Goal: Task Accomplishment & Management: Complete application form

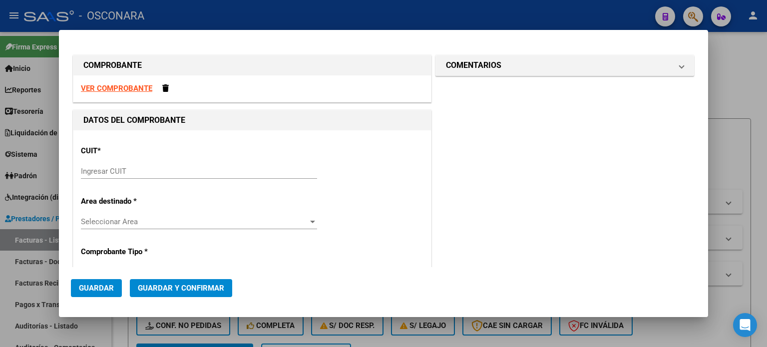
click at [126, 167] on input "Ingresar CUIT" at bounding box center [199, 171] width 236 height 9
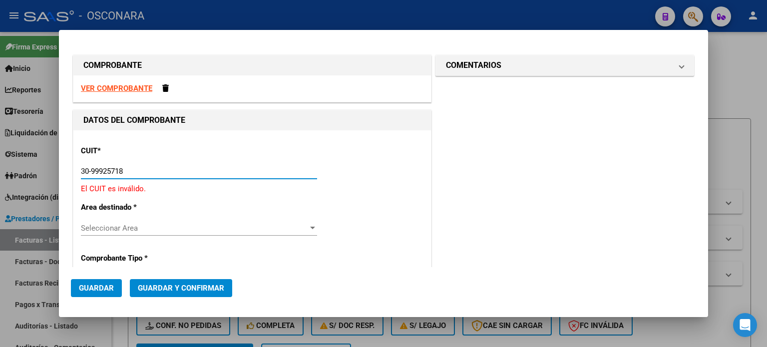
type input "30-99925718-2"
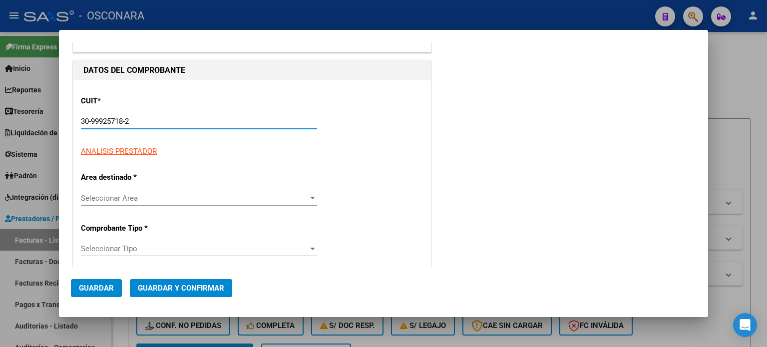
type input "22"
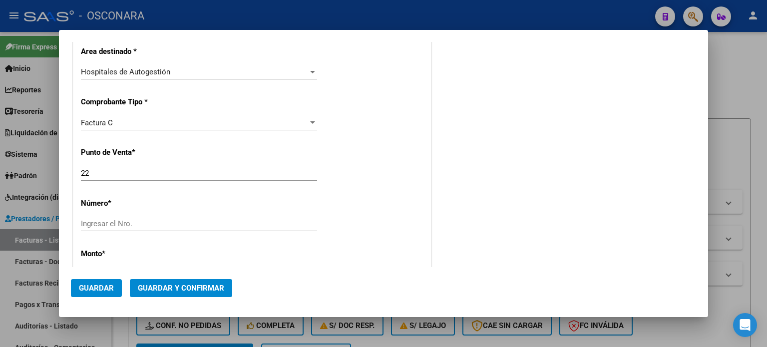
scroll to position [200, 0]
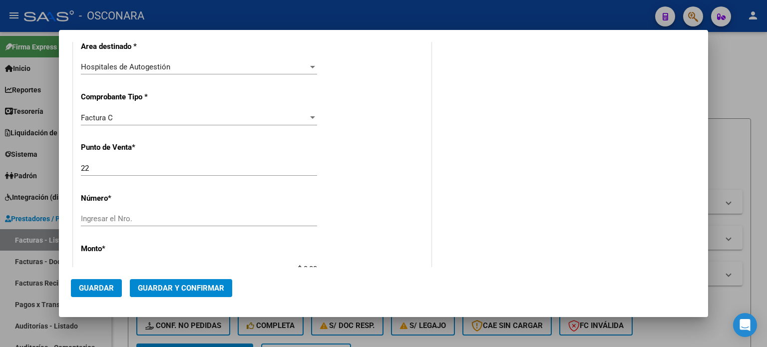
type input "30-99925718-2"
click at [90, 167] on input "22" at bounding box center [199, 168] width 236 height 9
type input "2"
type input "12"
click at [90, 216] on input "Ingresar el Nro." at bounding box center [199, 218] width 236 height 9
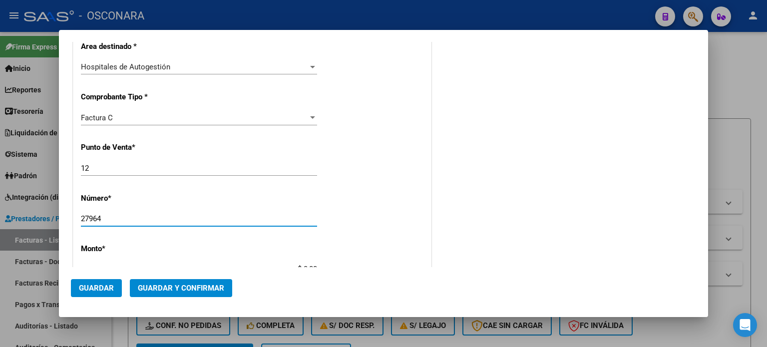
type input "27964"
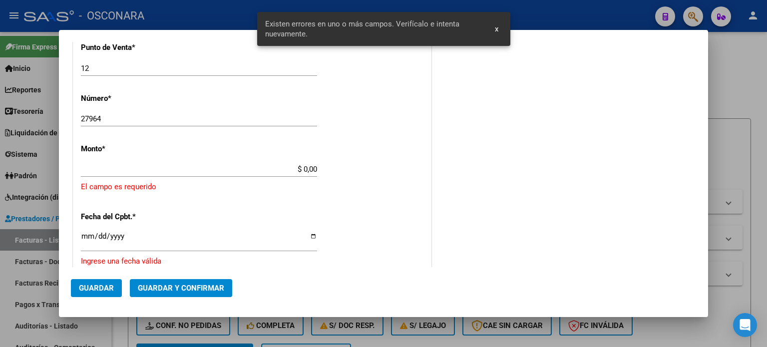
scroll to position [309, 0]
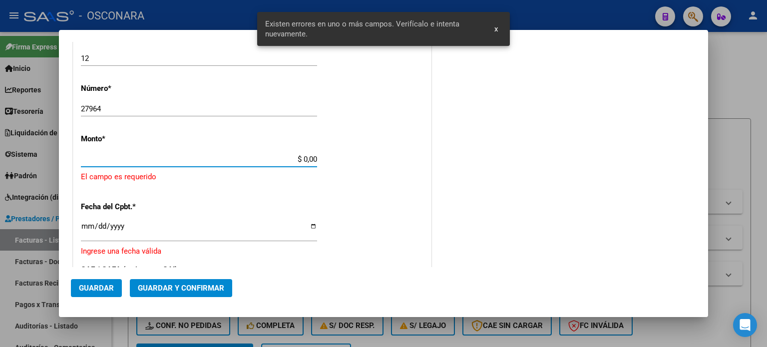
drag, startPoint x: 319, startPoint y: 159, endPoint x: 523, endPoint y: 159, distance: 203.6
click at [490, 159] on div "COMPROBANTE VER COMPROBANTE DATOS DEL COMPROBANTE CUIT * 30-99925718-2 Ingresar…" at bounding box center [383, 148] width 625 height 811
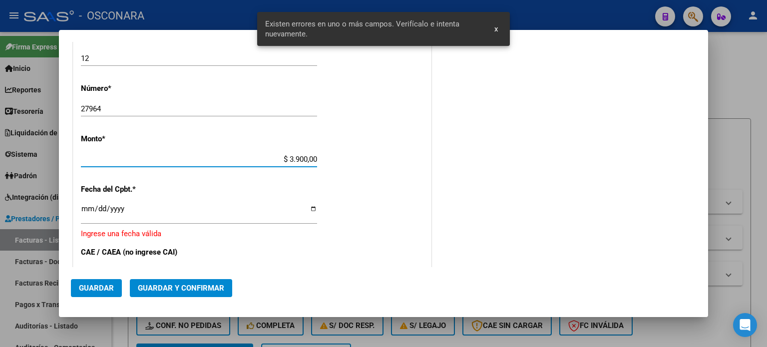
type input "$ 39.000,00"
click at [86, 207] on input "Ingresar la fecha" at bounding box center [199, 213] width 236 height 16
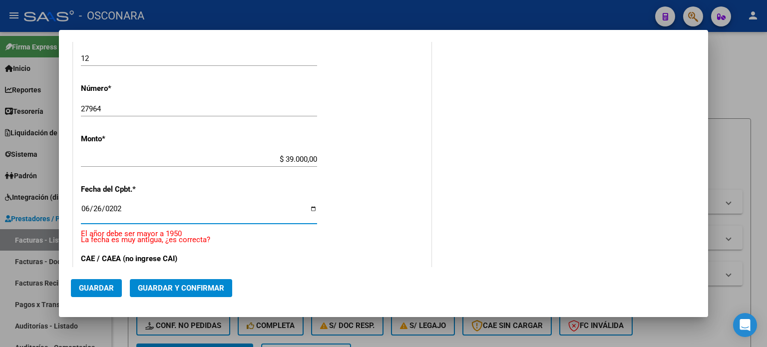
type input "[DATE]"
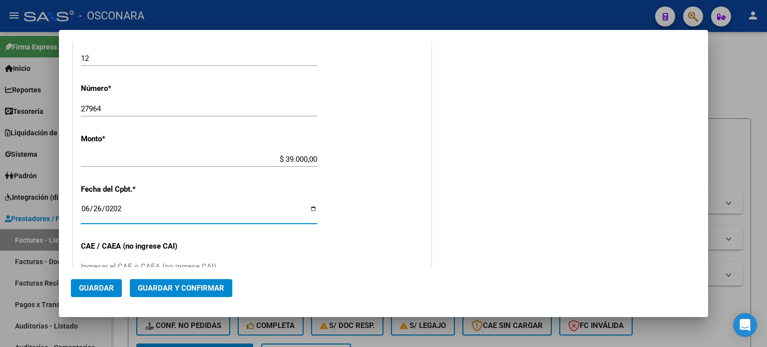
click at [166, 281] on button "Guardar y Confirmar" at bounding box center [181, 288] width 102 height 18
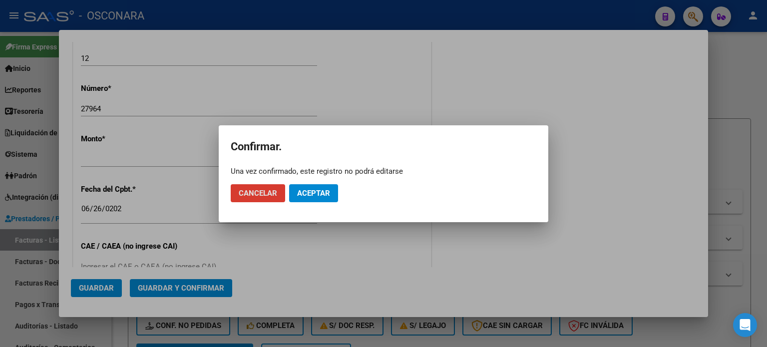
click at [317, 188] on button "Aceptar" at bounding box center [313, 193] width 49 height 18
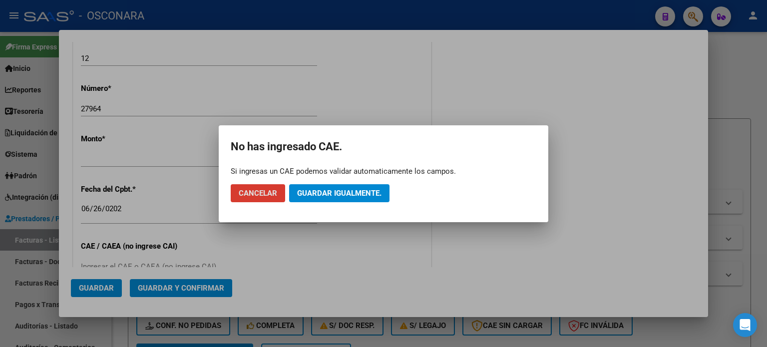
click at [318, 192] on span "Guardar igualmente." at bounding box center [339, 193] width 84 height 9
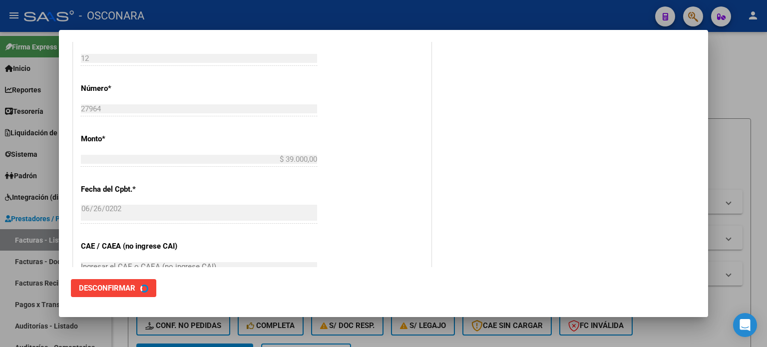
scroll to position [0, 0]
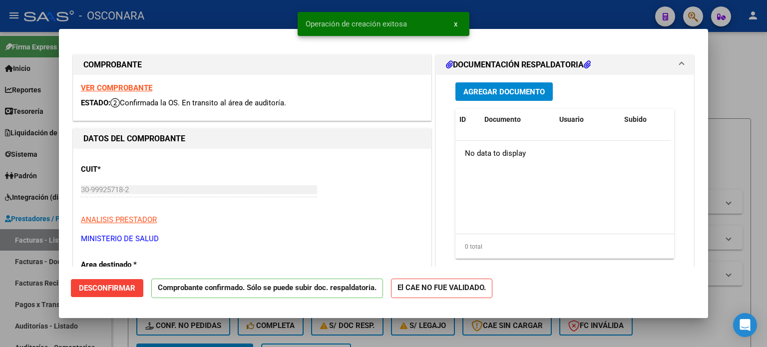
click at [0, 281] on div at bounding box center [383, 173] width 767 height 347
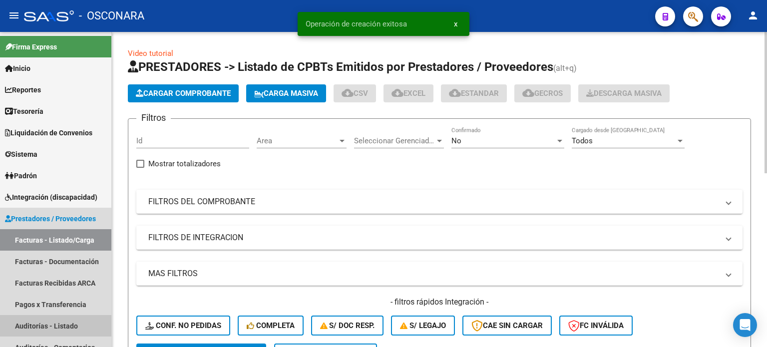
drag, startPoint x: 24, startPoint y: 331, endPoint x: 121, endPoint y: 185, distance: 175.6
click at [24, 331] on link "Auditorías - Listado" at bounding box center [55, 325] width 111 height 21
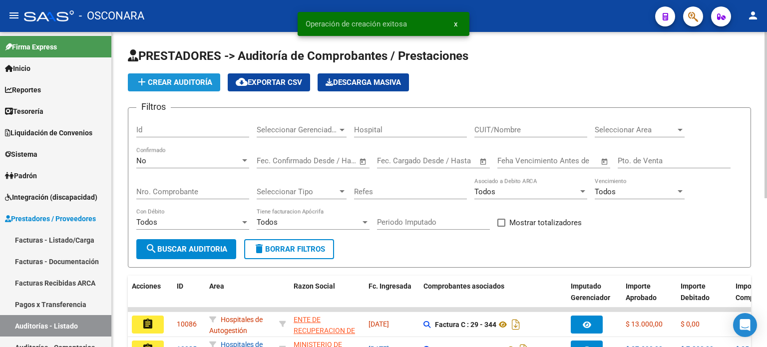
click at [172, 79] on span "add Crear Auditoría" at bounding box center [174, 82] width 76 height 9
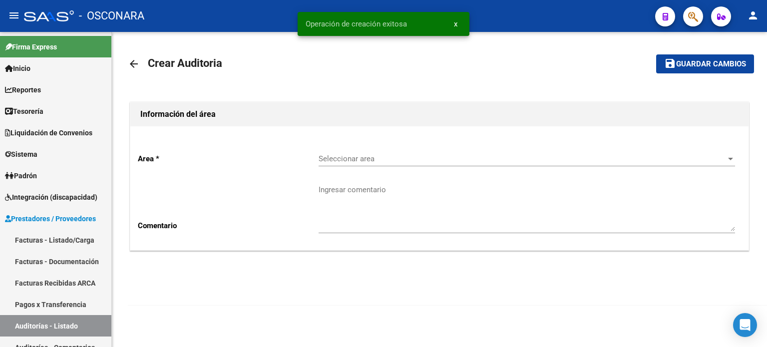
click at [384, 153] on div "Seleccionar area Seleccionar area" at bounding box center [526, 155] width 416 height 21
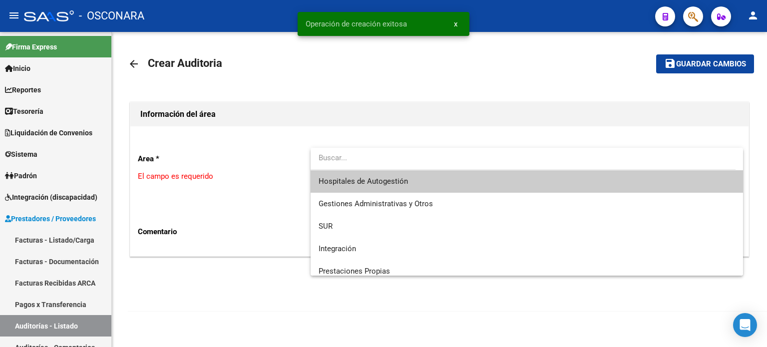
click at [357, 181] on span "Hospitales de Autogestión" at bounding box center [362, 181] width 89 height 9
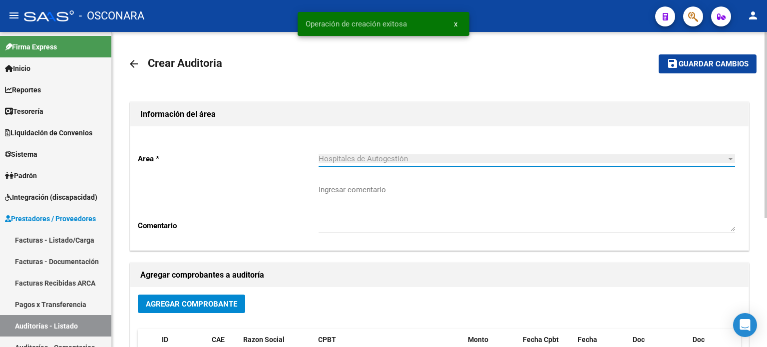
click at [188, 304] on span "Agregar Comprobante" at bounding box center [191, 303] width 91 height 9
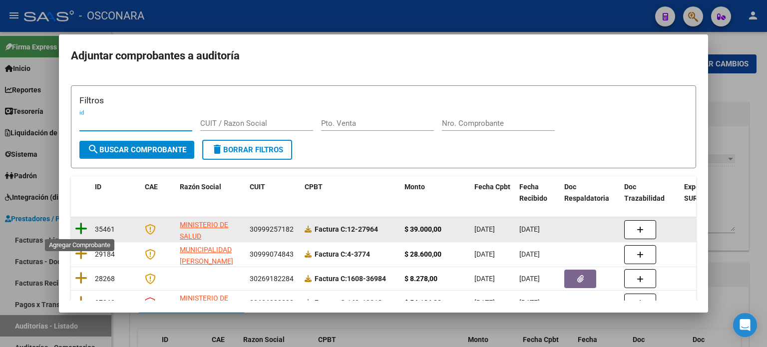
click at [84, 229] on icon at bounding box center [81, 229] width 12 height 14
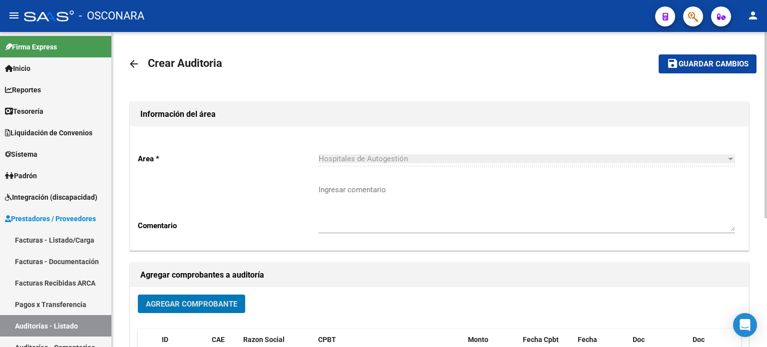
click at [711, 62] on span "Guardar cambios" at bounding box center [713, 64] width 70 height 9
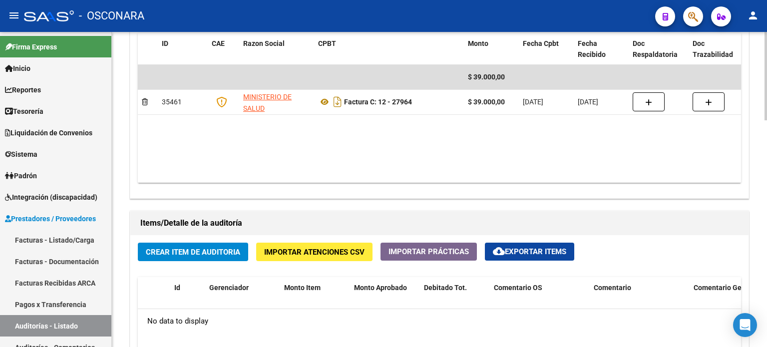
scroll to position [699, 0]
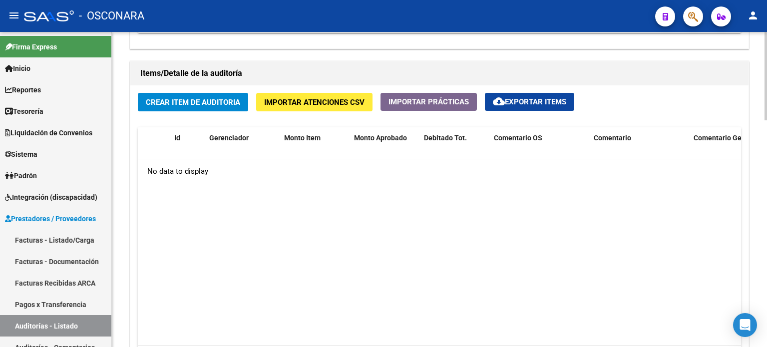
click at [147, 100] on span "Crear Item de Auditoria" at bounding box center [193, 102] width 94 height 9
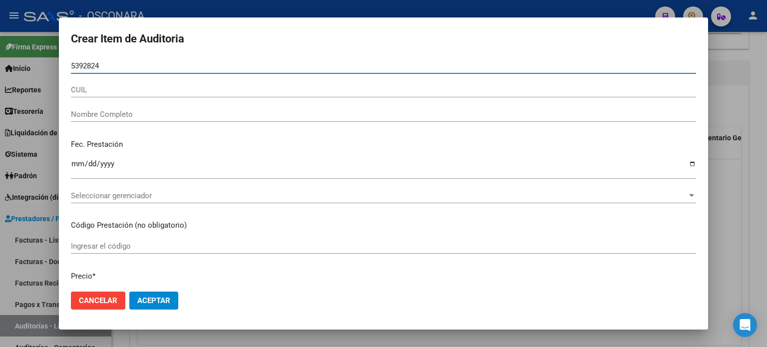
type input "53928247"
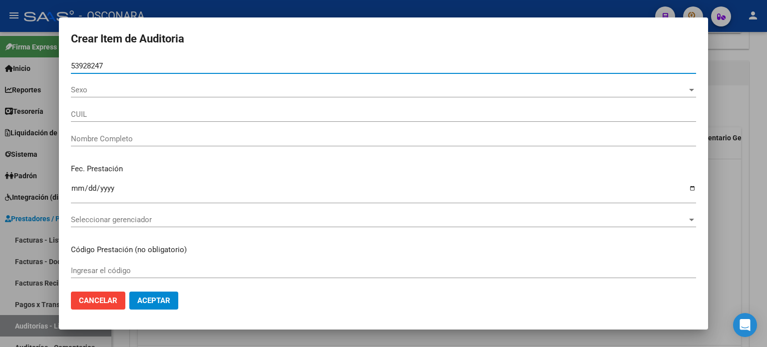
type input "20539282477"
type input "[PERSON_NAME]"
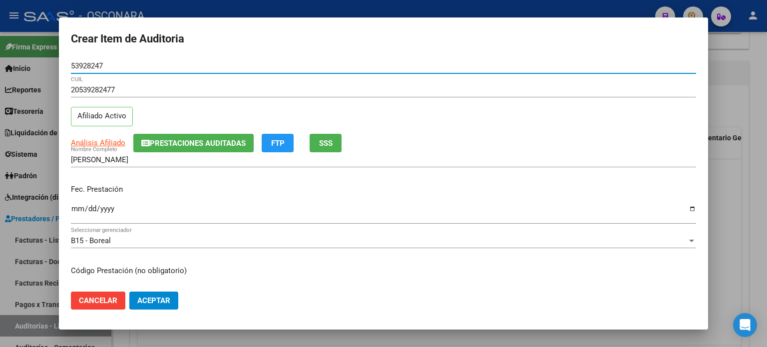
type input "53928247"
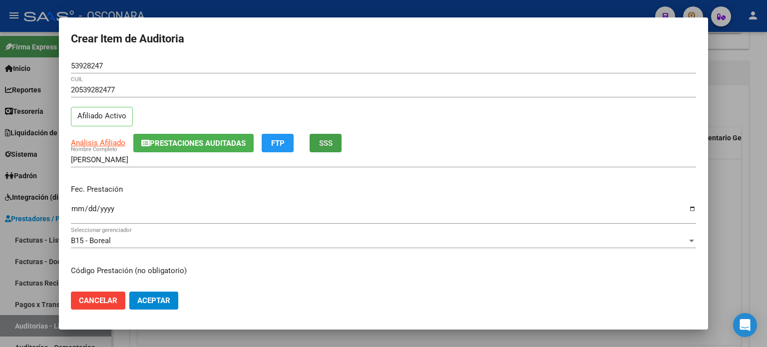
click at [339, 141] on button "SSS" at bounding box center [325, 143] width 32 height 18
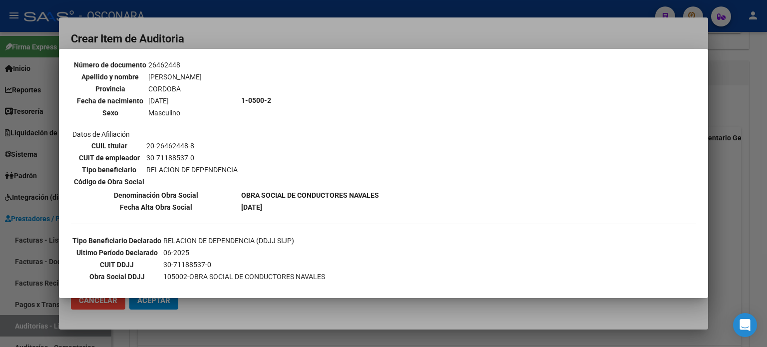
scroll to position [100, 0]
click at [732, 209] on div at bounding box center [383, 173] width 767 height 347
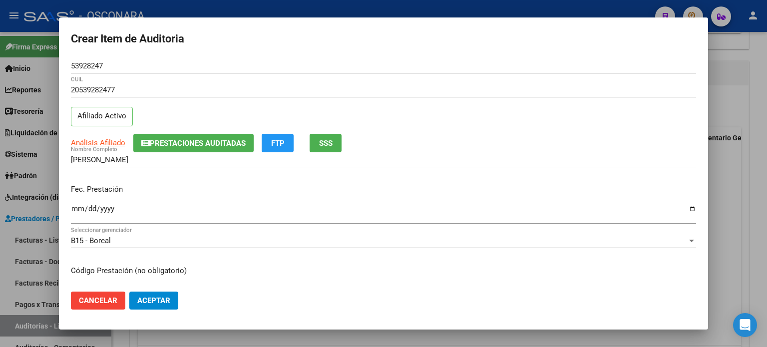
click at [74, 212] on input "Ingresar la fecha" at bounding box center [383, 213] width 625 height 16
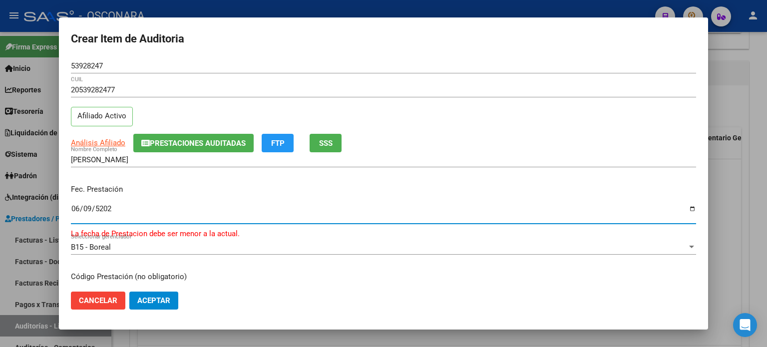
type input "[DATE]"
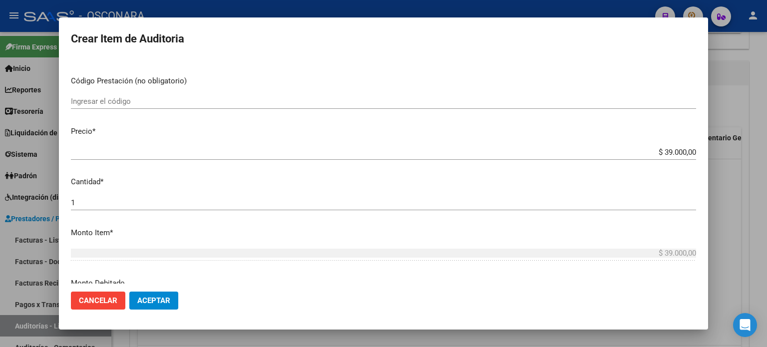
scroll to position [200, 0]
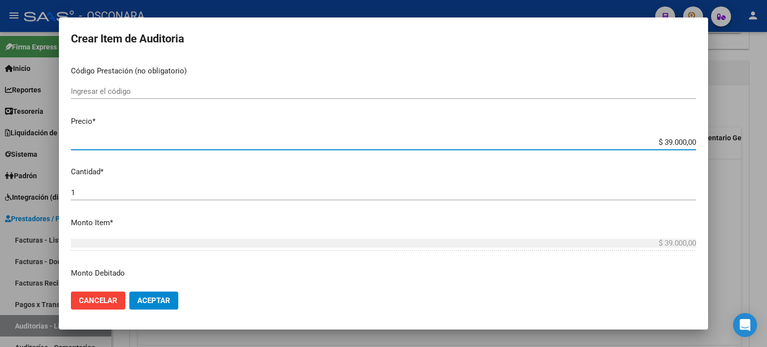
drag, startPoint x: 655, startPoint y: 144, endPoint x: 766, endPoint y: 143, distance: 111.3
click at [766, 143] on div "Crear Item de Auditoria 53928247 Nro Documento 20539282477 CUIL Afiliado Activo…" at bounding box center [383, 173] width 767 height 347
type input "$ 0,01"
type input "$ 0,11"
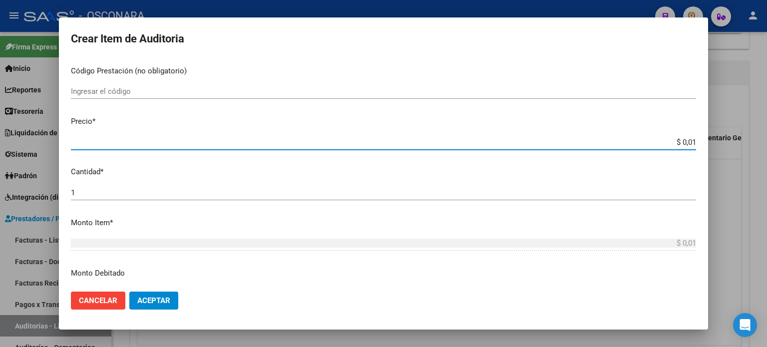
type input "$ 0,11"
type input "$ 1,17"
type input "$ 11,70"
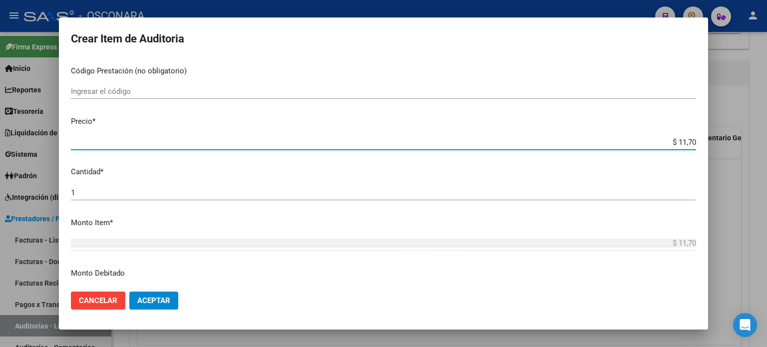
type input "$ 117,00"
type input "$ 1.170,00"
type input "$ 11.700,00"
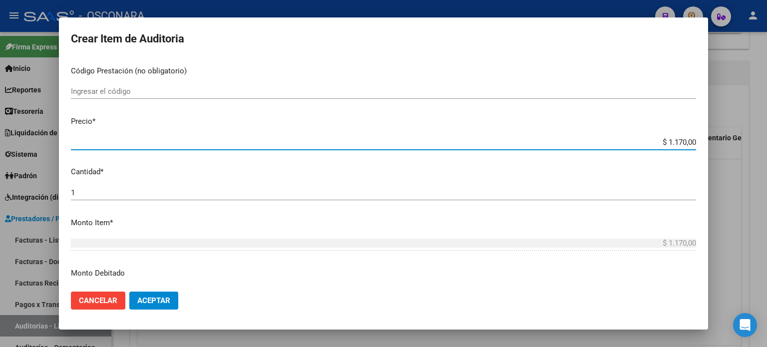
type input "$ 11.700,00"
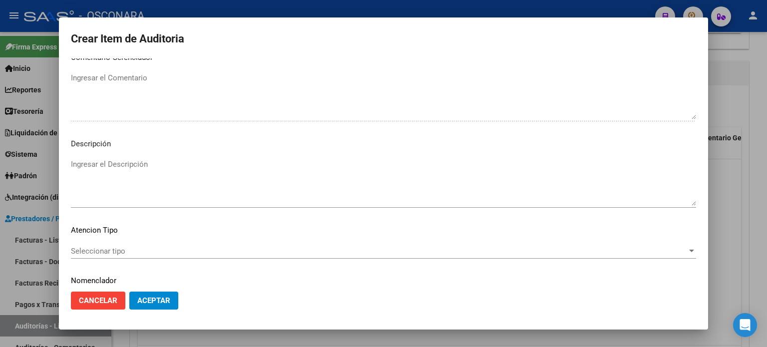
scroll to position [673, 0]
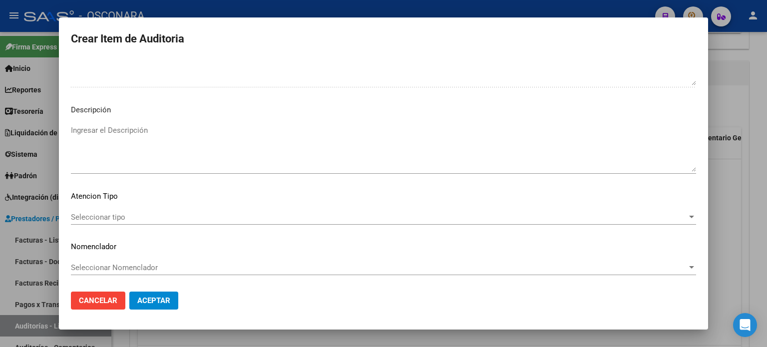
click at [98, 165] on textarea "Ingresar el Descripción" at bounding box center [383, 148] width 625 height 47
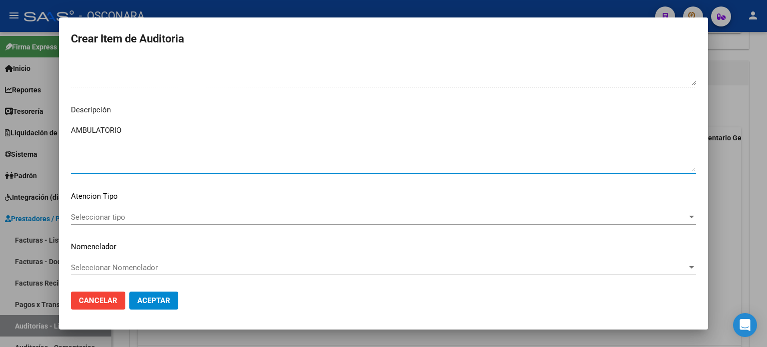
type textarea "AMBULATORIO"
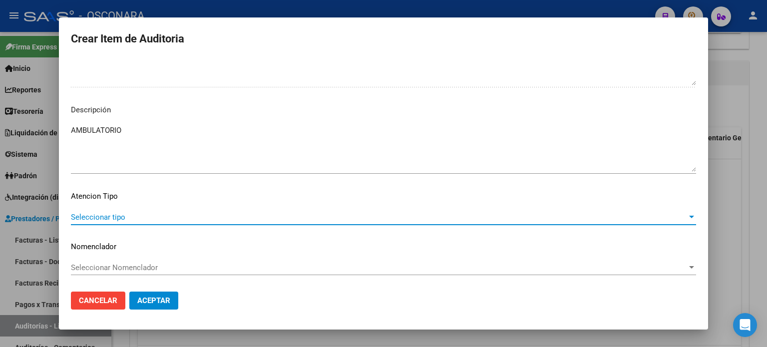
click at [89, 219] on span "Seleccionar tipo" at bounding box center [379, 217] width 616 height 9
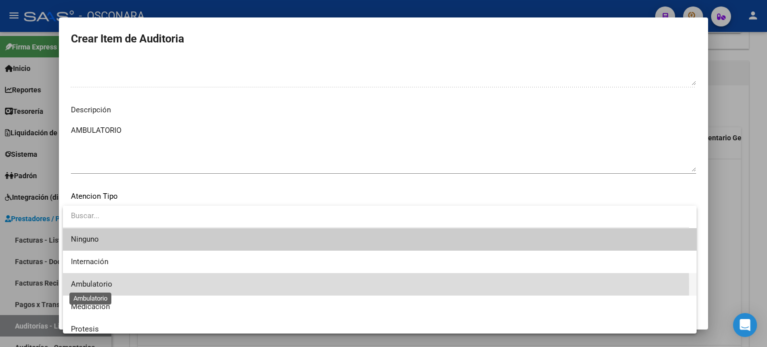
click at [92, 287] on span "Ambulatorio" at bounding box center [91, 283] width 41 height 9
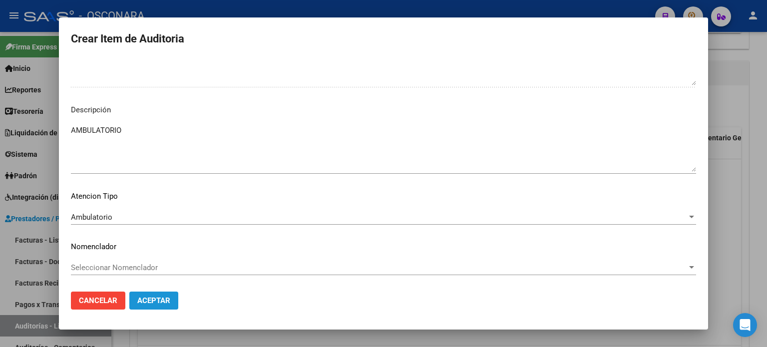
click at [148, 297] on span "Aceptar" at bounding box center [153, 300] width 33 height 9
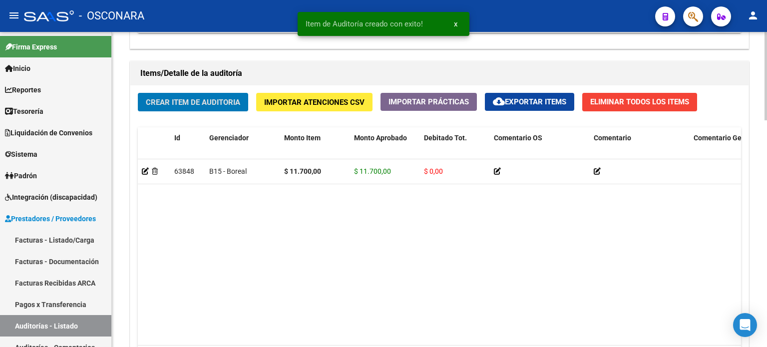
scroll to position [699, 0]
click at [218, 99] on span "Crear Item de Auditoria" at bounding box center [193, 102] width 94 height 9
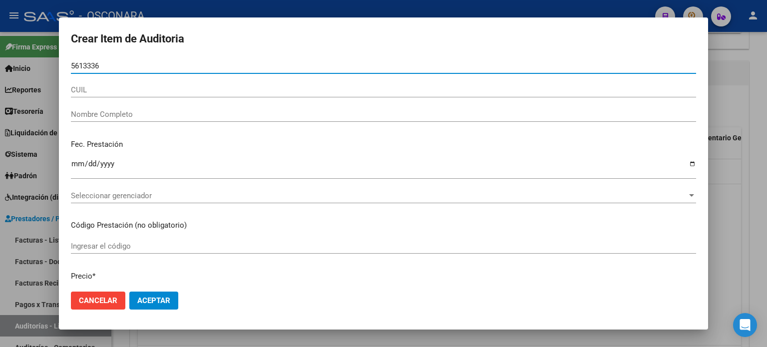
type input "56133365"
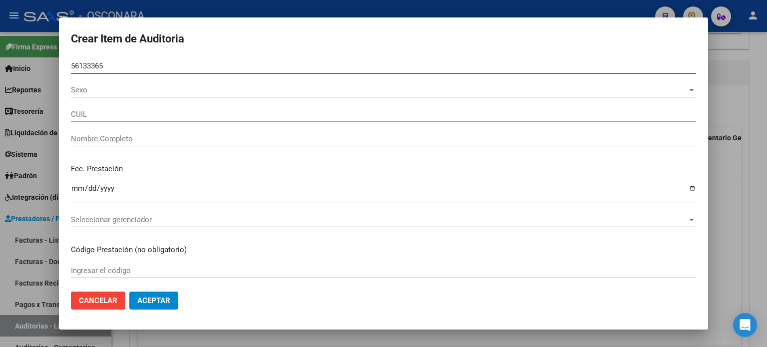
type input "27561333659"
type input "[PERSON_NAME] [PERSON_NAME]"
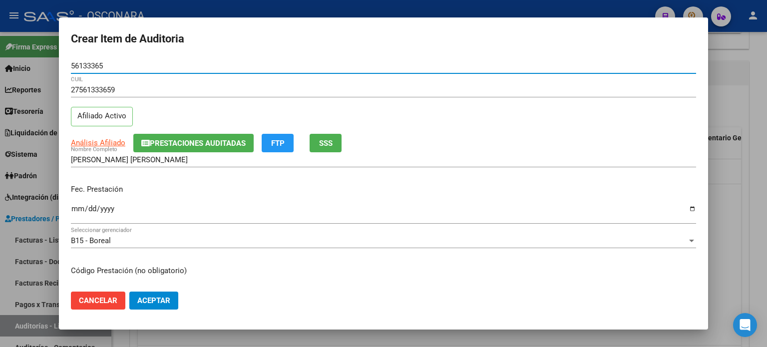
type input "56133365"
click at [74, 209] on input "Ingresar la fecha" at bounding box center [383, 213] width 625 height 16
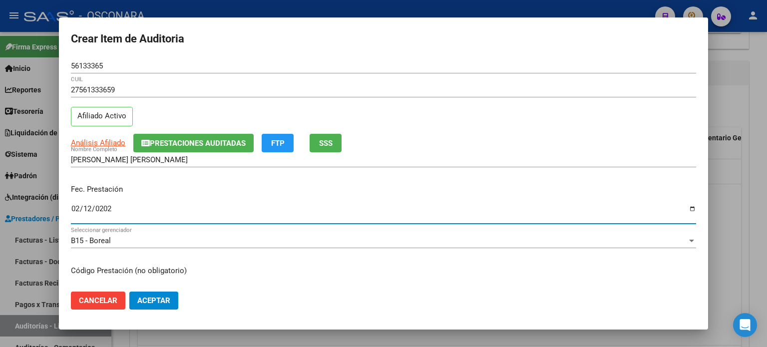
type input "[DATE]"
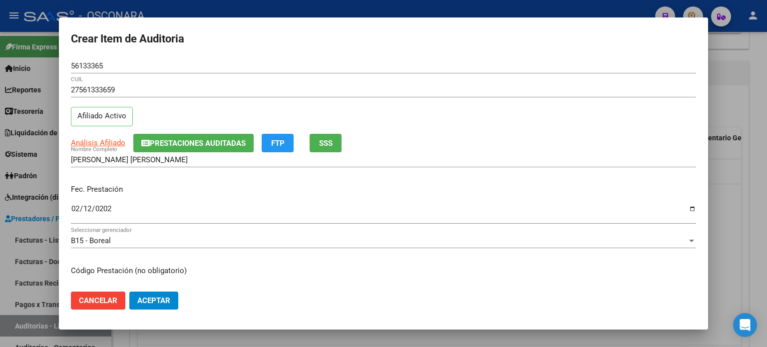
scroll to position [100, 0]
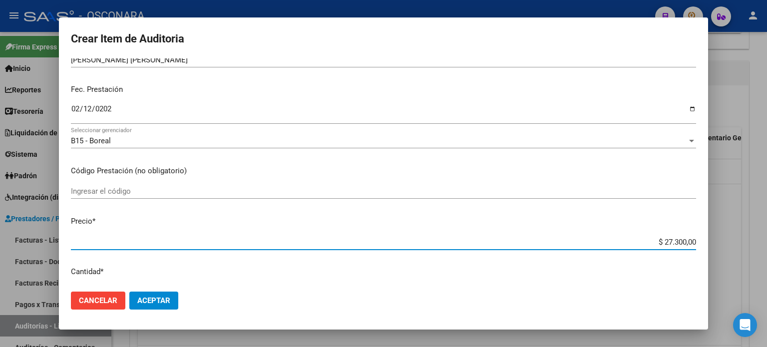
drag, startPoint x: 656, startPoint y: 239, endPoint x: 766, endPoint y: 228, distance: 110.9
click at [766, 228] on div "Crear Item de Auditoria 56133365 Nro Documento 27561333659 CUIL Afiliado Activo…" at bounding box center [383, 173] width 767 height 347
type input "$ 0,03"
type input "$ 0,39"
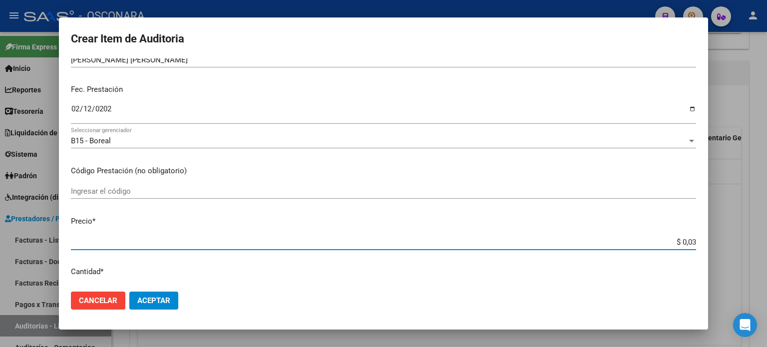
type input "$ 0,39"
type input "$ 3,90"
type input "$ 39,00"
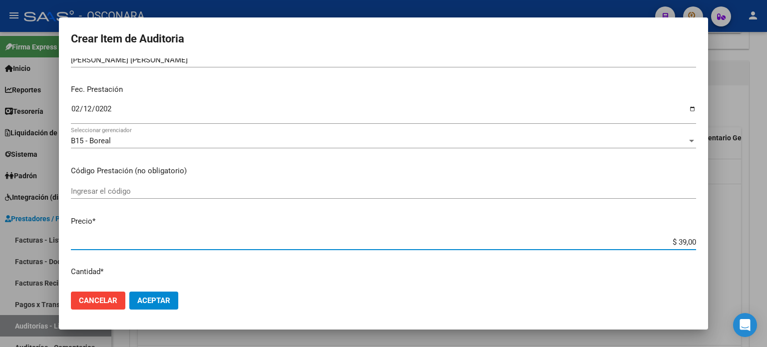
type input "$ 390,00"
type input "$ 3.900,00"
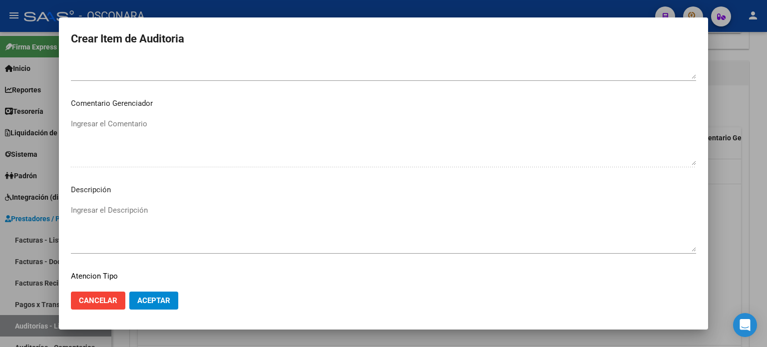
scroll to position [673, 0]
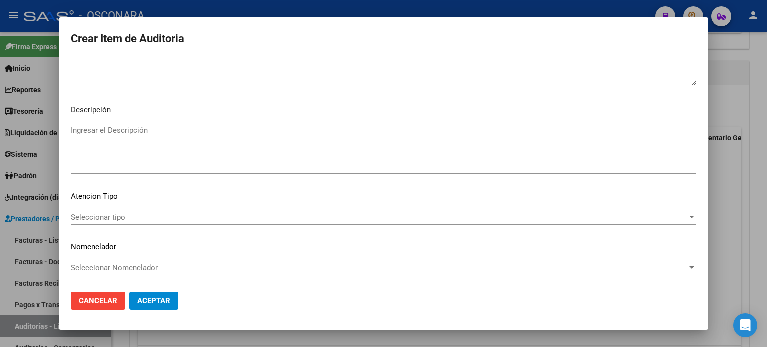
click at [124, 154] on textarea "Ingresar el Descripción" at bounding box center [383, 148] width 625 height 47
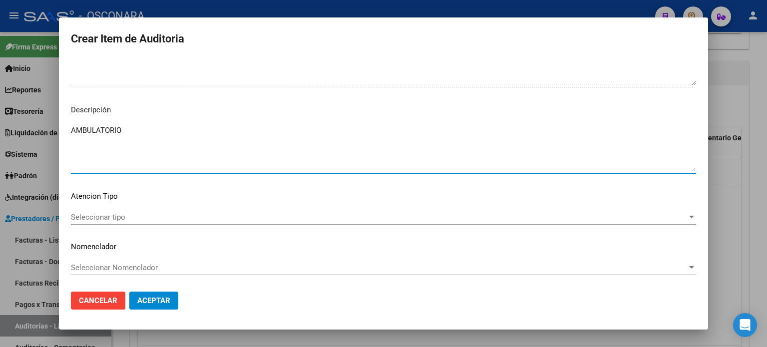
type textarea "AMBULATORIO"
click at [85, 220] on span "Seleccionar tipo" at bounding box center [379, 217] width 616 height 9
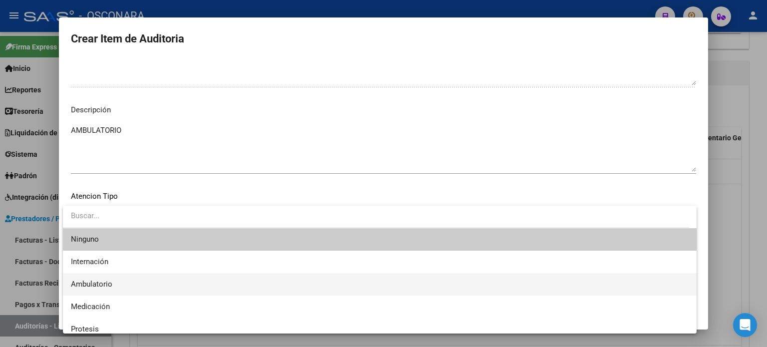
click at [118, 287] on span "Ambulatorio" at bounding box center [379, 284] width 617 height 22
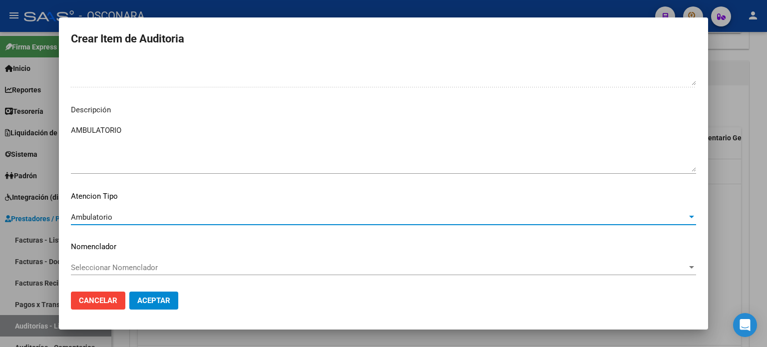
click at [151, 301] on span "Aceptar" at bounding box center [153, 300] width 33 height 9
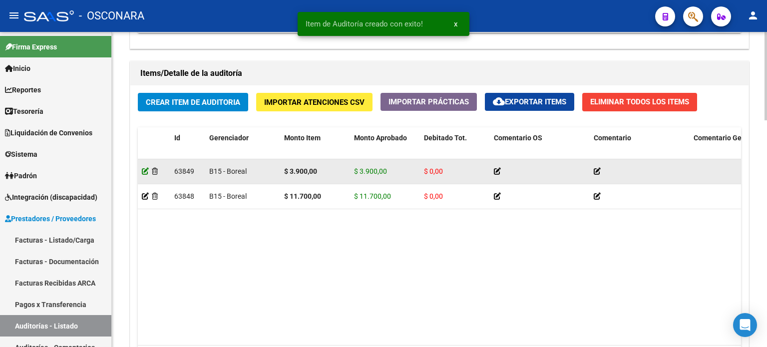
click at [143, 171] on icon at bounding box center [145, 171] width 7 height 7
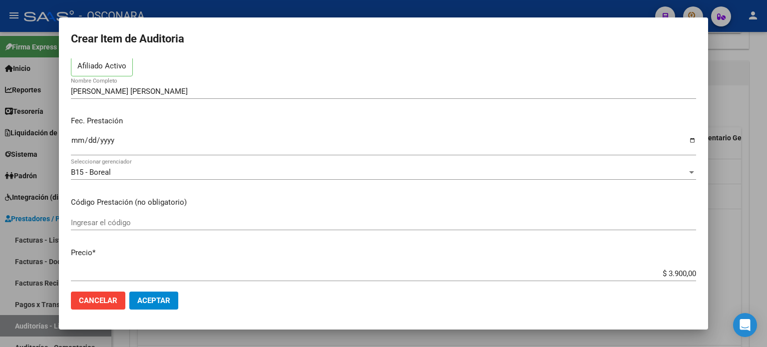
scroll to position [150, 0]
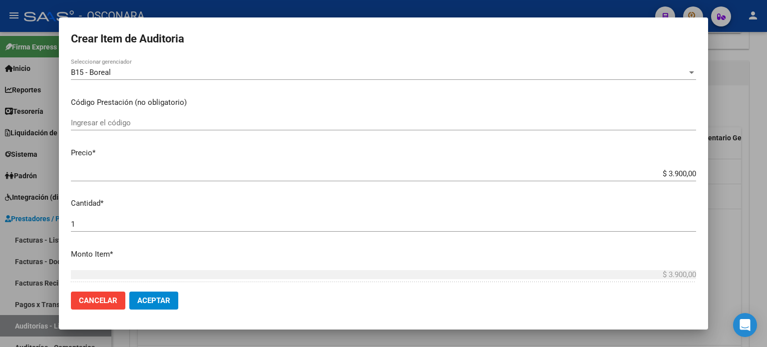
drag, startPoint x: 659, startPoint y: 175, endPoint x: 739, endPoint y: 172, distance: 79.9
click at [739, 172] on div "Crear Item de Auditoria 56133365 Nro Documento 27561333659 CUIL Afiliado Activo…" at bounding box center [383, 173] width 767 height 347
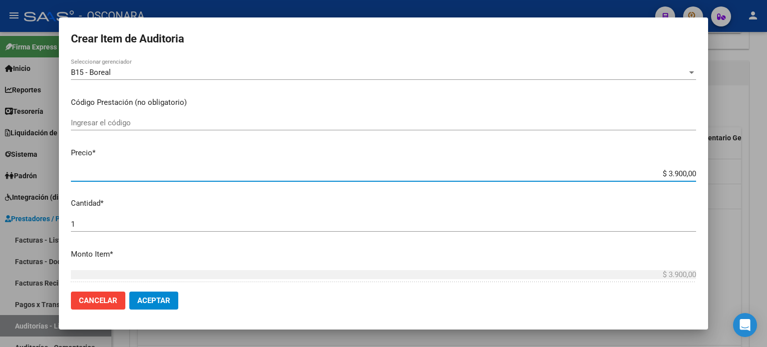
type input "$ 0,01"
type input "$ 0,15"
type input "$ 1,56"
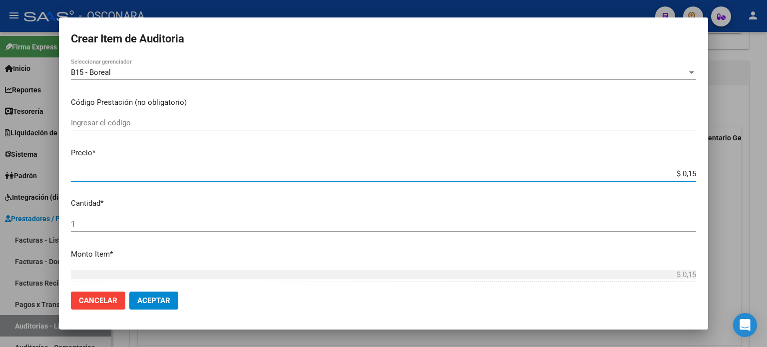
type input "$ 1,56"
type input "$ 15,60"
type input "$ 156,00"
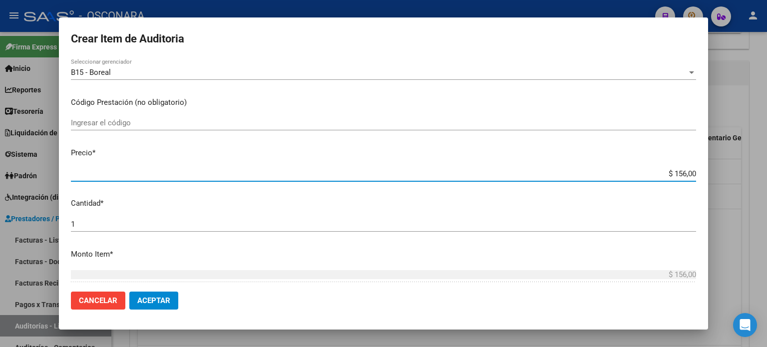
type input "$ 1.560,00"
type input "$ 15.600,00"
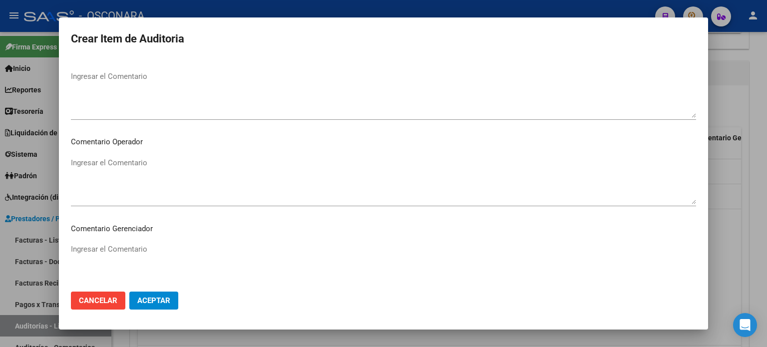
scroll to position [654, 0]
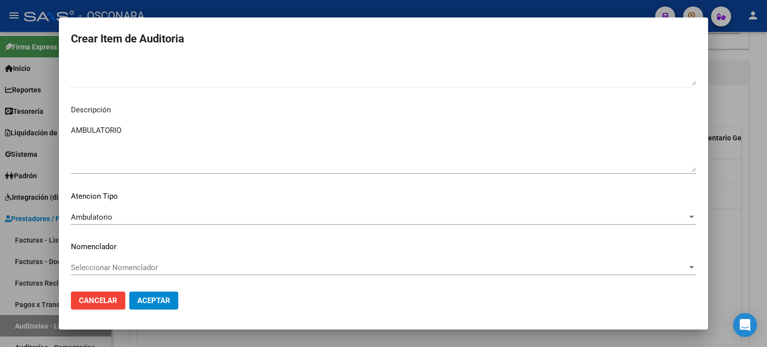
click at [164, 298] on span "Aceptar" at bounding box center [153, 300] width 33 height 9
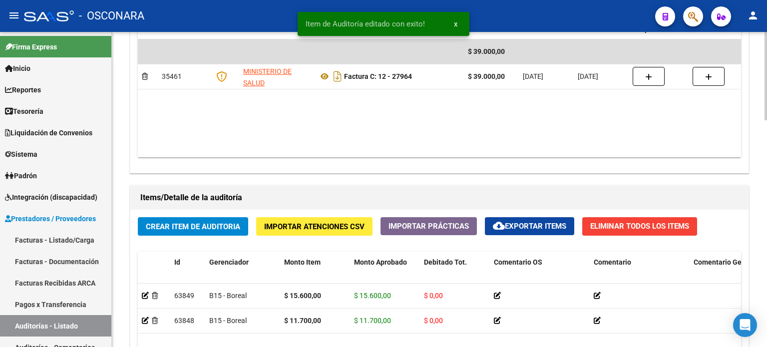
scroll to position [599, 0]
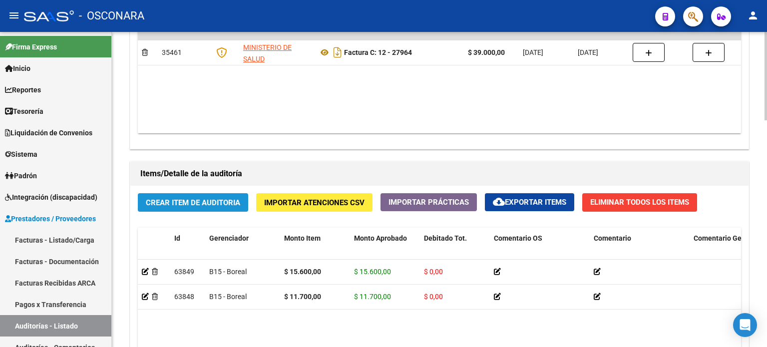
click at [197, 203] on span "Crear Item de Auditoria" at bounding box center [193, 202] width 94 height 9
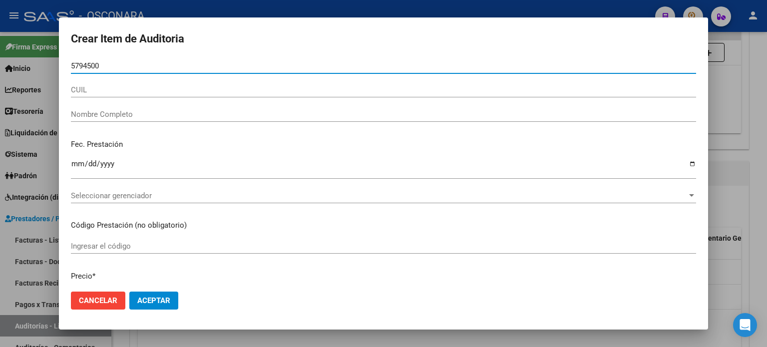
type input "57945002"
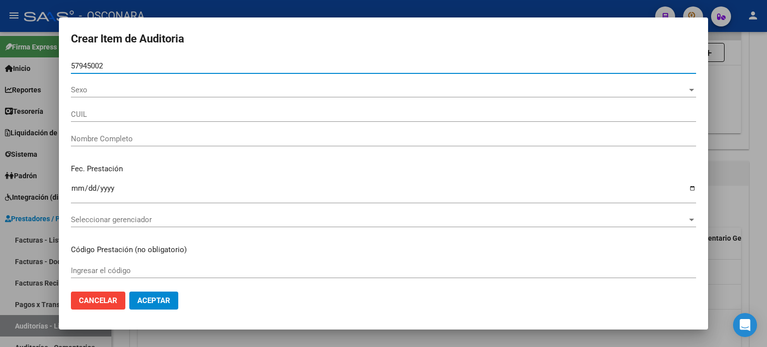
type input "23579450029"
type input "[PERSON_NAME]"
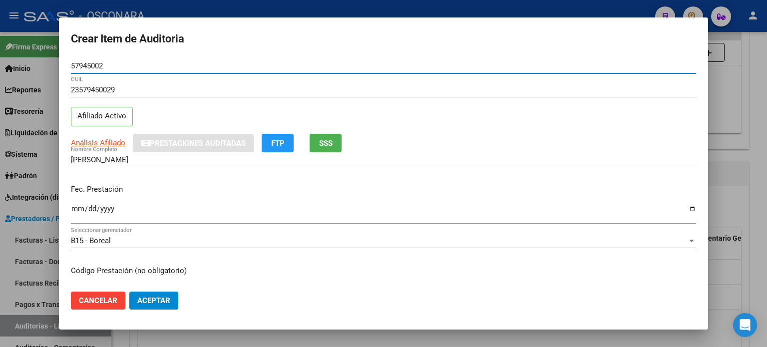
type input "57945002"
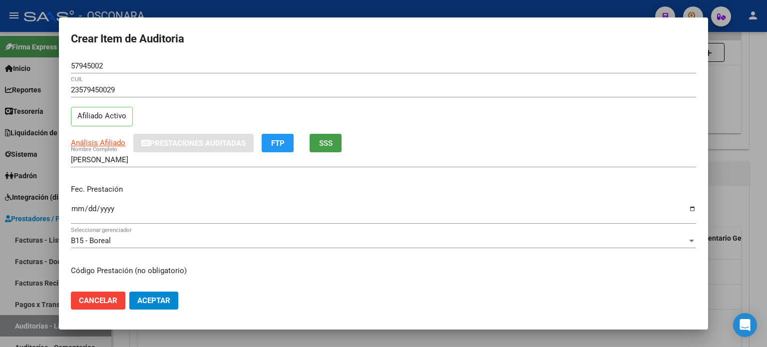
click at [325, 151] on button "SSS" at bounding box center [325, 143] width 32 height 18
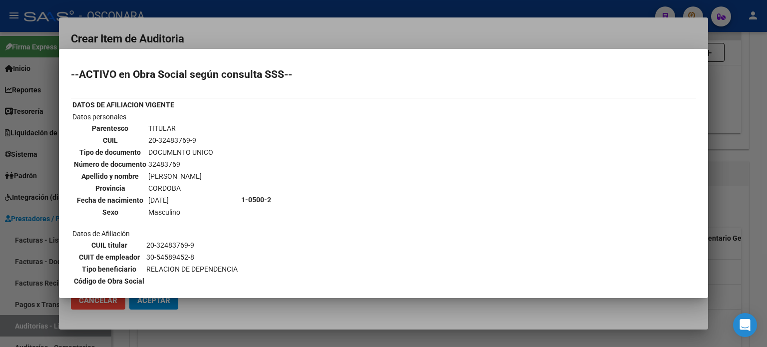
scroll to position [100, 0]
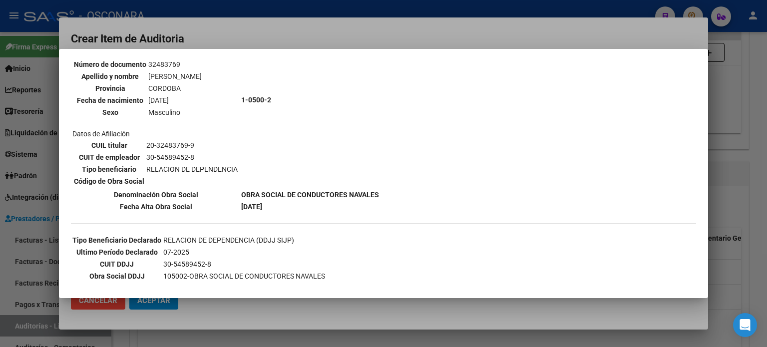
click at [735, 229] on div at bounding box center [383, 173] width 767 height 347
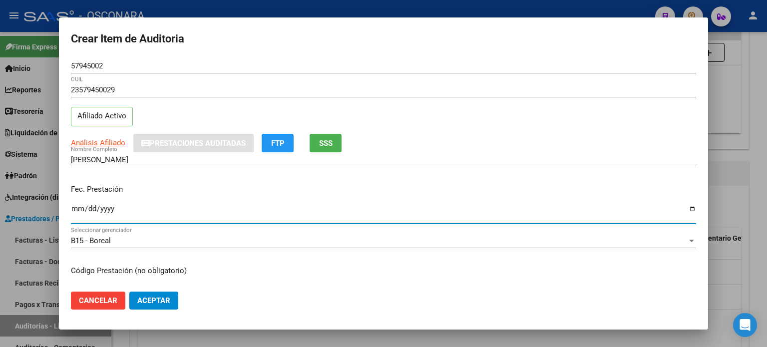
click at [75, 210] on input "Ingresar la fecha" at bounding box center [383, 213] width 625 height 16
type input "[DATE]"
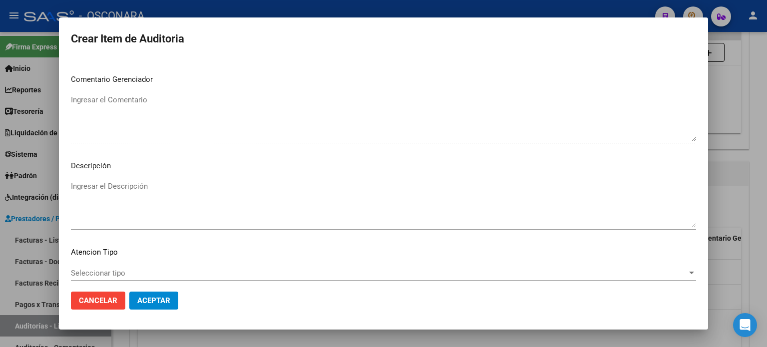
scroll to position [673, 0]
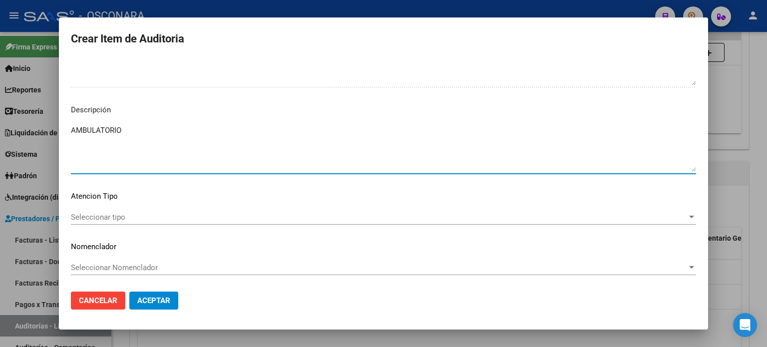
click at [155, 149] on textarea "AMBULATORIO" at bounding box center [383, 148] width 625 height 47
type textarea "AMBULATORIO"
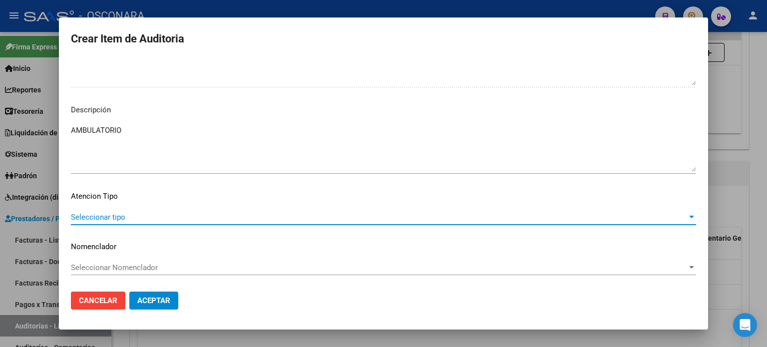
click at [77, 219] on span "Seleccionar tipo" at bounding box center [379, 217] width 616 height 9
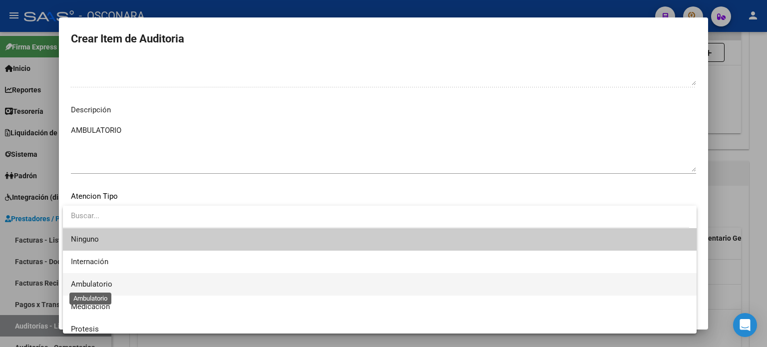
click at [87, 283] on span "Ambulatorio" at bounding box center [91, 283] width 41 height 9
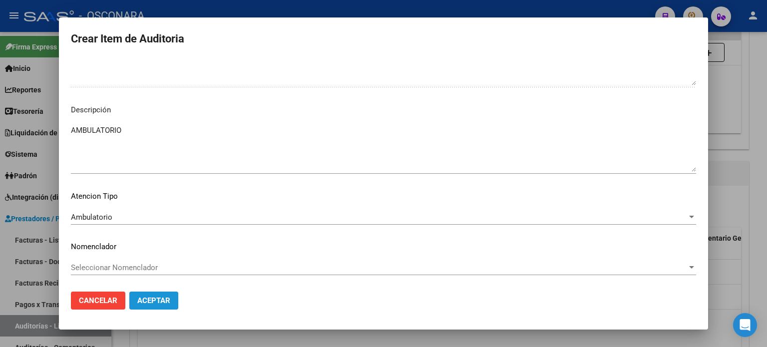
click at [150, 304] on span "Aceptar" at bounding box center [153, 300] width 33 height 9
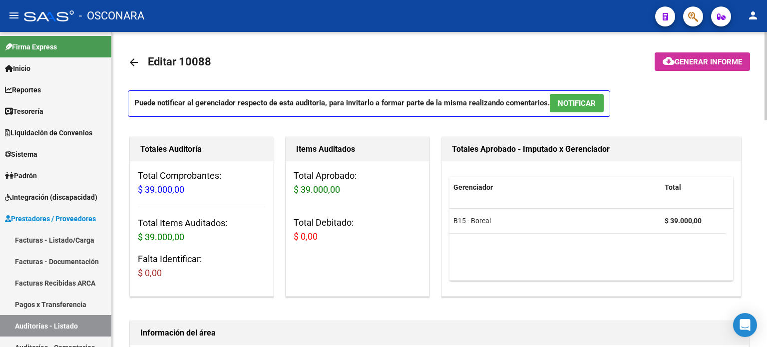
scroll to position [0, 0]
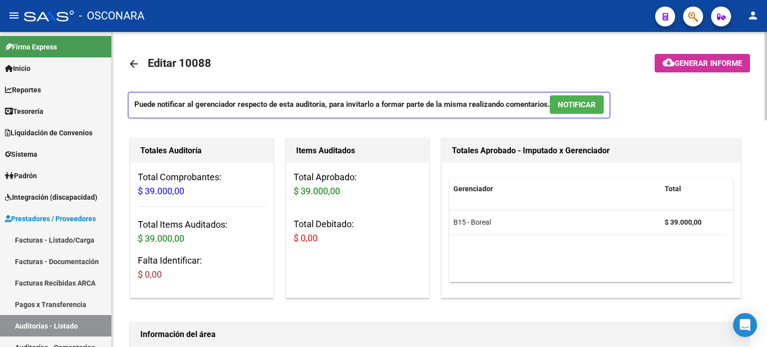
click at [594, 108] on span "NOTIFICAR" at bounding box center [576, 104] width 38 height 9
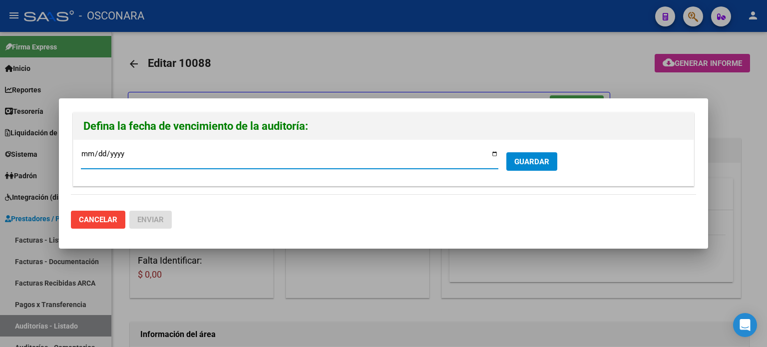
click at [495, 150] on input "[DATE]" at bounding box center [289, 158] width 417 height 16
type input "[DATE]"
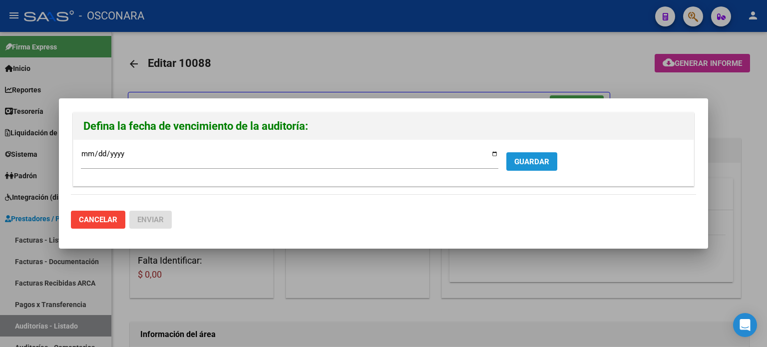
click at [537, 163] on span "GUARDAR" at bounding box center [531, 161] width 35 height 9
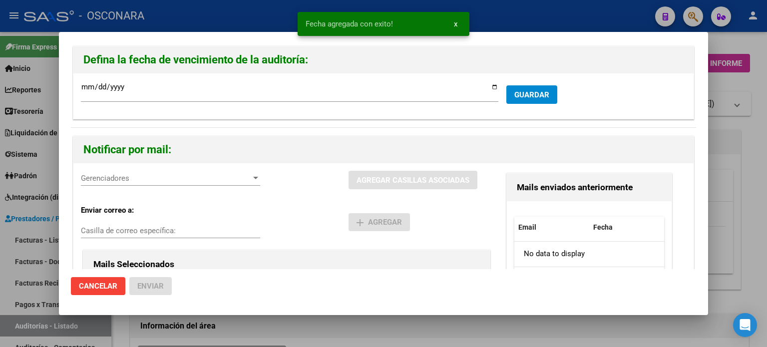
click at [157, 184] on div "Gerenciadores Gerenciadores" at bounding box center [170, 178] width 179 height 15
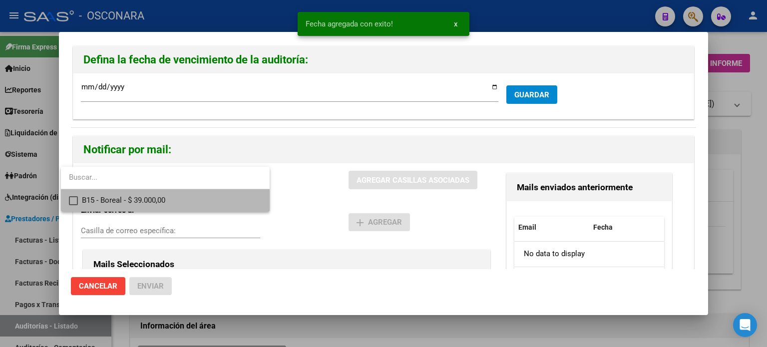
click at [154, 202] on span "B15 - Boreal - $ 39.000,00" at bounding box center [172, 200] width 180 height 22
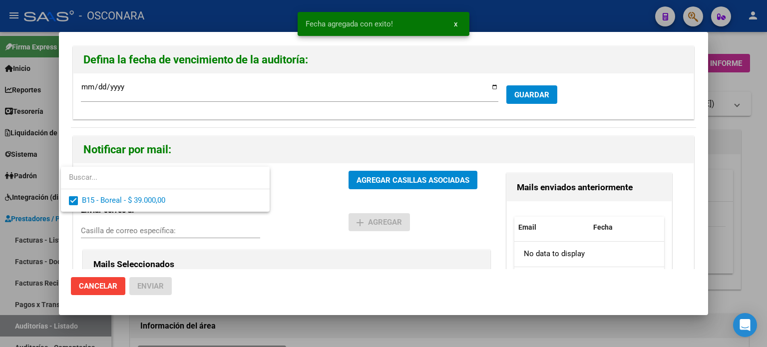
click at [381, 173] on div at bounding box center [383, 173] width 767 height 347
click at [381, 173] on button "AGREGAR CASILLAS ASOCIADAS" at bounding box center [412, 180] width 129 height 18
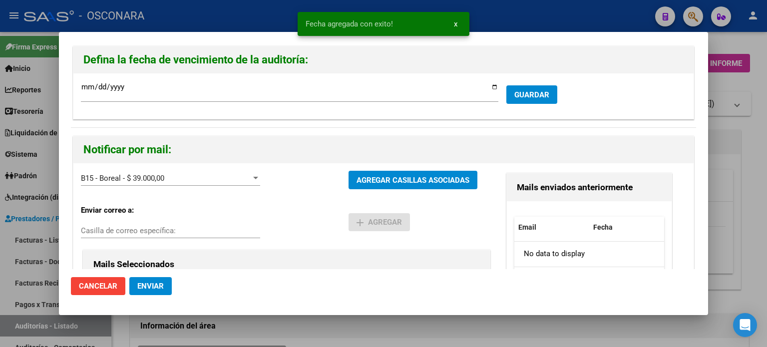
click at [145, 282] on span "Enviar" at bounding box center [150, 285] width 26 height 9
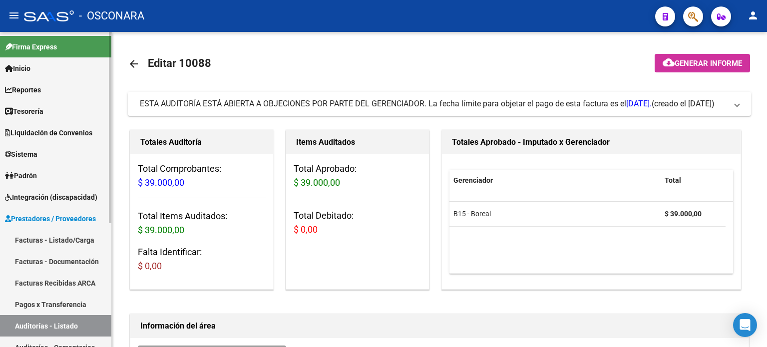
click at [52, 234] on link "Facturas - Listado/Carga" at bounding box center [55, 239] width 111 height 21
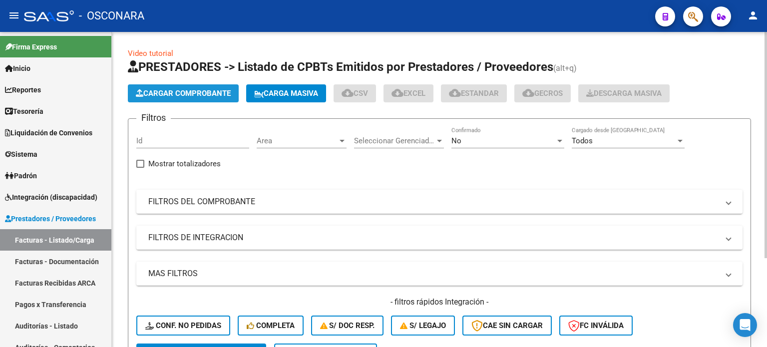
click at [173, 87] on button "Cargar Comprobante" at bounding box center [183, 93] width 111 height 18
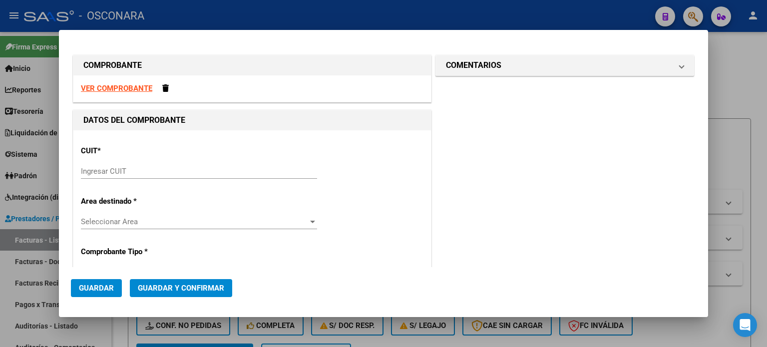
click at [120, 85] on strong "VER COMPROBANTE" at bounding box center [116, 88] width 71 height 9
click at [139, 89] on strong "VER COMPROBANTE" at bounding box center [116, 88] width 71 height 9
click at [96, 161] on div "CUIT * Ingresar CUIT" at bounding box center [252, 163] width 342 height 50
click at [94, 169] on input "Ingresar CUIT" at bounding box center [199, 171] width 236 height 9
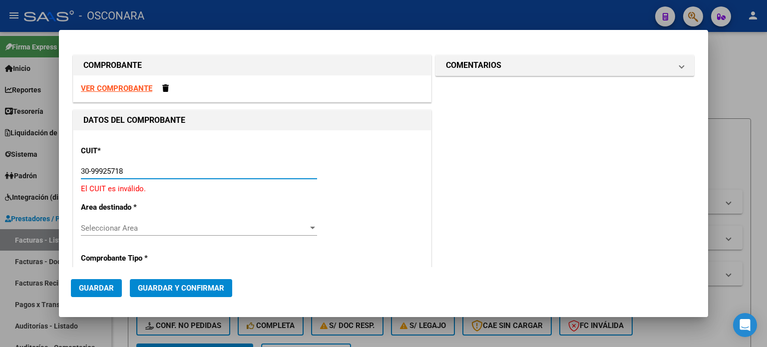
type input "30-99925718-2"
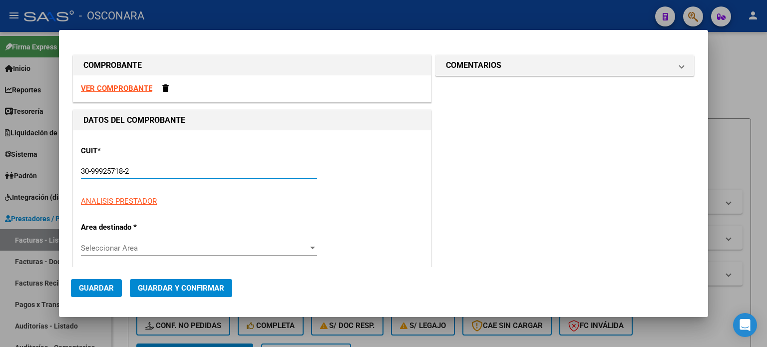
type input "12"
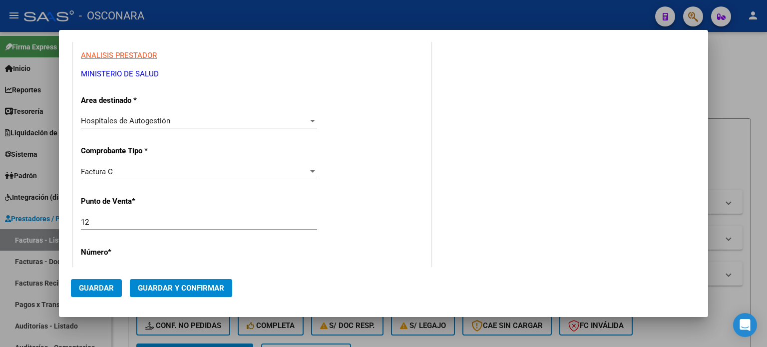
scroll to position [200, 0]
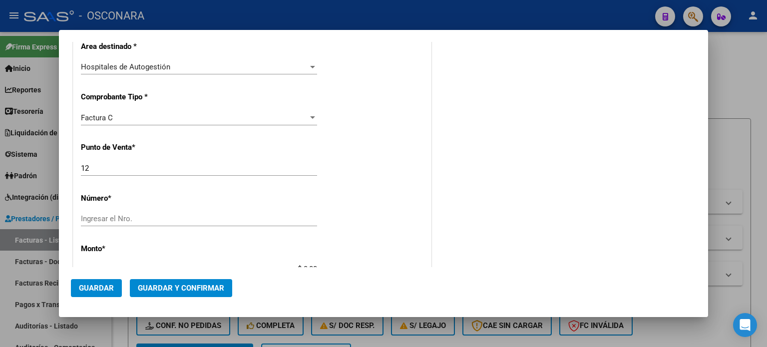
type input "30-99925718-2"
click at [112, 165] on input "12" at bounding box center [199, 168] width 236 height 9
type input "10"
click at [87, 217] on input "Ingresar el Nro." at bounding box center [199, 218] width 236 height 9
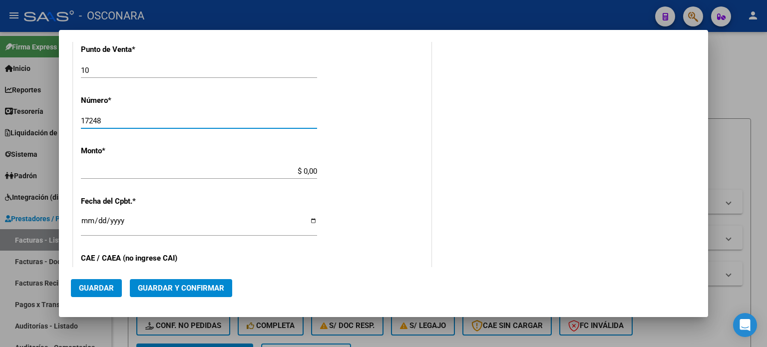
scroll to position [299, 0]
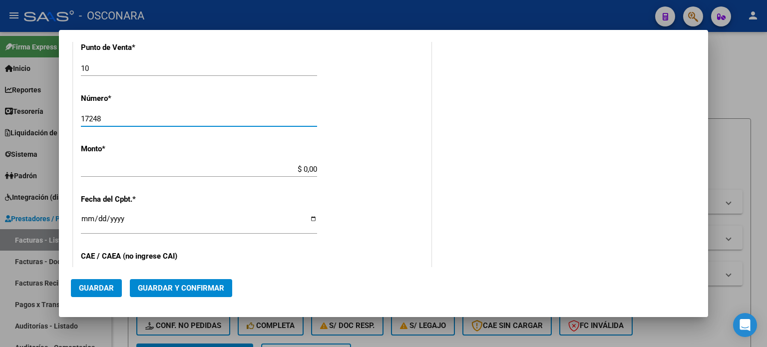
type input "17248"
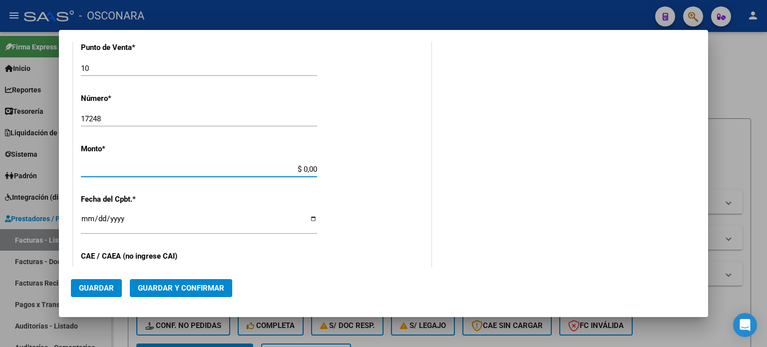
drag, startPoint x: 300, startPoint y: 166, endPoint x: 352, endPoint y: 166, distance: 51.9
click at [352, 166] on div "CUIT * 30-99925718-2 Ingresar CUIT ANALISIS PRESTADOR MINISTERIO DE [PERSON_NAM…" at bounding box center [251, 185] width 357 height 708
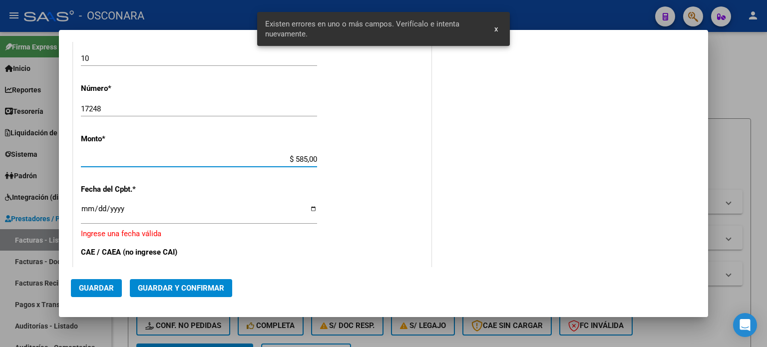
type input "$ 5.850,00"
click at [86, 205] on input "Ingresar la fecha" at bounding box center [199, 213] width 236 height 16
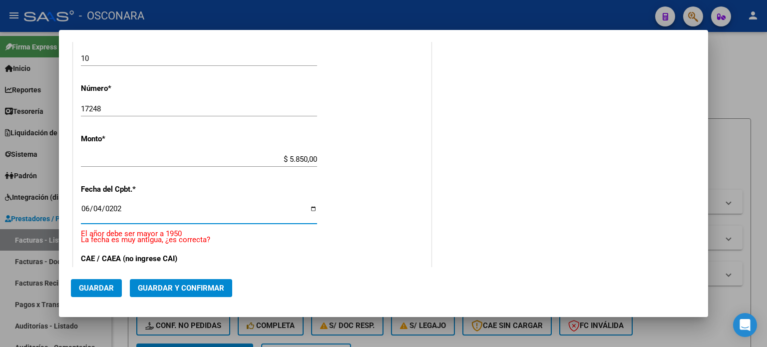
type input "[DATE]"
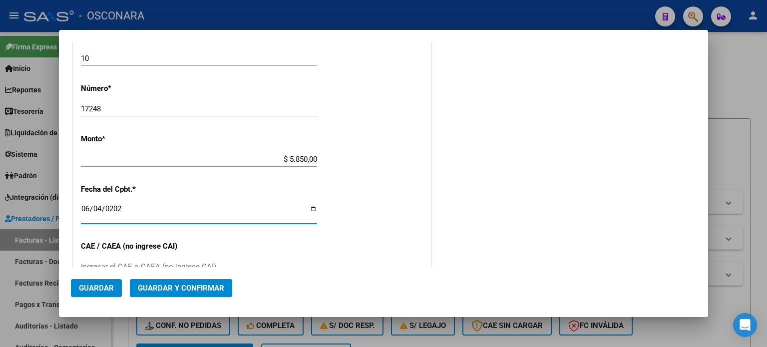
click at [148, 282] on button "Guardar y Confirmar" at bounding box center [181, 288] width 102 height 18
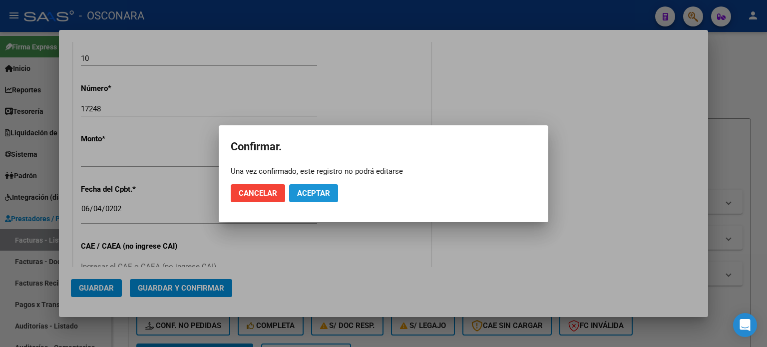
click at [319, 189] on span "Aceptar" at bounding box center [313, 193] width 33 height 9
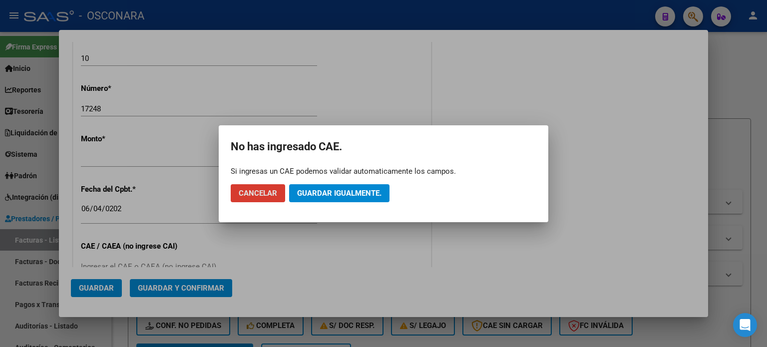
click at [342, 193] on span "Guardar igualmente." at bounding box center [339, 193] width 84 height 9
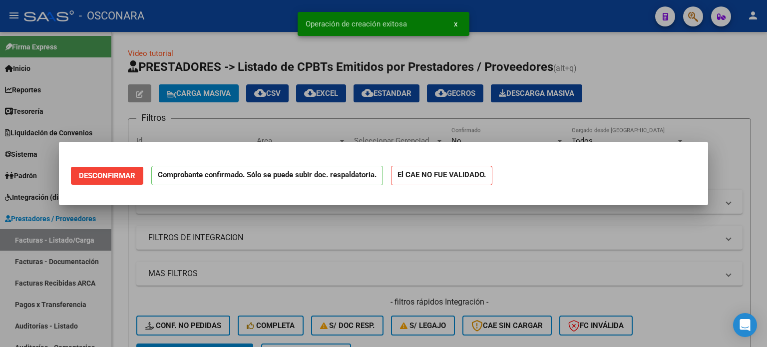
scroll to position [0, 0]
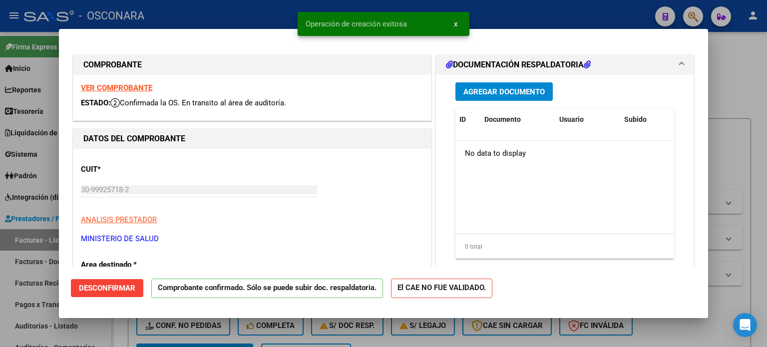
click at [0, 287] on div at bounding box center [383, 173] width 767 height 347
type input "$ 0,00"
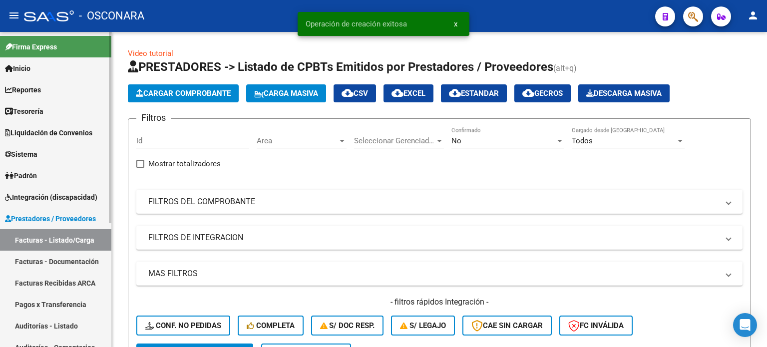
click at [25, 328] on link "Auditorías - Listado" at bounding box center [55, 325] width 111 height 21
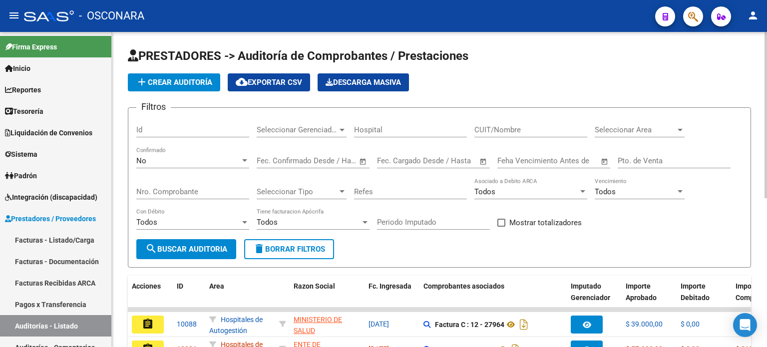
click at [187, 76] on button "add Crear Auditoría" at bounding box center [174, 82] width 92 height 18
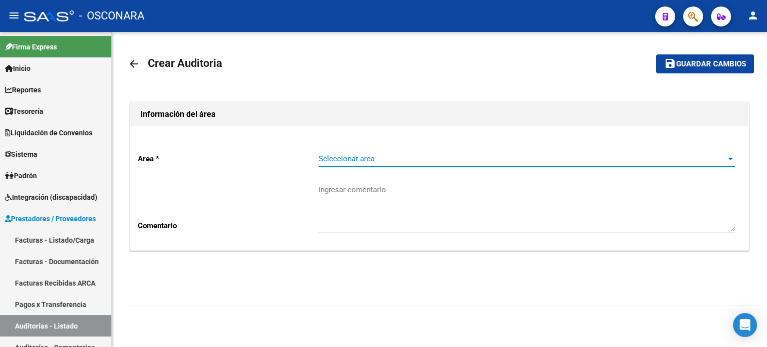
click at [356, 161] on span "Seleccionar area" at bounding box center [521, 158] width 407 height 9
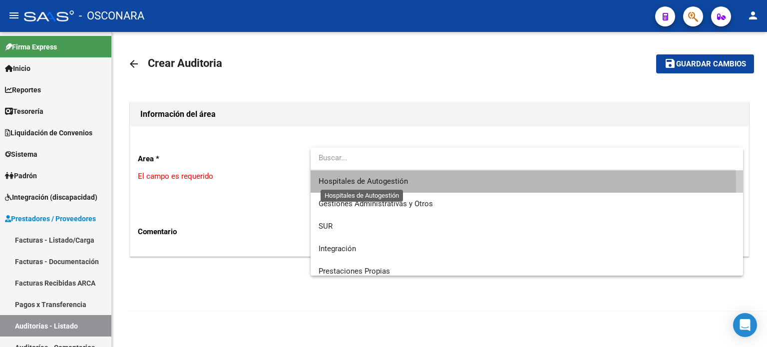
click at [356, 185] on span "Hospitales de Autogestión" at bounding box center [362, 181] width 89 height 9
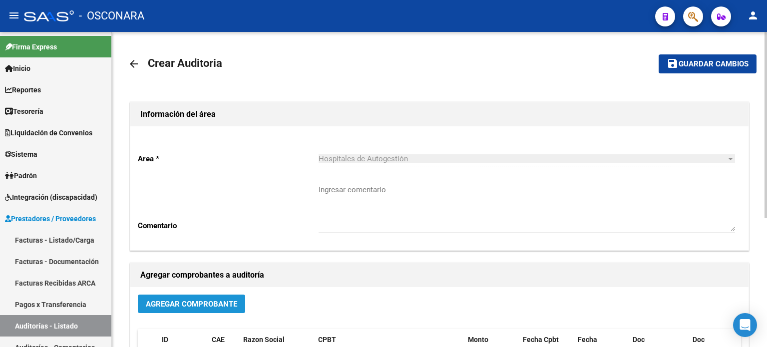
click at [214, 303] on span "Agregar Comprobante" at bounding box center [191, 303] width 91 height 9
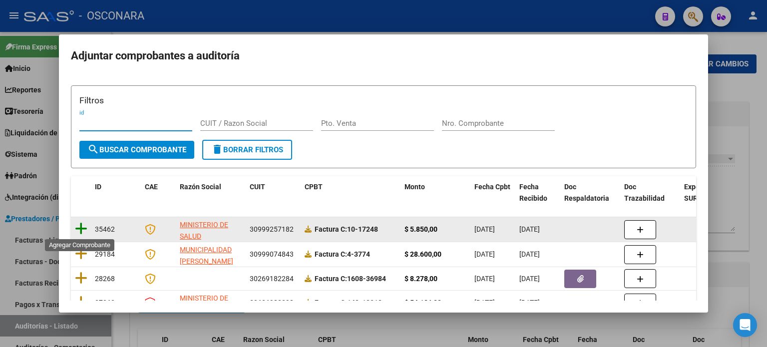
click at [77, 233] on icon at bounding box center [81, 229] width 12 height 14
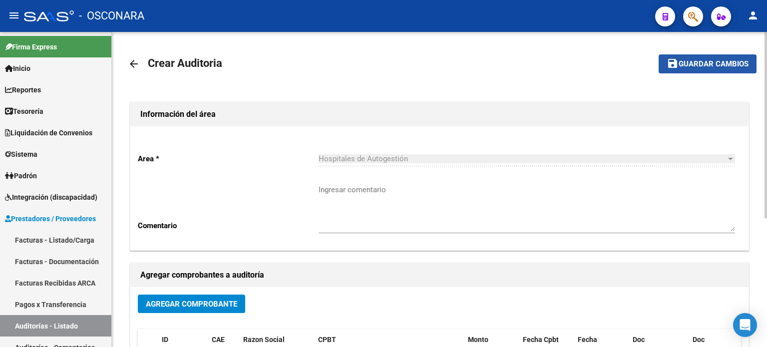
click at [679, 67] on span "Guardar cambios" at bounding box center [713, 64] width 70 height 9
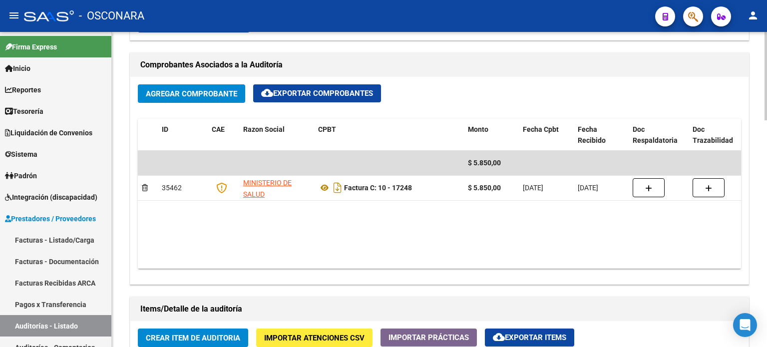
scroll to position [649, 0]
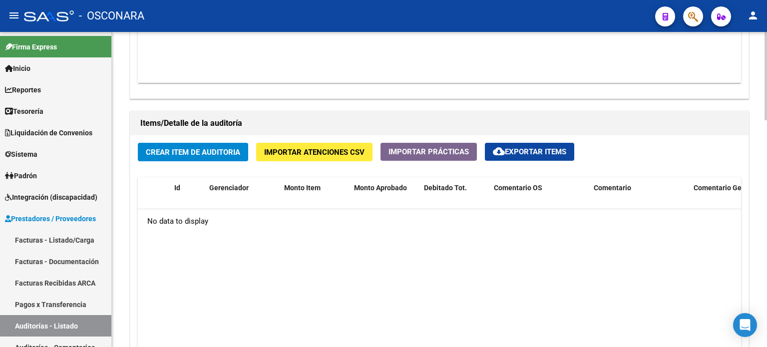
click at [197, 154] on span "Crear Item de Auditoria" at bounding box center [193, 152] width 94 height 9
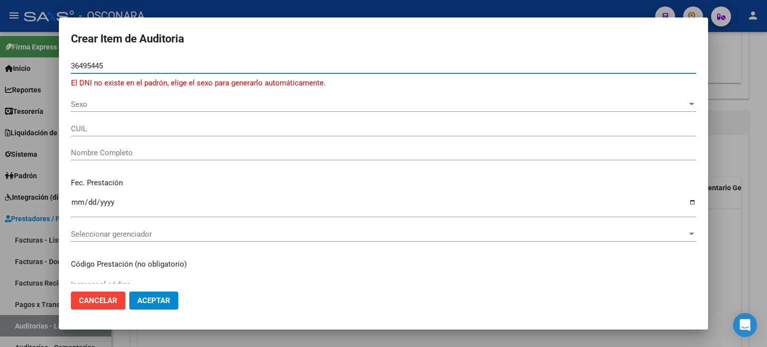
click at [78, 67] on input "36495445" at bounding box center [383, 65] width 625 height 9
type input "39495445"
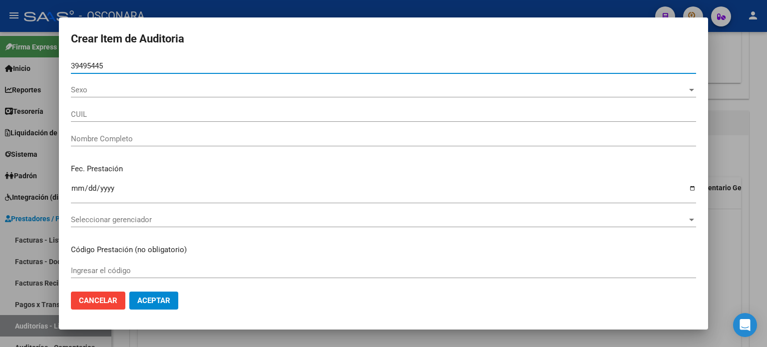
type input "20394954455"
type input "[PERSON_NAME] [PERSON_NAME]"
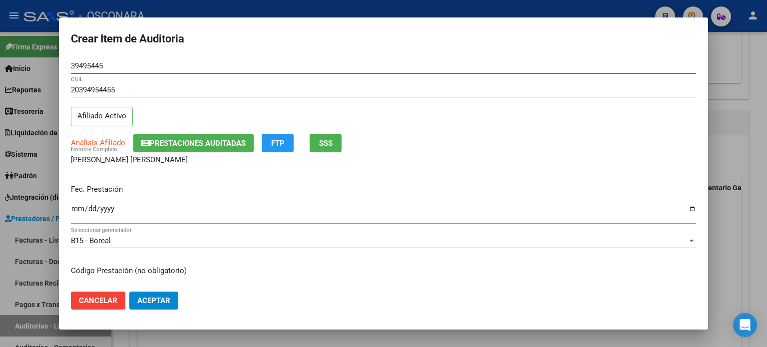
type input "39495445"
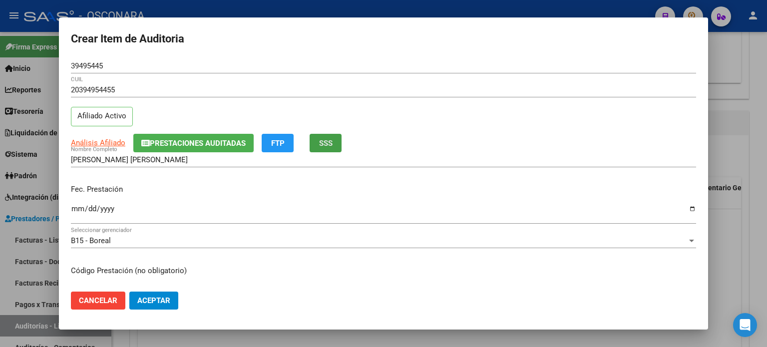
click at [323, 136] on button "SSS" at bounding box center [325, 143] width 32 height 18
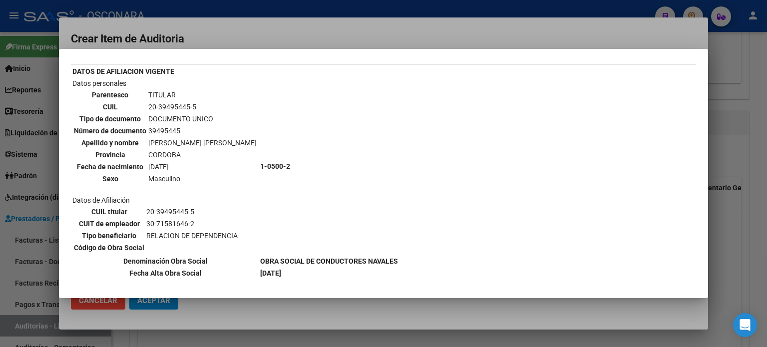
scroll to position [100, 0]
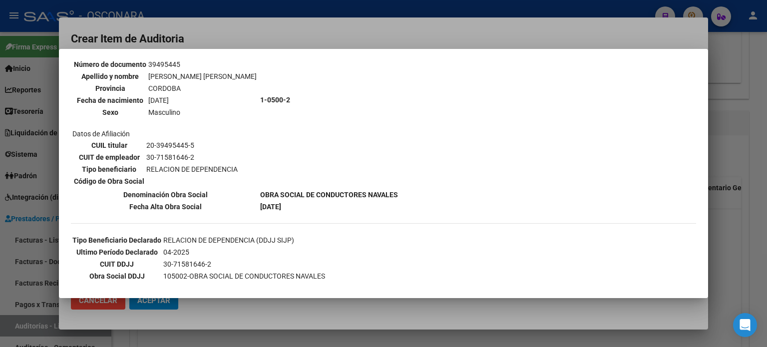
click at [763, 201] on div at bounding box center [383, 173] width 767 height 347
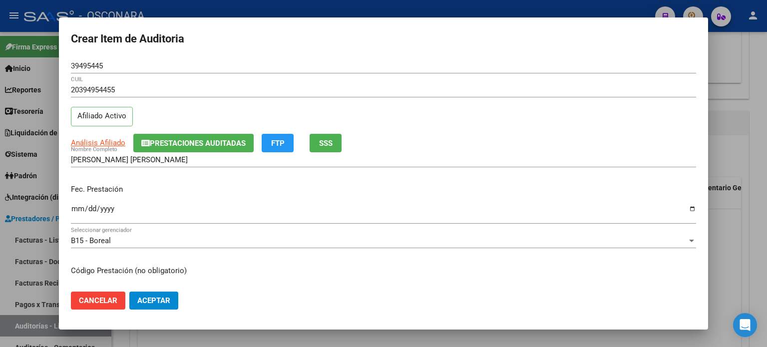
click at [76, 210] on input "Ingresar la fecha" at bounding box center [383, 213] width 625 height 16
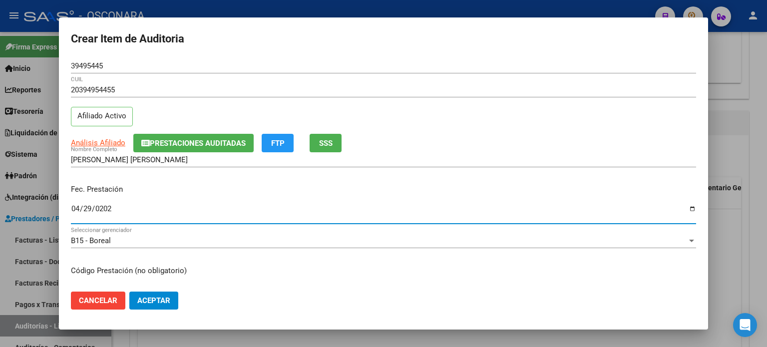
type input "[DATE]"
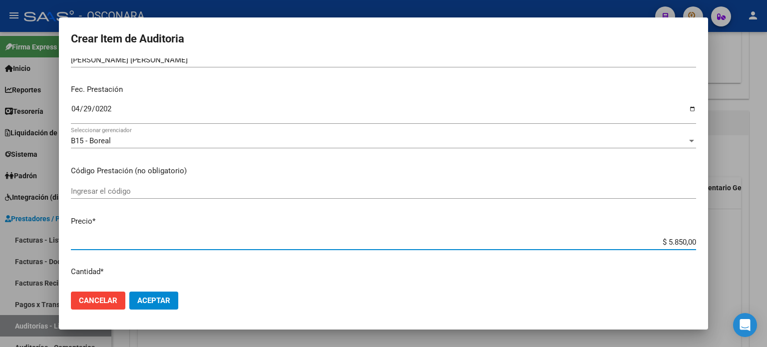
drag, startPoint x: 661, startPoint y: 241, endPoint x: 766, endPoint y: 227, distance: 106.2
click at [766, 239] on div "Crear Item de Auditoria 39495445 Nro Documento 20394954455 CUIL Afiliado Activo…" at bounding box center [383, 173] width 767 height 347
type input "$ 0,01"
type input "$ 0,19"
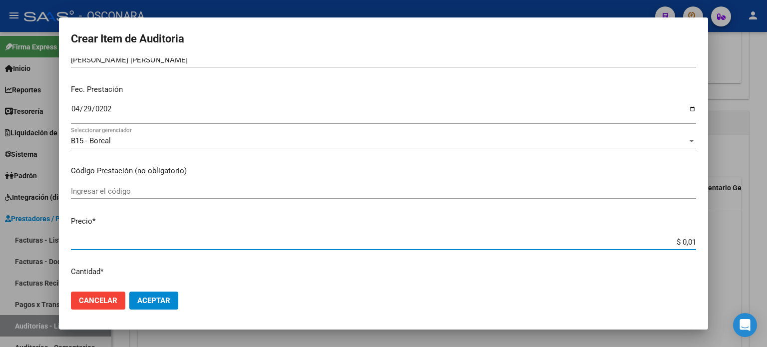
type input "$ 0,19"
type input "$ 1,95"
type input "$ 19,50"
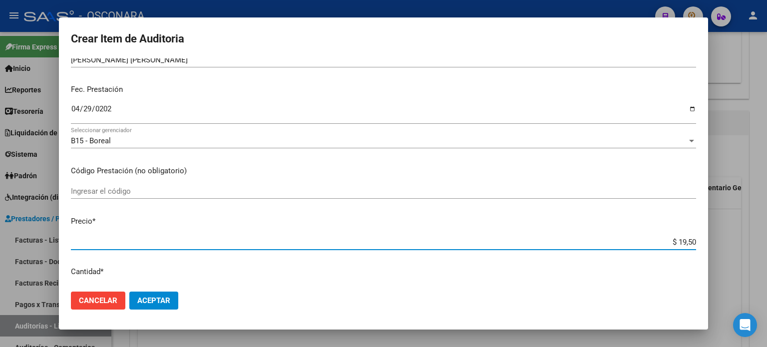
type input "$ 195,00"
type input "$ 1.950,00"
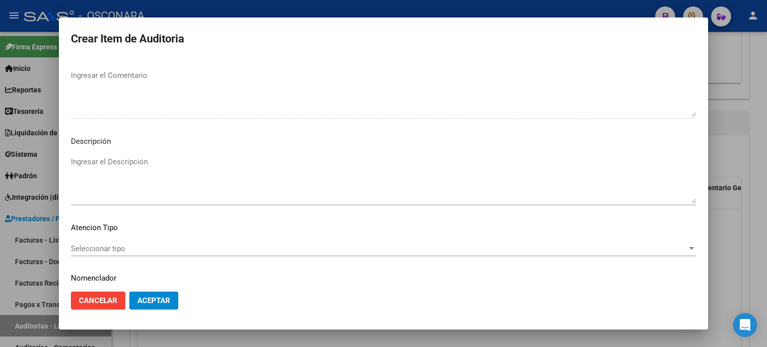
scroll to position [673, 0]
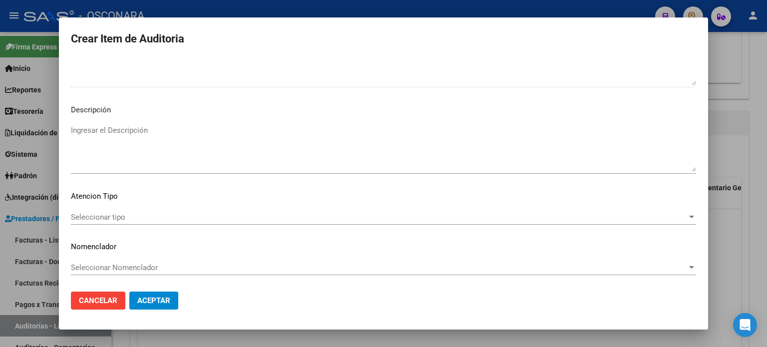
click at [126, 150] on textarea "Ingresar el Descripción" at bounding box center [383, 148] width 625 height 47
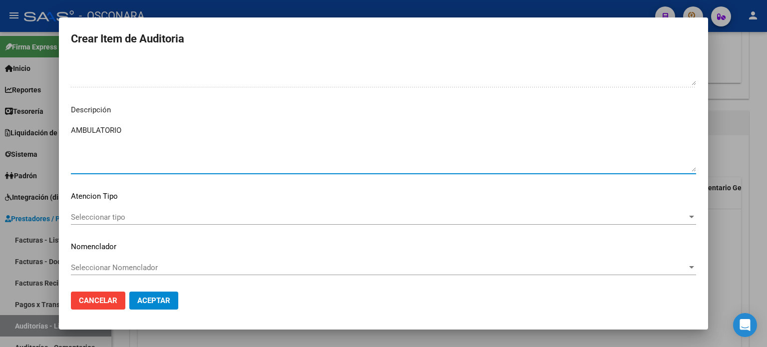
type textarea "AMBULATORIO"
click at [114, 223] on div "Seleccionar tipo Seleccionar tipo" at bounding box center [383, 217] width 625 height 15
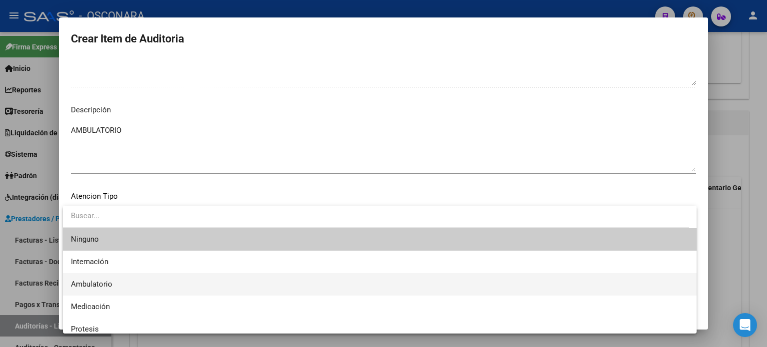
click at [95, 278] on span "Ambulatorio" at bounding box center [379, 284] width 617 height 22
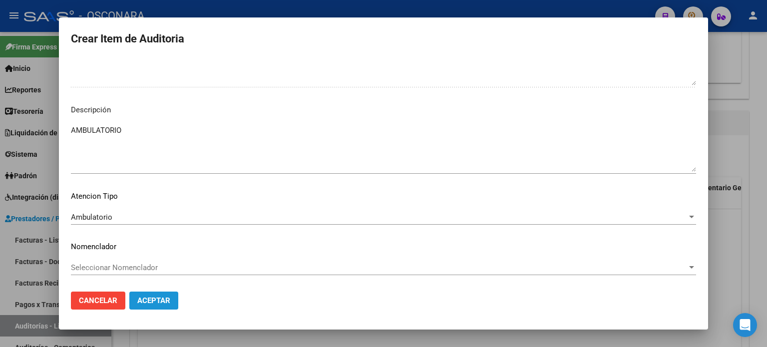
click at [170, 306] on button "Aceptar" at bounding box center [153, 300] width 49 height 18
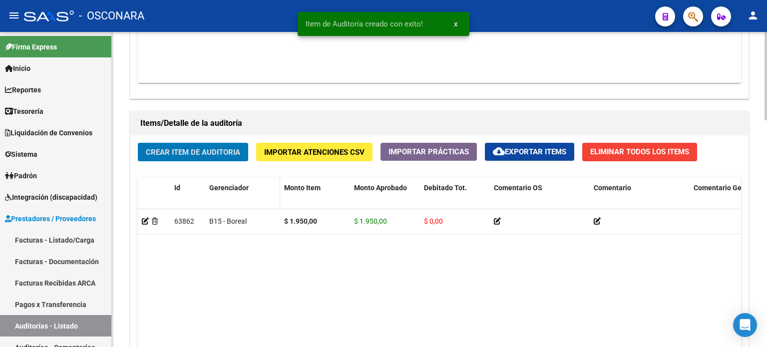
scroll to position [649, 0]
click at [200, 151] on span "Crear Item de Auditoria" at bounding box center [193, 152] width 94 height 9
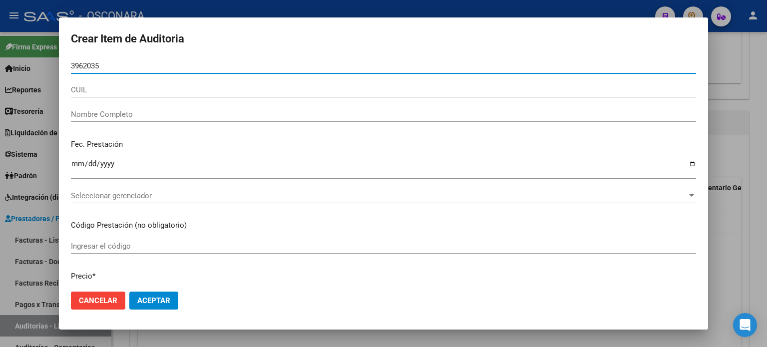
type input "39620351"
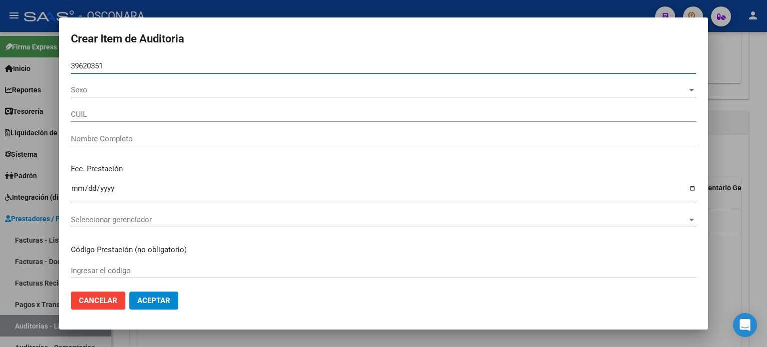
type input "27396203516"
type input "[PERSON_NAME]"
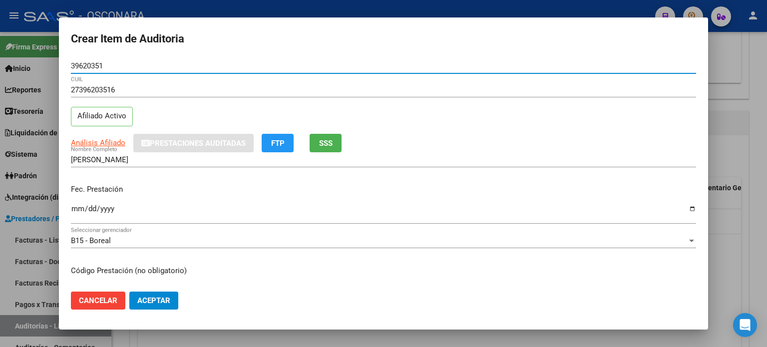
type input "39620351"
click at [324, 152] on div "[PERSON_NAME] Nombre Completo" at bounding box center [383, 159] width 625 height 15
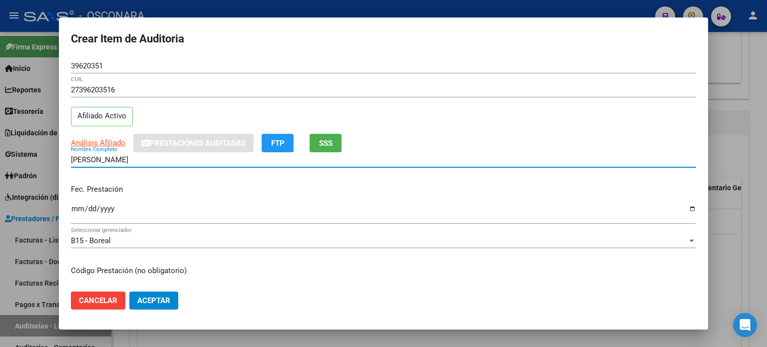
click at [330, 140] on span "SSS" at bounding box center [325, 143] width 13 height 9
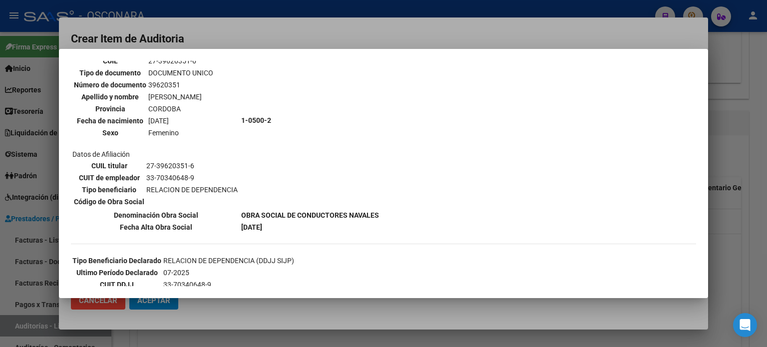
scroll to position [100, 0]
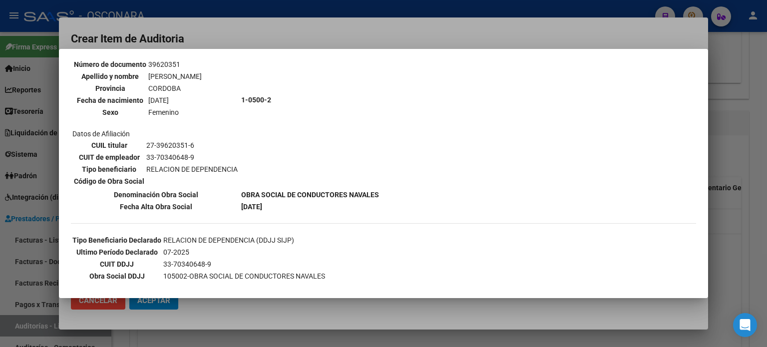
click at [743, 223] on div at bounding box center [383, 173] width 767 height 347
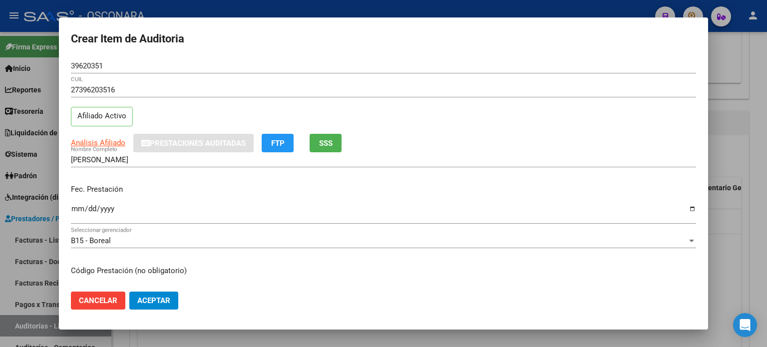
click at [76, 208] on input "Ingresar la fecha" at bounding box center [383, 213] width 625 height 16
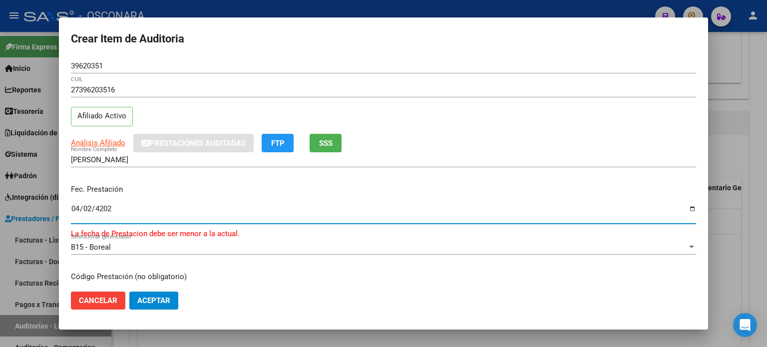
type input "[DATE]"
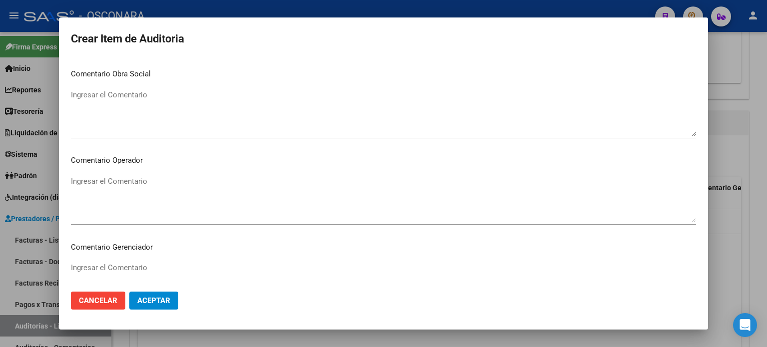
scroll to position [673, 0]
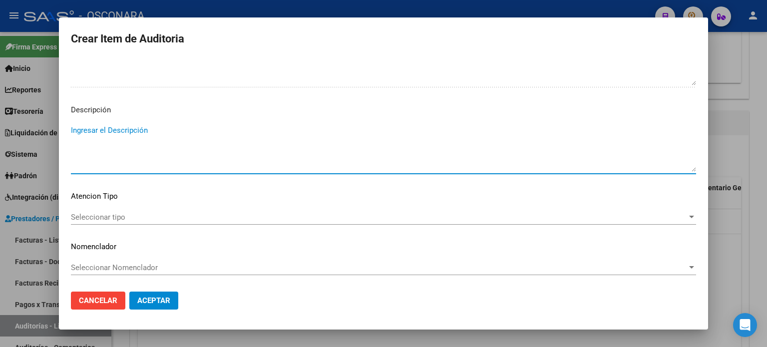
click at [134, 131] on textarea "Ingresar el Descripción" at bounding box center [383, 148] width 625 height 47
type textarea "AMBULATORIO"
click at [76, 220] on span "Seleccionar tipo" at bounding box center [379, 217] width 616 height 9
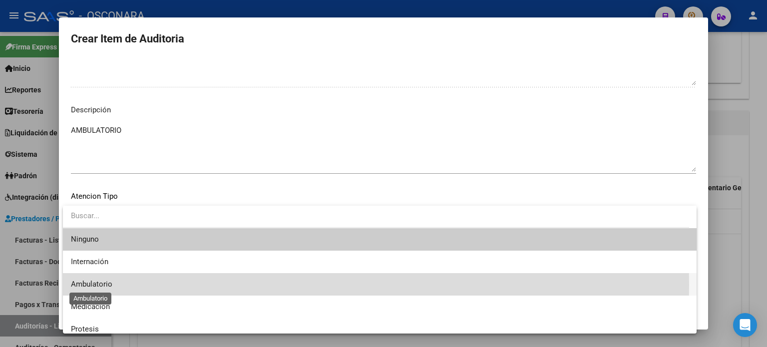
drag, startPoint x: 87, startPoint y: 284, endPoint x: 132, endPoint y: 301, distance: 48.5
click at [87, 284] on span "Ambulatorio" at bounding box center [91, 283] width 41 height 9
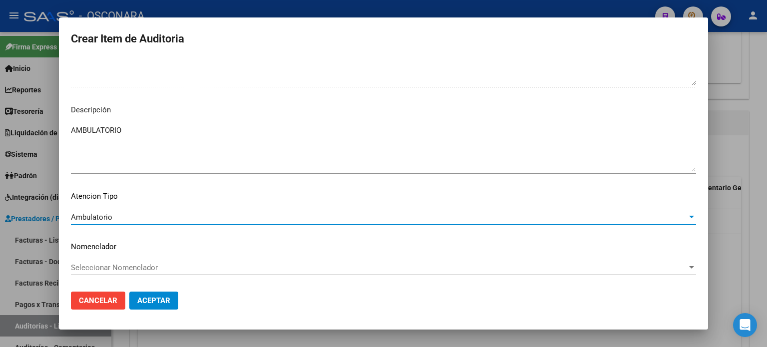
click at [144, 301] on span "Aceptar" at bounding box center [153, 300] width 33 height 9
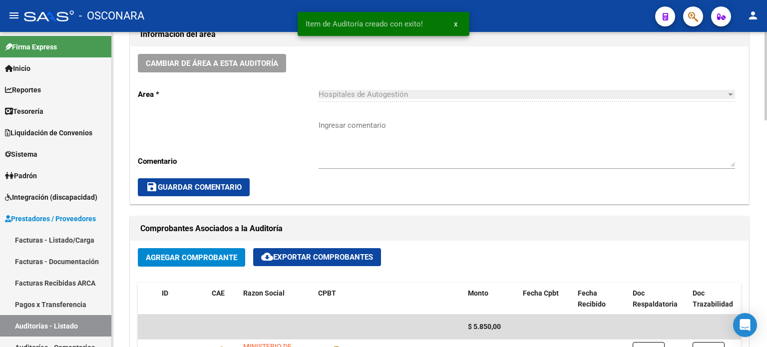
scroll to position [0, 0]
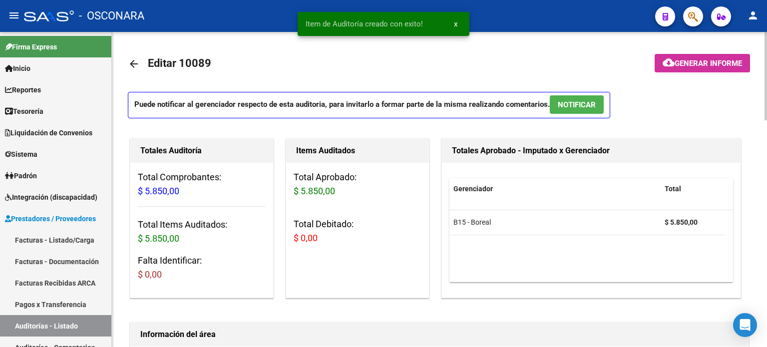
click at [581, 97] on button "NOTIFICAR" at bounding box center [576, 104] width 54 height 18
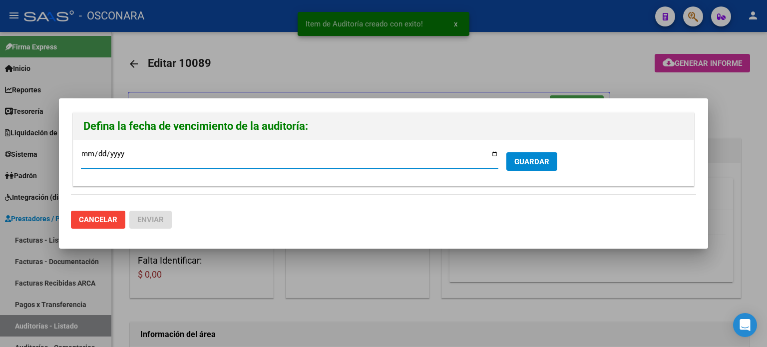
click at [493, 153] on input "[DATE]" at bounding box center [289, 158] width 417 height 16
type input "[DATE]"
click at [525, 159] on span "GUARDAR" at bounding box center [531, 161] width 35 height 9
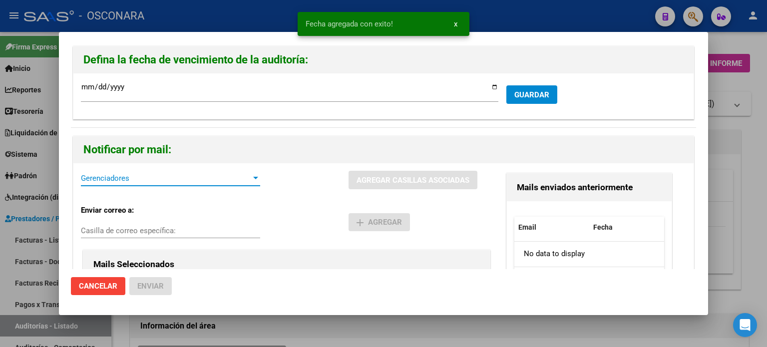
click at [139, 177] on span "Gerenciadores" at bounding box center [166, 178] width 170 height 9
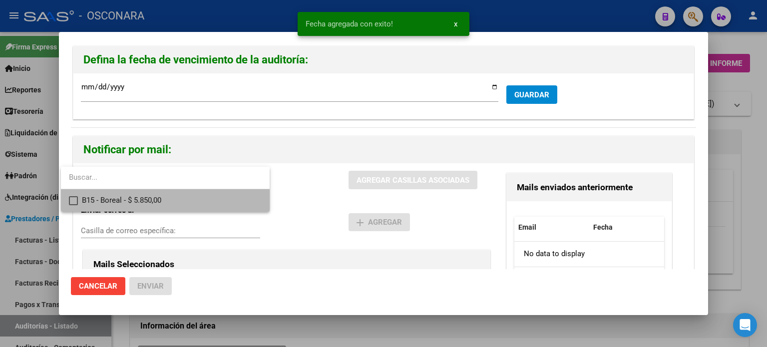
click at [139, 196] on span "B15 - Boreal - $ 5.850,00" at bounding box center [172, 200] width 180 height 22
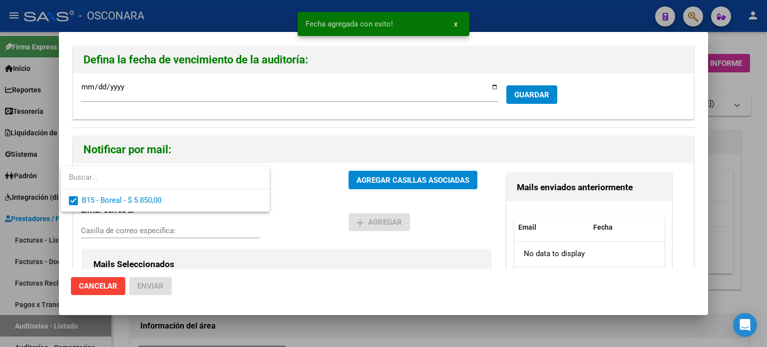
click at [386, 179] on div at bounding box center [383, 173] width 767 height 347
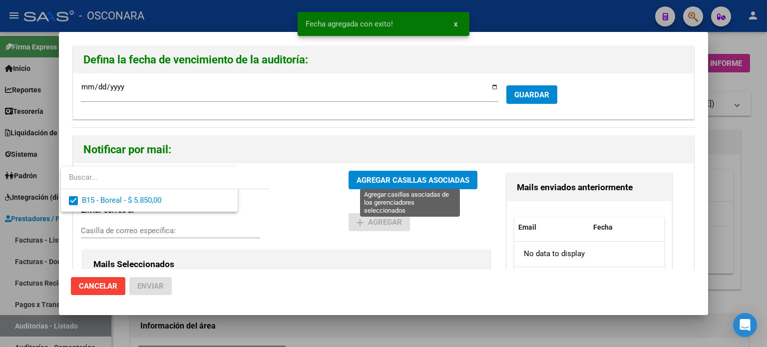
click at [386, 179] on span "AGREGAR CASILLAS ASOCIADAS" at bounding box center [412, 180] width 113 height 9
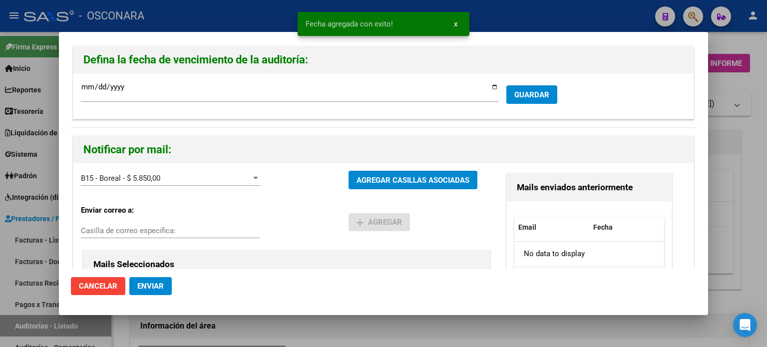
click at [152, 286] on span "Enviar" at bounding box center [150, 285] width 26 height 9
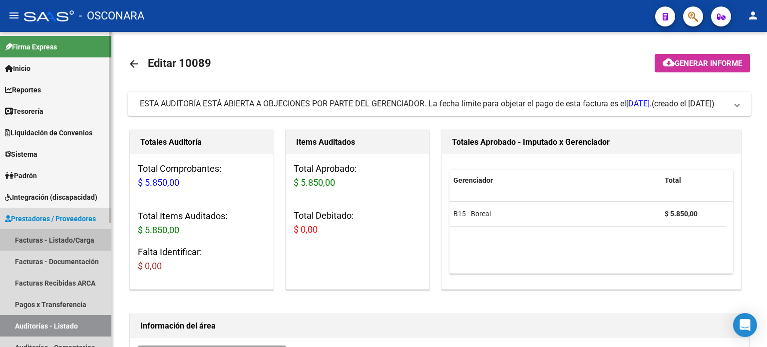
click at [67, 235] on link "Facturas - Listado/Carga" at bounding box center [55, 239] width 111 height 21
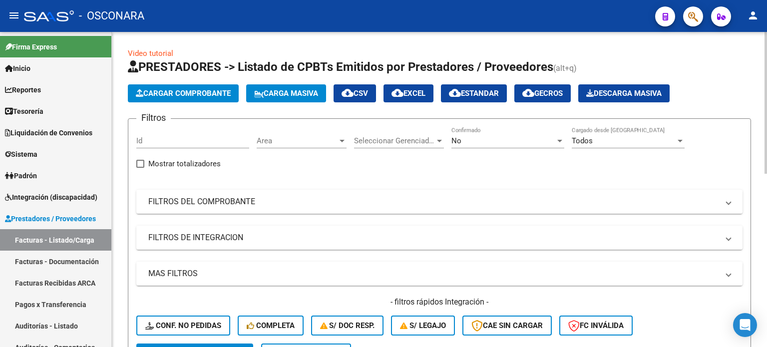
click at [197, 89] on span "Cargar Comprobante" at bounding box center [183, 93] width 95 height 9
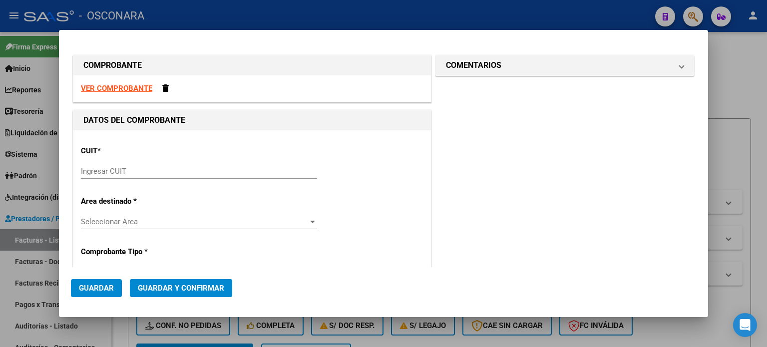
click at [110, 167] on div "Ingresar CUIT" at bounding box center [199, 171] width 236 height 15
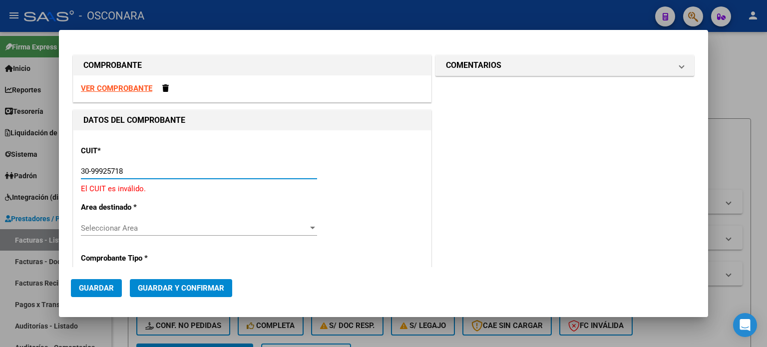
type input "30-99925718-2"
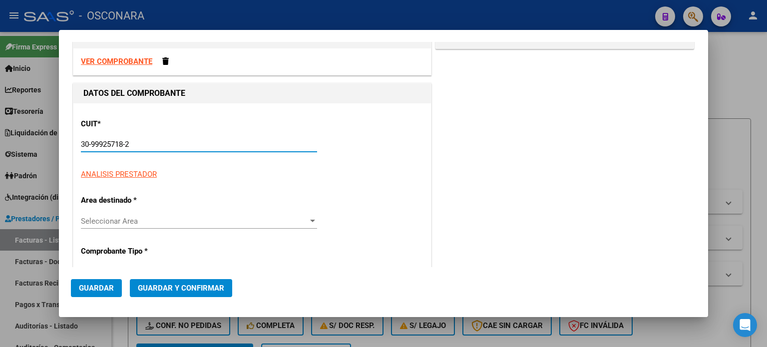
scroll to position [50, 0]
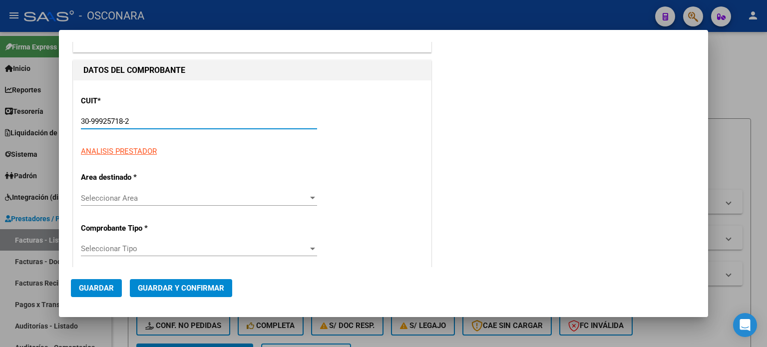
type input "10"
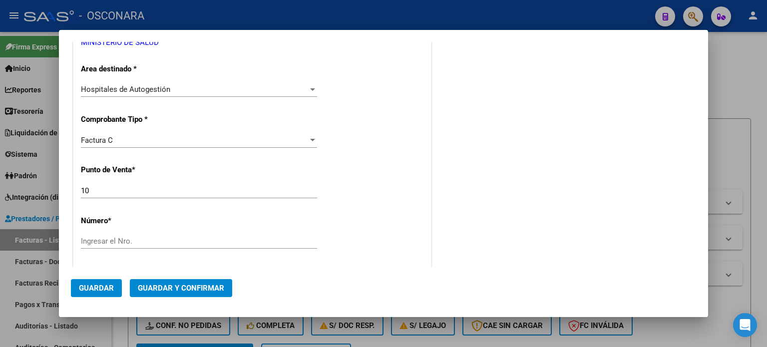
scroll to position [200, 0]
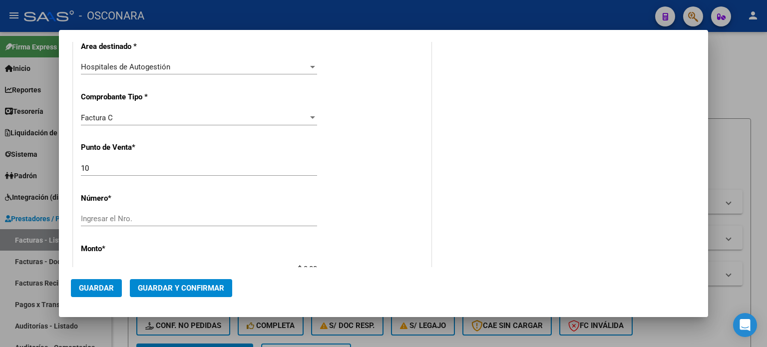
type input "30-99925718-2"
click at [110, 168] on input "10" at bounding box center [199, 168] width 236 height 9
type input "1"
type input "9"
click at [91, 219] on input "Ingresar el Nro." at bounding box center [199, 218] width 236 height 9
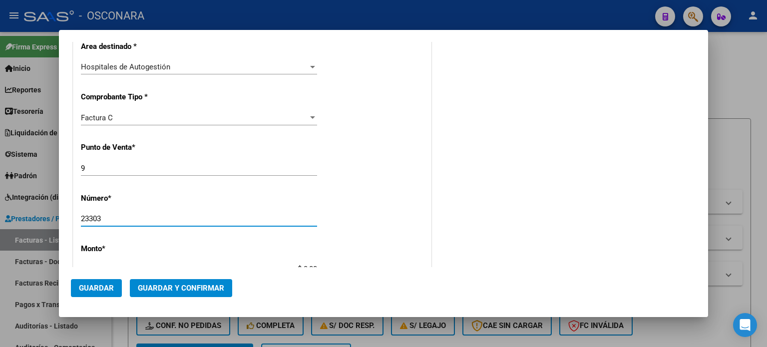
type input "23303"
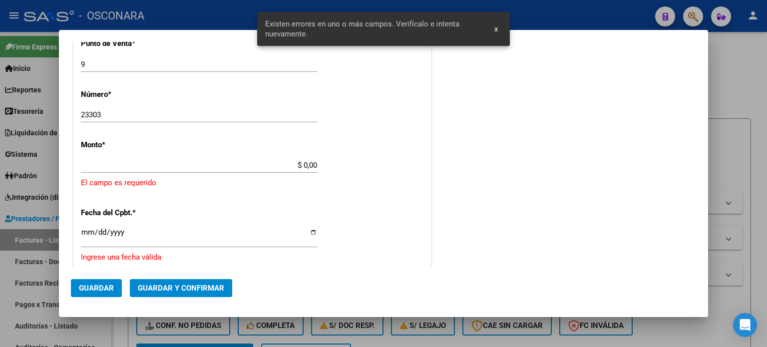
scroll to position [309, 0]
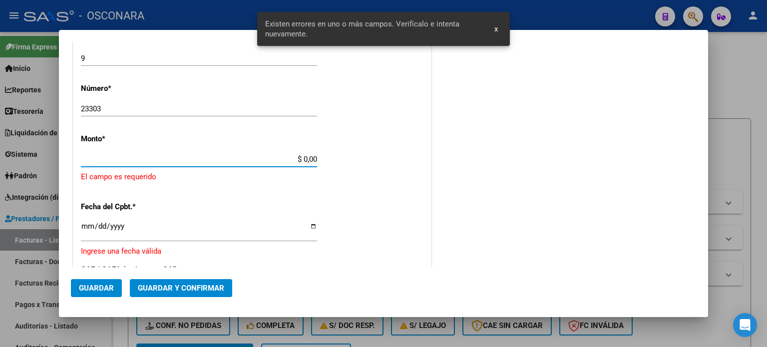
drag, startPoint x: 300, startPoint y: 158, endPoint x: 348, endPoint y: 155, distance: 48.5
click at [345, 156] on div "CUIT * 30-99925718-2 Ingresar CUIT ANALISIS PRESTADOR MINISTERIO DE [PERSON_NAM…" at bounding box center [251, 186] width 357 height 731
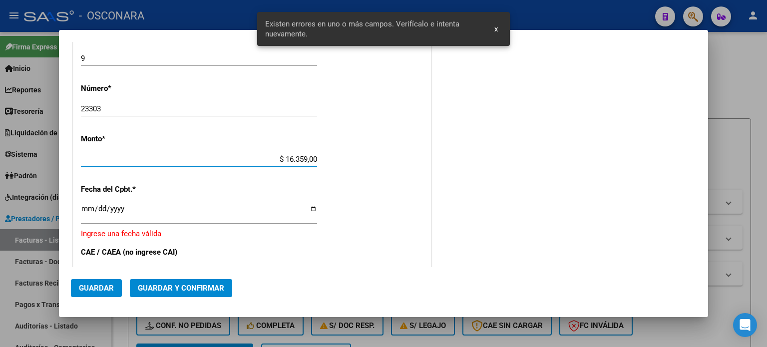
type input "$ 163.590,00"
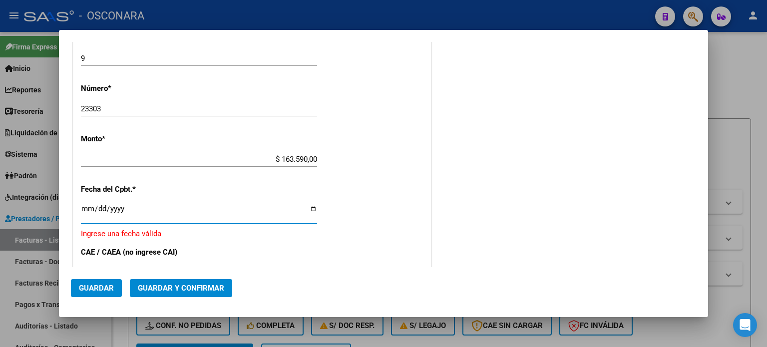
click at [85, 208] on input "Ingresar la fecha" at bounding box center [199, 213] width 236 height 16
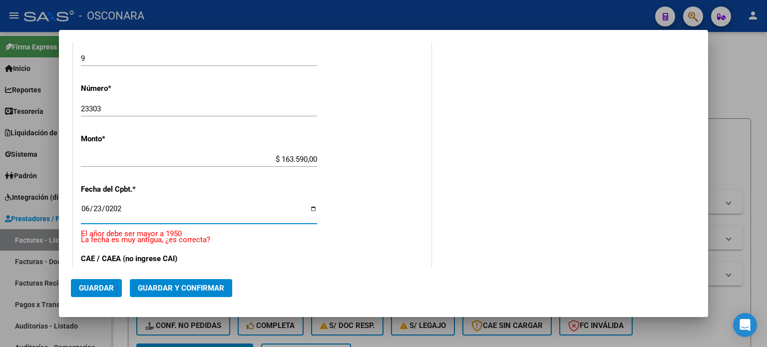
type input "[DATE]"
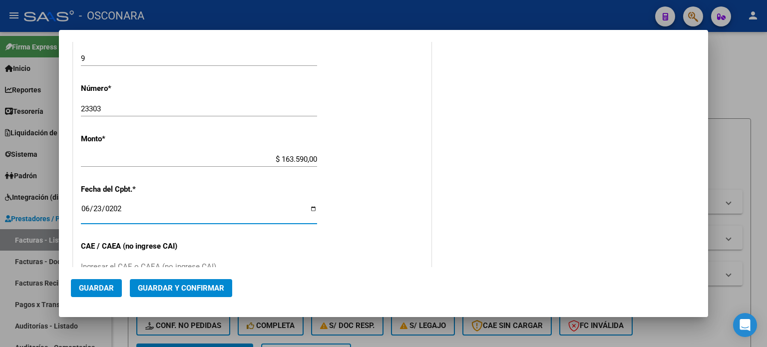
click at [173, 285] on span "Guardar y Confirmar" at bounding box center [181, 287] width 86 height 9
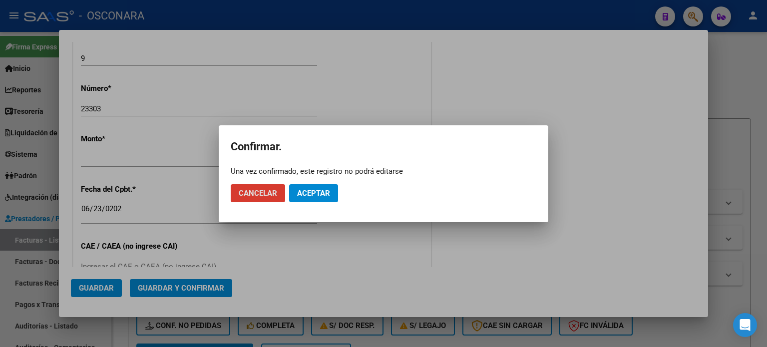
click at [310, 189] on span "Aceptar" at bounding box center [313, 193] width 33 height 9
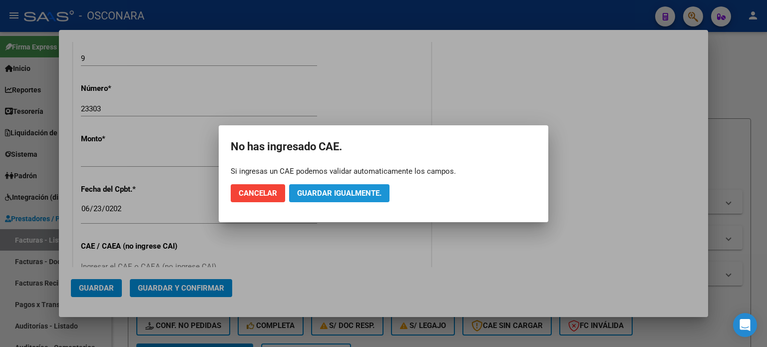
click at [310, 189] on span "Guardar igualmente." at bounding box center [339, 193] width 84 height 9
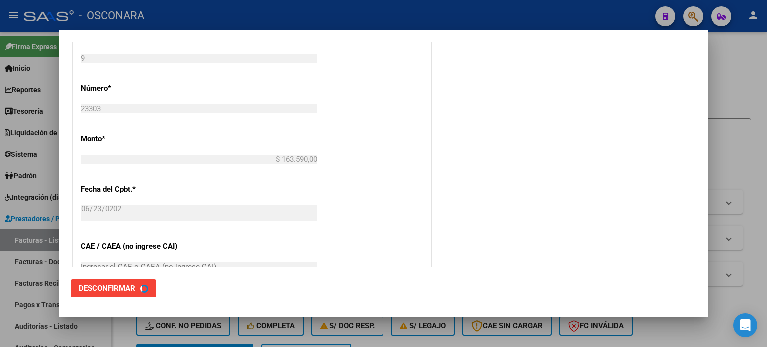
scroll to position [0, 0]
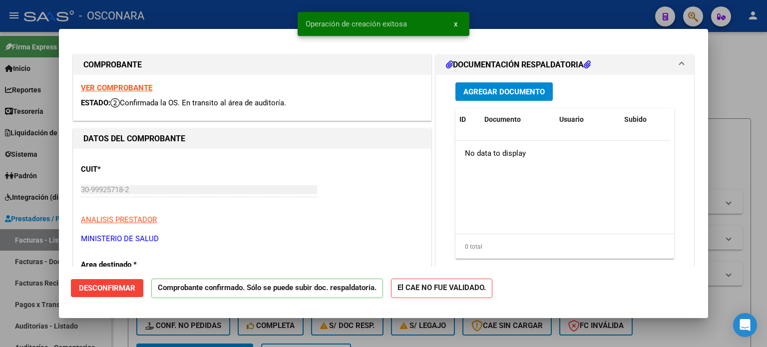
click at [0, 304] on div at bounding box center [383, 173] width 767 height 347
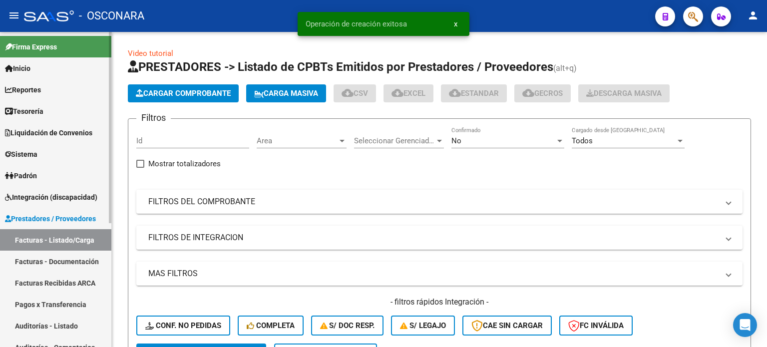
click at [26, 327] on link "Auditorías - Listado" at bounding box center [55, 325] width 111 height 21
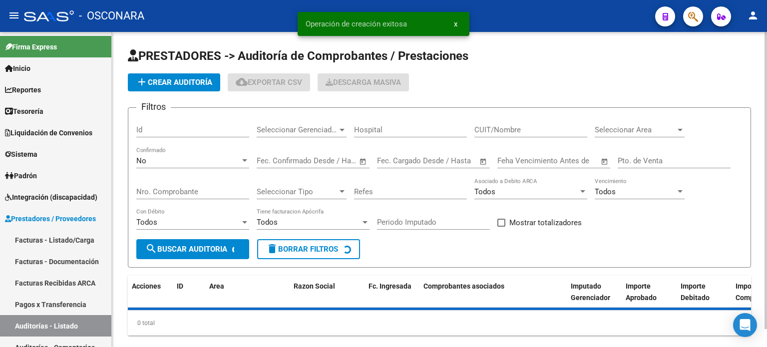
click at [168, 86] on span "add Crear Auditoría" at bounding box center [174, 82] width 76 height 9
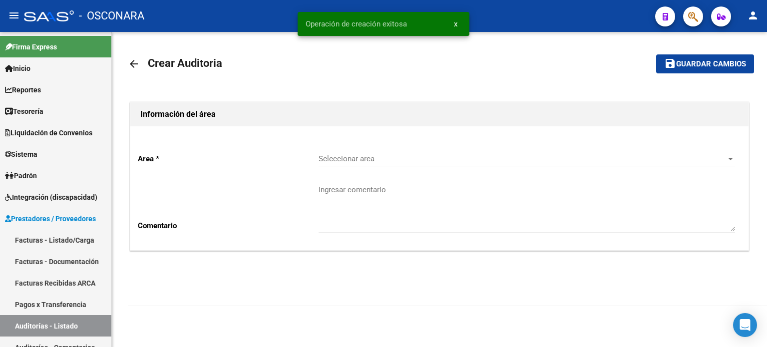
click at [353, 157] on span "Seleccionar area" at bounding box center [521, 158] width 407 height 9
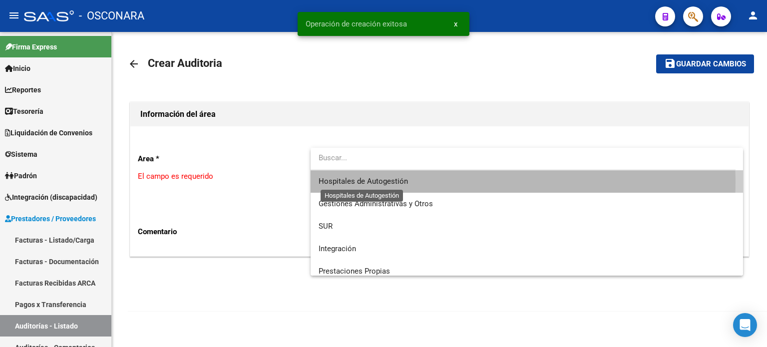
click at [353, 180] on span "Hospitales de Autogestión" at bounding box center [362, 181] width 89 height 9
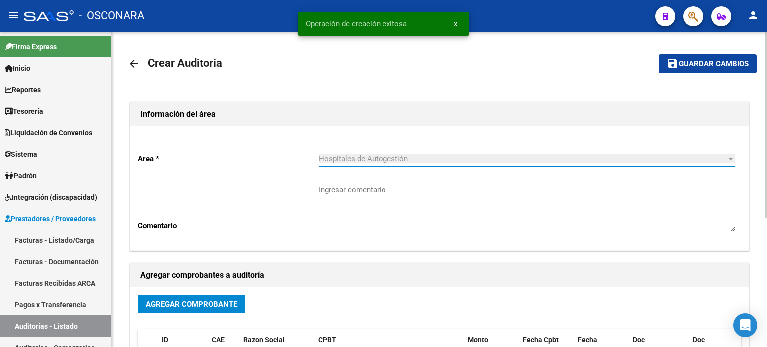
click at [194, 294] on button "Agregar Comprobante" at bounding box center [191, 303] width 107 height 18
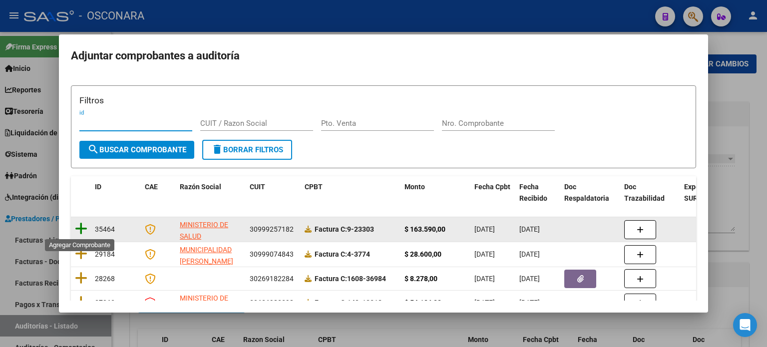
click at [80, 228] on icon at bounding box center [81, 229] width 12 height 14
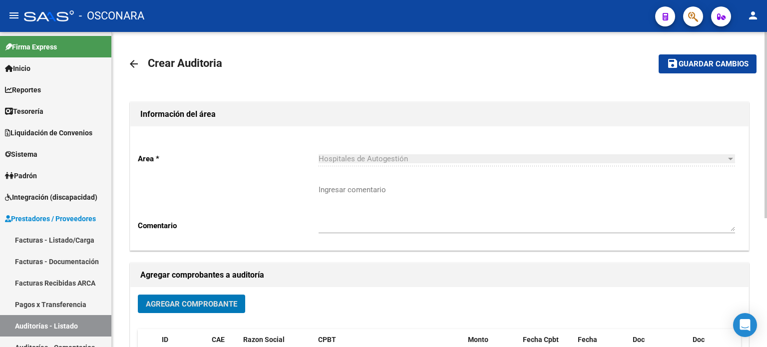
click at [679, 60] on span "Guardar cambios" at bounding box center [713, 64] width 70 height 9
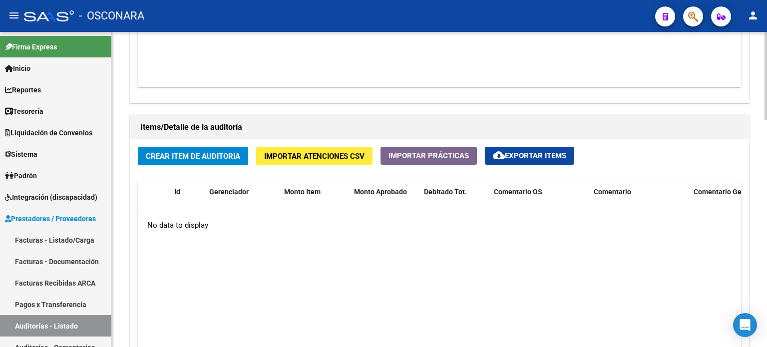
scroll to position [649, 0]
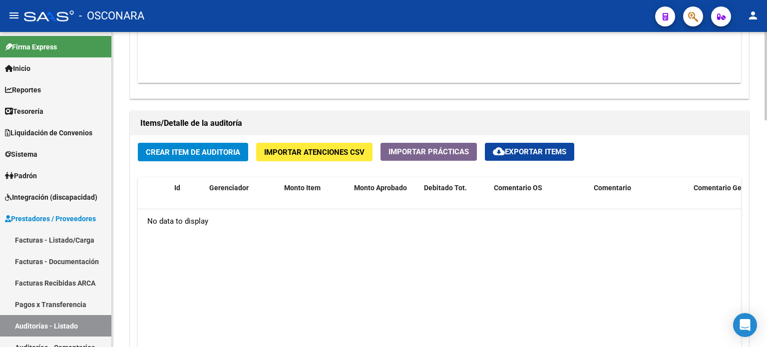
click at [187, 150] on span "Crear Item de Auditoria" at bounding box center [193, 152] width 94 height 9
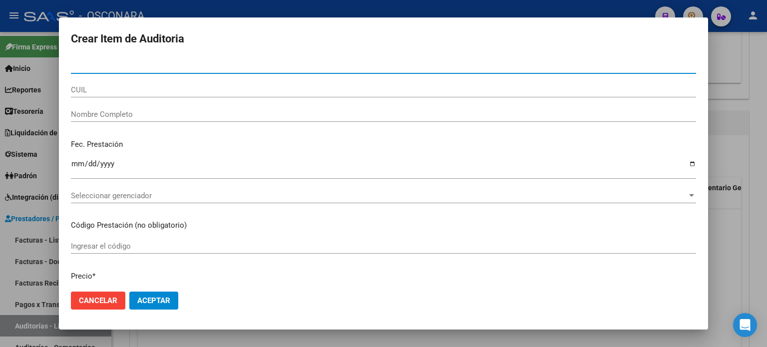
paste input "58386088"
type input "58386088"
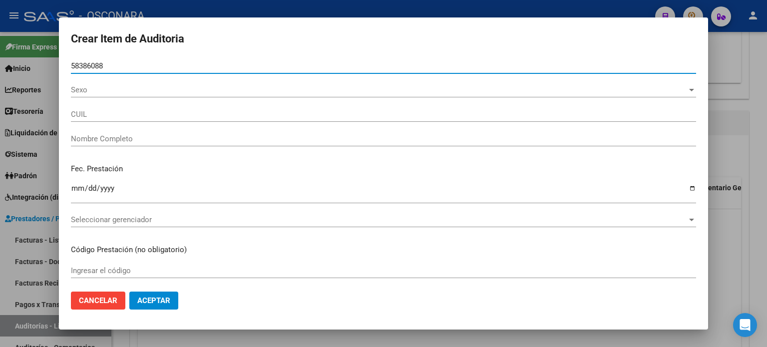
type input "20583860887"
type input "[PERSON_NAME]"
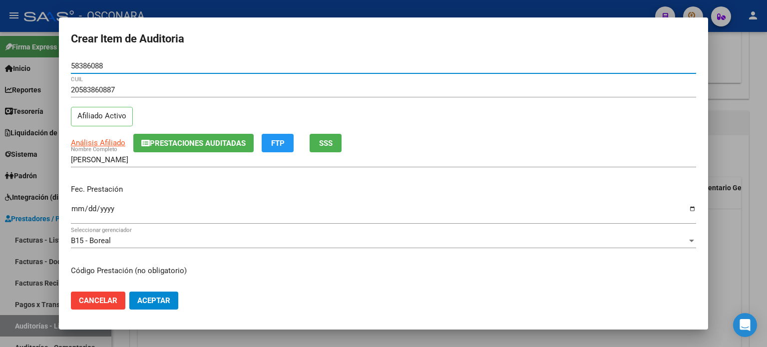
type input "58386088"
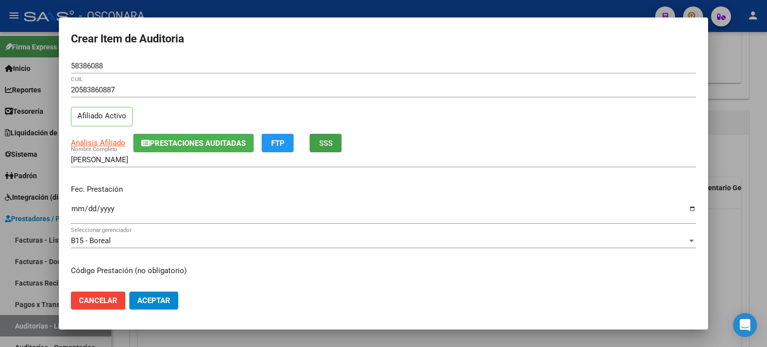
click at [339, 139] on button "SSS" at bounding box center [325, 143] width 32 height 18
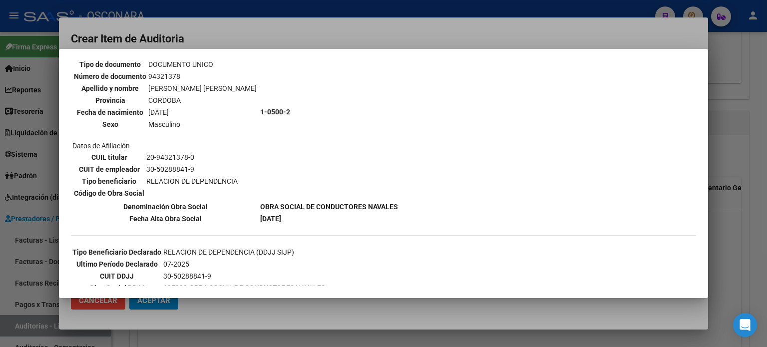
scroll to position [150, 0]
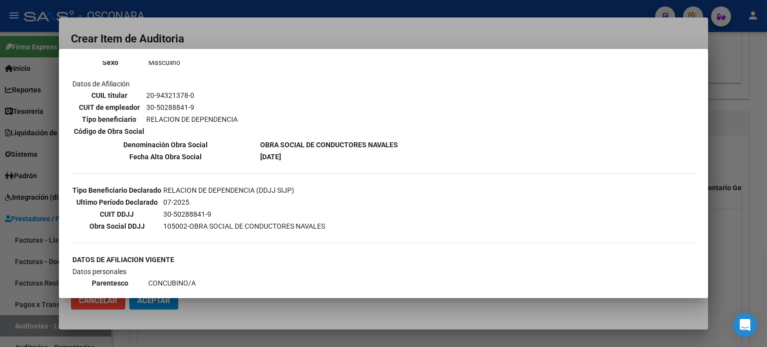
drag, startPoint x: 757, startPoint y: 192, endPoint x: 655, endPoint y: 191, distance: 101.8
click at [756, 192] on div at bounding box center [383, 173] width 767 height 347
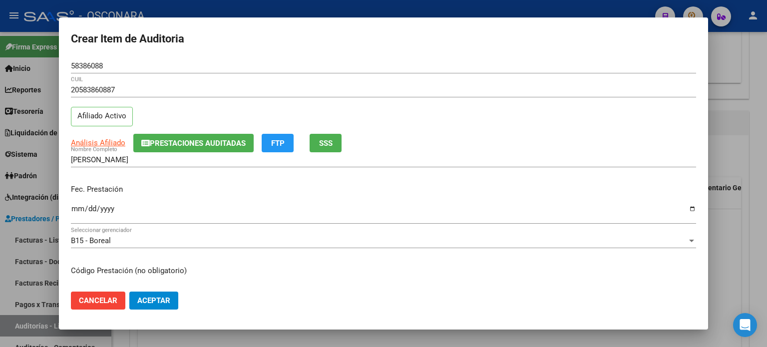
click at [70, 211] on mat-dialog-content "58386088 Nro Documento 20583860887 CUIL Afiliado Activo Análisis Afiliado Prest…" at bounding box center [383, 171] width 649 height 226
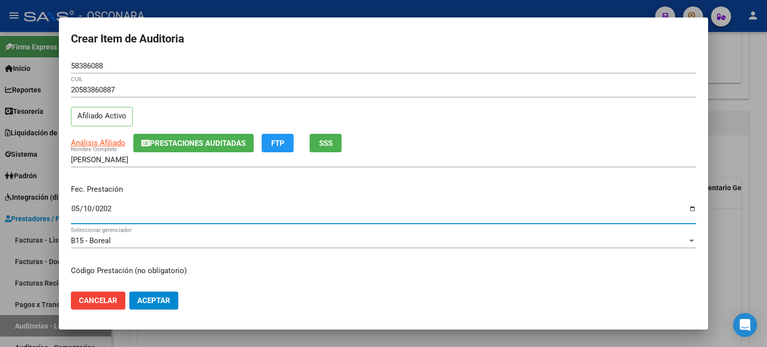
type input "[DATE]"
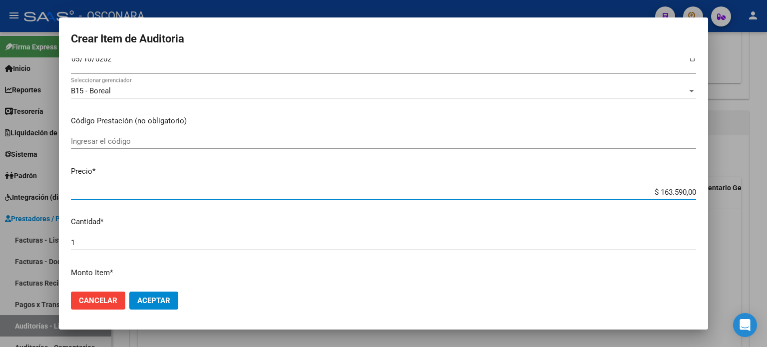
drag, startPoint x: 653, startPoint y: 188, endPoint x: 766, endPoint y: 179, distance: 113.6
click at [766, 183] on div "Crear Item de Auditoria 58386088 Nro Documento 20583860887 CUIL Afiliado Activo…" at bounding box center [383, 173] width 767 height 347
type input "$ 0,01"
type input "$ 0,02"
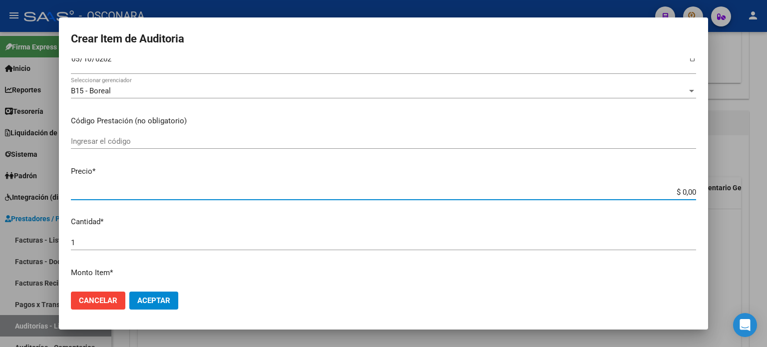
type input "$ 0,02"
type input "$ 0,23"
type input "$ 2,33"
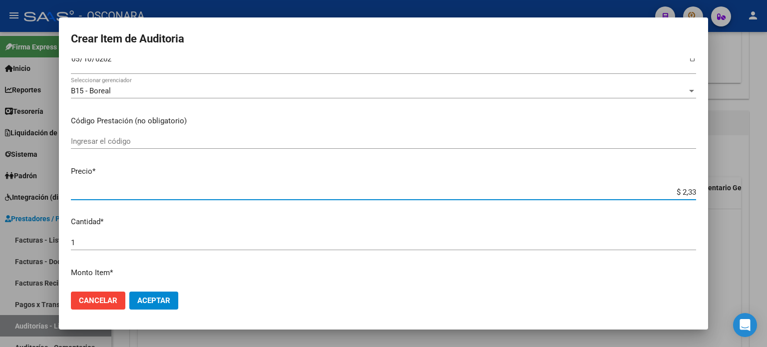
type input "$ 23,37"
type input "$ 233,70"
type input "$ 2.337,00"
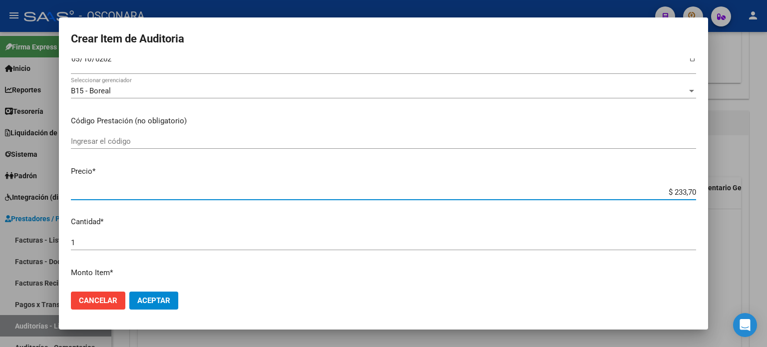
type input "$ 2.337,00"
type input "$ 23.370,00"
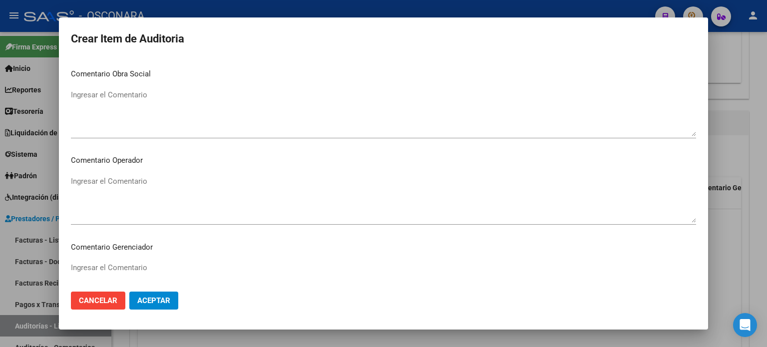
scroll to position [673, 0]
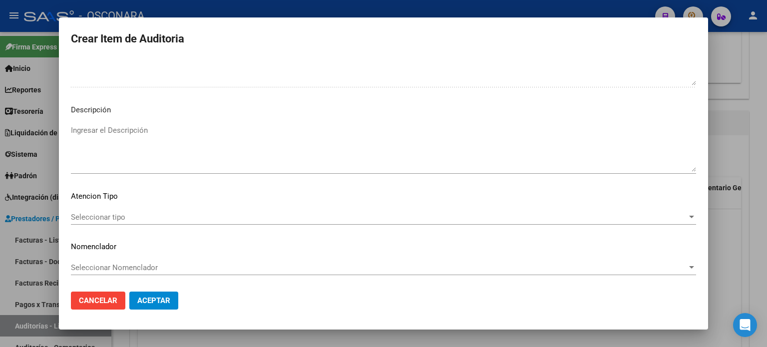
click at [138, 155] on textarea "Ingresar el Descripción" at bounding box center [383, 148] width 625 height 47
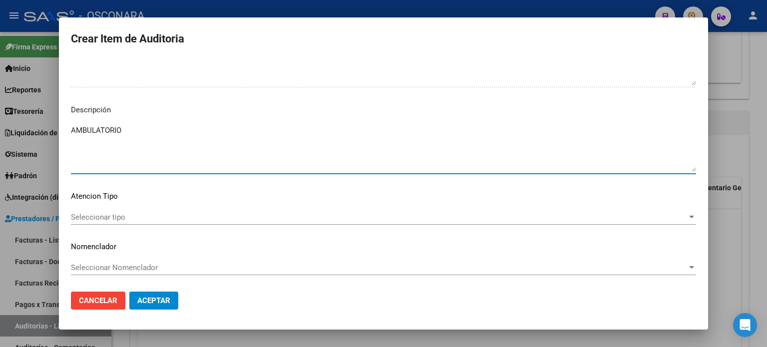
type textarea "AMBULATORIO"
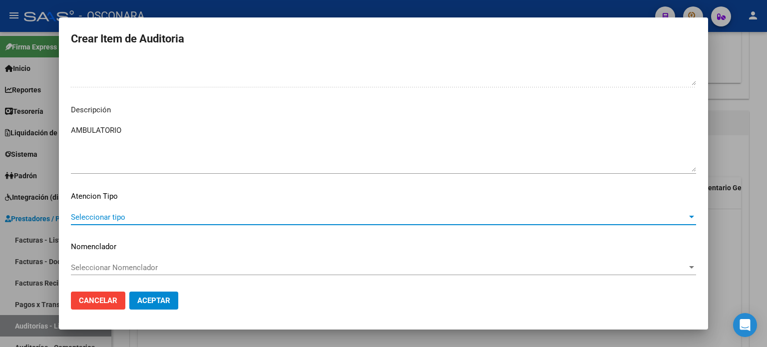
click at [84, 215] on span "Seleccionar tipo" at bounding box center [379, 217] width 616 height 9
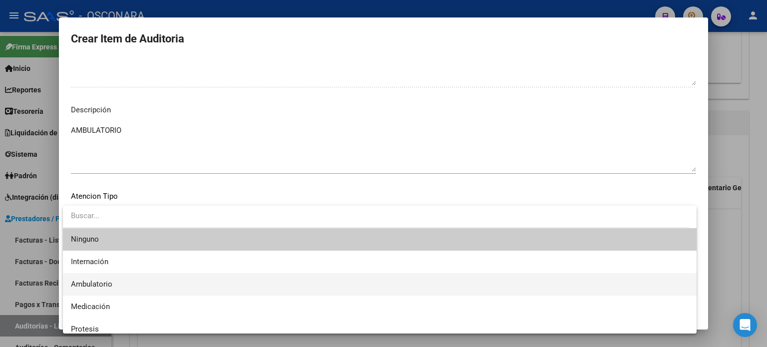
click at [103, 281] on span "Ambulatorio" at bounding box center [91, 283] width 41 height 9
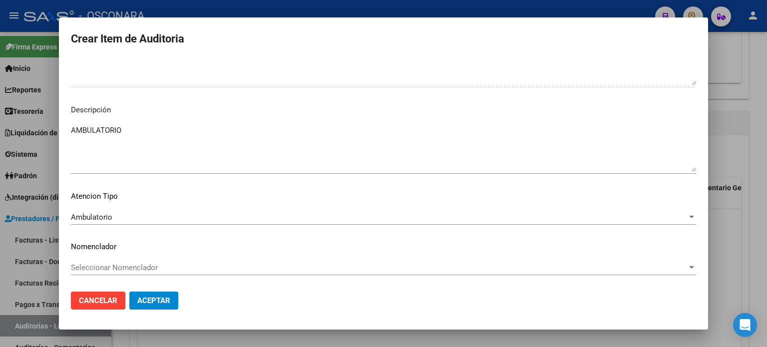
click at [142, 290] on mat-dialog-actions "Cancelar Aceptar" at bounding box center [383, 300] width 625 height 34
click at [146, 297] on span "Aceptar" at bounding box center [153, 300] width 33 height 9
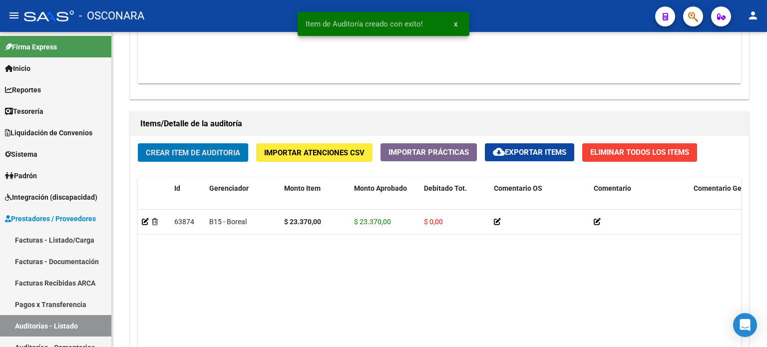
scroll to position [649, 0]
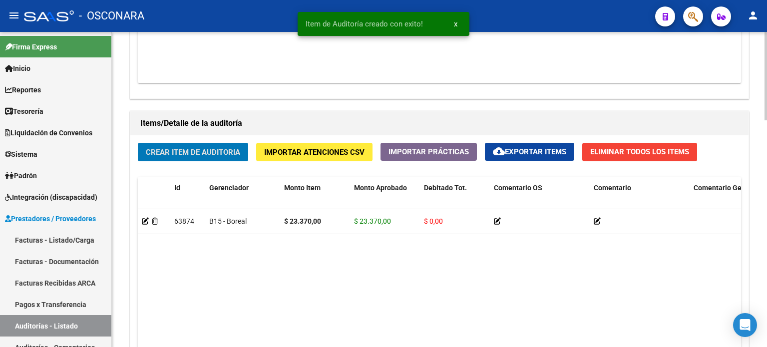
click at [181, 164] on div "Crear Item de Auditoria Importar Atenciones CSV Importar Prácticas cloud_downlo…" at bounding box center [439, 285] width 618 height 300
click at [181, 156] on button "Crear Item de Auditoria" at bounding box center [193, 152] width 110 height 18
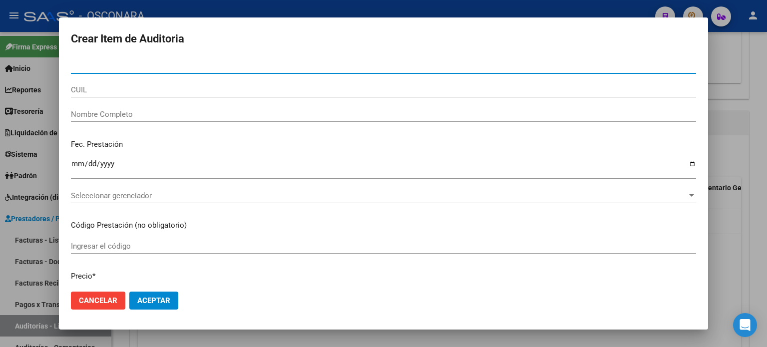
paste input "57944064"
type input "57944064"
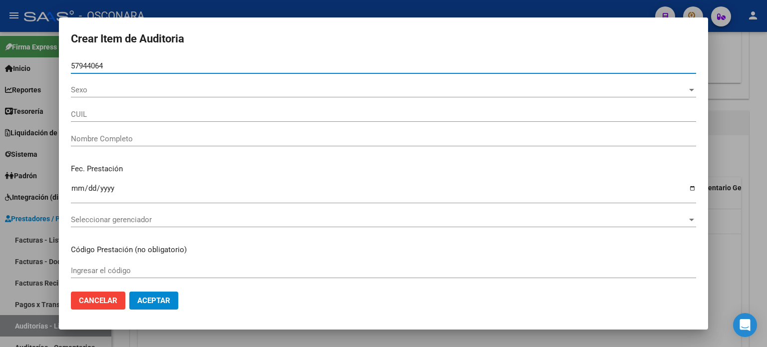
type input "27579440649"
type input "[PERSON_NAME] [PERSON_NAME]"
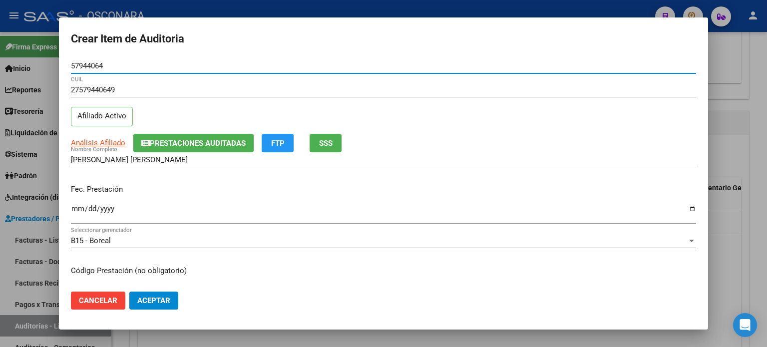
type input "57944064"
click at [327, 141] on span "SSS" at bounding box center [325, 143] width 13 height 9
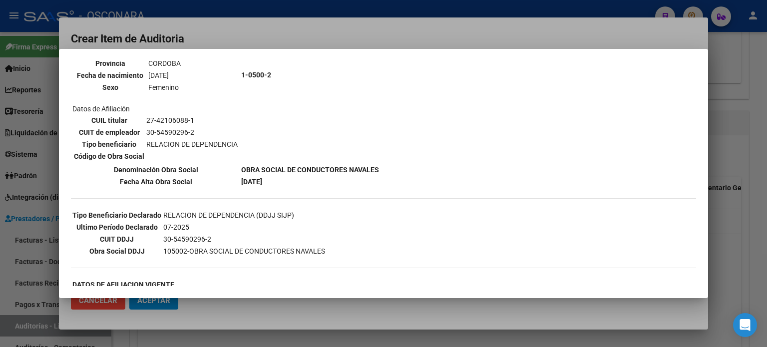
scroll to position [150, 0]
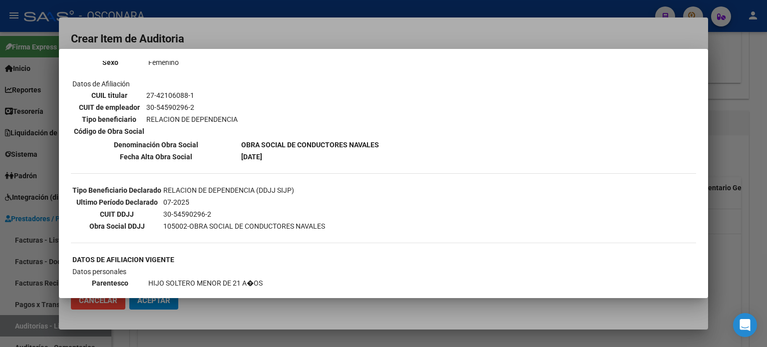
click at [728, 229] on div at bounding box center [383, 173] width 767 height 347
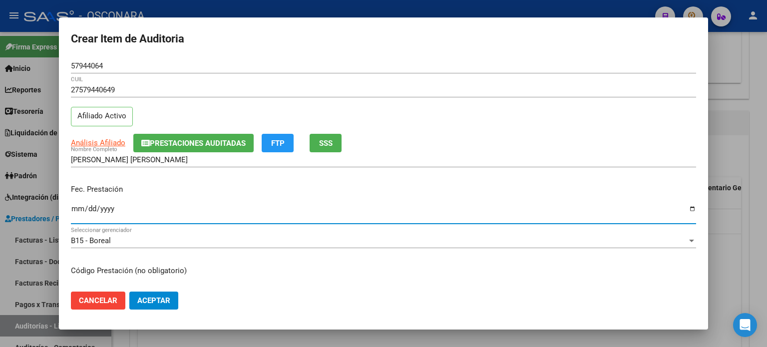
click at [76, 208] on input "Ingresar la fecha" at bounding box center [383, 213] width 625 height 16
type input "[DATE]"
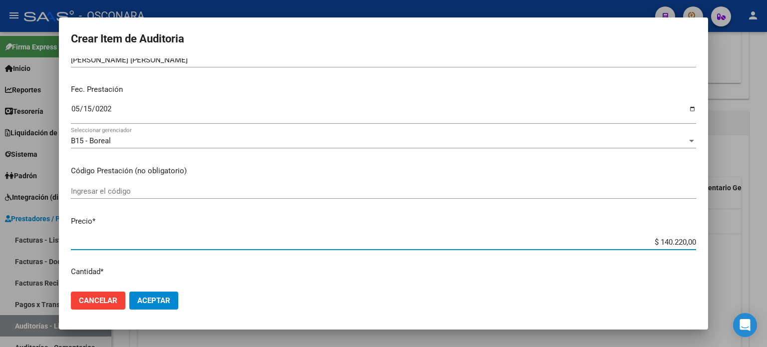
drag, startPoint x: 652, startPoint y: 240, endPoint x: 766, endPoint y: 213, distance: 116.9
click at [766, 226] on div "Crear Item de Auditoria 57944064 Nro Documento 27579440649 CUIL Afiliado Activo…" at bounding box center [383, 173] width 767 height 347
type input "$ 0,02"
type input "$ 0,23"
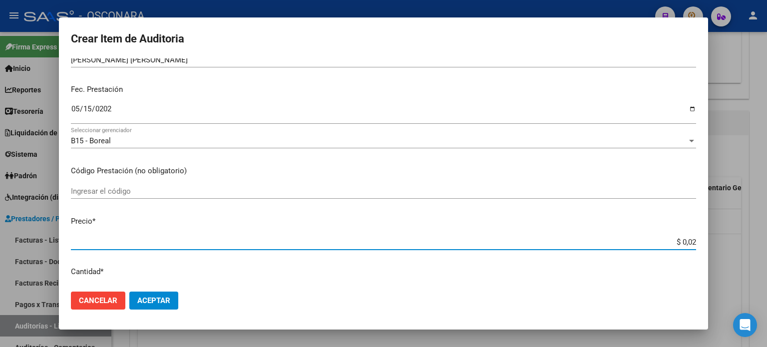
type input "$ 0,23"
type input "$ 2,33"
type input "$ 23,37"
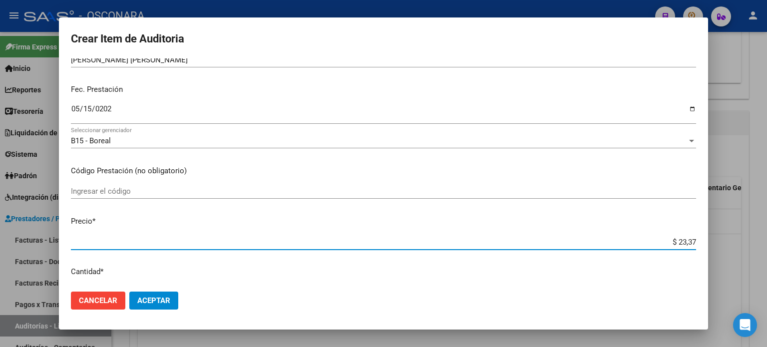
type input "$ 233,70"
type input "$ 2.337,00"
type input "$ 23.370,00"
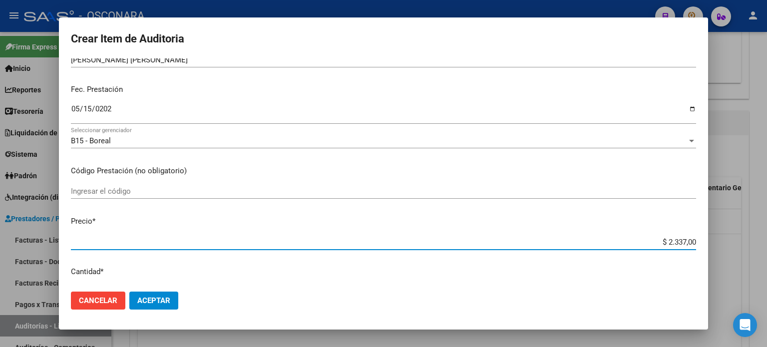
type input "$ 23.370,00"
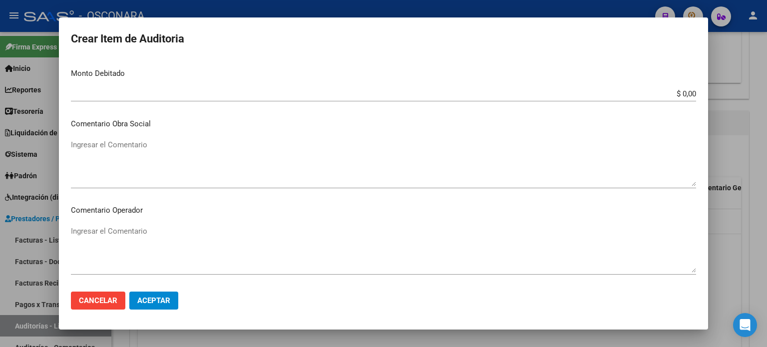
scroll to position [673, 0]
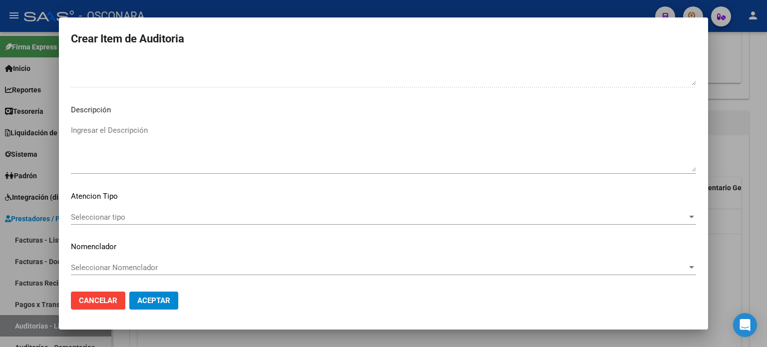
click at [179, 123] on div "Ingresar el Descripción" at bounding box center [383, 148] width 625 height 51
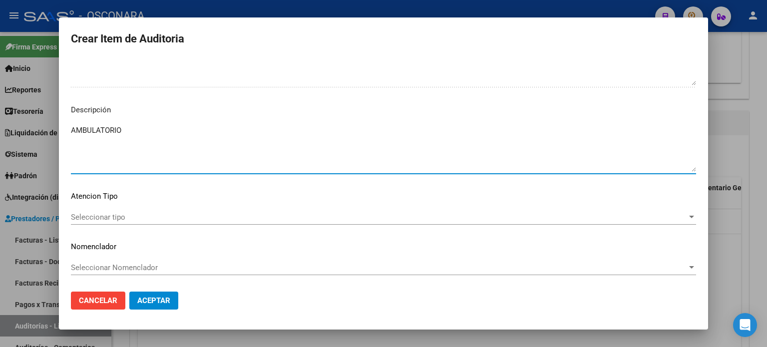
type textarea "AMBULATORIO"
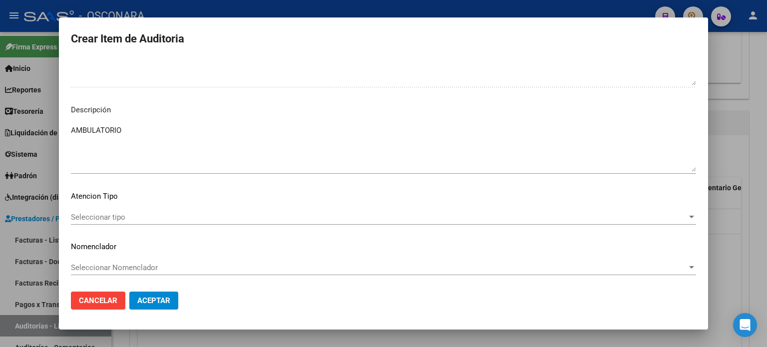
click at [80, 210] on div "Seleccionar tipo Seleccionar tipo" at bounding box center [383, 217] width 625 height 15
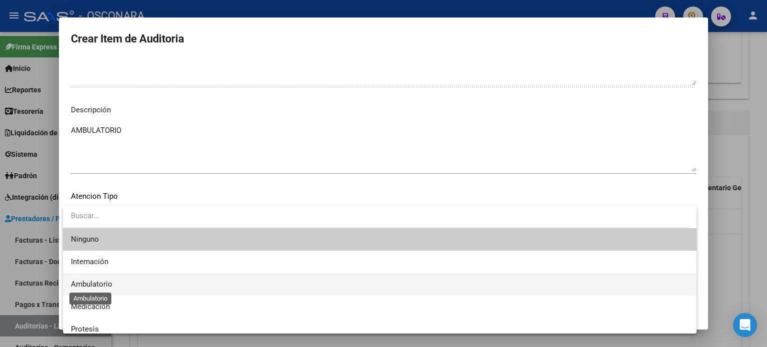
click at [86, 282] on span "Ambulatorio" at bounding box center [91, 283] width 41 height 9
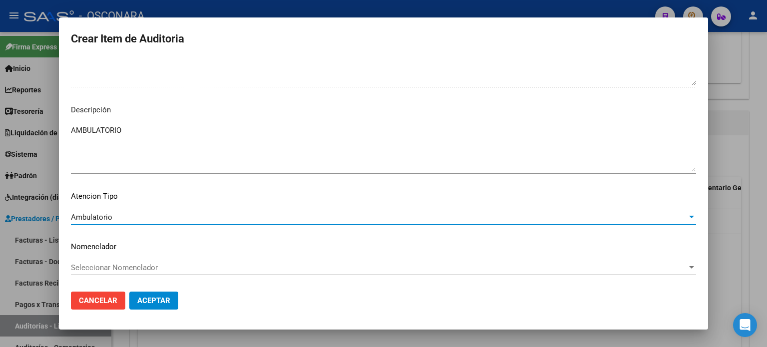
click at [147, 301] on span "Aceptar" at bounding box center [153, 300] width 33 height 9
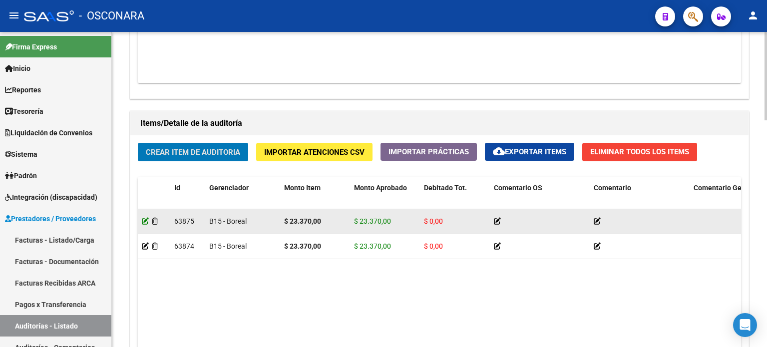
click at [144, 222] on icon at bounding box center [145, 221] width 7 height 7
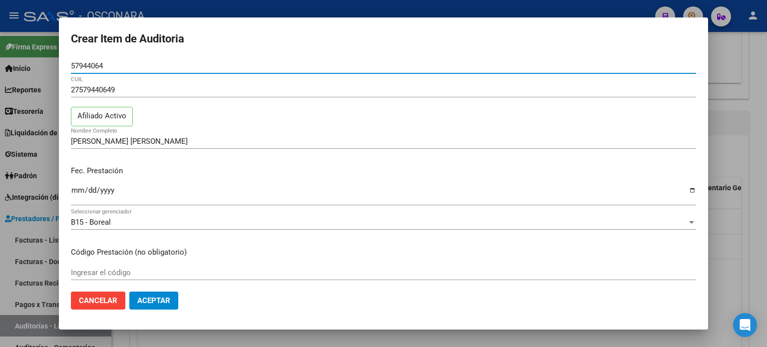
scroll to position [150, 0]
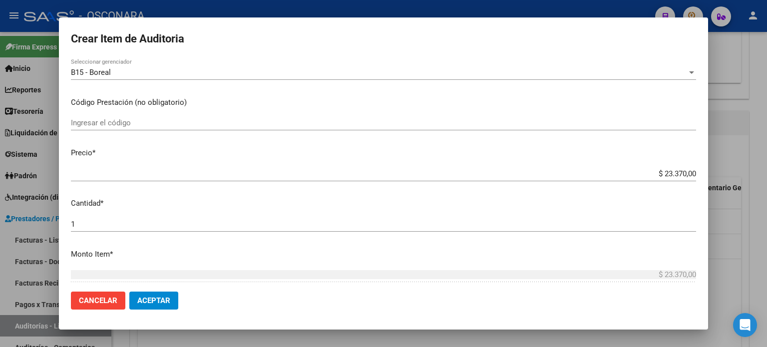
click at [82, 225] on input "1" at bounding box center [383, 224] width 625 height 9
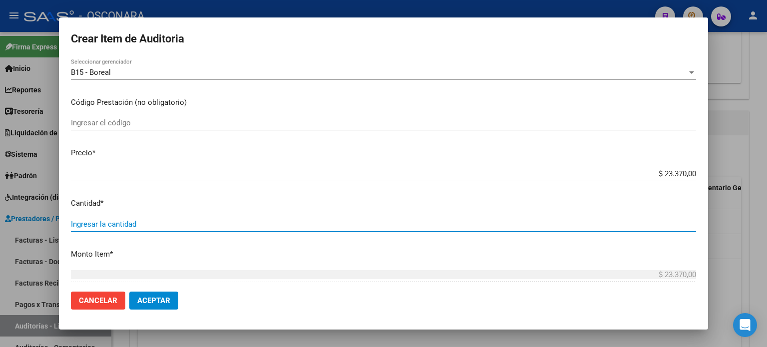
type input "2"
type input "$ 46.740,00"
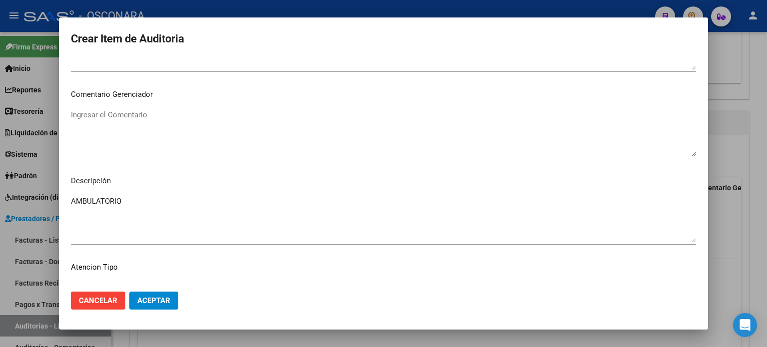
scroll to position [654, 0]
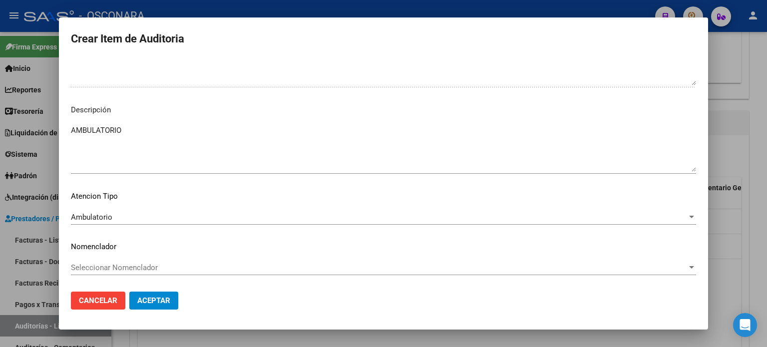
type input "2"
click at [164, 297] on span "Aceptar" at bounding box center [153, 300] width 33 height 9
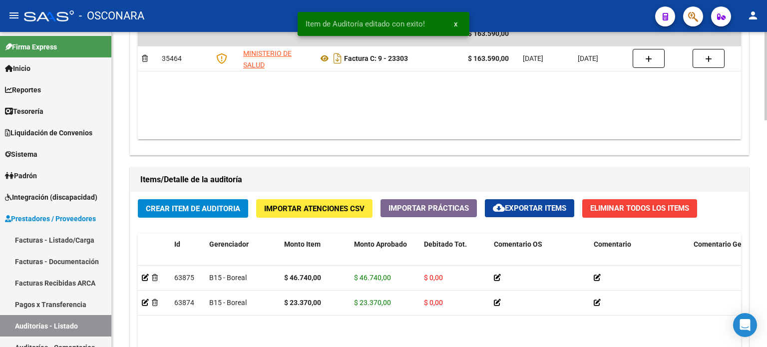
scroll to position [649, 0]
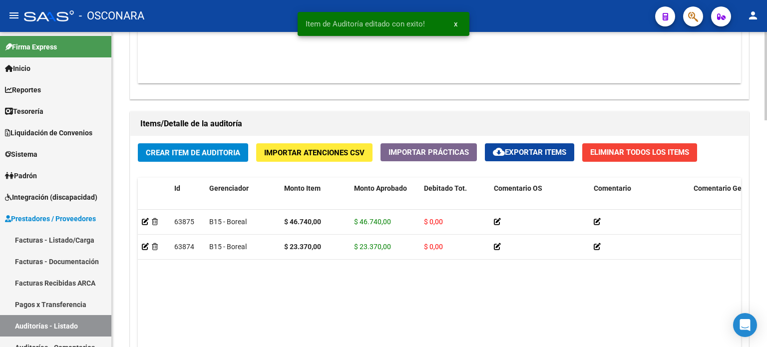
click at [165, 150] on span "Crear Item de Auditoria" at bounding box center [193, 152] width 94 height 9
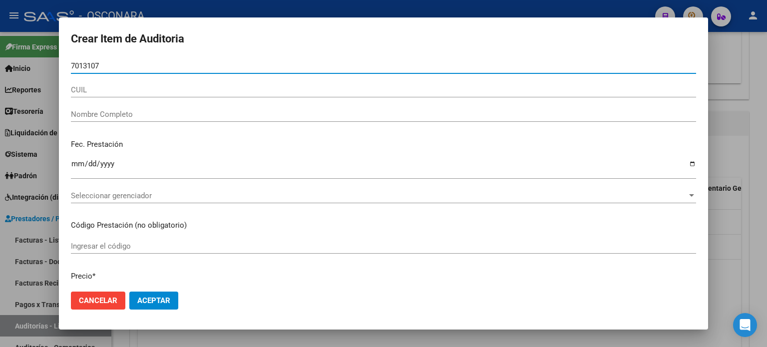
type input "70131075"
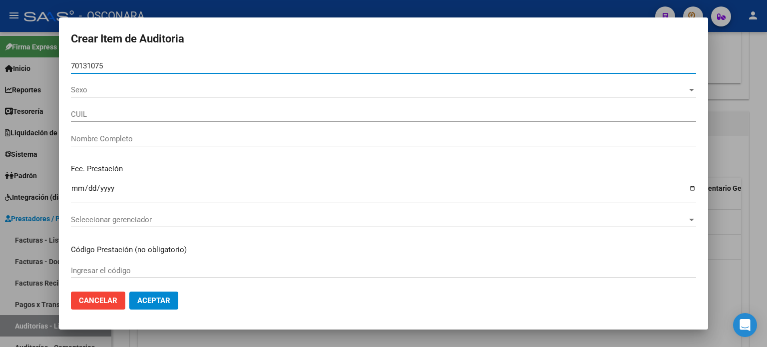
type input "20701310757"
type input "[PERSON_NAME] PILA -"
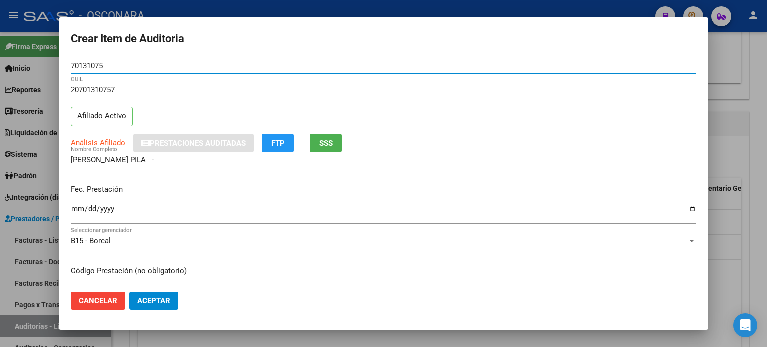
type input "70131075"
click at [332, 142] on span "SSS" at bounding box center [325, 143] width 13 height 9
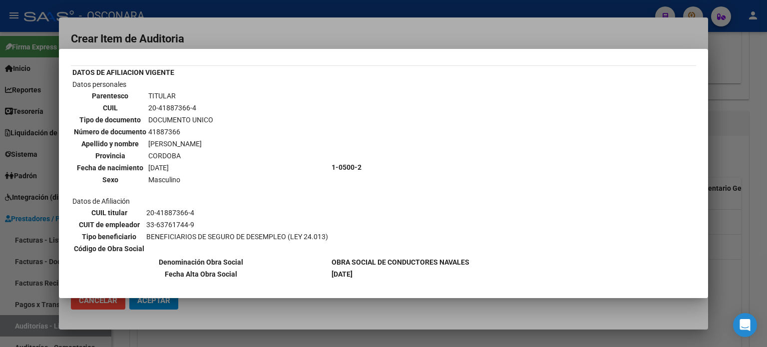
scroll to position [100, 0]
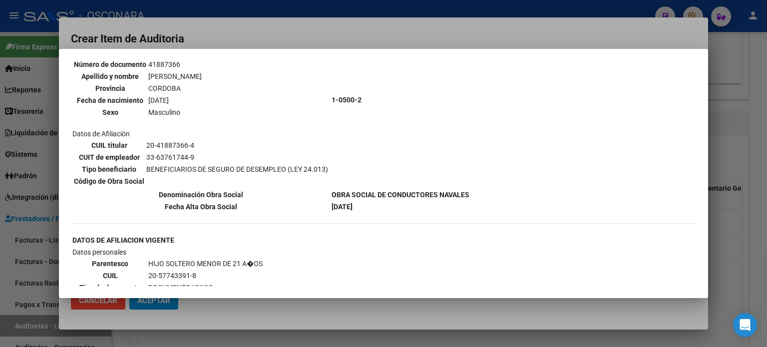
click at [739, 208] on div at bounding box center [383, 173] width 767 height 347
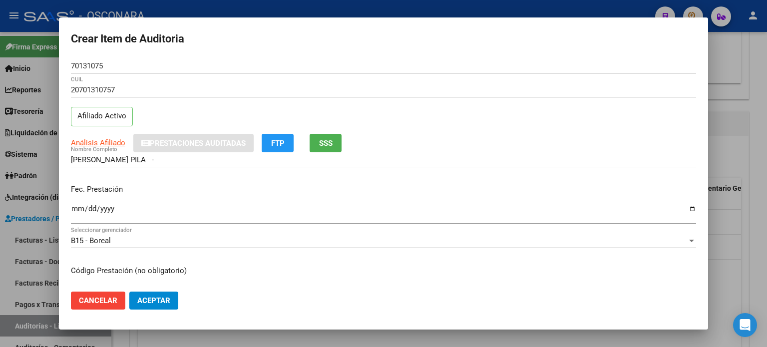
click at [77, 210] on input "Ingresar la fecha" at bounding box center [383, 213] width 625 height 16
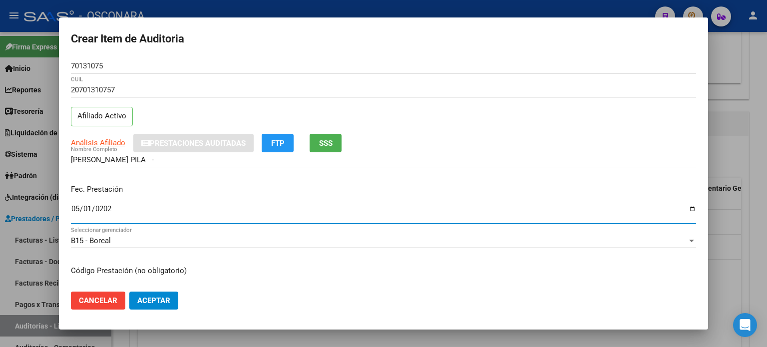
type input "[DATE]"
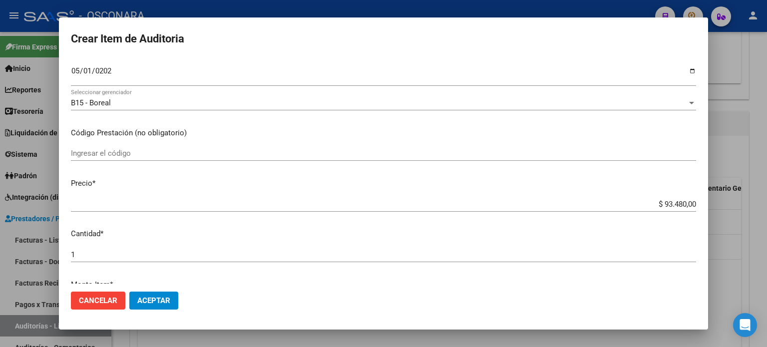
scroll to position [150, 0]
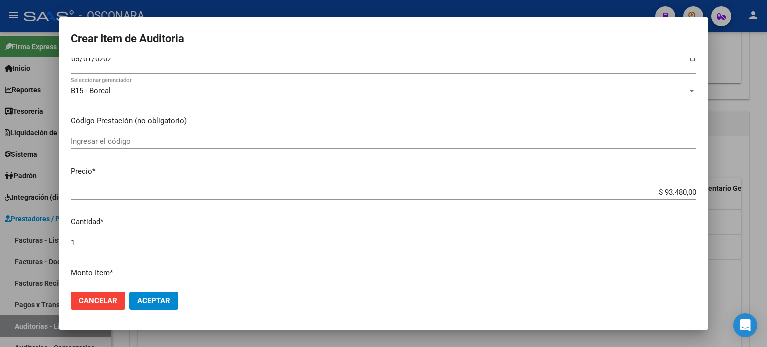
drag, startPoint x: 667, startPoint y: 191, endPoint x: 766, endPoint y: 185, distance: 99.5
click at [766, 189] on div "Crear Item de Auditoria 70131075 Nro Documento 20701310757 CUIL Afiliado Activo…" at bounding box center [383, 173] width 767 height 347
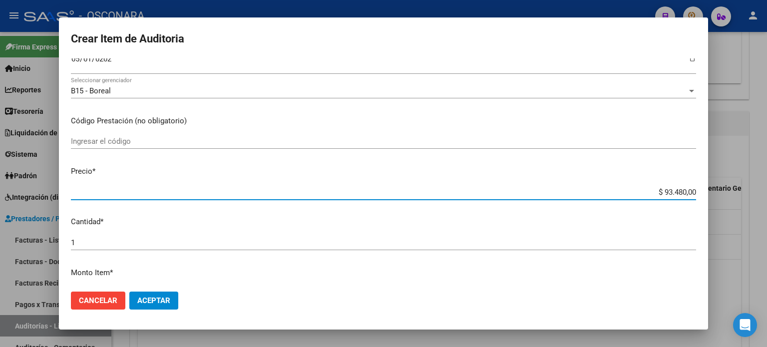
type input "$ 0,02"
type input "$ 0,23"
type input "$ 2,33"
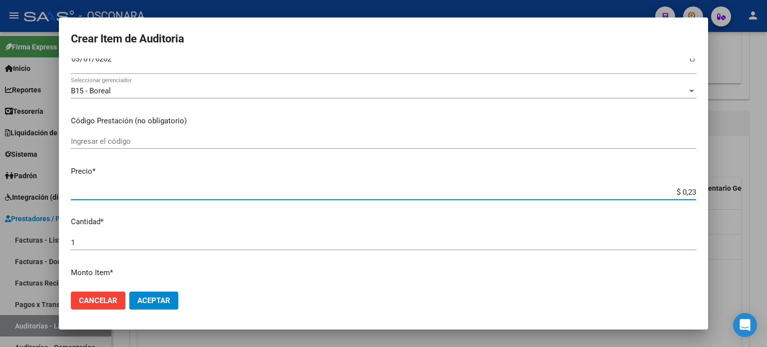
type input "$ 2,33"
type input "$ 23,37"
type input "$ 233,70"
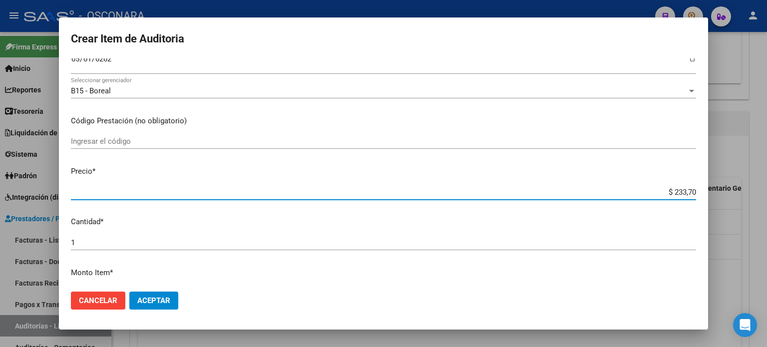
type input "$ 2.337,00"
type input "$ 23.370,00"
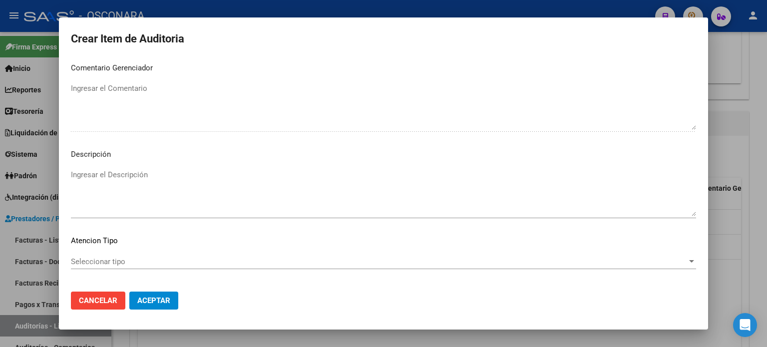
scroll to position [673, 0]
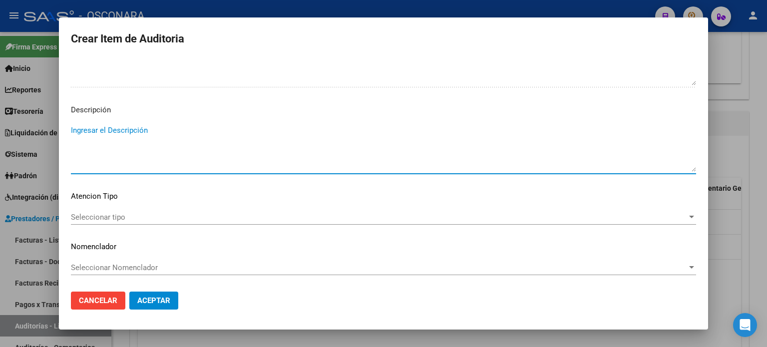
click at [110, 157] on textarea "Ingresar el Descripción" at bounding box center [383, 148] width 625 height 47
type textarea "AMBULATORIO"
click at [84, 223] on div "Seleccionar tipo Seleccionar tipo" at bounding box center [383, 217] width 625 height 15
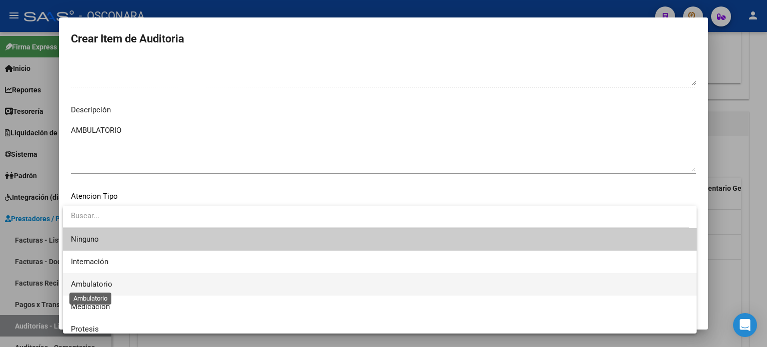
click at [88, 285] on span "Ambulatorio" at bounding box center [91, 283] width 41 height 9
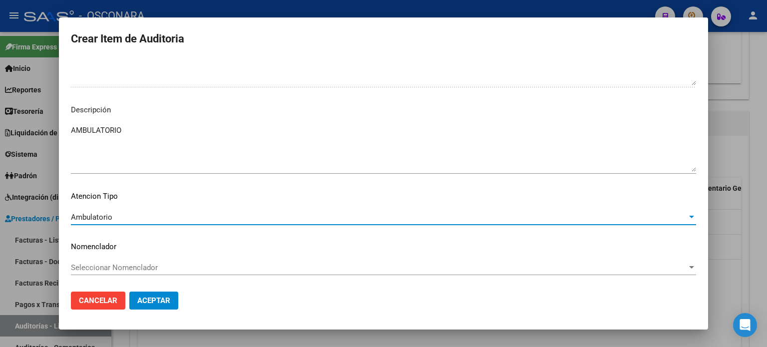
click at [156, 304] on span "Aceptar" at bounding box center [153, 300] width 33 height 9
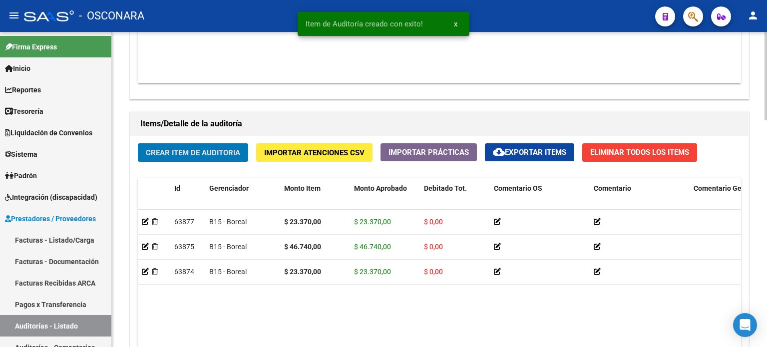
click at [149, 158] on button "Crear Item de Auditoria" at bounding box center [193, 152] width 110 height 18
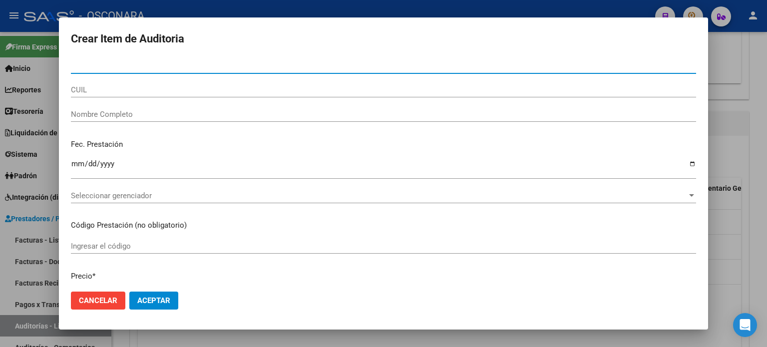
paste input "58553880"
type input "58553880"
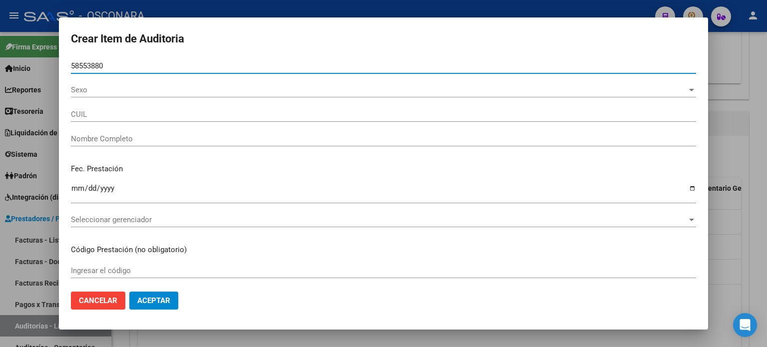
type input "23585538809"
type input "[PERSON_NAME]"
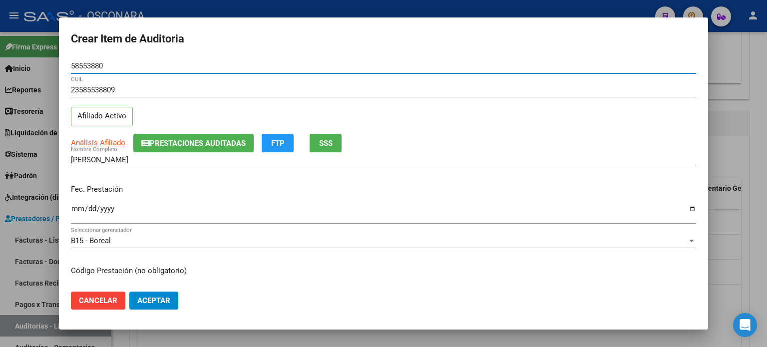
type input "58553880"
click at [80, 207] on input "Ingresar la fecha" at bounding box center [383, 213] width 625 height 16
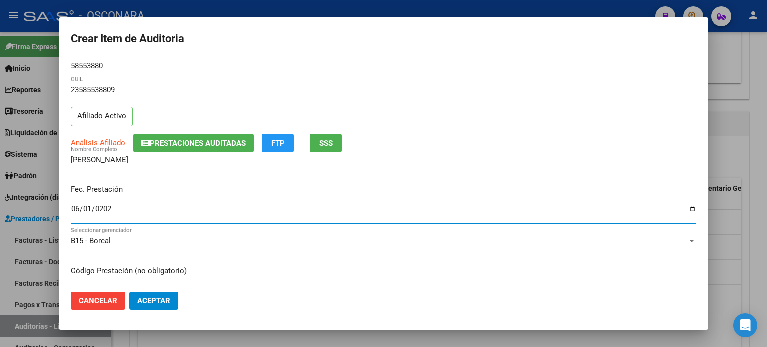
type input "[DATE]"
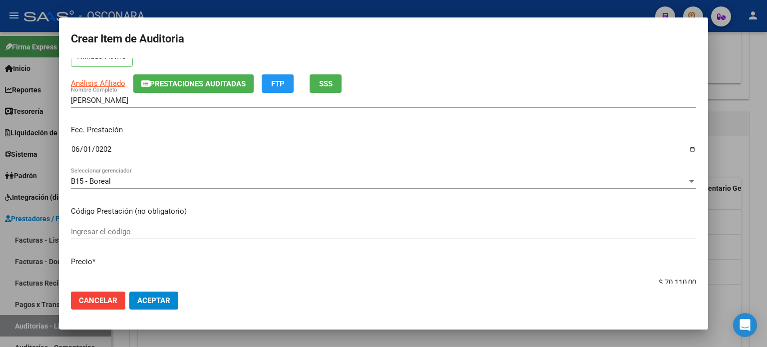
scroll to position [100, 0]
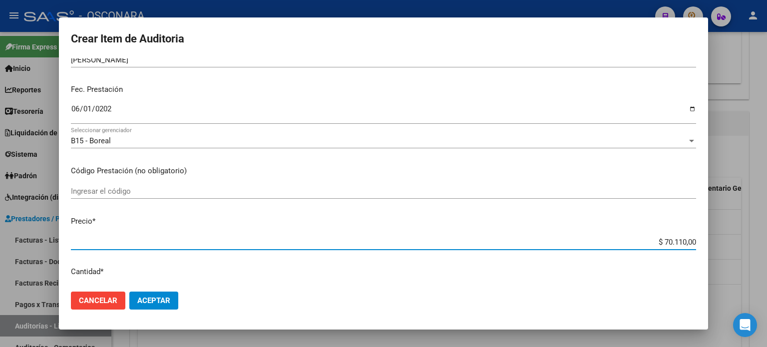
drag, startPoint x: 655, startPoint y: 239, endPoint x: 766, endPoint y: 253, distance: 112.2
click at [766, 253] on div "Crear Item de Auditoria 58553880 Nro Documento 23585538809 CUIL Afiliado Activo…" at bounding box center [383, 173] width 767 height 347
type input "$ 0,02"
type input "$ 0,23"
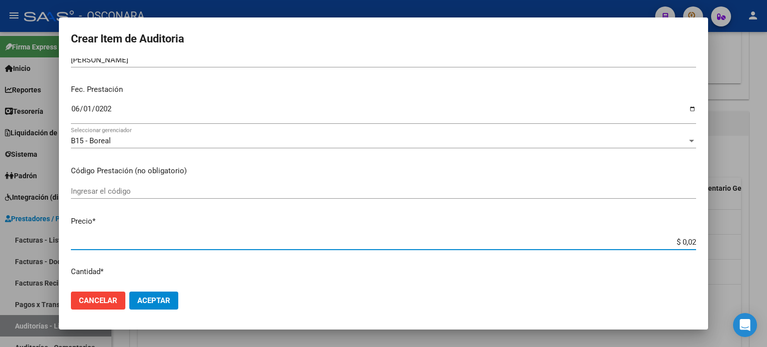
type input "$ 0,23"
type input "$ 2,33"
type input "$ 23,37"
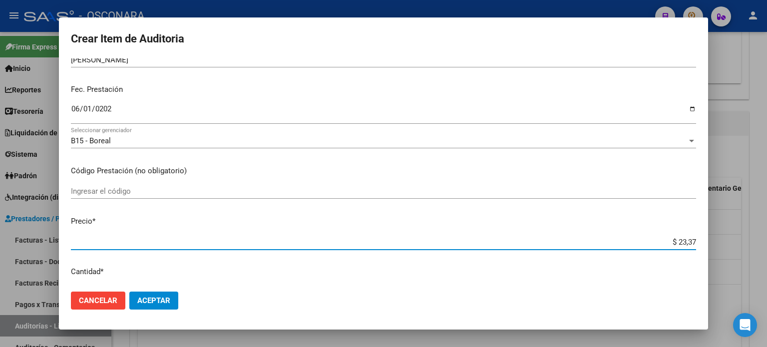
type input "$ 233,70"
type input "$ 2.337,00"
type input "$ 23.370,00"
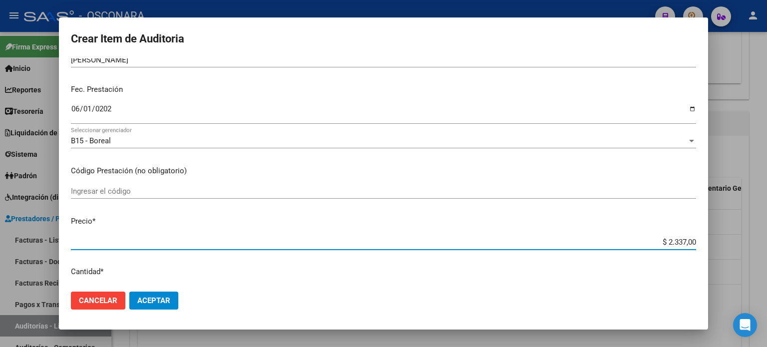
type input "$ 23.370,00"
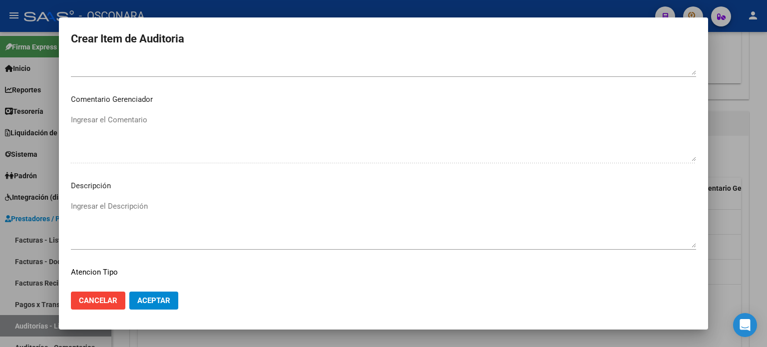
scroll to position [673, 0]
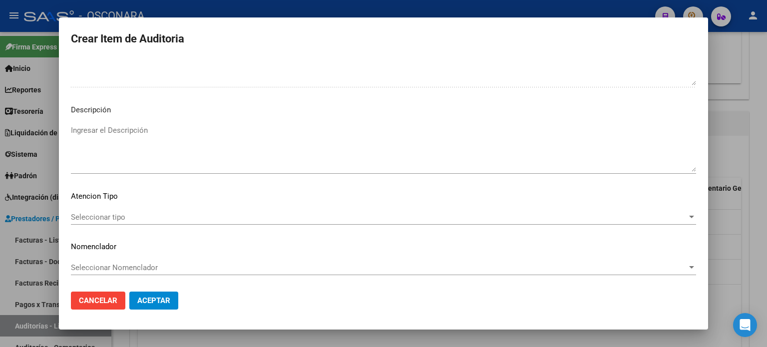
click at [156, 129] on textarea "Ingresar el Descripción" at bounding box center [383, 148] width 625 height 47
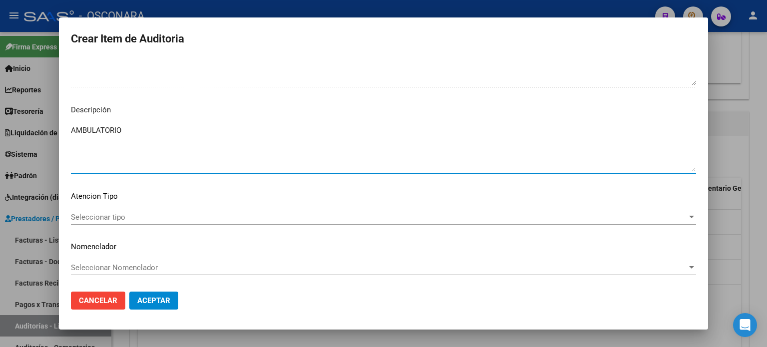
type textarea "AMBULATORIO"
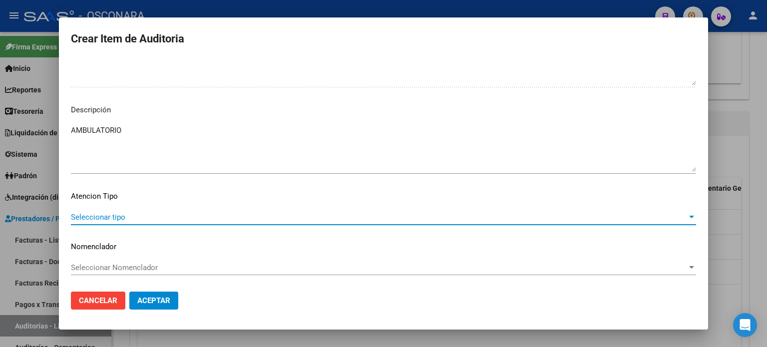
click at [83, 217] on span "Seleccionar tipo" at bounding box center [379, 217] width 616 height 9
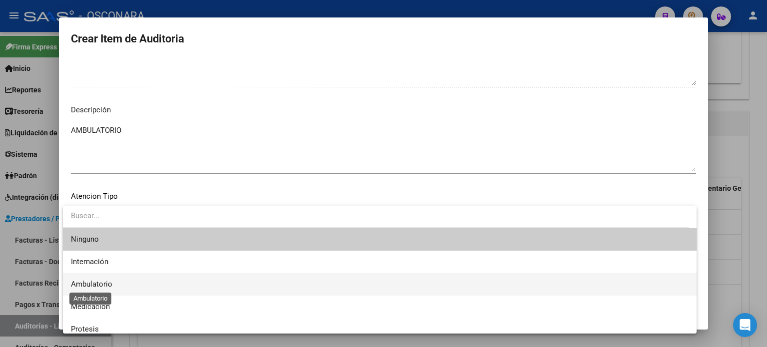
click at [92, 282] on span "Ambulatorio" at bounding box center [91, 283] width 41 height 9
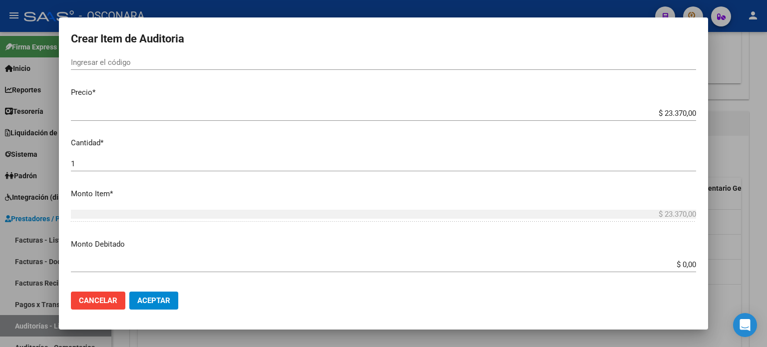
scroll to position [349, 0]
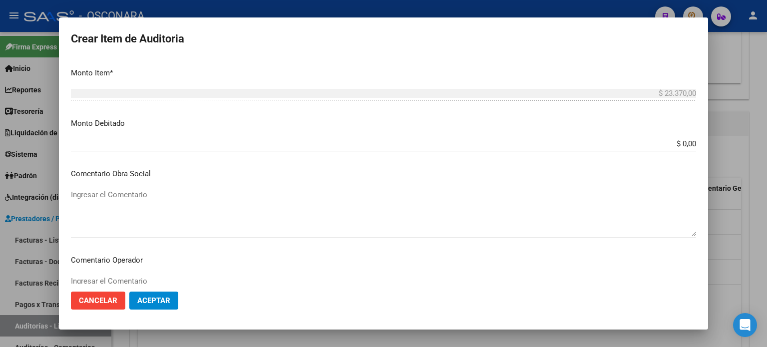
click at [156, 294] on button "Aceptar" at bounding box center [153, 300] width 49 height 18
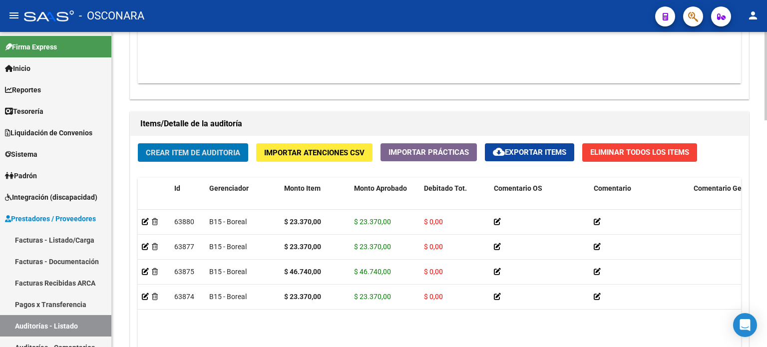
click at [215, 149] on span "Crear Item de Auditoria" at bounding box center [193, 152] width 94 height 9
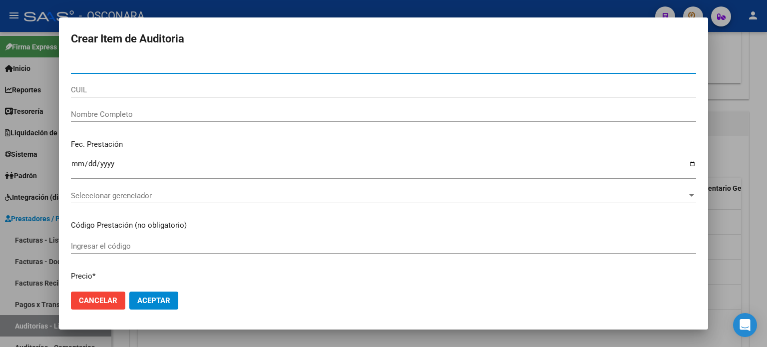
paste input "56532273"
type input "56532273"
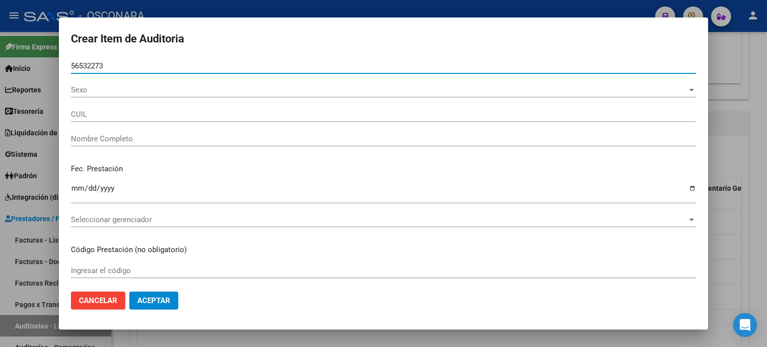
type input "27565322732"
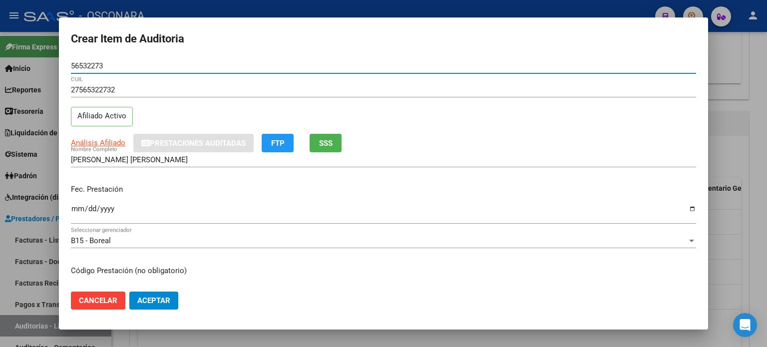
click at [78, 208] on input "Ingresar la fecha" at bounding box center [383, 213] width 625 height 16
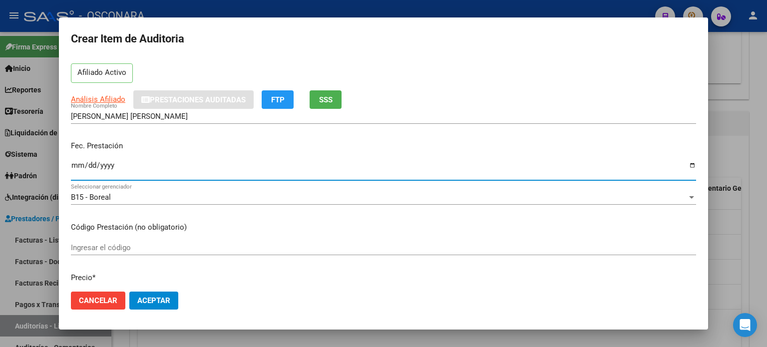
scroll to position [150, 0]
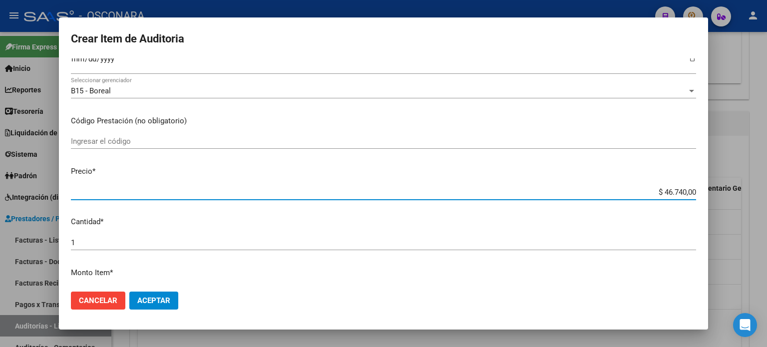
drag, startPoint x: 655, startPoint y: 191, endPoint x: 766, endPoint y: 191, distance: 111.3
click at [766, 191] on div "Crear Item de Auditoria 56532273 Nro Documento 27565322732 CUIL Afiliado Activo…" at bounding box center [383, 173] width 767 height 347
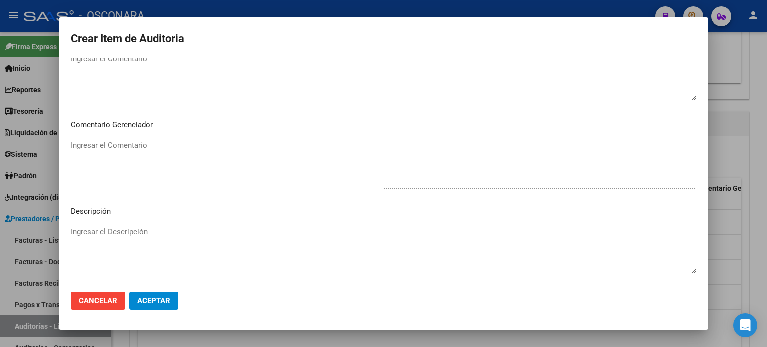
scroll to position [673, 0]
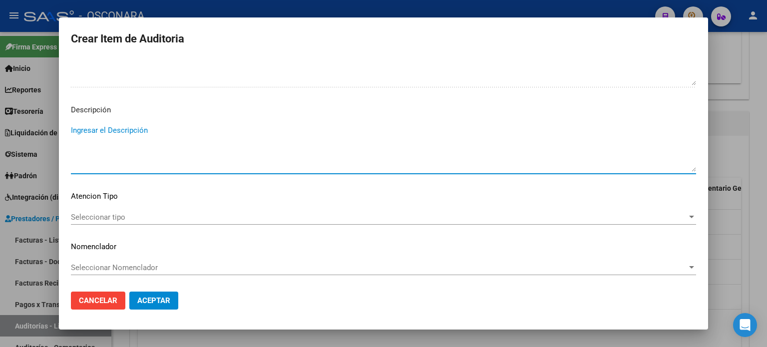
click at [109, 147] on textarea "Ingresar el Descripción" at bounding box center [383, 148] width 625 height 47
click at [86, 213] on span "Seleccionar tipo" at bounding box center [379, 217] width 616 height 9
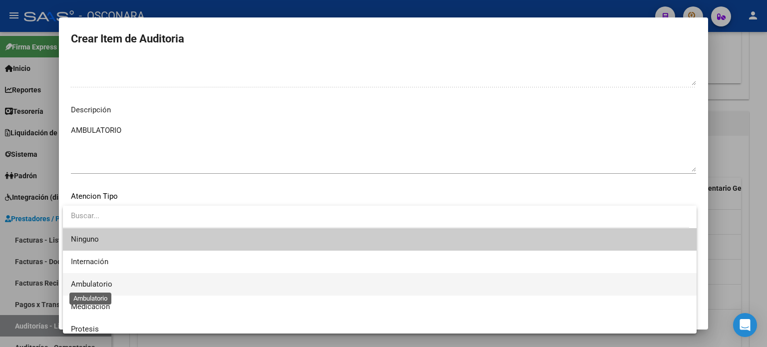
click at [103, 285] on span "Ambulatorio" at bounding box center [91, 283] width 41 height 9
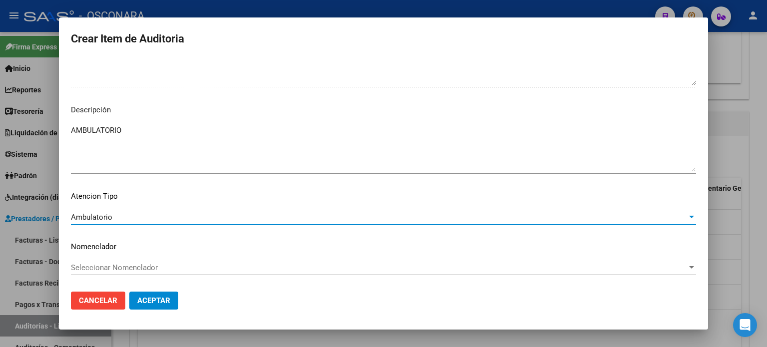
click at [165, 309] on button "Aceptar" at bounding box center [153, 300] width 49 height 18
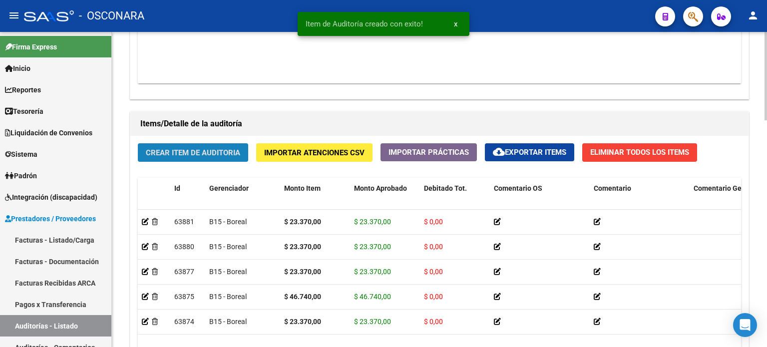
click at [185, 158] on button "Crear Item de Auditoria" at bounding box center [193, 152] width 110 height 18
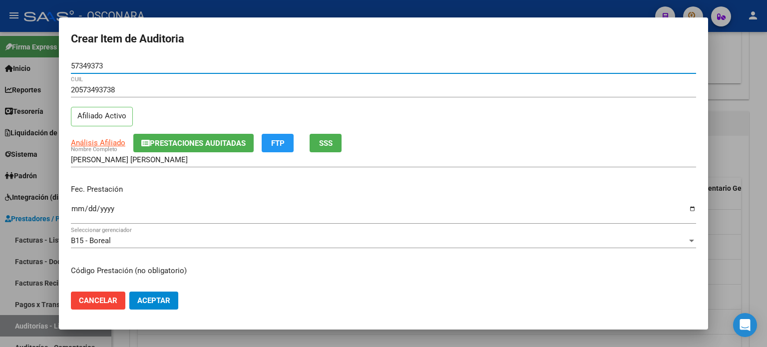
click at [336, 139] on button "SSS" at bounding box center [325, 143] width 32 height 18
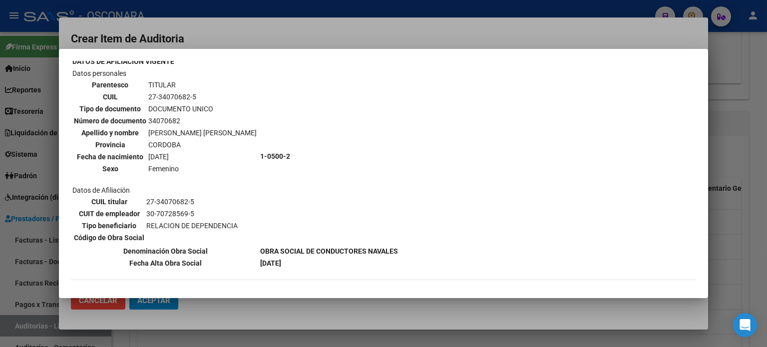
scroll to position [100, 0]
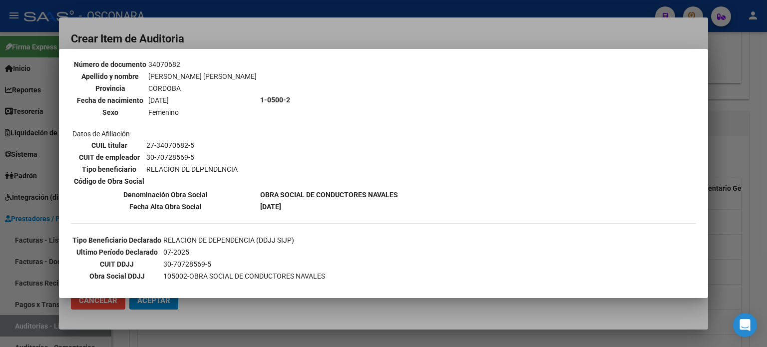
drag, startPoint x: 747, startPoint y: 212, endPoint x: 608, endPoint y: 219, distance: 138.9
click at [746, 213] on div at bounding box center [383, 173] width 767 height 347
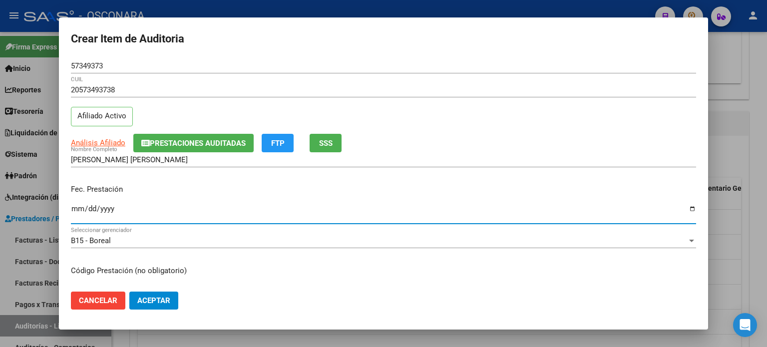
click at [72, 207] on input "Ingresar la fecha" at bounding box center [383, 213] width 625 height 16
click at [72, 212] on input "Ingresar la fecha" at bounding box center [383, 213] width 625 height 16
click at [73, 207] on input "Ingresar la fecha" at bounding box center [383, 213] width 625 height 16
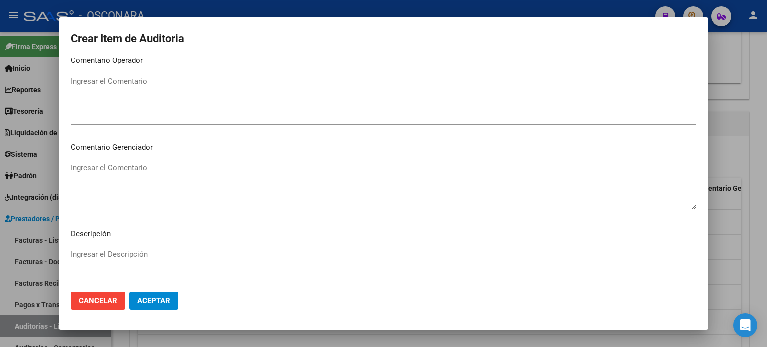
scroll to position [673, 0]
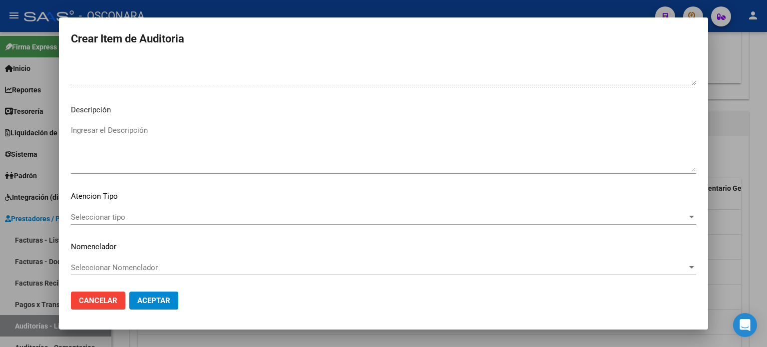
click at [96, 143] on textarea "Ingresar el Descripción" at bounding box center [383, 148] width 625 height 47
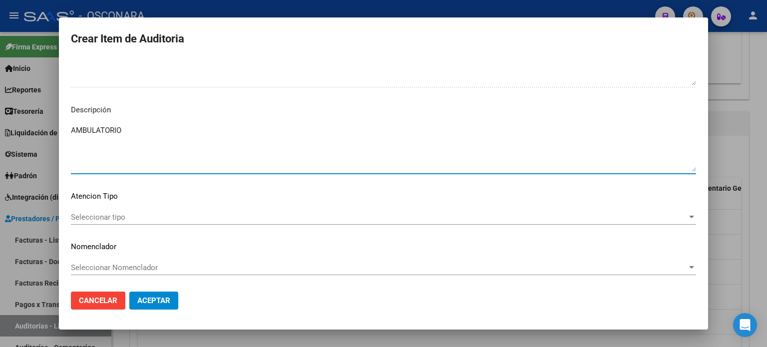
click at [137, 211] on div "Seleccionar tipo Seleccionar tipo" at bounding box center [383, 217] width 625 height 15
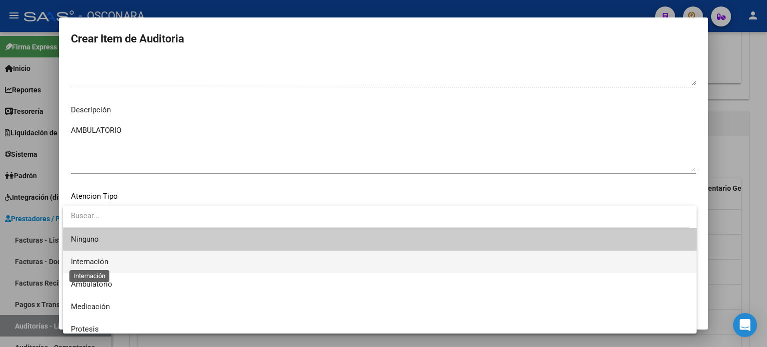
click at [85, 258] on span "Internación" at bounding box center [89, 261] width 37 height 9
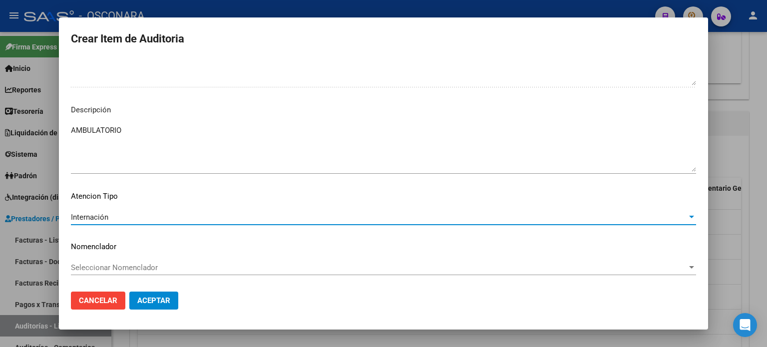
drag, startPoint x: 130, startPoint y: 133, endPoint x: 0, endPoint y: 132, distance: 130.3
click at [0, 132] on div "Crear Item de Auditoria 57349373 Nro Documento 20573493738 CUIL Afiliado Activo…" at bounding box center [383, 173] width 767 height 347
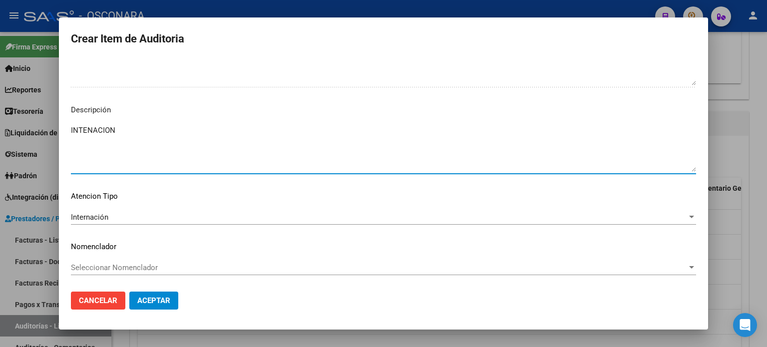
click at [160, 299] on span "Aceptar" at bounding box center [153, 300] width 33 height 9
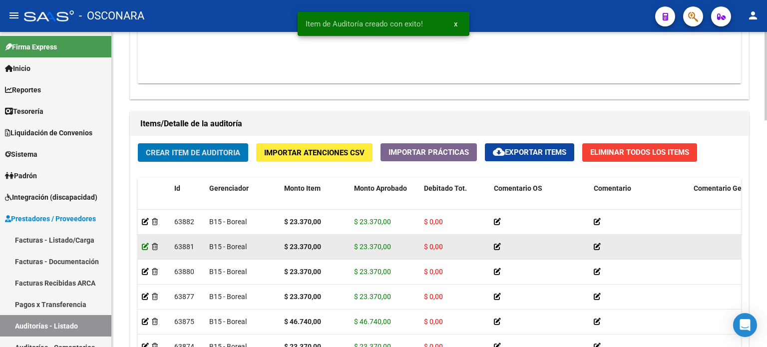
click at [143, 247] on icon at bounding box center [145, 246] width 7 height 7
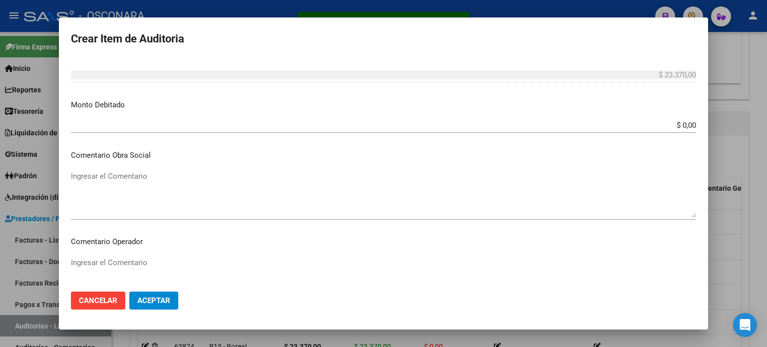
scroll to position [649, 0]
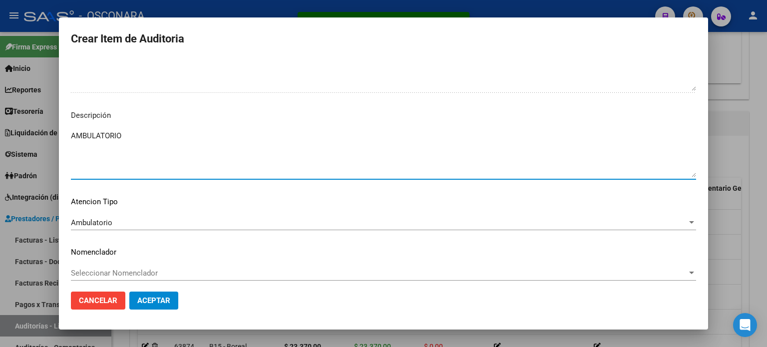
drag, startPoint x: 126, startPoint y: 134, endPoint x: 0, endPoint y: 113, distance: 127.5
click at [0, 120] on div "Item de Auditoría creado con exito! x Crear Item de Auditoria 56532273 Nro Docu…" at bounding box center [383, 173] width 767 height 347
click at [93, 225] on span "Ambulatorio" at bounding box center [91, 222] width 41 height 9
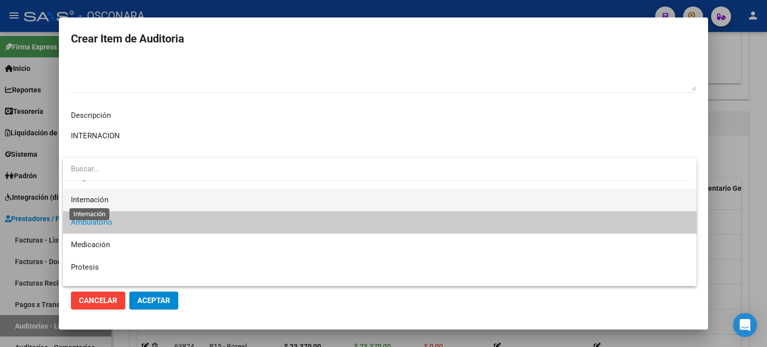
click at [92, 203] on span "Internación" at bounding box center [89, 199] width 37 height 9
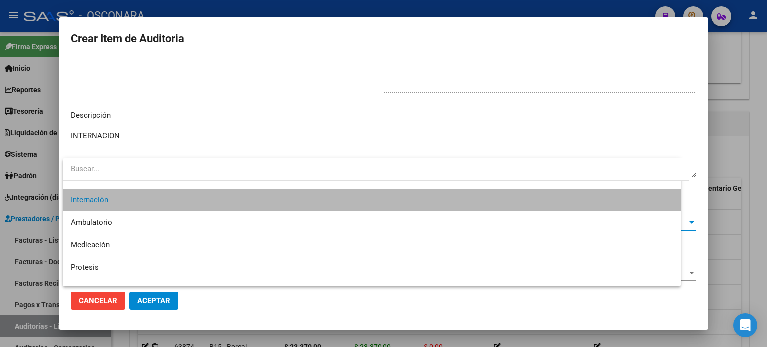
scroll to position [22, 0]
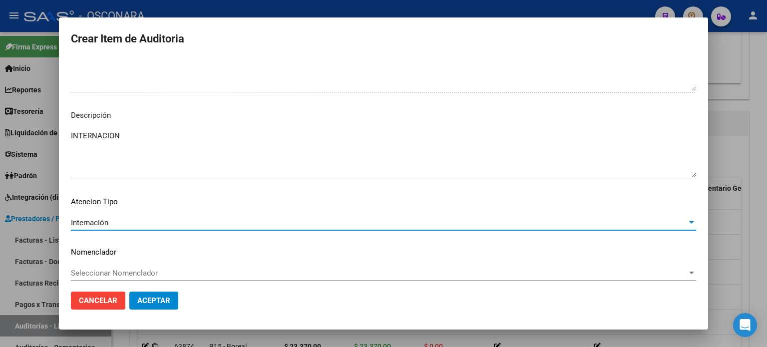
click at [154, 304] on span "Aceptar" at bounding box center [153, 300] width 33 height 9
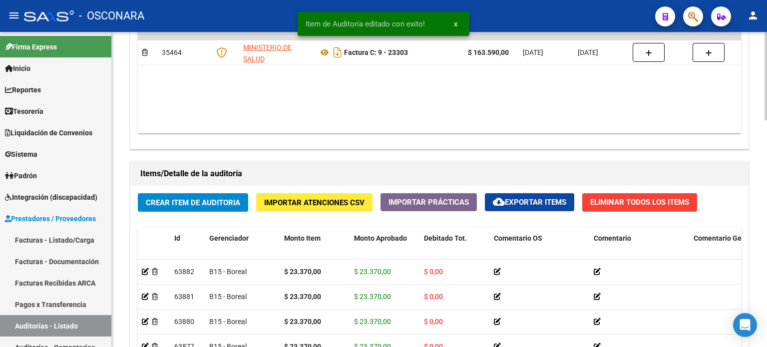
scroll to position [798, 0]
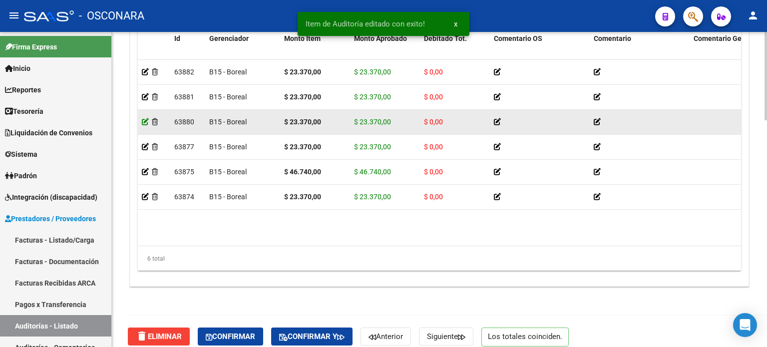
click at [144, 118] on icon at bounding box center [145, 121] width 7 height 7
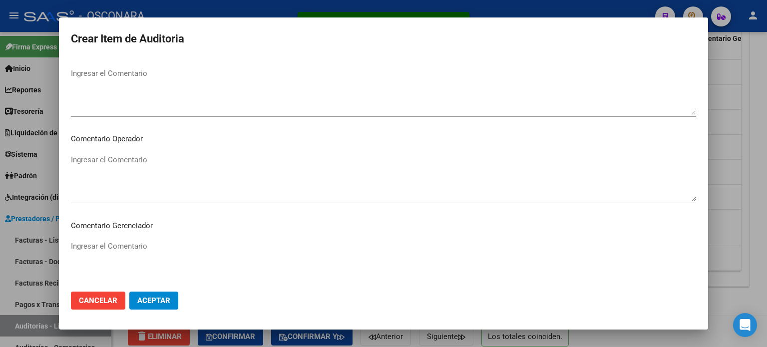
scroll to position [649, 0]
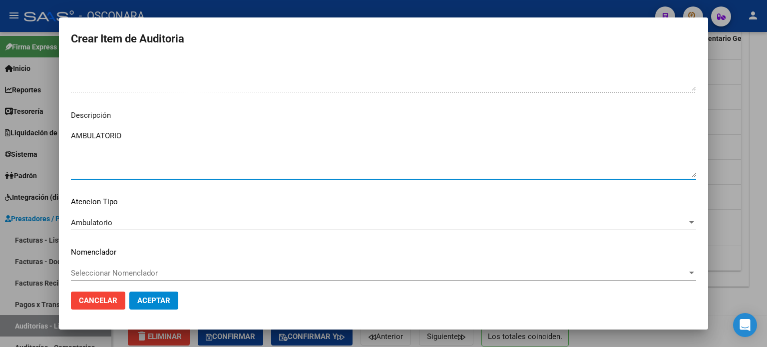
drag, startPoint x: 136, startPoint y: 132, endPoint x: 0, endPoint y: 143, distance: 136.7
click at [0, 143] on div "Crear Item de Auditoria 58553880 Nro Documento 23585538809 CUIL Afiliado Activo…" at bounding box center [383, 173] width 767 height 347
click at [114, 224] on div "Ambulatorio" at bounding box center [379, 222] width 616 height 9
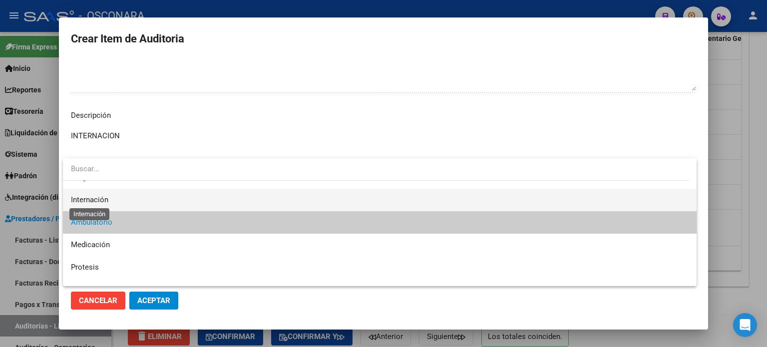
drag, startPoint x: 101, startPoint y: 196, endPoint x: 142, endPoint y: 271, distance: 86.2
click at [100, 196] on span "Internación" at bounding box center [89, 199] width 37 height 9
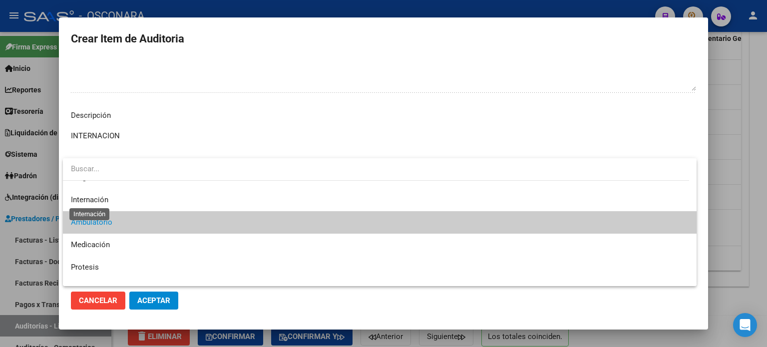
scroll to position [22, 0]
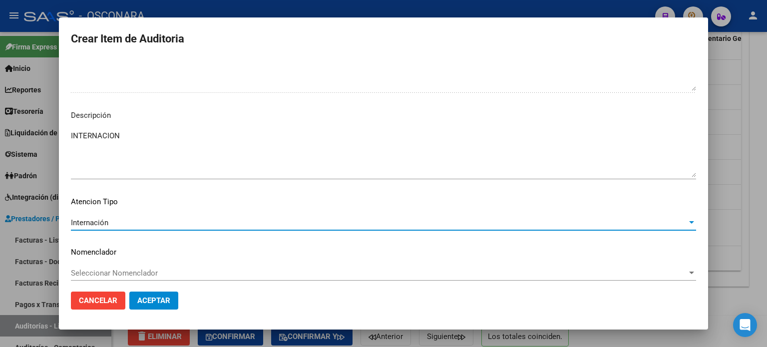
click at [156, 298] on span "Aceptar" at bounding box center [153, 300] width 33 height 9
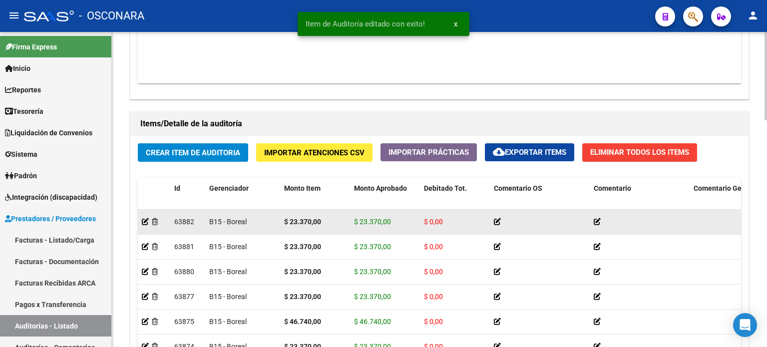
scroll to position [749, 0]
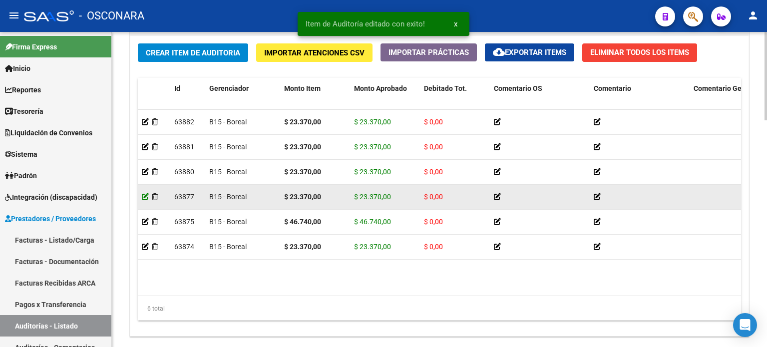
click at [145, 197] on icon at bounding box center [145, 196] width 7 height 7
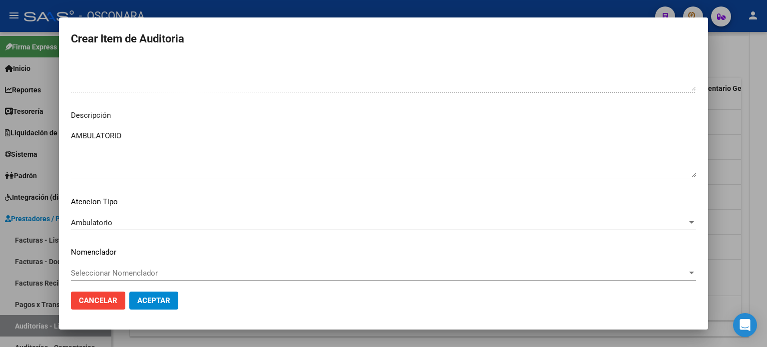
scroll to position [654, 0]
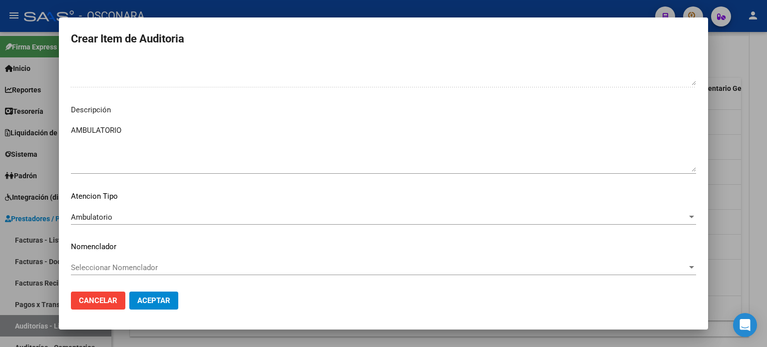
click at [0, 136] on div "Crear Item de Auditoria 70131075 Nro Documento 20701310757 CUIL Afiliado Activo…" at bounding box center [383, 173] width 767 height 347
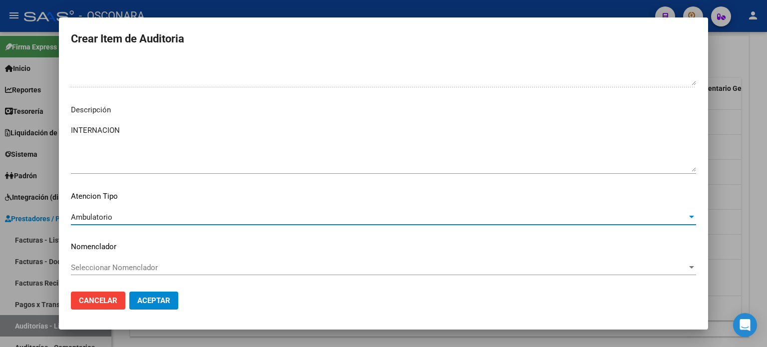
click at [90, 215] on span "Ambulatorio" at bounding box center [91, 217] width 41 height 9
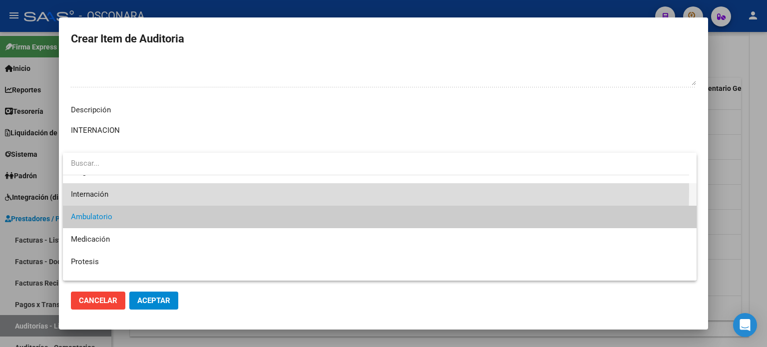
click at [85, 188] on span "Internación" at bounding box center [379, 194] width 617 height 22
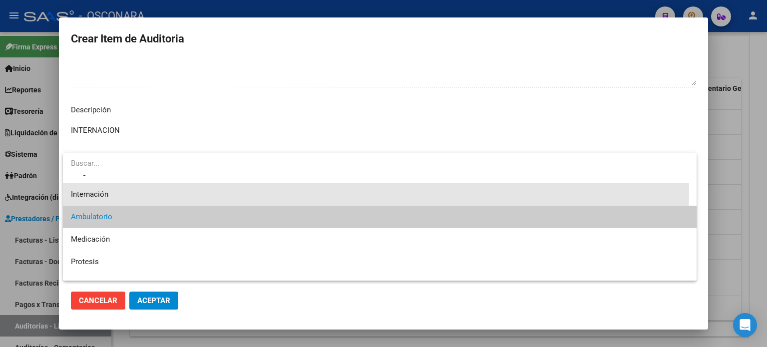
scroll to position [22, 0]
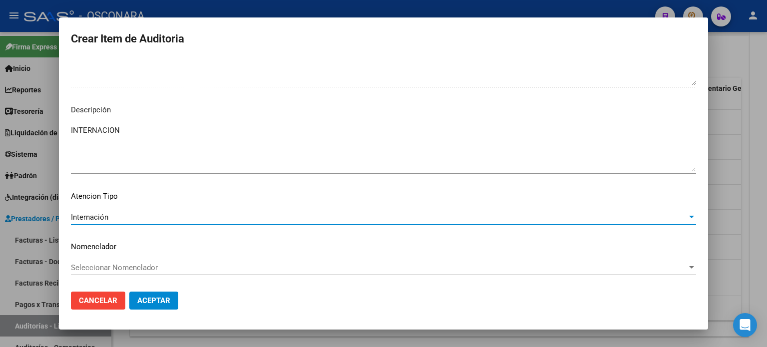
drag, startPoint x: 152, startPoint y: 299, endPoint x: 374, endPoint y: 304, distance: 222.6
click at [152, 299] on span "Aceptar" at bounding box center [153, 300] width 33 height 9
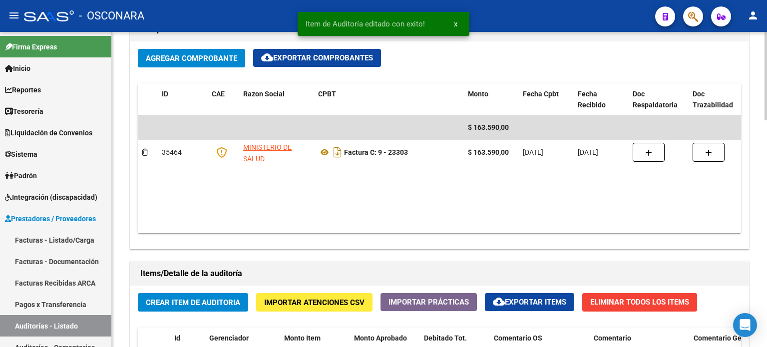
scroll to position [749, 0]
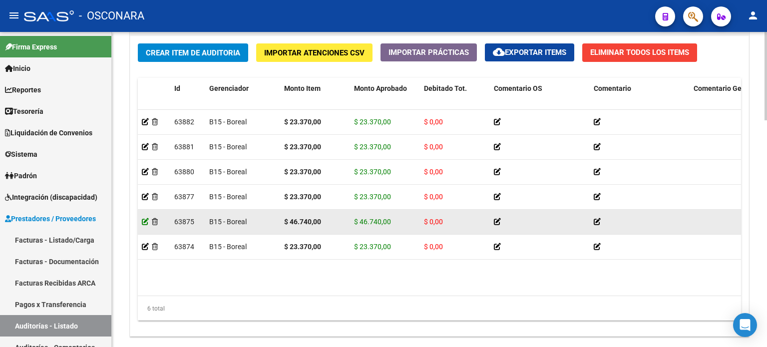
click at [142, 223] on icon at bounding box center [145, 221] width 7 height 7
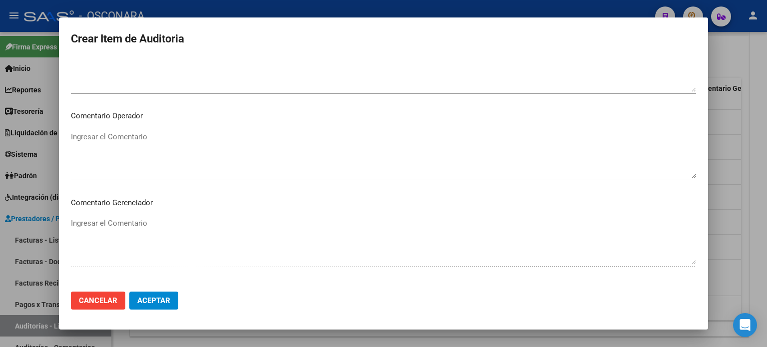
scroll to position [625, 0]
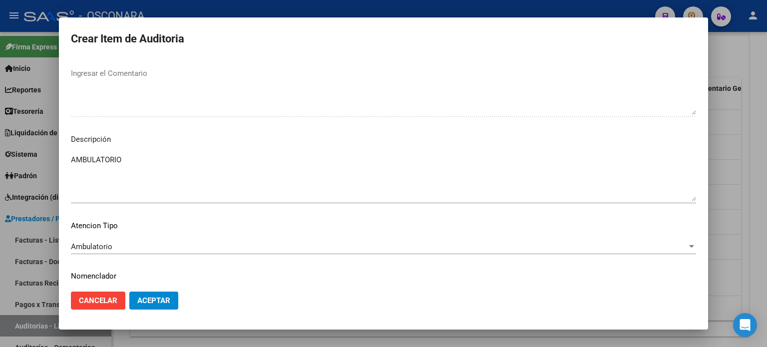
drag, startPoint x: 118, startPoint y: 160, endPoint x: 0, endPoint y: 162, distance: 117.8
click at [86, 159] on textarea "AMBULATORIO" at bounding box center [383, 177] width 625 height 47
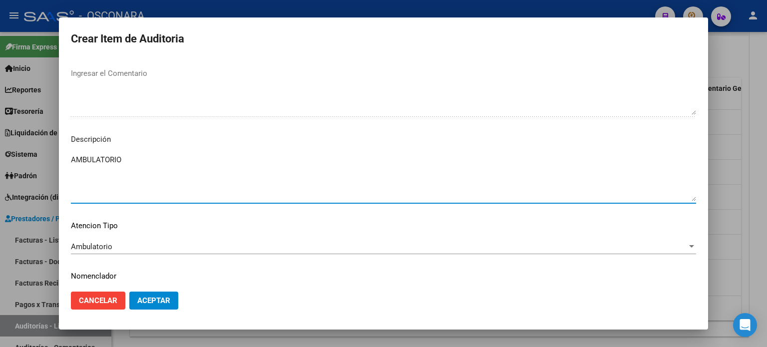
click at [115, 162] on textarea "AMBULATORIO" at bounding box center [383, 177] width 625 height 47
drag, startPoint x: 126, startPoint y: 158, endPoint x: 0, endPoint y: 158, distance: 125.8
click at [0, 158] on div "Crear Item de Auditoria 57944064 Nro Documento 27579440649 CUIL Afiliado Activo…" at bounding box center [383, 173] width 767 height 347
click at [81, 243] on span "Ambulatorio" at bounding box center [91, 246] width 41 height 9
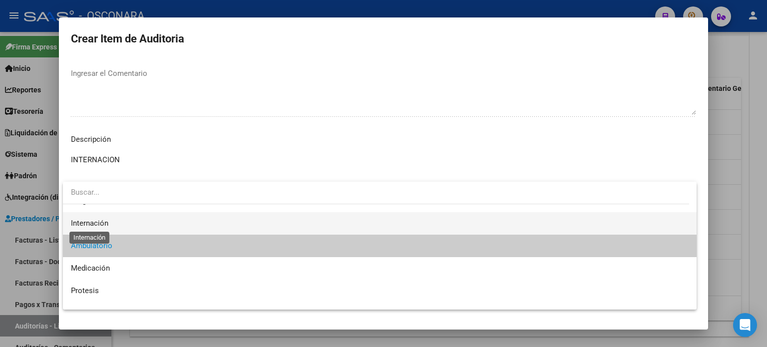
click at [87, 224] on span "Internación" at bounding box center [89, 223] width 37 height 9
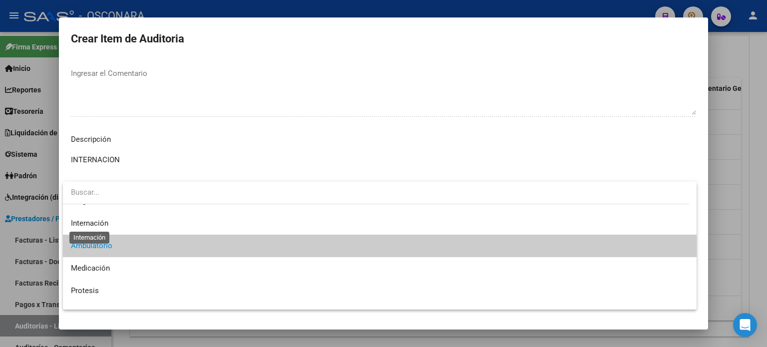
scroll to position [22, 0]
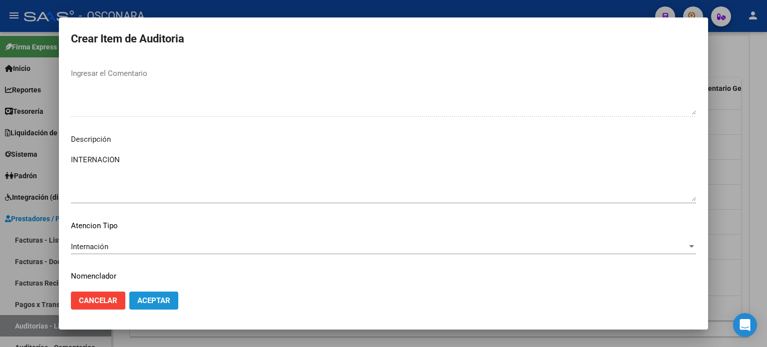
click at [164, 300] on span "Aceptar" at bounding box center [153, 300] width 33 height 9
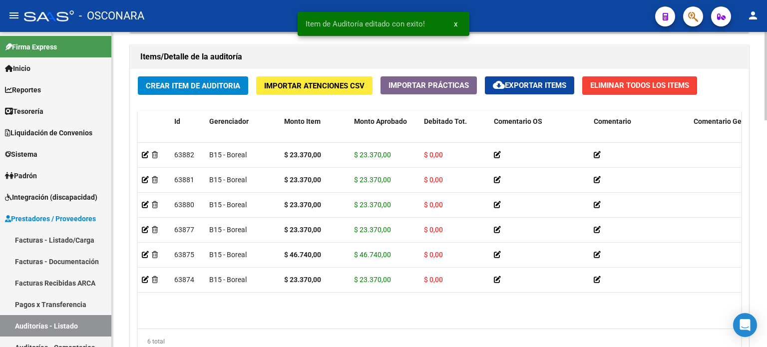
scroll to position [808, 0]
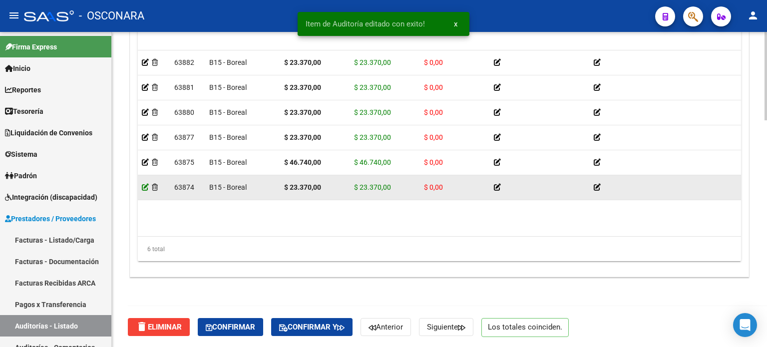
click at [142, 187] on icon at bounding box center [145, 187] width 7 height 7
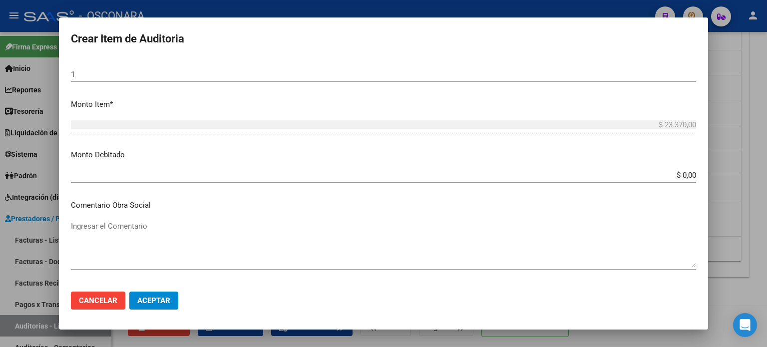
scroll to position [654, 0]
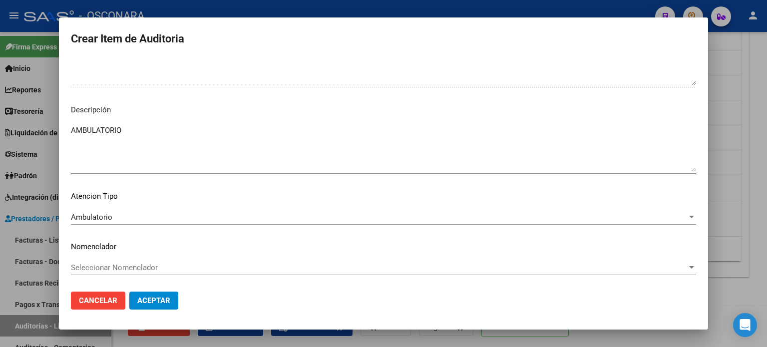
drag, startPoint x: 77, startPoint y: 132, endPoint x: 0, endPoint y: 132, distance: 76.9
click at [0, 132] on div "Crear Item de Auditoria 58386088 Nro Documento 20583860887 CUIL Afiliado Activo…" at bounding box center [383, 173] width 767 height 347
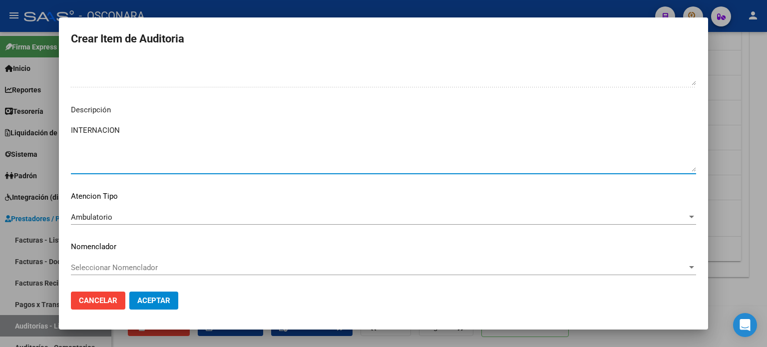
click at [91, 220] on span "Ambulatorio" at bounding box center [91, 217] width 41 height 9
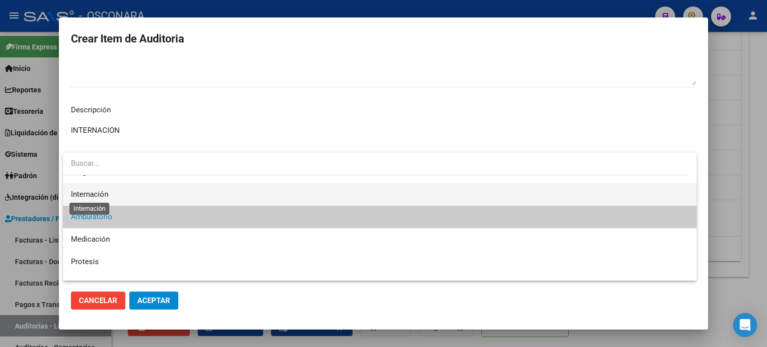
click at [92, 195] on span "Internación" at bounding box center [89, 194] width 37 height 9
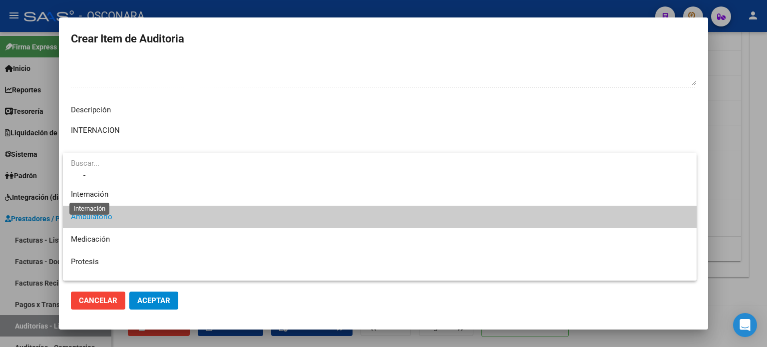
scroll to position [22, 0]
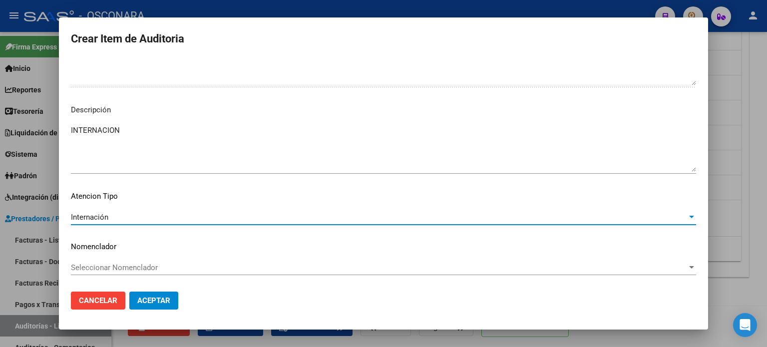
click at [163, 300] on span "Aceptar" at bounding box center [153, 300] width 33 height 9
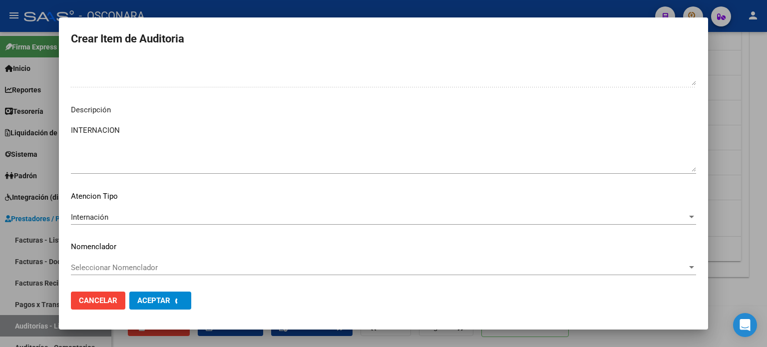
scroll to position [0, 0]
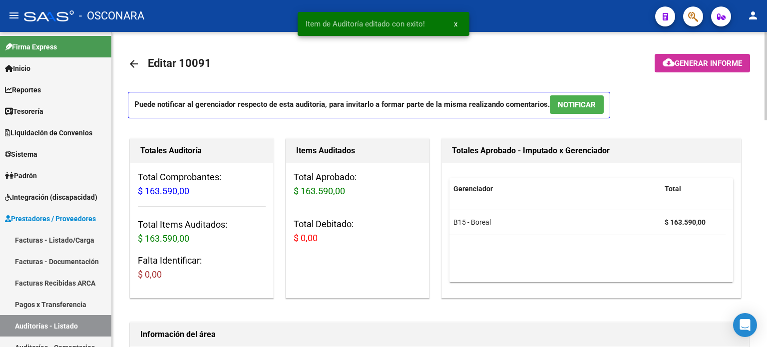
click at [563, 111] on button "NOTIFICAR" at bounding box center [576, 104] width 54 height 18
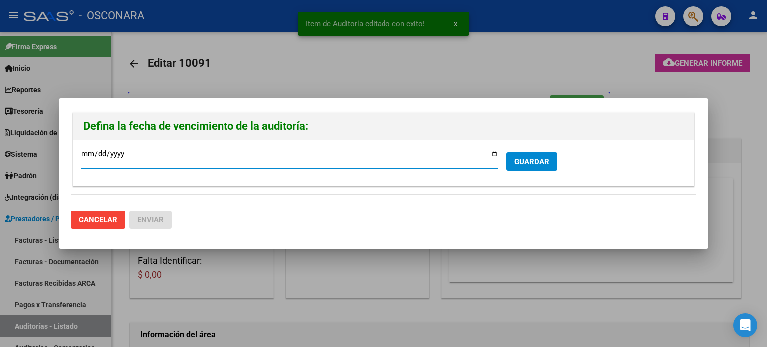
click at [496, 155] on input "[DATE]" at bounding box center [289, 158] width 417 height 16
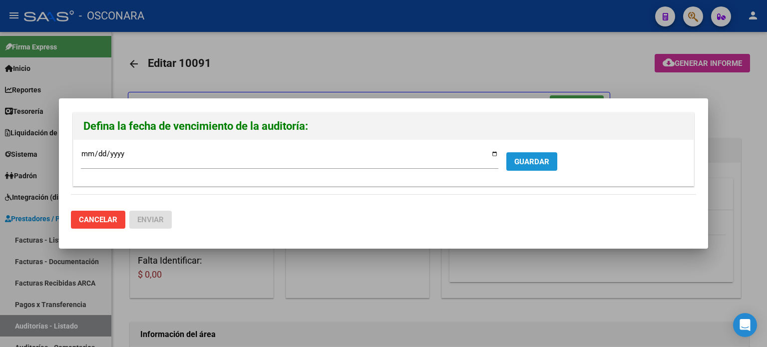
click at [533, 160] on span "GUARDAR" at bounding box center [531, 161] width 35 height 9
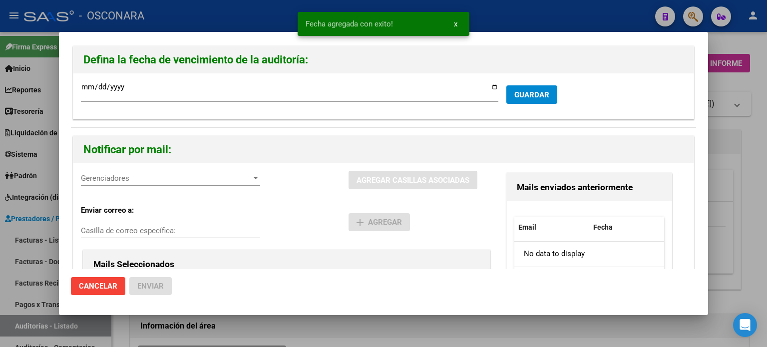
click at [90, 186] on div "Gerenciadores Gerenciadores" at bounding box center [170, 183] width 179 height 24
click at [106, 182] on span "Gerenciadores" at bounding box center [166, 178] width 170 height 9
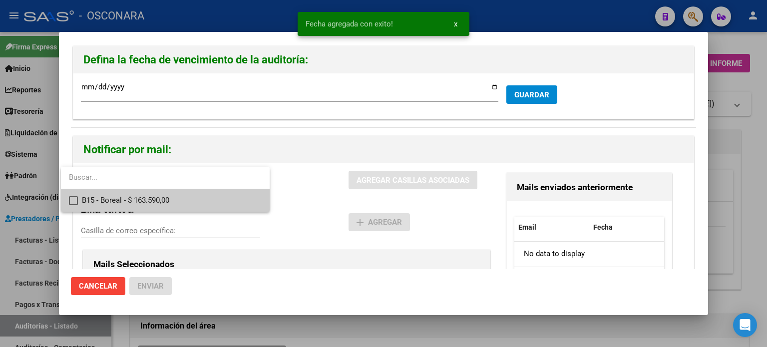
click at [108, 199] on span "B15 - Boreal - $ 163.590,00" at bounding box center [172, 200] width 180 height 22
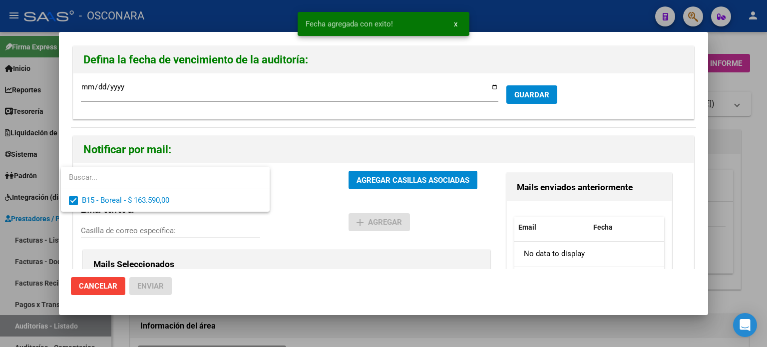
click at [381, 176] on div at bounding box center [383, 173] width 767 height 347
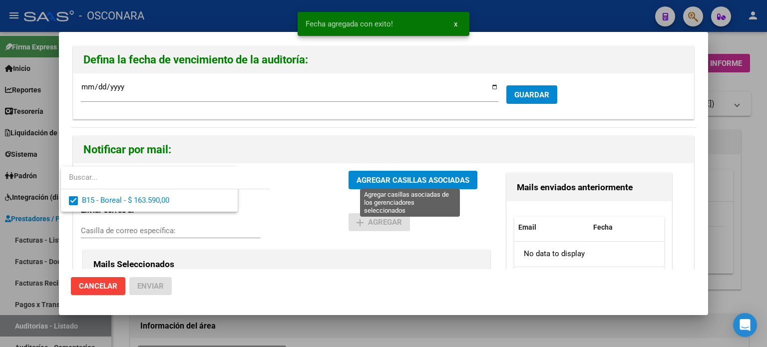
click at [381, 177] on span "AGREGAR CASILLAS ASOCIADAS" at bounding box center [412, 180] width 113 height 9
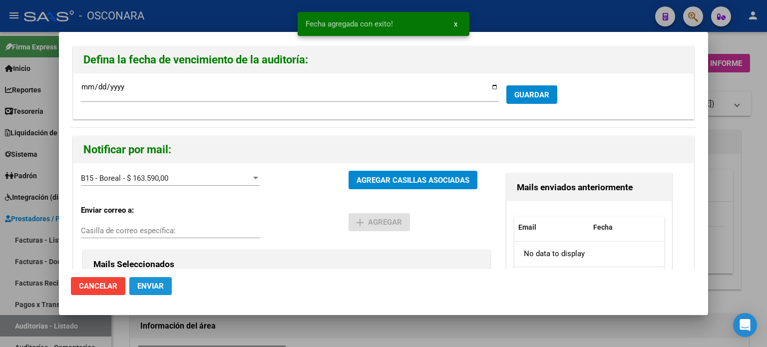
drag, startPoint x: 167, startPoint y: 278, endPoint x: 164, endPoint y: 282, distance: 5.4
click at [167, 279] on button "Enviar" at bounding box center [150, 286] width 42 height 18
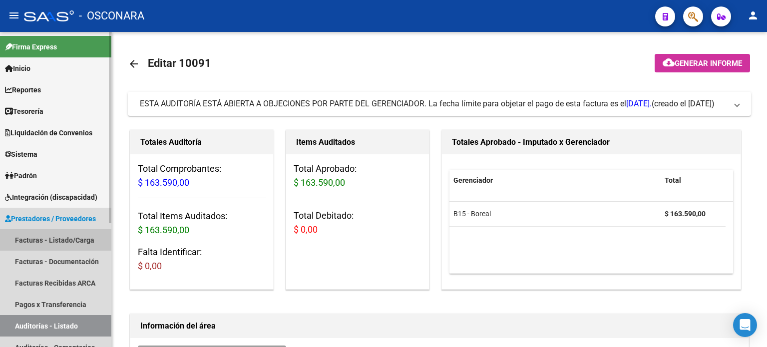
click at [41, 235] on link "Facturas - Listado/Carga" at bounding box center [55, 239] width 111 height 21
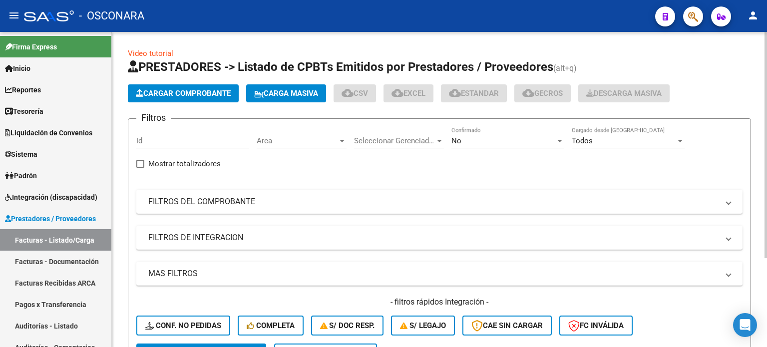
click at [193, 90] on span "Cargar Comprobante" at bounding box center [183, 93] width 95 height 9
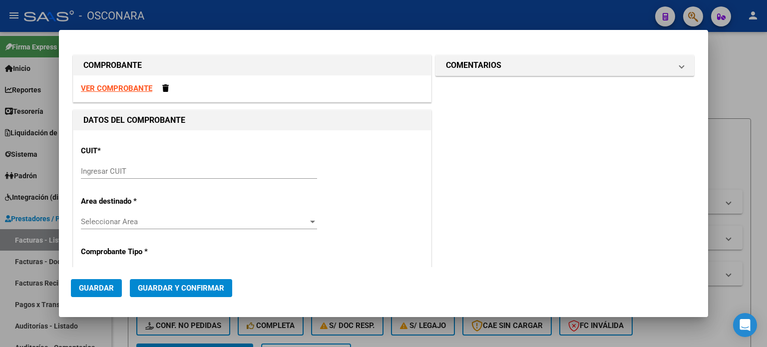
click at [108, 169] on input "Ingresar CUIT" at bounding box center [199, 171] width 236 height 9
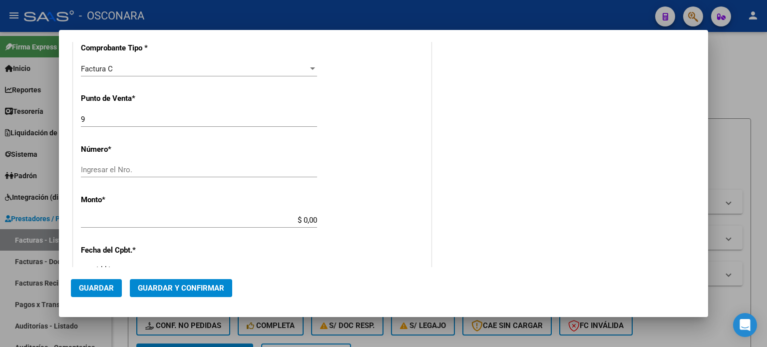
scroll to position [250, 0]
drag, startPoint x: 98, startPoint y: 119, endPoint x: 0, endPoint y: 143, distance: 100.8
click at [27, 134] on div "COMPROBANTE VER COMPROBANTE DATOS DEL COMPROBANTE CUIT * 30-99925718-2 Ingresar…" at bounding box center [383, 173] width 767 height 347
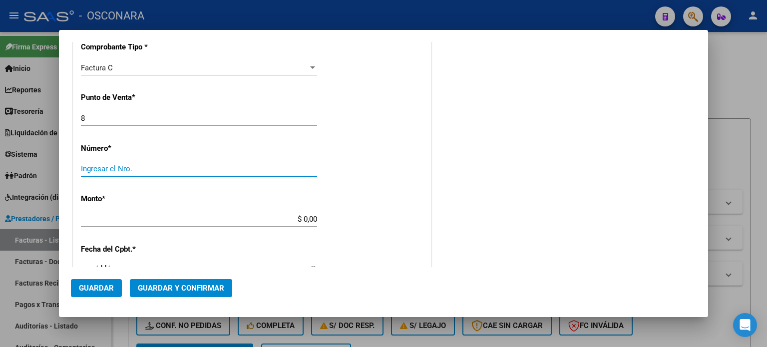
click at [102, 164] on input "Ingresar el Nro." at bounding box center [199, 168] width 236 height 9
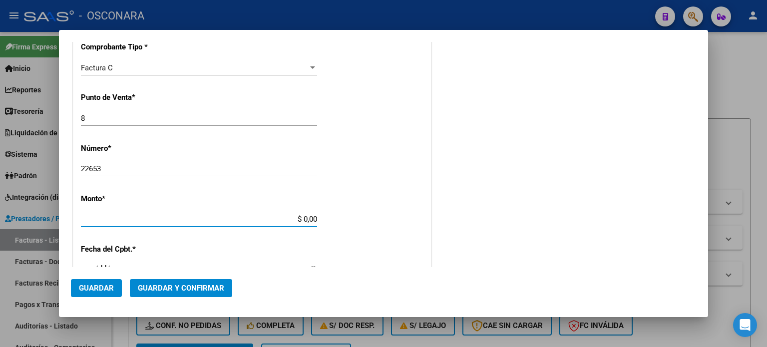
drag, startPoint x: 300, startPoint y: 217, endPoint x: 351, endPoint y: 217, distance: 50.9
click at [345, 217] on div "CUIT * 30-99925718-2 Ingresar CUIT ANALISIS PRESTADOR MINISTERIO DE [PERSON_NAM…" at bounding box center [251, 235] width 357 height 708
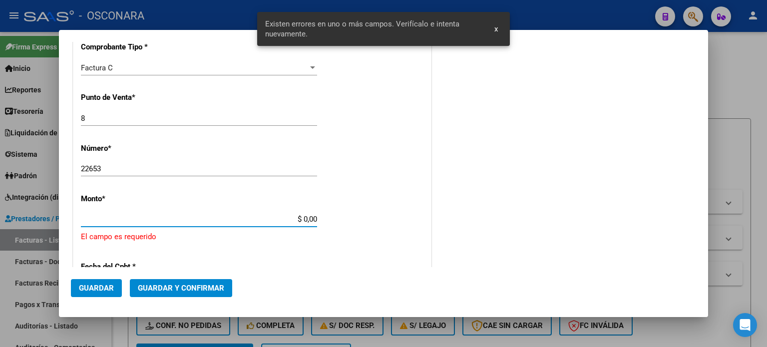
scroll to position [309, 0]
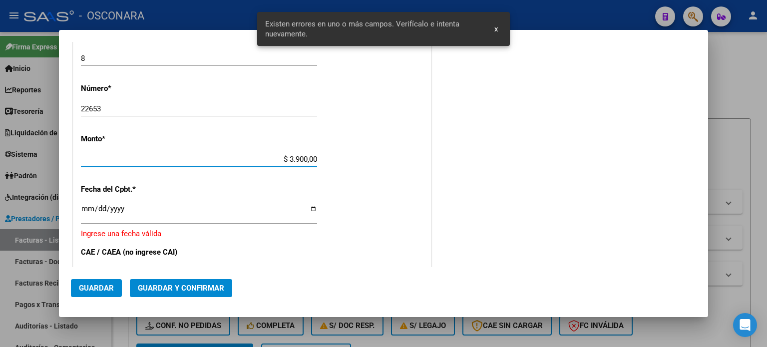
click at [90, 208] on input "Ingresar la fecha" at bounding box center [199, 213] width 236 height 16
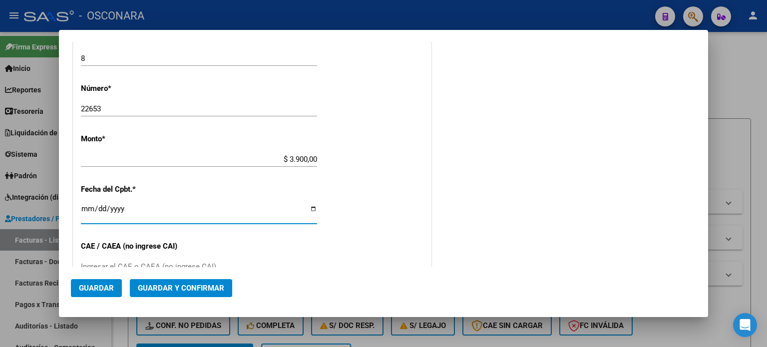
click at [160, 288] on span "Guardar y Confirmar" at bounding box center [181, 287] width 86 height 9
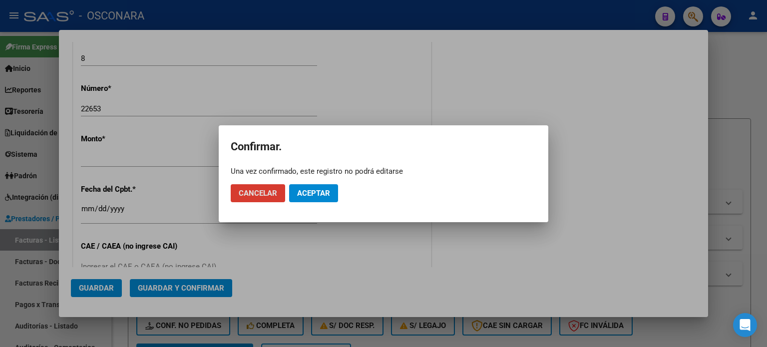
click at [309, 193] on span "Aceptar" at bounding box center [313, 193] width 33 height 9
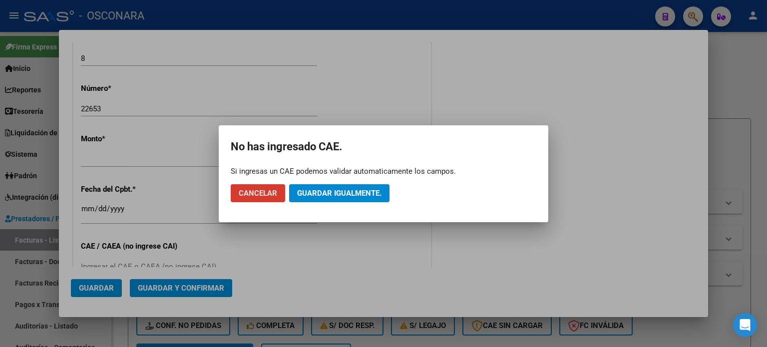
click at [366, 198] on button "Guardar igualmente." at bounding box center [339, 193] width 100 height 18
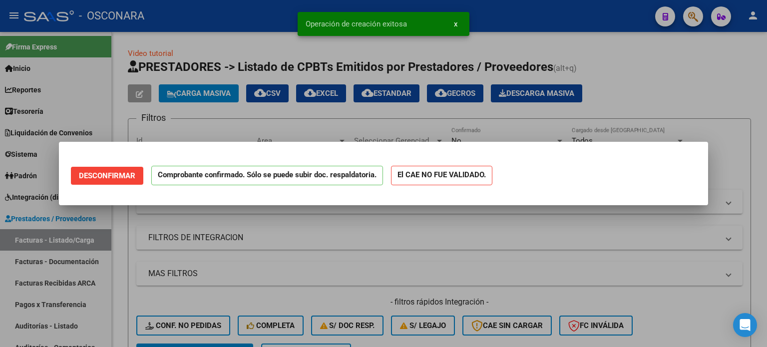
scroll to position [0, 0]
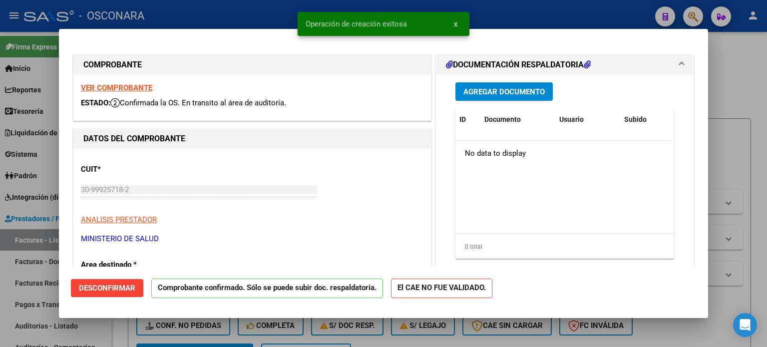
click at [0, 276] on div at bounding box center [383, 173] width 767 height 347
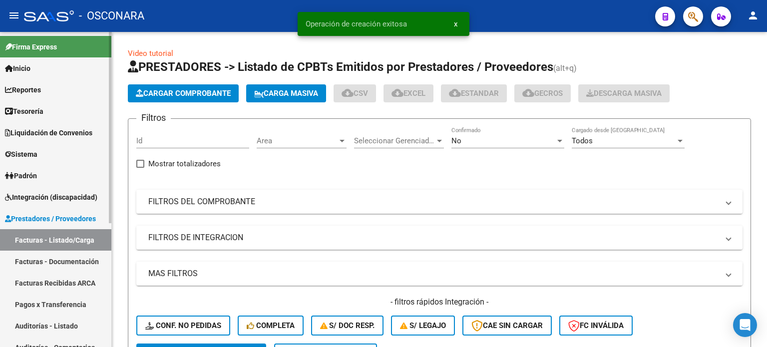
drag, startPoint x: 27, startPoint y: 327, endPoint x: 110, endPoint y: 156, distance: 190.2
click at [28, 327] on link "Auditorías - Listado" at bounding box center [55, 325] width 111 height 21
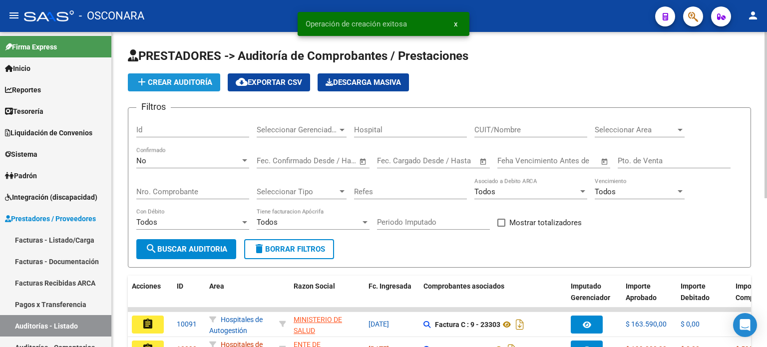
click at [154, 80] on span "add Crear Auditoría" at bounding box center [174, 82] width 76 height 9
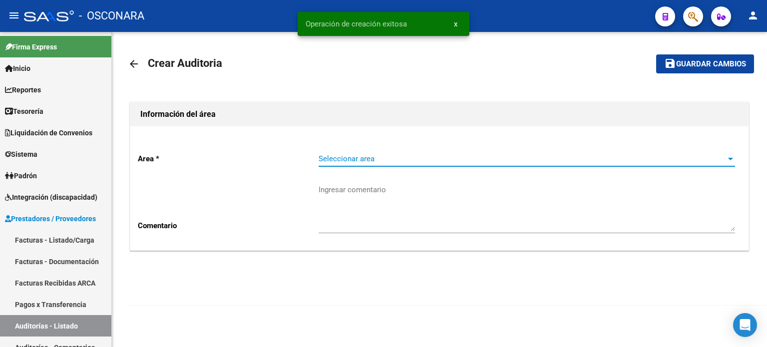
click at [349, 157] on span "Seleccionar area" at bounding box center [521, 158] width 407 height 9
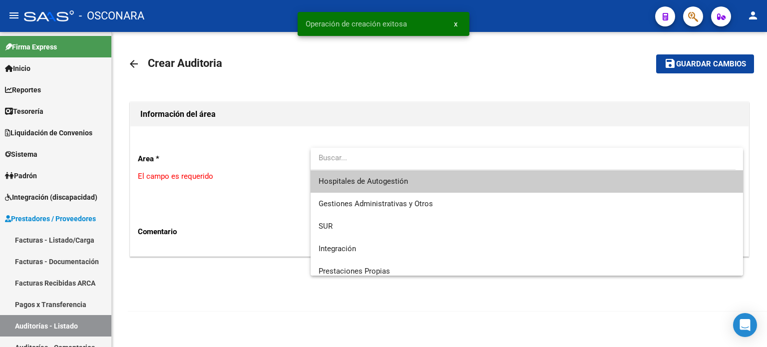
click at [350, 178] on span "Hospitales de Autogestión" at bounding box center [362, 181] width 89 height 9
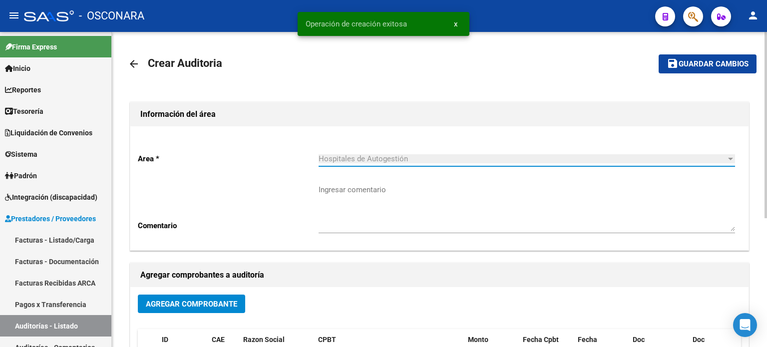
click at [204, 305] on span "Agregar Comprobante" at bounding box center [191, 303] width 91 height 9
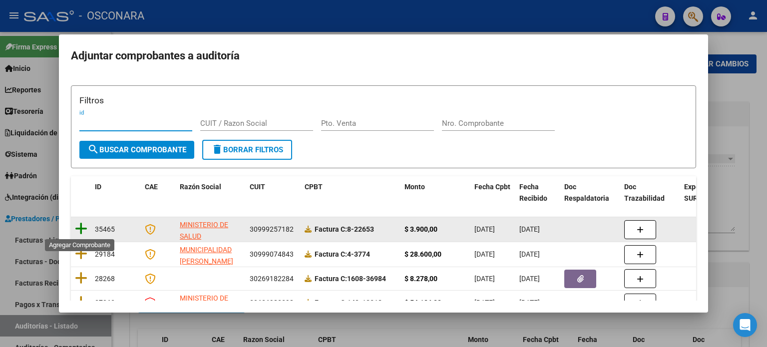
click at [83, 229] on icon at bounding box center [81, 229] width 12 height 14
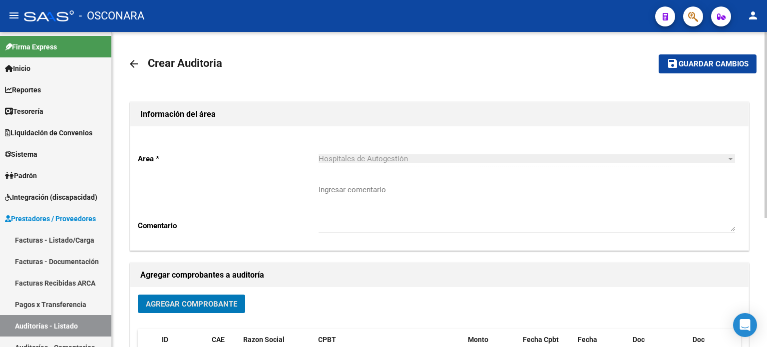
click at [690, 60] on span "Guardar cambios" at bounding box center [713, 64] width 70 height 9
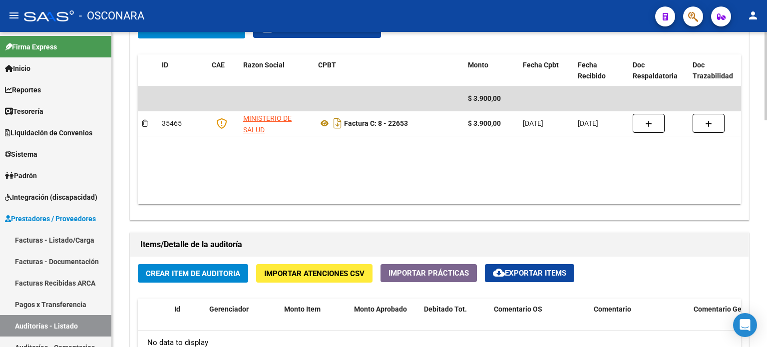
scroll to position [549, 0]
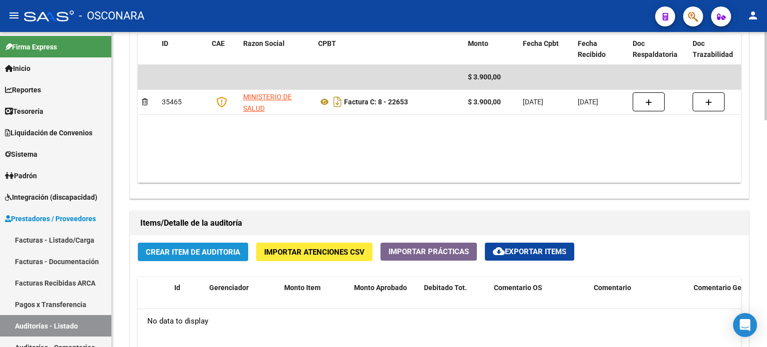
click at [198, 245] on button "Crear Item de Auditoria" at bounding box center [193, 252] width 110 height 18
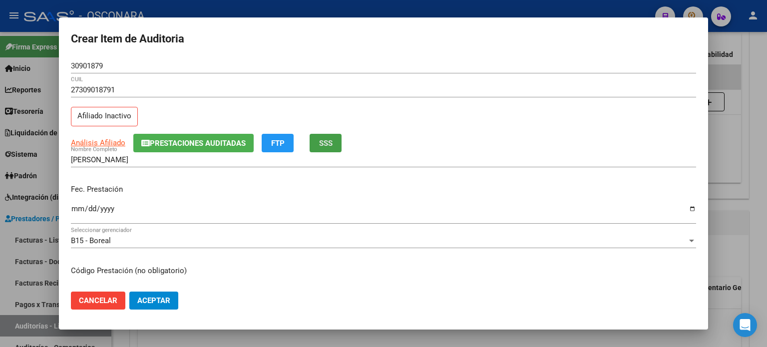
click at [329, 146] on span "SSS" at bounding box center [325, 143] width 13 height 9
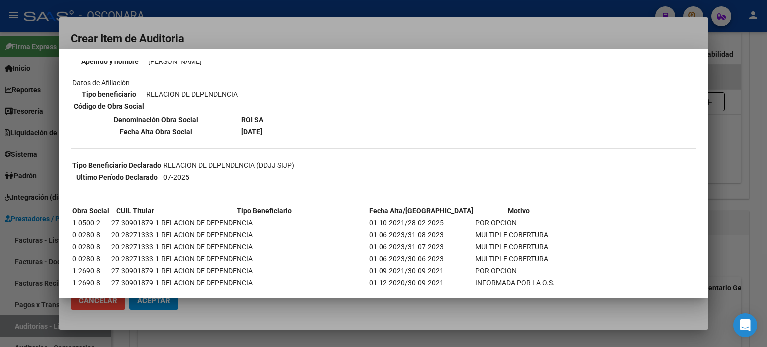
scroll to position [150, 0]
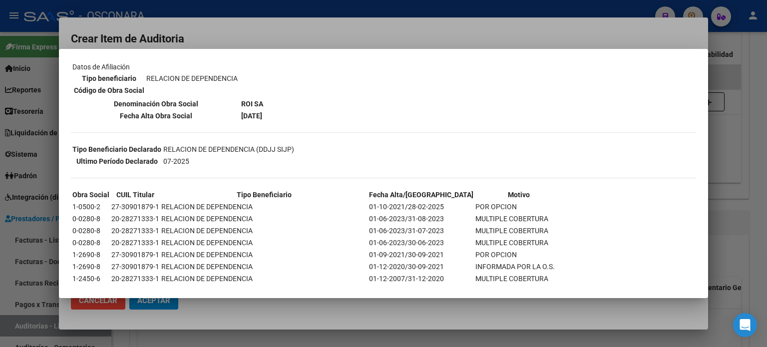
click at [715, 164] on div at bounding box center [383, 173] width 767 height 347
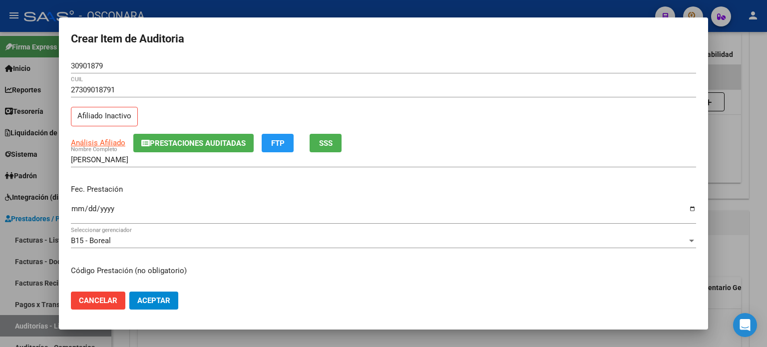
click at [70, 210] on mat-dialog-content "30901879 Nro Documento 27309018791 CUIL Afiliado Inactivo Análisis Afiliado Pre…" at bounding box center [383, 171] width 649 height 226
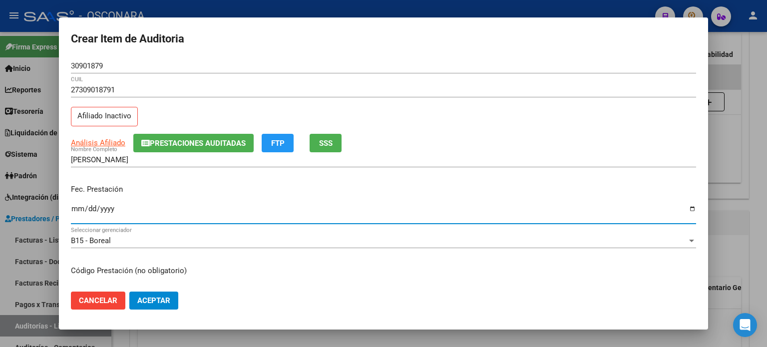
click at [74, 210] on input "Ingresar la fecha" at bounding box center [383, 213] width 625 height 16
click at [224, 141] on span "Prestaciones Auditadas" at bounding box center [198, 143] width 96 height 9
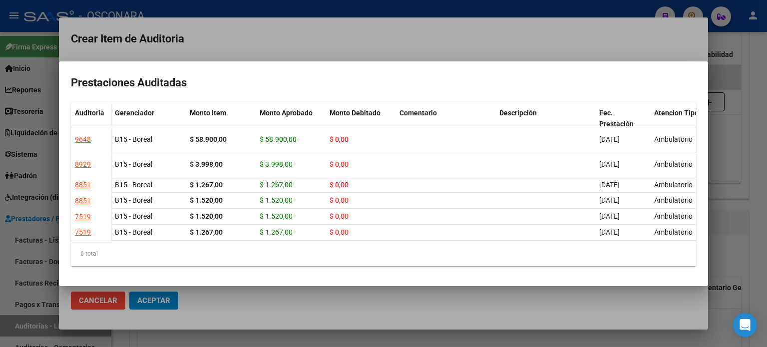
scroll to position [19, 0]
click at [722, 135] on div at bounding box center [383, 173] width 767 height 347
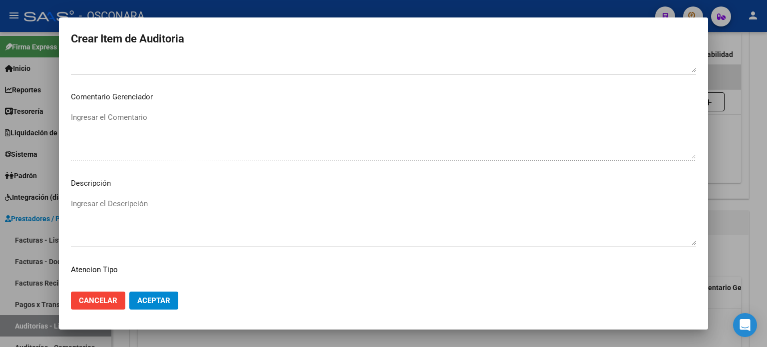
scroll to position [673, 0]
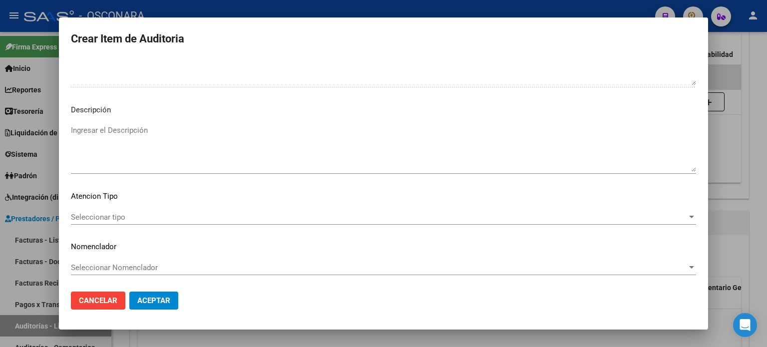
click at [137, 154] on textarea "Ingresar el Descripción" at bounding box center [383, 148] width 625 height 47
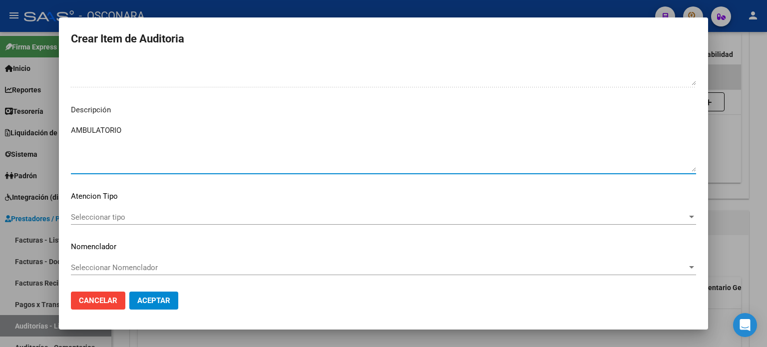
click at [87, 219] on span "Seleccionar tipo" at bounding box center [379, 217] width 616 height 9
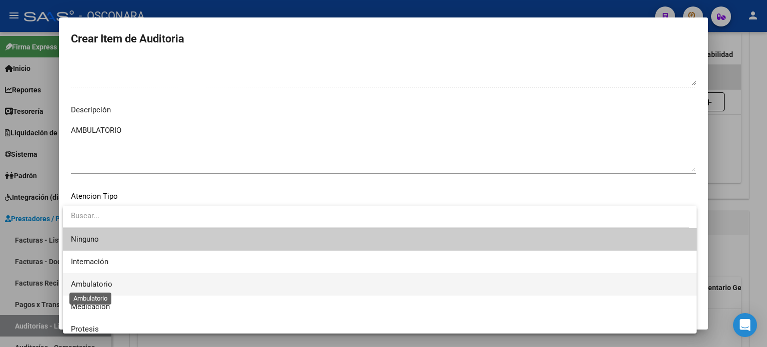
click at [110, 281] on span "Ambulatorio" at bounding box center [91, 283] width 41 height 9
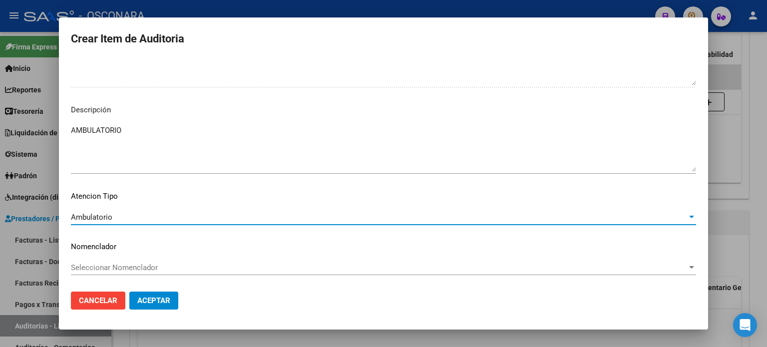
click at [143, 298] on span "Aceptar" at bounding box center [153, 300] width 33 height 9
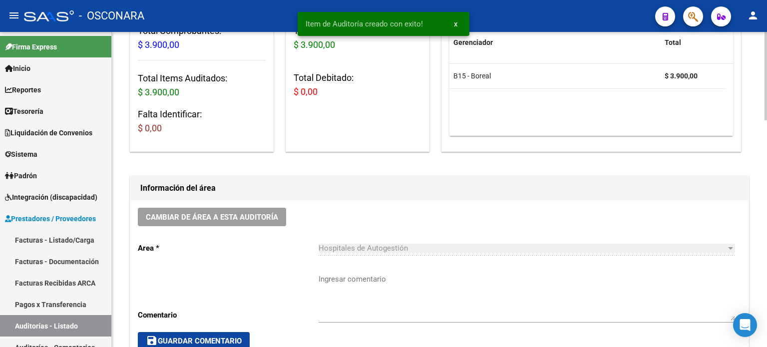
scroll to position [0, 0]
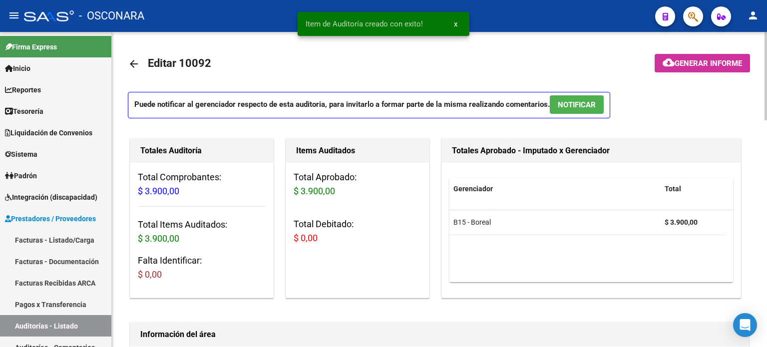
click at [575, 98] on button "NOTIFICAR" at bounding box center [576, 104] width 54 height 18
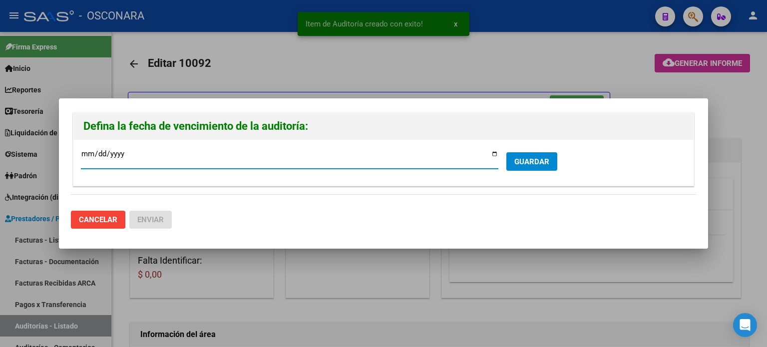
drag, startPoint x: 493, startPoint y: 155, endPoint x: 464, endPoint y: 173, distance: 34.1
click at [493, 155] on input "[DATE]" at bounding box center [289, 158] width 417 height 16
click at [536, 165] on span "GUARDAR" at bounding box center [531, 161] width 35 height 9
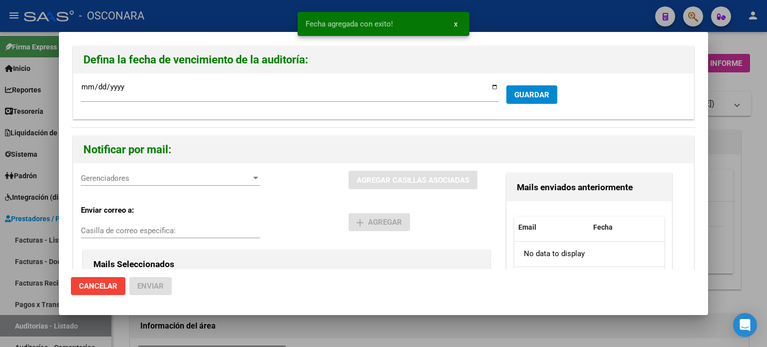
click at [177, 174] on span "Gerenciadores" at bounding box center [166, 178] width 170 height 9
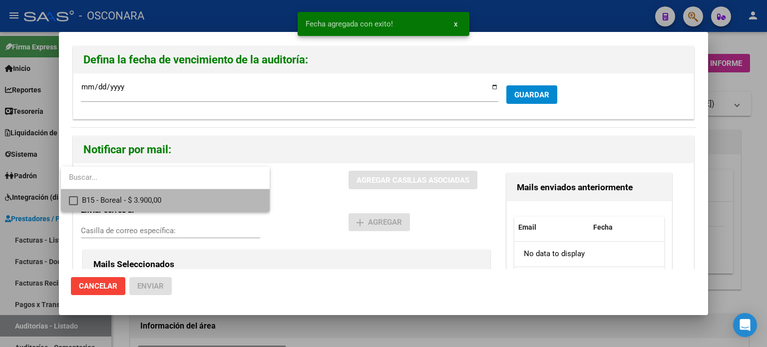
click at [162, 200] on span "B15 - Boreal - $ 3.900,00" at bounding box center [172, 200] width 180 height 22
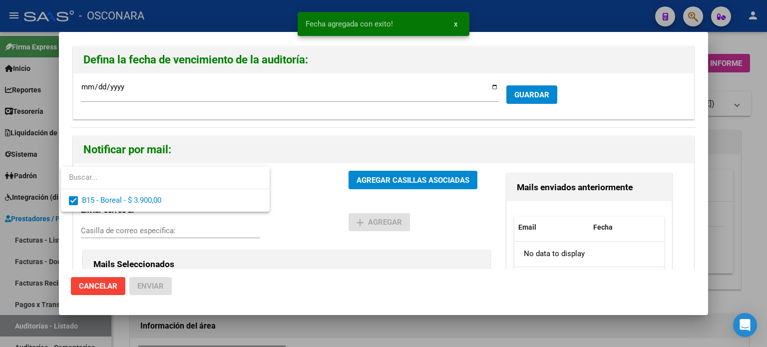
click at [359, 181] on div at bounding box center [383, 173] width 767 height 347
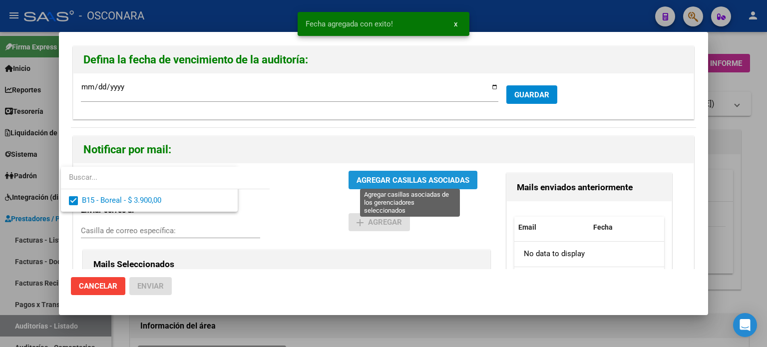
click at [361, 181] on span "AGREGAR CASILLAS ASOCIADAS" at bounding box center [412, 180] width 113 height 9
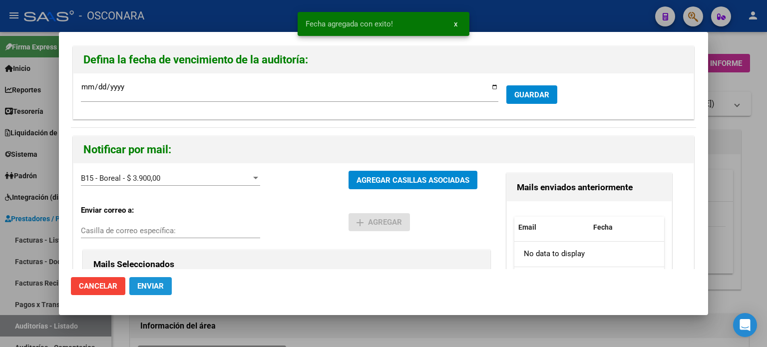
click at [162, 286] on span "Enviar" at bounding box center [150, 285] width 26 height 9
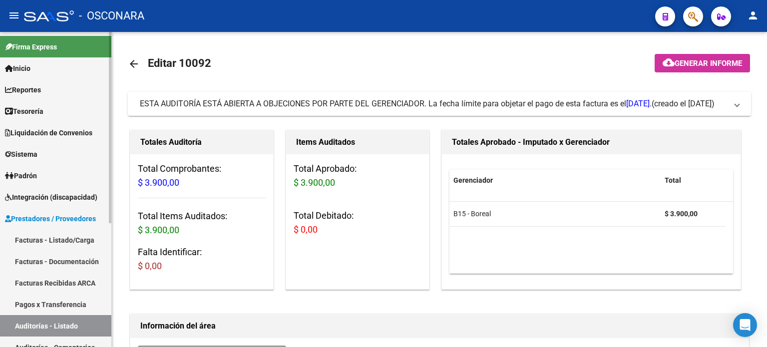
drag, startPoint x: 53, startPoint y: 241, endPoint x: 101, endPoint y: 186, distance: 73.2
click at [53, 241] on link "Facturas - Listado/Carga" at bounding box center [55, 239] width 111 height 21
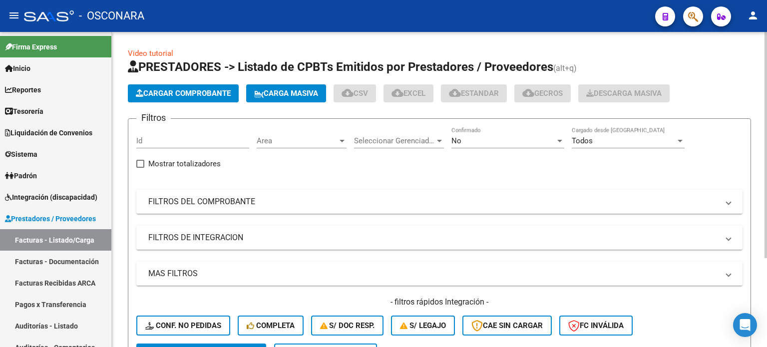
click at [175, 96] on span "Cargar Comprobante" at bounding box center [183, 93] width 95 height 9
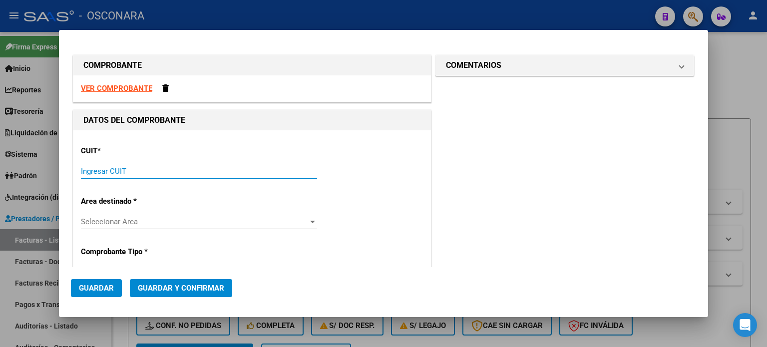
click at [91, 174] on input "Ingresar CUIT" at bounding box center [199, 171] width 236 height 9
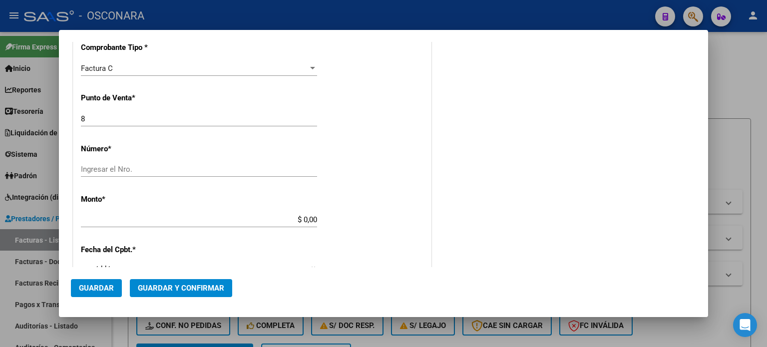
scroll to position [250, 0]
click at [112, 170] on input "Ingresar el Nro." at bounding box center [199, 168] width 236 height 9
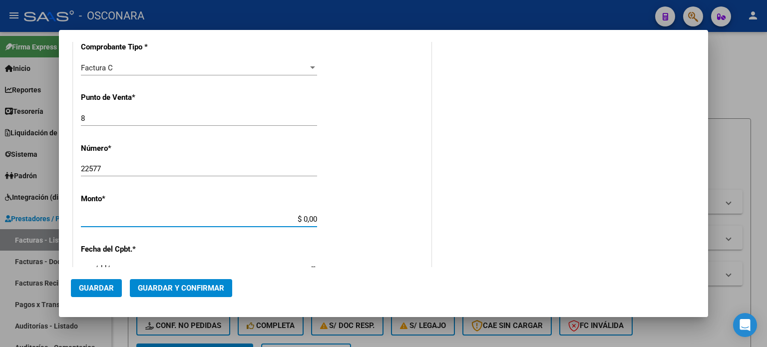
drag, startPoint x: 350, startPoint y: 219, endPoint x: 359, endPoint y: 219, distance: 9.5
click at [359, 219] on div "CUIT * 30-99925718-2 Ingresar CUIT ANALISIS PRESTADOR MINISTERIO DE [PERSON_NAM…" at bounding box center [251, 235] width 357 height 708
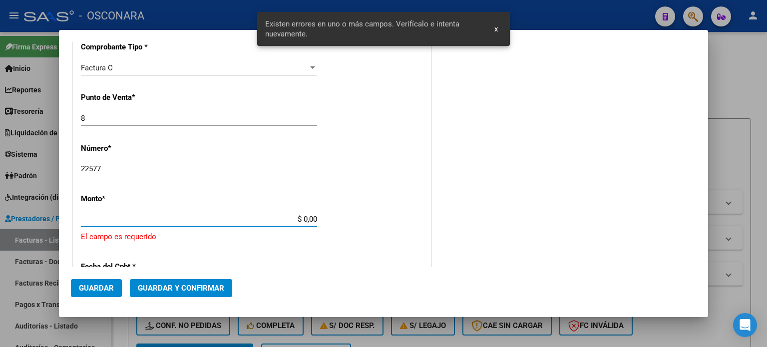
scroll to position [309, 0]
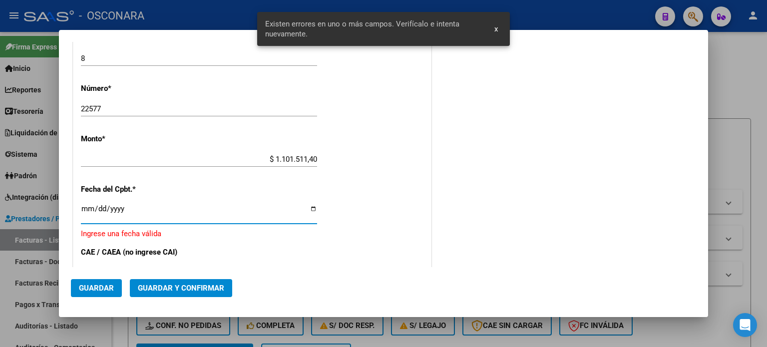
click at [86, 206] on input "Ingresar la fecha" at bounding box center [199, 213] width 236 height 16
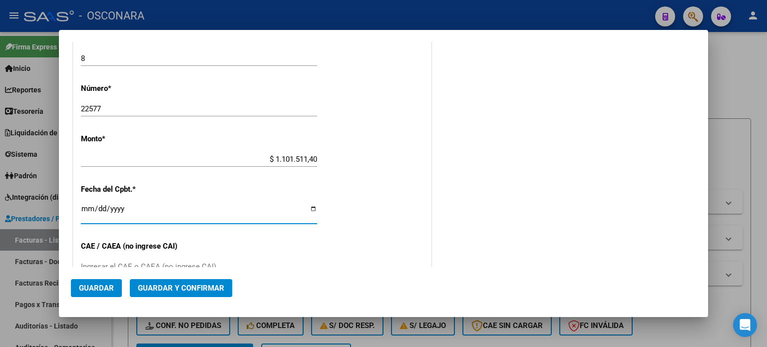
click at [176, 290] on span "Guardar y Confirmar" at bounding box center [181, 287] width 86 height 9
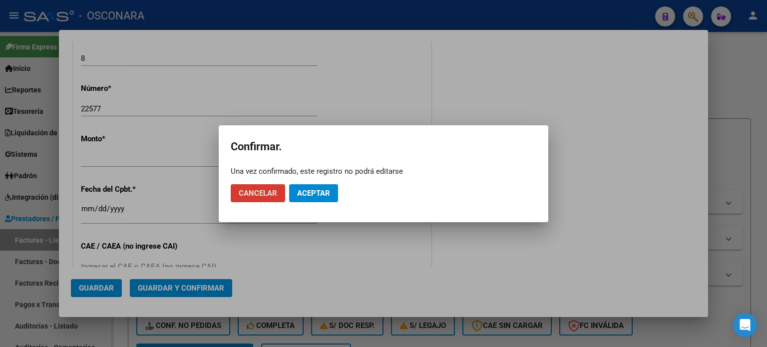
drag, startPoint x: 329, startPoint y: 182, endPoint x: 322, endPoint y: 190, distance: 10.3
click at [329, 182] on mat-dialog-actions "Cancelar Aceptar" at bounding box center [383, 193] width 305 height 34
click at [325, 182] on mat-dialog-actions "Cancelar Aceptar" at bounding box center [383, 193] width 305 height 34
click at [325, 192] on span "Aceptar" at bounding box center [313, 193] width 33 height 9
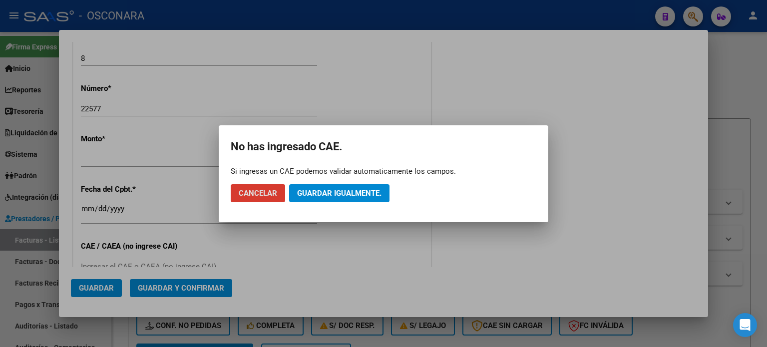
click at [356, 184] on button "Guardar igualmente." at bounding box center [339, 193] width 100 height 18
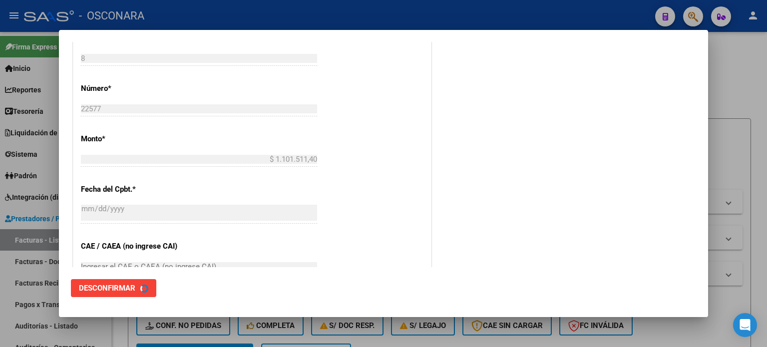
scroll to position [0, 0]
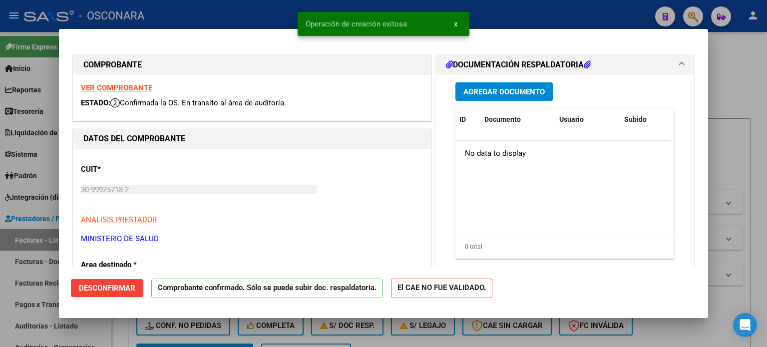
click at [0, 287] on div at bounding box center [383, 173] width 767 height 347
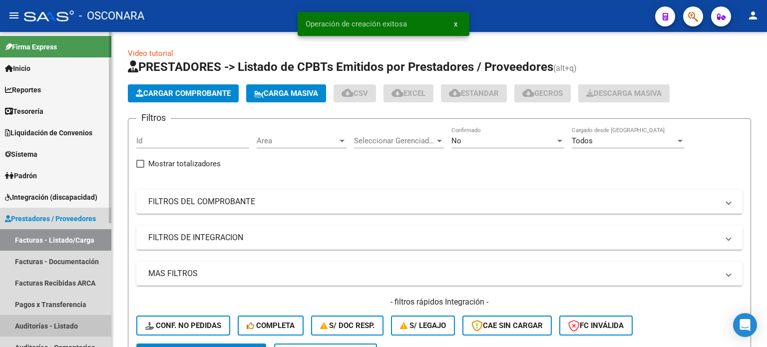
click at [22, 319] on link "Auditorías - Listado" at bounding box center [55, 325] width 111 height 21
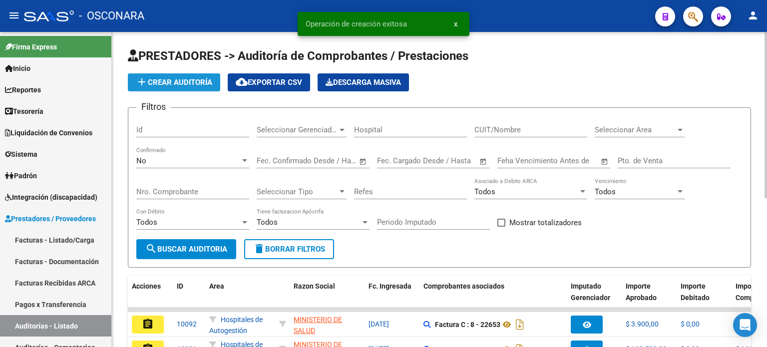
click at [164, 79] on span "add Crear Auditoría" at bounding box center [174, 82] width 76 height 9
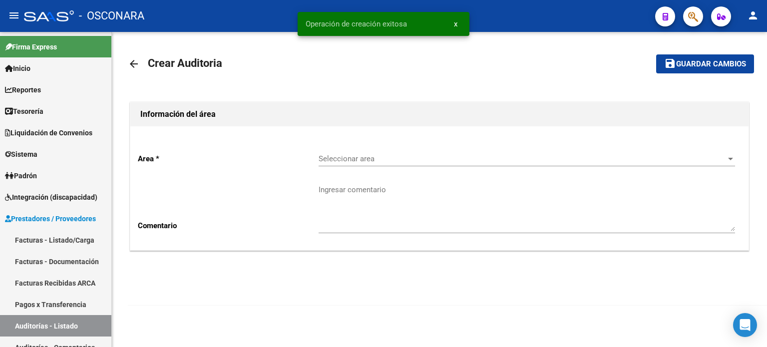
click at [362, 158] on span "Seleccionar area" at bounding box center [521, 158] width 407 height 9
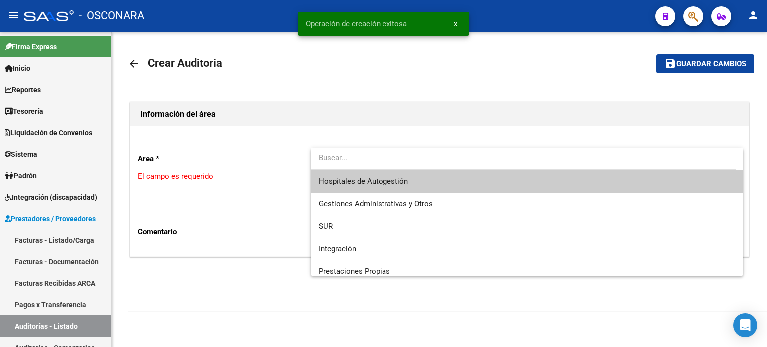
click at [361, 177] on span "Hospitales de Autogestión" at bounding box center [362, 181] width 89 height 9
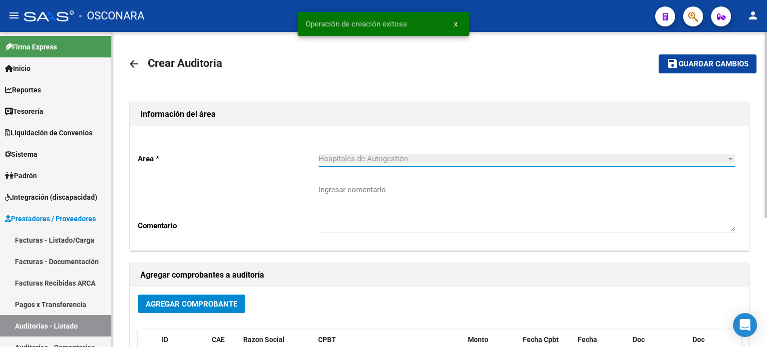
click at [209, 301] on span "Agregar Comprobante" at bounding box center [191, 303] width 91 height 9
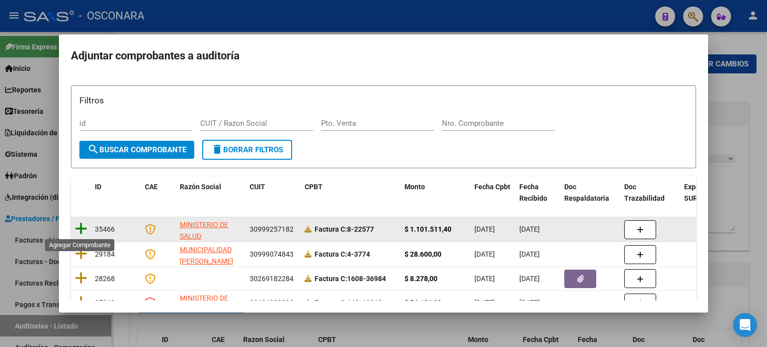
click at [86, 226] on icon at bounding box center [81, 229] width 12 height 14
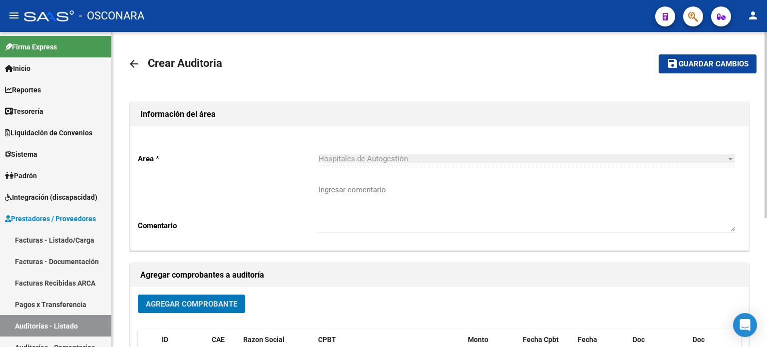
click at [678, 65] on span "Guardar cambios" at bounding box center [713, 64] width 70 height 9
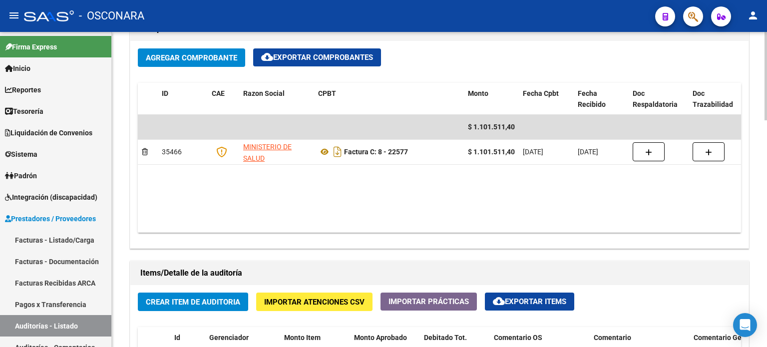
scroll to position [649, 0]
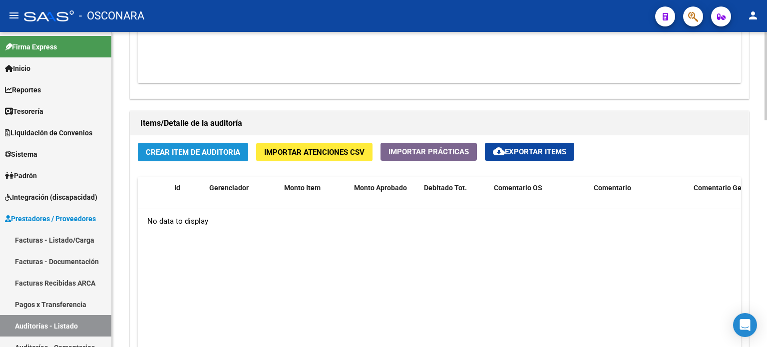
click at [214, 153] on span "Crear Item de Auditoria" at bounding box center [193, 152] width 94 height 9
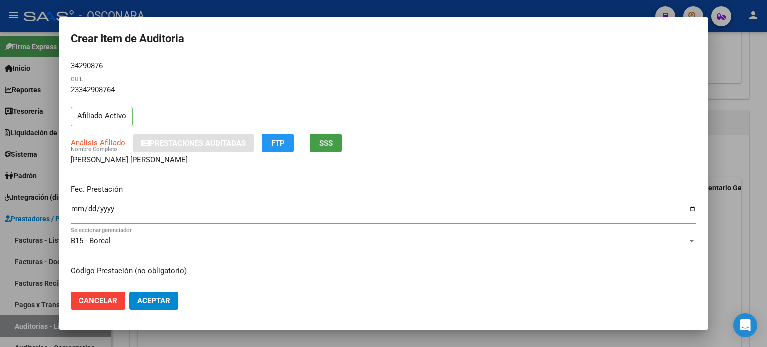
click at [332, 139] on span "SSS" at bounding box center [325, 143] width 13 height 9
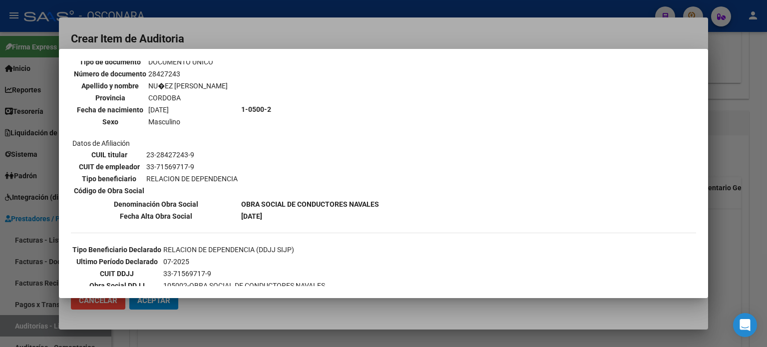
scroll to position [100, 0]
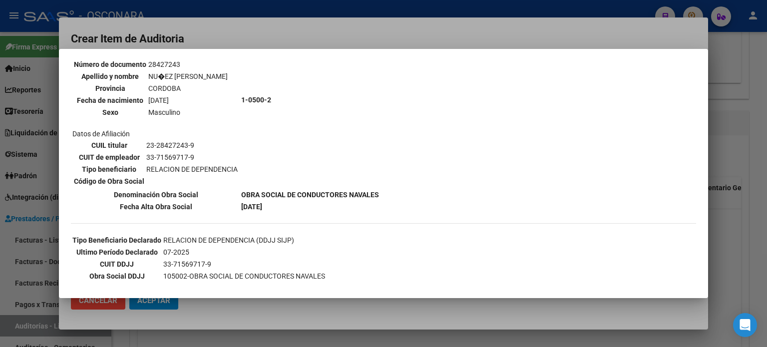
click at [743, 190] on div at bounding box center [383, 173] width 767 height 347
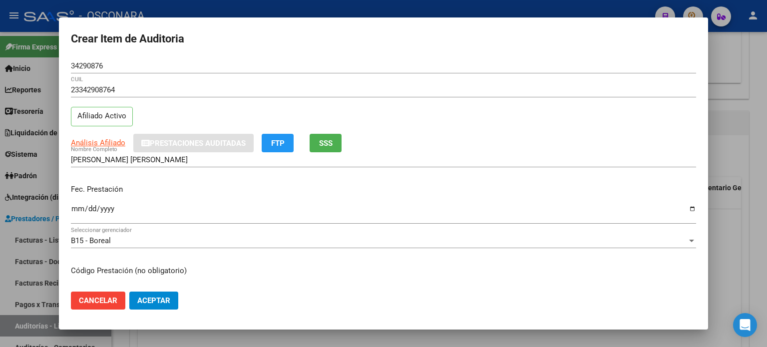
click at [76, 210] on input "Ingresar la fecha" at bounding box center [383, 213] width 625 height 16
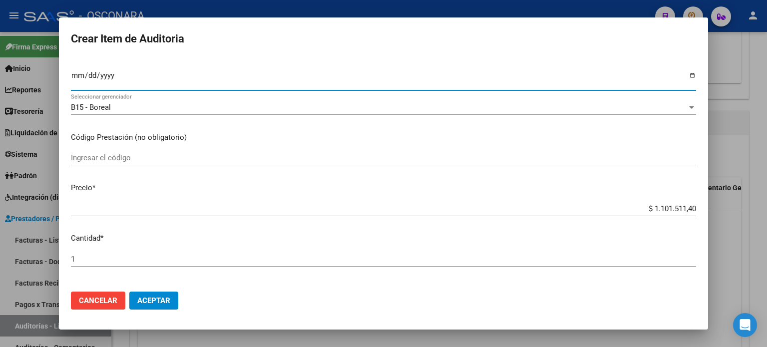
scroll to position [150, 0]
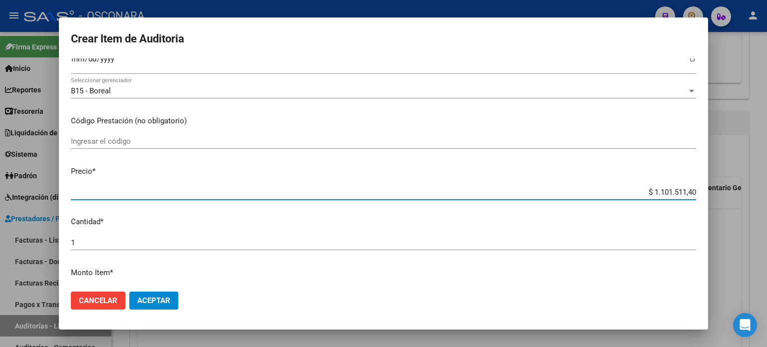
drag, startPoint x: 645, startPoint y: 191, endPoint x: 766, endPoint y: 174, distance: 122.0
click at [766, 189] on div "Crear Item de Auditoria 34290876 Nro Documento 23342908764 CUIL Afiliado Activo…" at bounding box center [383, 173] width 767 height 347
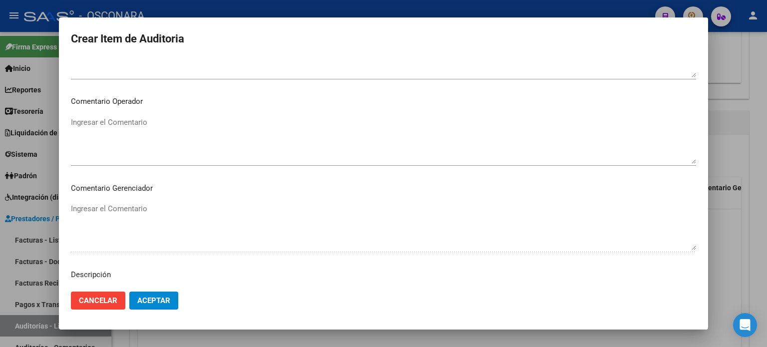
scroll to position [673, 0]
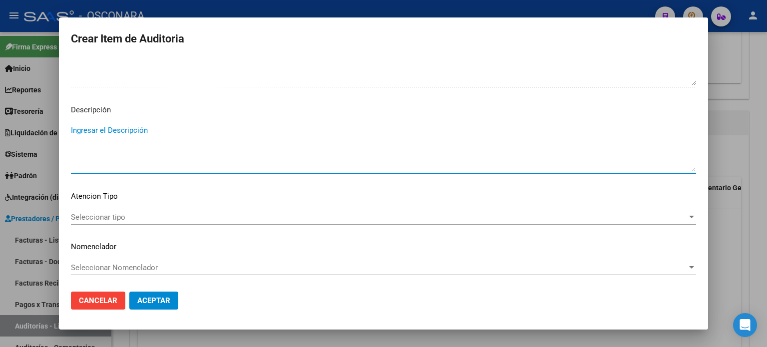
click at [155, 147] on textarea "Ingresar el Descripción" at bounding box center [383, 148] width 625 height 47
click at [90, 216] on span "Seleccionar tipo" at bounding box center [379, 217] width 616 height 9
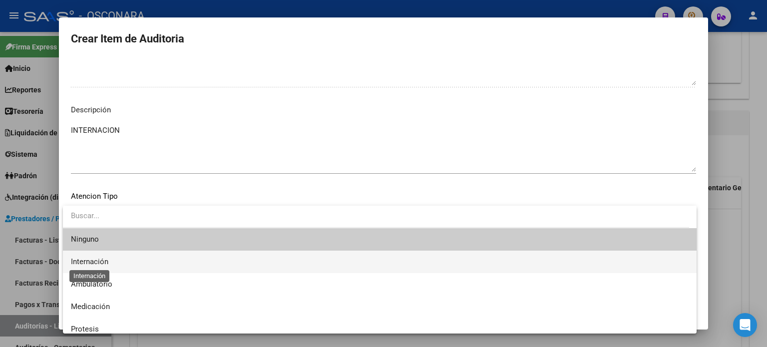
click at [88, 263] on span "Internación" at bounding box center [89, 261] width 37 height 9
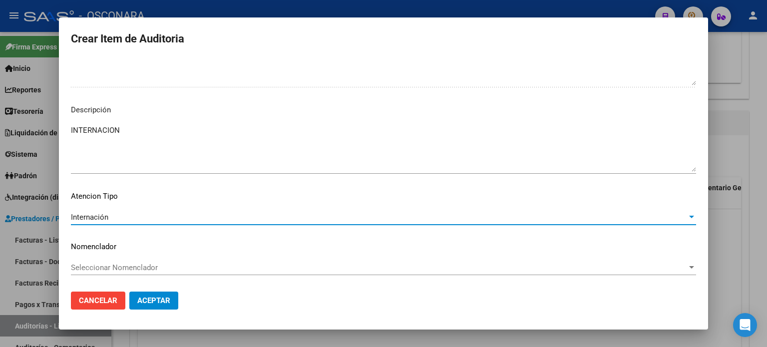
click at [150, 311] on mat-dialog-actions "Cancelar Aceptar" at bounding box center [383, 300] width 625 height 34
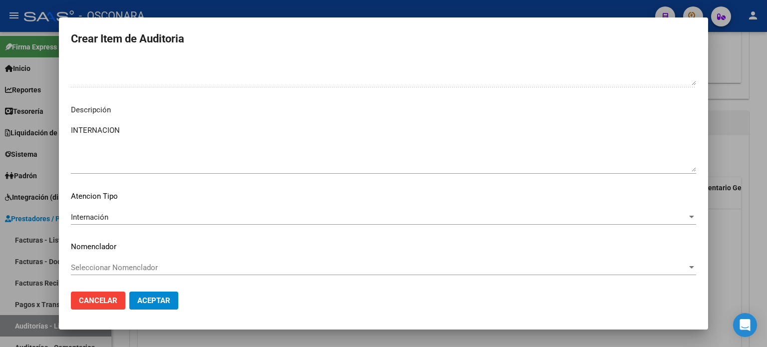
click at [152, 304] on span "Aceptar" at bounding box center [153, 300] width 33 height 9
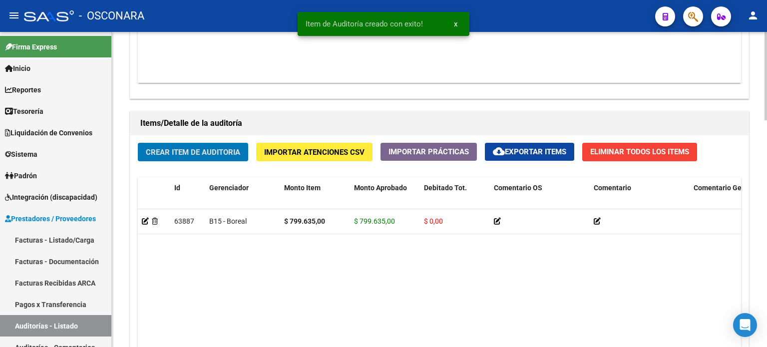
scroll to position [649, 0]
click at [175, 153] on span "Crear Item de Auditoria" at bounding box center [193, 152] width 94 height 9
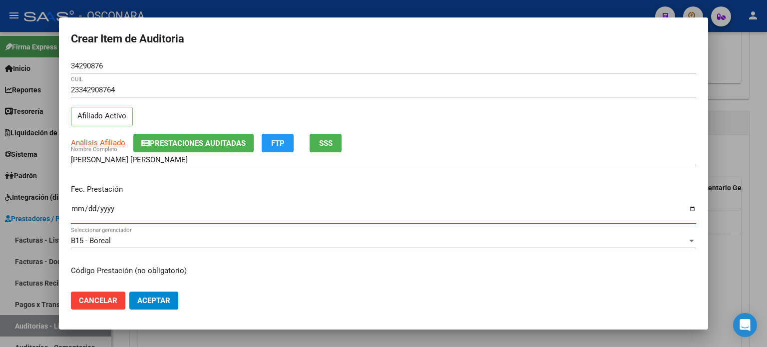
click at [78, 211] on input "Ingresar la fecha" at bounding box center [383, 213] width 625 height 16
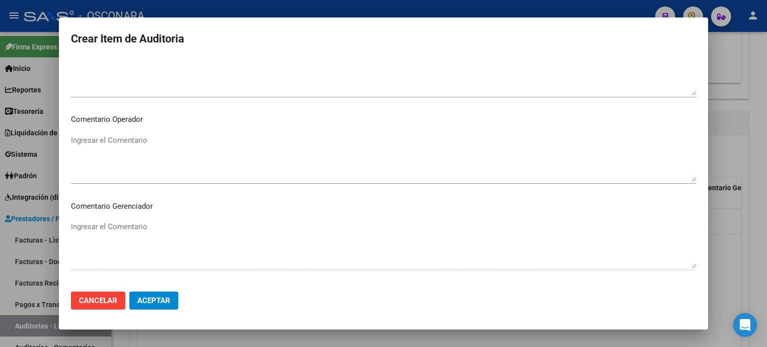
scroll to position [649, 0]
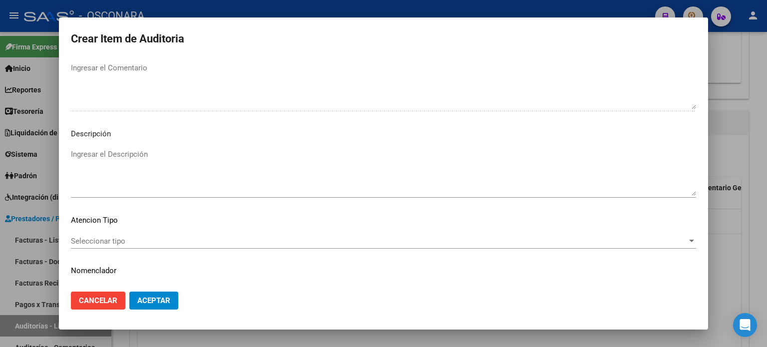
click at [150, 157] on textarea "Ingresar el Descripción" at bounding box center [383, 172] width 625 height 47
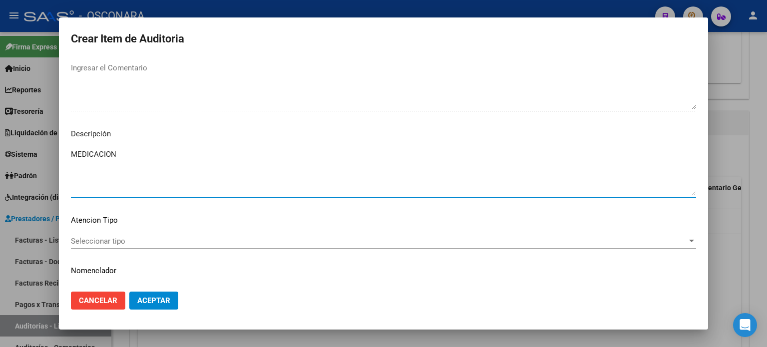
click at [102, 239] on span "Seleccionar tipo" at bounding box center [379, 241] width 616 height 9
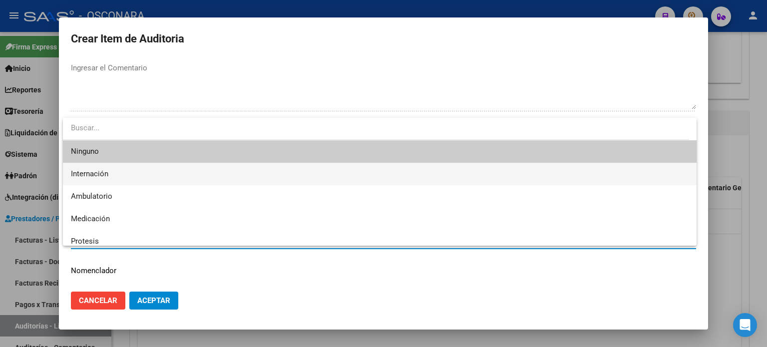
drag, startPoint x: 112, startPoint y: 174, endPoint x: 111, endPoint y: 192, distance: 18.0
click at [111, 174] on span "Internación" at bounding box center [379, 174] width 617 height 22
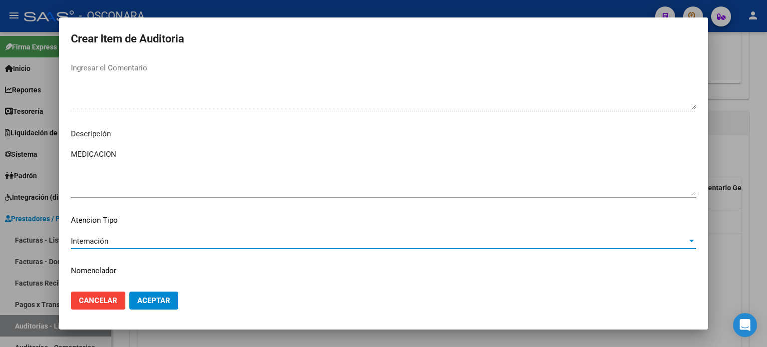
click at [143, 296] on span "Aceptar" at bounding box center [153, 300] width 33 height 9
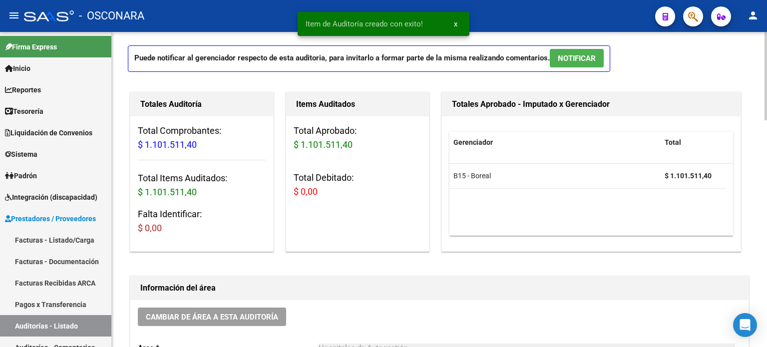
scroll to position [0, 0]
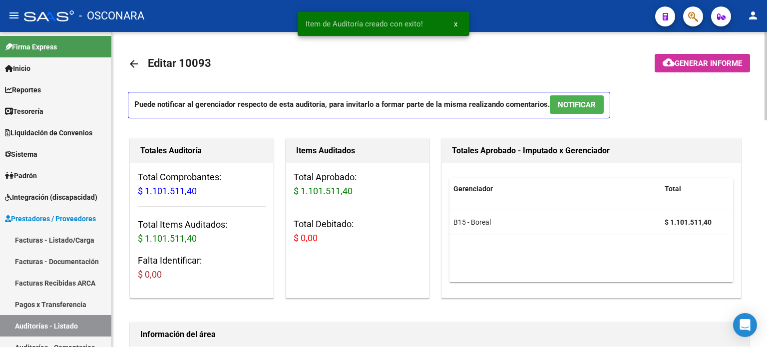
click at [588, 98] on button "NOTIFICAR" at bounding box center [576, 104] width 54 height 18
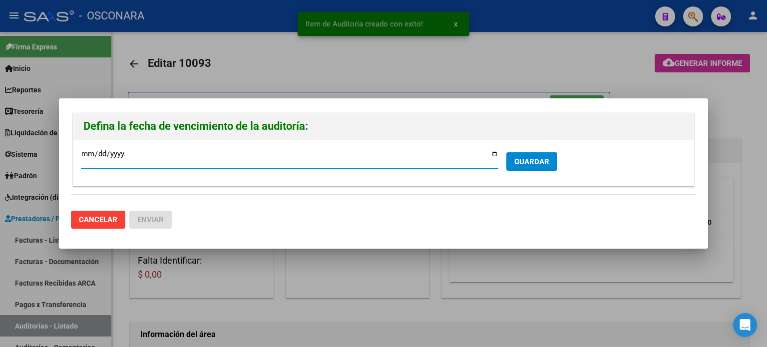
click at [497, 152] on input "[DATE]" at bounding box center [289, 158] width 417 height 16
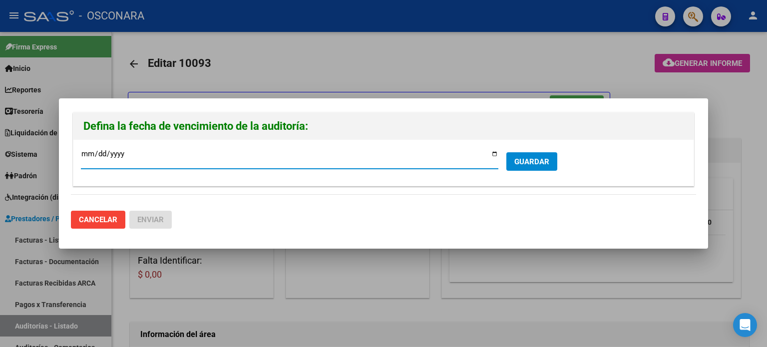
click at [529, 157] on span "GUARDAR" at bounding box center [531, 161] width 35 height 9
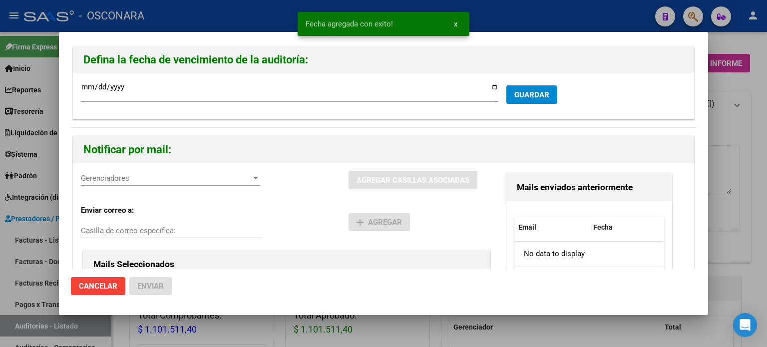
click at [158, 176] on span "Gerenciadores" at bounding box center [166, 178] width 170 height 9
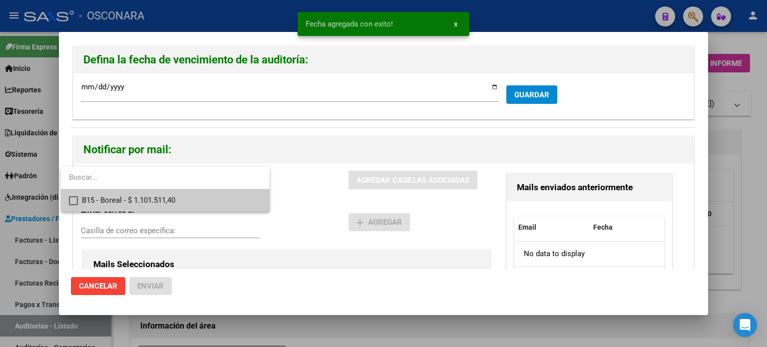
click at [157, 198] on span "B15 - Boreal - $ 1.101.511,40" at bounding box center [172, 200] width 180 height 22
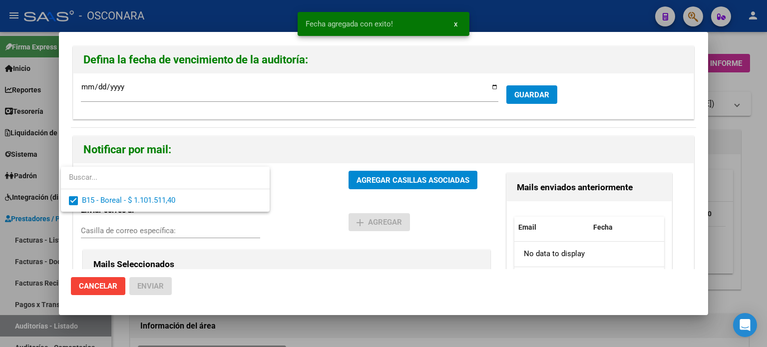
click at [390, 179] on div at bounding box center [383, 173] width 767 height 347
click at [390, 179] on span "AGREGAR CASILLAS ASOCIADAS" at bounding box center [412, 180] width 113 height 9
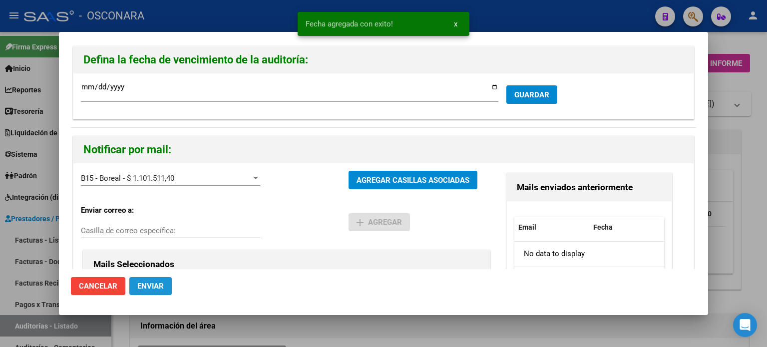
click at [156, 292] on button "Enviar" at bounding box center [150, 286] width 42 height 18
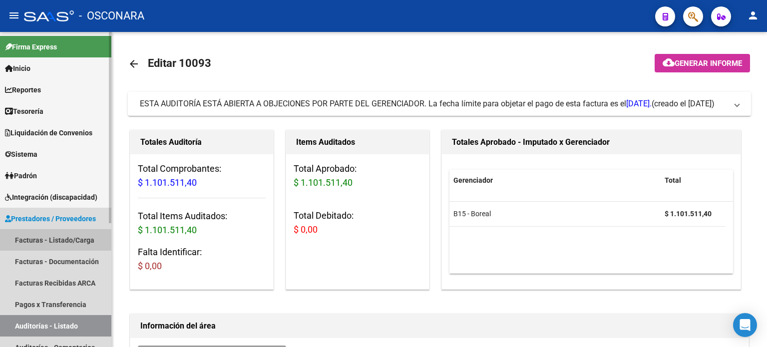
click at [74, 234] on link "Facturas - Listado/Carga" at bounding box center [55, 239] width 111 height 21
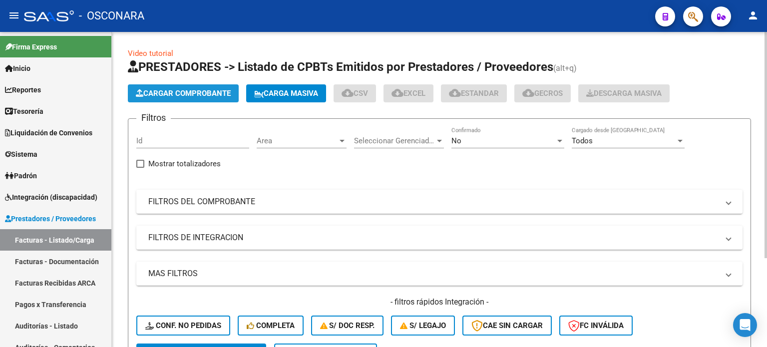
click at [191, 90] on span "Cargar Comprobante" at bounding box center [183, 93] width 95 height 9
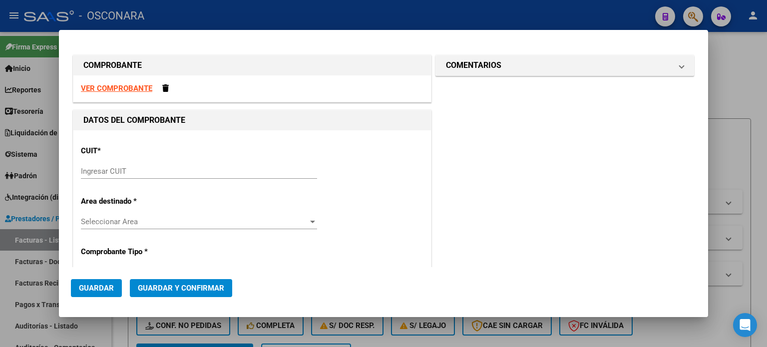
click at [109, 179] on div "Ingresar CUIT" at bounding box center [199, 176] width 236 height 24
click at [110, 169] on input "Ingresar CUIT" at bounding box center [199, 171] width 236 height 9
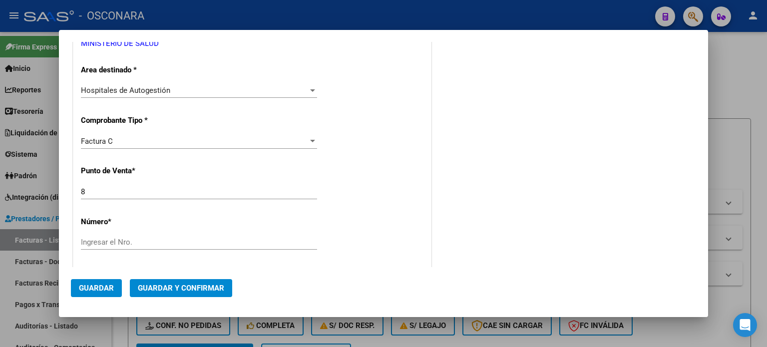
scroll to position [200, 0]
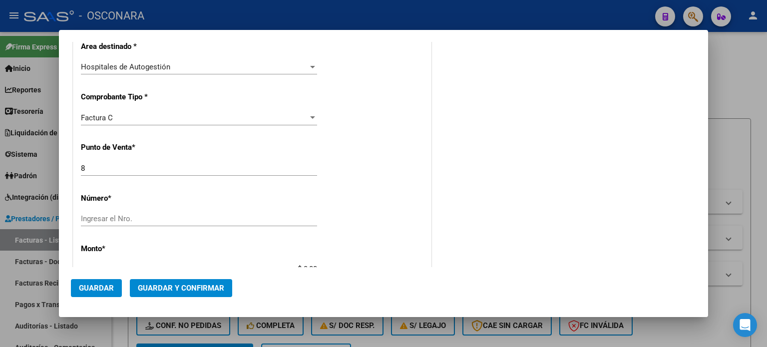
click at [98, 173] on div "8 Ingresar el Nro." at bounding box center [199, 168] width 236 height 15
click at [98, 217] on input "Ingresar el Nro." at bounding box center [199, 218] width 236 height 9
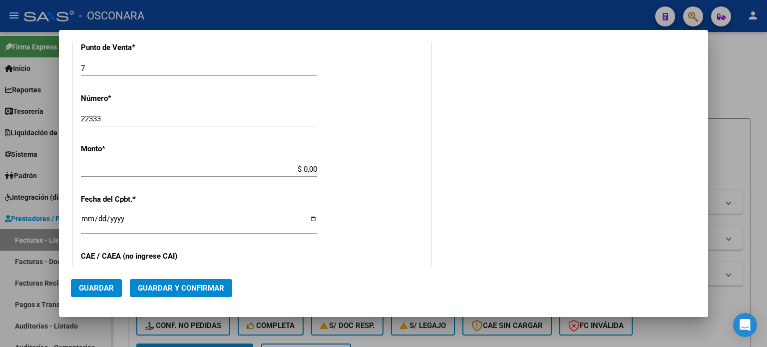
scroll to position [309, 0]
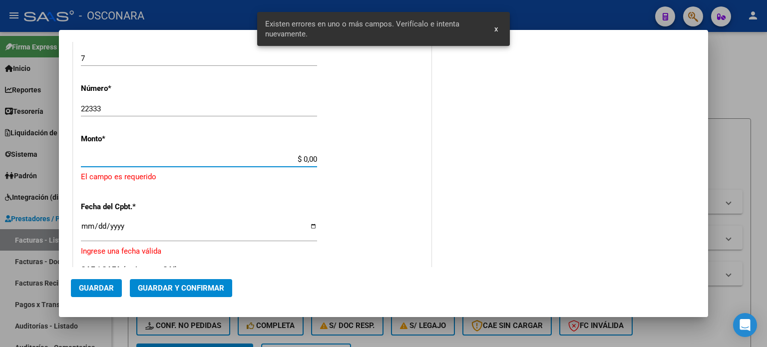
drag, startPoint x: 298, startPoint y: 158, endPoint x: 378, endPoint y: 157, distance: 79.8
click at [376, 157] on div "CUIT * 30-99925718-2 Ingresar CUIT ANALISIS PRESTADOR MINISTERIO DE [PERSON_NAM…" at bounding box center [251, 186] width 357 height 731
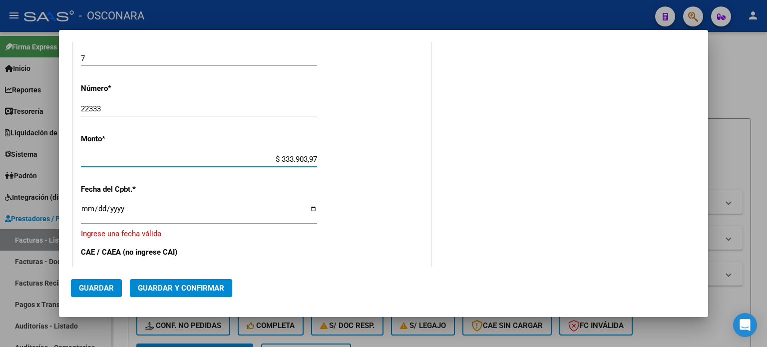
click at [90, 206] on input "Ingresar la fecha" at bounding box center [199, 213] width 236 height 16
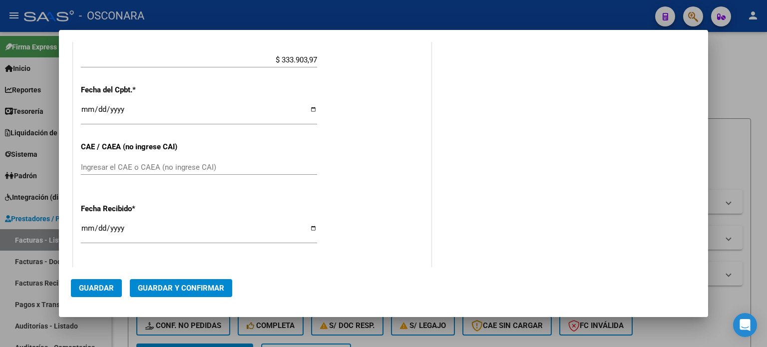
scroll to position [409, 0]
click at [166, 282] on button "Guardar y Confirmar" at bounding box center [181, 288] width 102 height 18
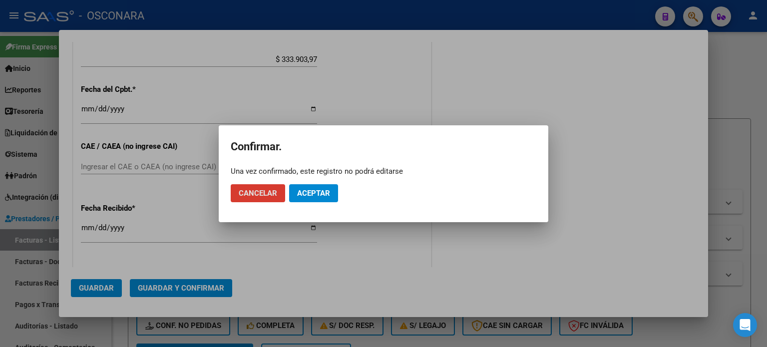
click at [320, 207] on mat-dialog-actions "Cancelar Aceptar" at bounding box center [383, 193] width 305 height 34
click at [321, 195] on span "Aceptar" at bounding box center [313, 193] width 33 height 9
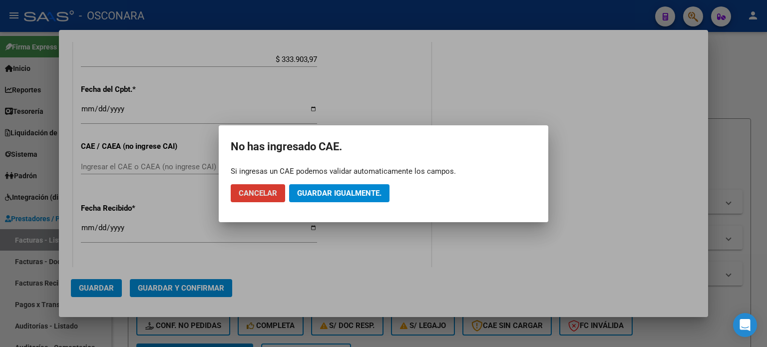
click at [323, 194] on span "Guardar igualmente." at bounding box center [339, 193] width 84 height 9
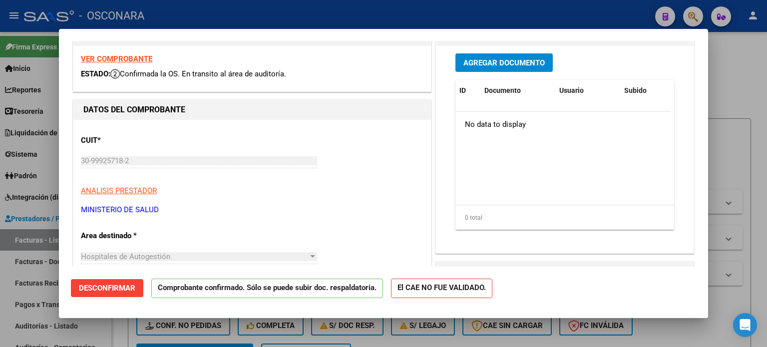
scroll to position [150, 0]
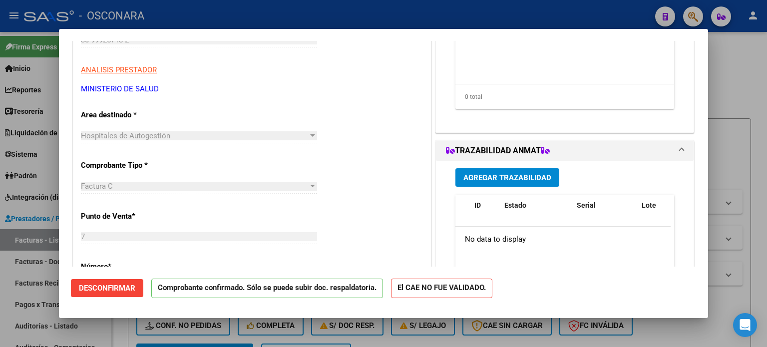
click at [1, 287] on div at bounding box center [383, 173] width 767 height 347
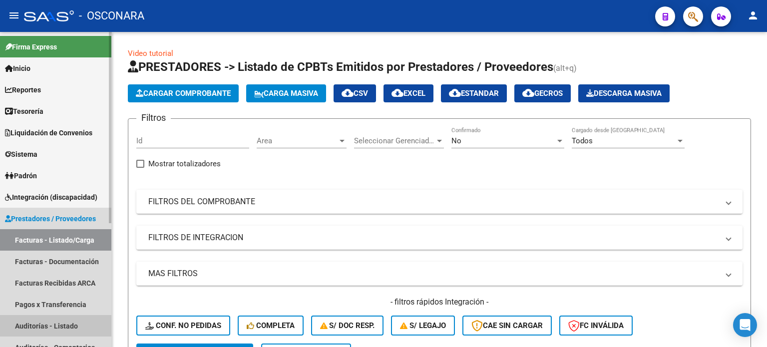
click at [23, 327] on link "Auditorías - Listado" at bounding box center [55, 325] width 111 height 21
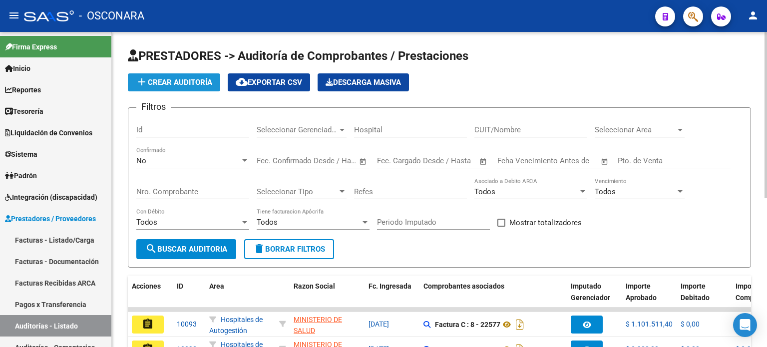
click at [156, 89] on button "add Crear Auditoría" at bounding box center [174, 82] width 92 height 18
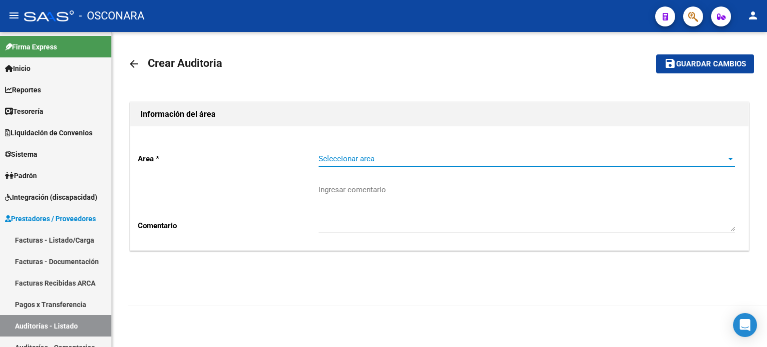
click at [371, 156] on span "Seleccionar area" at bounding box center [521, 158] width 407 height 9
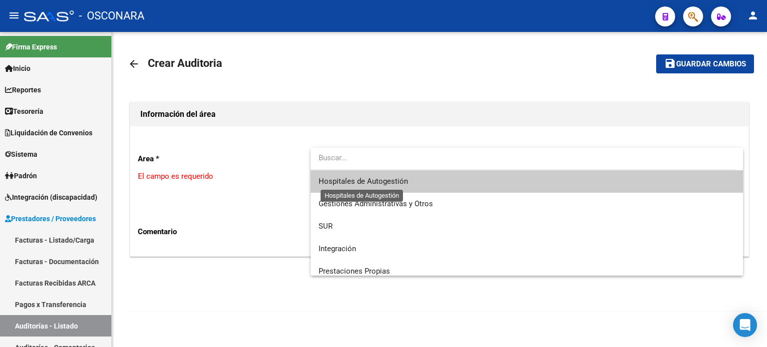
click at [365, 178] on span "Hospitales de Autogestión" at bounding box center [362, 181] width 89 height 9
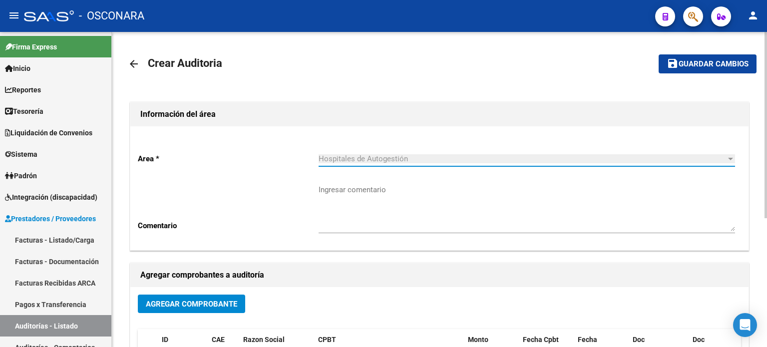
click at [186, 303] on span "Agregar Comprobante" at bounding box center [191, 303] width 91 height 9
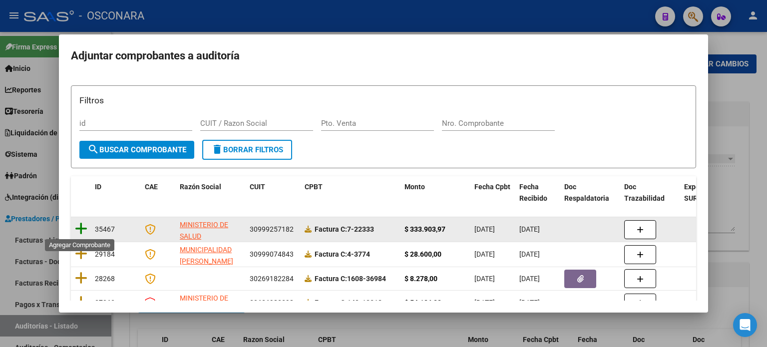
click at [83, 227] on icon at bounding box center [81, 229] width 12 height 14
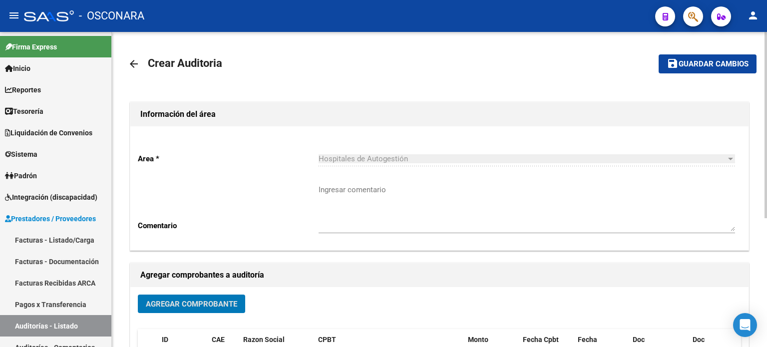
click at [665, 65] on button "save Guardar cambios" at bounding box center [707, 63] width 98 height 18
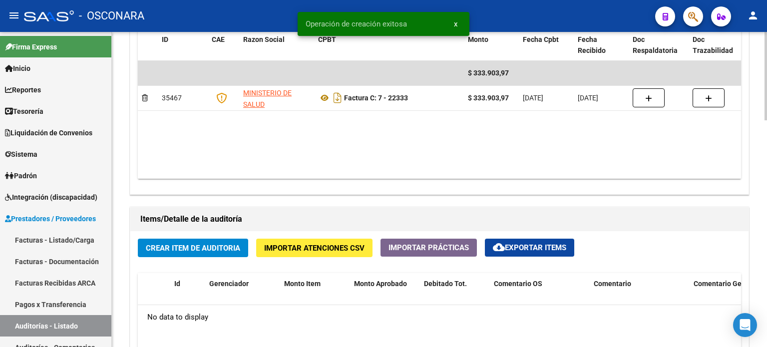
scroll to position [599, 0]
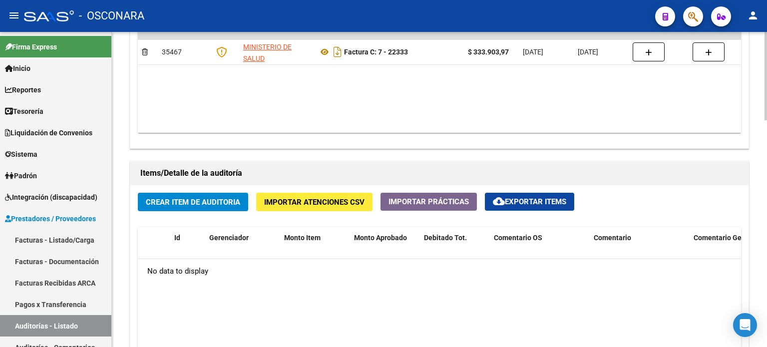
click at [180, 204] on span "Crear Item de Auditoria" at bounding box center [193, 202] width 94 height 9
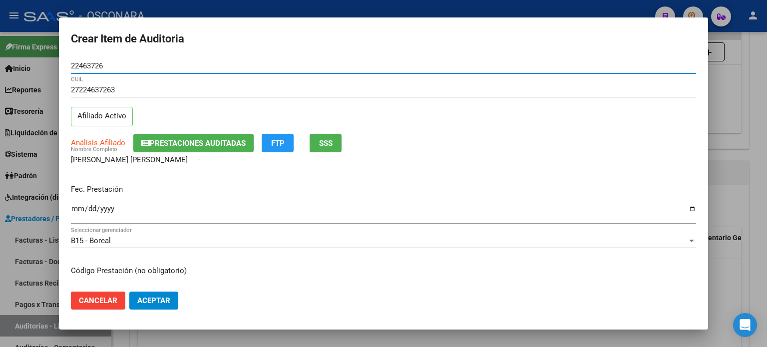
click at [323, 143] on span "SSS" at bounding box center [325, 143] width 13 height 9
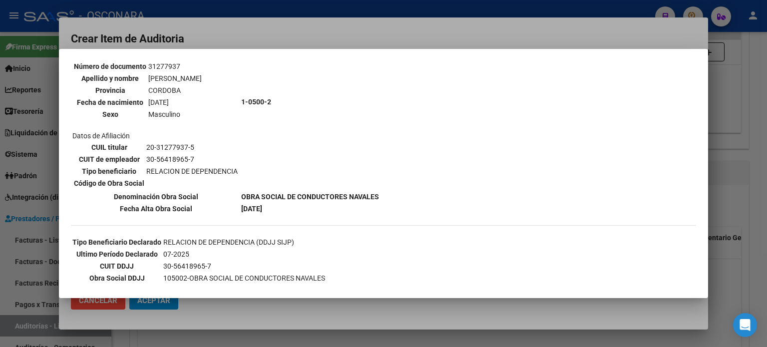
scroll to position [100, 0]
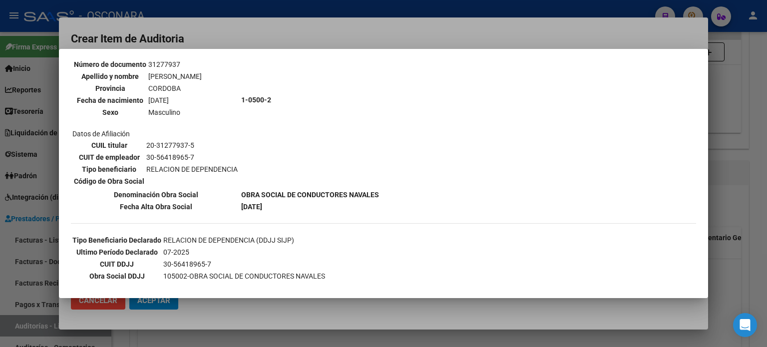
click at [728, 215] on div at bounding box center [383, 173] width 767 height 347
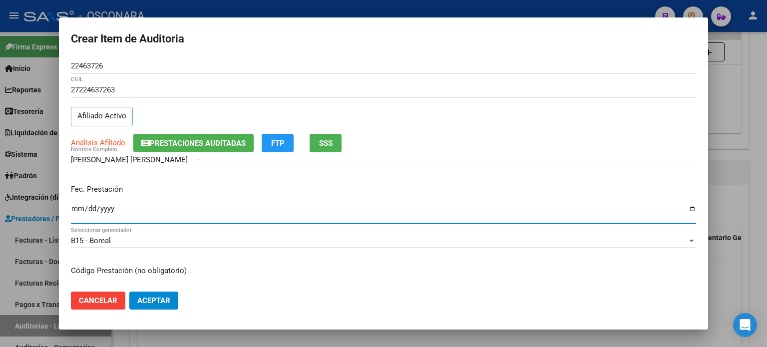
click at [76, 210] on input "Ingresar la fecha" at bounding box center [383, 213] width 625 height 16
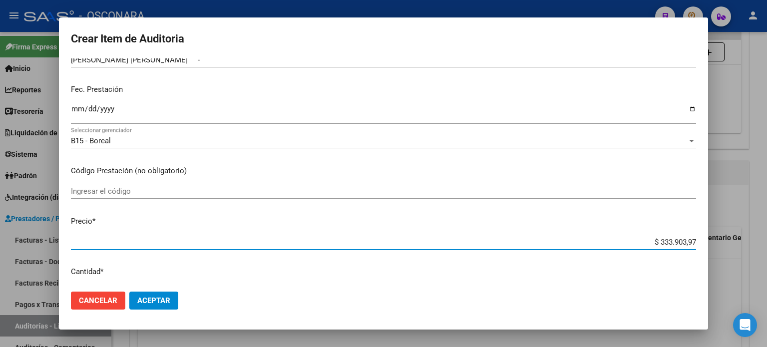
drag, startPoint x: 650, startPoint y: 240, endPoint x: 766, endPoint y: 240, distance: 115.8
click at [766, 240] on div "Crear Item de Auditoria 22463726 Nro Documento 27224637263 CUIL Afiliado Activo…" at bounding box center [383, 173] width 767 height 347
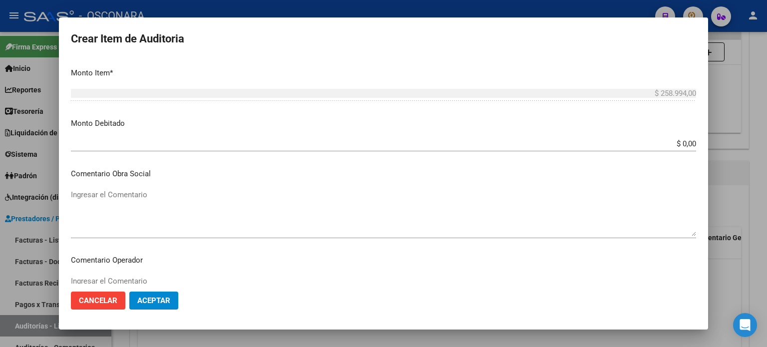
scroll to position [673, 0]
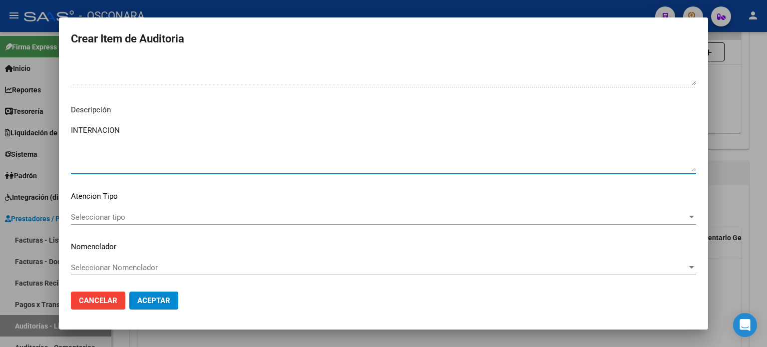
drag, startPoint x: 139, startPoint y: 148, endPoint x: 121, endPoint y: 200, distance: 55.1
click at [139, 148] on textarea "INTERNACION" at bounding box center [383, 148] width 625 height 47
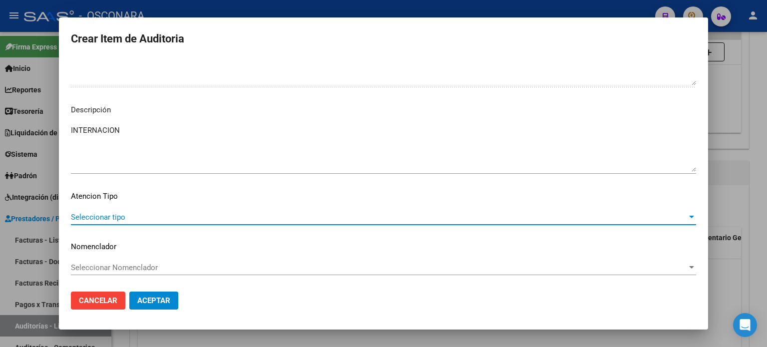
click at [106, 219] on span "Seleccionar tipo" at bounding box center [379, 217] width 616 height 9
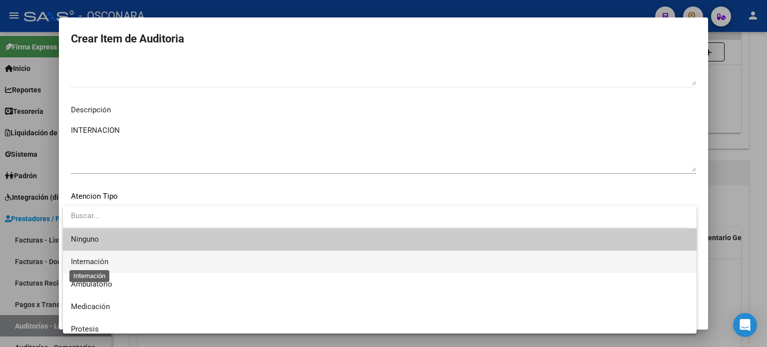
drag, startPoint x: 94, startPoint y: 259, endPoint x: 130, endPoint y: 281, distance: 42.4
click at [94, 258] on span "Internación" at bounding box center [89, 261] width 37 height 9
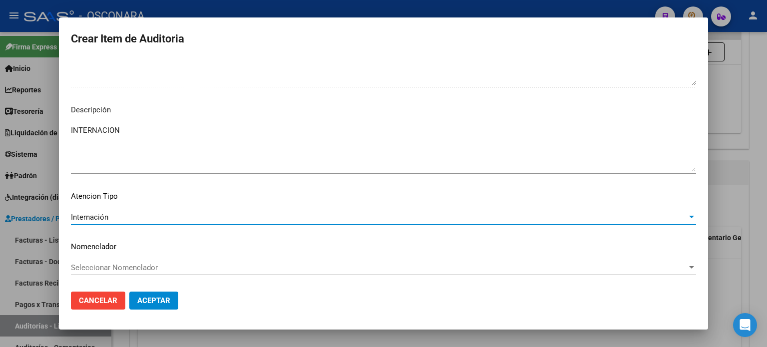
click at [164, 298] on span "Aceptar" at bounding box center [153, 300] width 33 height 9
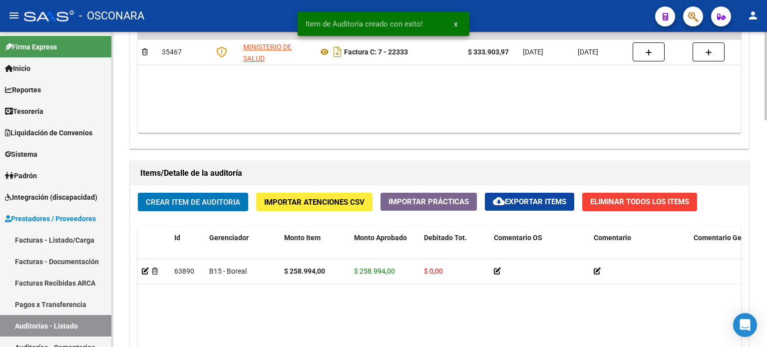
scroll to position [599, 0]
click at [180, 199] on span "Crear Item de Auditoria" at bounding box center [193, 202] width 94 height 9
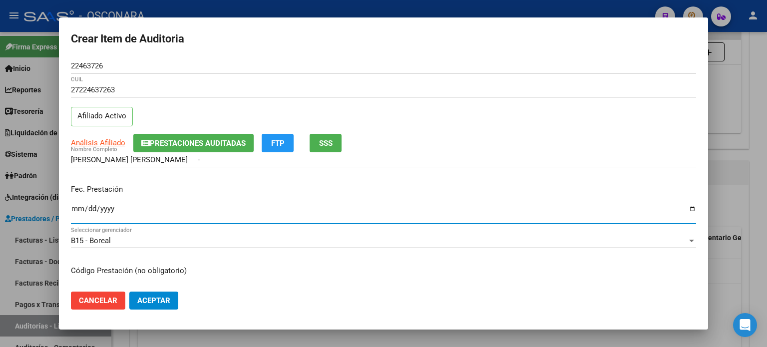
drag, startPoint x: 78, startPoint y: 209, endPoint x: 267, endPoint y: 183, distance: 191.4
click at [88, 209] on input "[DATE]" at bounding box center [383, 213] width 625 height 16
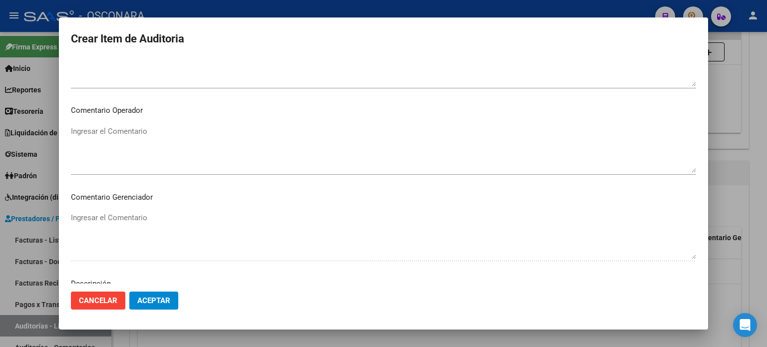
scroll to position [673, 0]
click at [156, 152] on textarea "Ingresar el Descripción" at bounding box center [383, 148] width 625 height 47
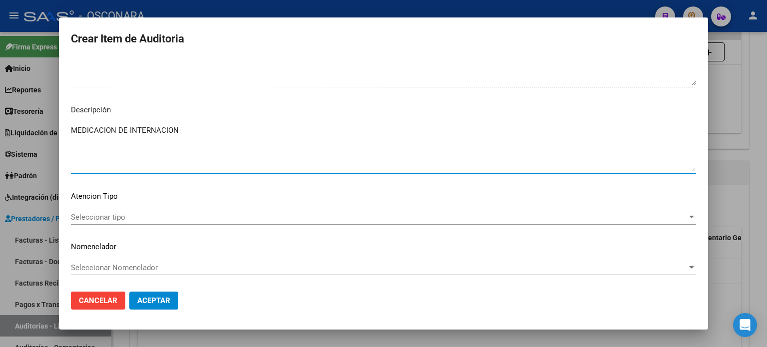
click at [82, 217] on span "Seleccionar tipo" at bounding box center [379, 217] width 616 height 9
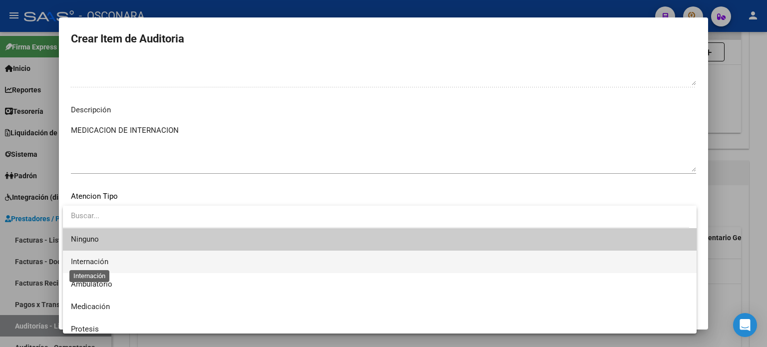
click at [92, 258] on span "Internación" at bounding box center [89, 261] width 37 height 9
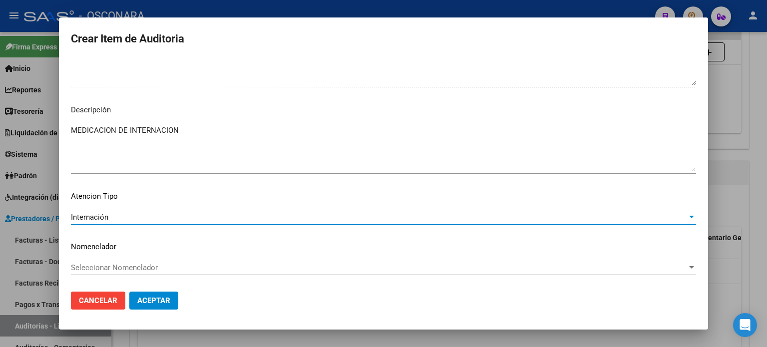
click at [152, 298] on span "Aceptar" at bounding box center [153, 300] width 33 height 9
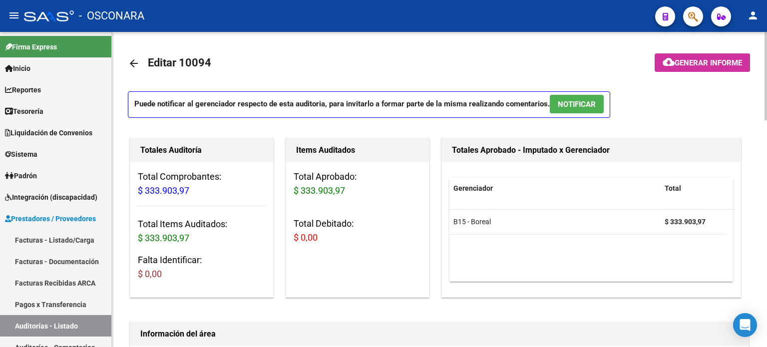
scroll to position [0, 0]
click at [570, 109] on button "NOTIFICAR" at bounding box center [576, 104] width 54 height 18
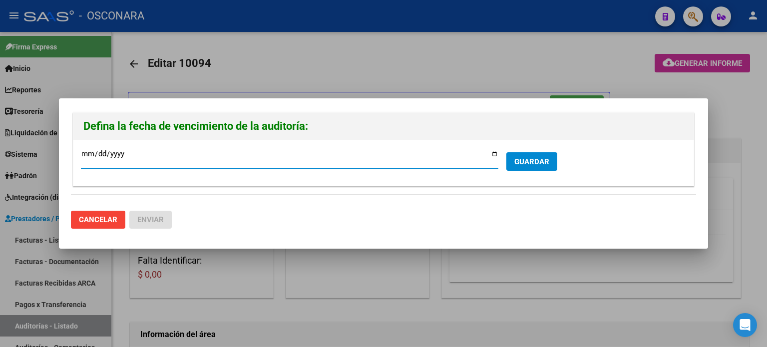
click at [489, 157] on input "[DATE]" at bounding box center [289, 158] width 417 height 16
click at [496, 151] on input "[DATE]" at bounding box center [289, 158] width 417 height 16
click at [515, 162] on span "GUARDAR" at bounding box center [531, 161] width 35 height 9
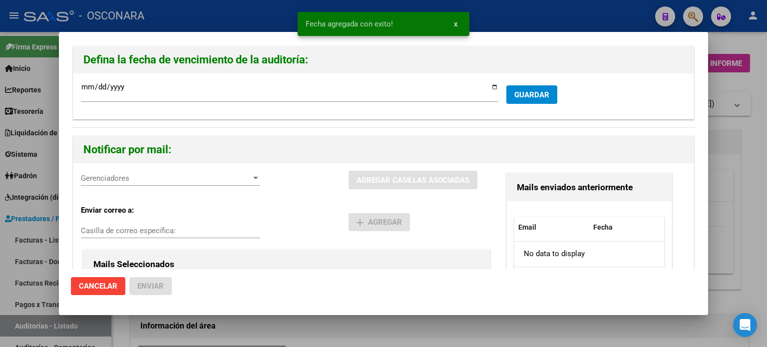
click at [118, 185] on div "Gerenciadores Gerenciadores" at bounding box center [170, 178] width 179 height 15
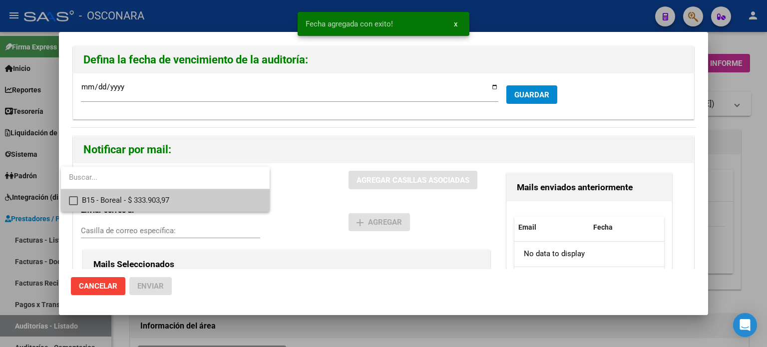
click at [112, 199] on span "B15 - Boreal - $ 333.903,97" at bounding box center [172, 200] width 180 height 22
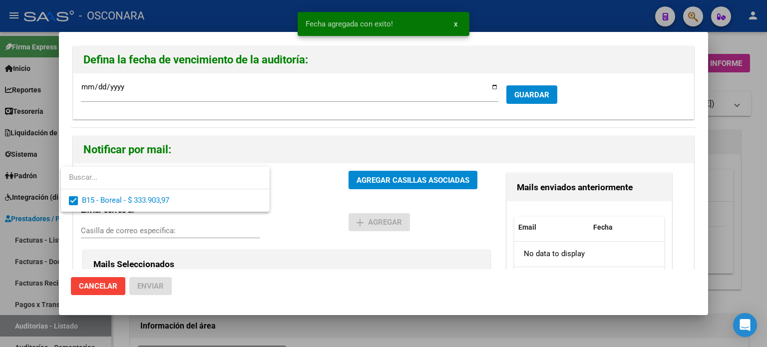
click at [394, 179] on div at bounding box center [383, 173] width 767 height 347
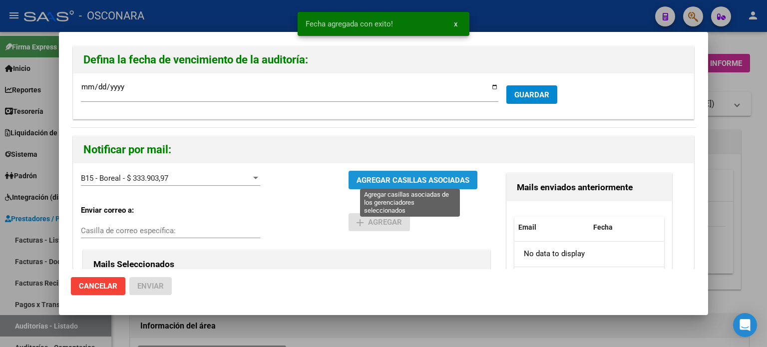
drag, startPoint x: 393, startPoint y: 181, endPoint x: 301, endPoint y: 211, distance: 96.6
click at [393, 181] on span "AGREGAR CASILLAS ASOCIADAS" at bounding box center [412, 180] width 113 height 9
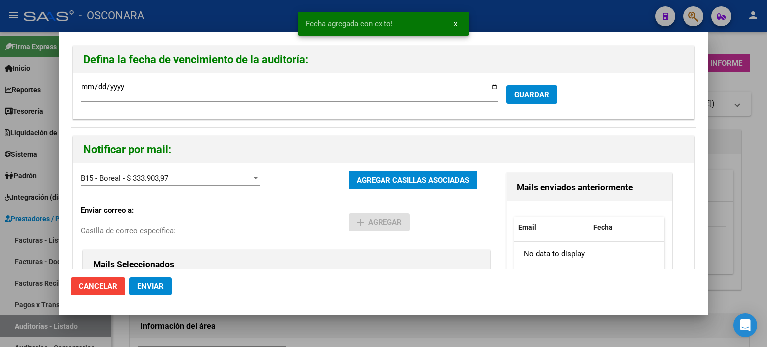
click at [162, 283] on span "Enviar" at bounding box center [150, 285] width 26 height 9
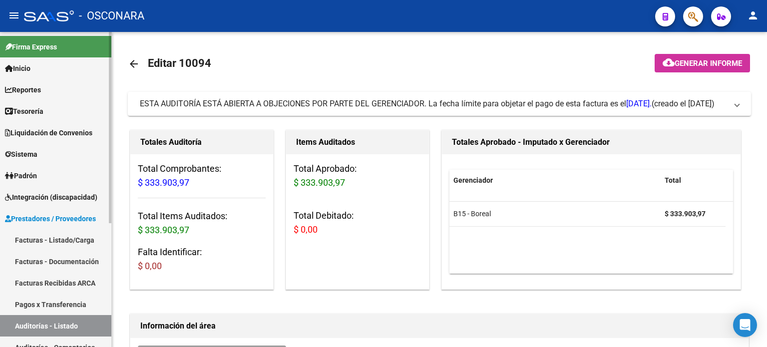
drag, startPoint x: 48, startPoint y: 233, endPoint x: 58, endPoint y: 231, distance: 10.2
click at [48, 233] on link "Facturas - Listado/Carga" at bounding box center [55, 239] width 111 height 21
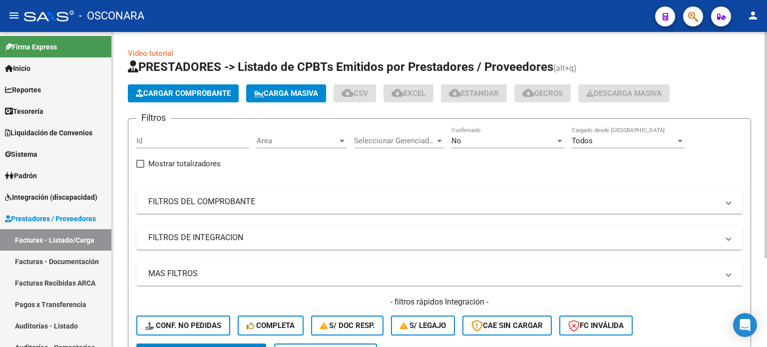
click at [190, 94] on span "Cargar Comprobante" at bounding box center [183, 93] width 95 height 9
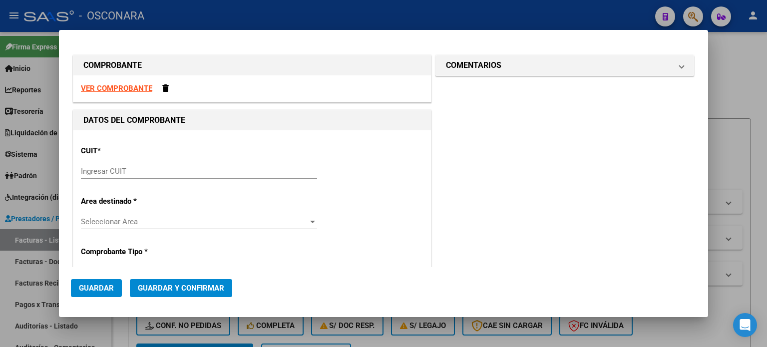
click at [132, 166] on div "Ingresar CUIT" at bounding box center [199, 171] width 236 height 15
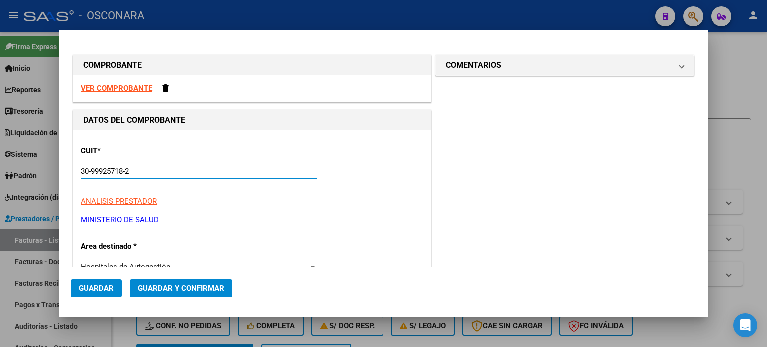
scroll to position [150, 0]
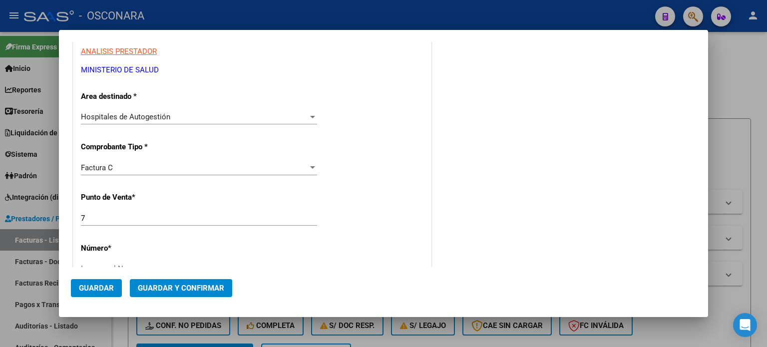
click at [101, 211] on div "7 Ingresar el Nro." at bounding box center [199, 218] width 236 height 15
click at [98, 214] on input "7" at bounding box center [199, 218] width 236 height 9
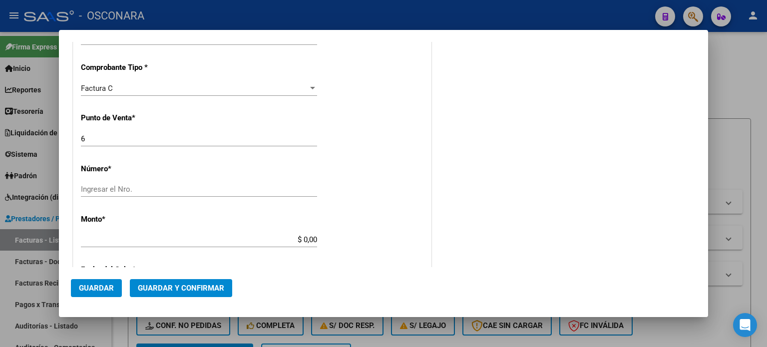
scroll to position [250, 0]
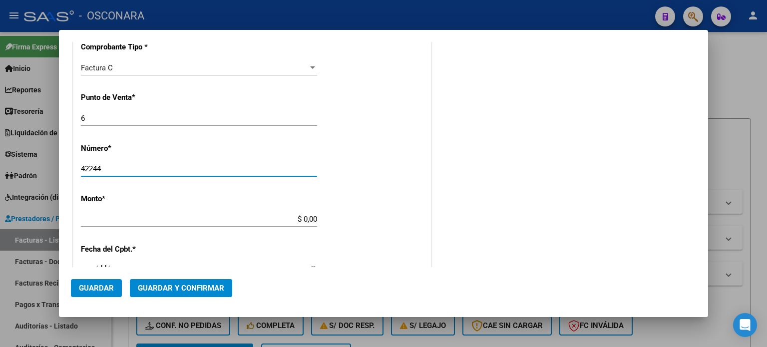
drag, startPoint x: 98, startPoint y: 171, endPoint x: 202, endPoint y: 187, distance: 104.9
click at [98, 171] on input "42244" at bounding box center [199, 168] width 236 height 9
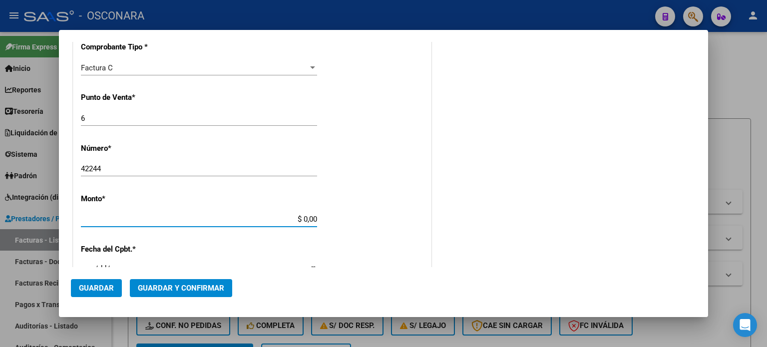
drag, startPoint x: 325, startPoint y: 216, endPoint x: 387, endPoint y: 216, distance: 61.9
click at [387, 216] on div "CUIT * 30-99925718-2 Ingresar CUIT ANALISIS PRESTADOR MINISTERIO DE [PERSON_NAM…" at bounding box center [251, 235] width 357 height 708
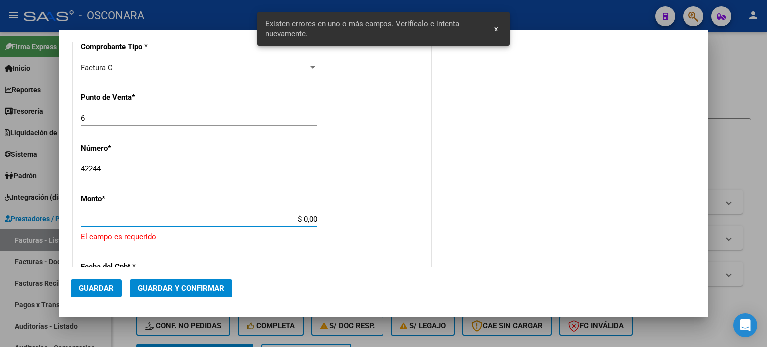
scroll to position [309, 0]
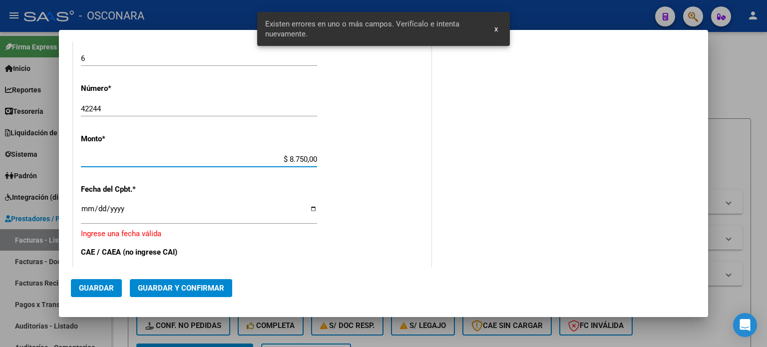
click at [81, 212] on input "Ingresar la fecha" at bounding box center [199, 213] width 236 height 16
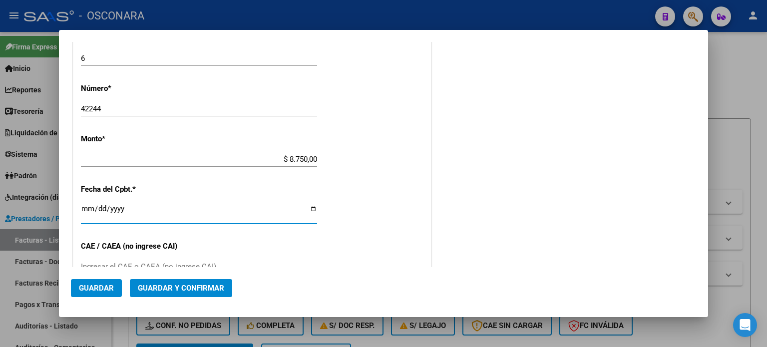
click at [169, 283] on button "Guardar y Confirmar" at bounding box center [181, 288] width 102 height 18
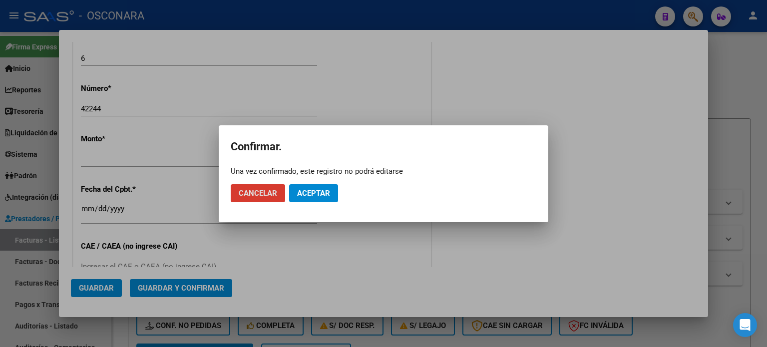
click at [298, 190] on span "Aceptar" at bounding box center [313, 193] width 33 height 9
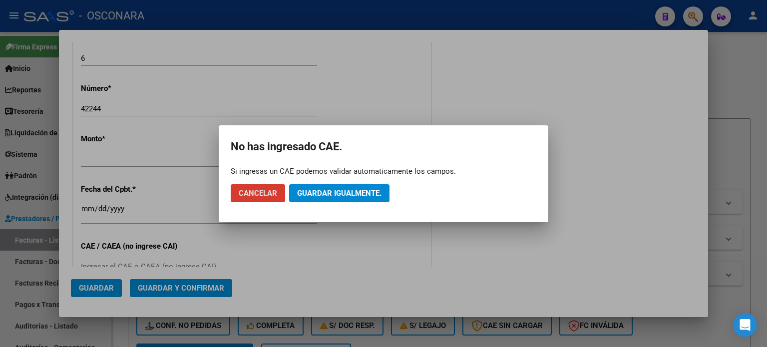
click at [328, 192] on span "Guardar igualmente." at bounding box center [339, 193] width 84 height 9
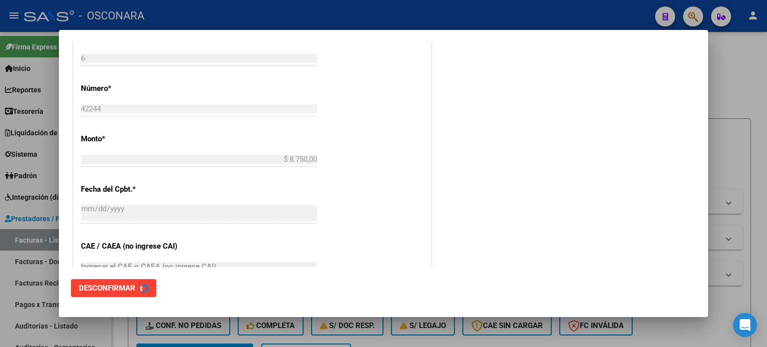
scroll to position [0, 0]
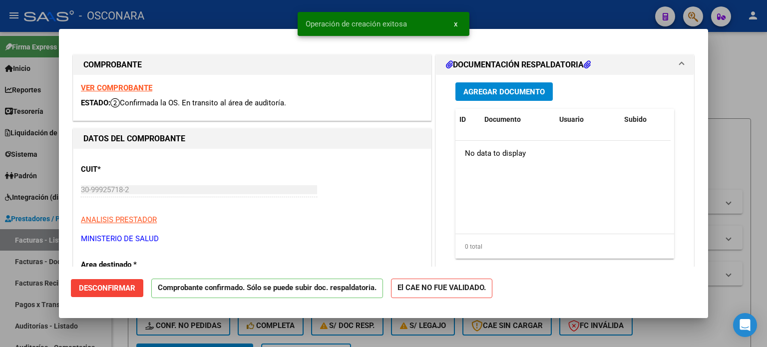
drag, startPoint x: 0, startPoint y: 300, endPoint x: 10, endPoint y: 318, distance: 20.1
click at [0, 301] on div at bounding box center [383, 173] width 767 height 347
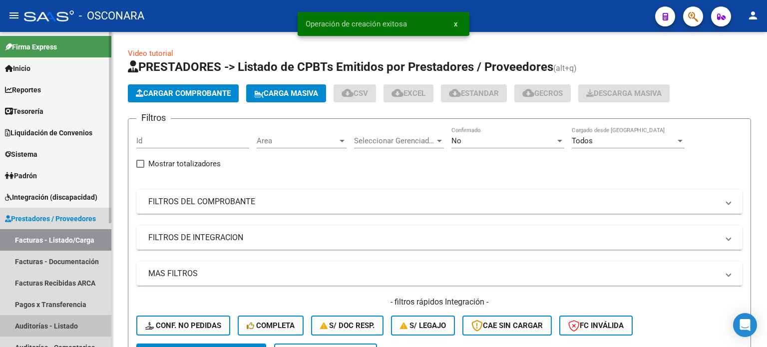
drag, startPoint x: 25, startPoint y: 323, endPoint x: 83, endPoint y: 238, distance: 103.5
click at [26, 323] on link "Auditorías - Listado" at bounding box center [55, 325] width 111 height 21
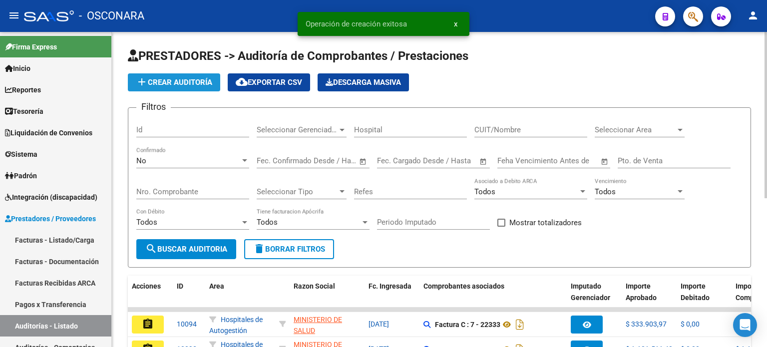
click at [178, 77] on button "add Crear Auditoría" at bounding box center [174, 82] width 92 height 18
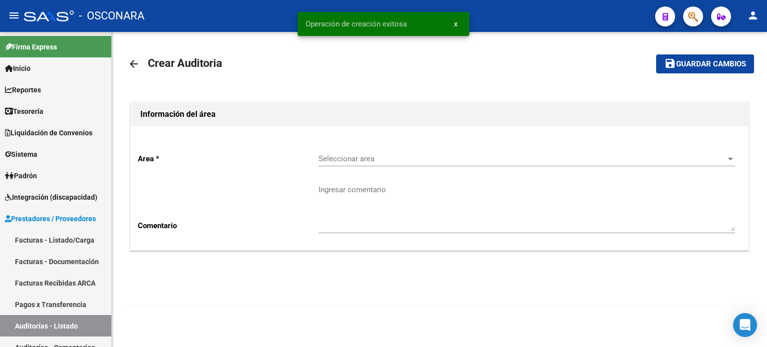
click at [353, 162] on span "Seleccionar area" at bounding box center [521, 158] width 407 height 9
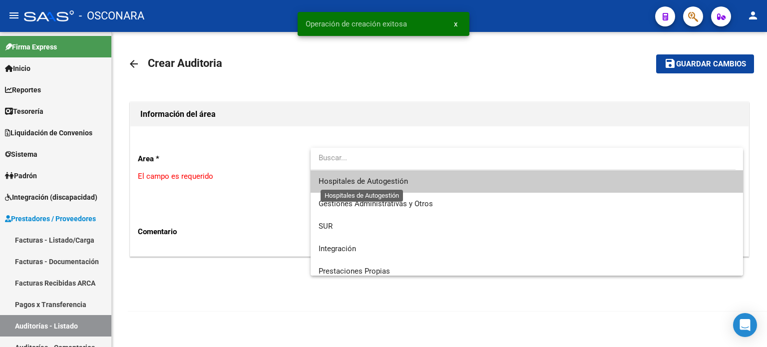
click at [356, 180] on span "Hospitales de Autogestión" at bounding box center [362, 181] width 89 height 9
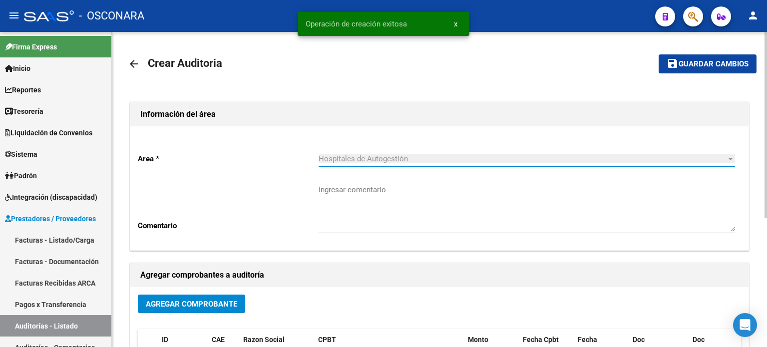
click at [193, 298] on button "Agregar Comprobante" at bounding box center [191, 303] width 107 height 18
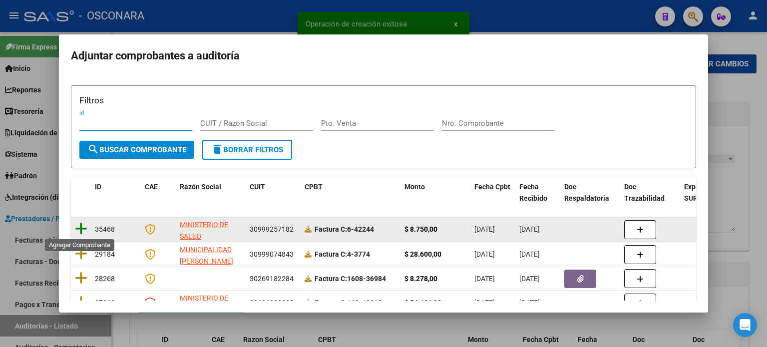
click at [84, 225] on icon at bounding box center [81, 229] width 12 height 14
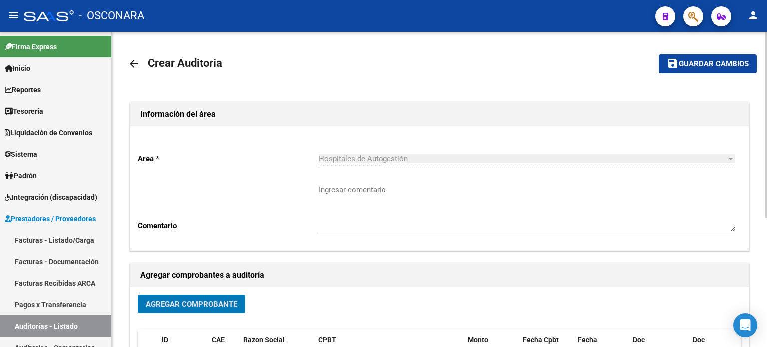
click at [684, 61] on span "Guardar cambios" at bounding box center [713, 64] width 70 height 9
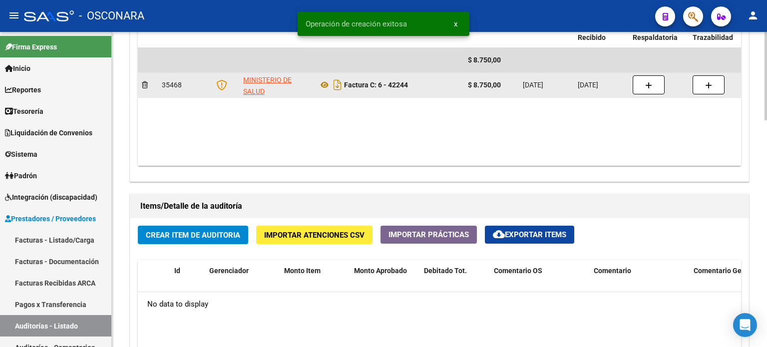
scroll to position [699, 0]
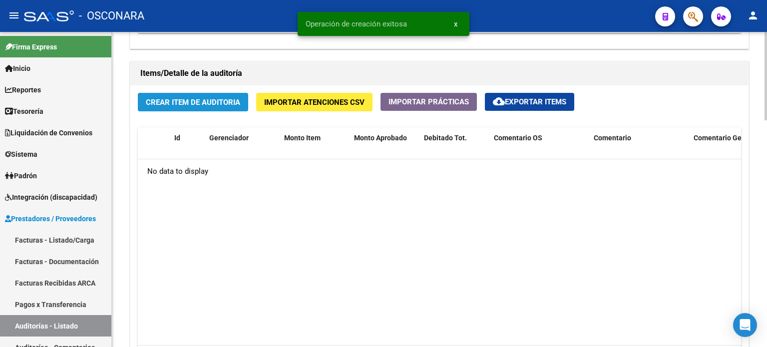
click at [183, 101] on span "Crear Item de Auditoria" at bounding box center [193, 102] width 94 height 9
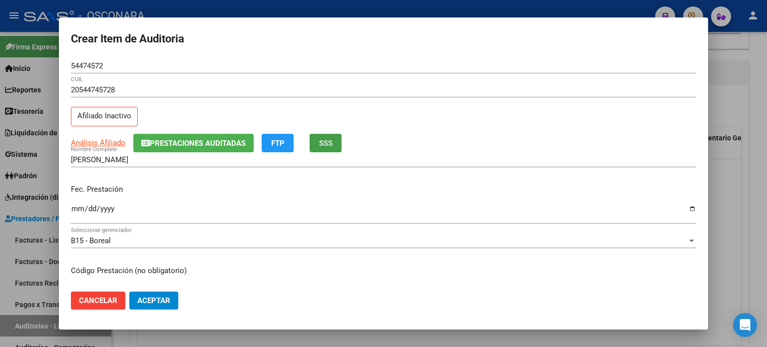
click at [324, 144] on span "SSS" at bounding box center [325, 143] width 13 height 9
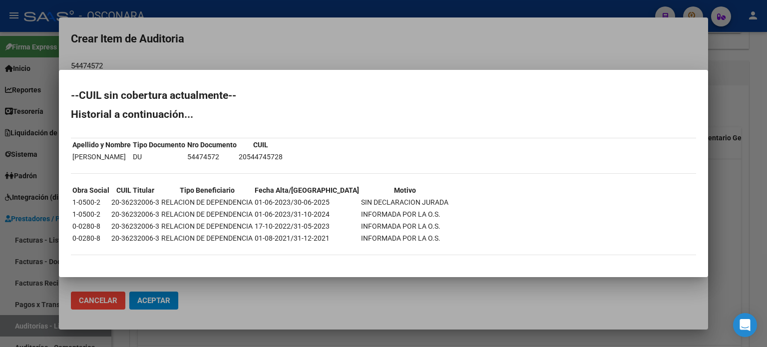
click at [721, 213] on div at bounding box center [383, 173] width 767 height 347
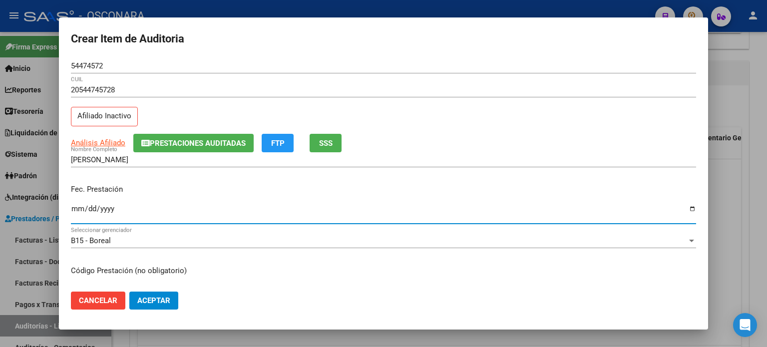
drag, startPoint x: 77, startPoint y: 209, endPoint x: 56, endPoint y: 206, distance: 21.1
click at [77, 208] on input "Ingresar la fecha" at bounding box center [383, 213] width 625 height 16
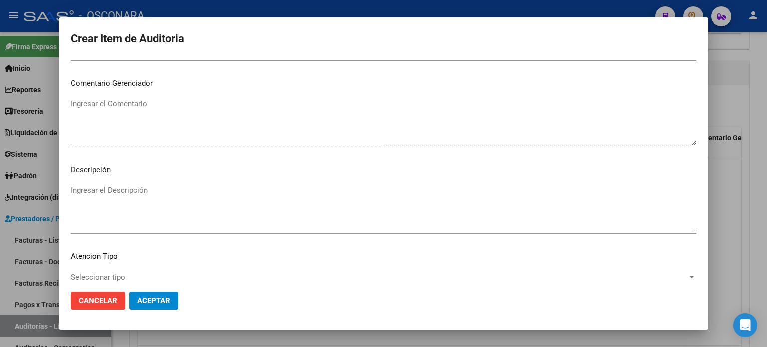
scroll to position [673, 0]
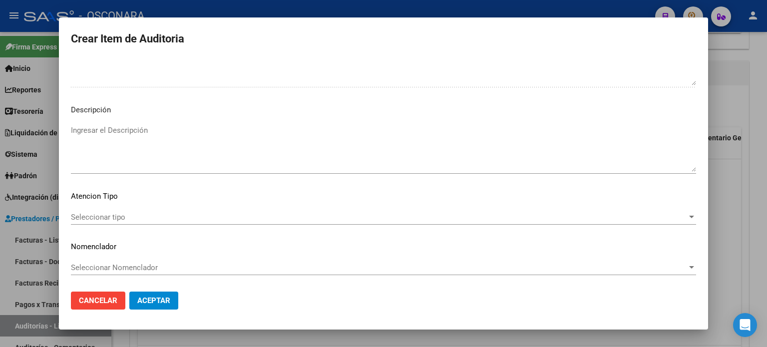
click at [182, 147] on textarea "Ingresar el Descripción" at bounding box center [383, 148] width 625 height 47
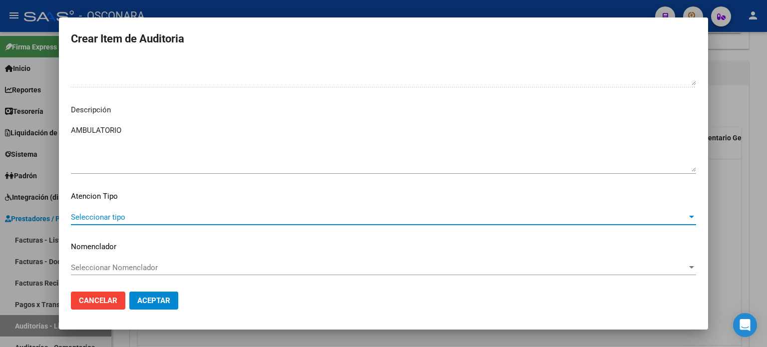
click at [78, 217] on span "Seleccionar tipo" at bounding box center [379, 217] width 616 height 9
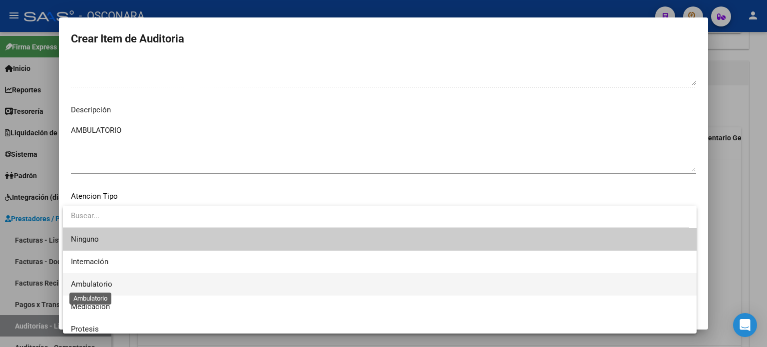
click at [82, 284] on span "Ambulatorio" at bounding box center [91, 283] width 41 height 9
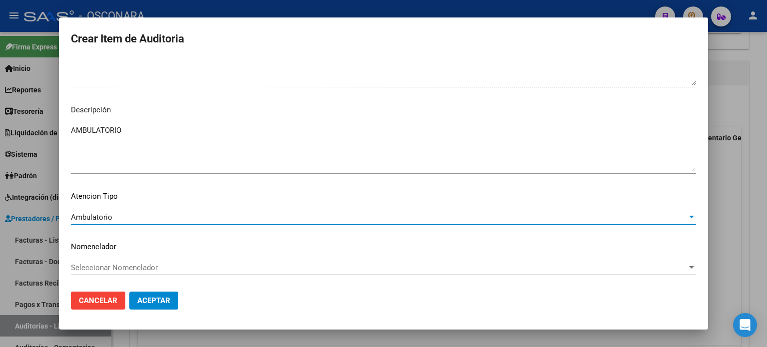
click at [159, 300] on span "Aceptar" at bounding box center [153, 300] width 33 height 9
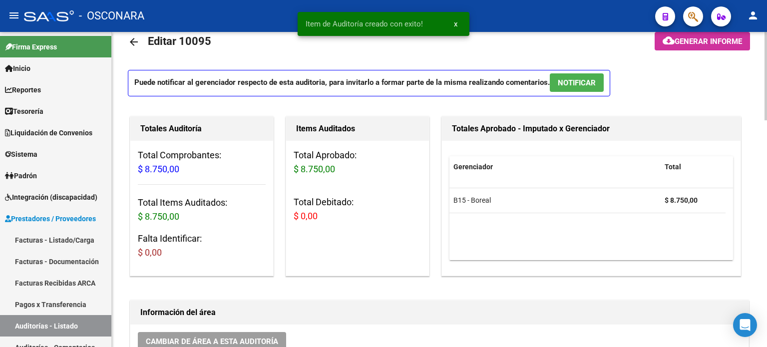
scroll to position [0, 0]
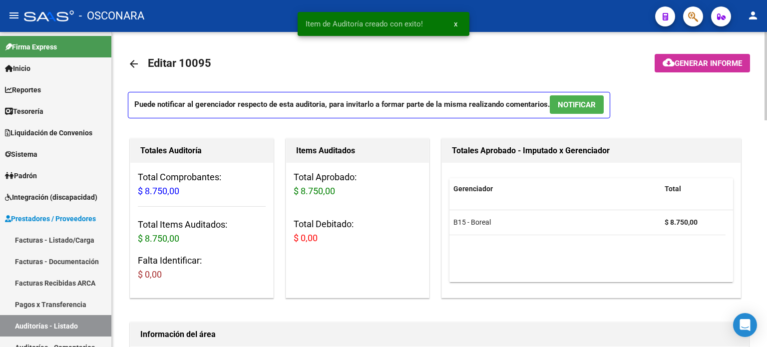
click at [584, 101] on span "NOTIFICAR" at bounding box center [576, 104] width 38 height 9
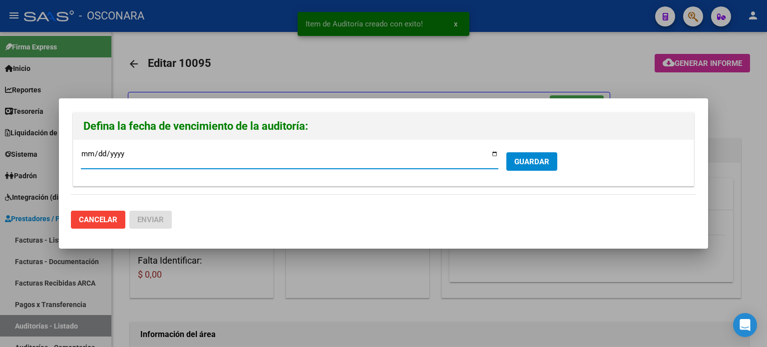
click at [492, 154] on input "[DATE]" at bounding box center [289, 158] width 417 height 16
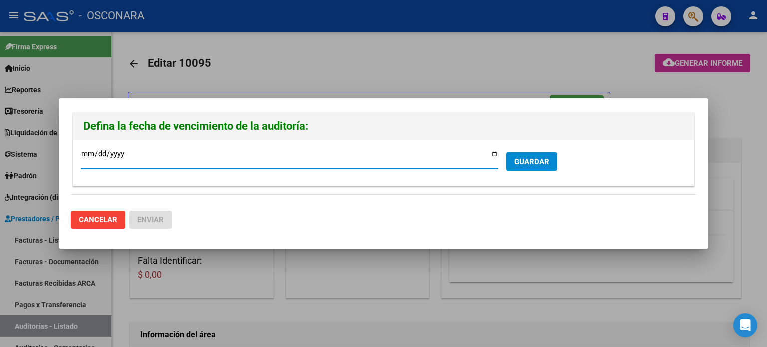
click at [527, 161] on span "GUARDAR" at bounding box center [531, 161] width 35 height 9
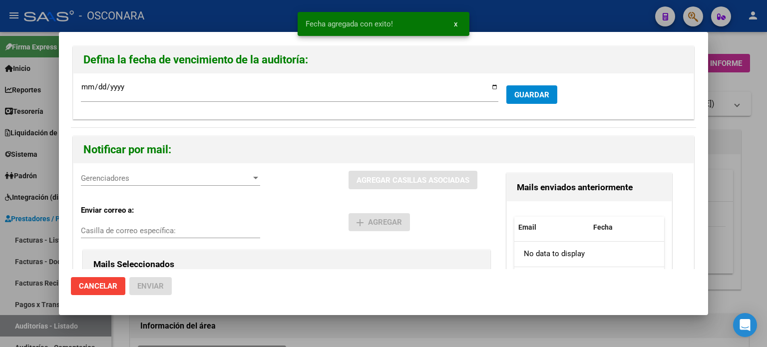
click at [132, 181] on span "Gerenciadores" at bounding box center [166, 178] width 170 height 9
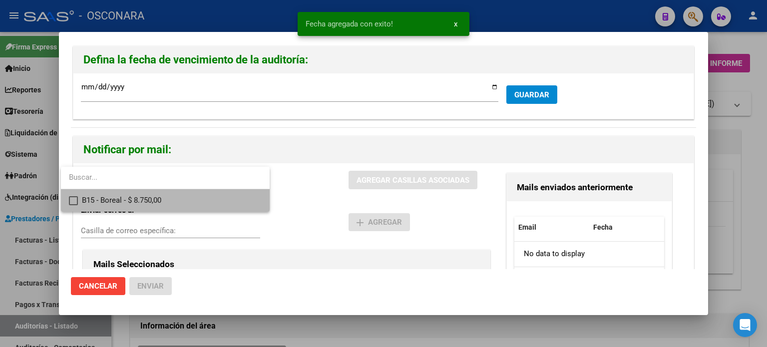
click at [131, 198] on span "B15 - Boreal - $ 8.750,00" at bounding box center [172, 200] width 180 height 22
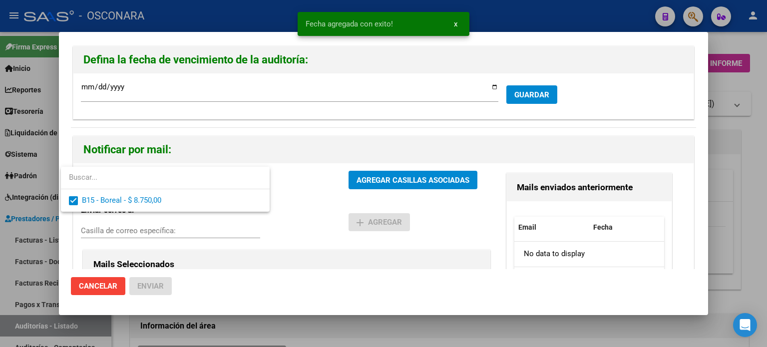
click at [385, 174] on div at bounding box center [383, 173] width 767 height 347
click at [386, 175] on span "AGREGAR CASILLAS ASOCIADAS" at bounding box center [412, 179] width 113 height 9
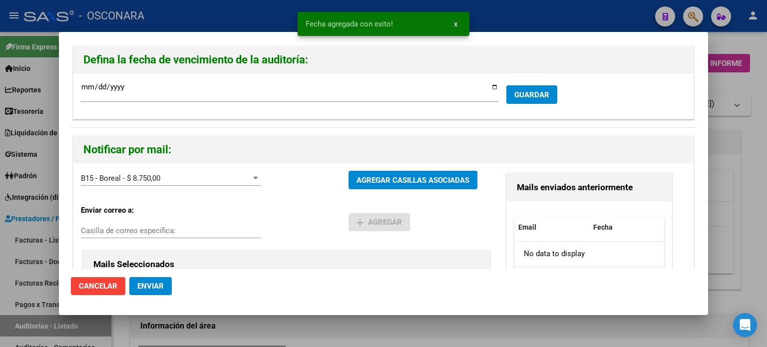
drag, startPoint x: 132, startPoint y: 293, endPoint x: 142, endPoint y: 287, distance: 11.8
click at [132, 293] on button "Enviar" at bounding box center [150, 286] width 42 height 18
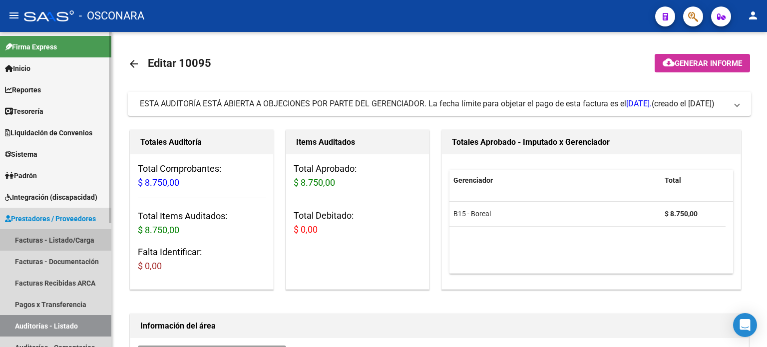
click at [66, 238] on link "Facturas - Listado/Carga" at bounding box center [55, 239] width 111 height 21
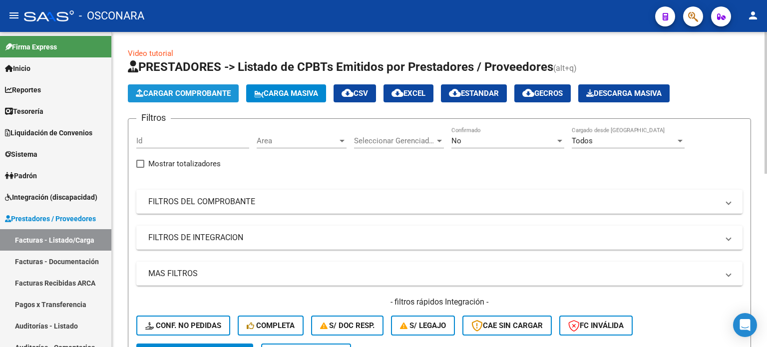
click at [174, 94] on span "Cargar Comprobante" at bounding box center [183, 93] width 95 height 9
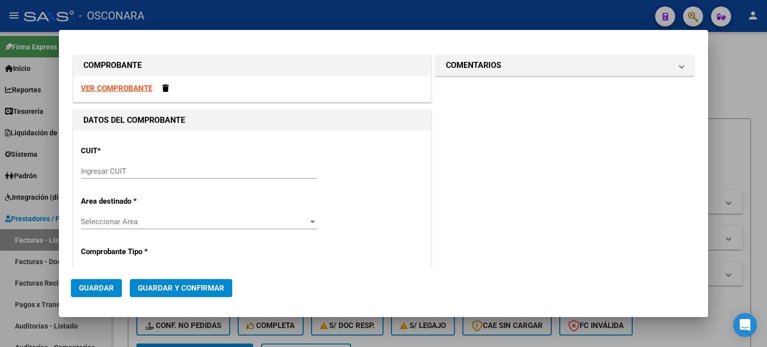
click at [141, 169] on input "Ingresar CUIT" at bounding box center [199, 171] width 236 height 9
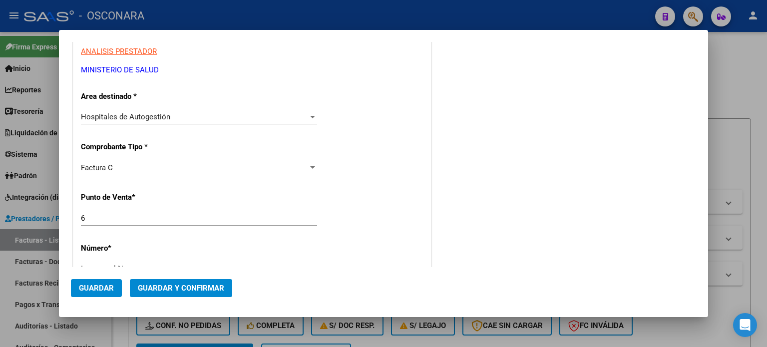
scroll to position [200, 0]
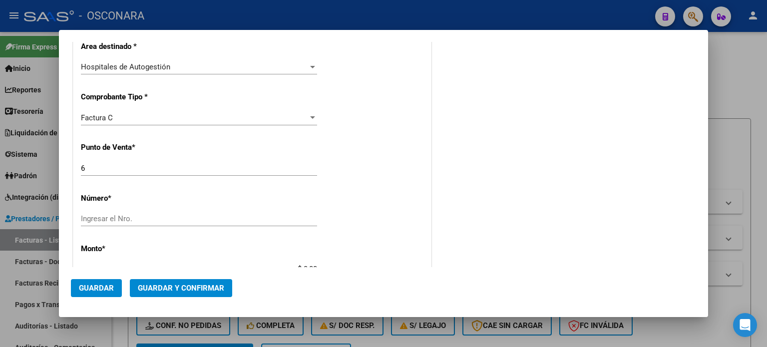
click at [112, 218] on input "Ingresar el Nro." at bounding box center [199, 218] width 236 height 9
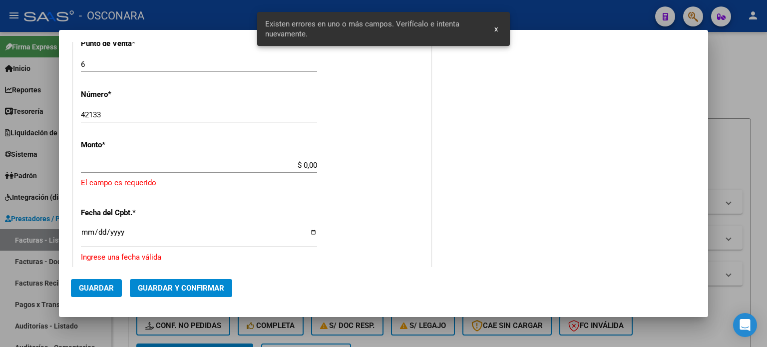
scroll to position [309, 0]
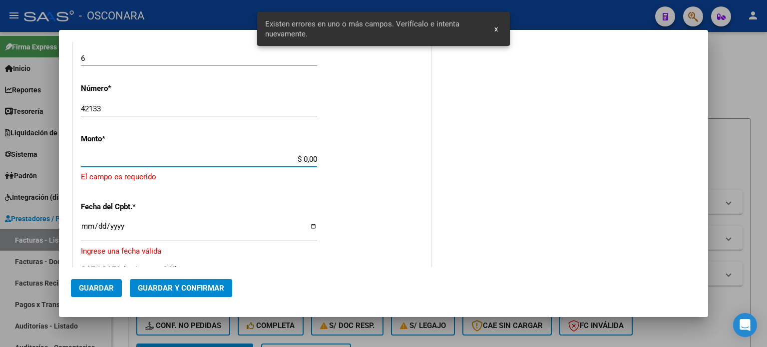
drag, startPoint x: 297, startPoint y: 158, endPoint x: 382, endPoint y: 155, distance: 84.4
click at [382, 155] on div "CUIT * 30-99925718-2 Ingresar CUIT ANALISIS PRESTADOR MINISTERIO DE [PERSON_NAM…" at bounding box center [251, 186] width 357 height 731
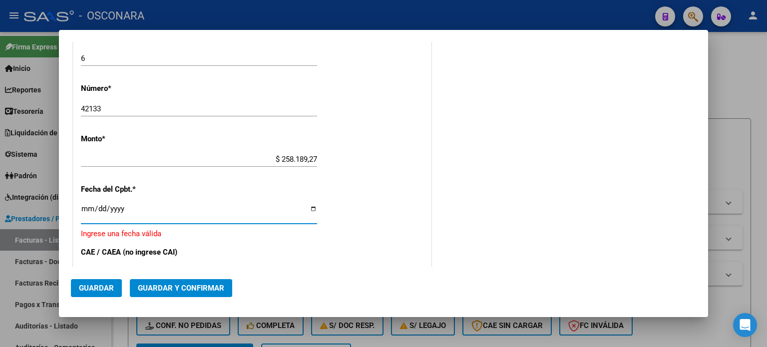
click at [90, 209] on input "Ingresar la fecha" at bounding box center [199, 213] width 236 height 16
click at [140, 284] on span "Guardar y Confirmar" at bounding box center [181, 287] width 86 height 9
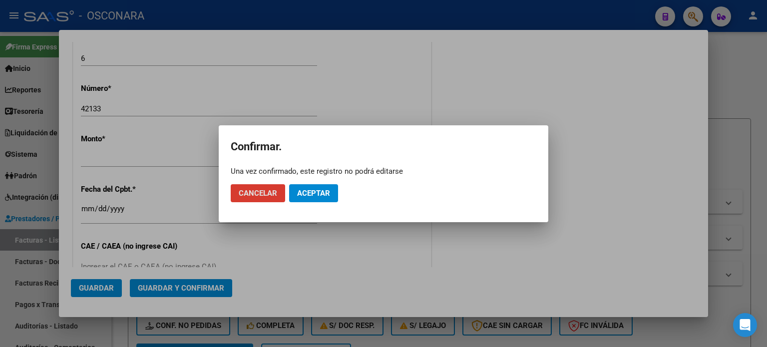
click at [317, 189] on span "Aceptar" at bounding box center [313, 193] width 33 height 9
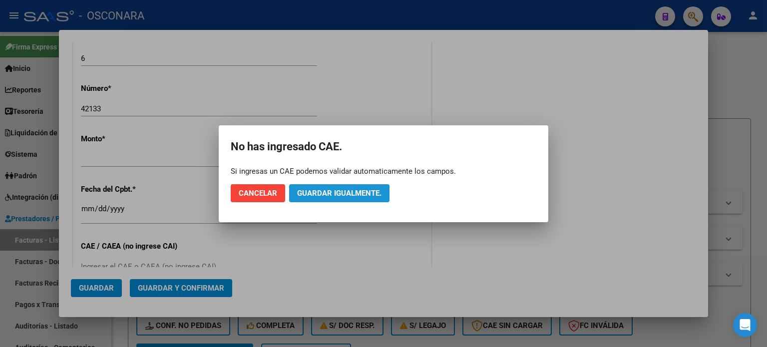
click at [336, 191] on span "Guardar igualmente." at bounding box center [339, 193] width 84 height 9
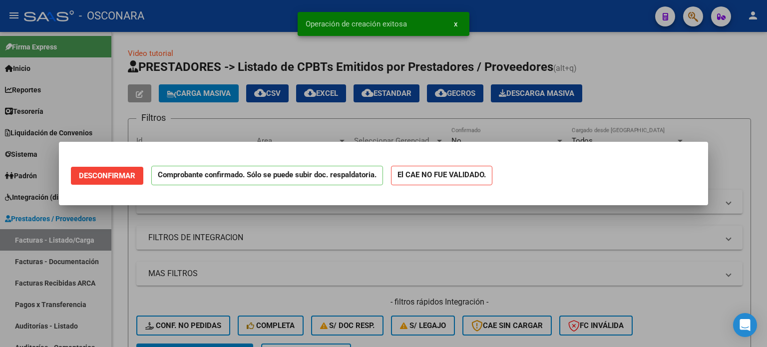
scroll to position [0, 0]
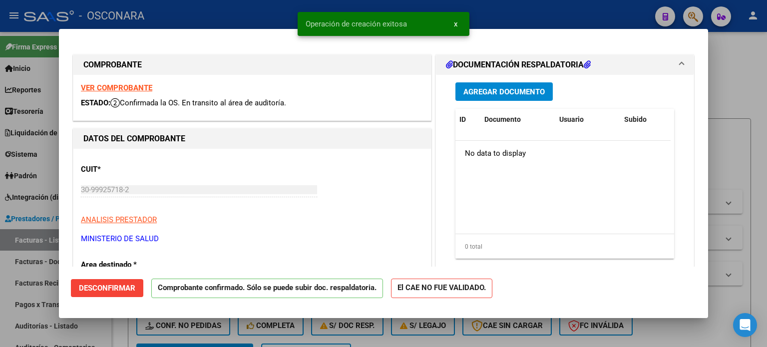
click at [0, 305] on div at bounding box center [383, 173] width 767 height 347
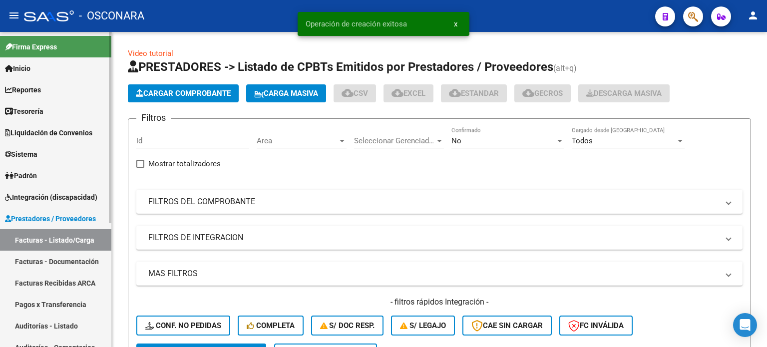
drag, startPoint x: 24, startPoint y: 328, endPoint x: 51, endPoint y: 281, distance: 54.8
click at [24, 328] on link "Auditorías - Listado" at bounding box center [55, 325] width 111 height 21
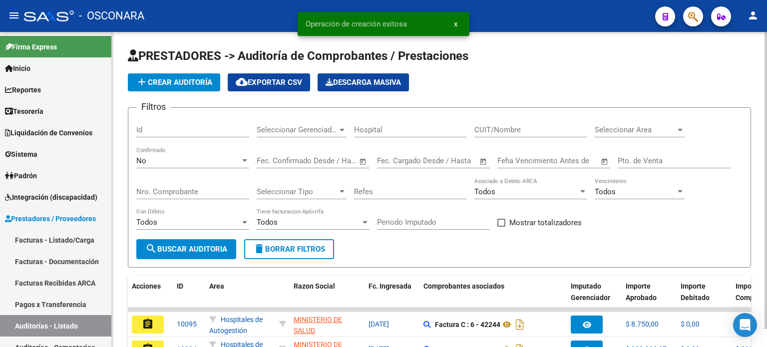
click at [194, 82] on span "add Crear Auditoría" at bounding box center [174, 82] width 76 height 9
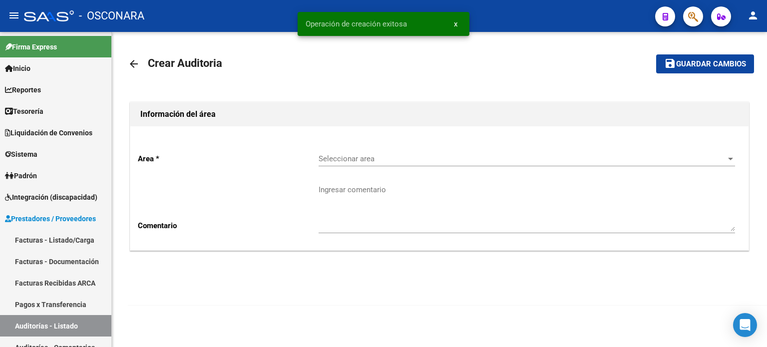
click at [375, 157] on span "Seleccionar area" at bounding box center [521, 158] width 407 height 9
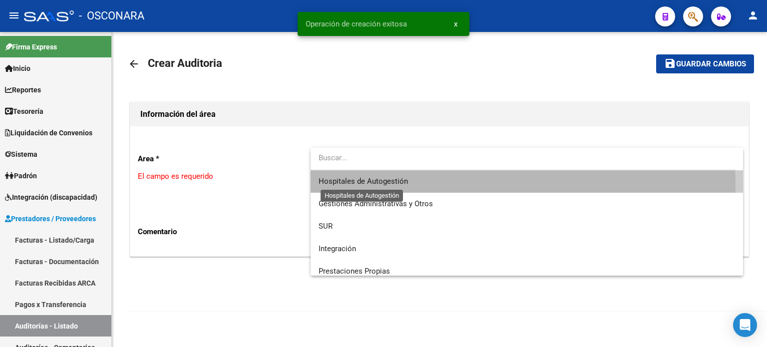
click at [363, 184] on span "Hospitales de Autogestión" at bounding box center [362, 181] width 89 height 9
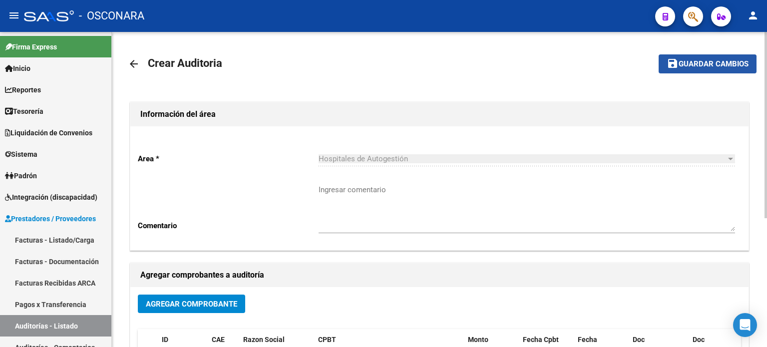
click at [688, 69] on button "save Guardar cambios" at bounding box center [707, 63] width 98 height 18
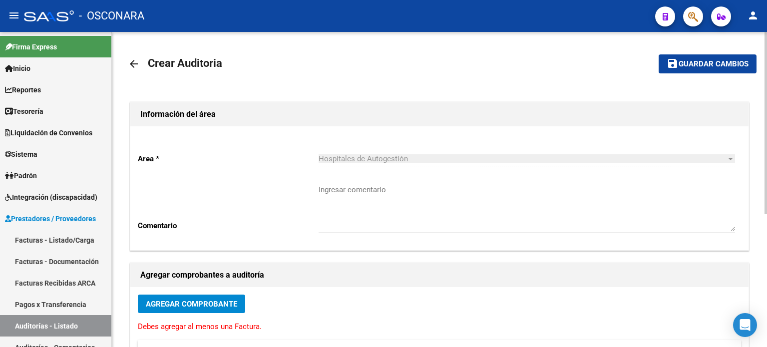
click at [187, 309] on button "Agregar Comprobante" at bounding box center [191, 303] width 107 height 18
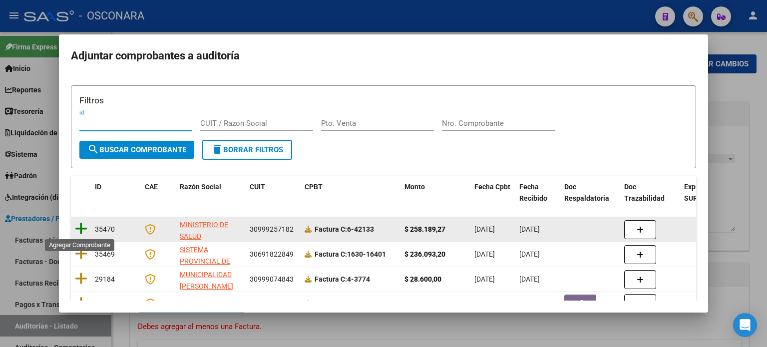
click at [82, 224] on icon at bounding box center [81, 229] width 12 height 14
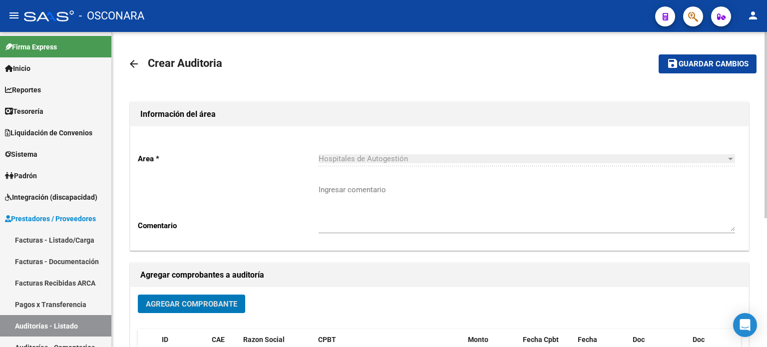
click at [703, 61] on span "Guardar cambios" at bounding box center [713, 64] width 70 height 9
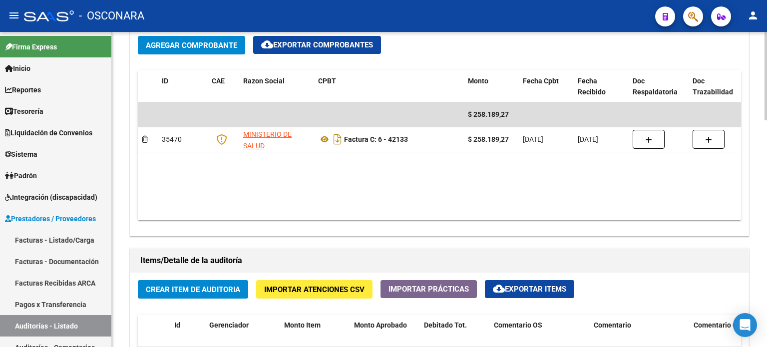
scroll to position [599, 0]
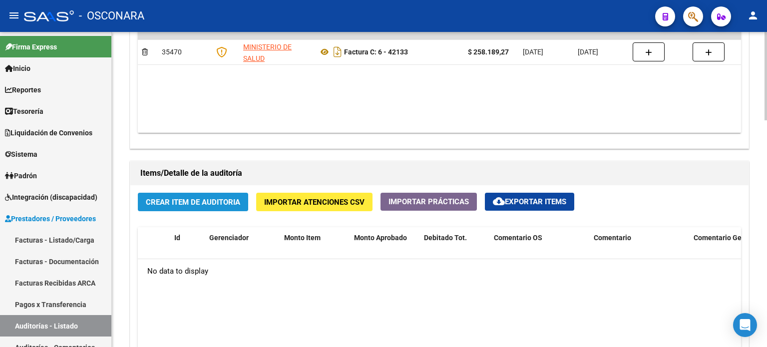
click at [184, 199] on span "Crear Item de Auditoria" at bounding box center [193, 202] width 94 height 9
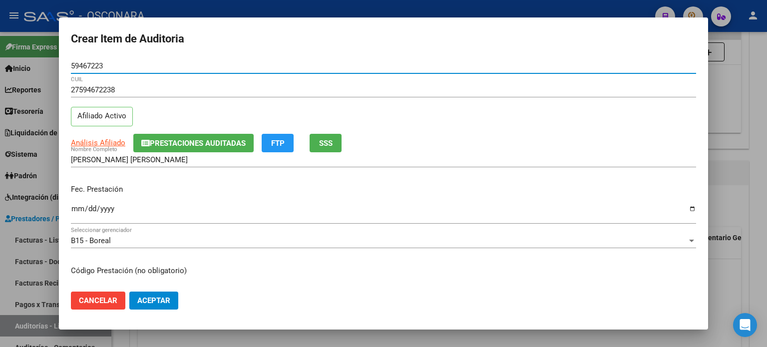
click at [335, 140] on button "SSS" at bounding box center [325, 143] width 32 height 18
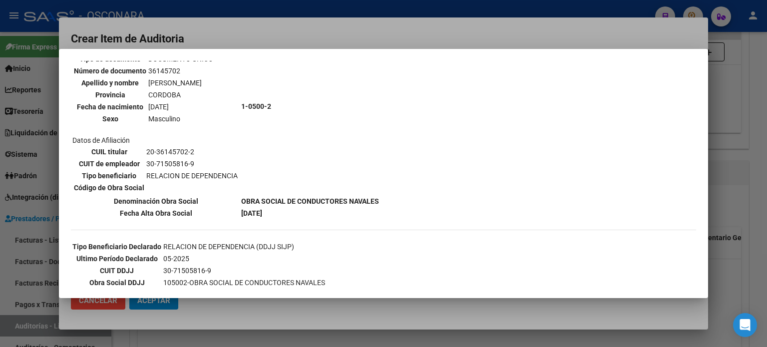
scroll to position [100, 0]
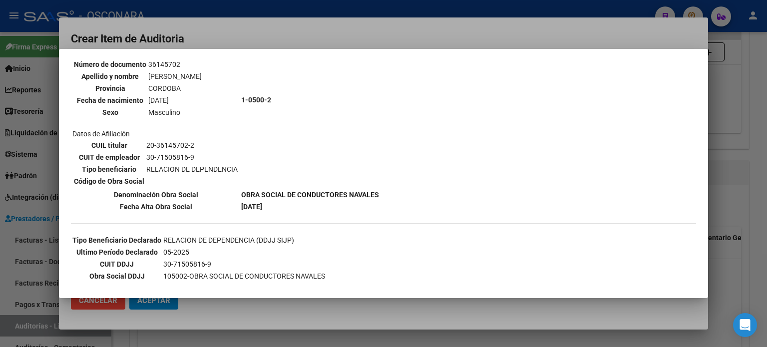
click at [716, 175] on div at bounding box center [383, 173] width 767 height 347
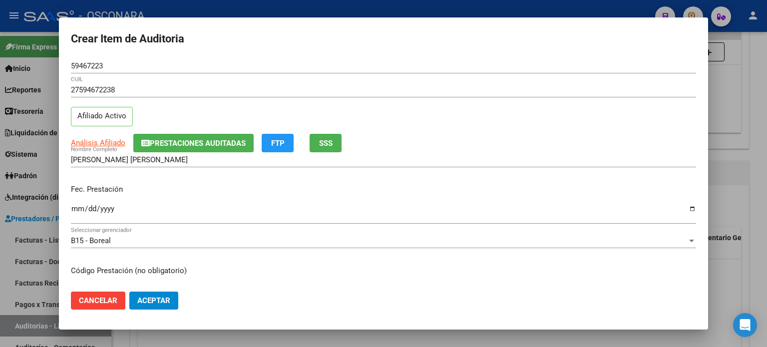
click at [76, 207] on input "Ingresar la fecha" at bounding box center [383, 213] width 625 height 16
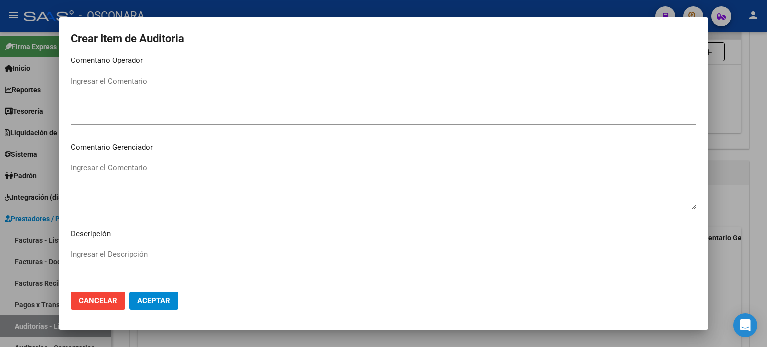
scroll to position [673, 0]
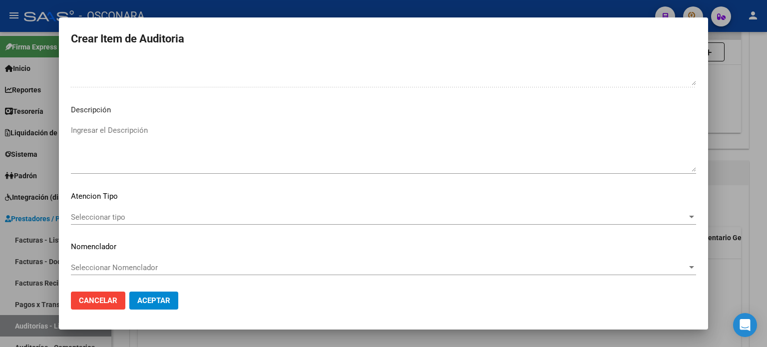
click at [185, 139] on textarea "Ingresar el Descripción" at bounding box center [383, 148] width 625 height 47
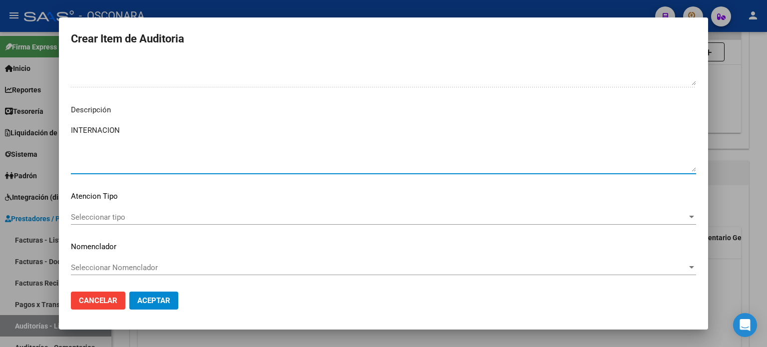
click at [82, 215] on span "Seleccionar tipo" at bounding box center [379, 217] width 616 height 9
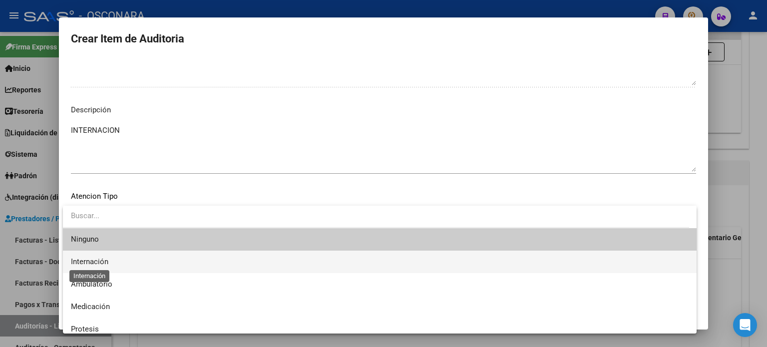
click at [91, 265] on span "Internación" at bounding box center [89, 261] width 37 height 9
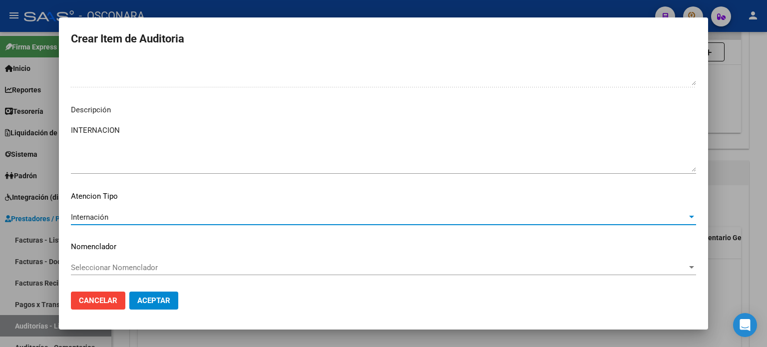
click at [140, 300] on span "Aceptar" at bounding box center [153, 300] width 33 height 9
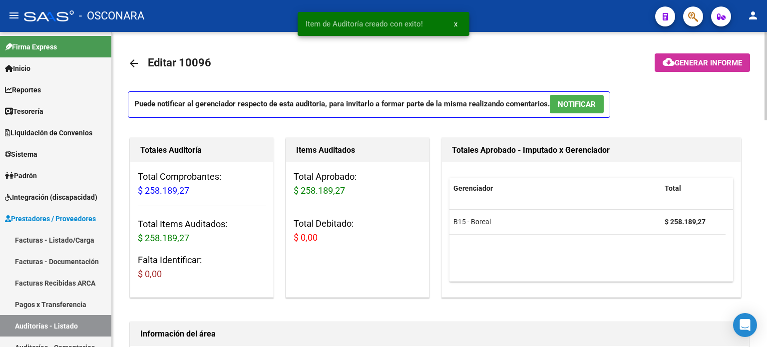
scroll to position [0, 0]
click at [579, 114] on p "Puede notificar al gerenciador respecto de esta auditoria, para invitarlo a for…" at bounding box center [369, 105] width 482 height 26
click at [592, 102] on span "NOTIFICAR" at bounding box center [576, 104] width 38 height 9
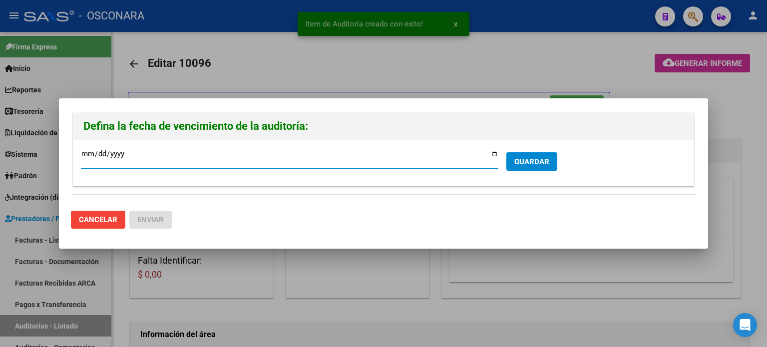
click at [495, 158] on input "[DATE]" at bounding box center [289, 158] width 417 height 16
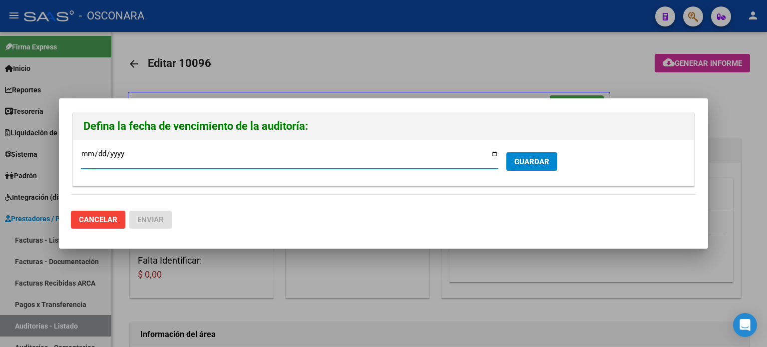
click at [494, 154] on input "[DATE]" at bounding box center [289, 158] width 417 height 16
click at [491, 156] on input "[DATE]" at bounding box center [289, 158] width 417 height 16
click at [529, 165] on button "GUARDAR" at bounding box center [531, 161] width 51 height 18
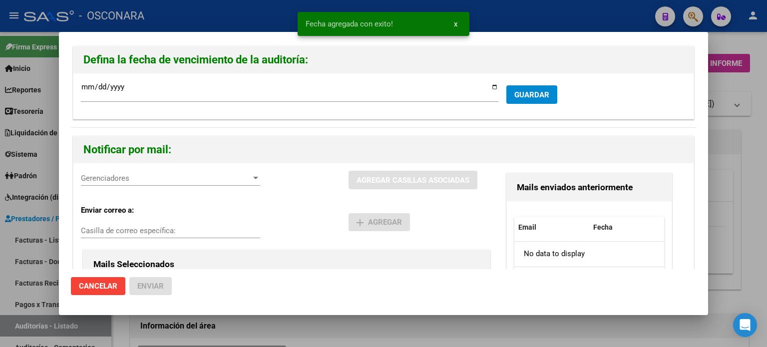
click at [119, 182] on div "Gerenciadores Gerenciadores" at bounding box center [170, 178] width 179 height 15
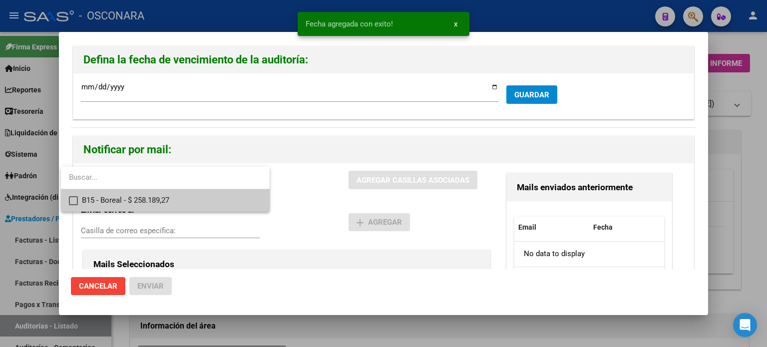
click at [118, 200] on span "B15 - Boreal - $ 258.189,27" at bounding box center [172, 200] width 180 height 22
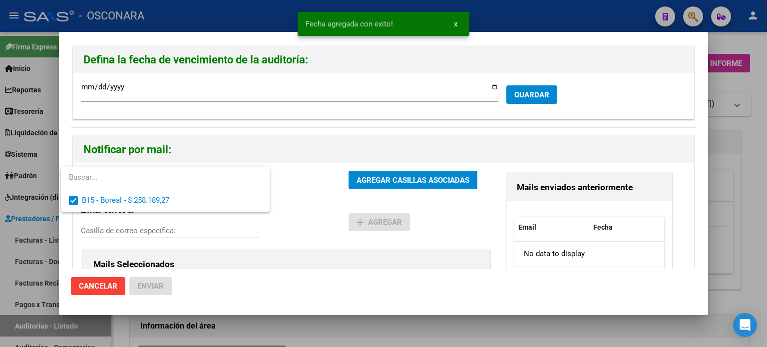
click at [393, 183] on div at bounding box center [383, 173] width 767 height 347
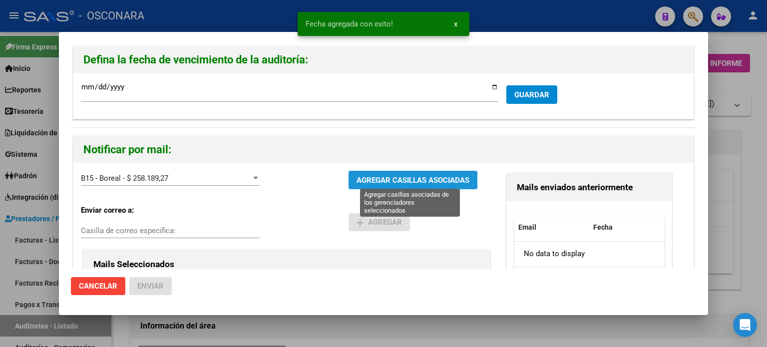
click at [395, 182] on span "AGREGAR CASILLAS ASOCIADAS" at bounding box center [412, 180] width 113 height 9
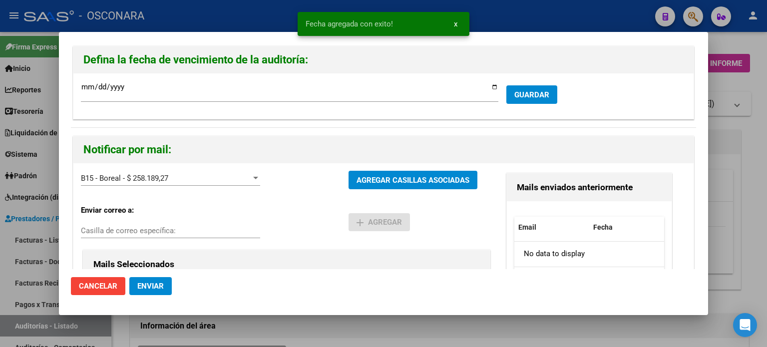
click at [151, 280] on button "Enviar" at bounding box center [150, 286] width 42 height 18
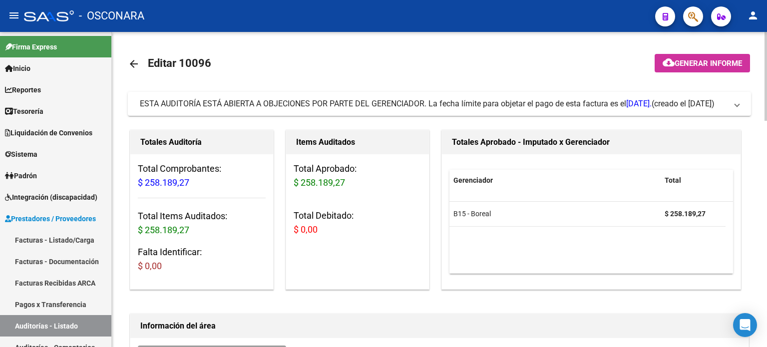
click at [45, 237] on link "Facturas - Listado/Carga" at bounding box center [55, 239] width 111 height 21
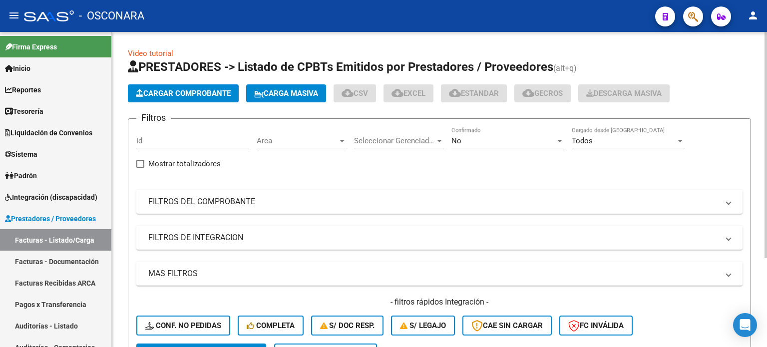
click at [140, 89] on icon "button" at bounding box center [139, 92] width 7 height 7
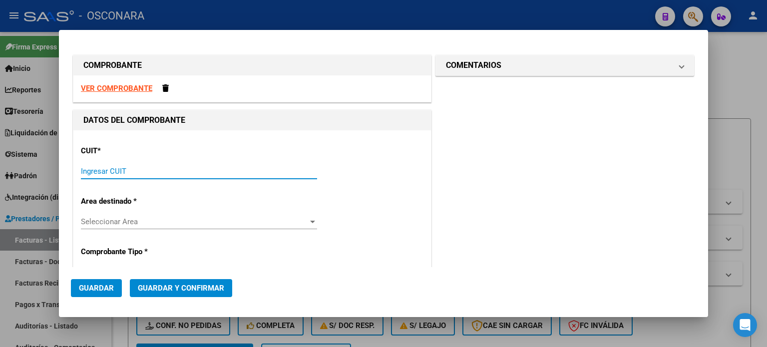
click at [113, 173] on input "Ingresar CUIT" at bounding box center [199, 171] width 236 height 9
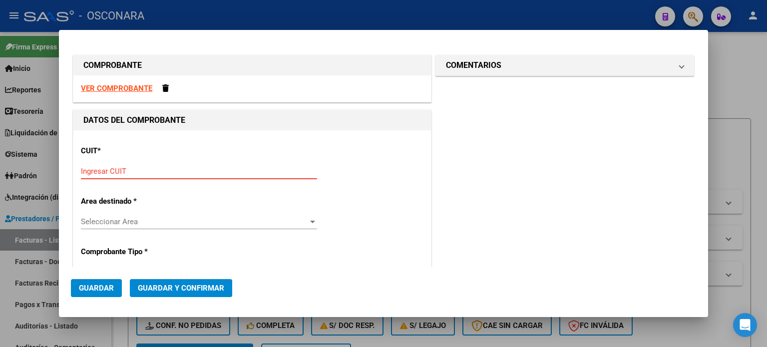
click at [119, 173] on input "Ingresar CUIT" at bounding box center [199, 171] width 236 height 9
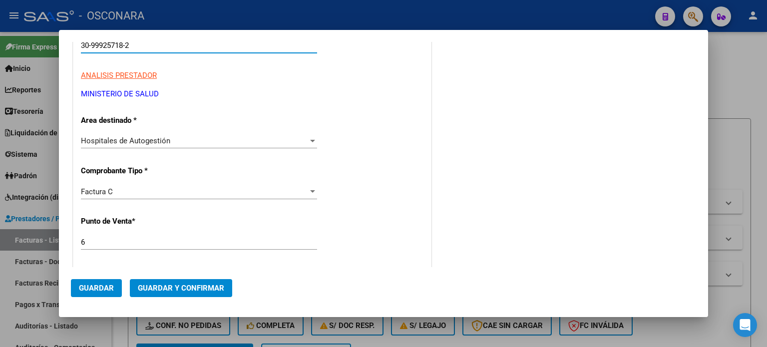
scroll to position [150, 0]
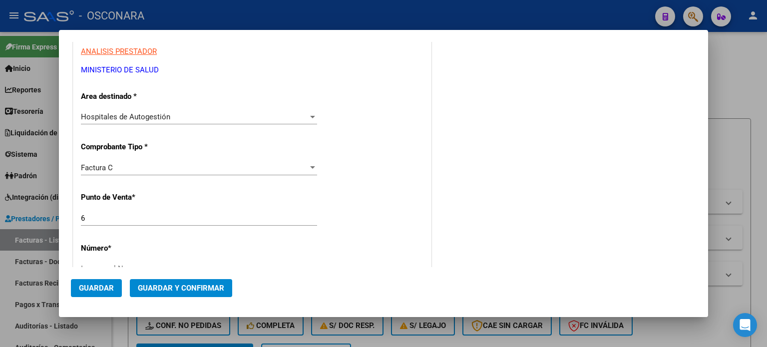
click at [85, 221] on input "6" at bounding box center [199, 218] width 236 height 9
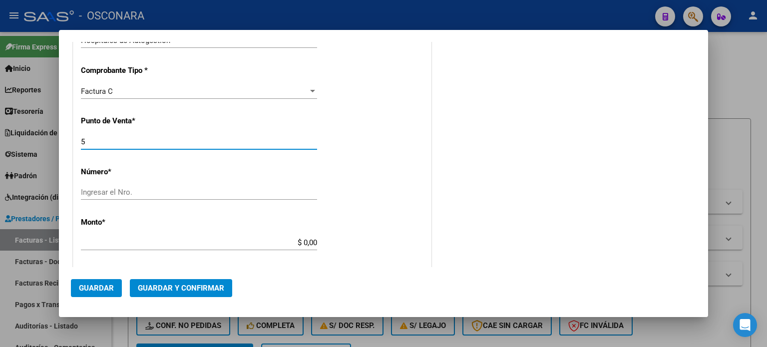
scroll to position [250, 0]
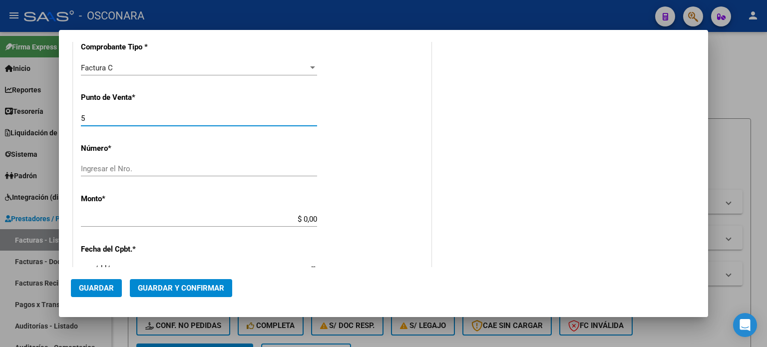
click at [108, 165] on input "Ingresar el Nro." at bounding box center [199, 168] width 236 height 9
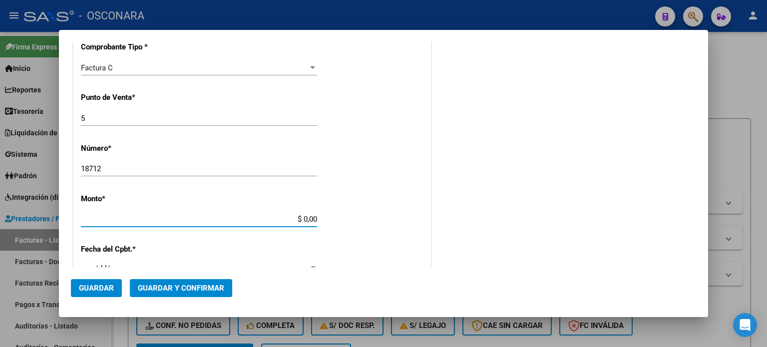
drag, startPoint x: 300, startPoint y: 219, endPoint x: 367, endPoint y: 215, distance: 67.0
click at [367, 215] on div "CUIT * 30-99925718-2 Ingresar CUIT ANALISIS PRESTADOR MINISTERIO DE [PERSON_NAM…" at bounding box center [251, 235] width 357 height 708
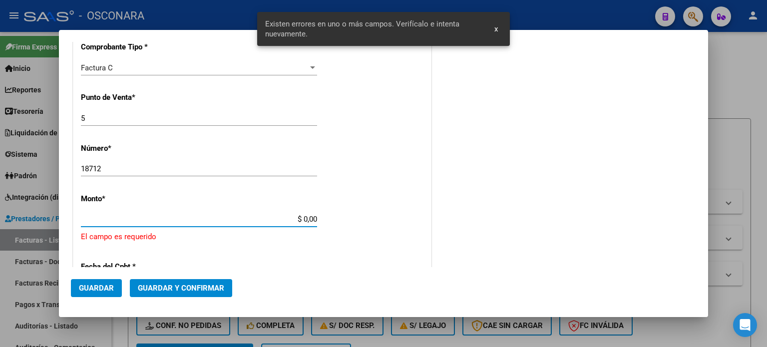
scroll to position [309, 0]
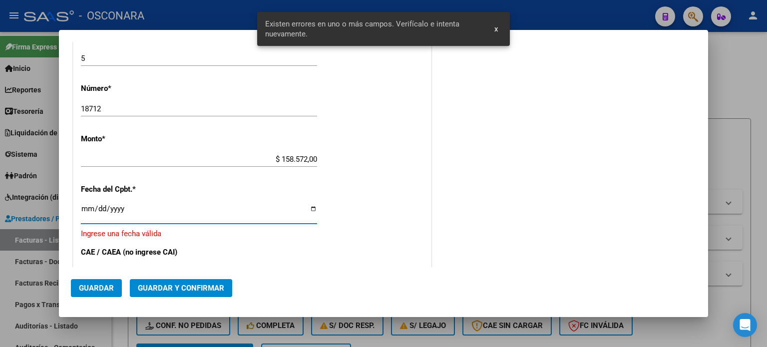
click at [84, 212] on input "Ingresar la fecha" at bounding box center [199, 213] width 236 height 16
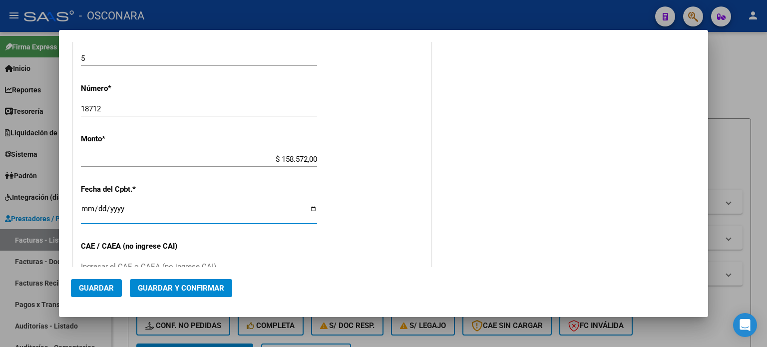
click at [154, 287] on span "Guardar y Confirmar" at bounding box center [181, 287] width 86 height 9
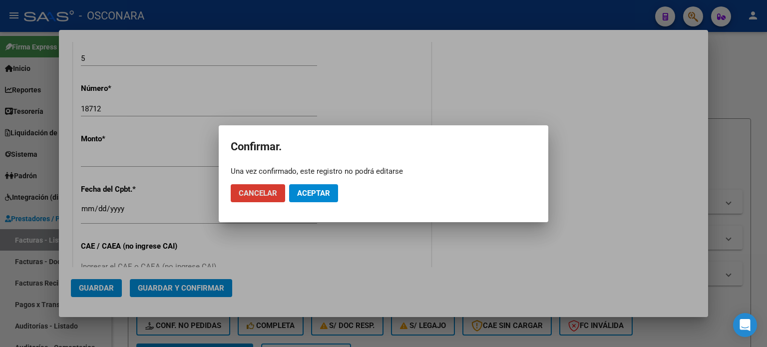
click at [311, 189] on span "Aceptar" at bounding box center [313, 193] width 33 height 9
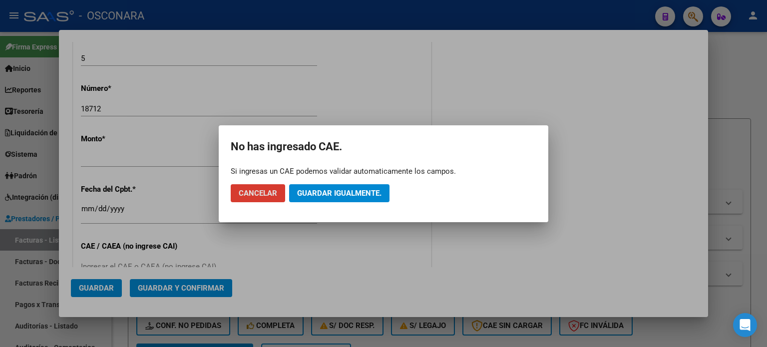
click at [326, 191] on span "Guardar igualmente." at bounding box center [339, 193] width 84 height 9
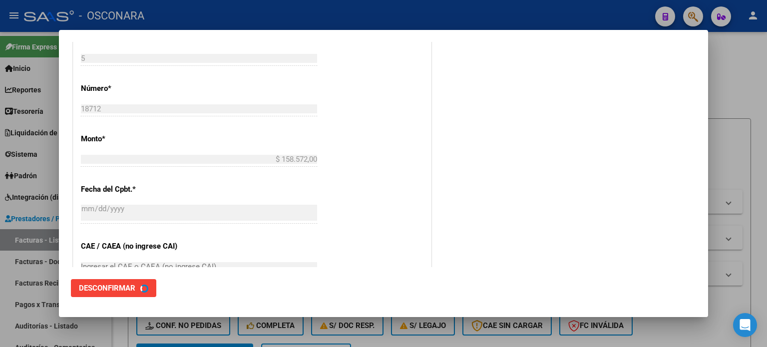
scroll to position [0, 0]
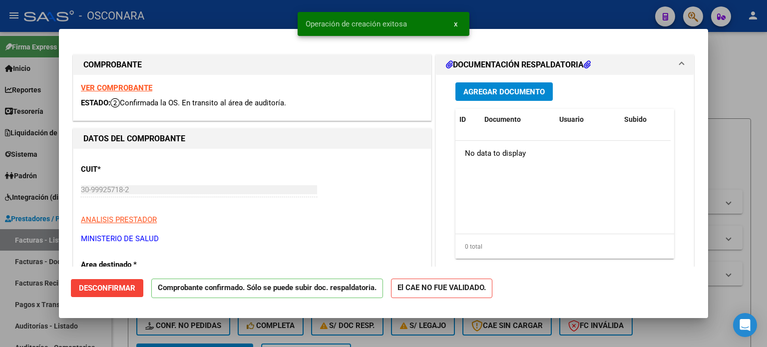
click at [0, 335] on div at bounding box center [383, 173] width 767 height 347
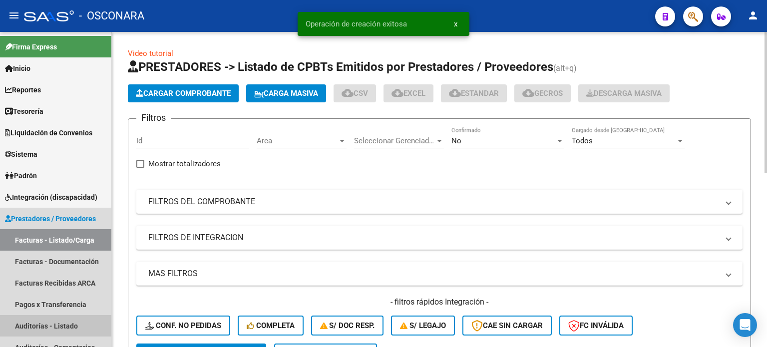
drag, startPoint x: 22, startPoint y: 321, endPoint x: 127, endPoint y: 306, distance: 105.8
click at [23, 321] on link "Auditorías - Listado" at bounding box center [55, 325] width 111 height 21
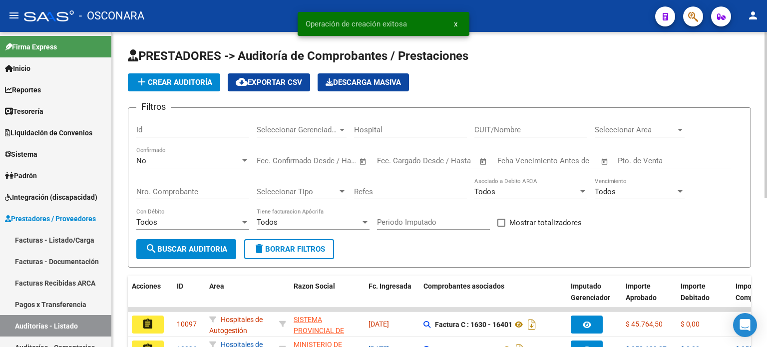
click at [171, 81] on span "add Crear Auditoría" at bounding box center [174, 82] width 76 height 9
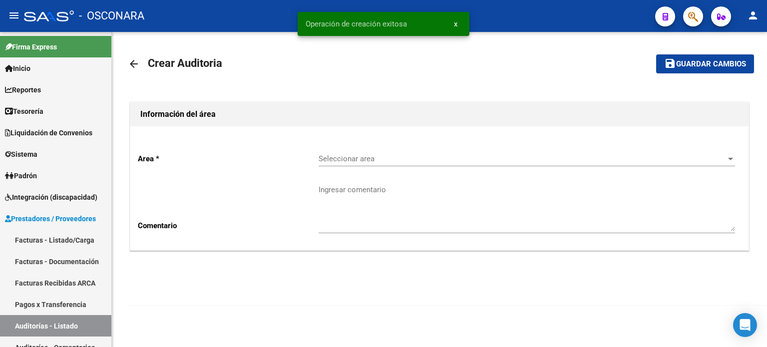
click at [343, 154] on div "Seleccionar area Seleccionar area" at bounding box center [526, 155] width 416 height 21
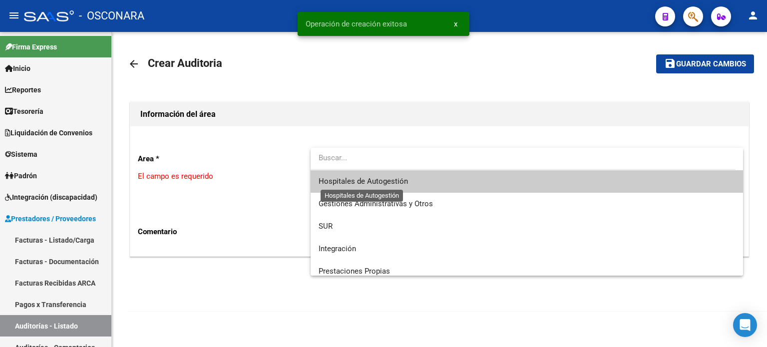
click at [343, 178] on span "Hospitales de Autogestión" at bounding box center [362, 181] width 89 height 9
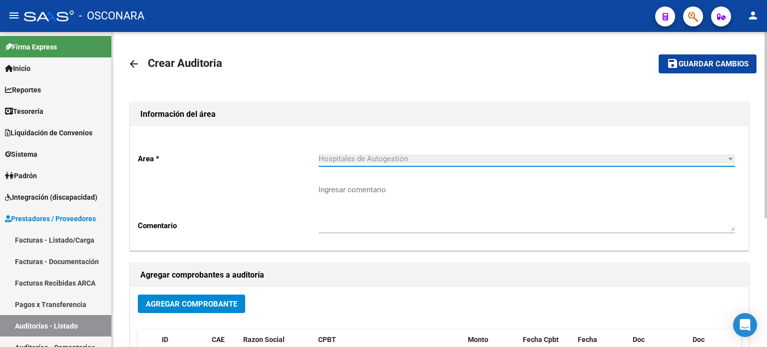
click at [182, 304] on span "Agregar Comprobante" at bounding box center [191, 303] width 91 height 9
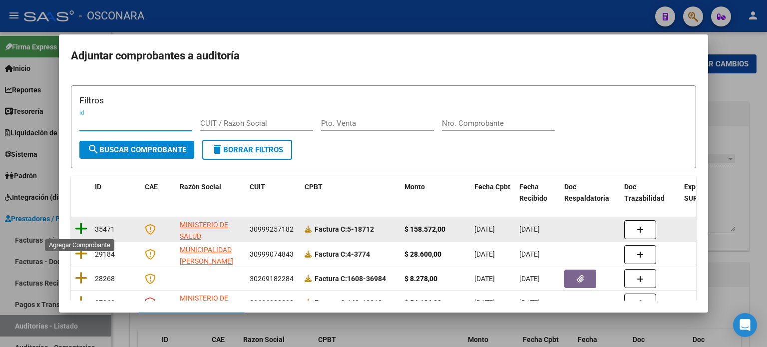
click at [82, 229] on icon at bounding box center [81, 229] width 12 height 14
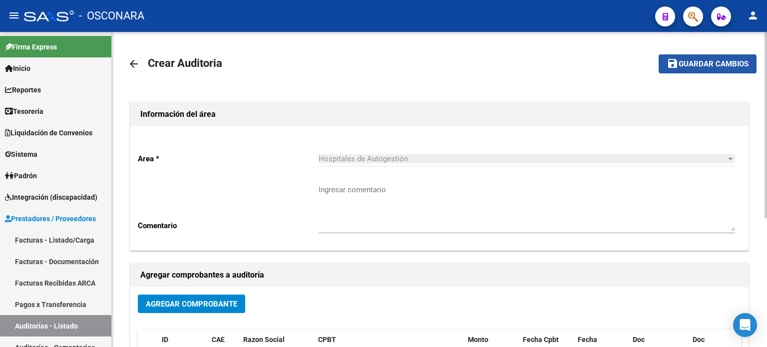
click at [711, 57] on button "save Guardar cambios" at bounding box center [707, 63] width 98 height 18
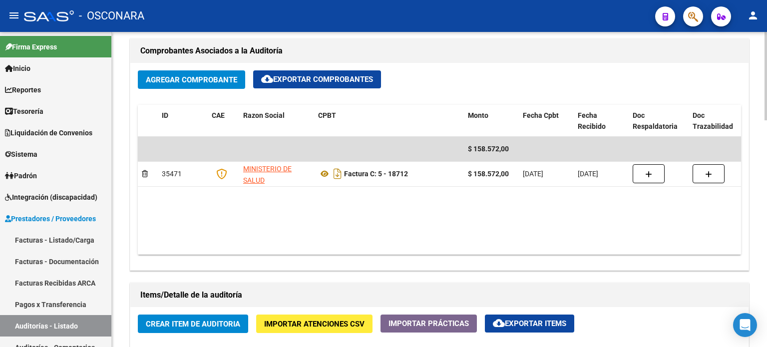
scroll to position [599, 0]
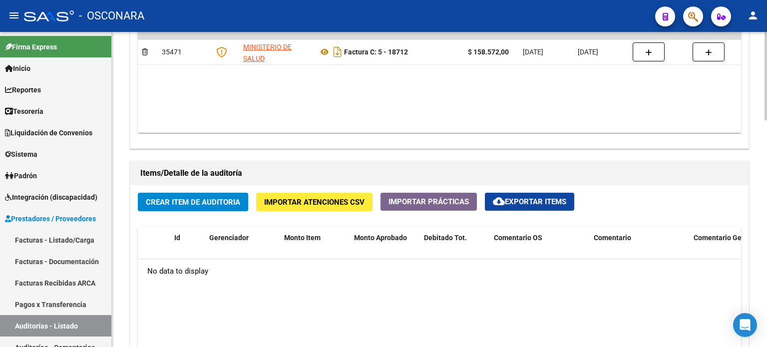
click at [221, 203] on span "Crear Item de Auditoria" at bounding box center [193, 202] width 94 height 9
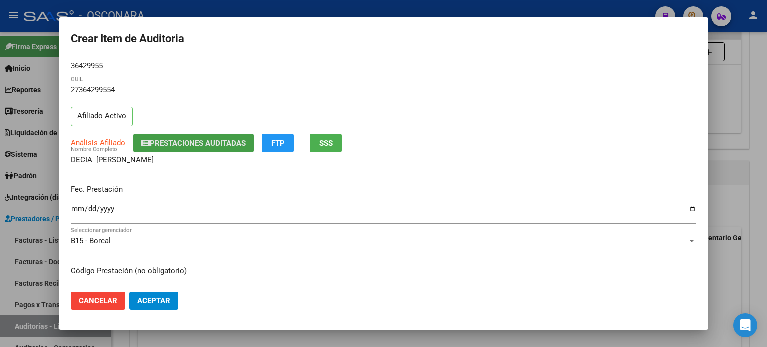
click at [222, 141] on span "Prestaciones Auditadas" at bounding box center [198, 143] width 96 height 9
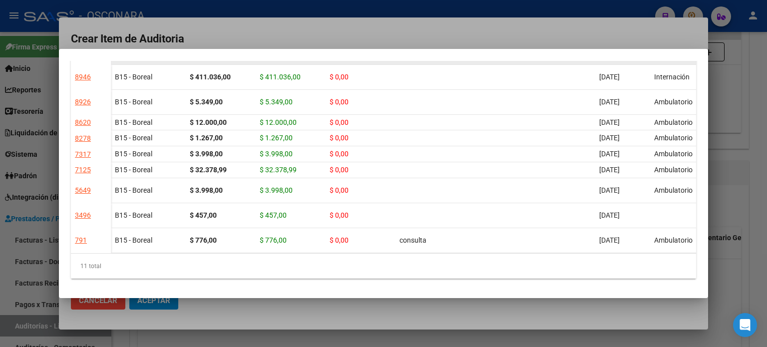
scroll to position [144, 0]
drag, startPoint x: 714, startPoint y: 290, endPoint x: 699, endPoint y: 279, distance: 19.0
click at [715, 290] on div at bounding box center [383, 173] width 767 height 347
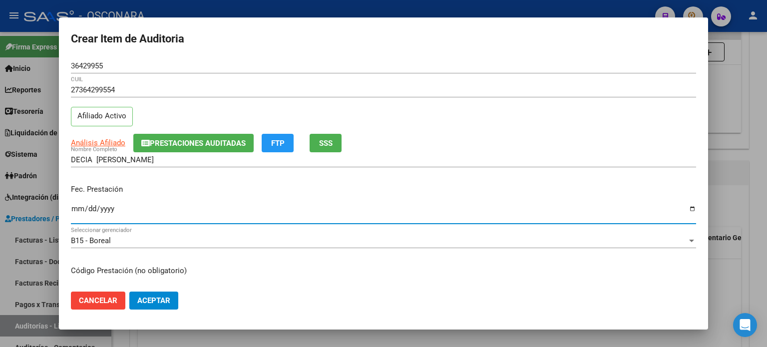
click at [80, 209] on input "Ingresar la fecha" at bounding box center [383, 213] width 625 height 16
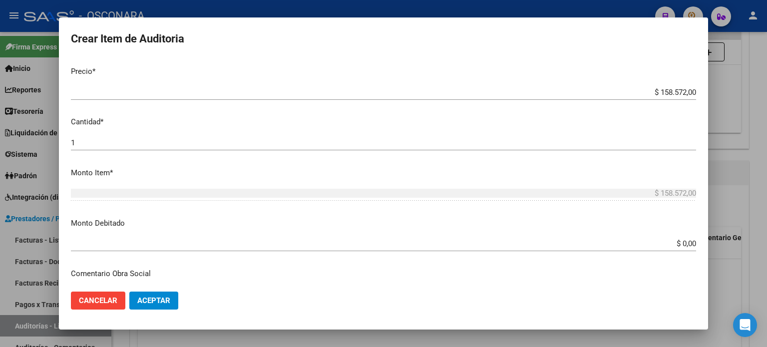
scroll to position [673, 0]
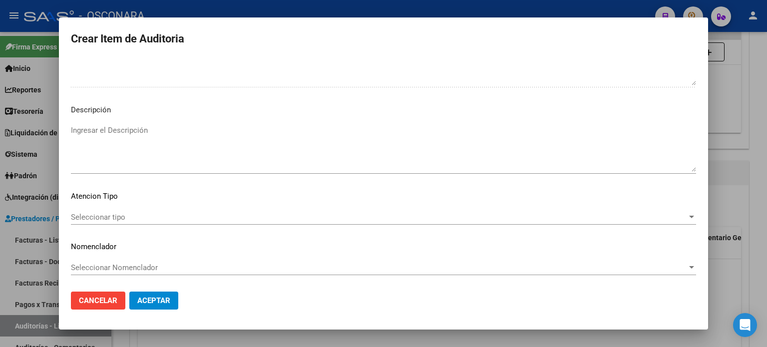
click at [137, 154] on textarea "Ingresar el Descripción" at bounding box center [383, 148] width 625 height 47
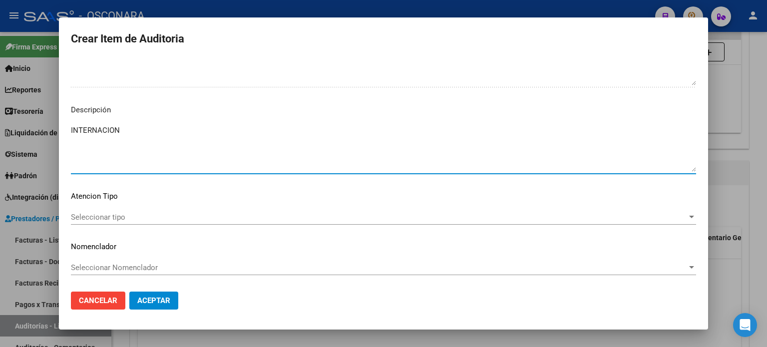
click at [101, 219] on span "Seleccionar tipo" at bounding box center [379, 217] width 616 height 9
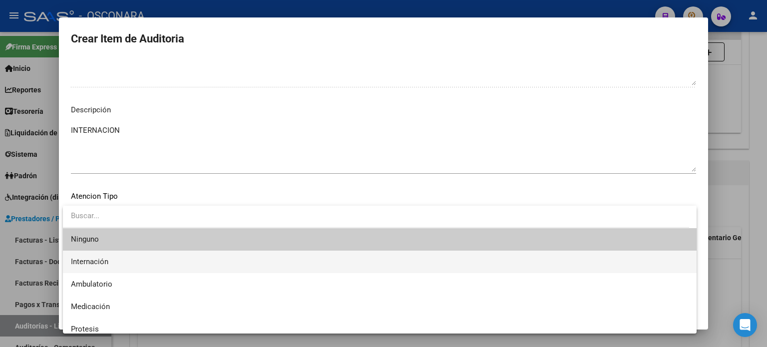
click at [89, 266] on span "Internación" at bounding box center [379, 262] width 617 height 22
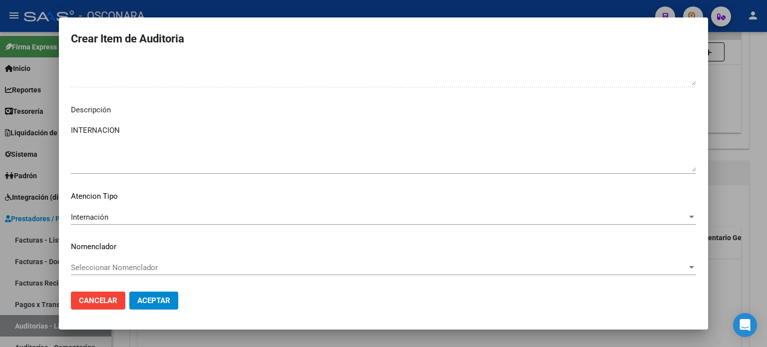
drag, startPoint x: 143, startPoint y: 285, endPoint x: 144, endPoint y: 293, distance: 7.6
click at [143, 285] on mat-dialog-actions "Cancelar Aceptar" at bounding box center [383, 300] width 625 height 34
click at [145, 294] on button "Aceptar" at bounding box center [153, 300] width 49 height 18
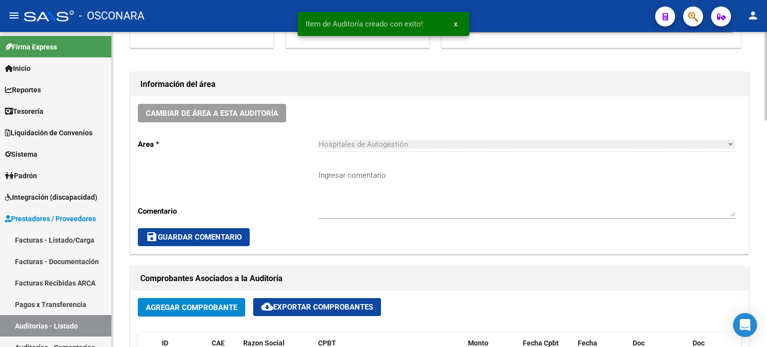
scroll to position [0, 0]
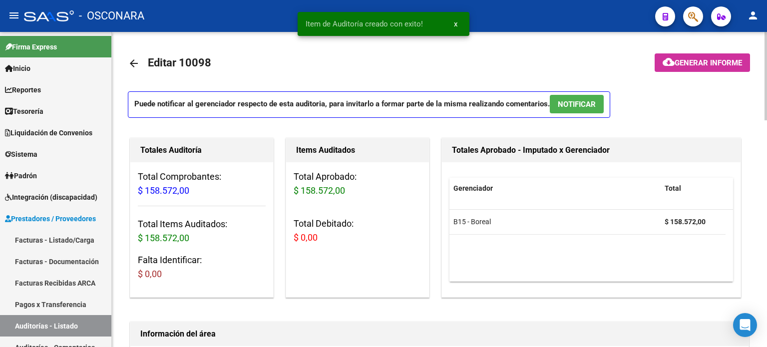
click at [559, 110] on button "NOTIFICAR" at bounding box center [576, 104] width 54 height 18
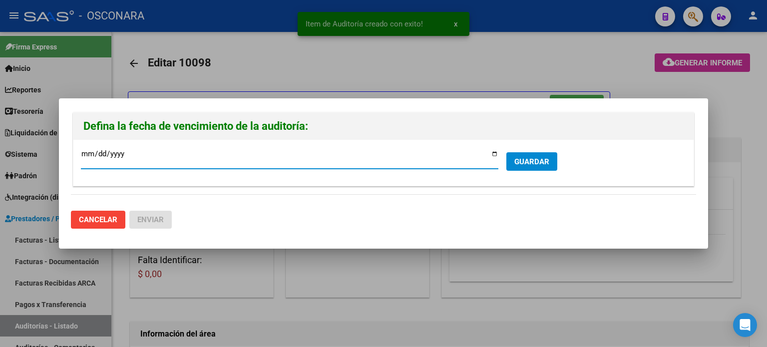
drag, startPoint x: 494, startPoint y: 154, endPoint x: 488, endPoint y: 155, distance: 5.5
click at [494, 154] on input "[DATE]" at bounding box center [289, 158] width 417 height 16
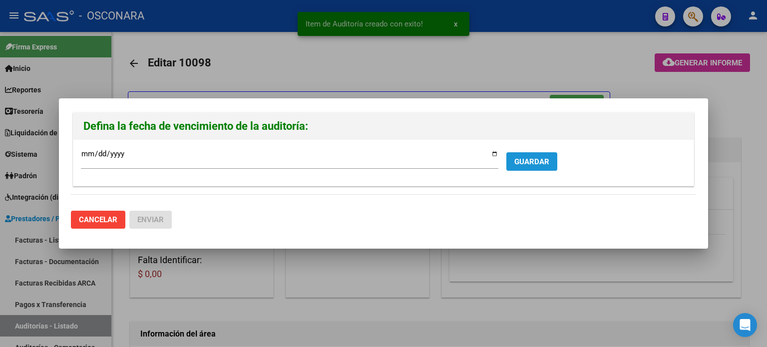
click at [535, 159] on span "GUARDAR" at bounding box center [531, 161] width 35 height 9
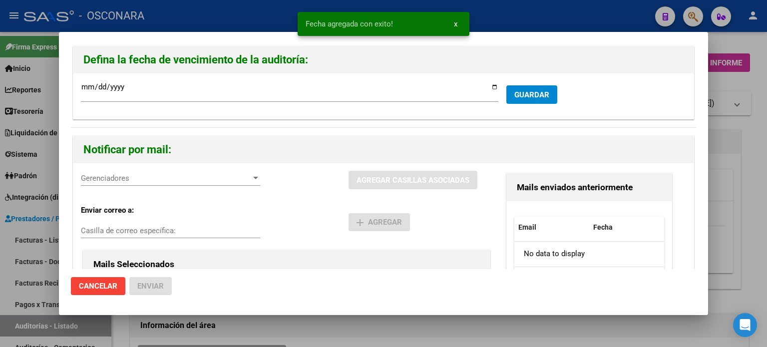
click at [141, 180] on span "Gerenciadores" at bounding box center [166, 178] width 170 height 9
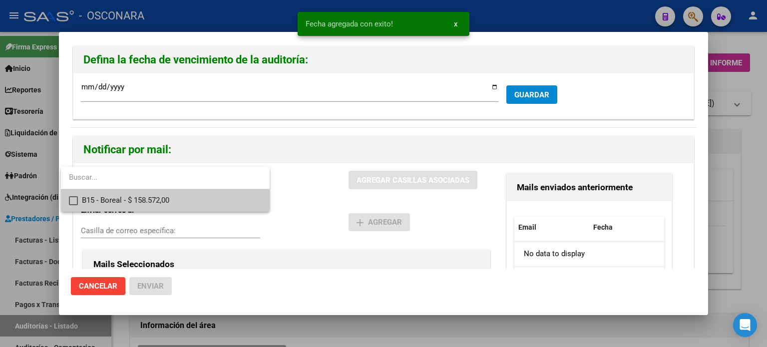
drag, startPoint x: 139, startPoint y: 197, endPoint x: 233, endPoint y: 190, distance: 94.6
click at [139, 198] on span "B15 - Boreal - $ 158.572,00" at bounding box center [172, 200] width 180 height 22
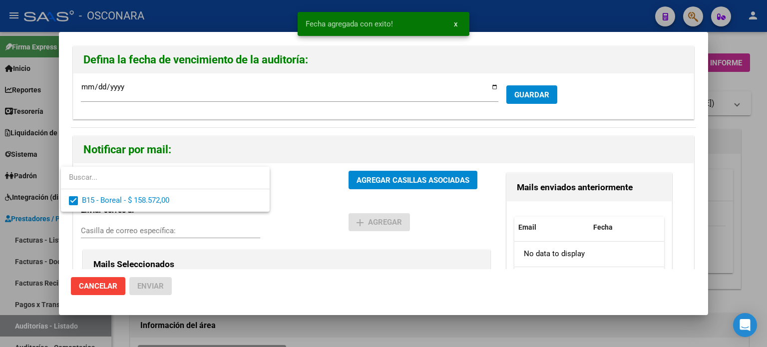
click at [377, 179] on div at bounding box center [383, 173] width 767 height 347
click at [377, 179] on span "AGREGAR CASILLAS ASOCIADAS" at bounding box center [412, 180] width 113 height 9
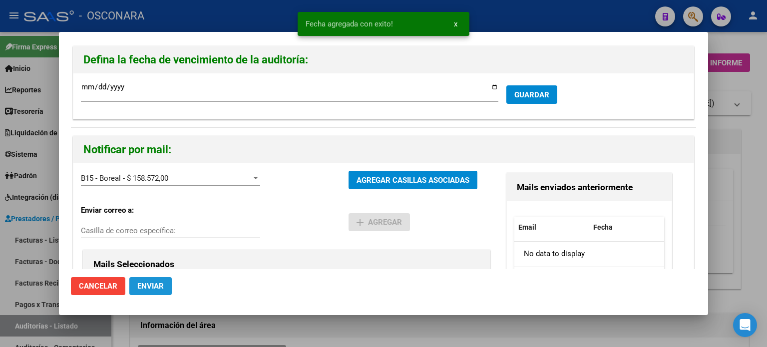
click at [156, 285] on span "Enviar" at bounding box center [150, 285] width 26 height 9
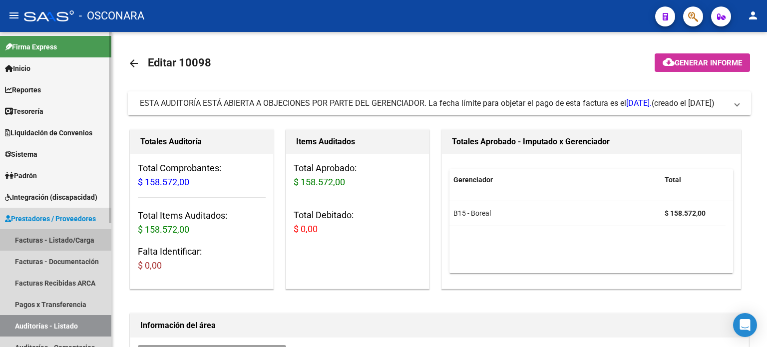
click at [48, 240] on link "Facturas - Listado/Carga" at bounding box center [55, 239] width 111 height 21
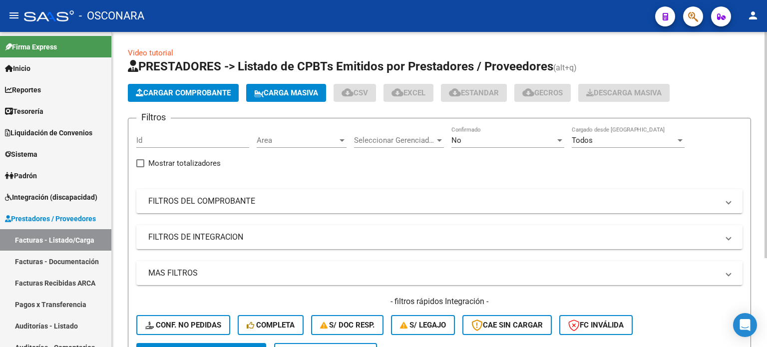
click at [180, 92] on span "Cargar Comprobante" at bounding box center [183, 92] width 95 height 9
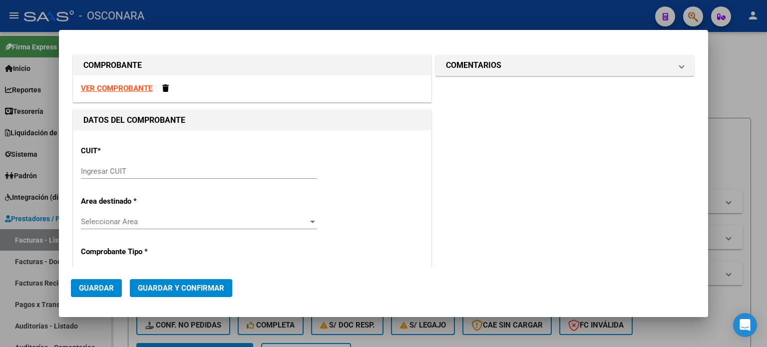
click at [169, 171] on input "Ingresar CUIT" at bounding box center [199, 171] width 236 height 9
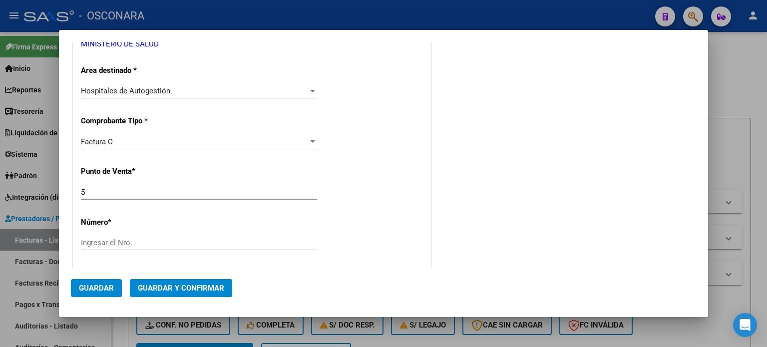
scroll to position [200, 0]
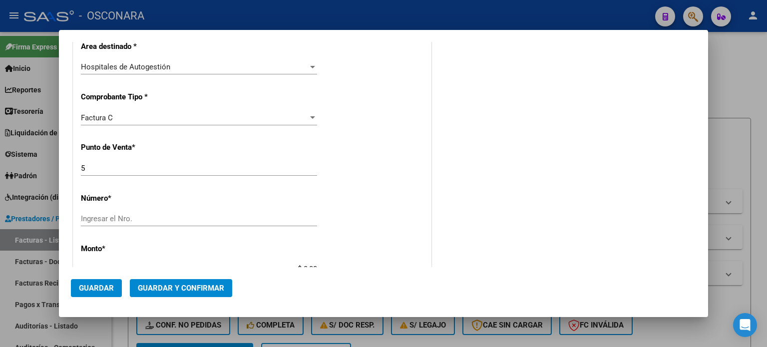
click at [94, 163] on div "5 Ingresar el Nro." at bounding box center [199, 168] width 236 height 15
click at [94, 223] on input "Ingresar el Nro." at bounding box center [199, 218] width 236 height 9
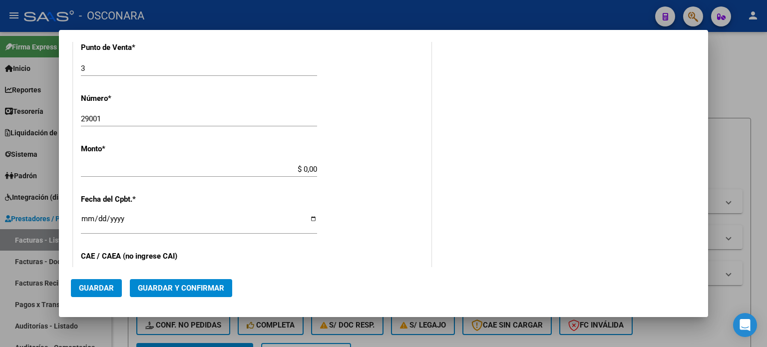
scroll to position [309, 0]
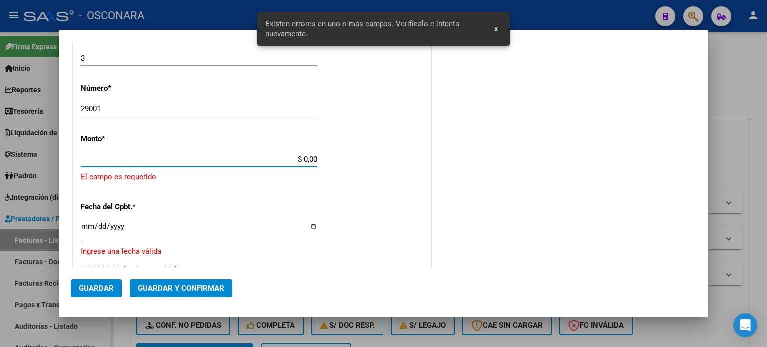
drag, startPoint x: 299, startPoint y: 157, endPoint x: 327, endPoint y: 157, distance: 27.4
click at [327, 157] on div "CUIT * 30-99925718-2 Ingresar CUIT ANALISIS PRESTADOR MINISTERIO DE [PERSON_NAM…" at bounding box center [251, 186] width 357 height 731
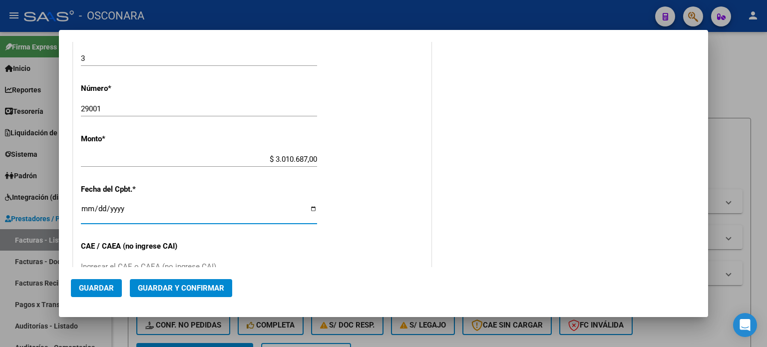
drag, startPoint x: 92, startPoint y: 205, endPoint x: 121, endPoint y: 219, distance: 32.6
click at [92, 205] on input "[DATE]" at bounding box center [199, 213] width 236 height 16
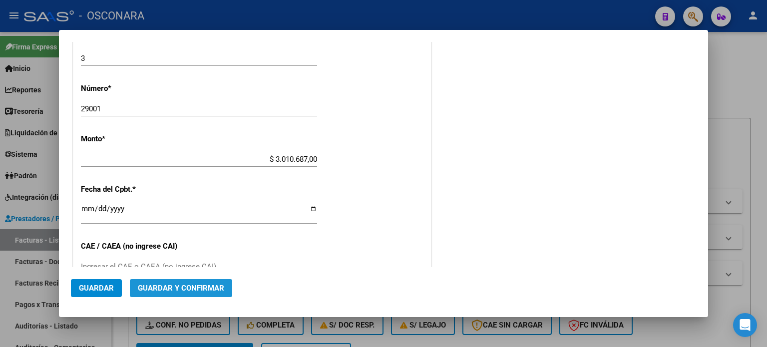
click at [142, 283] on span "Guardar y Confirmar" at bounding box center [181, 287] width 86 height 9
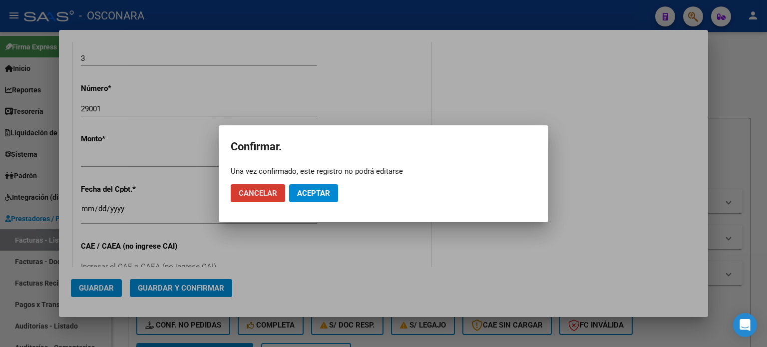
click at [321, 186] on button "Aceptar" at bounding box center [313, 193] width 49 height 18
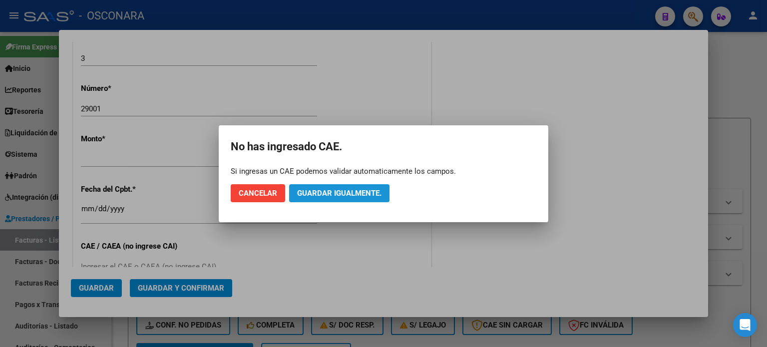
click at [339, 190] on span "Guardar igualmente." at bounding box center [339, 193] width 84 height 9
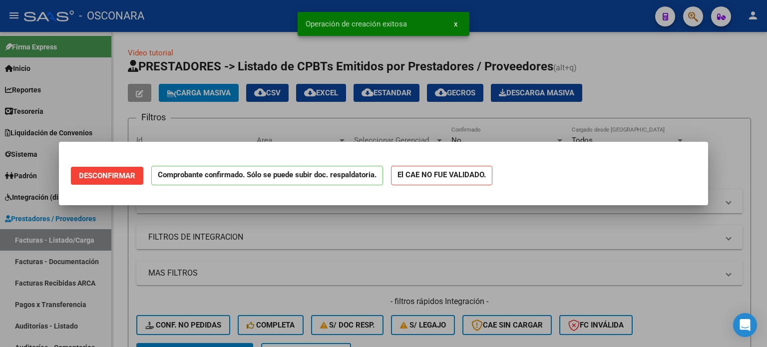
scroll to position [0, 0]
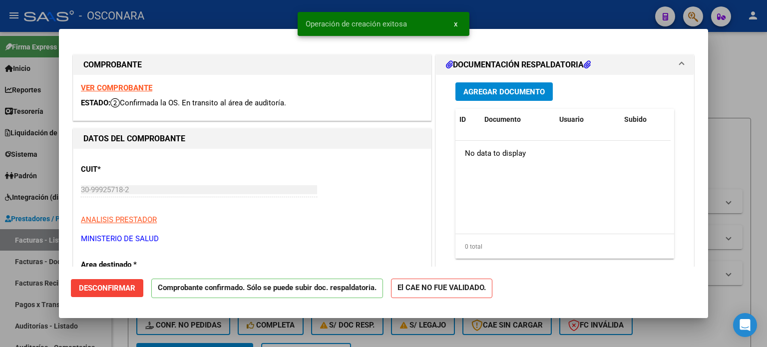
click at [0, 308] on div at bounding box center [383, 173] width 767 height 347
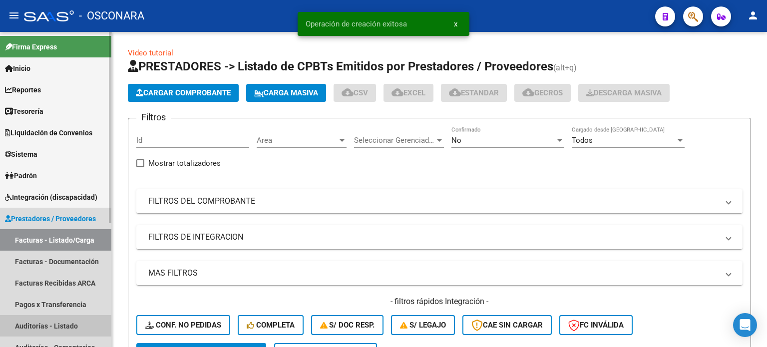
drag, startPoint x: 22, startPoint y: 321, endPoint x: 90, endPoint y: 195, distance: 143.3
click at [22, 321] on link "Auditorías - Listado" at bounding box center [55, 325] width 111 height 21
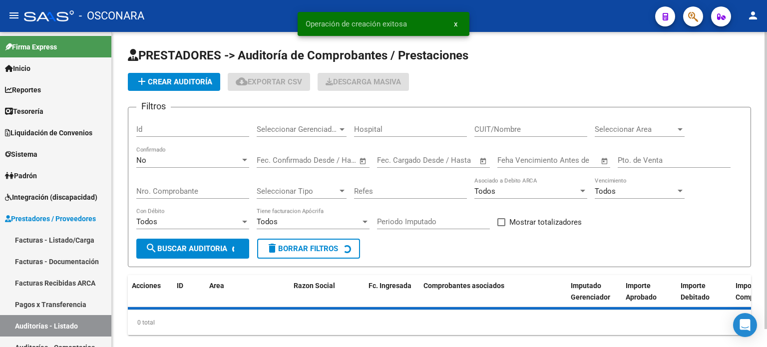
click at [172, 83] on span "add Crear Auditoría" at bounding box center [174, 81] width 76 height 9
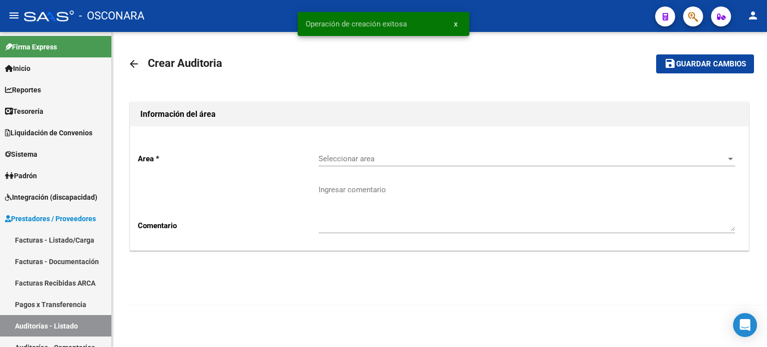
click at [383, 157] on span "Seleccionar area" at bounding box center [521, 158] width 407 height 9
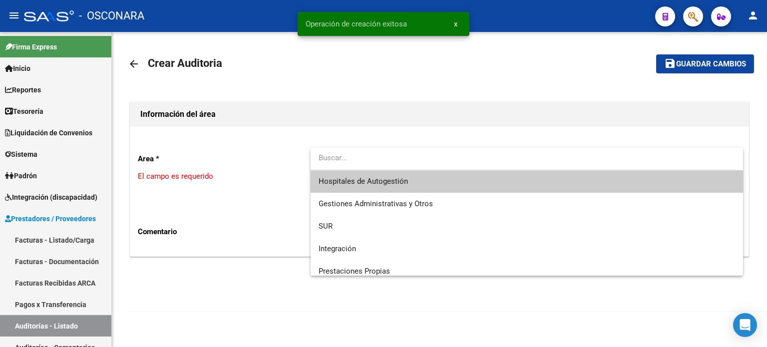
click at [381, 184] on span "Hospitales de Autogestión" at bounding box center [362, 181] width 89 height 9
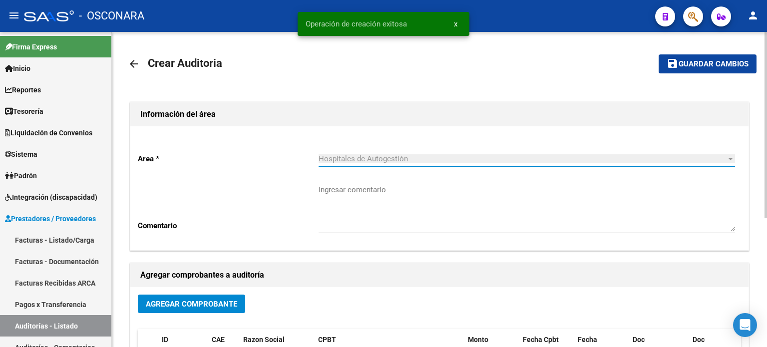
click at [190, 301] on span "Agregar Comprobante" at bounding box center [191, 303] width 91 height 9
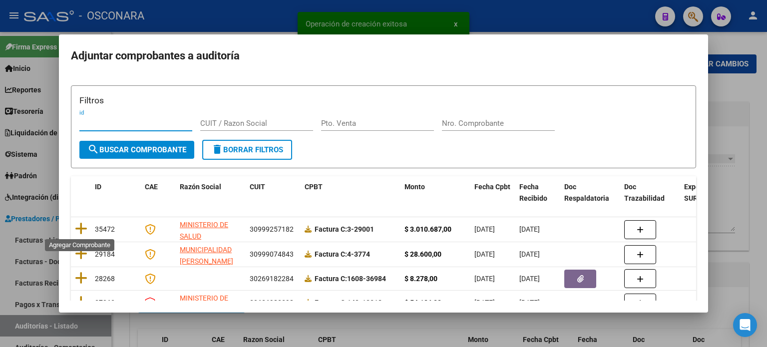
click at [81, 229] on icon at bounding box center [81, 229] width 12 height 14
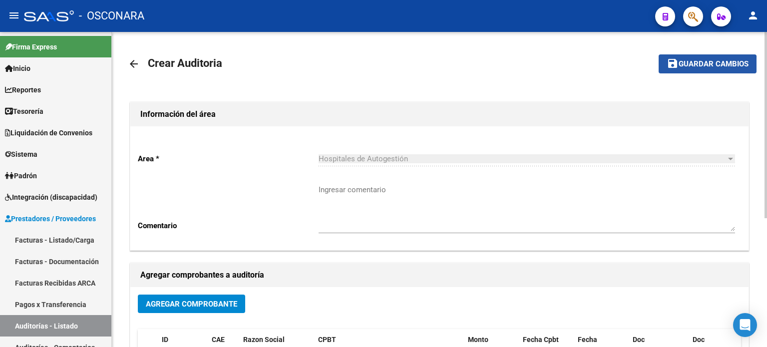
click at [681, 67] on span "Guardar cambios" at bounding box center [713, 64] width 70 height 9
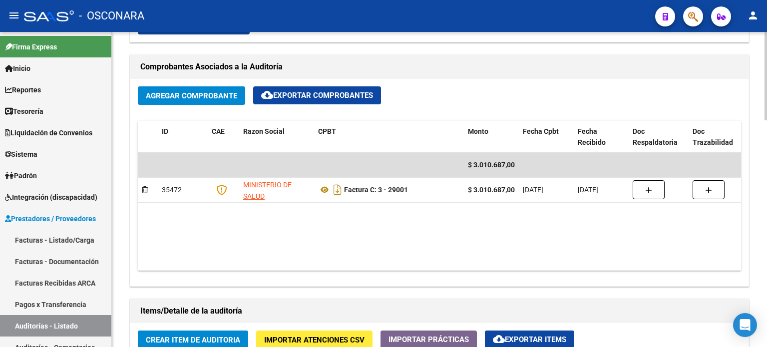
scroll to position [549, 0]
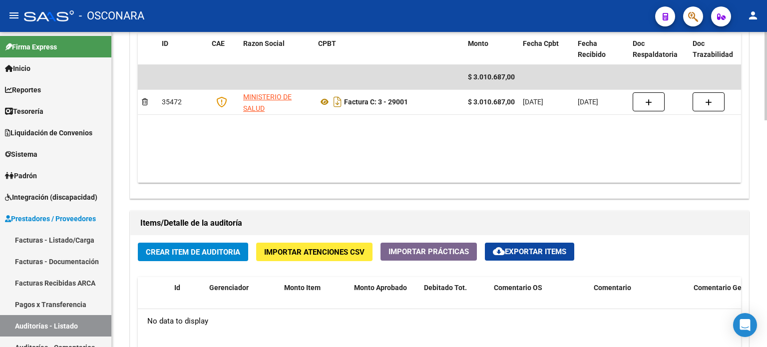
click at [185, 253] on span "Crear Item de Auditoria" at bounding box center [193, 252] width 94 height 9
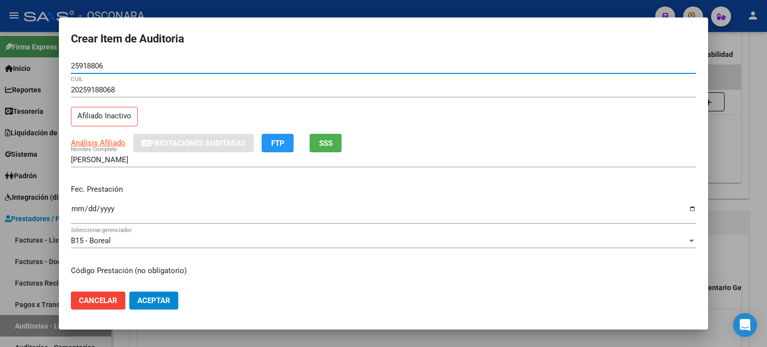
click at [333, 139] on button "SSS" at bounding box center [325, 143] width 32 height 18
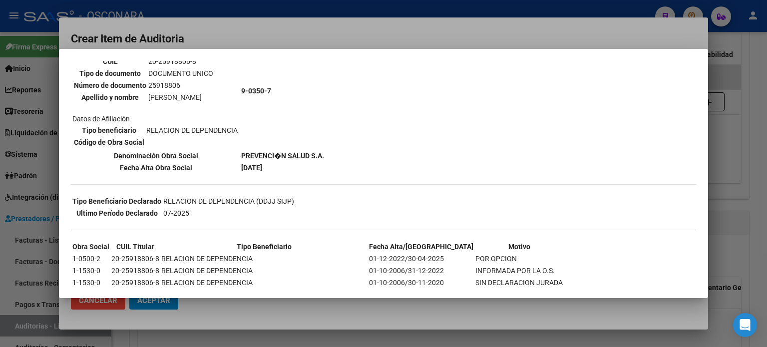
scroll to position [100, 0]
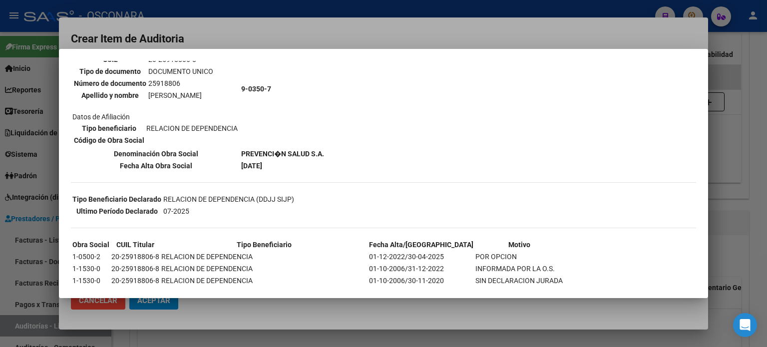
click at [745, 132] on div at bounding box center [383, 173] width 767 height 347
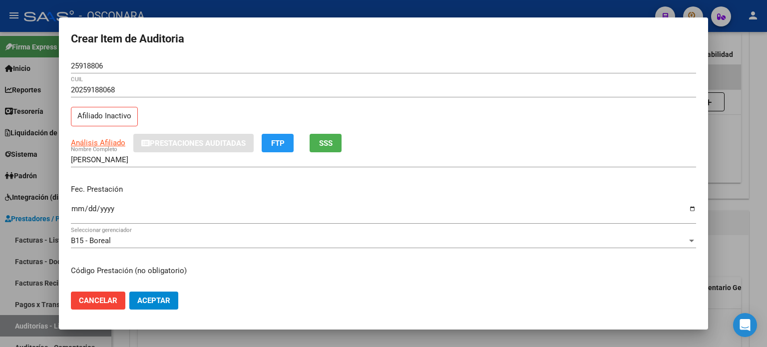
click at [73, 212] on input "Ingresar la fecha" at bounding box center [383, 213] width 625 height 16
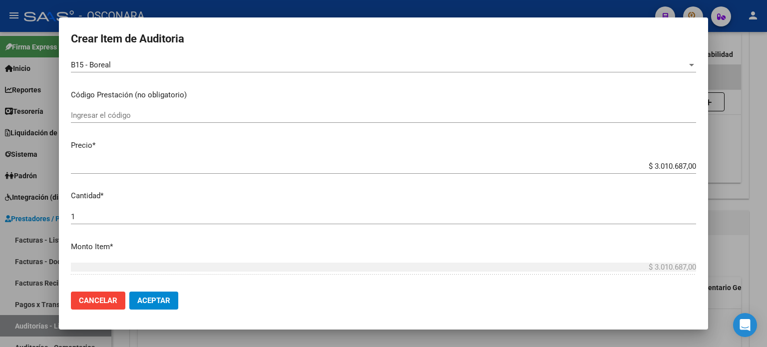
scroll to position [200, 0]
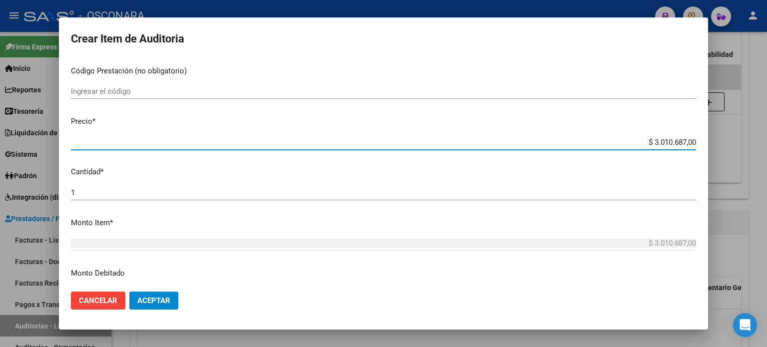
drag, startPoint x: 647, startPoint y: 140, endPoint x: 766, endPoint y: 135, distance: 119.4
click at [766, 137] on div "Crear Item de Auditoria 25918806 Nro Documento 20259188068 CUIL Afiliado Inacti…" at bounding box center [383, 173] width 767 height 347
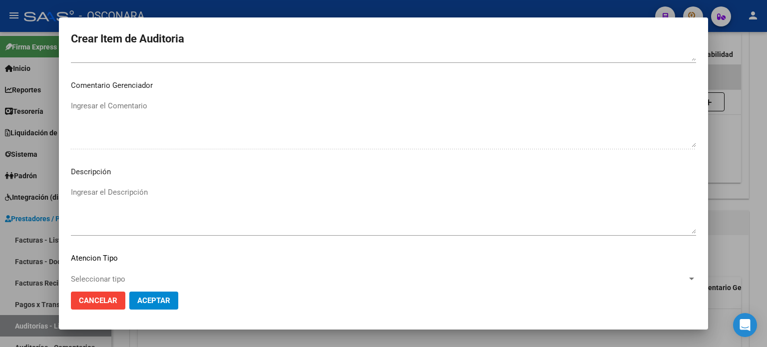
scroll to position [673, 0]
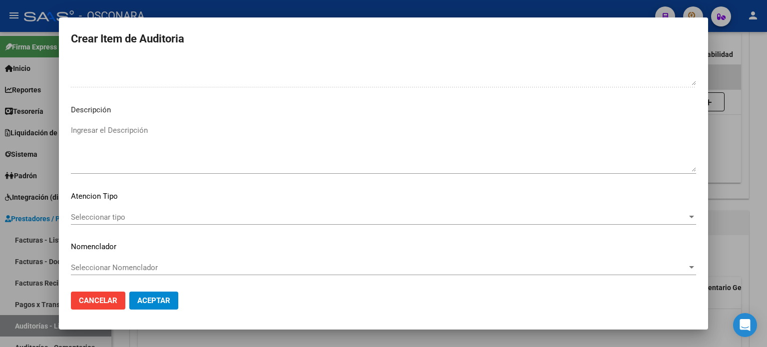
click at [180, 161] on textarea "Ingresar el Descripción" at bounding box center [383, 148] width 625 height 47
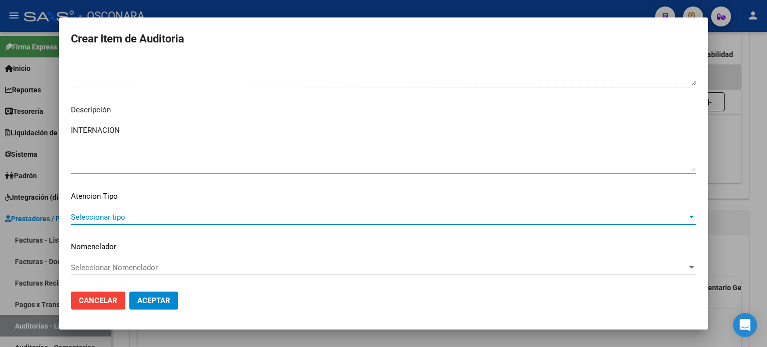
click at [115, 213] on span "Seleccionar tipo" at bounding box center [379, 217] width 616 height 9
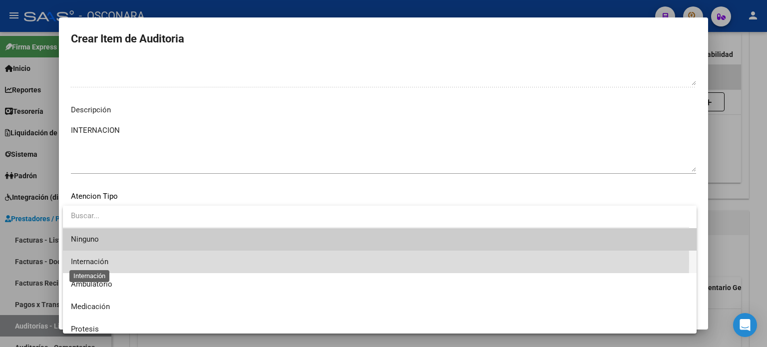
click at [103, 260] on span "Internación" at bounding box center [89, 261] width 37 height 9
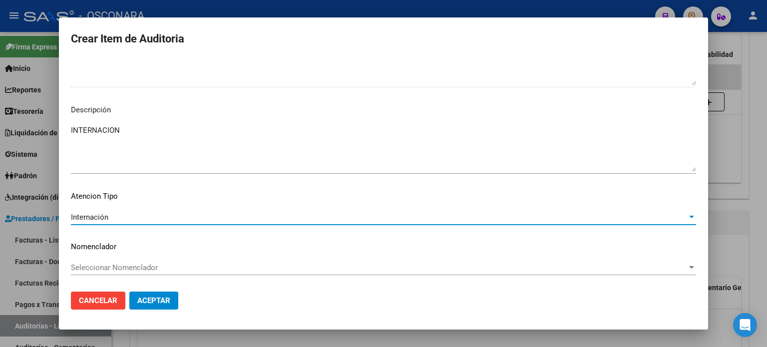
click at [143, 300] on span "Aceptar" at bounding box center [153, 300] width 33 height 9
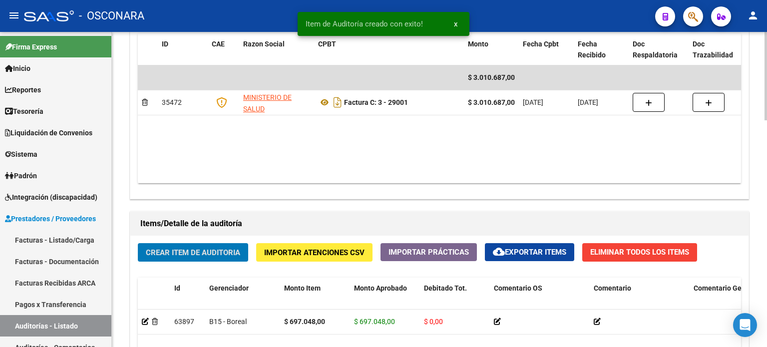
scroll to position [549, 0]
click at [187, 250] on span "Crear Item de Auditoria" at bounding box center [193, 252] width 94 height 9
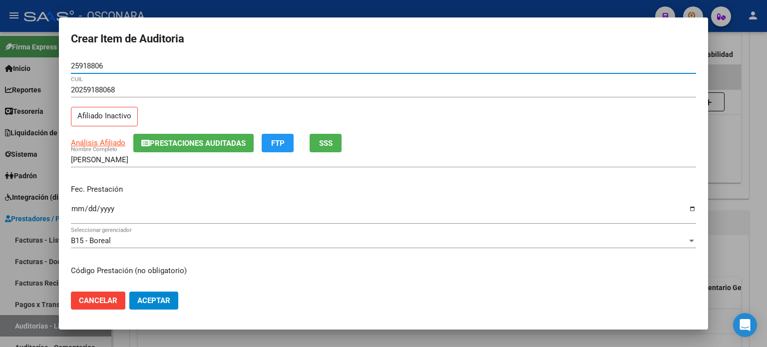
click at [71, 212] on input "Ingresar la fecha" at bounding box center [383, 213] width 625 height 16
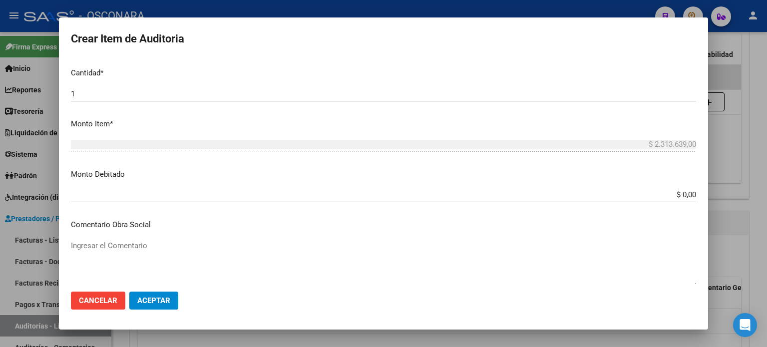
scroll to position [299, 0]
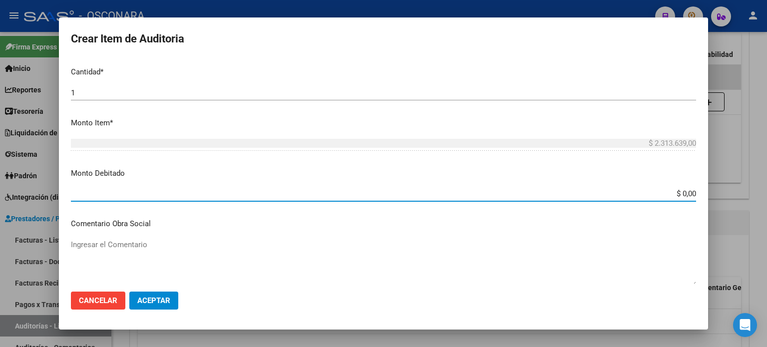
drag, startPoint x: 675, startPoint y: 191, endPoint x: 716, endPoint y: 191, distance: 40.9
click at [716, 191] on div "Crear Item de Auditoria 25918806 Nro Documento 20259188068 CUIL Afiliado Inacti…" at bounding box center [383, 173] width 767 height 347
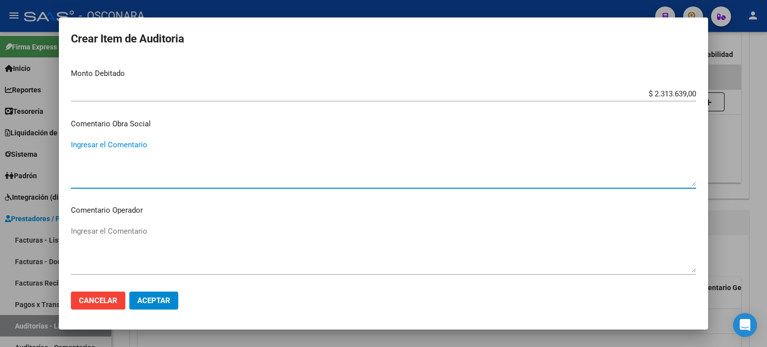
click at [111, 167] on textarea "Ingresar el Comentario" at bounding box center [383, 162] width 625 height 47
drag, startPoint x: 308, startPoint y: 144, endPoint x: 48, endPoint y: 152, distance: 260.6
click at [48, 152] on div "Crear Item de Auditoria 25918806 Nro Documento 20259188068 CUIL Afiliado Inacti…" at bounding box center [383, 173] width 767 height 347
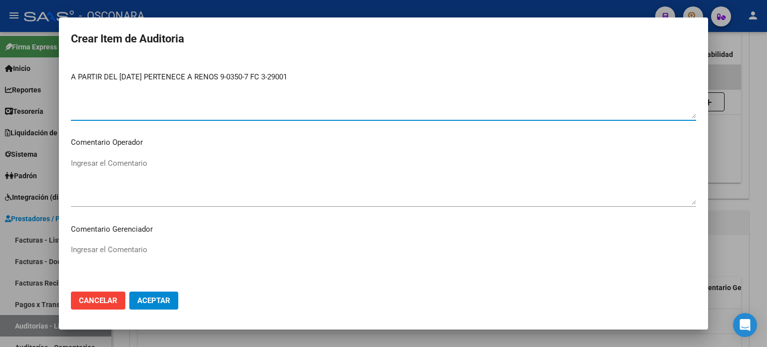
scroll to position [599, 0]
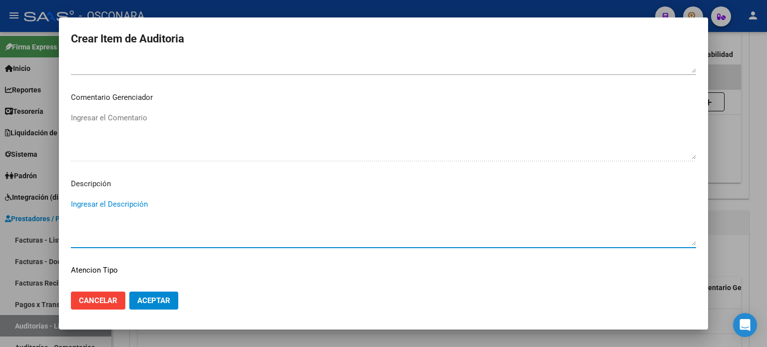
paste textarea "A PARTIR DEL [DATE] PERTENECE A RENOS 9-0350-7 FC 3-29001"
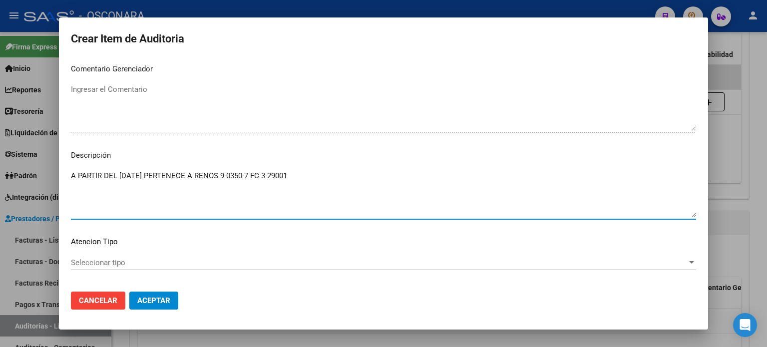
scroll to position [673, 0]
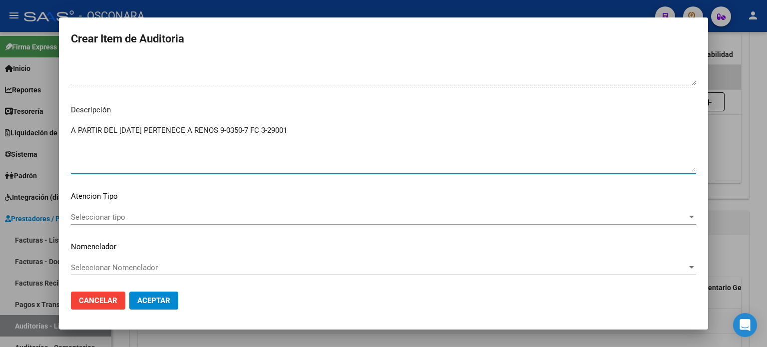
click at [91, 220] on span "Seleccionar tipo" at bounding box center [379, 217] width 616 height 9
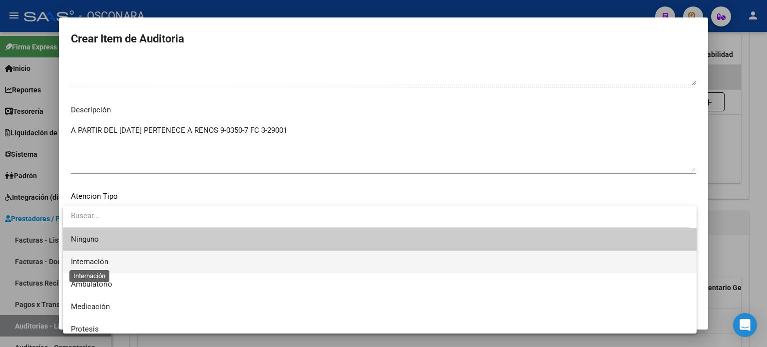
click at [90, 260] on span "Internación" at bounding box center [89, 261] width 37 height 9
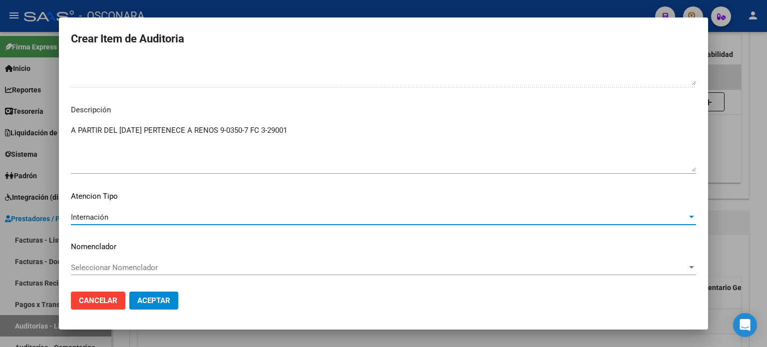
click at [152, 299] on span "Aceptar" at bounding box center [153, 300] width 33 height 9
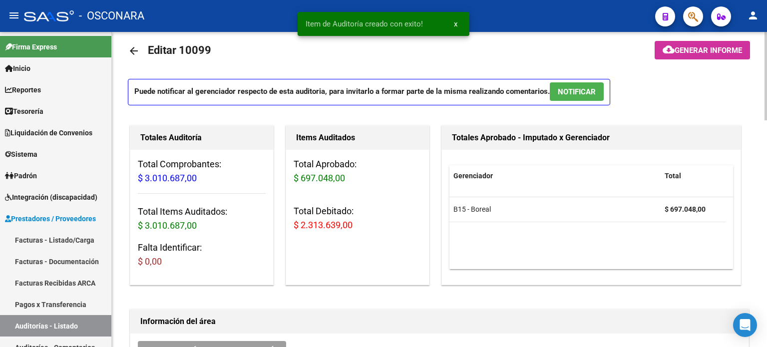
scroll to position [0, 0]
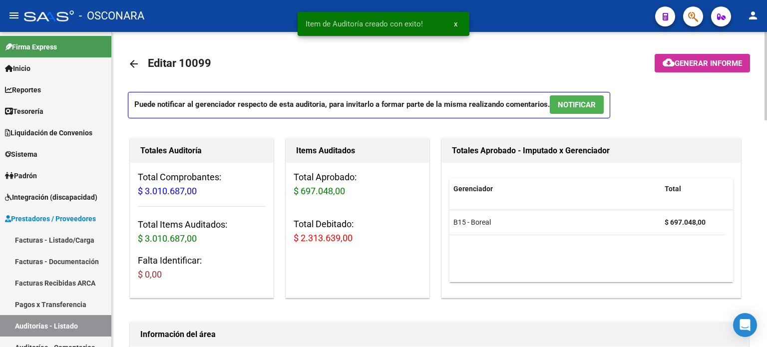
click at [574, 104] on span "NOTIFICAR" at bounding box center [576, 104] width 38 height 9
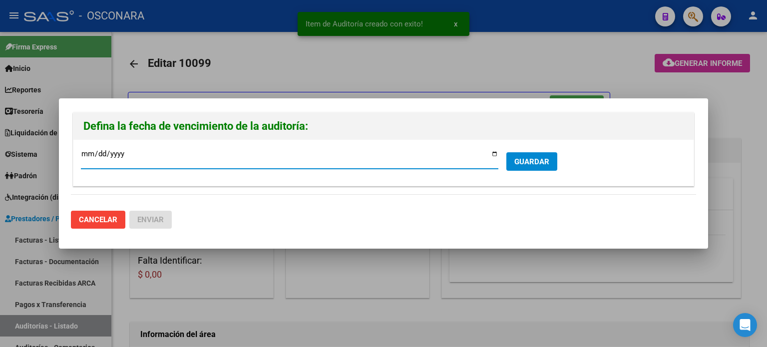
click at [493, 155] on input "[DATE]" at bounding box center [289, 158] width 417 height 16
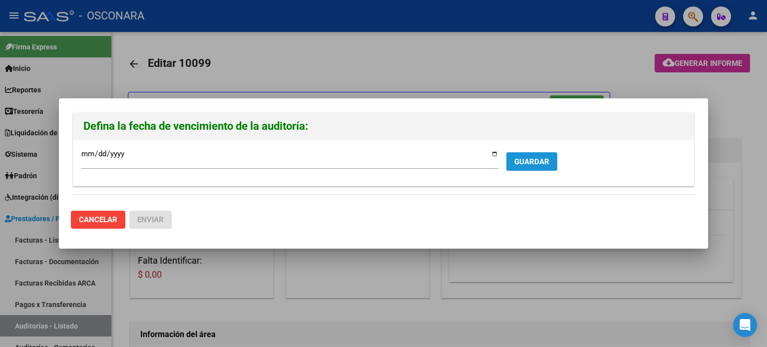
click at [530, 158] on span "GUARDAR" at bounding box center [531, 161] width 35 height 9
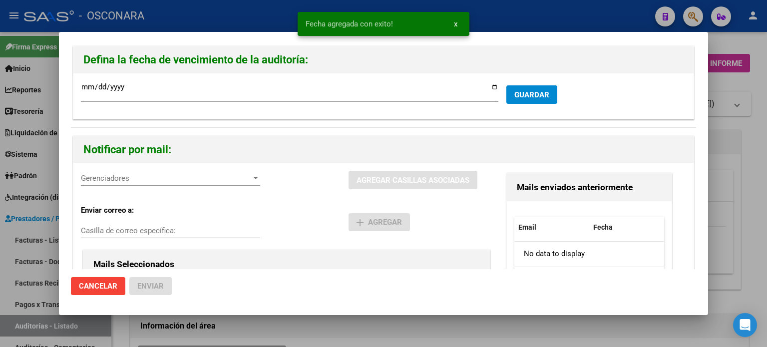
click at [151, 171] on div "Gerenciadores Gerenciadores AGREGAR CASILLAS ASOCIADAS Enviar correo a: Casilla…" at bounding box center [383, 278] width 620 height 231
click at [150, 182] on div "Gerenciadores Gerenciadores" at bounding box center [170, 178] width 179 height 15
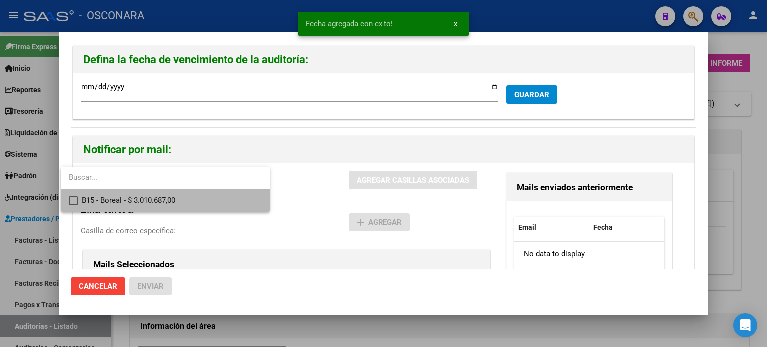
click at [148, 204] on span "B15 - Boreal - $ 3.010.687,00" at bounding box center [172, 200] width 180 height 22
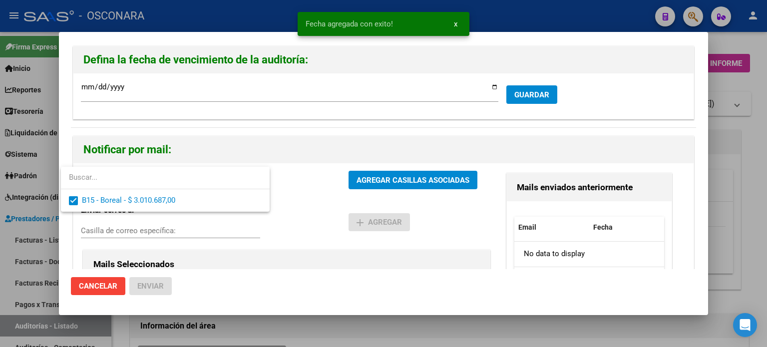
click at [420, 186] on div at bounding box center [383, 173] width 767 height 347
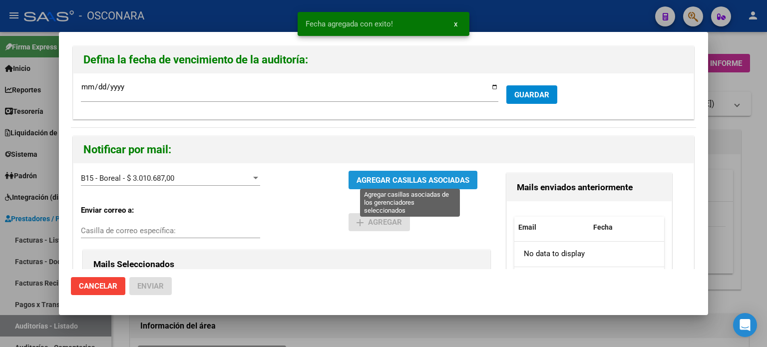
click at [420, 180] on span "AGREGAR CASILLAS ASOCIADAS" at bounding box center [412, 180] width 113 height 9
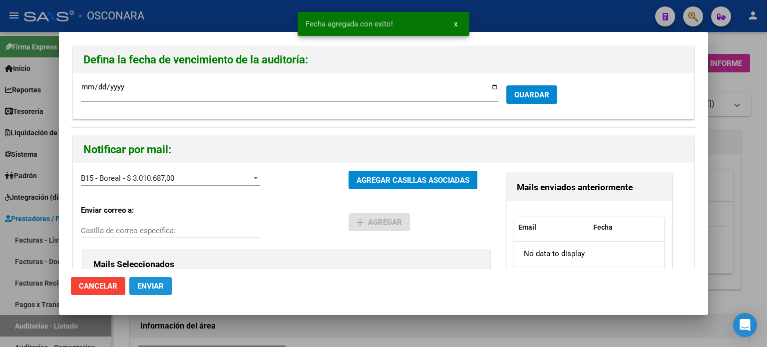
click at [153, 282] on span "Enviar" at bounding box center [150, 285] width 26 height 9
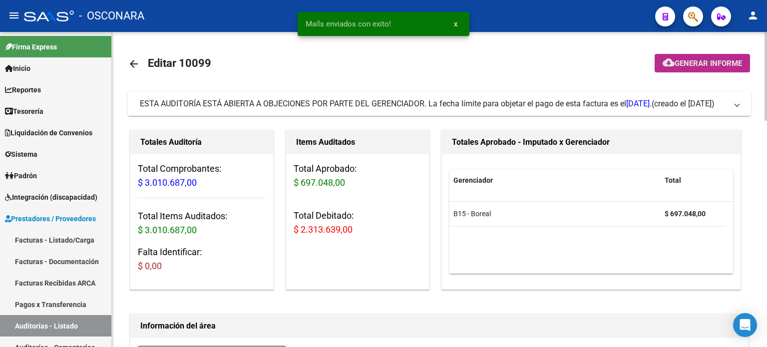
click at [723, 62] on span "Generar informe" at bounding box center [707, 63] width 67 height 9
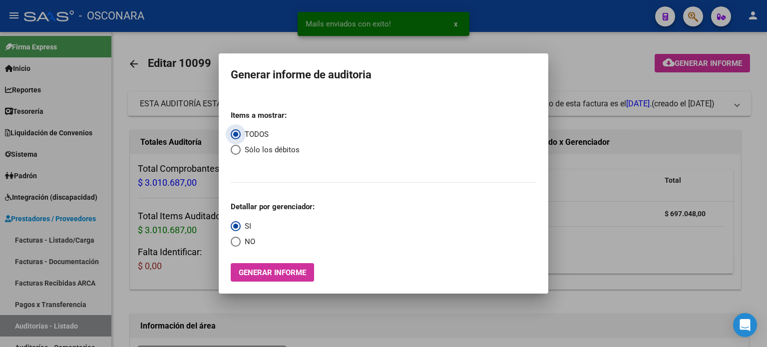
click at [237, 151] on span "Select an option" at bounding box center [236, 150] width 10 height 10
click at [237, 151] on input "Sólo los débitos" at bounding box center [236, 150] width 10 height 10
click at [255, 283] on mat-dialog-container "Generar informe de auditoria Items a mostrar: TODOS Sólo los débitos Detallar p…" at bounding box center [383, 173] width 329 height 241
click at [254, 273] on span "Generar informe" at bounding box center [272, 272] width 67 height 9
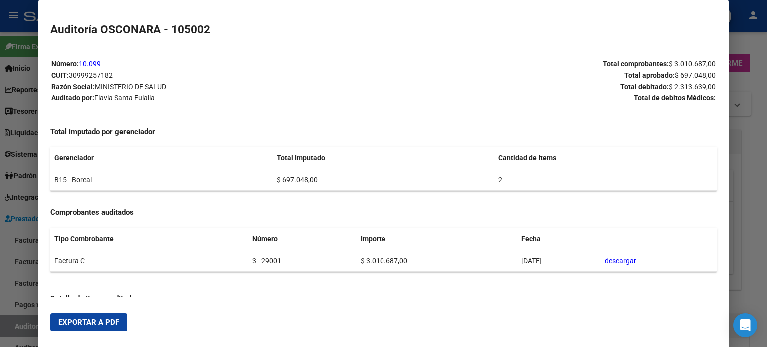
click at [81, 324] on span "Exportar a PDF" at bounding box center [88, 321] width 61 height 9
click at [743, 201] on div at bounding box center [383, 173] width 767 height 347
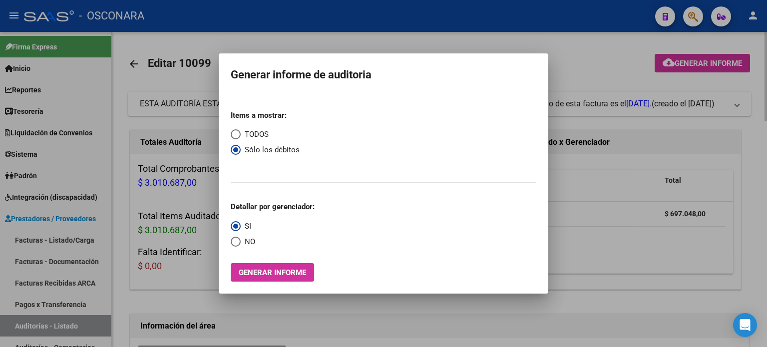
click at [589, 161] on div at bounding box center [383, 173] width 767 height 347
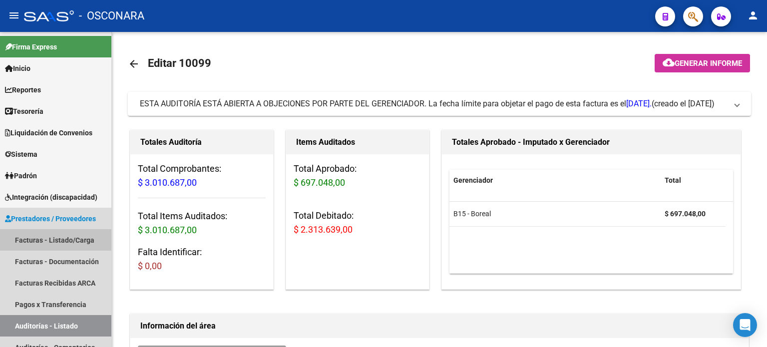
drag, startPoint x: 40, startPoint y: 235, endPoint x: 219, endPoint y: 17, distance: 281.2
click at [40, 235] on link "Facturas - Listado/Carga" at bounding box center [55, 239] width 111 height 21
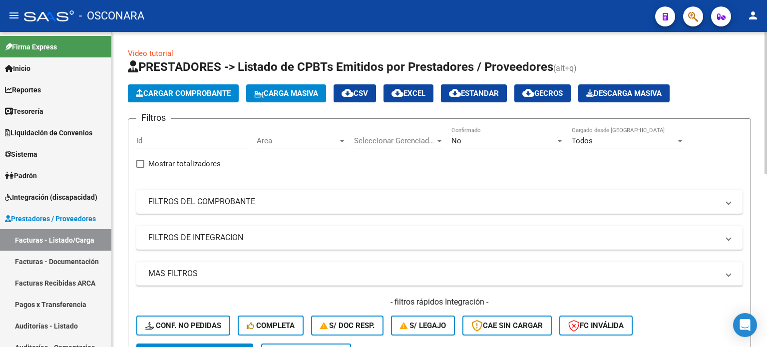
click at [160, 94] on span "Cargar Comprobante" at bounding box center [183, 93] width 95 height 9
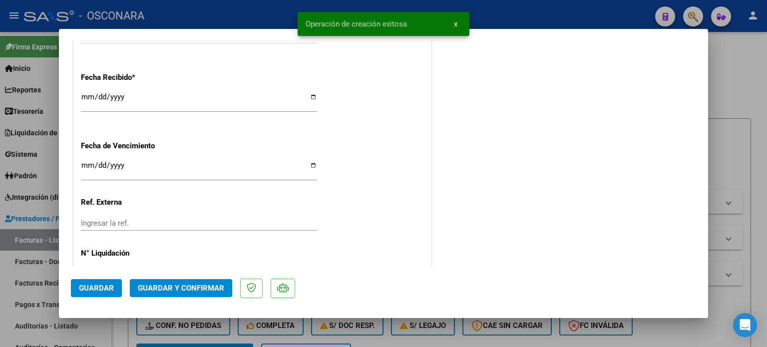
scroll to position [628, 0]
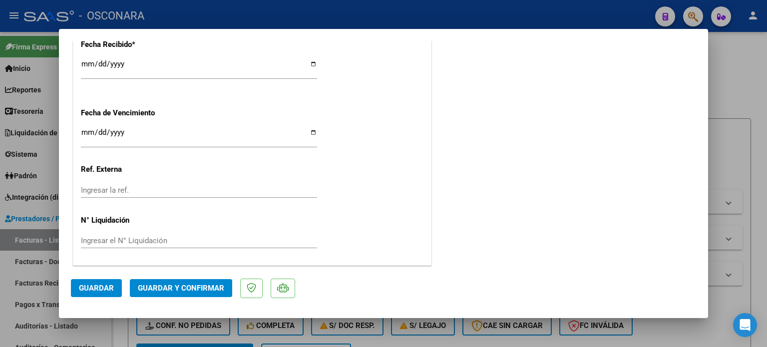
click at [165, 294] on button "Guardar y Confirmar" at bounding box center [181, 288] width 102 height 18
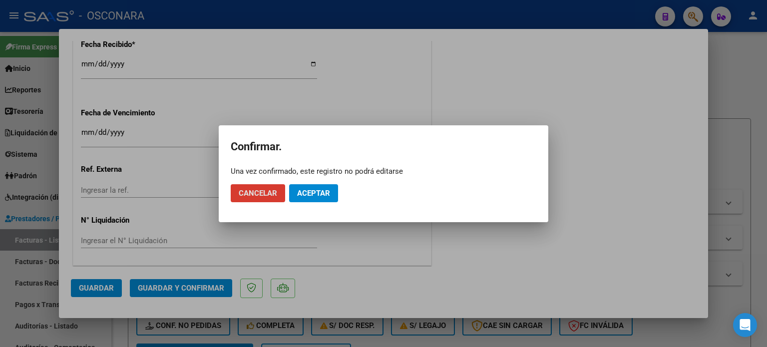
click at [315, 192] on span "Aceptar" at bounding box center [313, 193] width 33 height 9
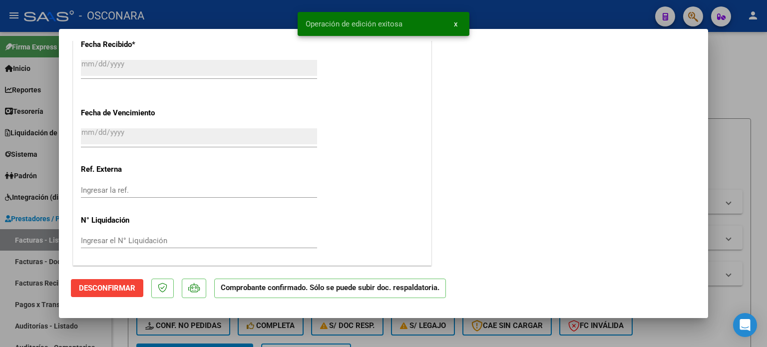
click at [0, 295] on div at bounding box center [383, 173] width 767 height 347
type input "$ 0,00"
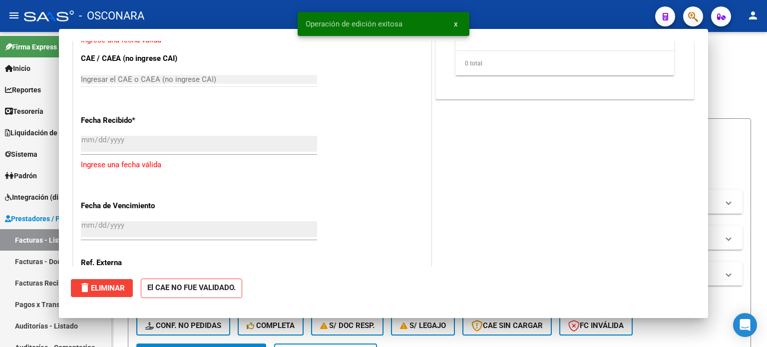
scroll to position [703, 0]
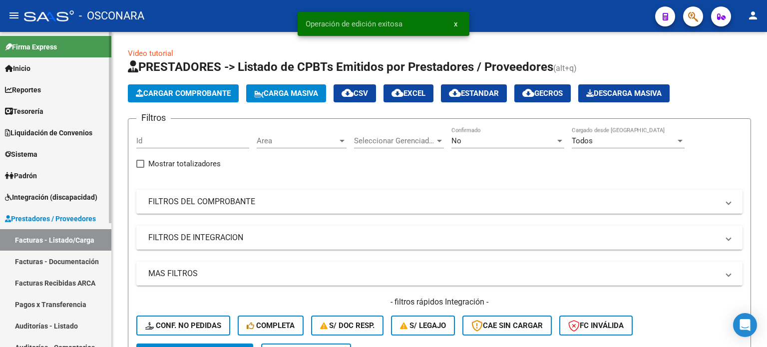
click at [34, 325] on link "Auditorías - Listado" at bounding box center [55, 325] width 111 height 21
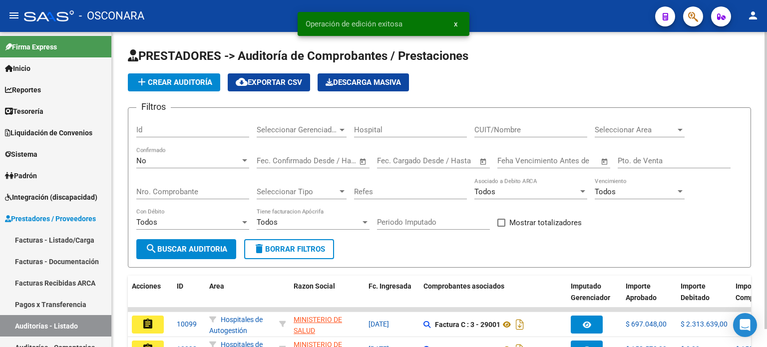
click at [174, 82] on span "add Crear Auditoría" at bounding box center [174, 82] width 76 height 9
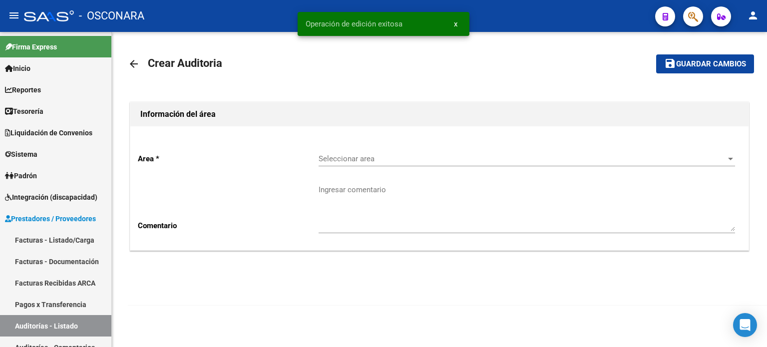
click at [355, 156] on span "Seleccionar area" at bounding box center [521, 158] width 407 height 9
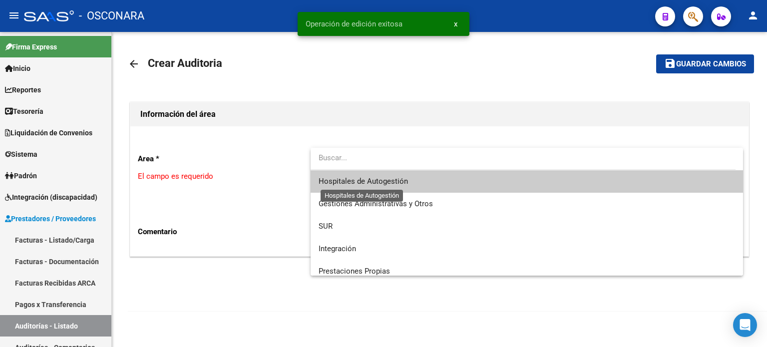
drag, startPoint x: 356, startPoint y: 184, endPoint x: 348, endPoint y: 194, distance: 12.4
click at [356, 185] on span "Hospitales de Autogestión" at bounding box center [362, 181] width 89 height 9
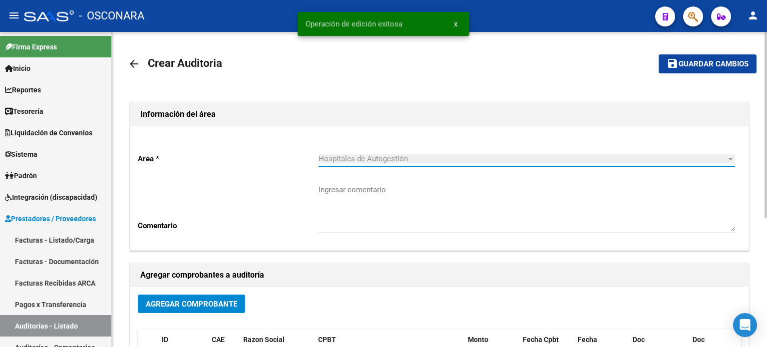
click at [188, 299] on span "Agregar Comprobante" at bounding box center [191, 303] width 91 height 9
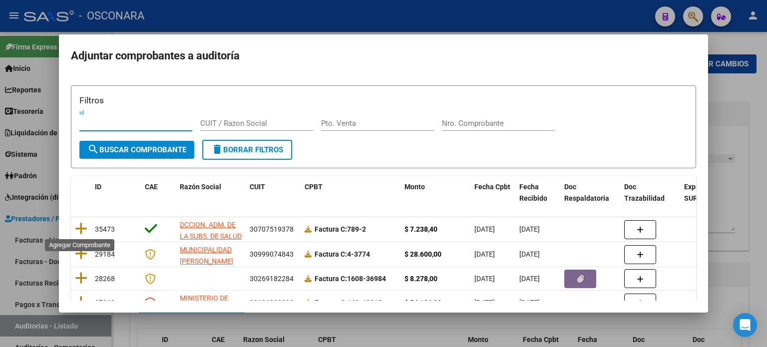
click at [83, 226] on icon at bounding box center [81, 229] width 12 height 14
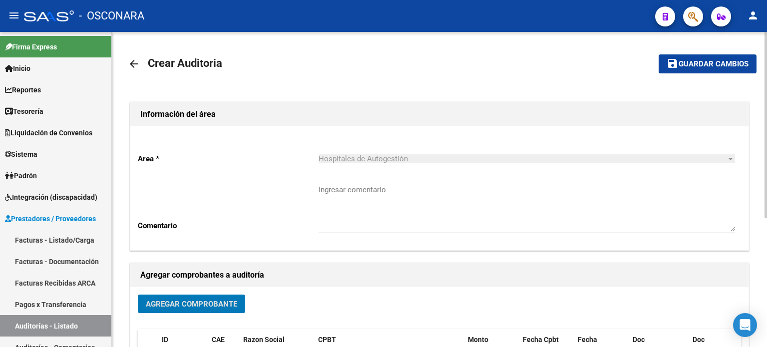
click at [708, 66] on span "Guardar cambios" at bounding box center [713, 64] width 70 height 9
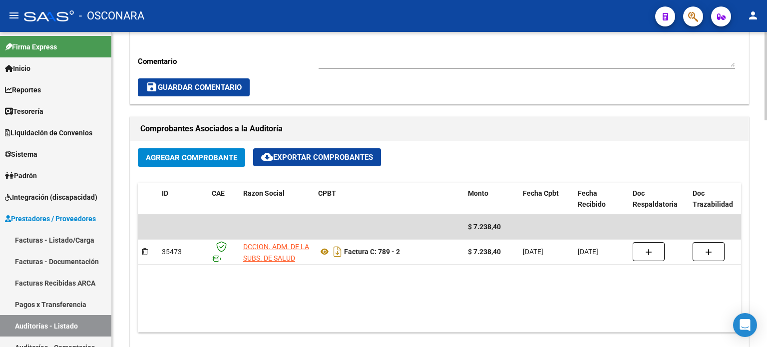
scroll to position [599, 0]
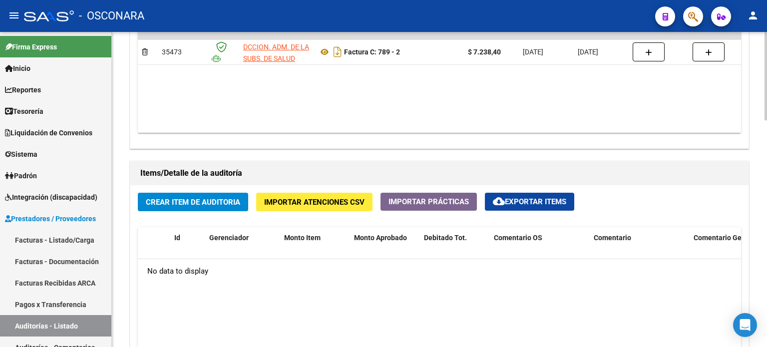
click at [177, 192] on div "Crear Item de Auditoria Importar Atenciones CSV Importar Prácticas cloud_downlo…" at bounding box center [439, 335] width 618 height 300
click at [176, 201] on span "Crear Item de Auditoria" at bounding box center [193, 202] width 94 height 9
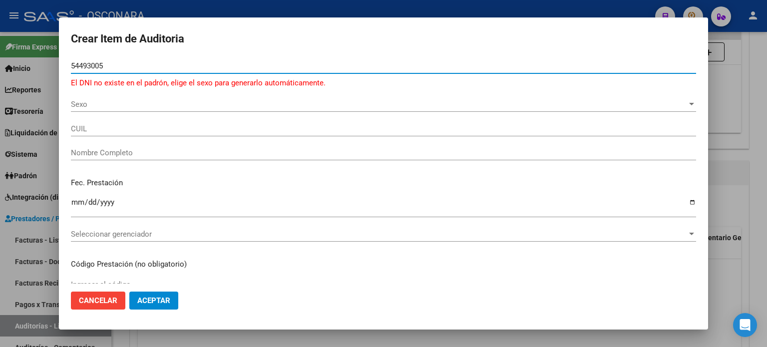
type input "54493005"
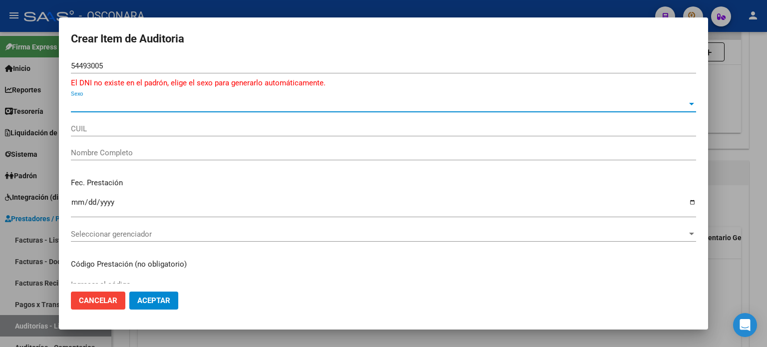
click at [87, 100] on span "Sexo" at bounding box center [379, 104] width 616 height 9
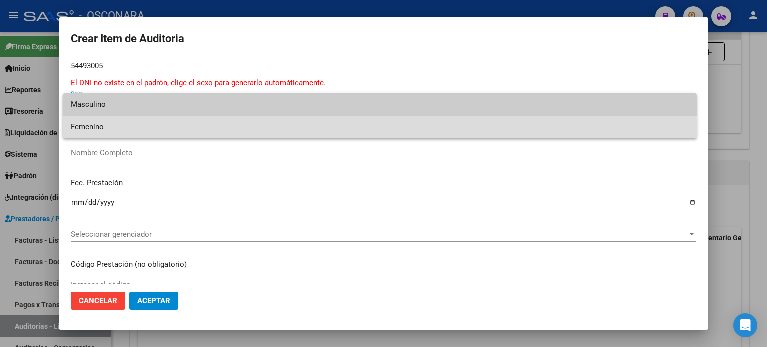
click at [84, 127] on span "Femenino" at bounding box center [379, 127] width 617 height 22
type input "27544930058"
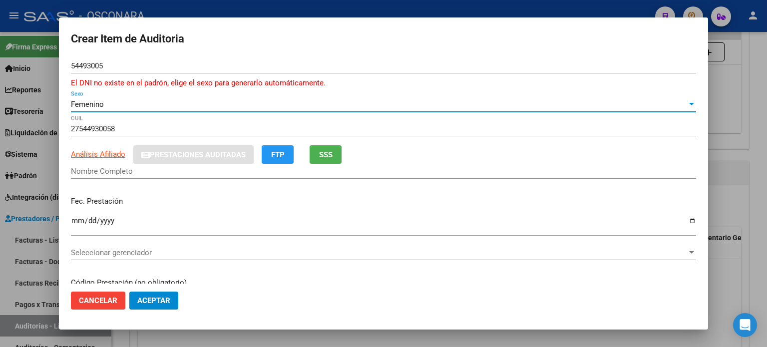
click at [331, 157] on span "SSS" at bounding box center [325, 154] width 13 height 9
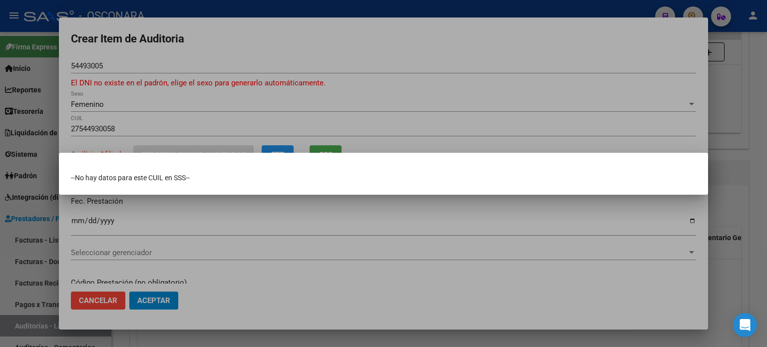
click at [304, 104] on div at bounding box center [383, 173] width 767 height 347
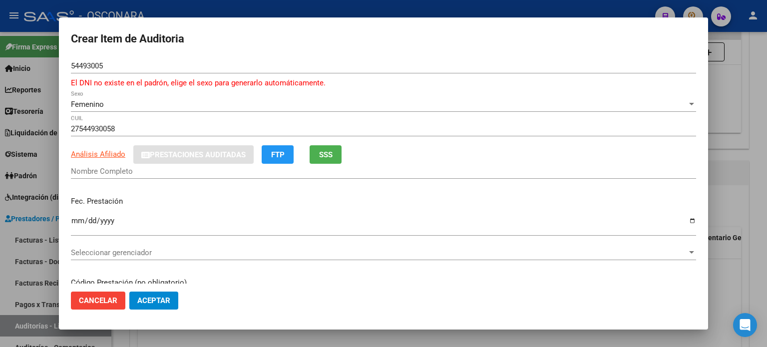
click at [730, 198] on div at bounding box center [383, 173] width 767 height 347
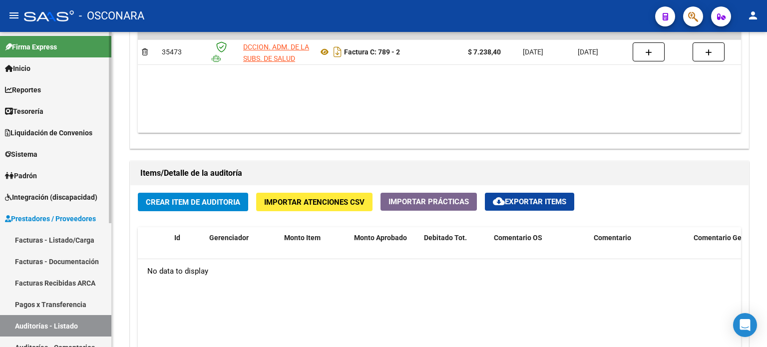
click at [76, 240] on link "Facturas - Listado/Carga" at bounding box center [55, 239] width 111 height 21
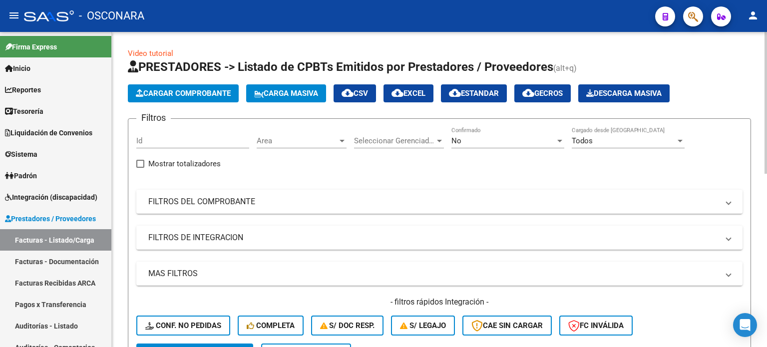
click at [192, 92] on span "Cargar Comprobante" at bounding box center [183, 93] width 95 height 9
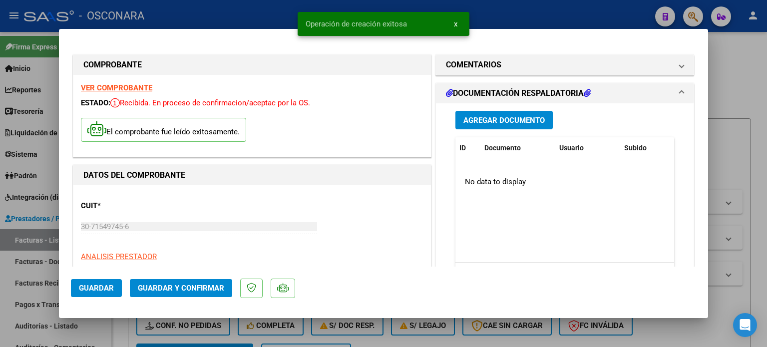
click at [714, 144] on div at bounding box center [383, 173] width 767 height 347
type input "$ 0,00"
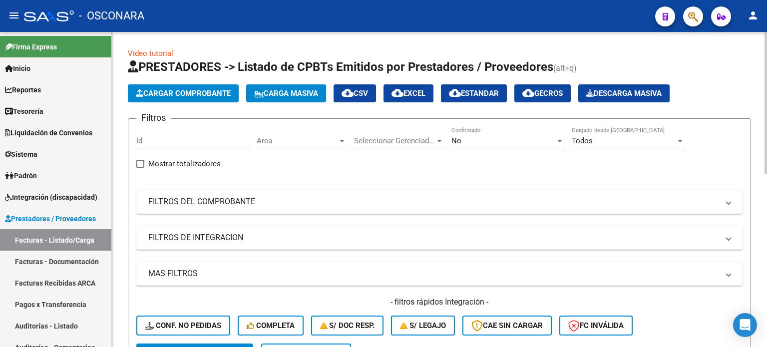
click at [181, 95] on span "Cargar Comprobante" at bounding box center [183, 93] width 95 height 9
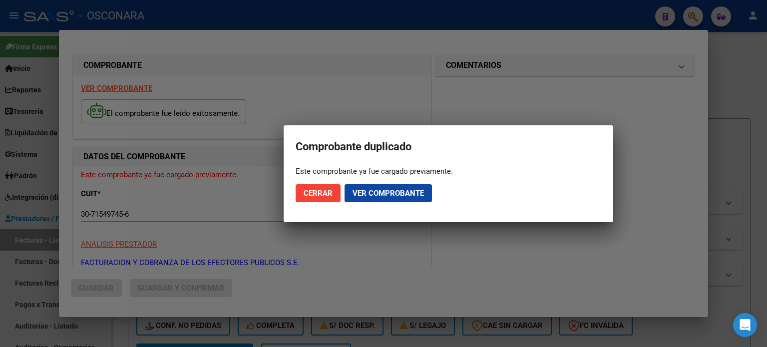
click at [374, 194] on span "Ver comprobante" at bounding box center [387, 193] width 71 height 9
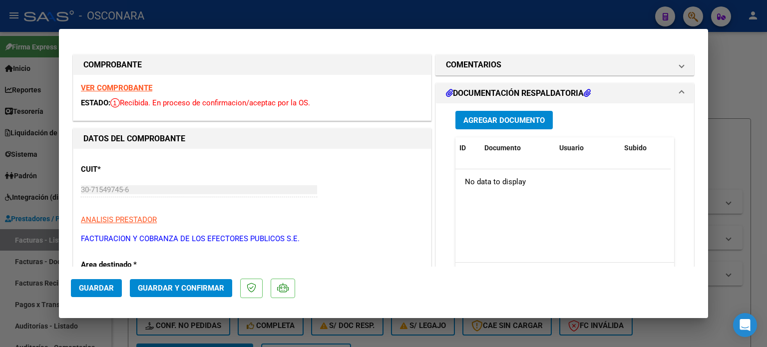
click at [506, 119] on span "Agregar Documento" at bounding box center [503, 120] width 81 height 9
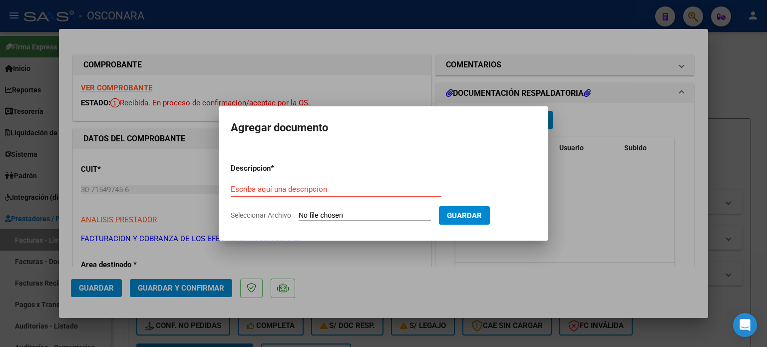
type input "C:\fakepath\FACB2 0001-00083442 Anexo.pdf"
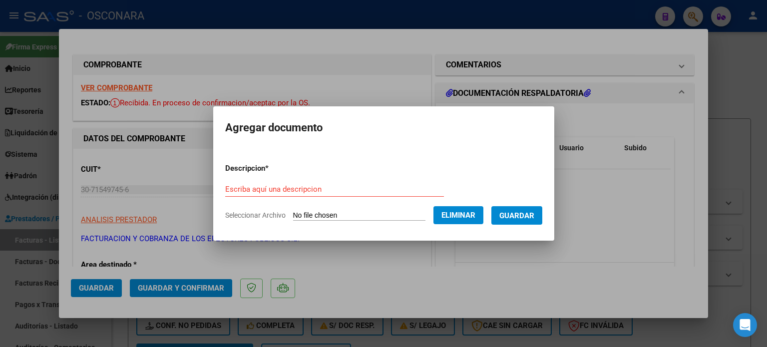
click at [296, 180] on form "Descripcion * Escriba aquí una descripcion Seleccionar Archivo Eliminar Guardar" at bounding box center [383, 191] width 317 height 73
click at [295, 192] on input "Escriba aquí una descripcion" at bounding box center [334, 189] width 219 height 9
type input "DOC RESPALDATORIA"
click at [529, 213] on span "Guardar" at bounding box center [516, 215] width 35 height 9
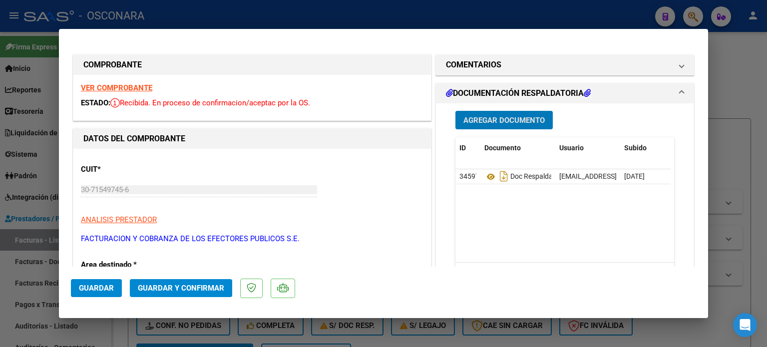
click at [181, 288] on span "Guardar y Confirmar" at bounding box center [181, 287] width 86 height 9
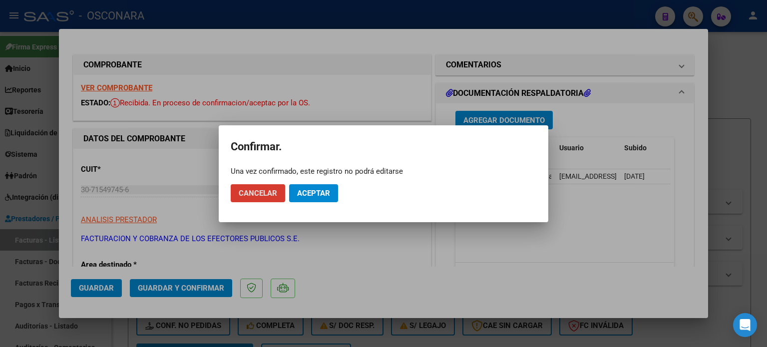
click at [303, 192] on span "Aceptar" at bounding box center [313, 193] width 33 height 9
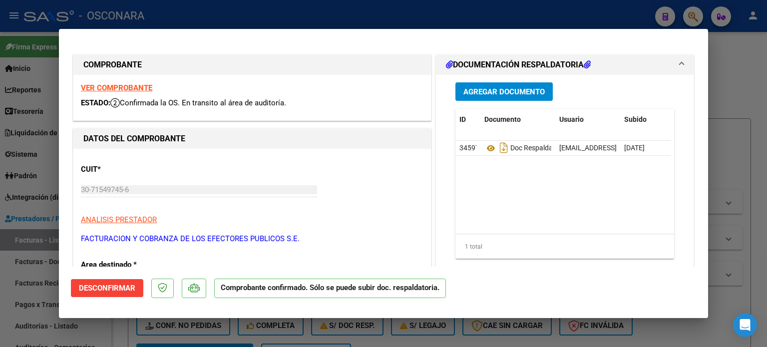
click at [4, 298] on div at bounding box center [383, 173] width 767 height 347
type input "$ 0,00"
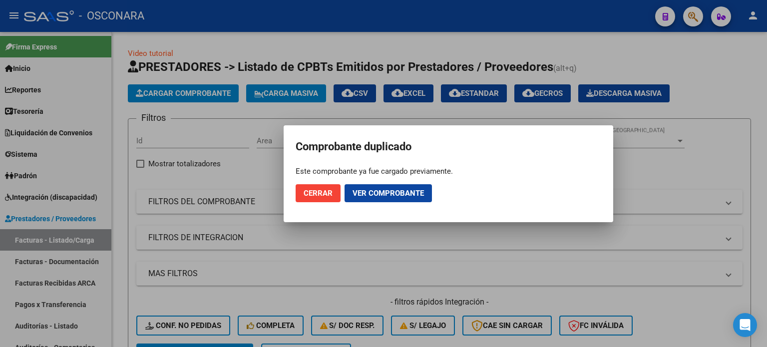
click at [31, 323] on div at bounding box center [383, 173] width 767 height 347
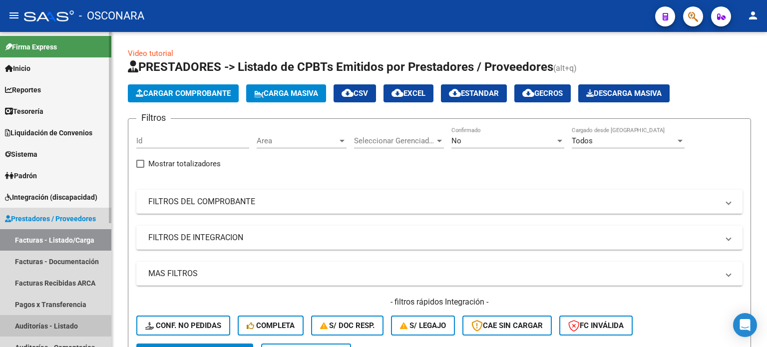
click at [31, 323] on link "Auditorías - Listado" at bounding box center [55, 325] width 111 height 21
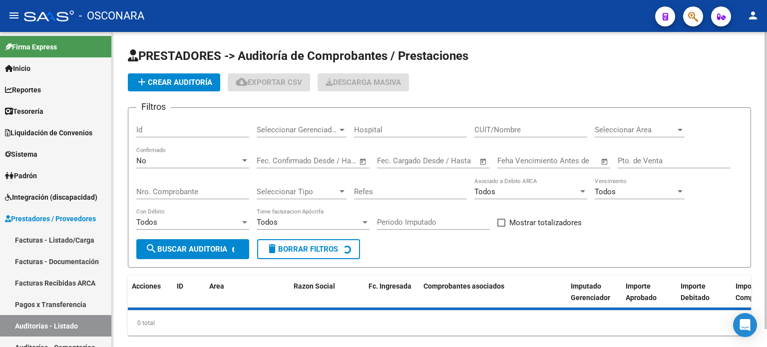
click at [202, 75] on button "add Crear Auditoría" at bounding box center [174, 82] width 92 height 18
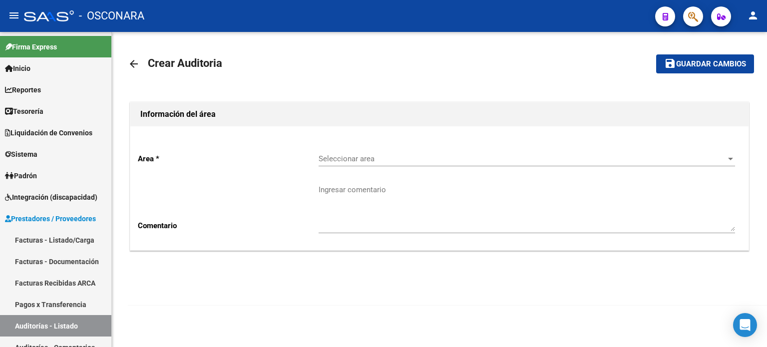
click at [372, 166] on div "Seleccionar area Seleccionar area" at bounding box center [526, 160] width 416 height 31
click at [374, 158] on span "Seleccionar area" at bounding box center [521, 158] width 407 height 9
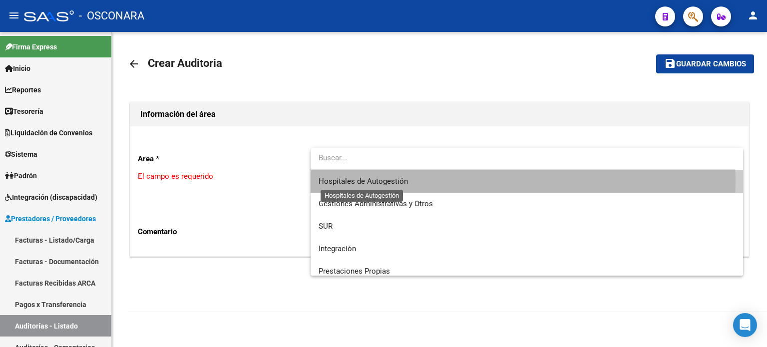
click at [365, 178] on span "Hospitales de Autogestión" at bounding box center [362, 181] width 89 height 9
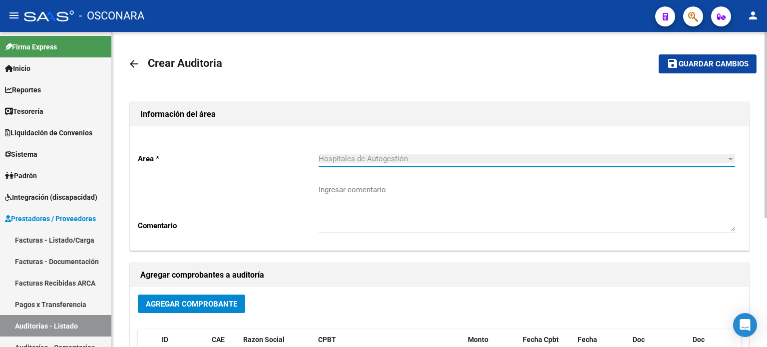
click at [183, 299] on button "Agregar Comprobante" at bounding box center [191, 303] width 107 height 18
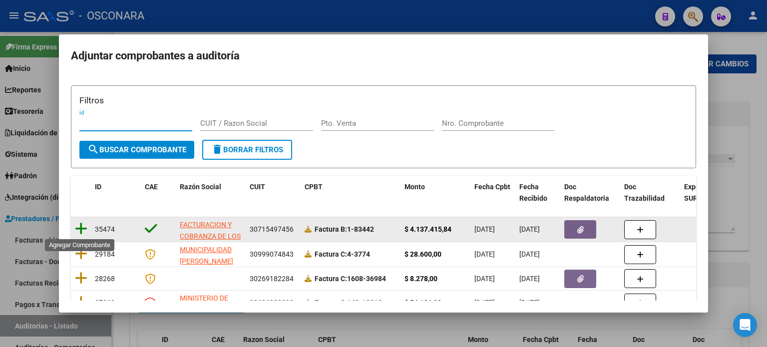
click at [81, 227] on icon at bounding box center [81, 229] width 12 height 14
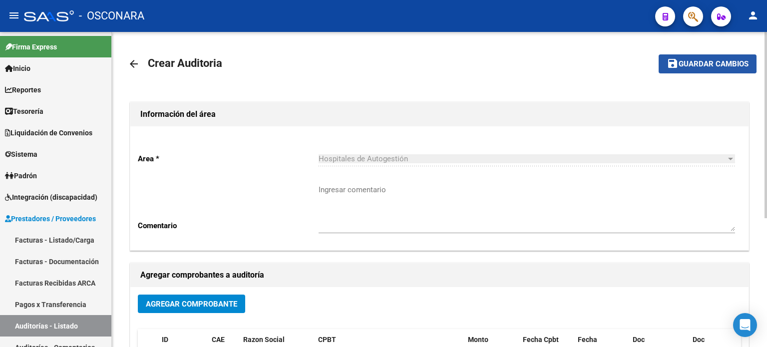
click at [703, 60] on span "Guardar cambios" at bounding box center [713, 64] width 70 height 9
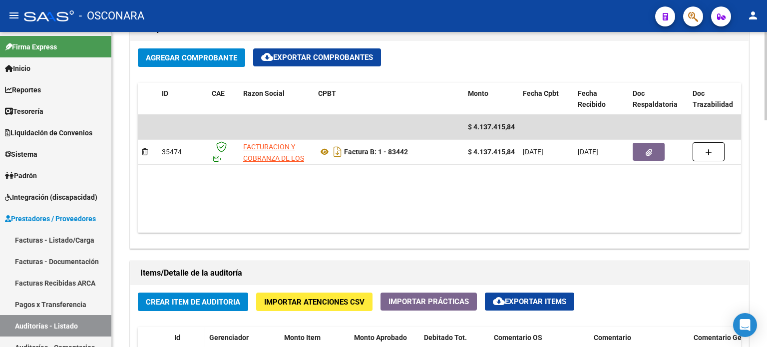
scroll to position [599, 0]
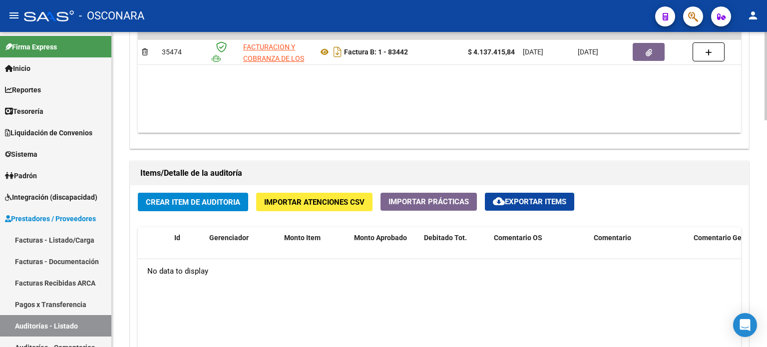
click at [180, 201] on span "Crear Item de Auditoria" at bounding box center [193, 202] width 94 height 9
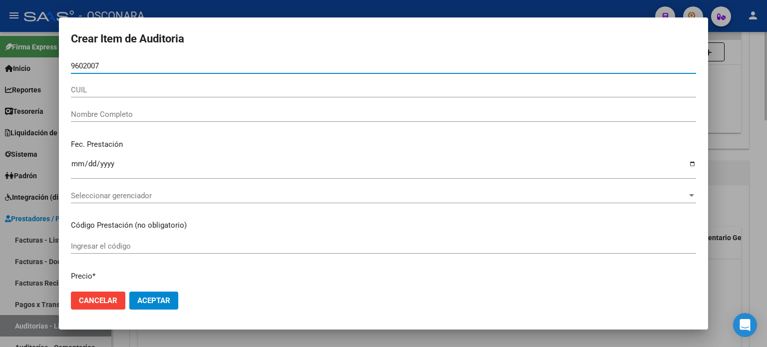
type input "96020075"
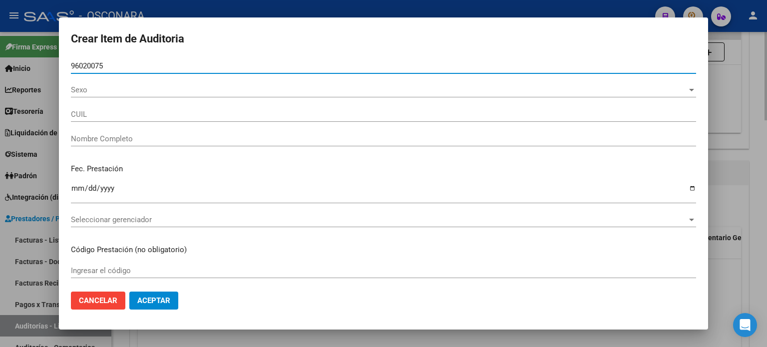
type input "27960200751"
type input "MONTEIRO DE ALMEIDA ZAGUI MARTINEZ ALANA"
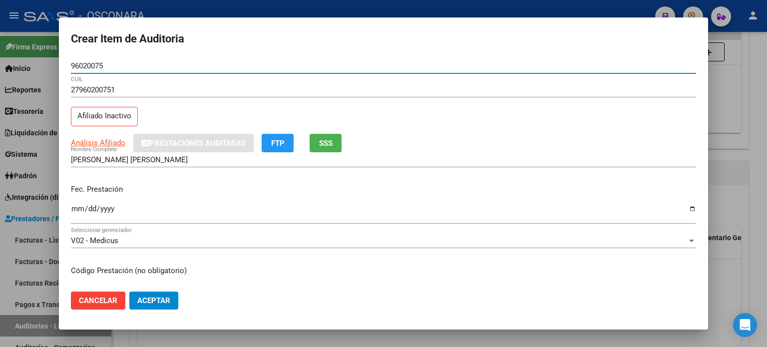
type input "96020075"
click at [340, 137] on button "SSS" at bounding box center [325, 143] width 32 height 18
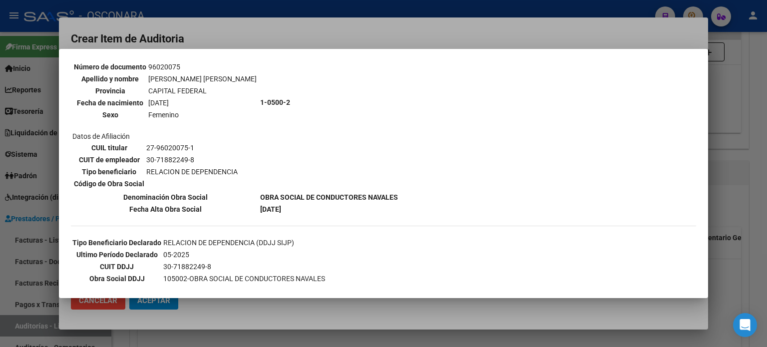
scroll to position [100, 0]
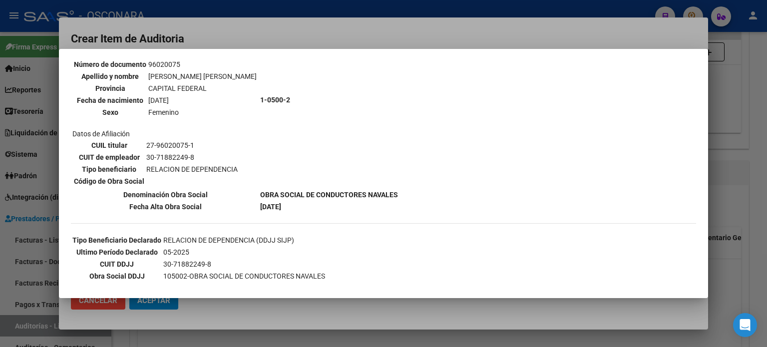
click at [747, 165] on div at bounding box center [383, 173] width 767 height 347
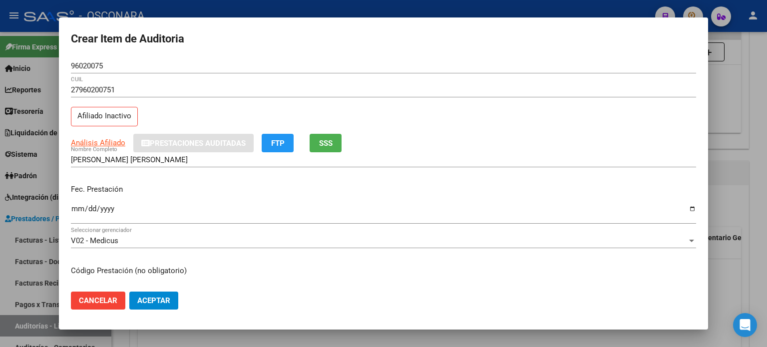
click at [75, 209] on input "Ingresar la fecha" at bounding box center [383, 213] width 625 height 16
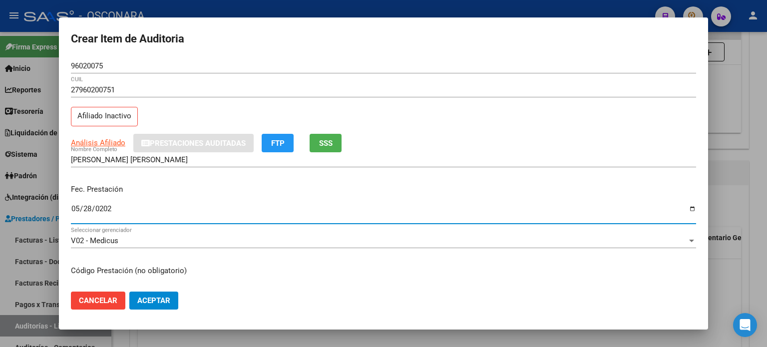
type input "2025-05-28"
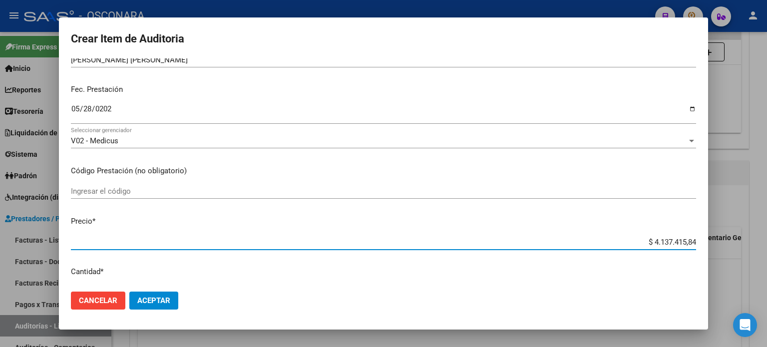
drag, startPoint x: 645, startPoint y: 241, endPoint x: 766, endPoint y: 253, distance: 121.3
click at [766, 253] on div "Crear Item de Auditoria 96020075 Nro Documento 27960200751 CUIL Afiliado Inacti…" at bounding box center [383, 173] width 767 height 347
type input "$ 0,01"
type input "$ 0,18"
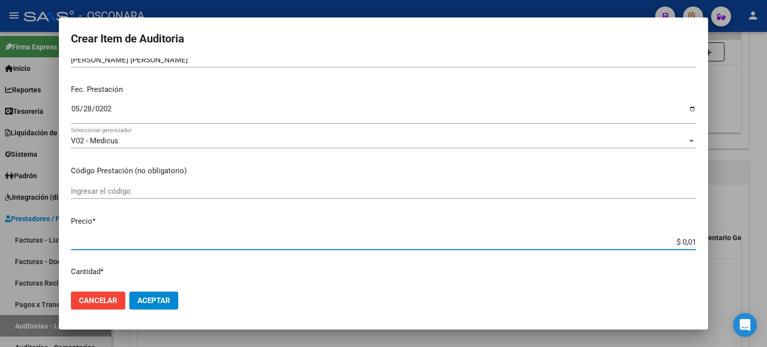
type input "$ 0,18"
type input "$ 1,81"
type input "$ 18,14"
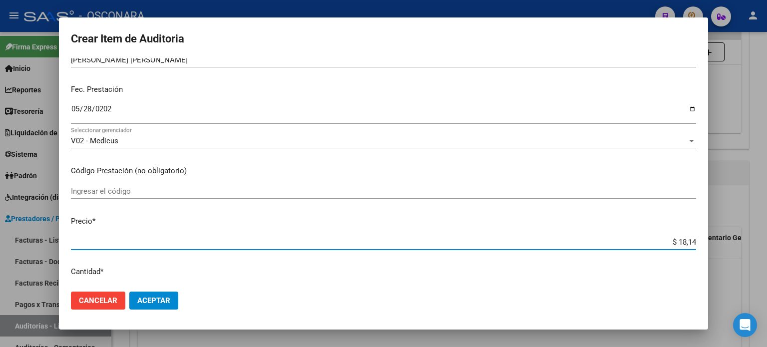
type input "$ 181,40"
type input "$ 1.814,00"
type input "$ 18.140,00"
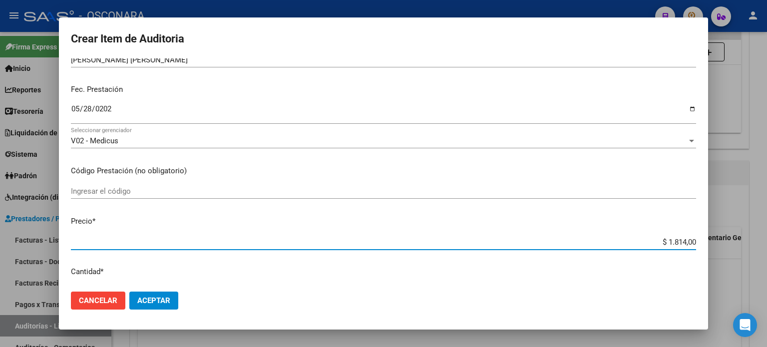
type input "$ 18.140,00"
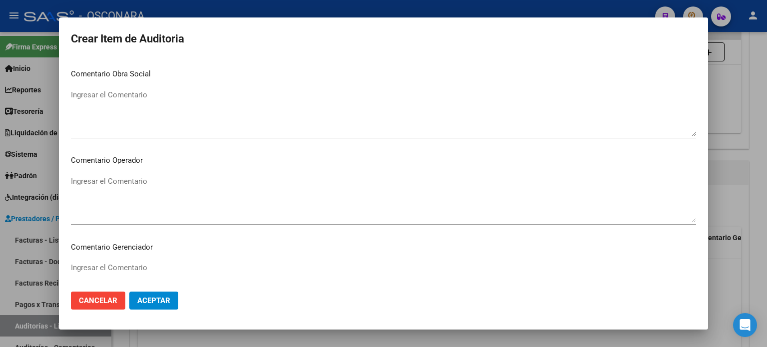
scroll to position [673, 0]
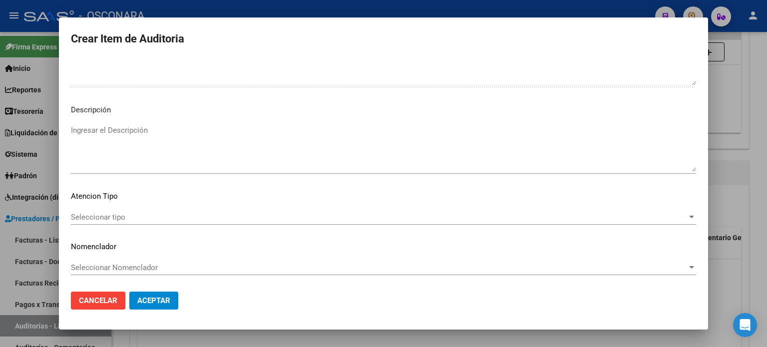
click at [146, 150] on textarea "Ingresar el Descripción" at bounding box center [383, 148] width 625 height 47
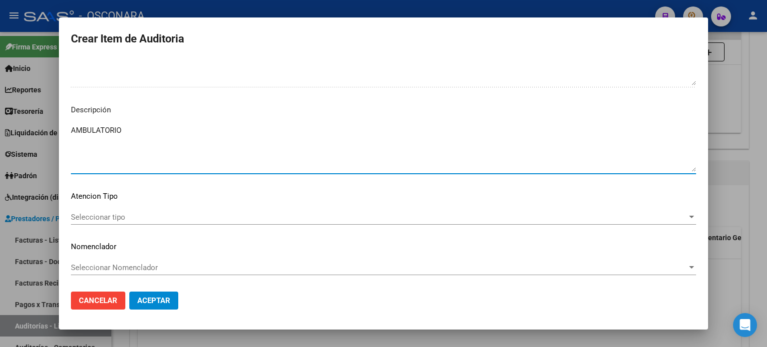
type textarea "AMBULATORIO"
click at [95, 218] on span "Seleccionar tipo" at bounding box center [379, 217] width 616 height 9
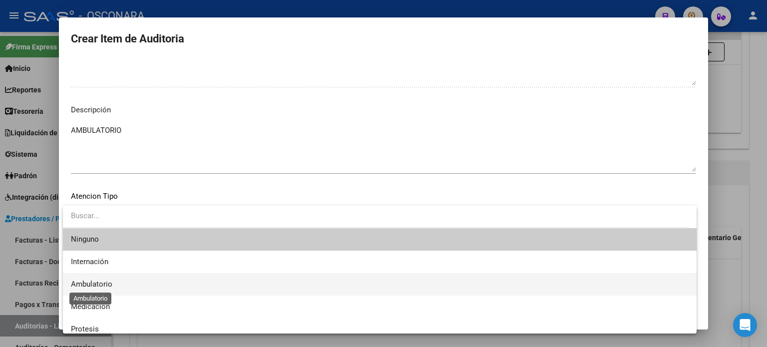
click at [94, 282] on span "Ambulatorio" at bounding box center [91, 283] width 41 height 9
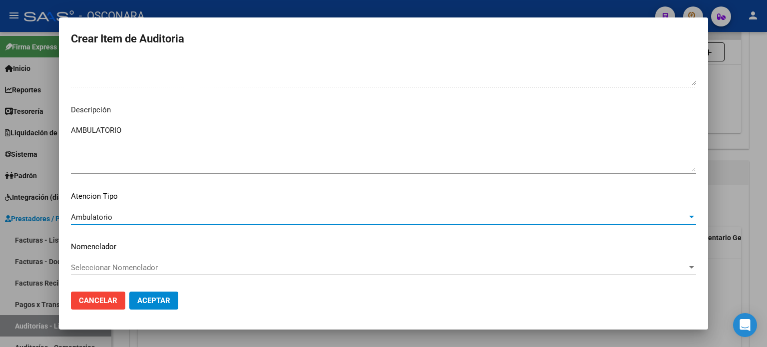
click at [154, 301] on span "Aceptar" at bounding box center [153, 300] width 33 height 9
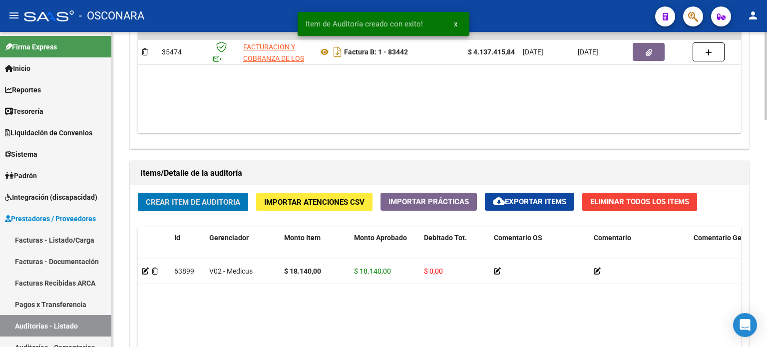
scroll to position [599, 0]
click at [186, 201] on span "Crear Item de Auditoria" at bounding box center [193, 202] width 94 height 9
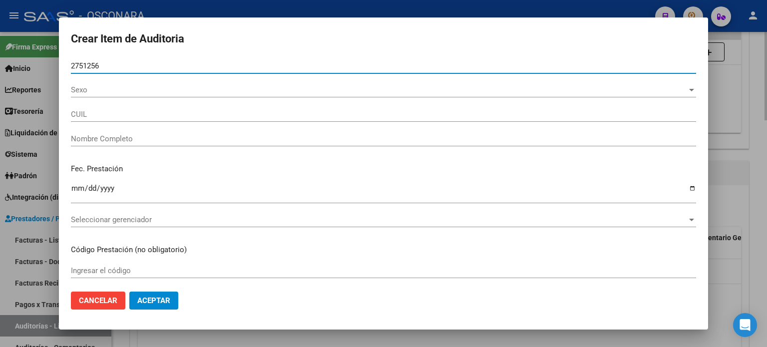
type input "27512561"
type input "20275125610"
type input "OLMEDO SERGIO ARIEL"
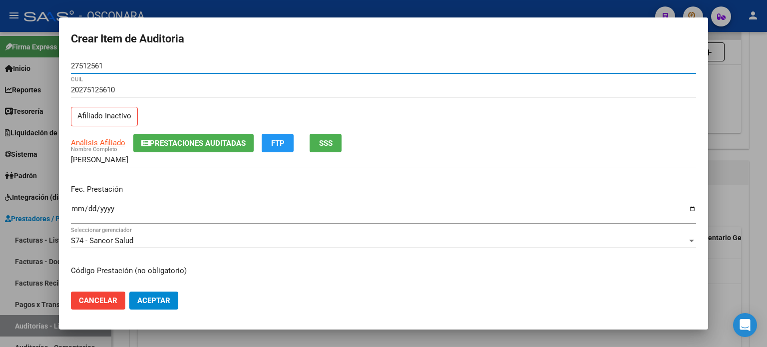
type input "27512561"
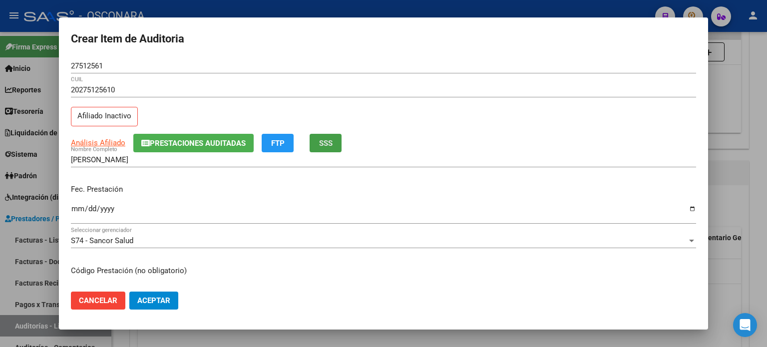
click at [331, 144] on span "SSS" at bounding box center [325, 143] width 13 height 9
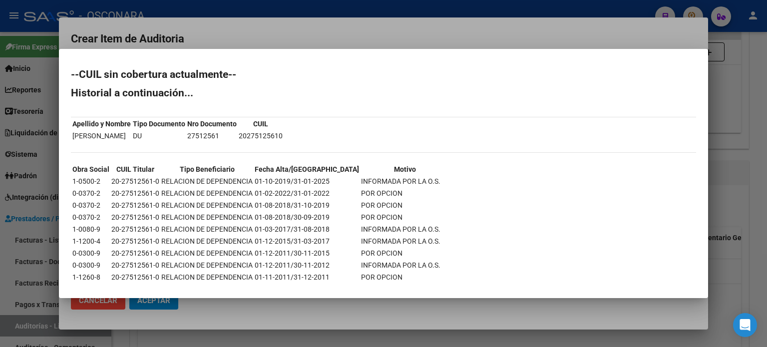
click at [725, 175] on div at bounding box center [383, 173] width 767 height 347
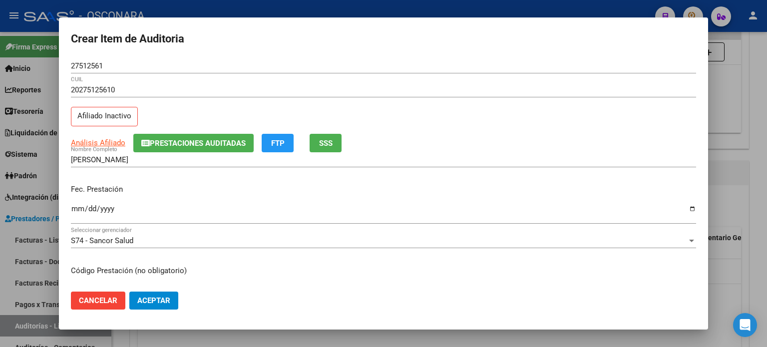
click at [73, 208] on input "Ingresar la fecha" at bounding box center [383, 213] width 625 height 16
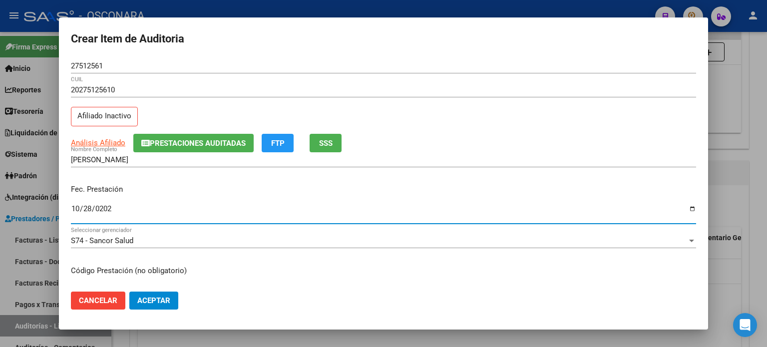
type input "2024-10-28"
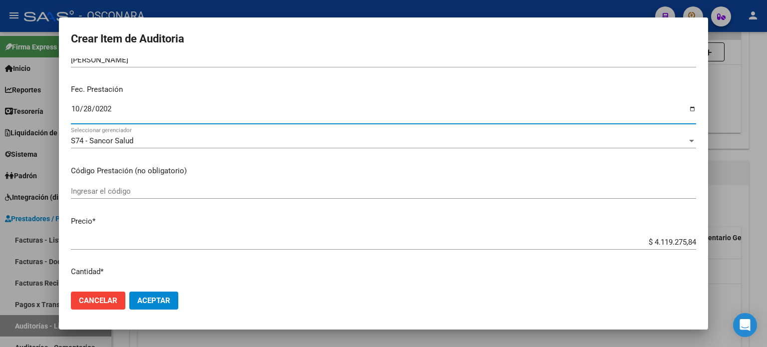
scroll to position [150, 0]
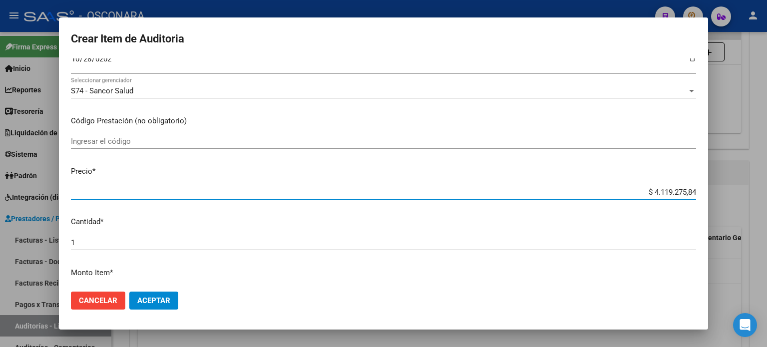
drag, startPoint x: 645, startPoint y: 190, endPoint x: 766, endPoint y: 188, distance: 121.3
click at [766, 188] on div "Crear Item de Auditoria 27512561 Nro Documento 20275125610 CUIL Afiliado Inacti…" at bounding box center [383, 173] width 767 height 347
type input "$ 0,05"
type input "$ 0,51"
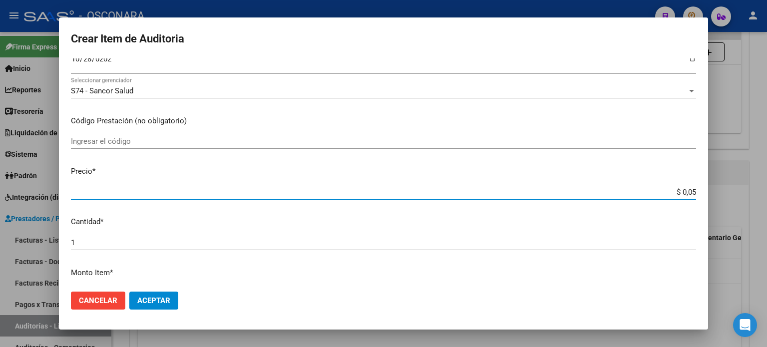
type input "$ 0,51"
type input "$ 5,13"
type input "$ 51,34"
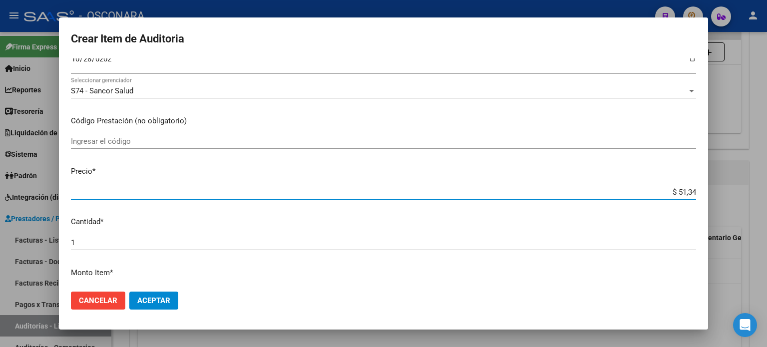
type input "$ 513,47"
type input "$ 5.134,70"
type input "$ 51.347,00"
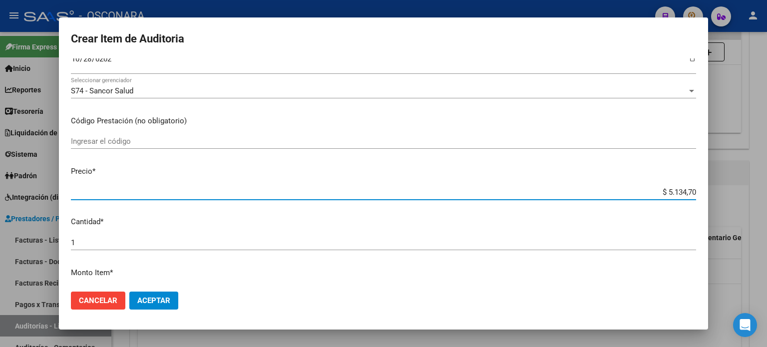
type input "$ 51.347,00"
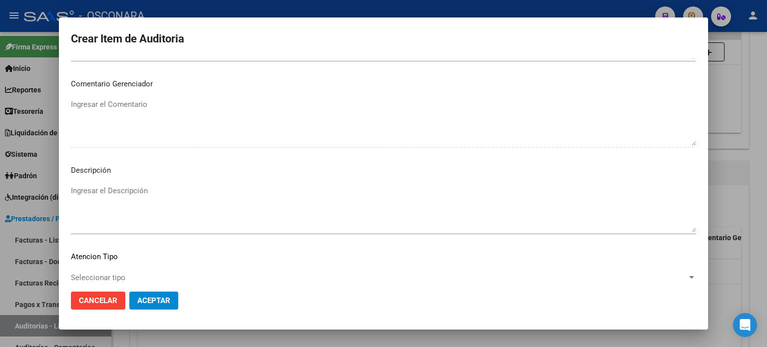
scroll to position [673, 0]
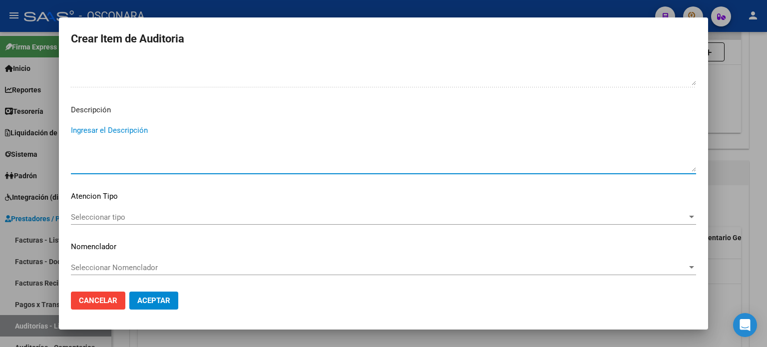
click at [122, 154] on textarea "Ingresar el Descripción" at bounding box center [383, 148] width 625 height 47
type textarea "AMBULATORIO"
click at [78, 214] on span "Seleccionar tipo" at bounding box center [379, 217] width 616 height 9
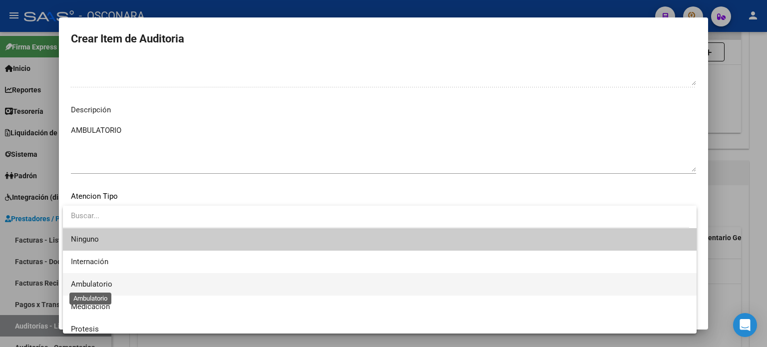
click at [79, 285] on span "Ambulatorio" at bounding box center [91, 283] width 41 height 9
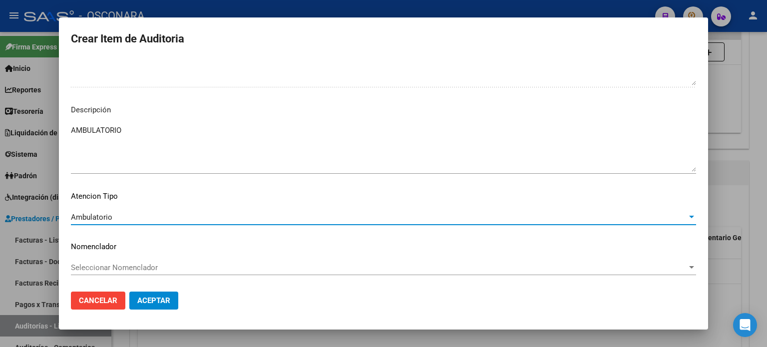
click at [152, 296] on span "Aceptar" at bounding box center [153, 300] width 33 height 9
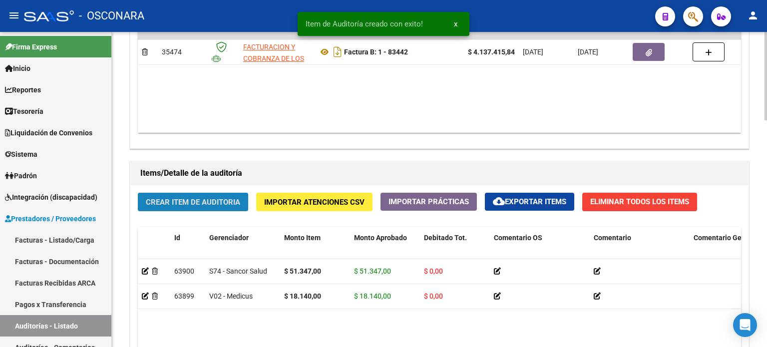
click at [148, 201] on span "Crear Item de Auditoria" at bounding box center [193, 202] width 94 height 9
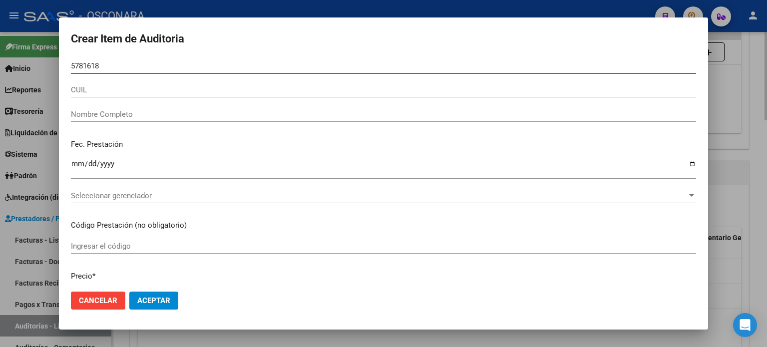
type input "57816189"
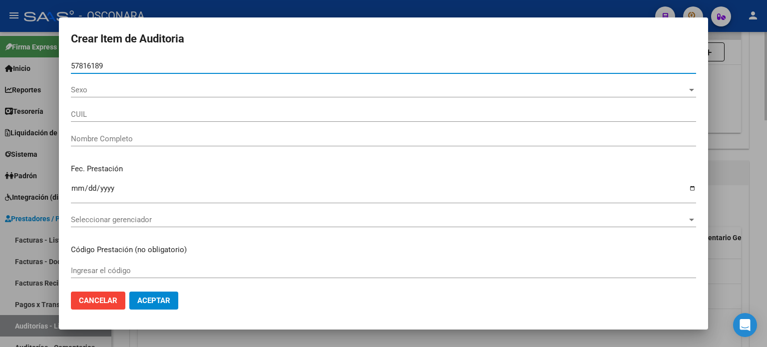
type input "27578161894"
type input "BERARDI JUANA"
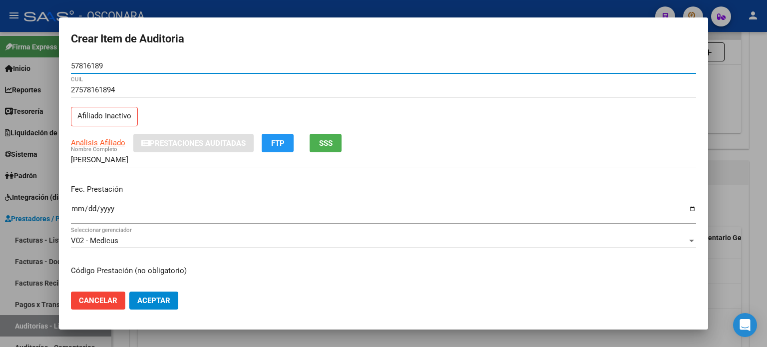
type input "57816189"
click at [331, 138] on span "SSS" at bounding box center [325, 142] width 13 height 9
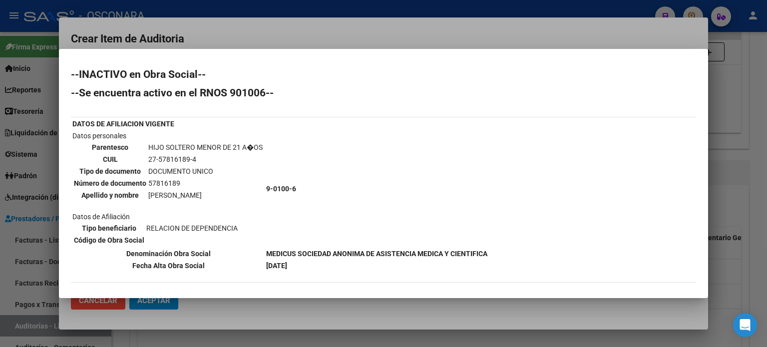
click at [743, 206] on div at bounding box center [383, 173] width 767 height 347
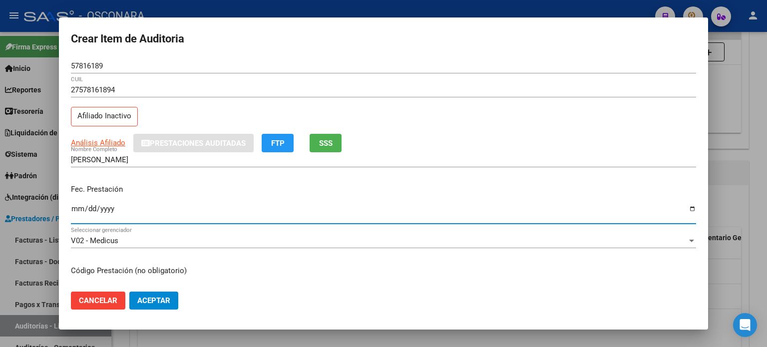
click at [78, 211] on input "Ingresar la fecha" at bounding box center [383, 213] width 625 height 16
type input "2025-02-20"
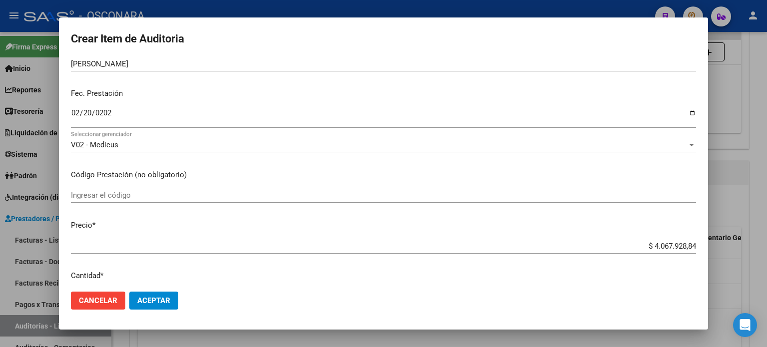
scroll to position [100, 0]
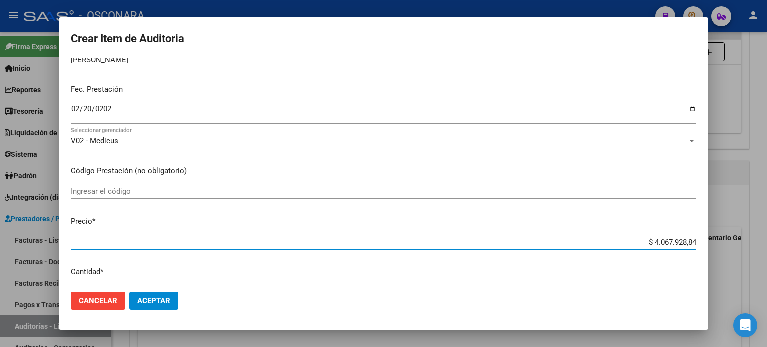
drag, startPoint x: 642, startPoint y: 237, endPoint x: 726, endPoint y: 240, distance: 83.9
click at [725, 240] on div "Crear Item de Auditoria 57816189 Nro Documento 27578161894 CUIL Afiliado Inacti…" at bounding box center [383, 173] width 767 height 347
type input "$ 0,09"
type input "$ 0,93"
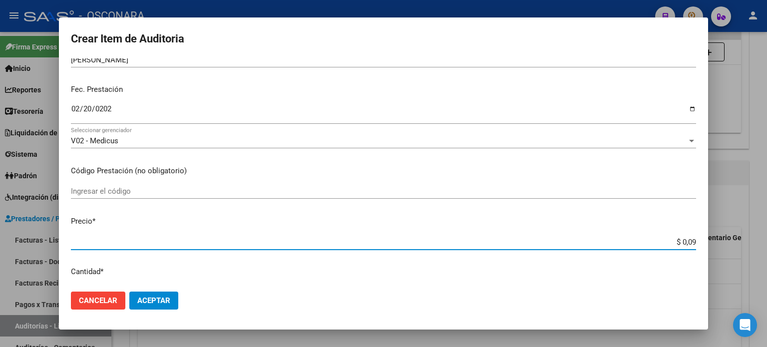
type input "$ 0,93"
type input "$ 9,32"
type input "$ 93,21"
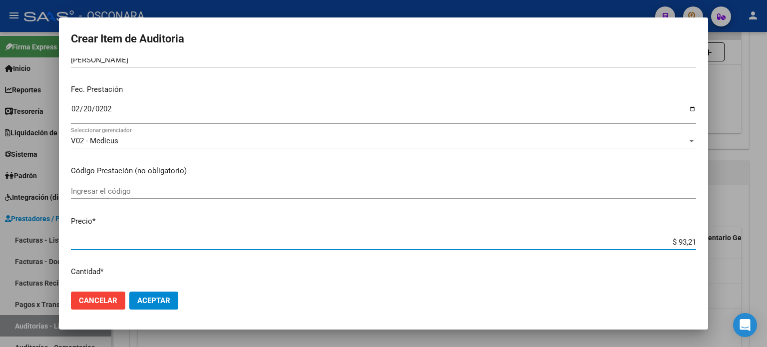
type input "$ 932,10"
type input "$ 9.321,00"
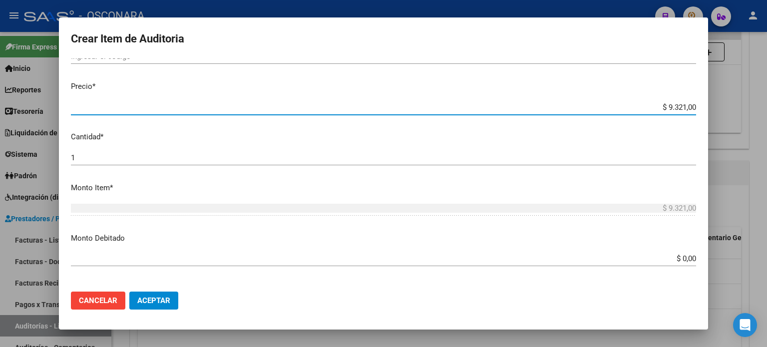
scroll to position [250, 0]
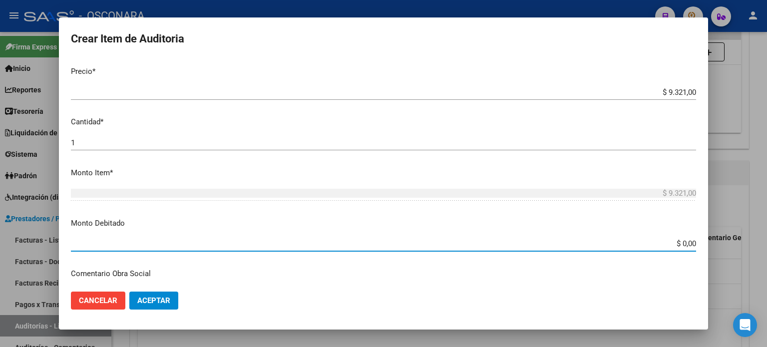
drag, startPoint x: 673, startPoint y: 243, endPoint x: 746, endPoint y: 244, distance: 72.4
click at [746, 244] on div "Crear Item de Auditoria 57816189 Nro Documento 27578161894 CUIL Afiliado Inacti…" at bounding box center [383, 173] width 767 height 347
type input "$ 9.321,00"
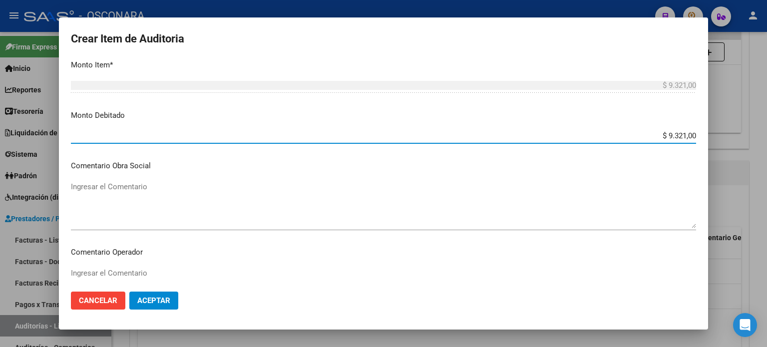
scroll to position [399, 0]
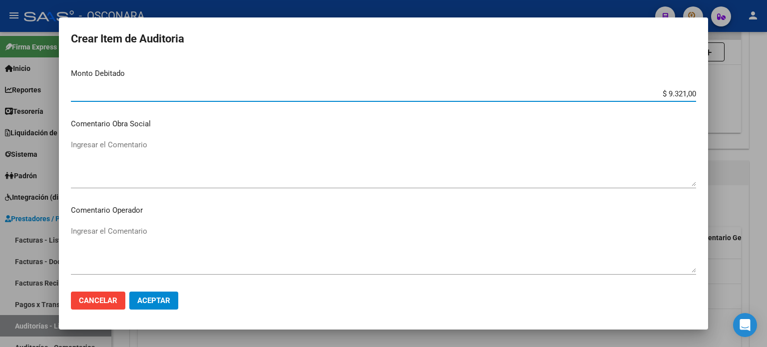
click at [147, 149] on textarea "Ingresar el Comentario" at bounding box center [383, 162] width 625 height 47
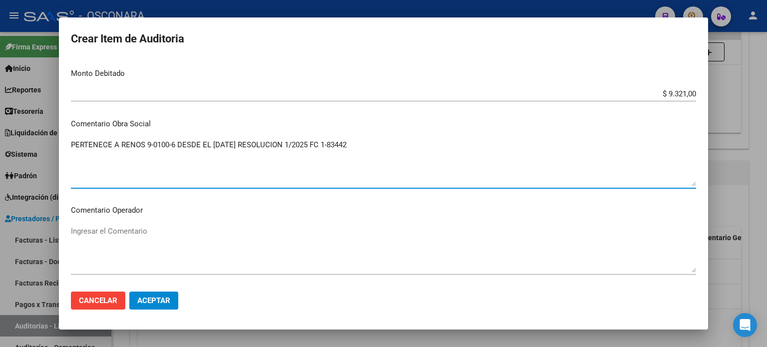
drag, startPoint x: 371, startPoint y: 144, endPoint x: 55, endPoint y: 147, distance: 315.9
click at [39, 148] on div "Crear Item de Auditoria 57816189 Nro Documento 27578161894 CUIL Afiliado Inacti…" at bounding box center [383, 173] width 767 height 347
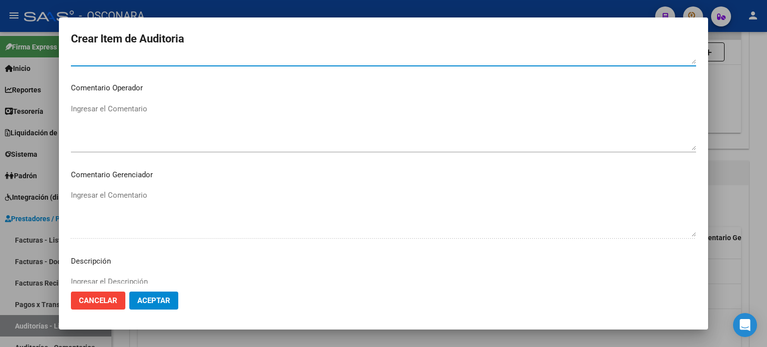
scroll to position [599, 0]
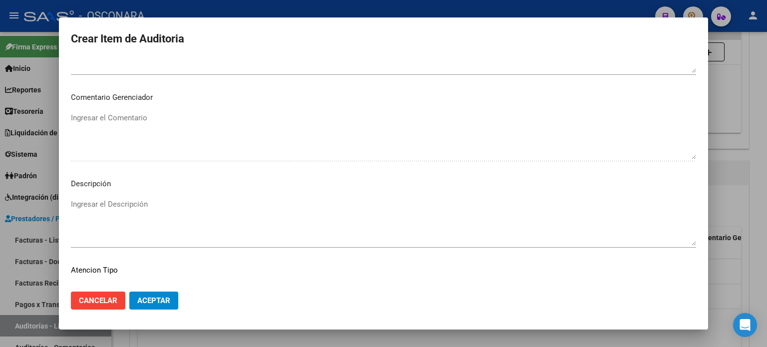
type textarea "PERTENECE A RENOS 9-0100-6 DESDE EL 01/01/2025 RESOLUCION 1/2025 FC 1-83442"
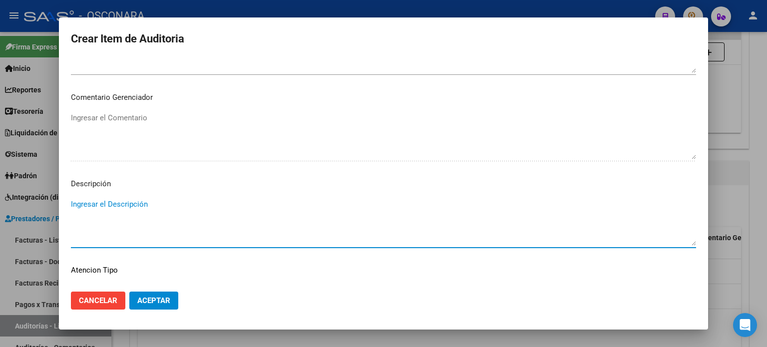
paste textarea "PERTENECE A RENOS 9-0100-6 DESDE EL 01/01/2025 RESOLUCION 1/2025 FC 1-83442"
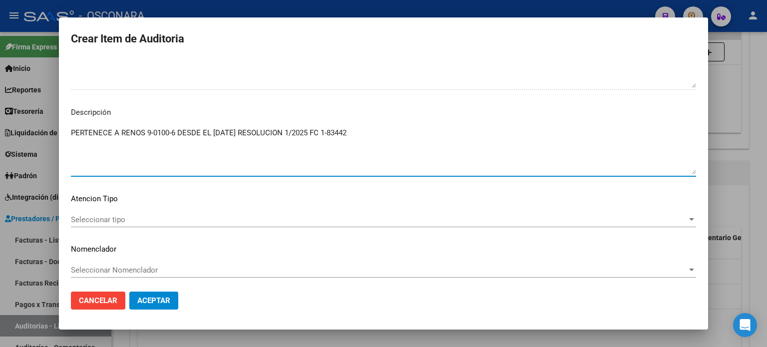
scroll to position [673, 0]
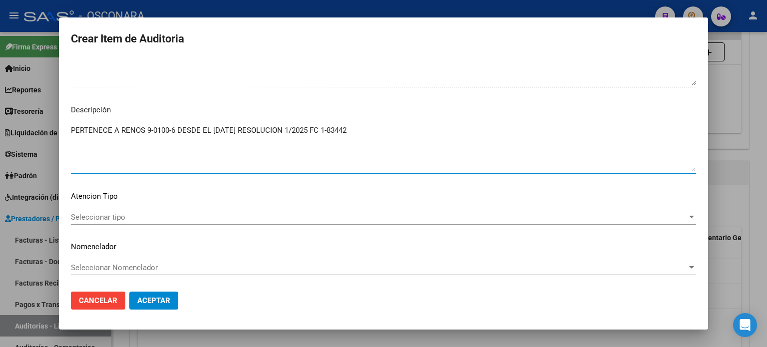
type textarea "PERTENECE A RENOS 9-0100-6 DESDE EL 01/01/2025 RESOLUCION 1/2025 FC 1-83442"
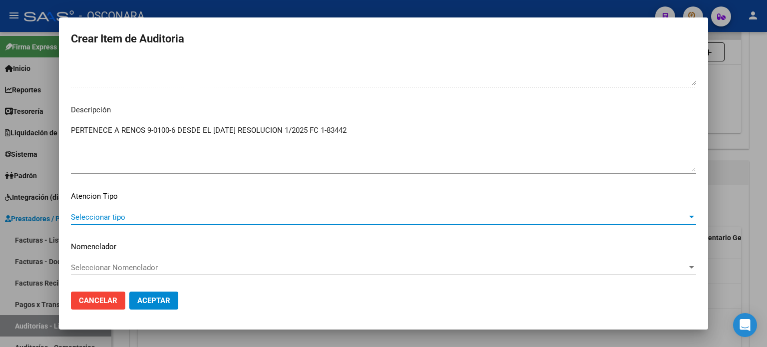
click at [106, 219] on span "Seleccionar tipo" at bounding box center [379, 217] width 616 height 9
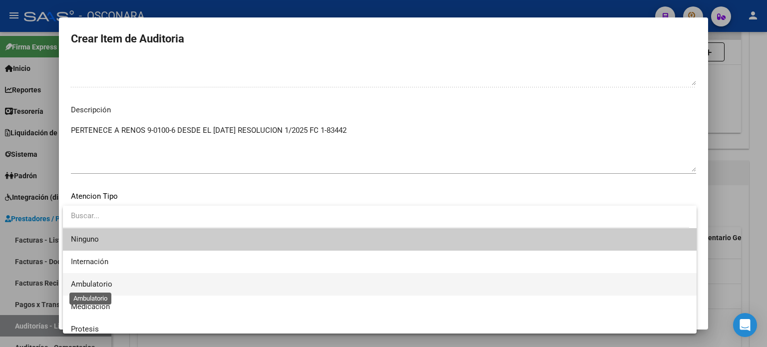
click at [96, 282] on span "Ambulatorio" at bounding box center [91, 283] width 41 height 9
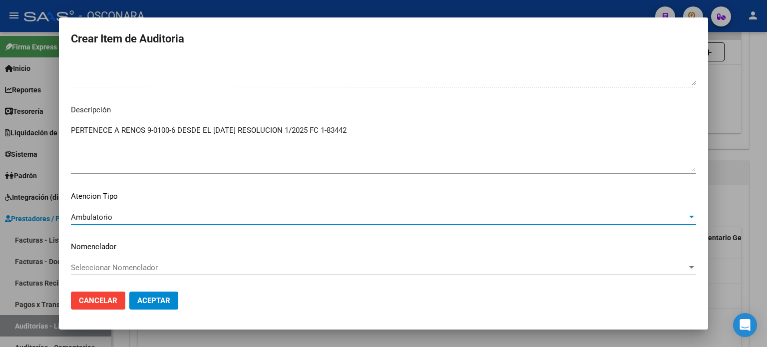
click at [152, 303] on span "Aceptar" at bounding box center [153, 300] width 33 height 9
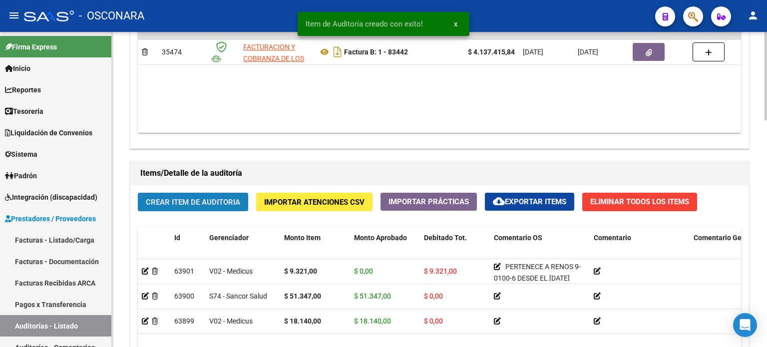
click at [220, 201] on span "Crear Item de Auditoria" at bounding box center [193, 202] width 94 height 9
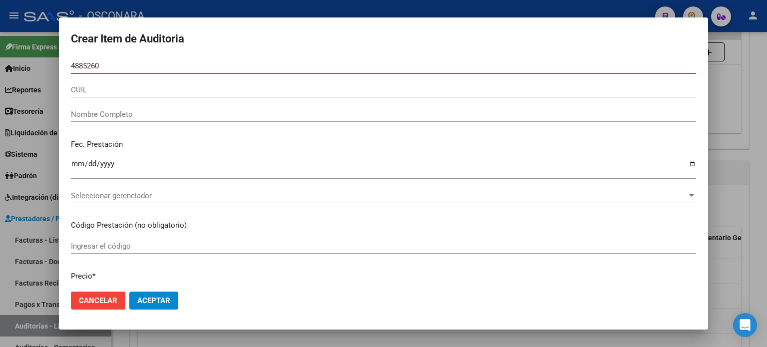
click at [72, 65] on input "4885260" at bounding box center [383, 65] width 625 height 9
type input "04885260"
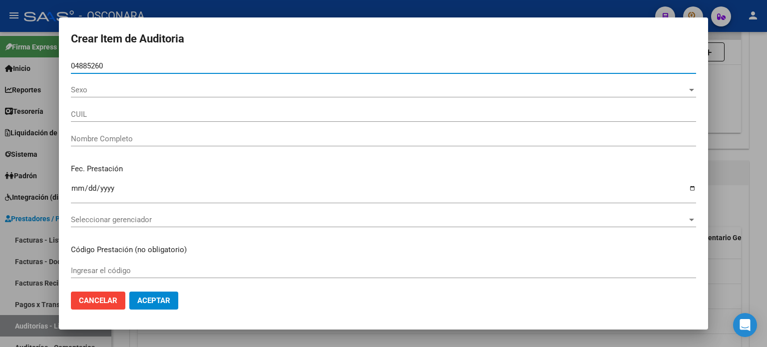
type input "20048852603"
type input "ROJAS JOSE CARLOS"
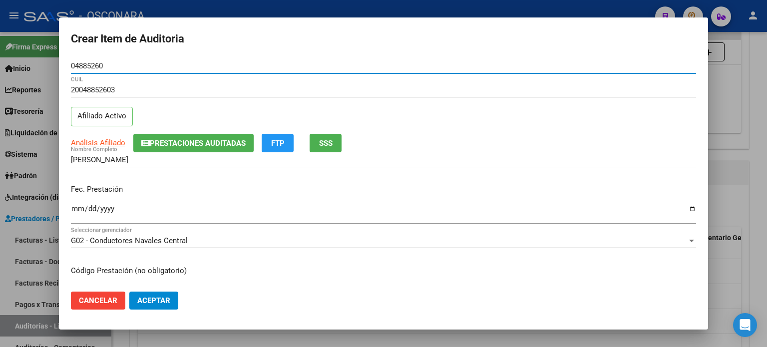
type input "04885260"
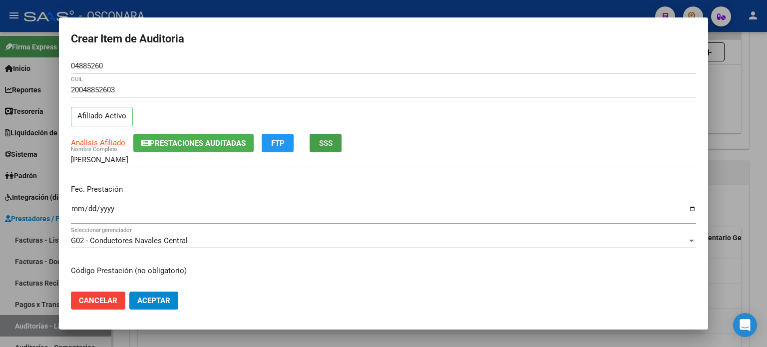
click at [332, 144] on span "SSS" at bounding box center [325, 143] width 13 height 9
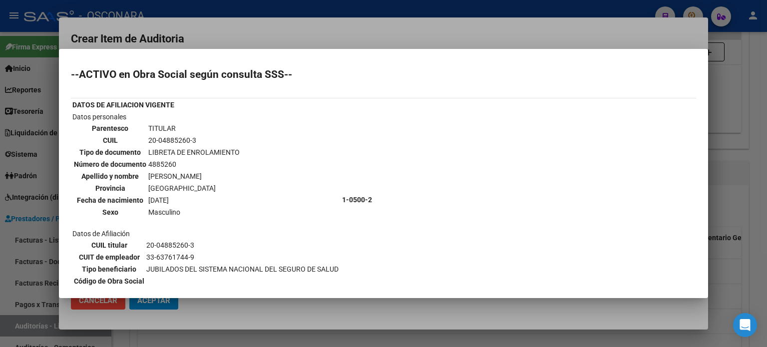
scroll to position [43, 0]
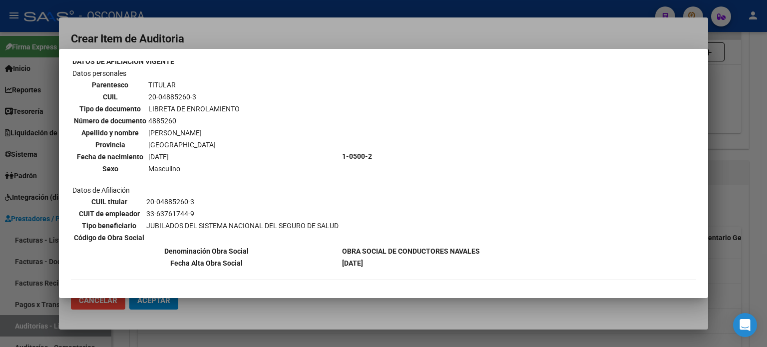
click at [739, 201] on div at bounding box center [383, 173] width 767 height 347
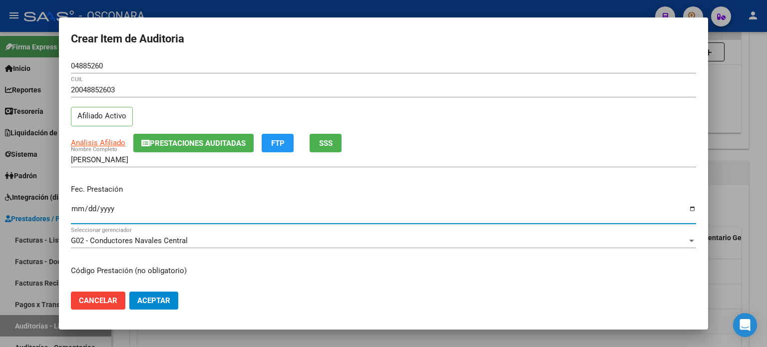
click at [74, 209] on input "Ingresar la fecha" at bounding box center [383, 213] width 625 height 16
type input "2025-07-08"
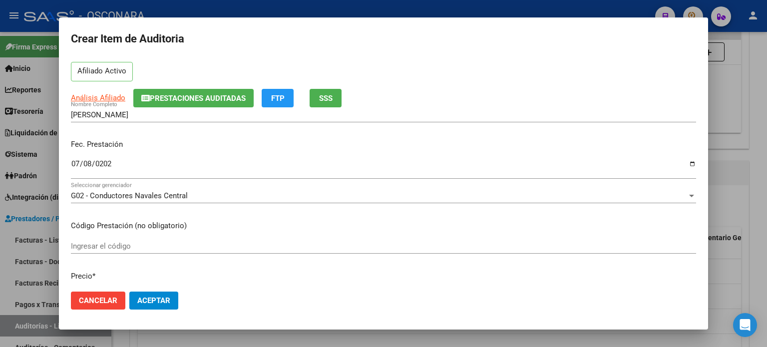
scroll to position [100, 0]
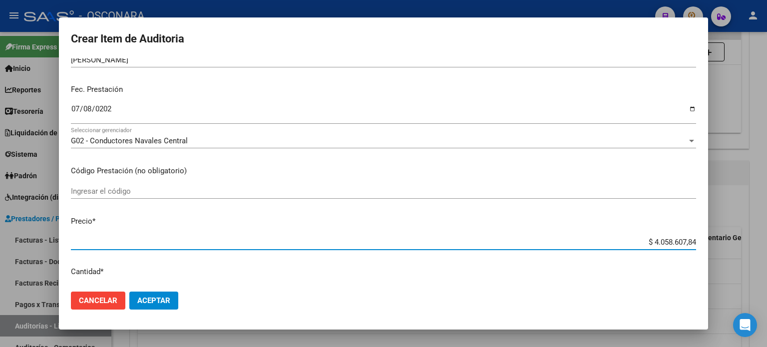
drag, startPoint x: 643, startPoint y: 240, endPoint x: 741, endPoint y: 227, distance: 99.2
click at [766, 239] on div "Crear Item de Auditoria 04885260 Nro Documento 20048852603 CUIL Afiliado Activo…" at bounding box center [383, 173] width 767 height 347
type input "$ 0,02"
type input "$ 0,25"
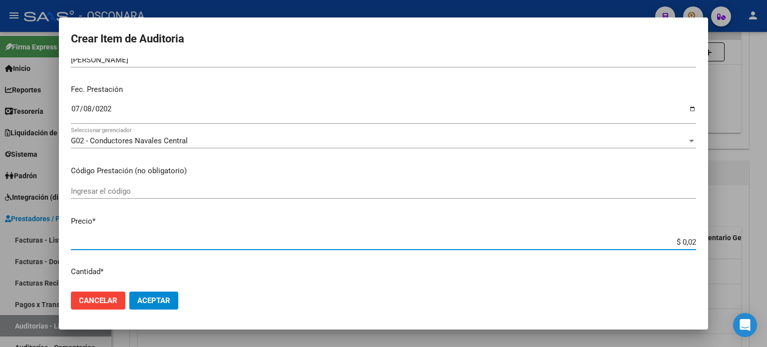
type input "$ 0,25"
type input "$ 2,53"
type input "$ 25,32"
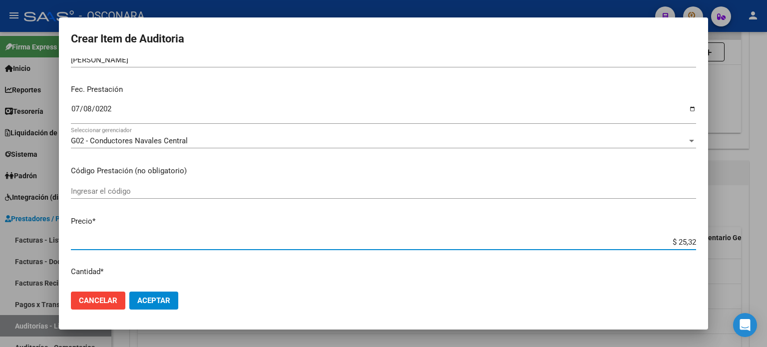
type input "$ 253,27"
type input "$ 2.532,70"
type input "$ 25.327,00"
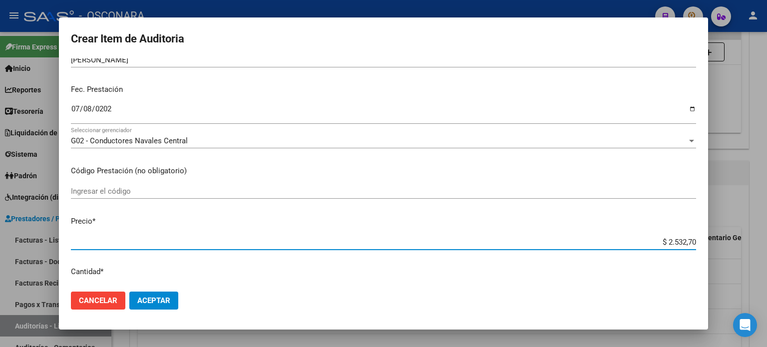
type input "$ 25.327,00"
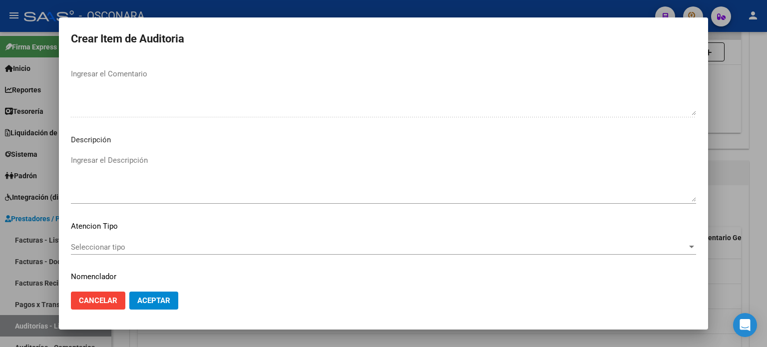
scroll to position [673, 0]
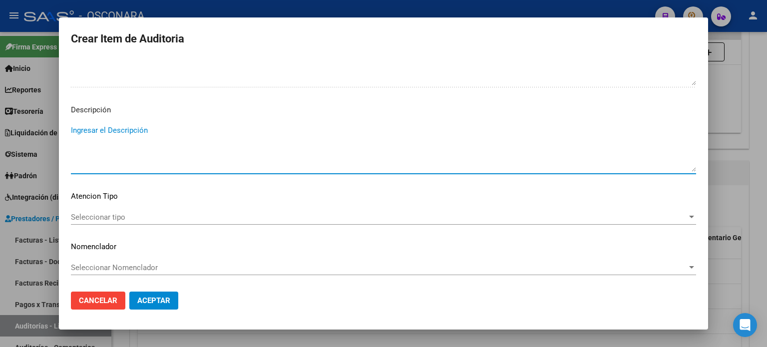
click at [99, 150] on textarea "Ingresar el Descripción" at bounding box center [383, 148] width 625 height 47
type textarea "AMBULATORIO"
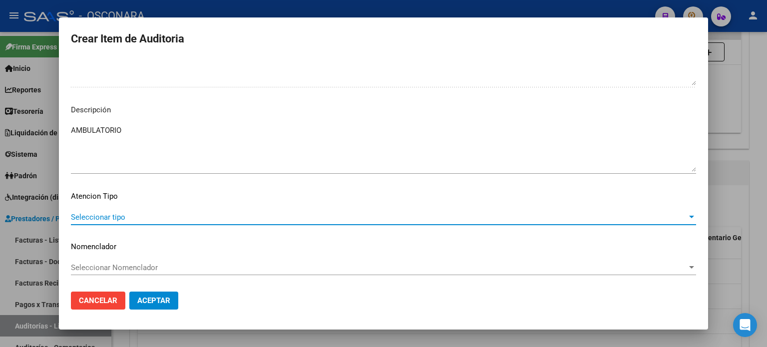
click at [80, 217] on span "Seleccionar tipo" at bounding box center [379, 217] width 616 height 9
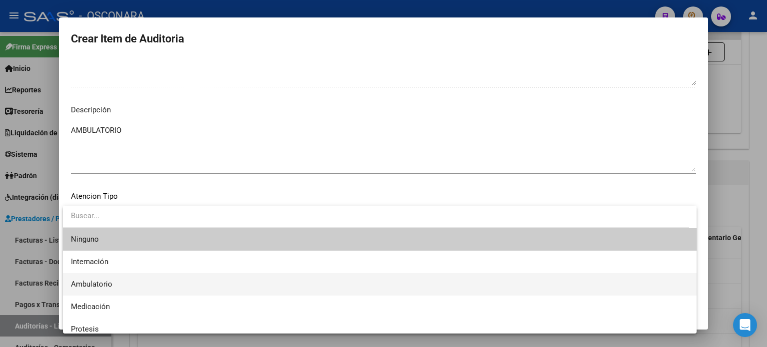
click at [85, 277] on span "Ambulatorio" at bounding box center [379, 284] width 617 height 22
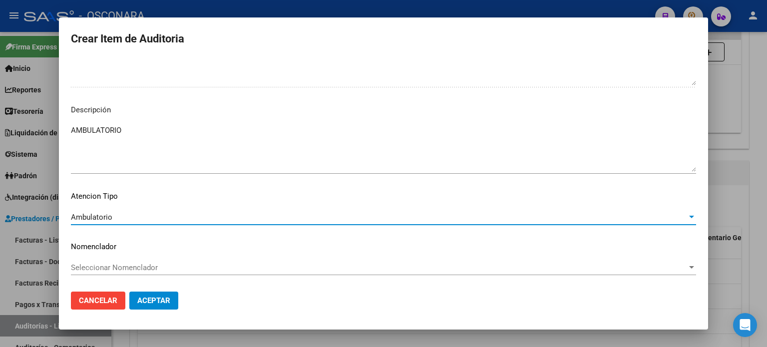
click at [168, 303] on span "Aceptar" at bounding box center [153, 300] width 33 height 9
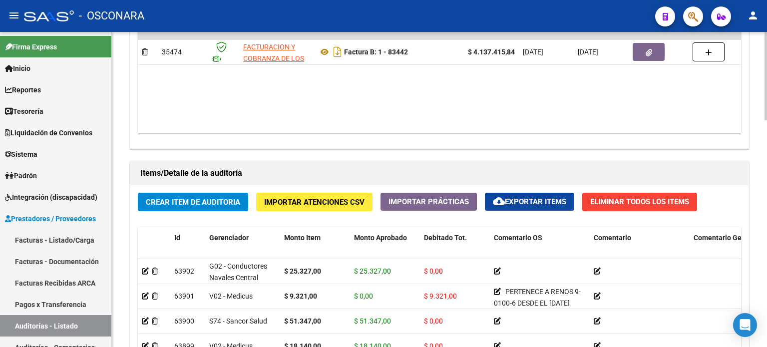
click at [207, 183] on div "Items/Detalle de la auditoría" at bounding box center [439, 173] width 618 height 24
click at [201, 201] on span "Crear Item de Auditoria" at bounding box center [193, 202] width 94 height 9
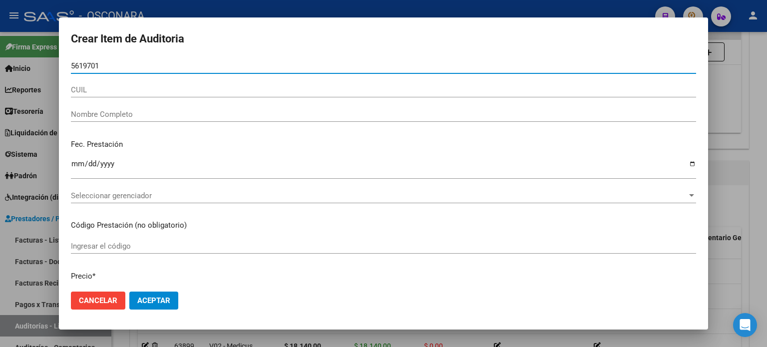
type input "56197010"
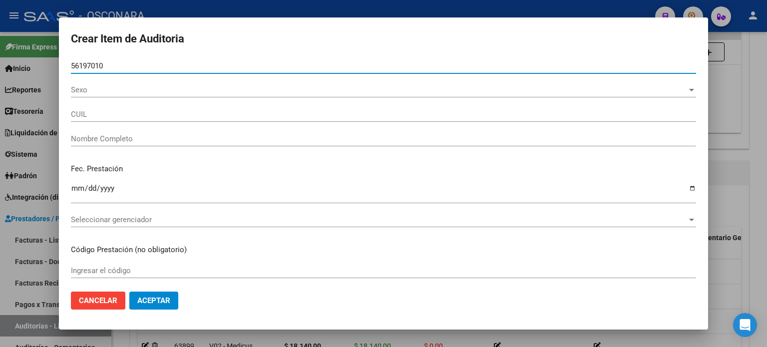
type input "27561970101"
type input "CARDOZO DANNA AILYN"
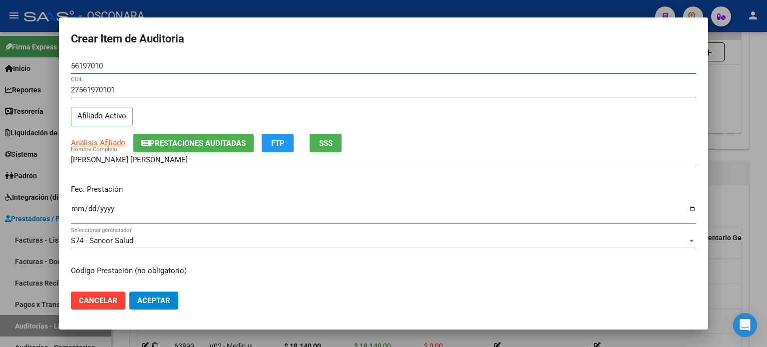
type input "56197010"
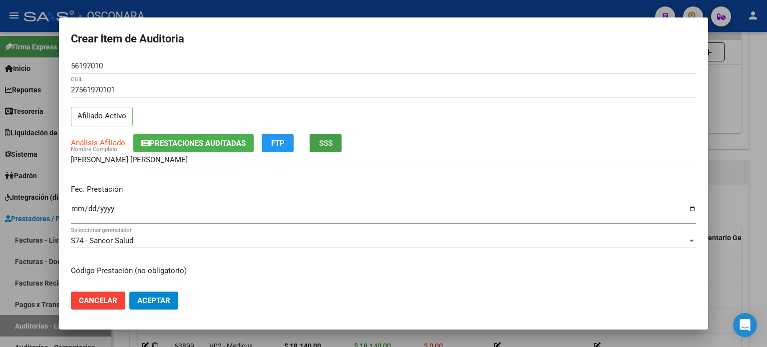
click at [335, 141] on button "SSS" at bounding box center [325, 143] width 32 height 18
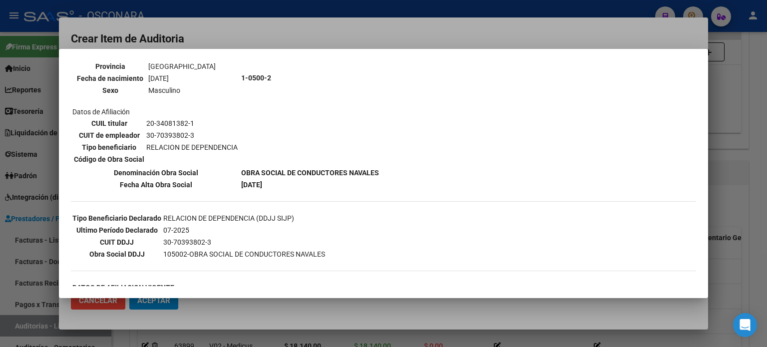
scroll to position [150, 0]
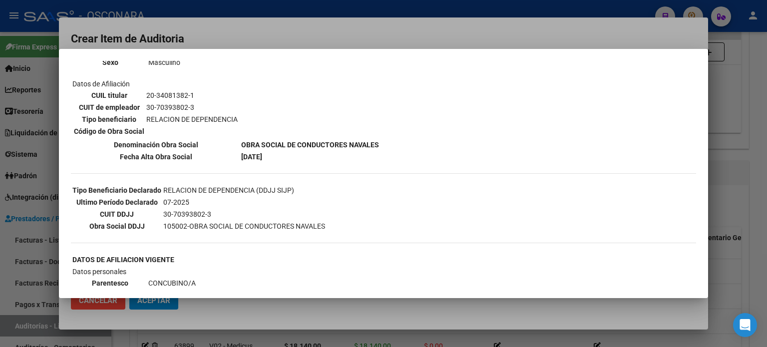
click at [716, 233] on div at bounding box center [383, 173] width 767 height 347
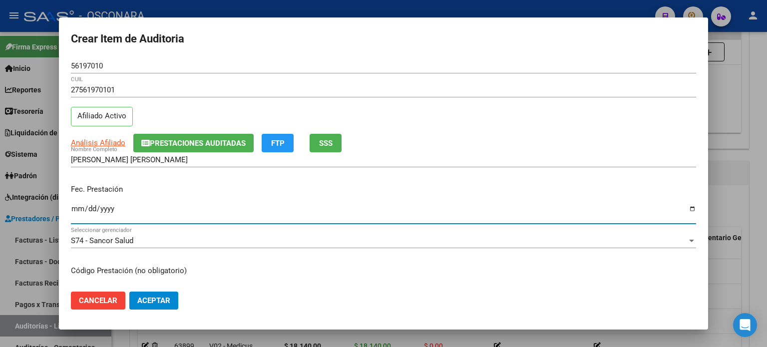
click at [75, 208] on input "Ingresar la fecha" at bounding box center [383, 213] width 625 height 16
type input "2025-07-22"
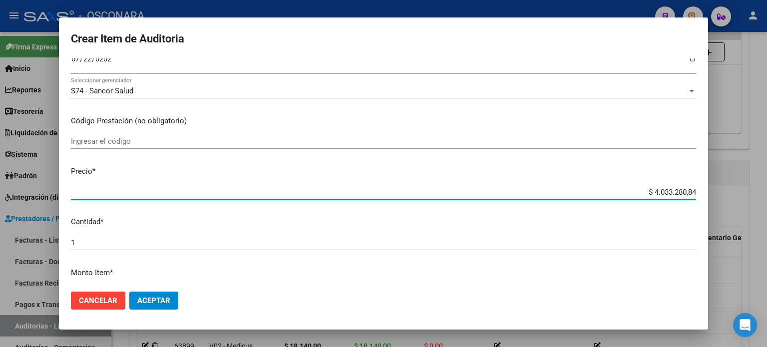
drag, startPoint x: 642, startPoint y: 192, endPoint x: 760, endPoint y: 187, distance: 117.9
click at [766, 190] on div "Crear Item de Auditoria 56197010 Nro Documento 27561970101 CUIL Afiliado Activo…" at bounding box center [383, 173] width 767 height 347
type input "$ 0,01"
type input "$ 0,18"
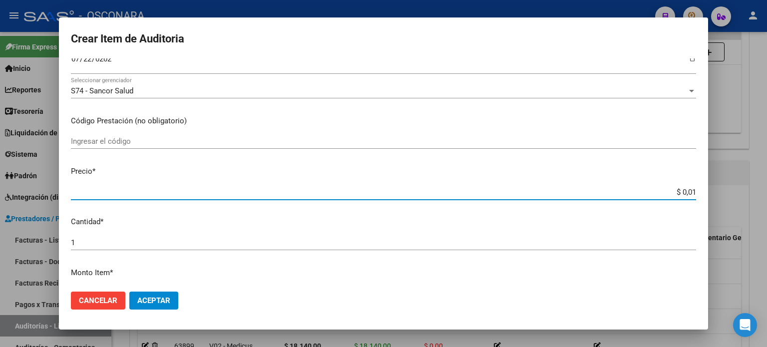
type input "$ 0,18"
type input "$ 1,82"
type input "$ 18,20"
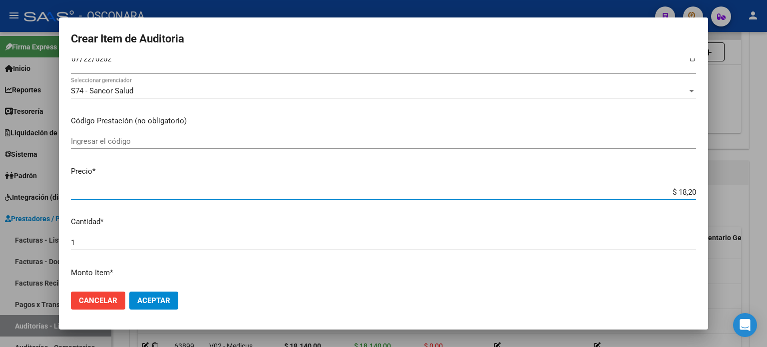
type input "$ 182,03"
type input "$ 1.820,30"
type input "$ 18.203,00"
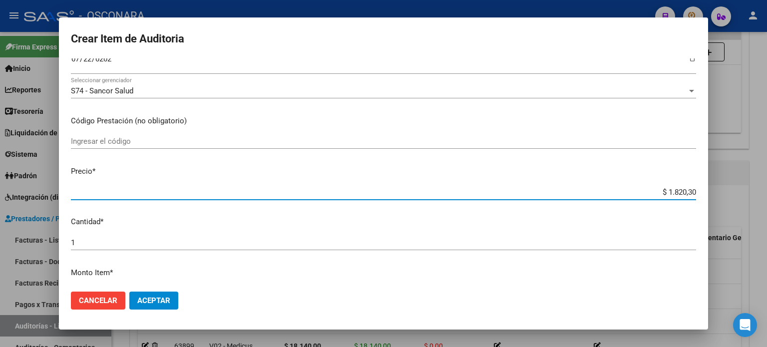
type input "$ 18.203,00"
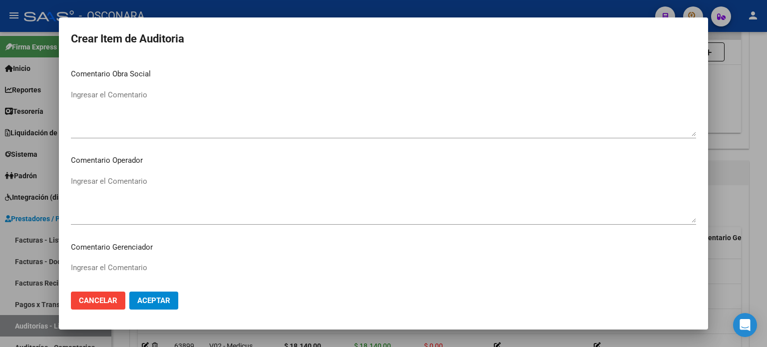
scroll to position [673, 0]
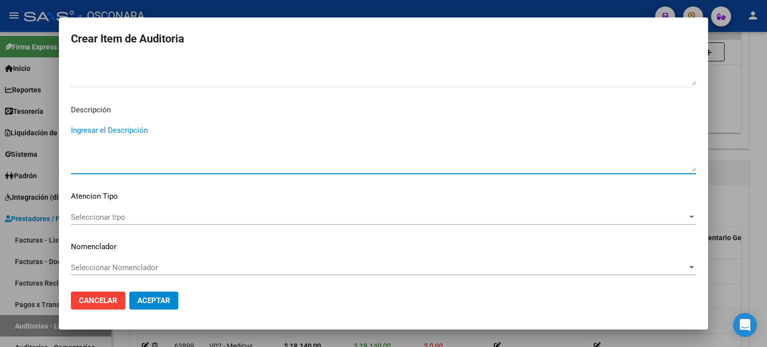
click at [202, 148] on textarea "Ingresar el Descripción" at bounding box center [383, 148] width 625 height 47
type textarea "AMBULATORIO"
click at [108, 217] on span "Seleccionar tipo" at bounding box center [379, 217] width 616 height 9
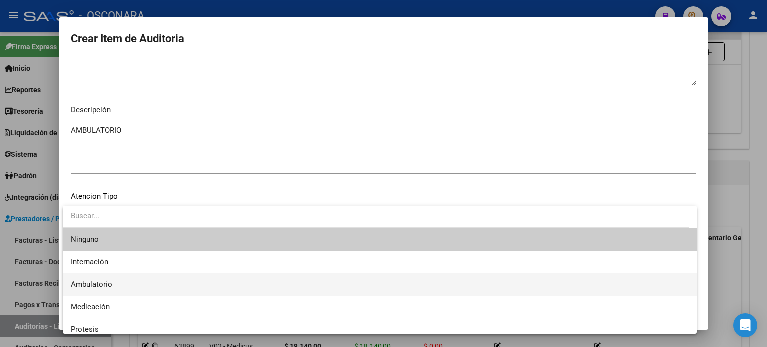
click at [107, 279] on span "Ambulatorio" at bounding box center [91, 283] width 41 height 9
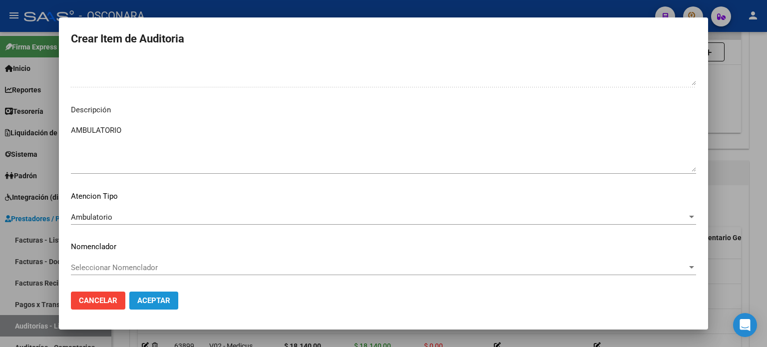
click at [164, 303] on span "Aceptar" at bounding box center [153, 300] width 33 height 9
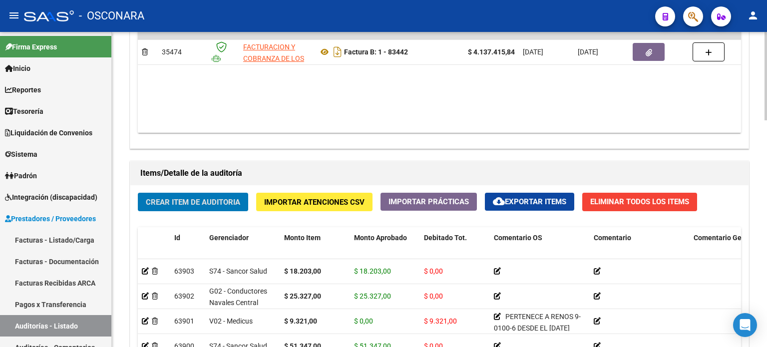
click at [192, 200] on span "Crear Item de Auditoria" at bounding box center [193, 202] width 94 height 9
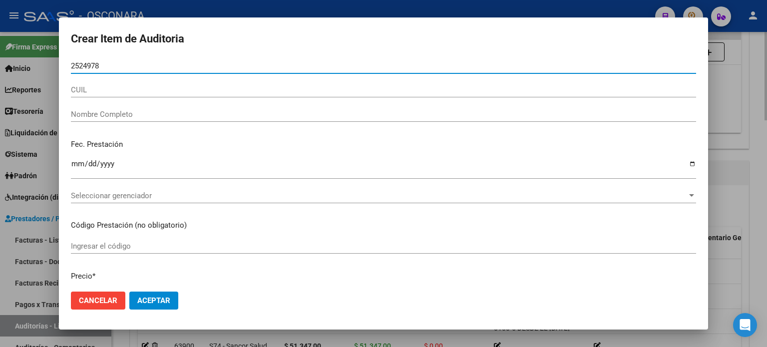
type input "25249789"
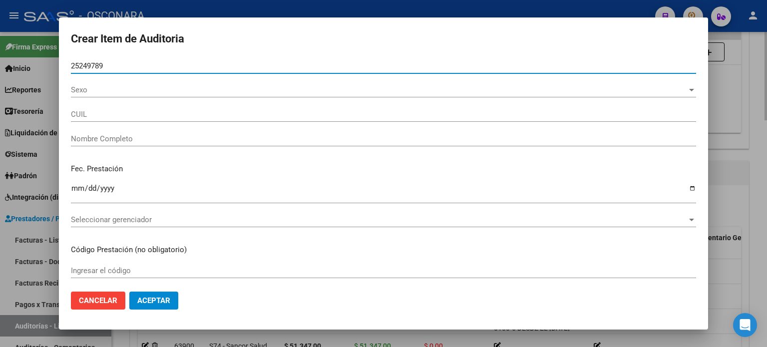
type input "20252497898"
type input "JAIME GERMAN CARLOS"
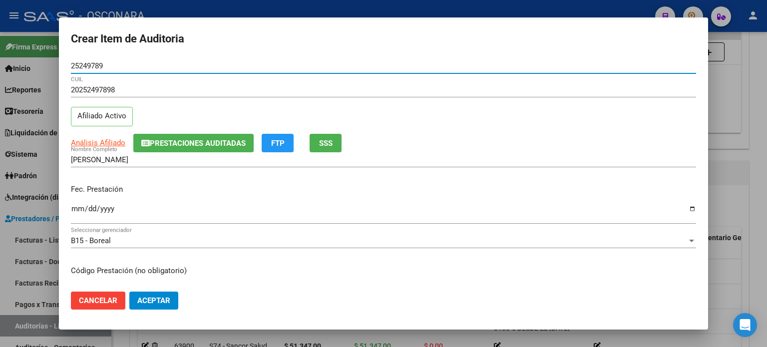
type input "25249789"
click at [332, 140] on span "SSS" at bounding box center [325, 143] width 13 height 9
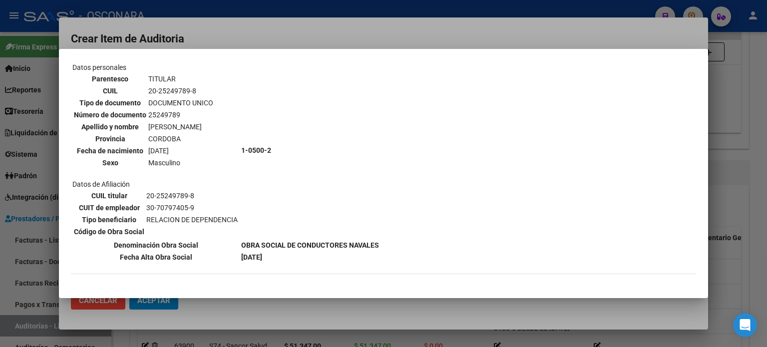
scroll to position [50, 0]
click at [739, 214] on div at bounding box center [383, 173] width 767 height 347
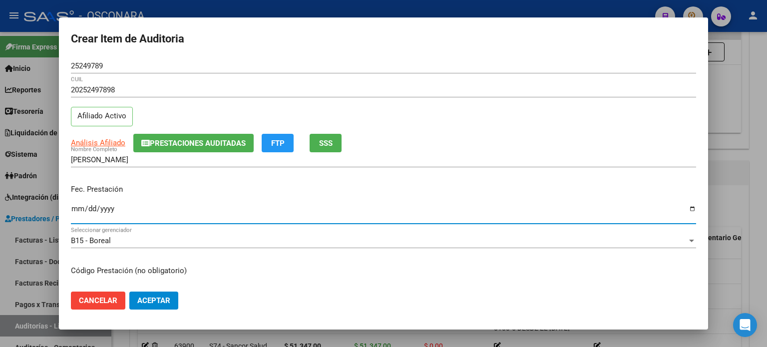
click at [73, 207] on input "Ingresar la fecha" at bounding box center [383, 213] width 625 height 16
type input "2025-07-29"
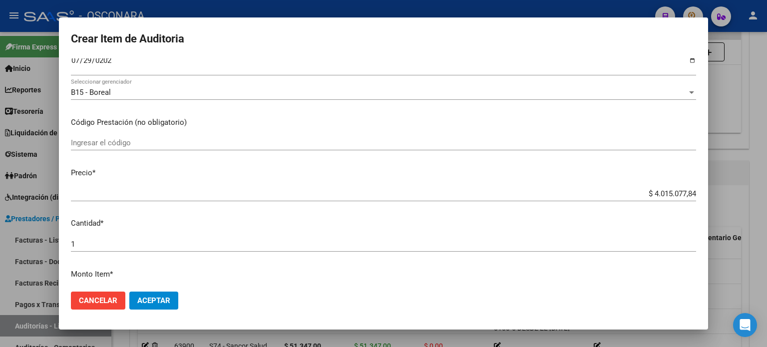
scroll to position [150, 0]
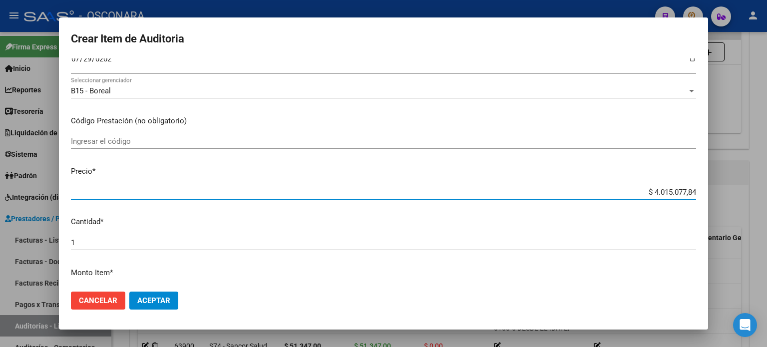
drag, startPoint x: 645, startPoint y: 191, endPoint x: 766, endPoint y: 187, distance: 120.8
click at [766, 187] on div "Crear Item de Auditoria 25249789 Nro Documento 20252497898 CUIL Afiliado Activo…" at bounding box center [383, 173] width 767 height 347
type input "$ 0,05"
type input "$ 0,50"
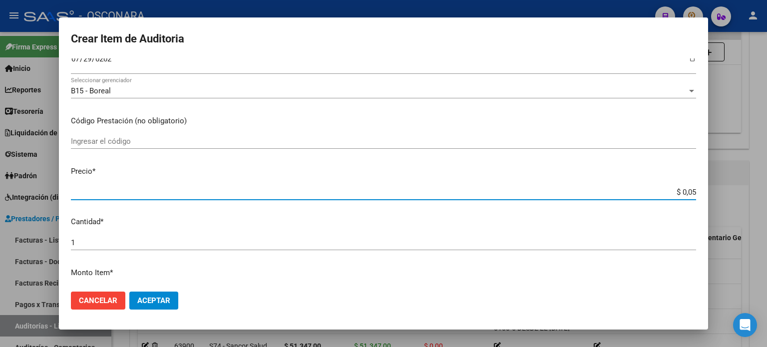
type input "$ 0,50"
type input "$ 5,05"
type input "$ 50,55"
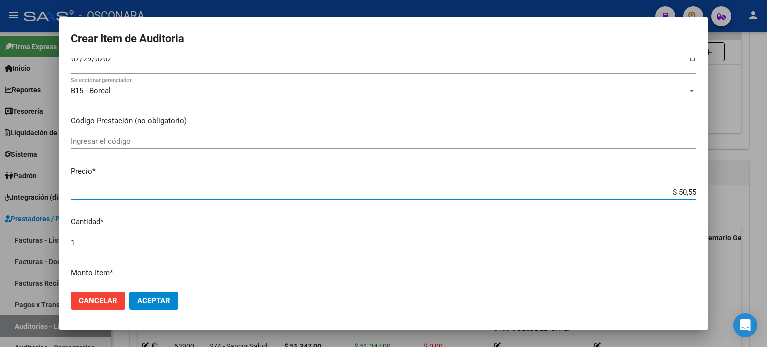
type input "$ 505,58"
type input "$ 5.055,80"
type input "$ 50.558,00"
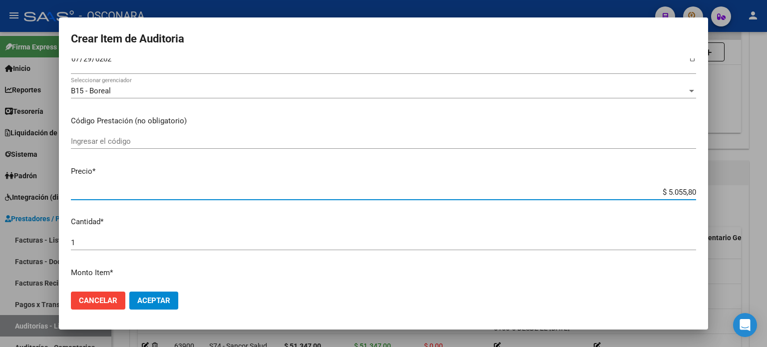
type input "$ 50.558,00"
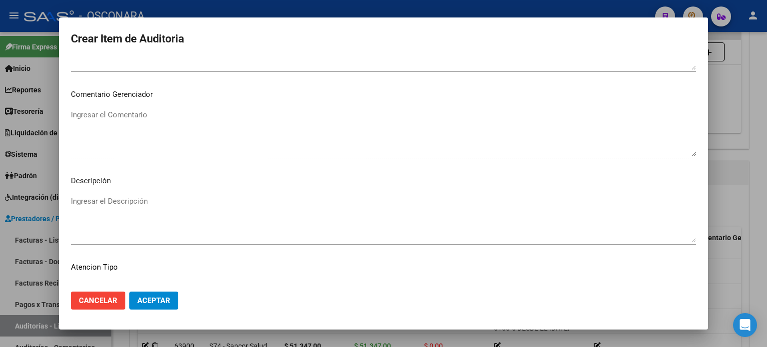
scroll to position [649, 0]
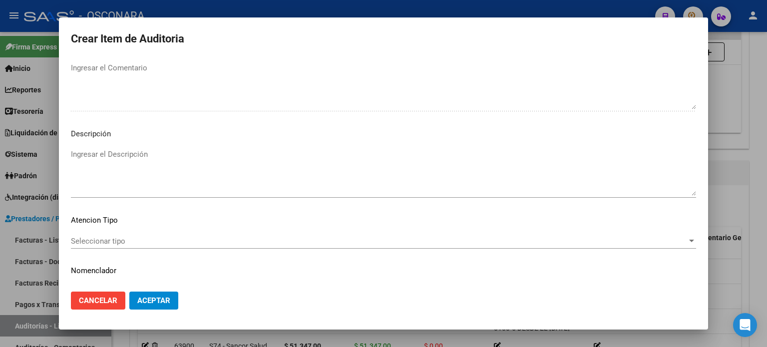
click at [203, 146] on mat-dialog-content "25249789 Nro Documento 20252497898 CUIL Afiliado Activo Análisis Afiliado Prest…" at bounding box center [383, 171] width 649 height 226
click at [190, 171] on textarea "Ingresar el Descripción" at bounding box center [383, 172] width 625 height 47
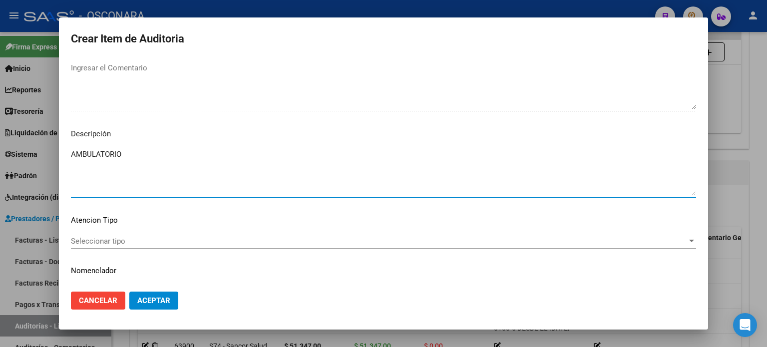
type textarea "AMBULATORIO"
click at [93, 245] on div "Seleccionar tipo Seleccionar tipo" at bounding box center [383, 241] width 625 height 15
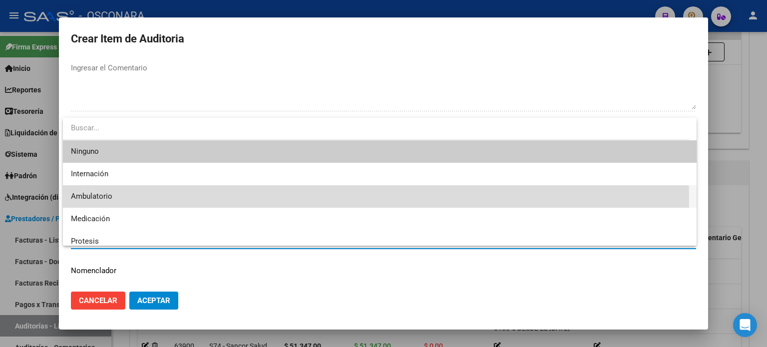
click at [96, 201] on span "Ambulatorio" at bounding box center [379, 196] width 617 height 22
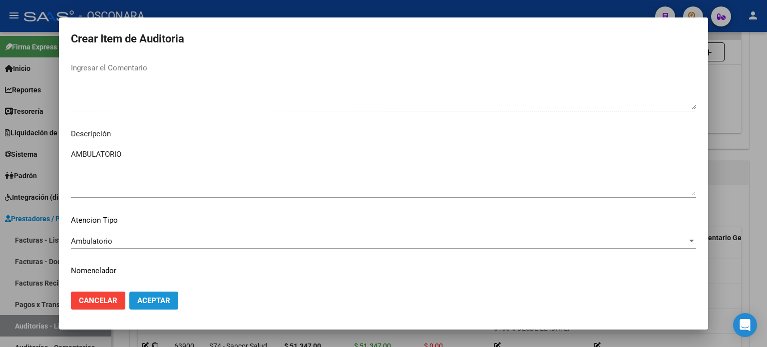
click at [144, 301] on span "Aceptar" at bounding box center [153, 300] width 33 height 9
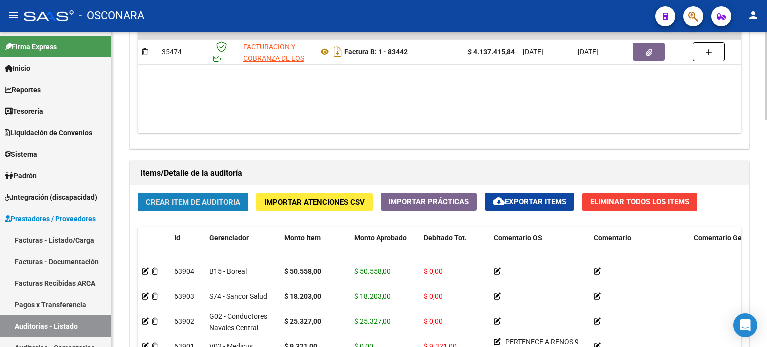
click at [166, 199] on span "Crear Item de Auditoria" at bounding box center [193, 202] width 94 height 9
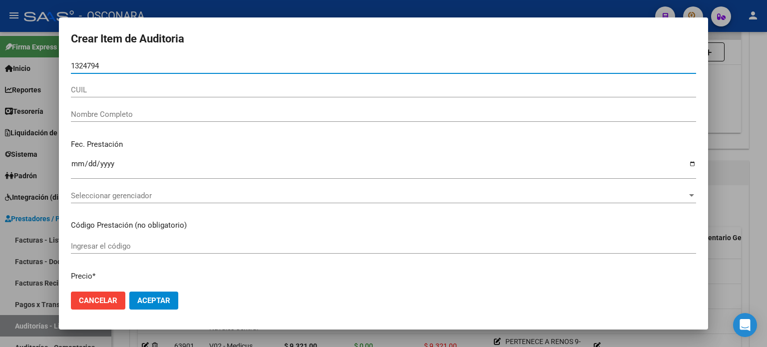
type input "13247944"
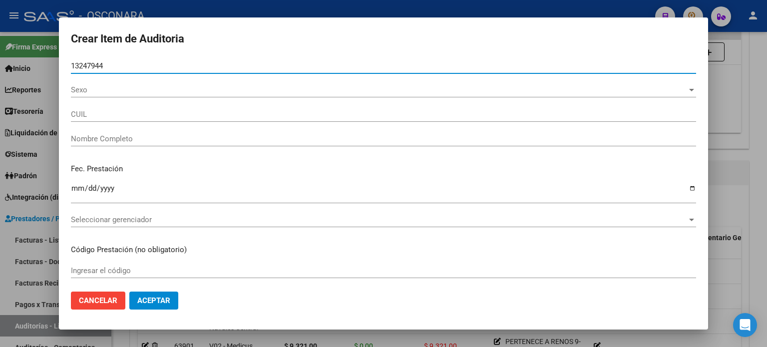
type input "20132479446"
type input "THOMPSON JUAN CARLOS"
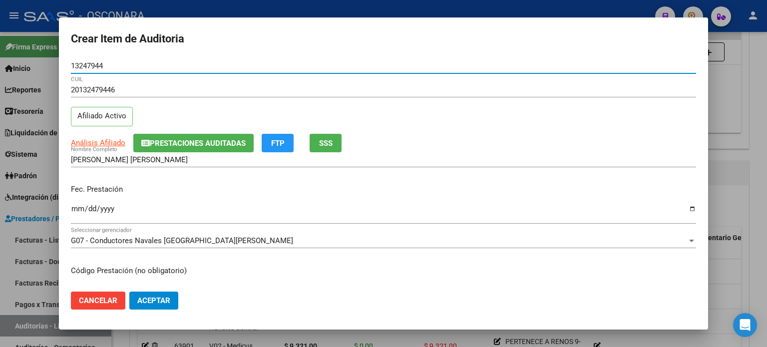
type input "13247944"
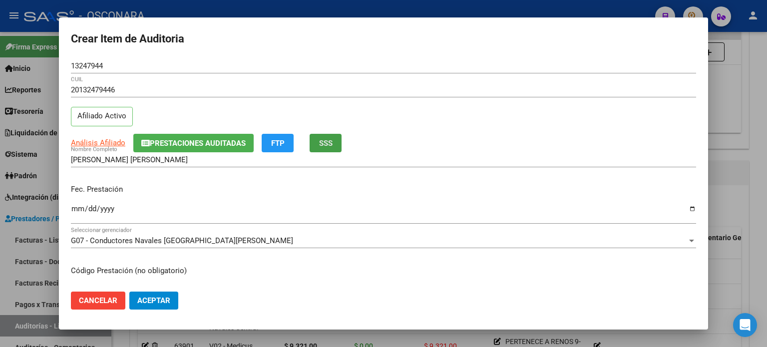
click at [323, 137] on button "SSS" at bounding box center [325, 143] width 32 height 18
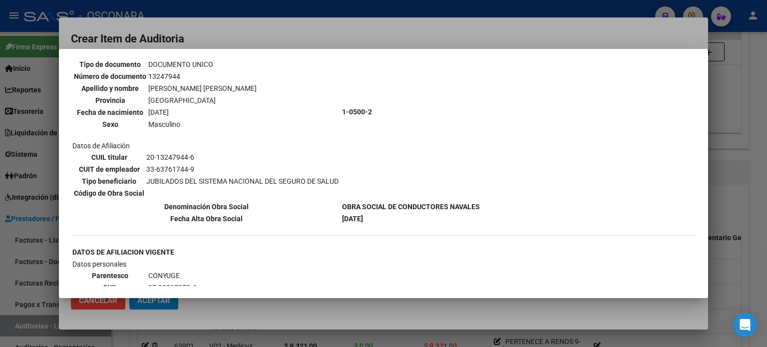
scroll to position [100, 0]
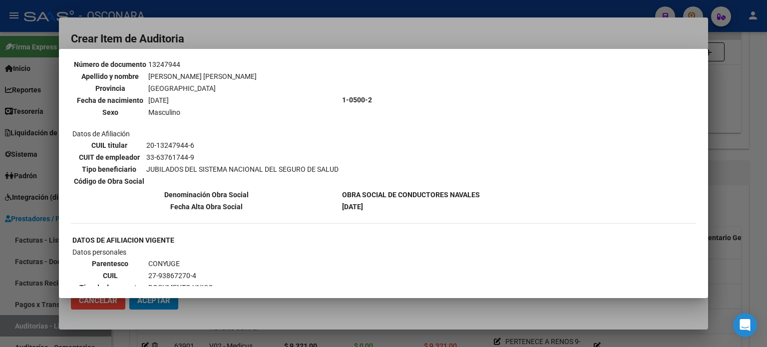
click at [739, 215] on div at bounding box center [383, 173] width 767 height 347
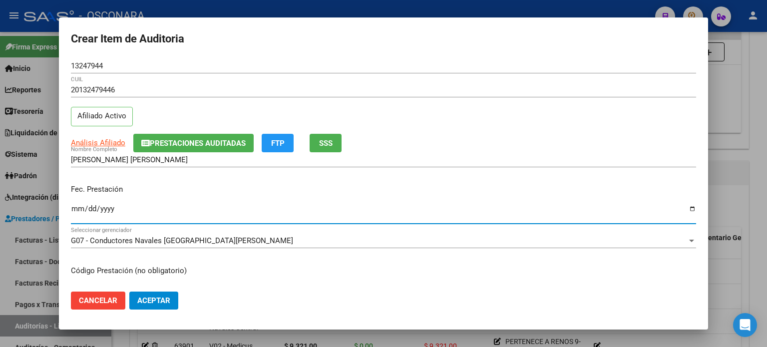
click at [74, 213] on input "Ingresar la fecha" at bounding box center [383, 213] width 625 height 16
type input "2025-05-03"
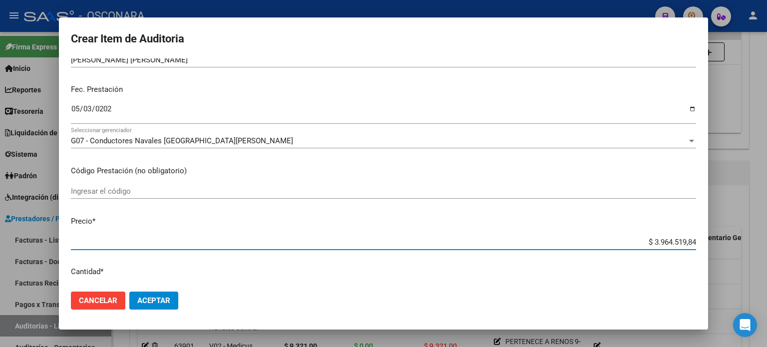
drag, startPoint x: 646, startPoint y: 239, endPoint x: 764, endPoint y: 234, distance: 117.9
click at [766, 234] on div "Crear Item de Auditoria 13247944 Nro Documento 20132479446 CUIL Afiliado Activo…" at bounding box center [383, 173] width 767 height 347
type input "$ 0,04"
type input "$ 0,41"
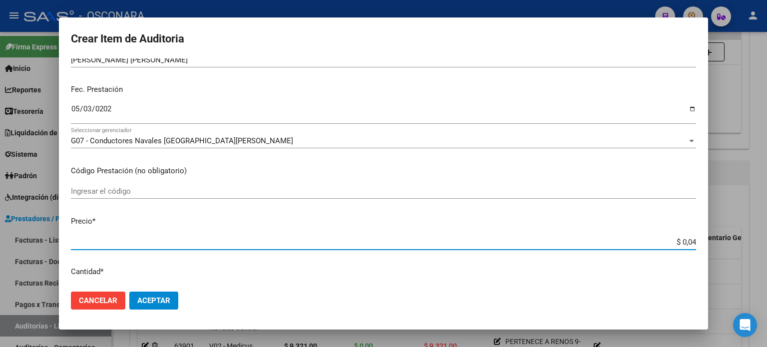
type input "$ 0,41"
type input "$ 4,17"
type input "$ 41,75"
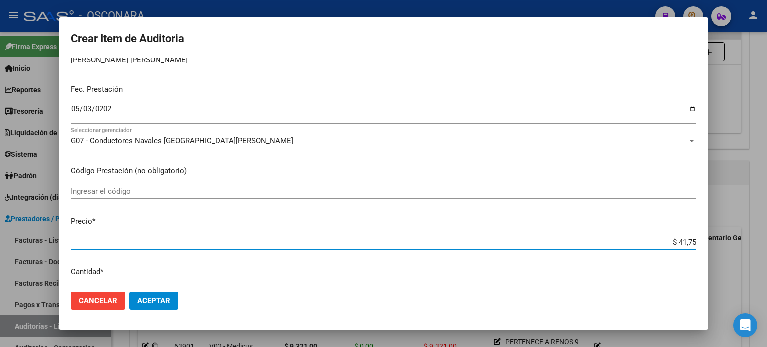
type input "$ 417,52"
type input "$ 4.175,20"
type input "$ 41.752,00"
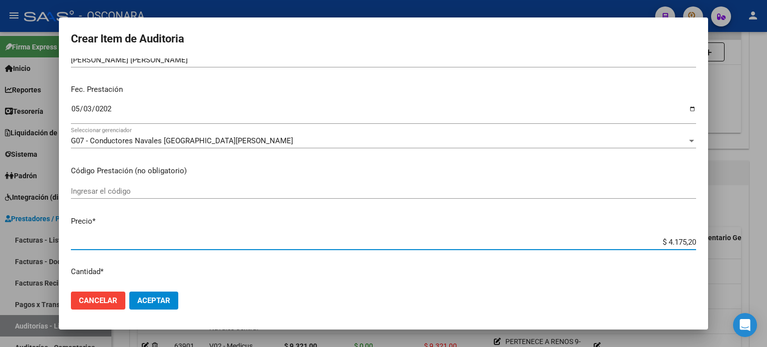
type input "$ 41.752,00"
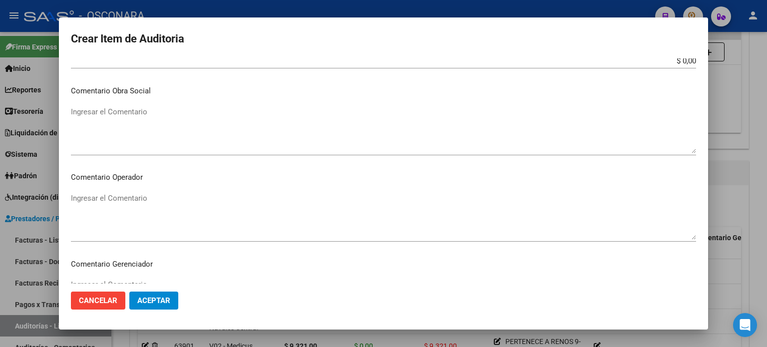
scroll to position [649, 0]
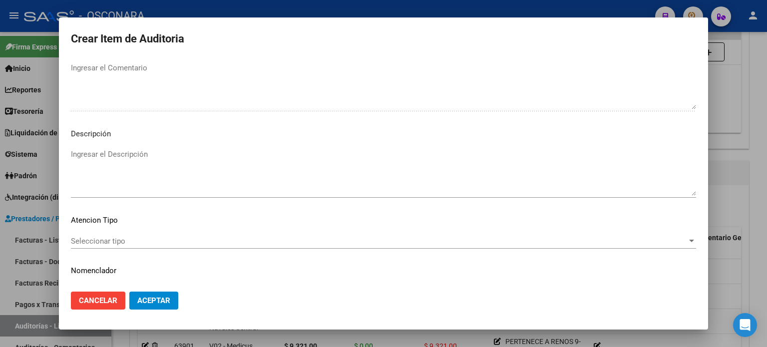
click at [94, 173] on textarea "Ingresar el Descripción" at bounding box center [383, 172] width 625 height 47
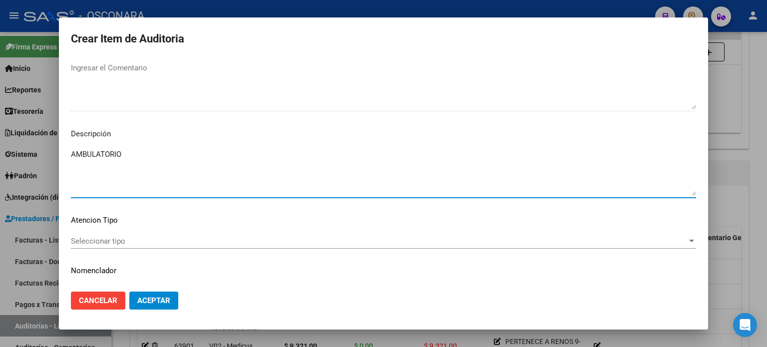
type textarea "AMBULATORIO"
click at [99, 241] on span "Seleccionar tipo" at bounding box center [379, 241] width 616 height 9
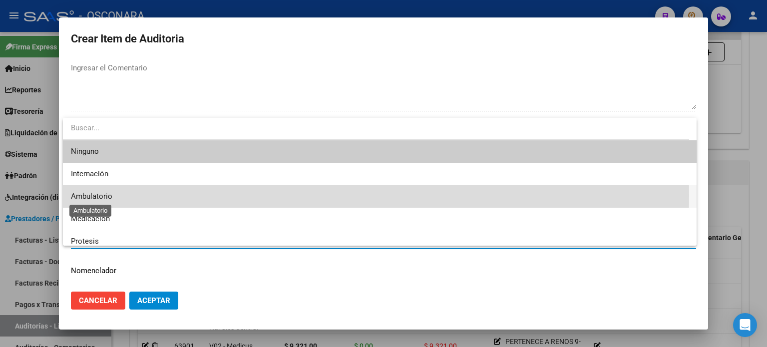
drag, startPoint x: 95, startPoint y: 195, endPoint x: 153, endPoint y: 273, distance: 97.3
click at [95, 195] on span "Ambulatorio" at bounding box center [91, 196] width 41 height 9
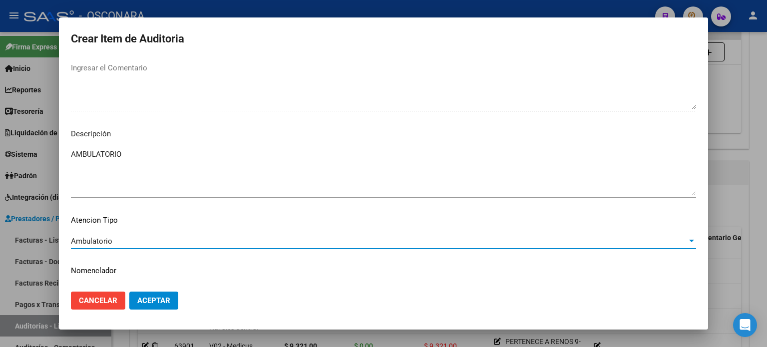
click at [152, 301] on span "Aceptar" at bounding box center [153, 300] width 33 height 9
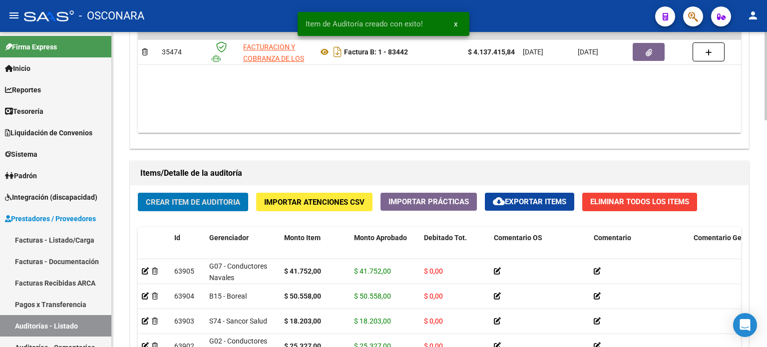
click at [168, 200] on span "Crear Item de Auditoria" at bounding box center [193, 202] width 94 height 9
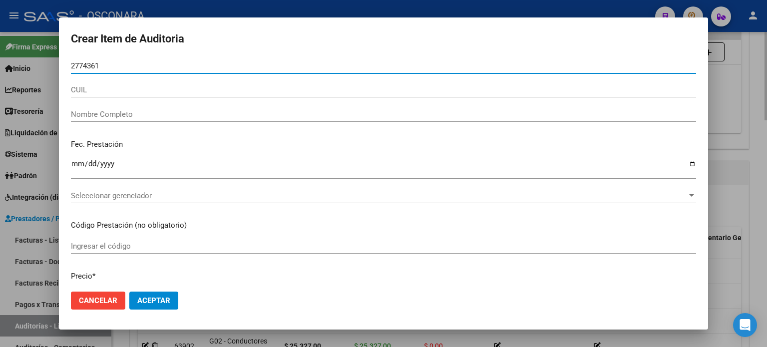
type input "27743619"
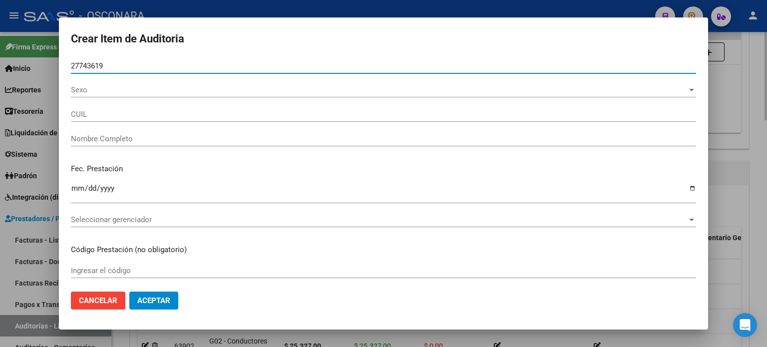
type input "27277436197"
type input "VERA NOEMI ESTHER -"
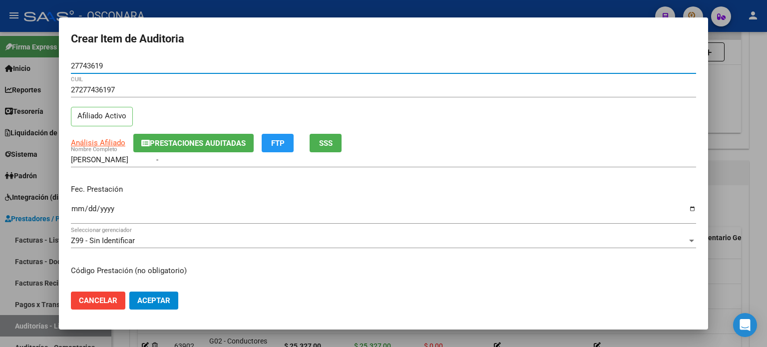
type input "27743619"
click at [326, 153] on div "VERA NOEMI ESTHER - Nombre Completo" at bounding box center [383, 159] width 625 height 15
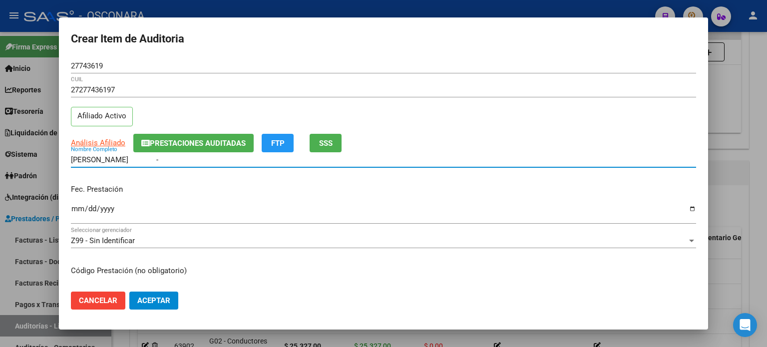
click at [327, 143] on span "SSS" at bounding box center [325, 143] width 13 height 9
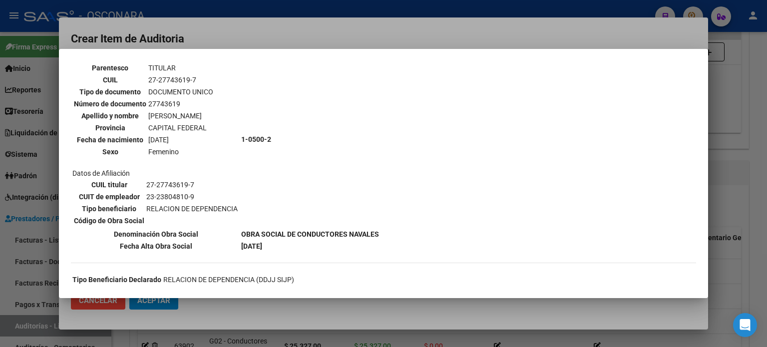
scroll to position [100, 0]
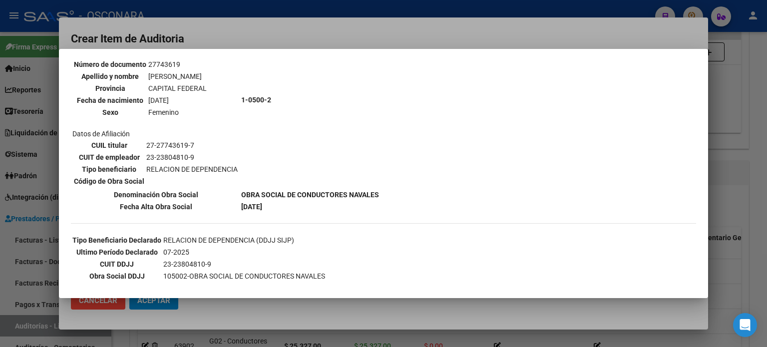
click at [734, 201] on div at bounding box center [383, 173] width 767 height 347
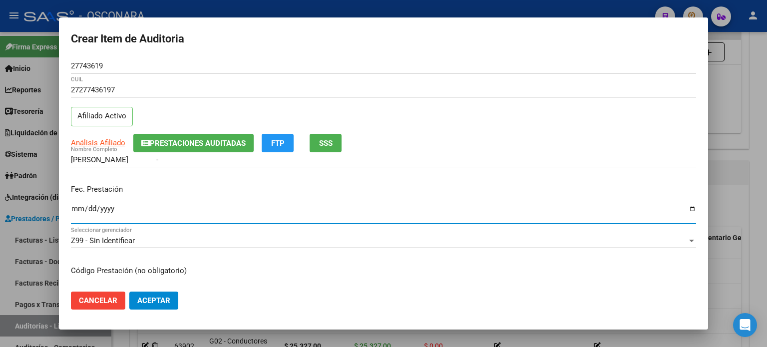
click at [76, 213] on input "Ingresar la fecha" at bounding box center [383, 213] width 625 height 16
type input "2025-07-14"
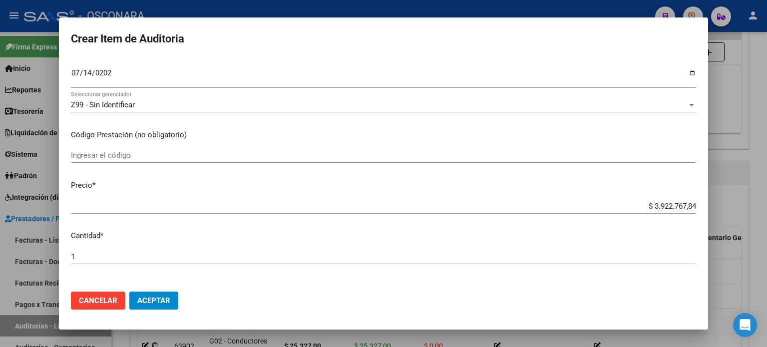
scroll to position [150, 0]
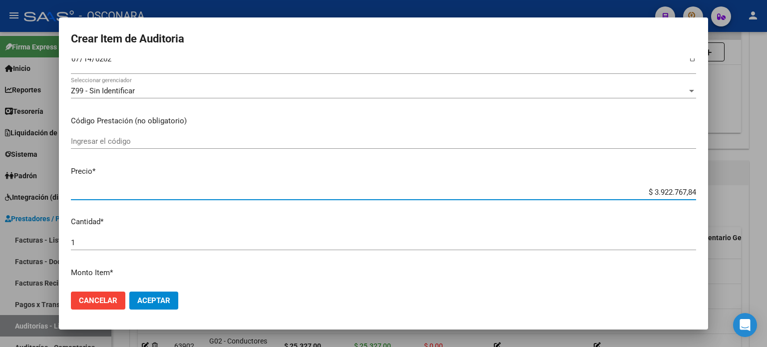
drag, startPoint x: 645, startPoint y: 191, endPoint x: 766, endPoint y: 178, distance: 121.5
click at [766, 179] on div "Crear Item de Auditoria 27743619 Nro Documento 27277436197 CUIL Afiliado Activo…" at bounding box center [383, 173] width 767 height 347
type input "$ 0,01"
type input "$ 0,11"
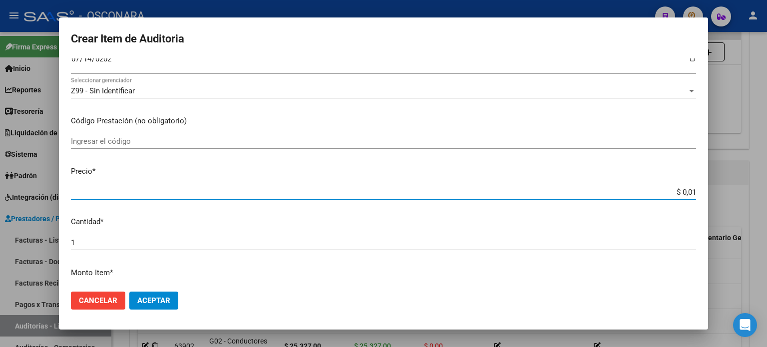
type input "$ 0,11"
type input "$ 1,18"
type input "$ 11,89"
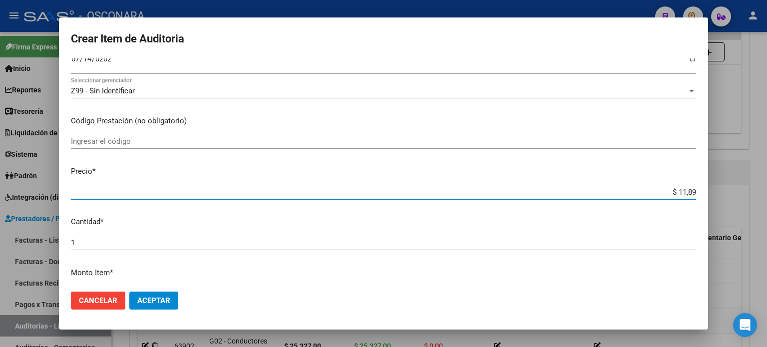
type input "$ 118,93"
type input "$ 1.189,30"
type input "$ 11.893,00"
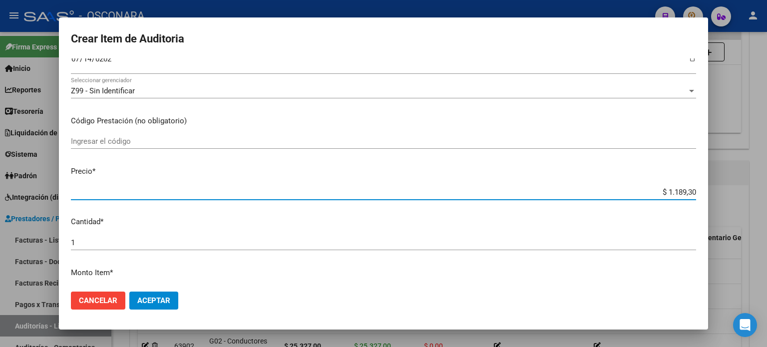
type input "$ 11.893,00"
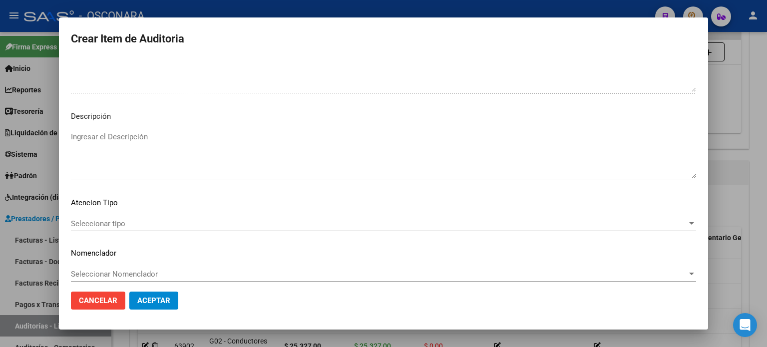
scroll to position [673, 0]
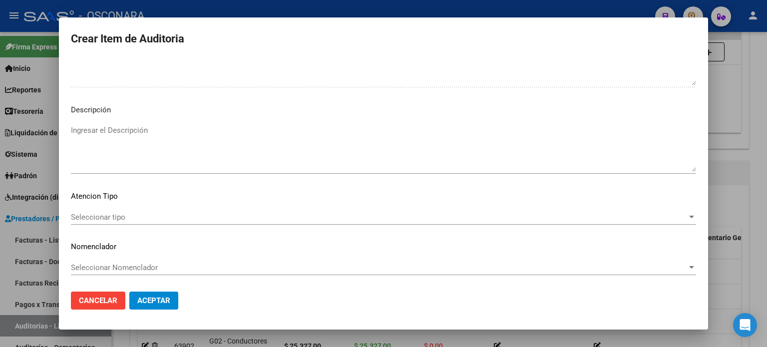
click at [140, 156] on textarea "Ingresar el Descripción" at bounding box center [383, 148] width 625 height 47
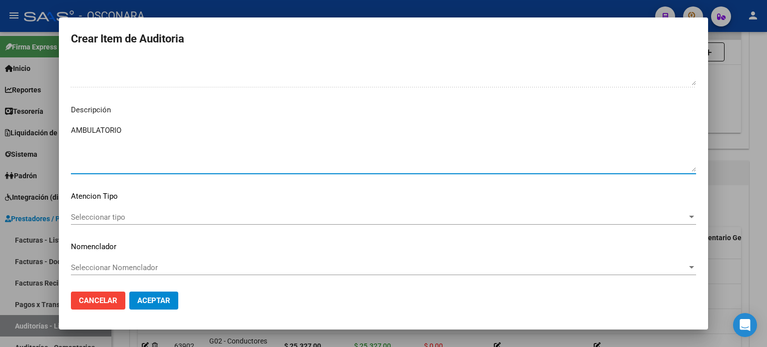
type textarea "AMBULATORIO"
click at [96, 210] on div "Seleccionar tipo Seleccionar tipo" at bounding box center [383, 217] width 625 height 15
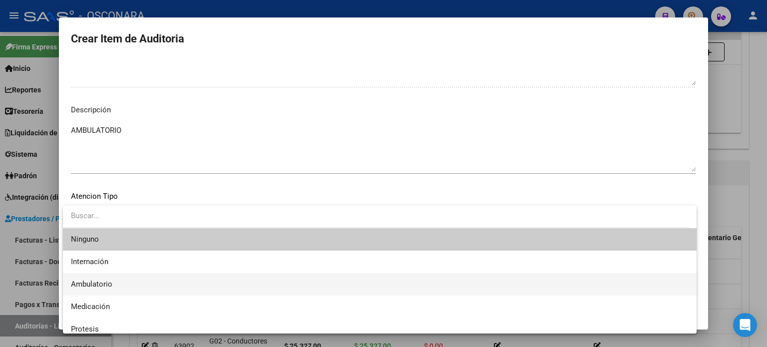
click at [80, 283] on span "Ambulatorio" at bounding box center [91, 283] width 41 height 9
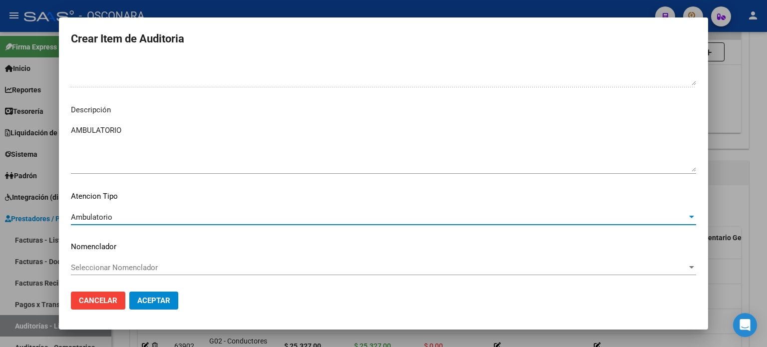
click at [148, 297] on span "Aceptar" at bounding box center [153, 300] width 33 height 9
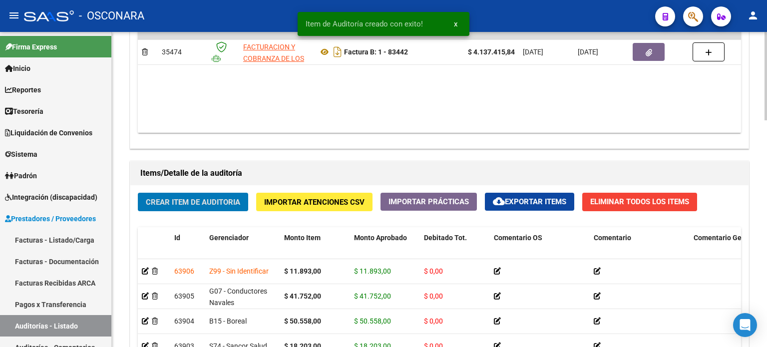
click at [179, 200] on span "Crear Item de Auditoria" at bounding box center [193, 202] width 94 height 9
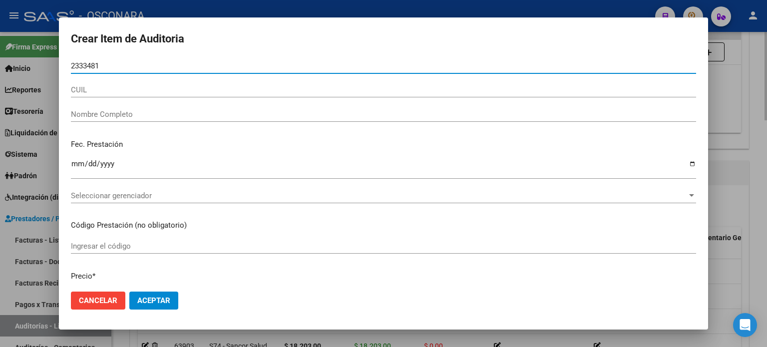
type input "23334810"
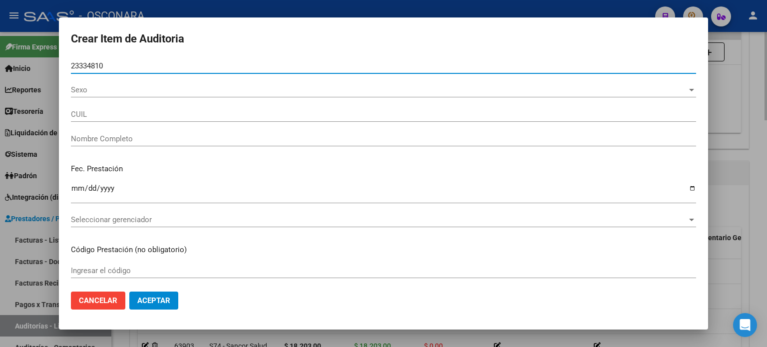
type input "23233348104"
type input "RUEDA ADRIANA ELIZABETH"
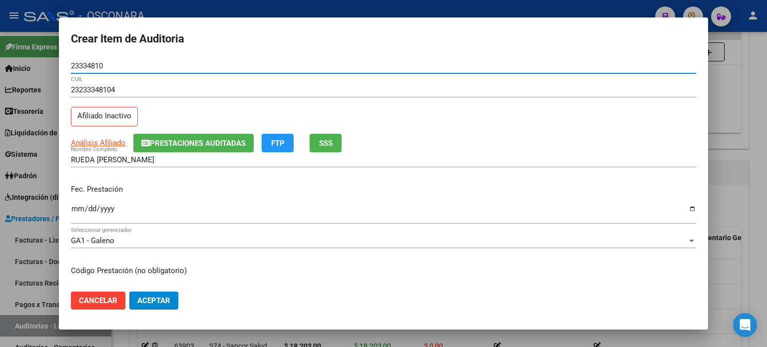
type input "23334810"
click at [333, 136] on button "SSS" at bounding box center [325, 143] width 32 height 18
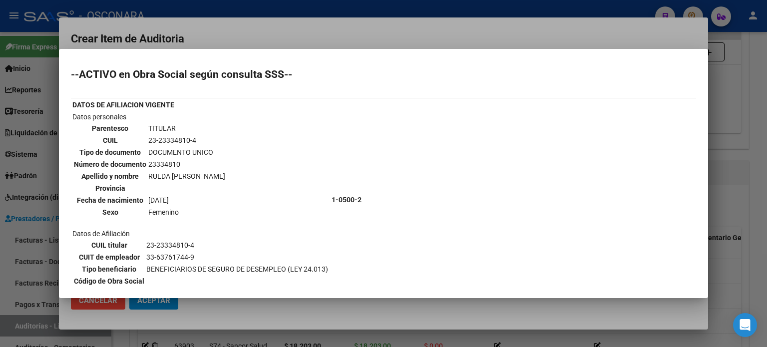
scroll to position [50, 0]
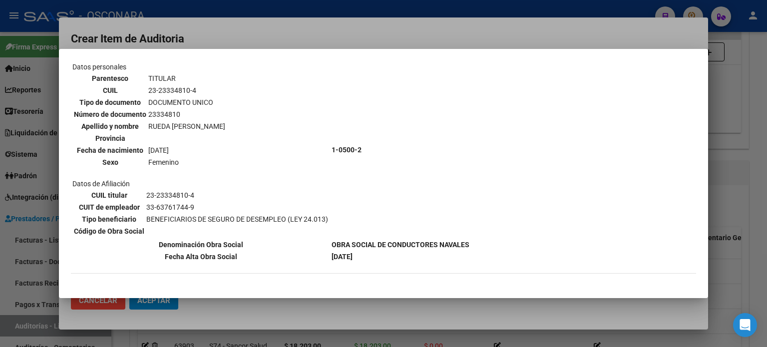
click at [732, 199] on div at bounding box center [383, 173] width 767 height 347
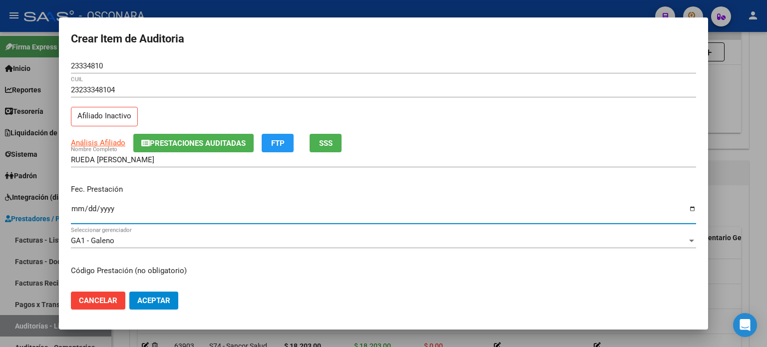
click at [76, 210] on input "Ingresar la fecha" at bounding box center [383, 213] width 625 height 16
type input "2025-07-17"
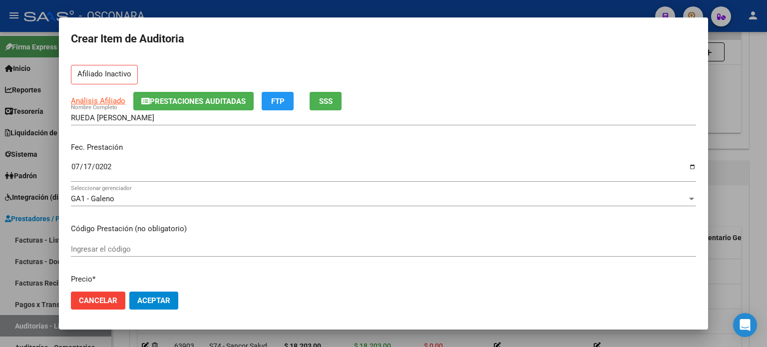
scroll to position [100, 0]
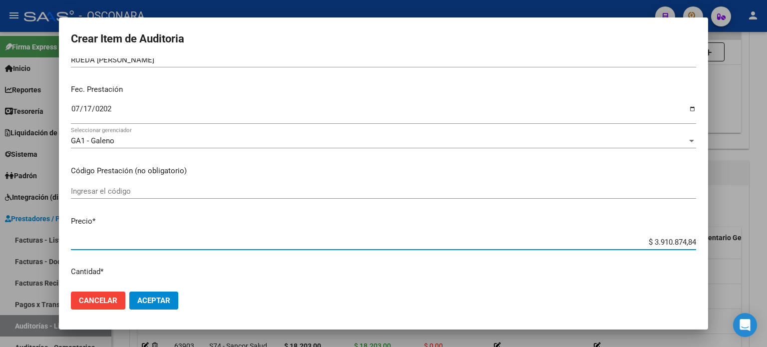
drag, startPoint x: 644, startPoint y: 241, endPoint x: 766, endPoint y: 228, distance: 122.5
click at [766, 238] on div "Crear Item de Auditoria 23334810 Nro Documento 23233348104 CUIL Afiliado Inacti…" at bounding box center [383, 173] width 767 height 347
type input "$ 0,01"
type input "$ 0,17"
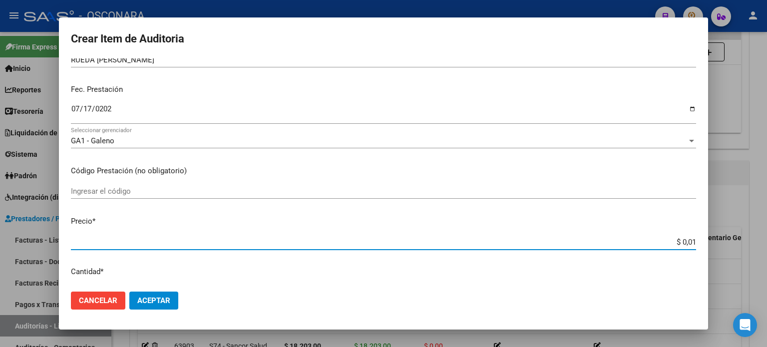
type input "$ 0,17"
type input "$ 1,77"
type input "$ 17,73"
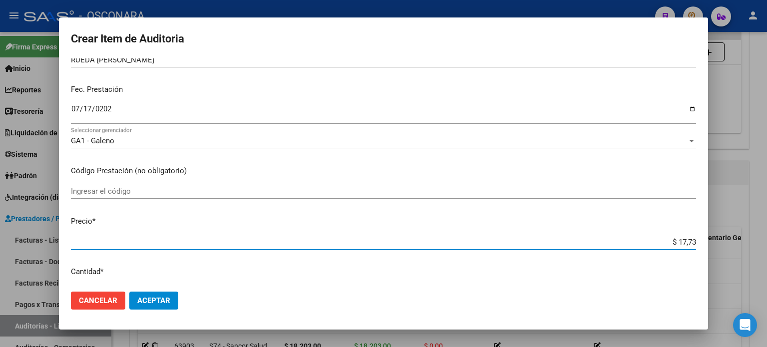
type input "$ 177,33"
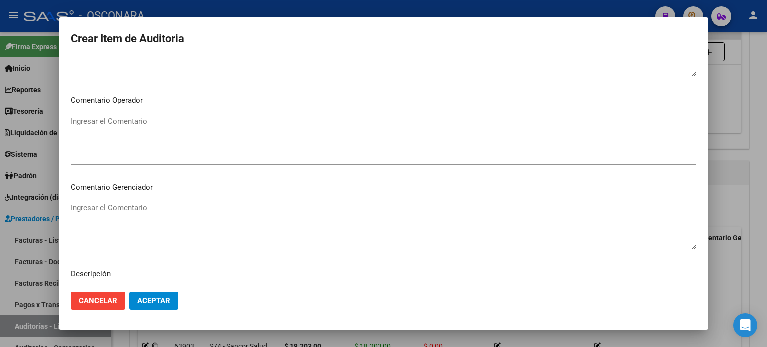
scroll to position [673, 0]
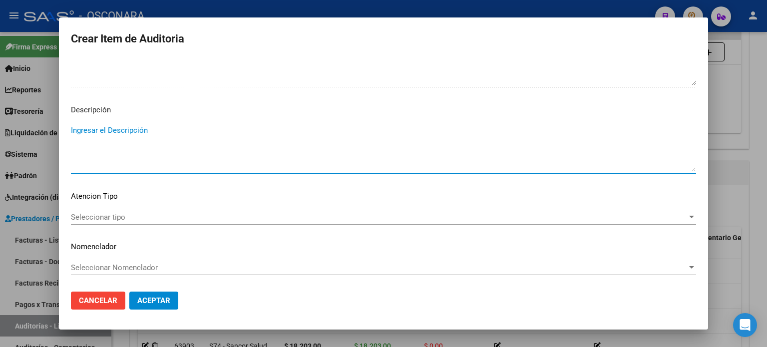
click at [114, 149] on textarea "Ingresar el Descripción" at bounding box center [383, 148] width 625 height 47
click at [91, 218] on span "Seleccionar tipo" at bounding box center [379, 217] width 616 height 9
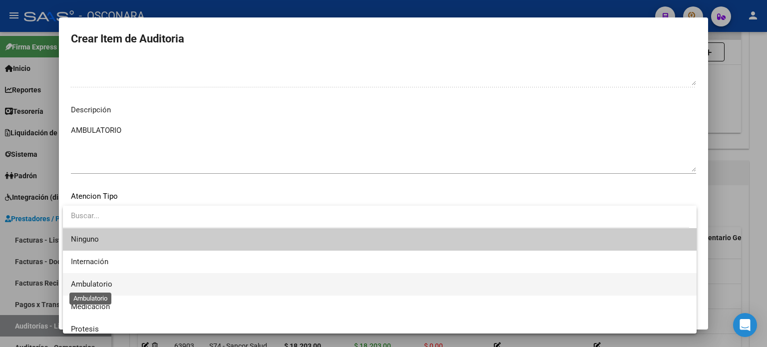
click at [112, 282] on span "Ambulatorio" at bounding box center [91, 283] width 41 height 9
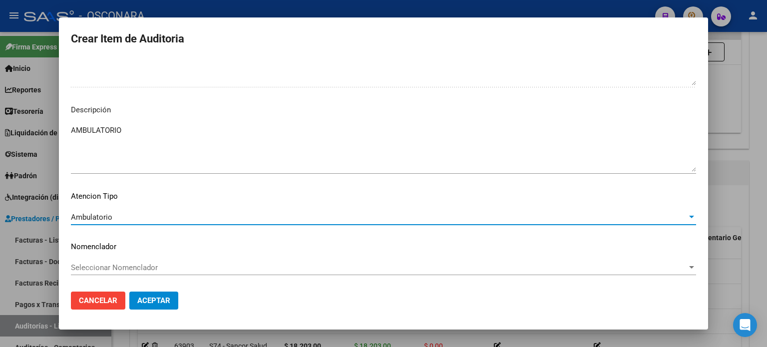
click at [151, 300] on span "Aceptar" at bounding box center [153, 300] width 33 height 9
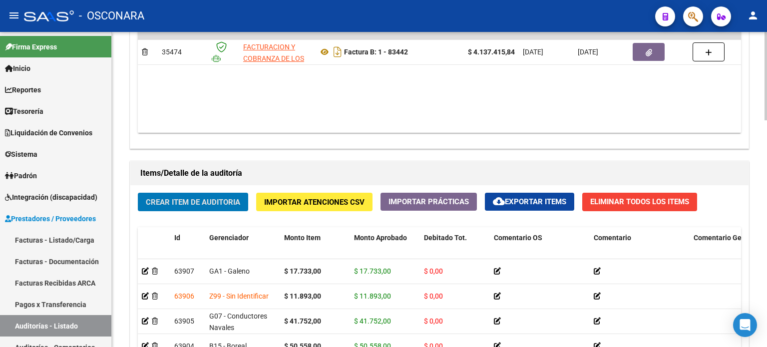
click at [182, 201] on span "Crear Item de Auditoria" at bounding box center [193, 202] width 94 height 9
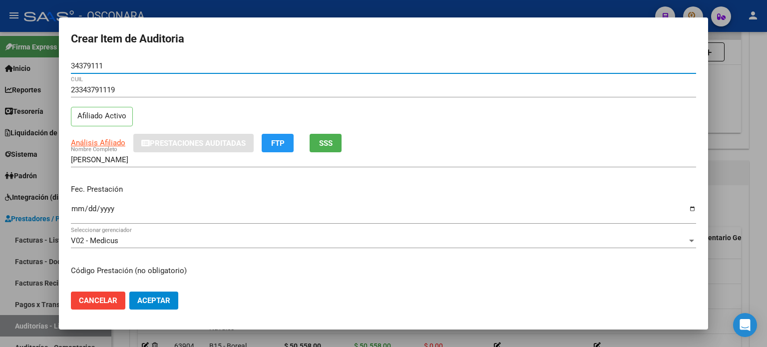
click at [333, 141] on button "SSS" at bounding box center [325, 143] width 32 height 18
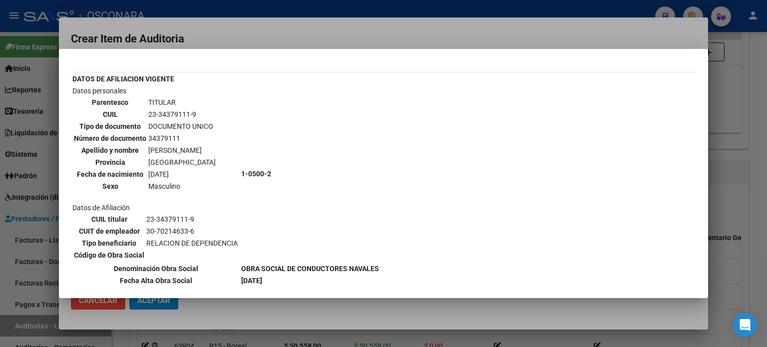
scroll to position [100, 0]
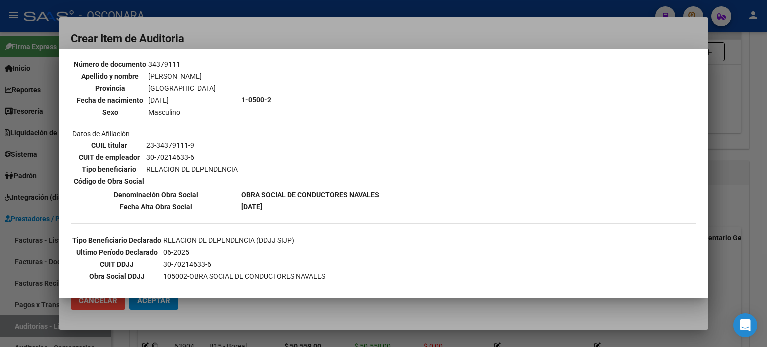
drag, startPoint x: 736, startPoint y: 173, endPoint x: 599, endPoint y: 176, distance: 137.3
click at [735, 173] on div at bounding box center [383, 173] width 767 height 347
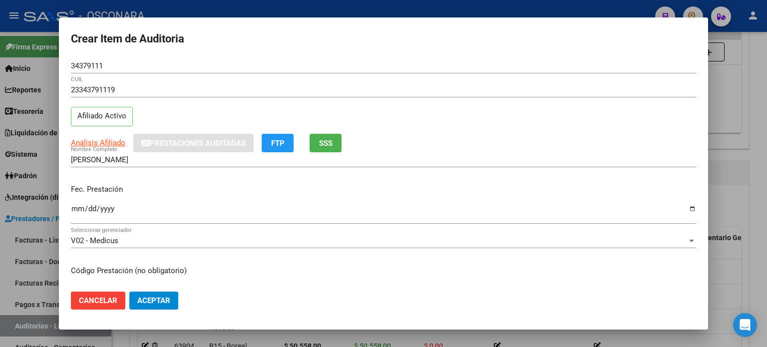
click at [77, 210] on input "Ingresar la fecha" at bounding box center [383, 213] width 625 height 16
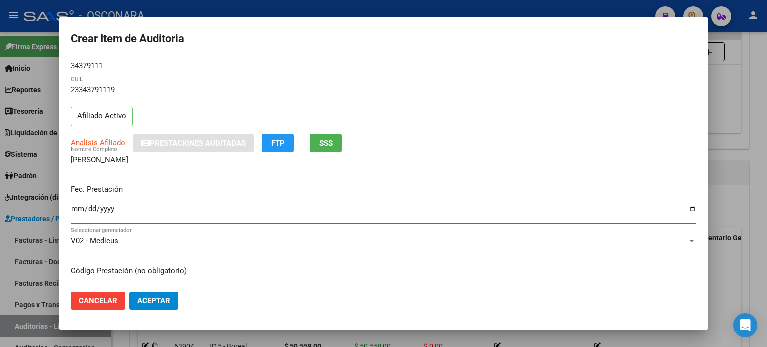
click at [77, 210] on input "1584-01-31" at bounding box center [383, 213] width 625 height 16
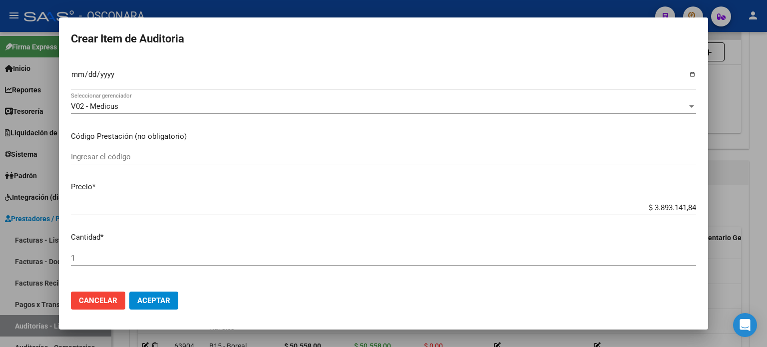
scroll to position [150, 0]
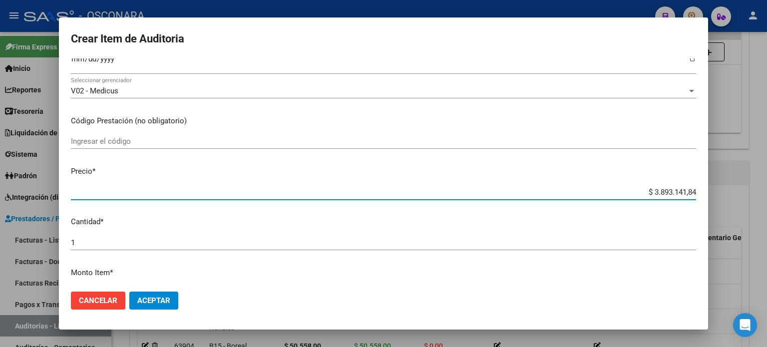
drag, startPoint x: 643, startPoint y: 191, endPoint x: 755, endPoint y: 188, distance: 112.3
click at [752, 189] on div "Crear Item de Auditoria 34379111 Nro Documento 23343791119 CUIL Afiliado Activo…" at bounding box center [383, 173] width 767 height 347
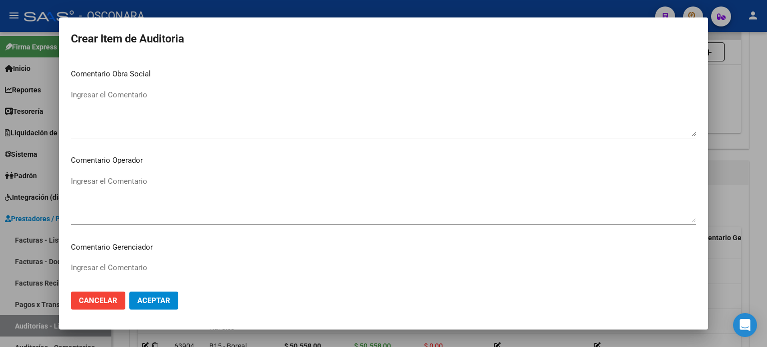
scroll to position [673, 0]
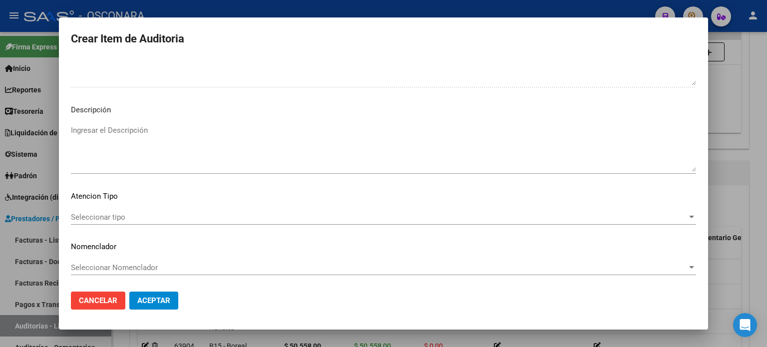
click at [123, 142] on textarea "Ingresar el Descripción" at bounding box center [383, 148] width 625 height 47
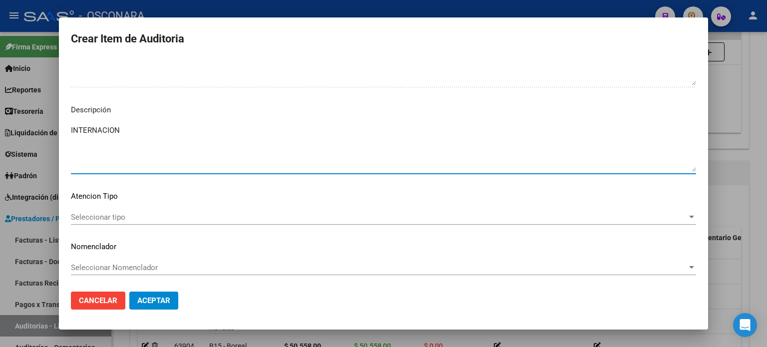
click at [92, 218] on span "Seleccionar tipo" at bounding box center [379, 217] width 616 height 9
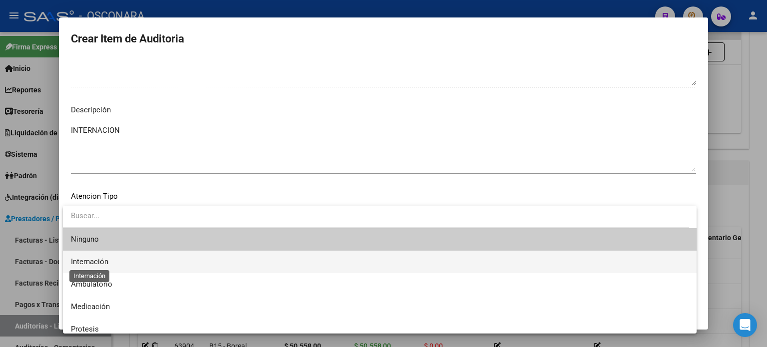
click at [92, 263] on span "Internación" at bounding box center [89, 261] width 37 height 9
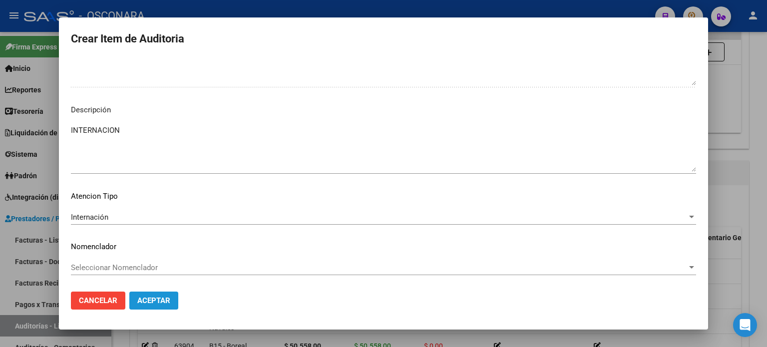
click at [153, 299] on span "Aceptar" at bounding box center [153, 300] width 33 height 9
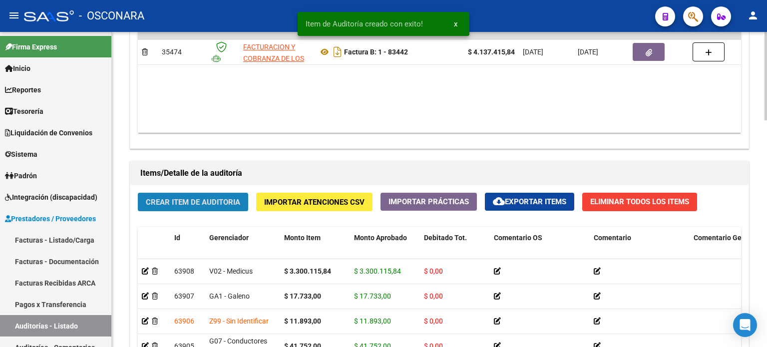
click at [177, 198] on span "Crear Item de Auditoria" at bounding box center [193, 202] width 94 height 9
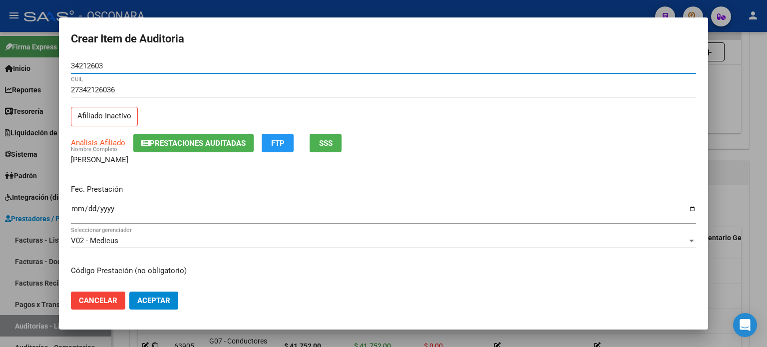
click at [326, 139] on span "SSS" at bounding box center [325, 143] width 13 height 9
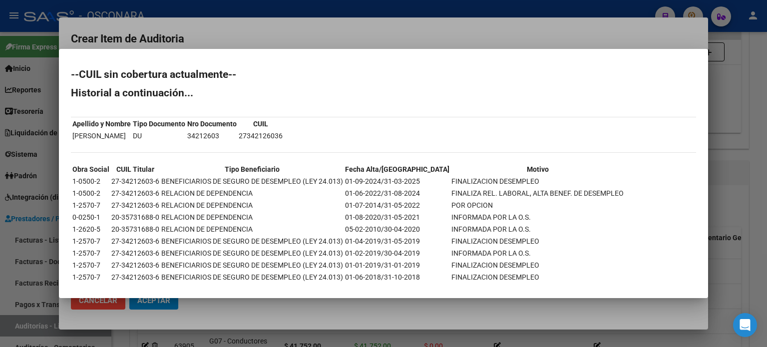
click at [715, 157] on div at bounding box center [383, 173] width 767 height 347
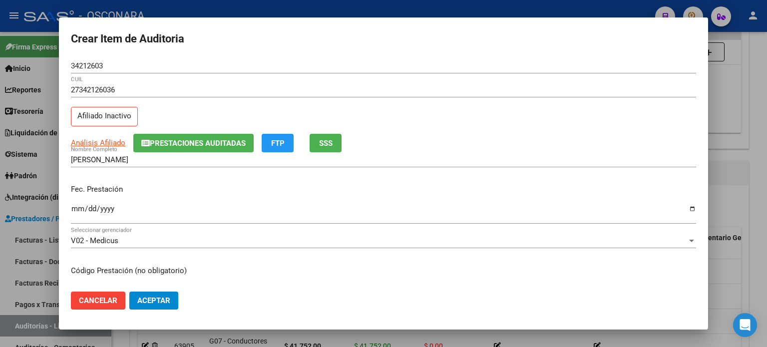
drag, startPoint x: 72, startPoint y: 209, endPoint x: 68, endPoint y: 206, distance: 5.7
click at [73, 209] on input "Ingresar la fecha" at bounding box center [383, 213] width 625 height 16
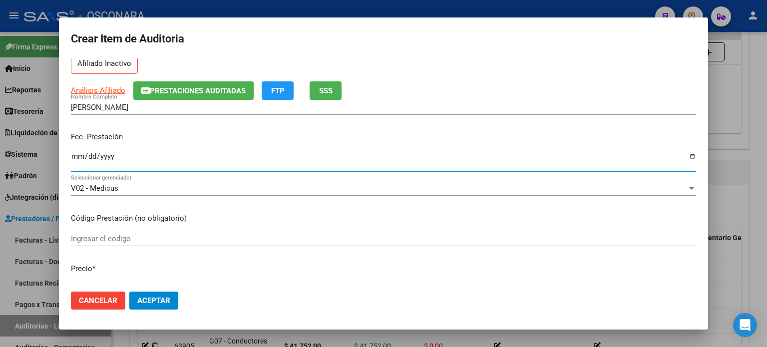
scroll to position [150, 0]
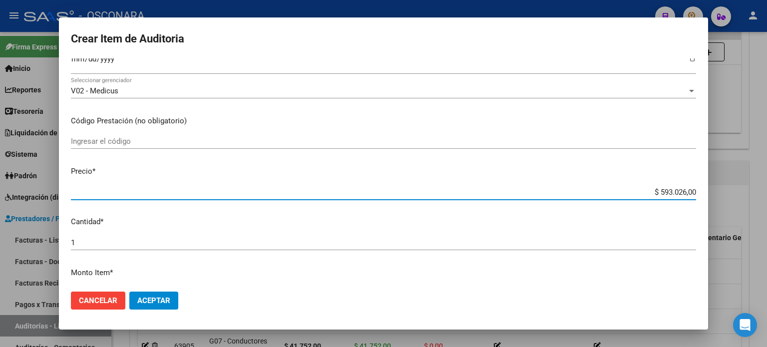
drag, startPoint x: 652, startPoint y: 192, endPoint x: 766, endPoint y: 132, distance: 128.6
click at [766, 136] on div "Crear Item de Auditoria 34212603 Nro Documento 27342126036 CUIL Afiliado Inacti…" at bounding box center [383, 173] width 767 height 347
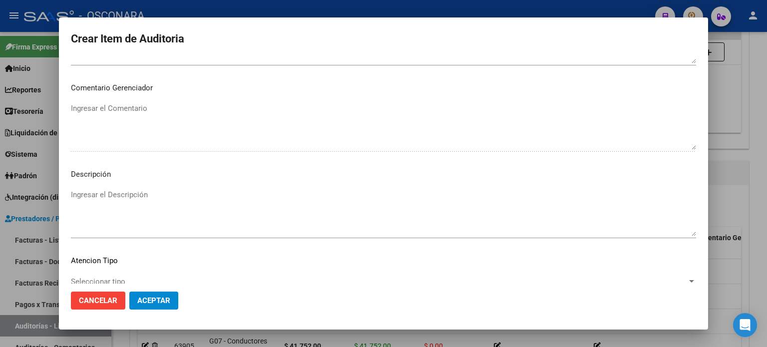
scroll to position [673, 0]
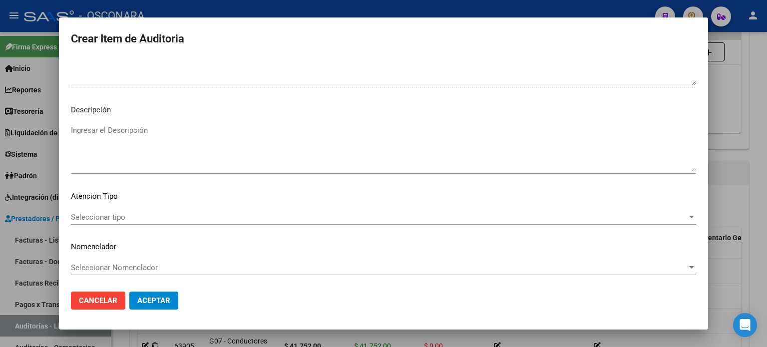
click at [167, 150] on textarea "Ingresar el Descripción" at bounding box center [383, 148] width 625 height 47
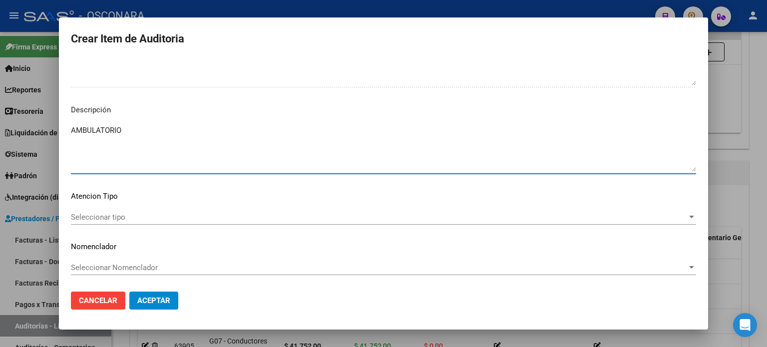
click at [91, 220] on span "Seleccionar tipo" at bounding box center [379, 217] width 616 height 9
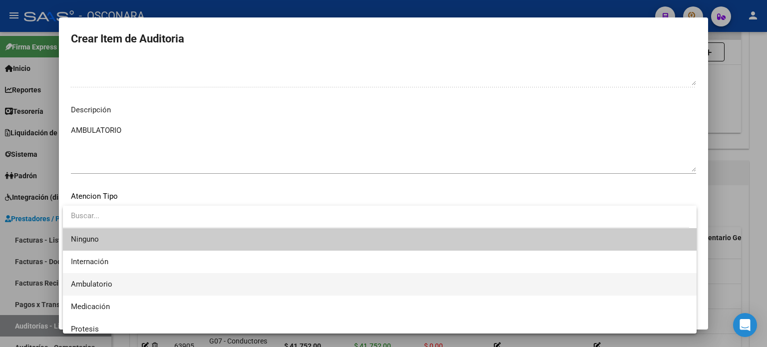
click at [97, 283] on span "Ambulatorio" at bounding box center [91, 283] width 41 height 9
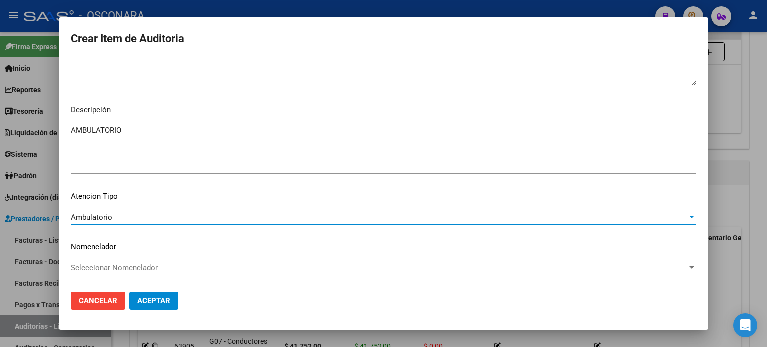
click at [164, 303] on span "Aceptar" at bounding box center [153, 300] width 33 height 9
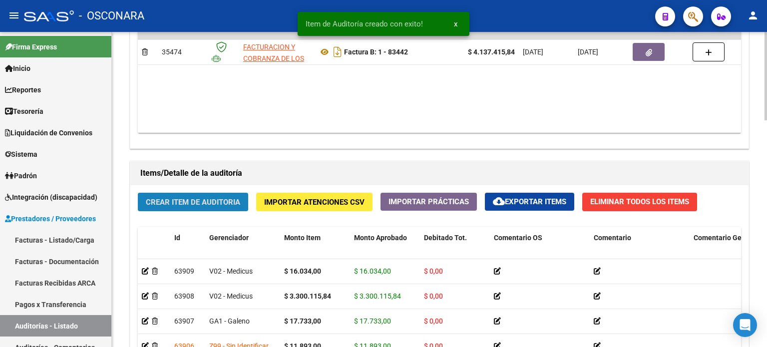
click at [176, 203] on span "Crear Item de Auditoria" at bounding box center [193, 202] width 94 height 9
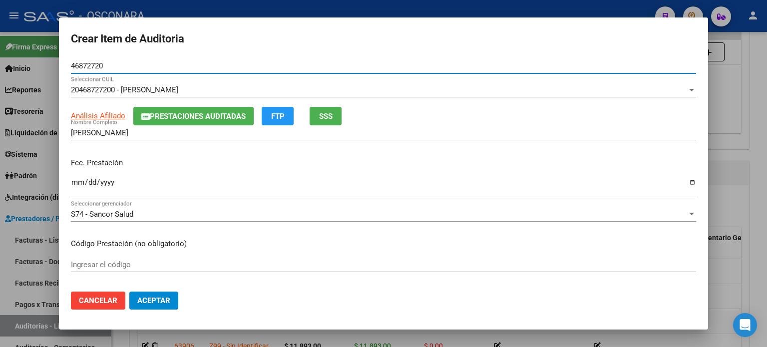
click at [321, 121] on button "SSS" at bounding box center [325, 116] width 32 height 18
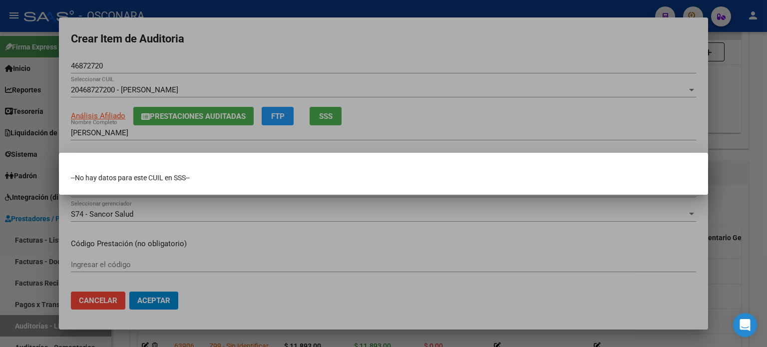
click at [731, 203] on div at bounding box center [383, 173] width 767 height 347
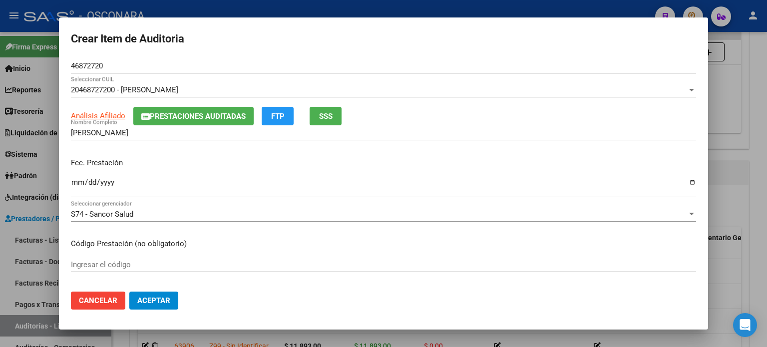
click at [193, 113] on span "Prestaciones Auditadas" at bounding box center [198, 116] width 96 height 9
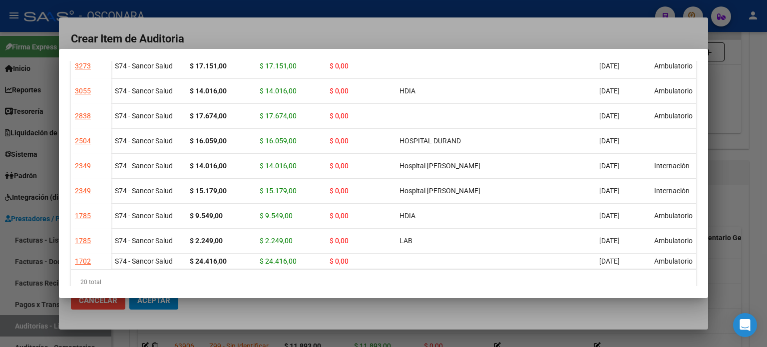
scroll to position [349, 0]
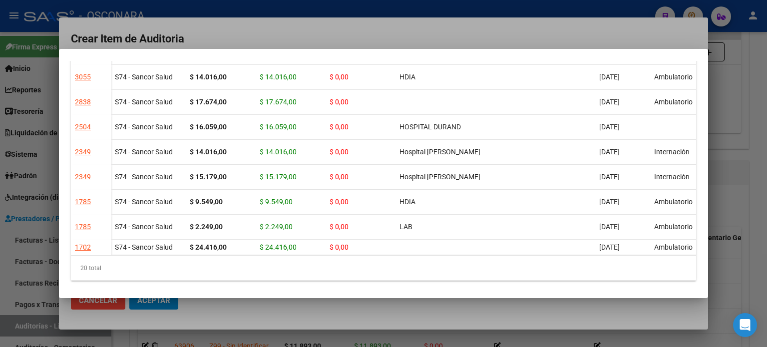
click at [727, 211] on div at bounding box center [383, 173] width 767 height 347
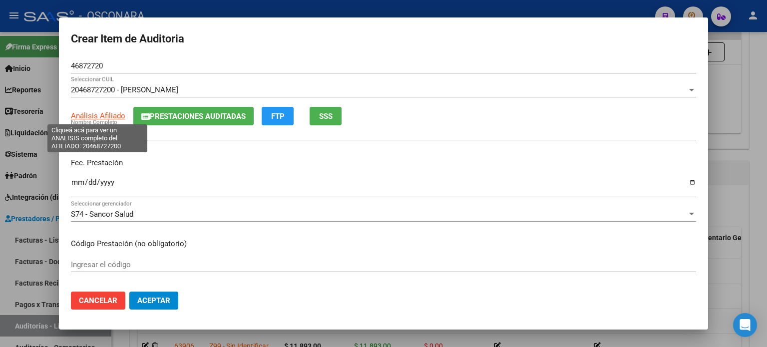
click at [96, 116] on span "Análisis Afiliado" at bounding box center [98, 115] width 54 height 9
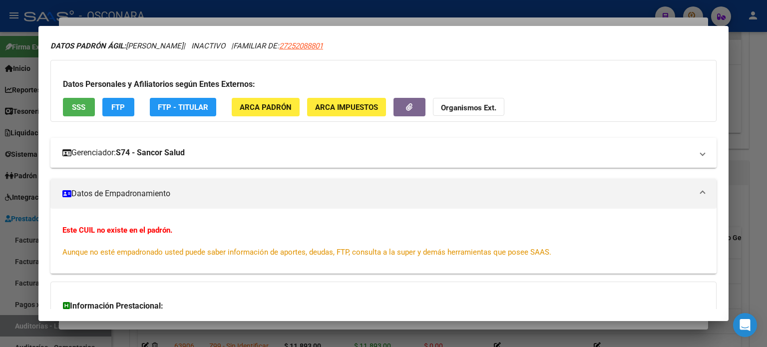
scroll to position [0, 0]
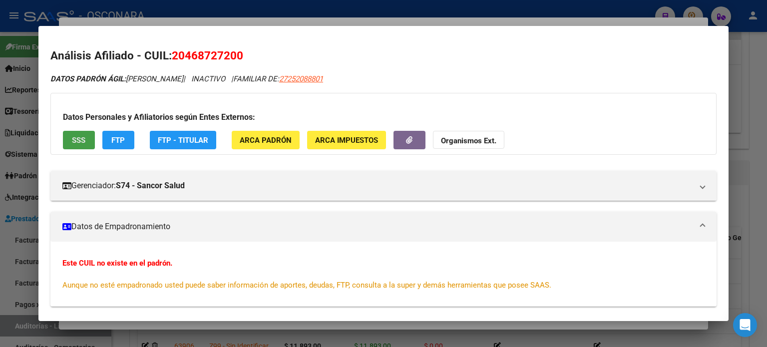
click at [83, 136] on span "SSS" at bounding box center [78, 140] width 13 height 9
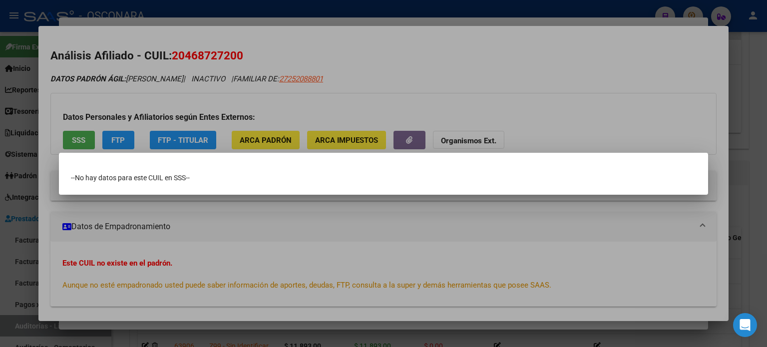
drag, startPoint x: 523, startPoint y: 122, endPoint x: 510, endPoint y: 112, distance: 16.7
click at [524, 122] on div at bounding box center [383, 173] width 767 height 347
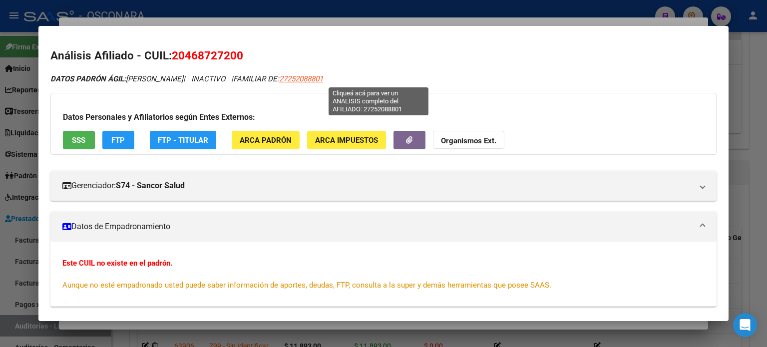
click at [323, 76] on span "27252088801" at bounding box center [301, 78] width 44 height 9
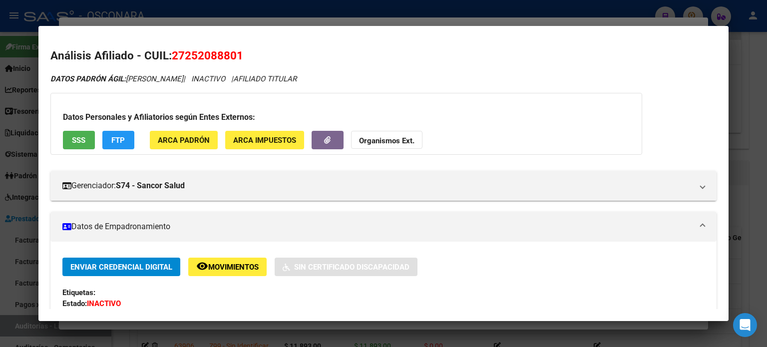
click at [77, 142] on span "SSS" at bounding box center [78, 140] width 13 height 9
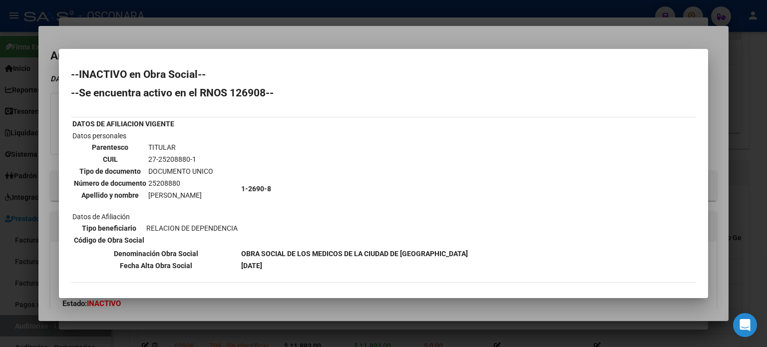
scroll to position [50, 0]
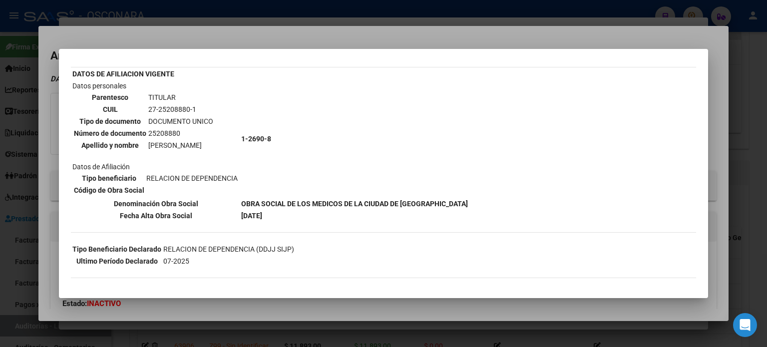
click at [741, 183] on div at bounding box center [383, 173] width 767 height 347
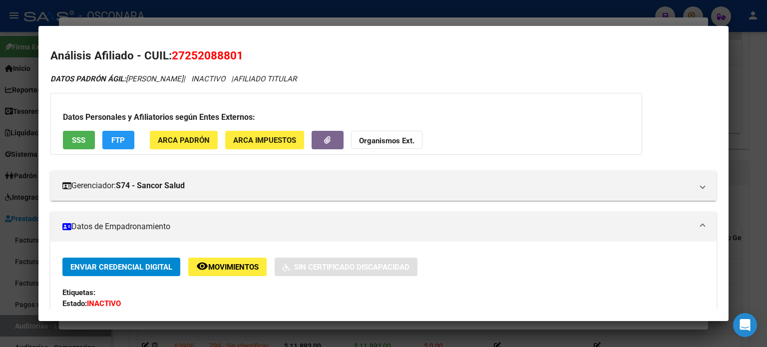
click at [740, 183] on div at bounding box center [383, 173] width 767 height 347
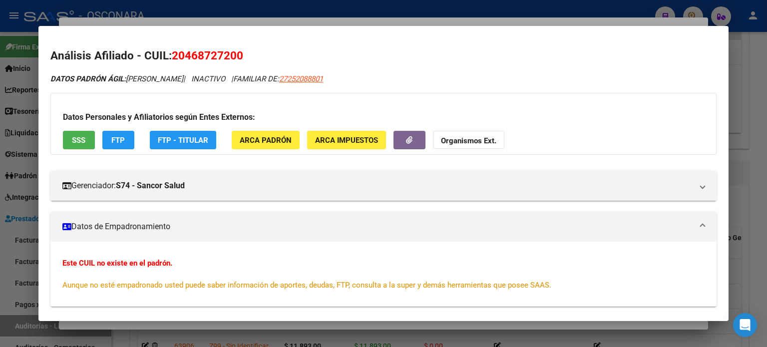
click at [735, 153] on div at bounding box center [383, 173] width 767 height 347
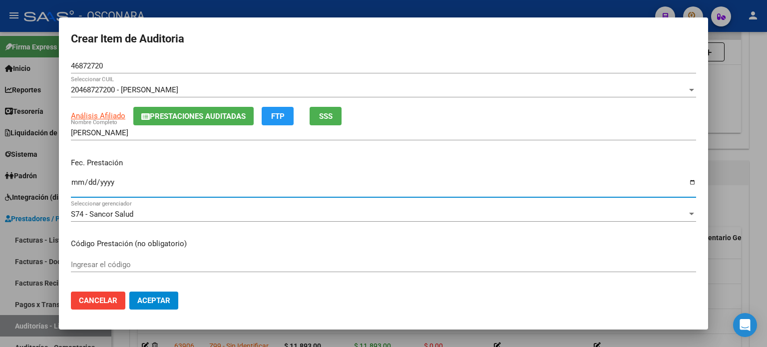
click at [78, 183] on input "2025-03-25" at bounding box center [383, 186] width 625 height 16
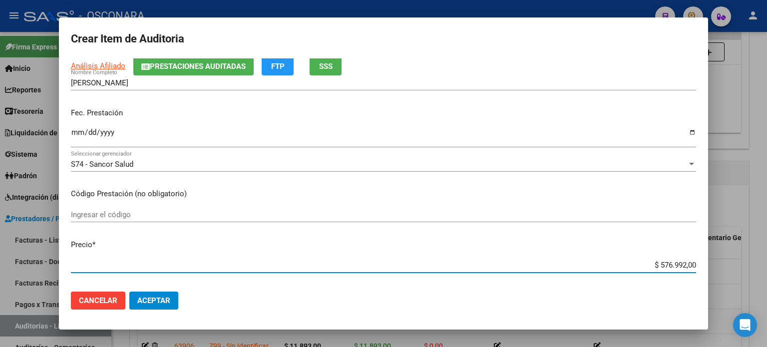
drag, startPoint x: 649, startPoint y: 265, endPoint x: 766, endPoint y: 254, distance: 117.9
click at [766, 260] on div "Crear Item de Auditoria 46872720 Nro Documento 20468727200 - GONZALEZ MAXIMILIA…" at bounding box center [383, 173] width 767 height 347
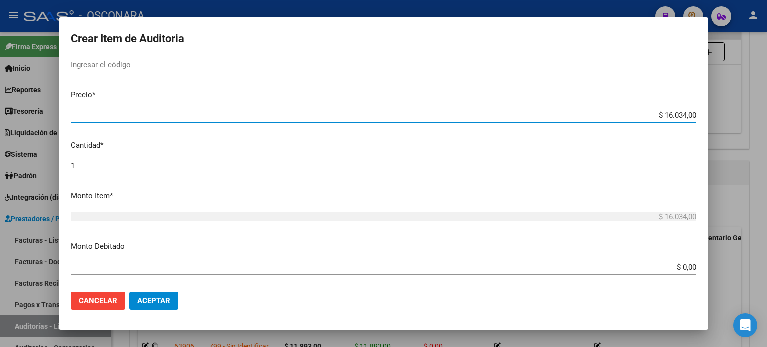
scroll to position [250, 0]
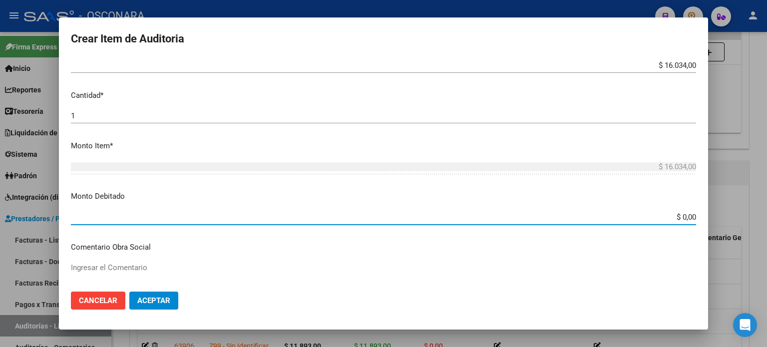
drag, startPoint x: 674, startPoint y: 213, endPoint x: 766, endPoint y: 217, distance: 91.9
click at [766, 219] on div "Crear Item de Auditoria 46872720 Nro Documento 20468727200 - GONZALEZ MAXIMILIA…" at bounding box center [383, 173] width 767 height 347
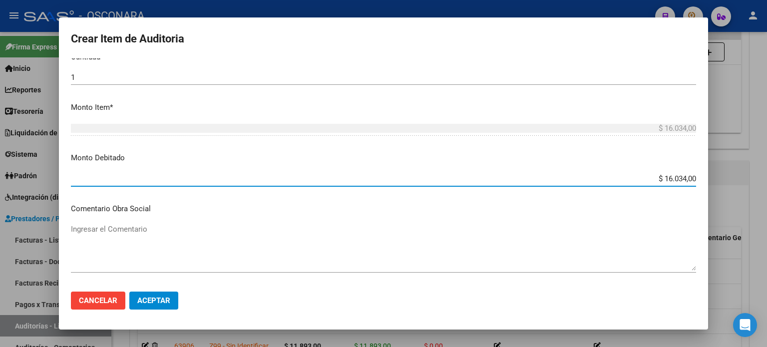
scroll to position [349, 0]
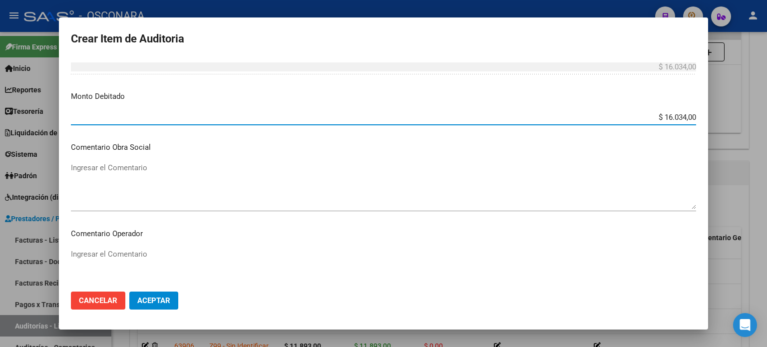
click at [100, 179] on textarea "Ingresar el Comentario" at bounding box center [383, 185] width 625 height 47
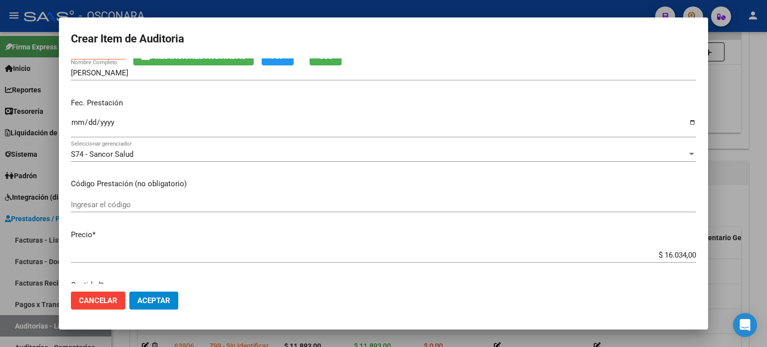
scroll to position [0, 0]
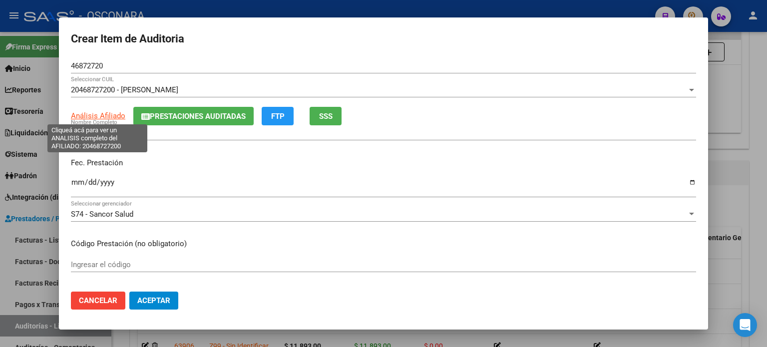
click at [83, 118] on span "Análisis Afiliado" at bounding box center [98, 115] width 54 height 9
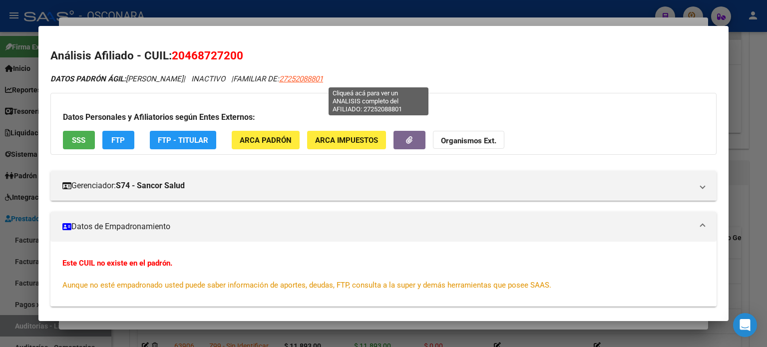
click at [323, 83] on span "27252088801" at bounding box center [301, 78] width 44 height 9
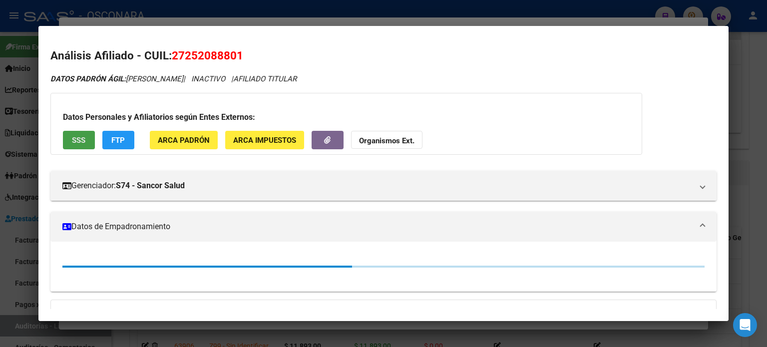
click at [78, 139] on span "SSS" at bounding box center [78, 140] width 13 height 9
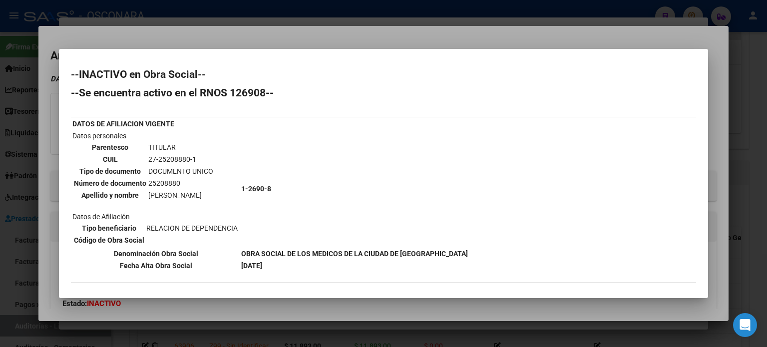
click at [744, 210] on div at bounding box center [383, 173] width 767 height 347
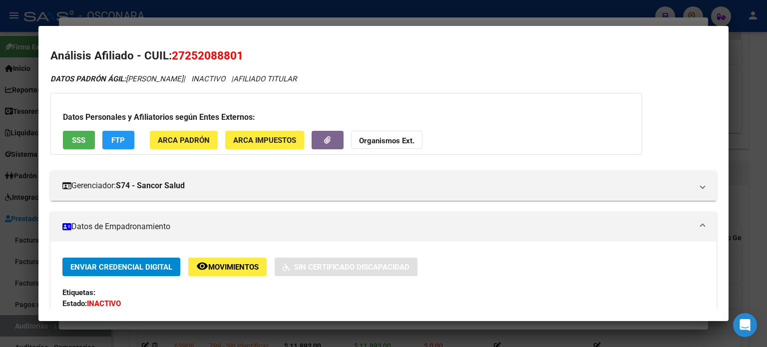
click at [742, 209] on div at bounding box center [383, 173] width 767 height 347
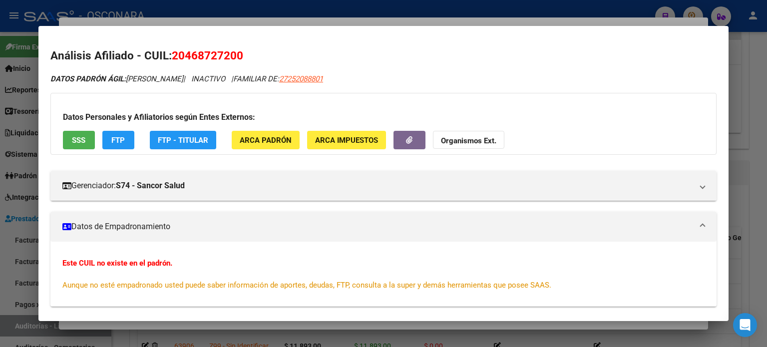
click at [751, 199] on div at bounding box center [383, 173] width 767 height 347
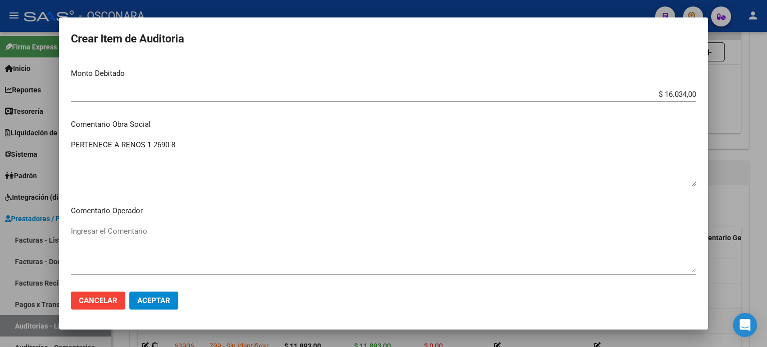
scroll to position [399, 0]
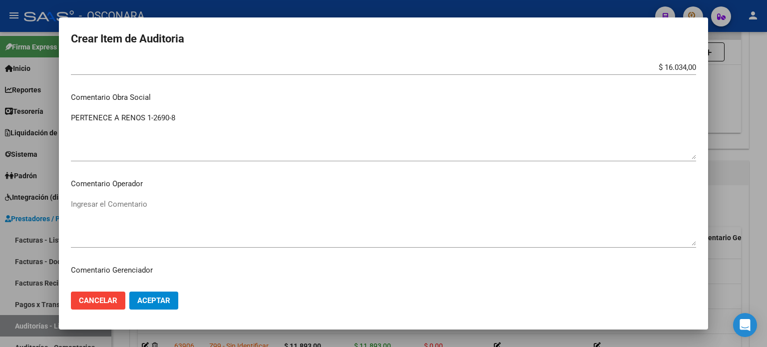
click at [200, 127] on textarea "PERTENECE A RENOS 1-2690-8" at bounding box center [383, 135] width 625 height 47
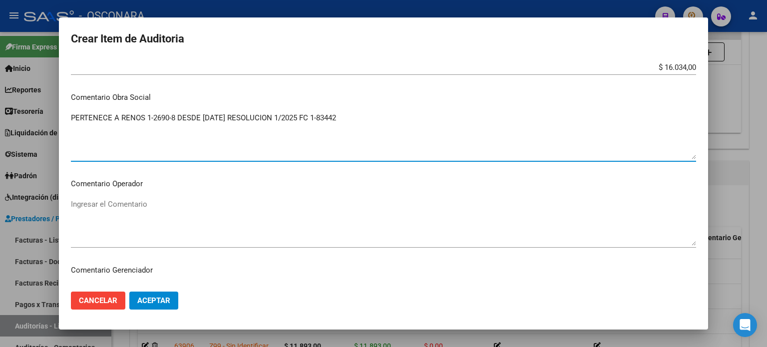
drag, startPoint x: 355, startPoint y: 115, endPoint x: 105, endPoint y: 121, distance: 250.6
click at [62, 127] on mat-dialog-content "46872720 Nro Documento 20468727200 - GONZALEZ MAXIMILIANO JOAQUIN Seleccionar C…" at bounding box center [383, 171] width 649 height 226
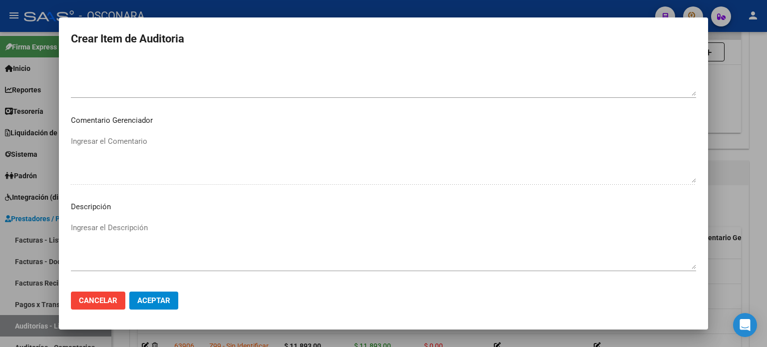
scroll to position [647, 0]
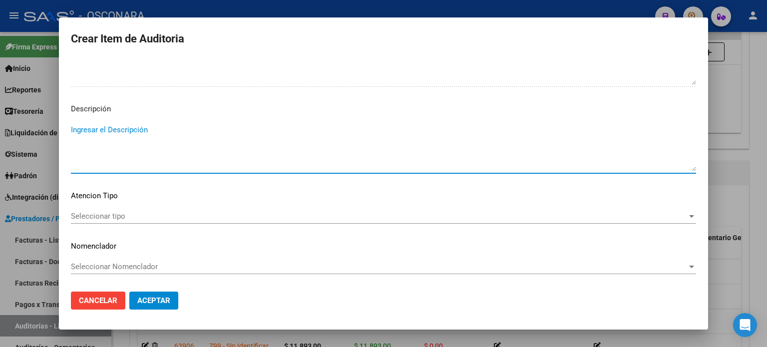
paste textarea "PERTENECE A RENOS 1-2690-8 DESDE 01/01/2025 RESOLUCION 1/2025 FC 1-83442"
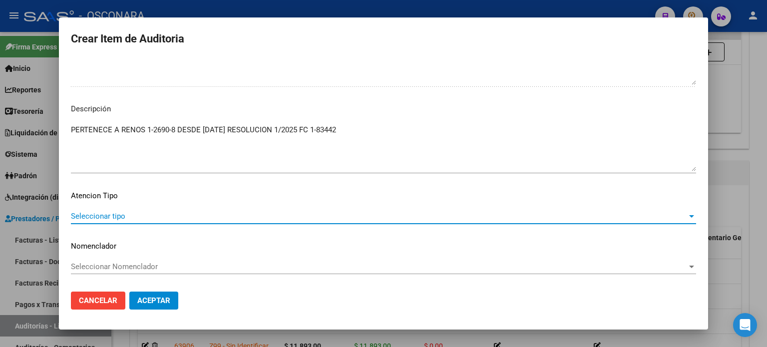
click at [104, 219] on span "Seleccionar tipo" at bounding box center [379, 216] width 616 height 9
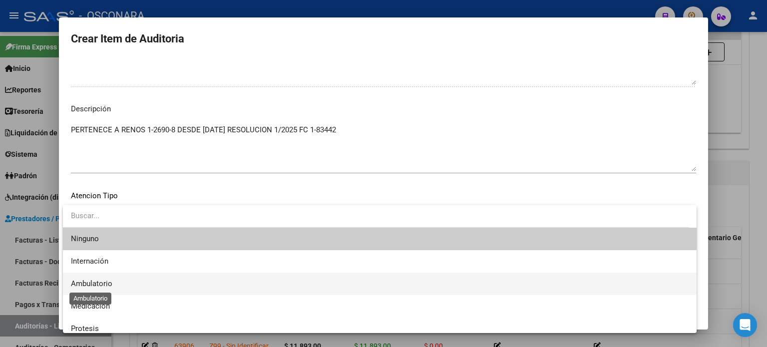
click at [100, 281] on span "Ambulatorio" at bounding box center [91, 283] width 41 height 9
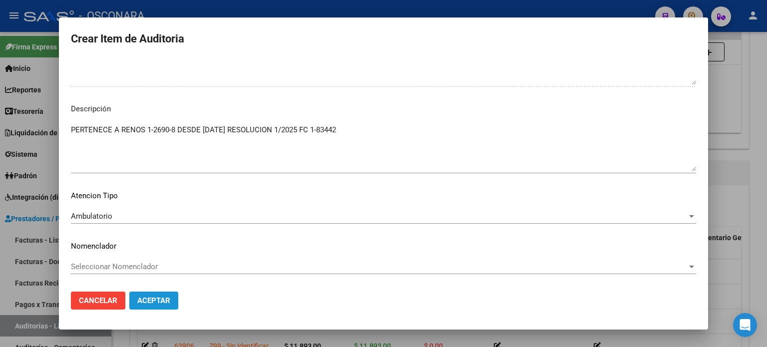
click at [150, 300] on span "Aceptar" at bounding box center [153, 300] width 33 height 9
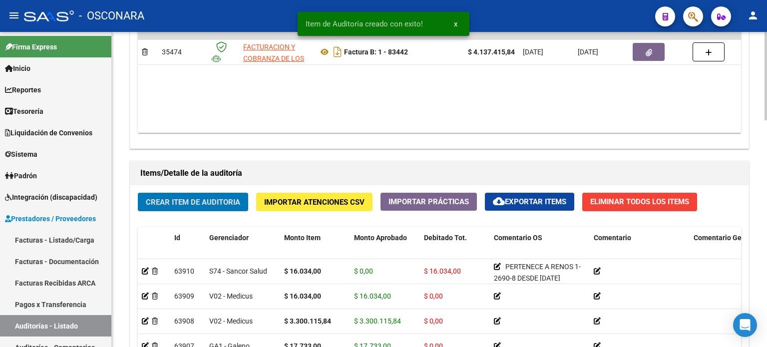
click at [169, 201] on span "Crear Item de Auditoria" at bounding box center [193, 202] width 94 height 9
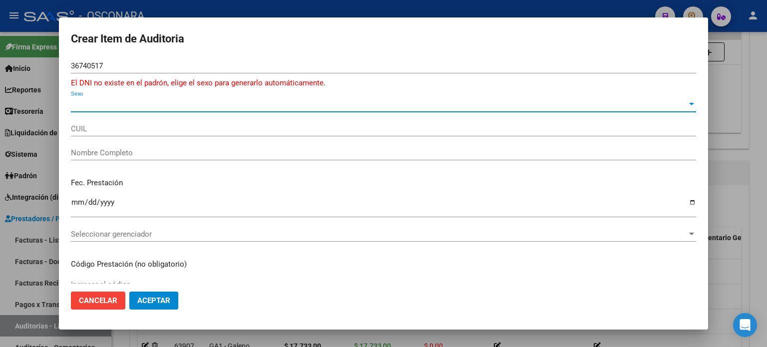
click at [113, 108] on span "Sexo" at bounding box center [379, 104] width 616 height 9
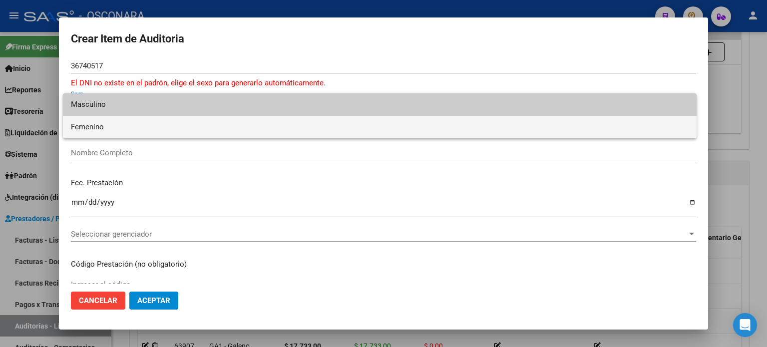
click at [97, 130] on span "Femenino" at bounding box center [379, 127] width 617 height 22
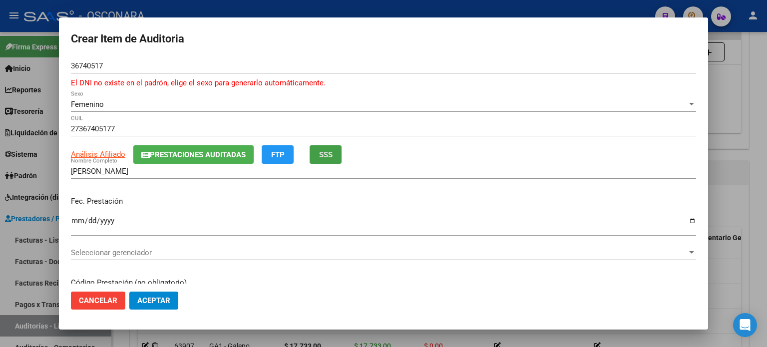
click at [329, 154] on span "SSS" at bounding box center [325, 154] width 13 height 9
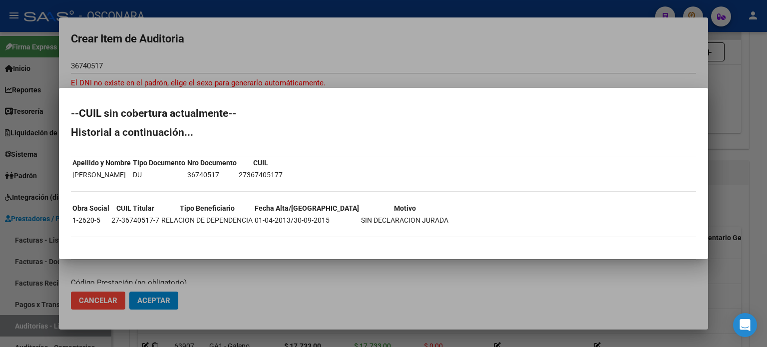
click at [430, 71] on div at bounding box center [383, 173] width 767 height 347
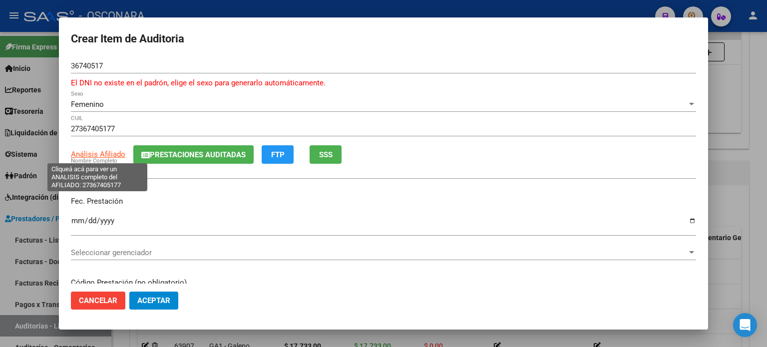
click at [97, 155] on span "Análisis Afiliado" at bounding box center [98, 154] width 54 height 9
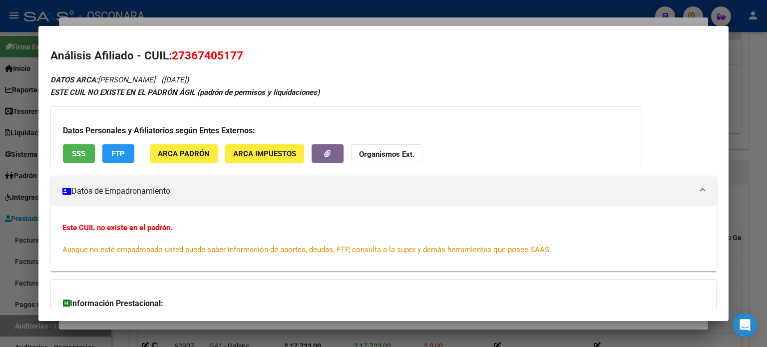
scroll to position [93, 0]
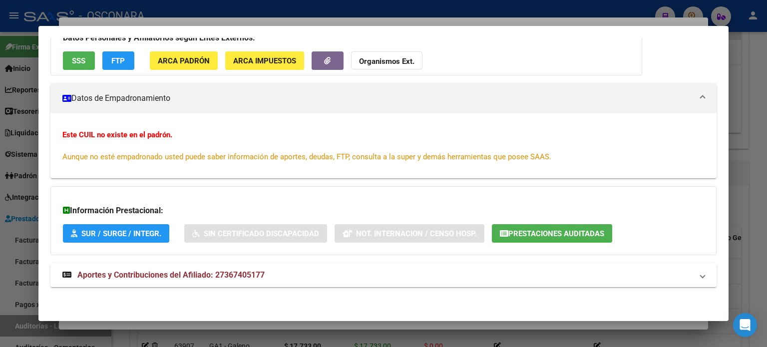
click at [741, 166] on div at bounding box center [383, 173] width 767 height 347
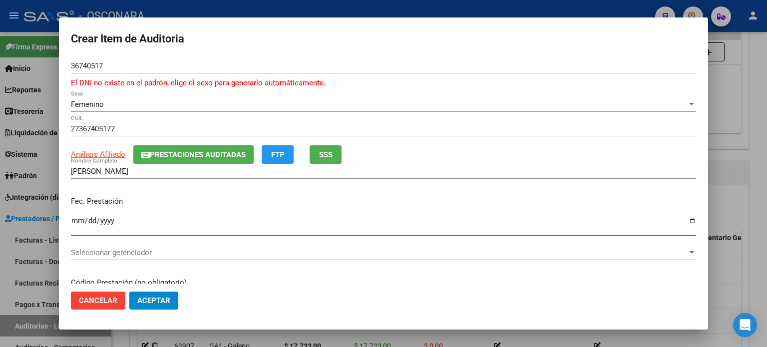
click at [76, 223] on input "Ingresar la fecha" at bounding box center [383, 225] width 625 height 16
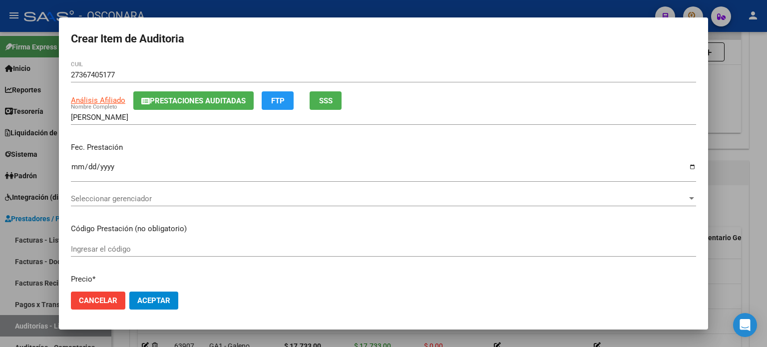
scroll to position [150, 0]
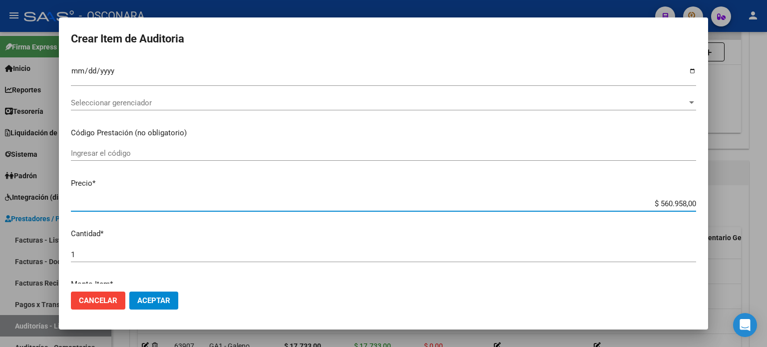
drag, startPoint x: 651, startPoint y: 203, endPoint x: 766, endPoint y: 190, distance: 115.5
click at [766, 201] on div "Crear Item de Auditoria 36740517 Nro Documento El DNI no existe en el padrón, e…" at bounding box center [383, 173] width 767 height 347
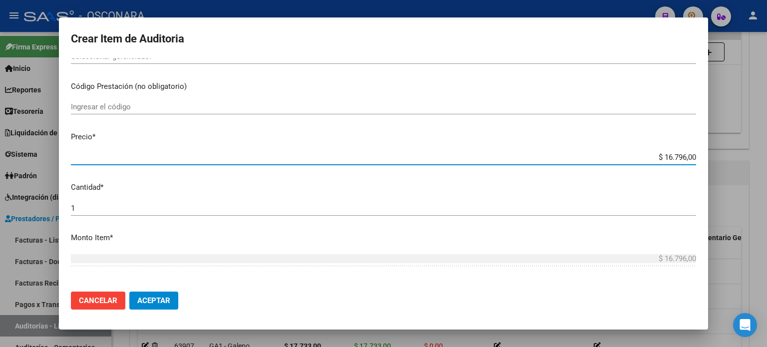
scroll to position [299, 0]
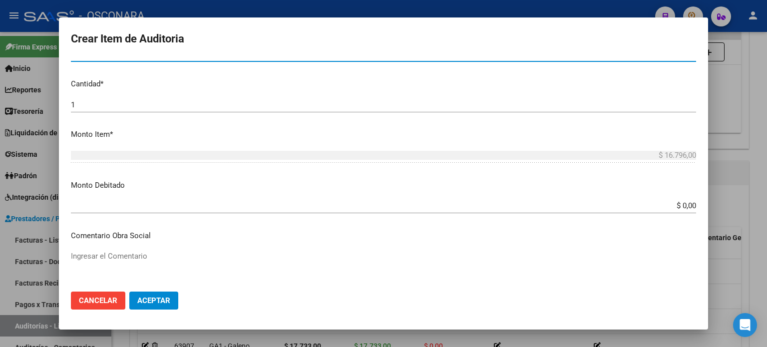
drag, startPoint x: 673, startPoint y: 204, endPoint x: 766, endPoint y: 204, distance: 93.3
click at [766, 204] on div "Crear Item de Auditoria 36740517 Nro Documento El DNI no existe en el padrón, e…" at bounding box center [383, 173] width 767 height 347
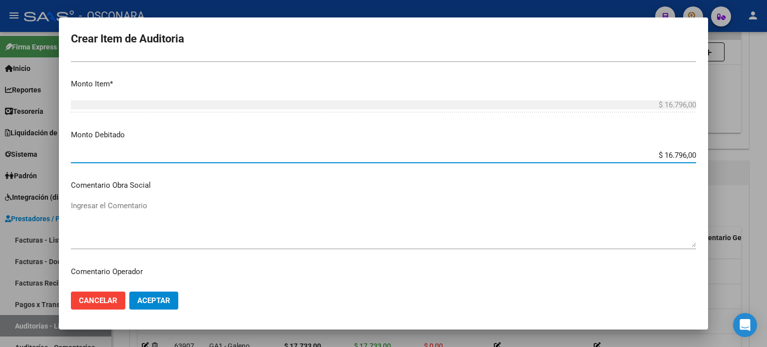
scroll to position [449, 0]
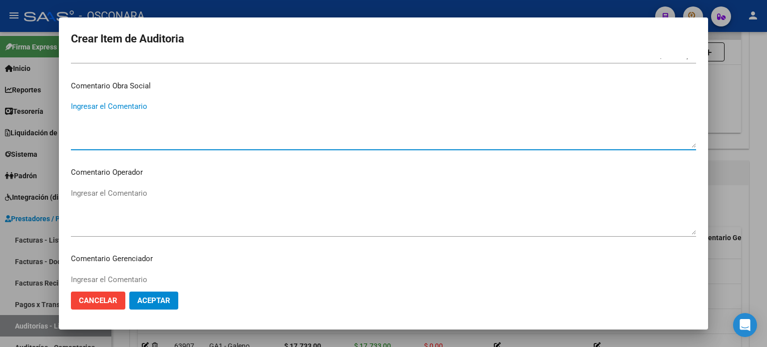
click at [137, 111] on textarea "Ingresar el Comentario" at bounding box center [383, 124] width 625 height 47
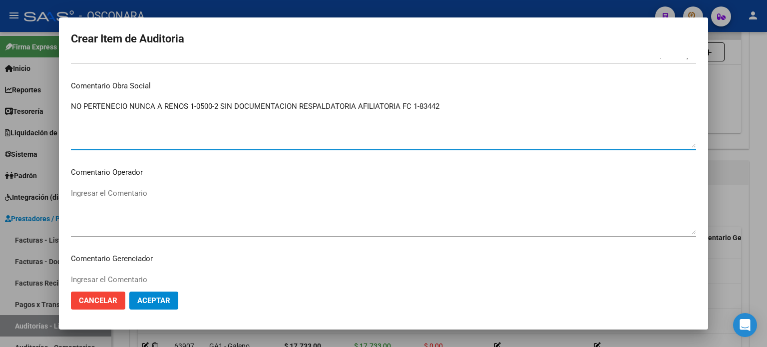
drag, startPoint x: 441, startPoint y: 105, endPoint x: 70, endPoint y: 104, distance: 370.8
click at [47, 104] on div "Crear Item de Auditoria 36740517 Nro Documento El DNI no existe en el padrón, e…" at bounding box center [383, 173] width 767 height 347
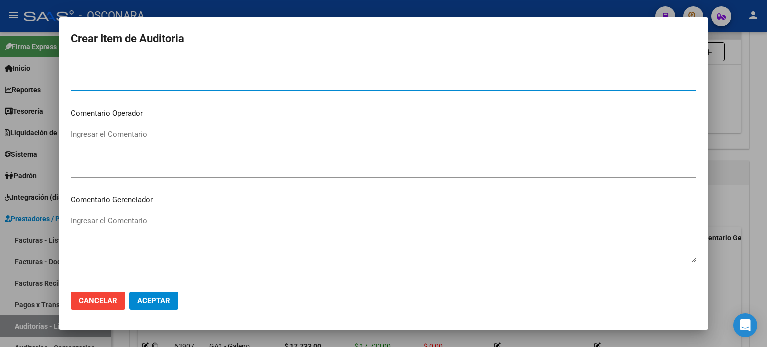
scroll to position [649, 0]
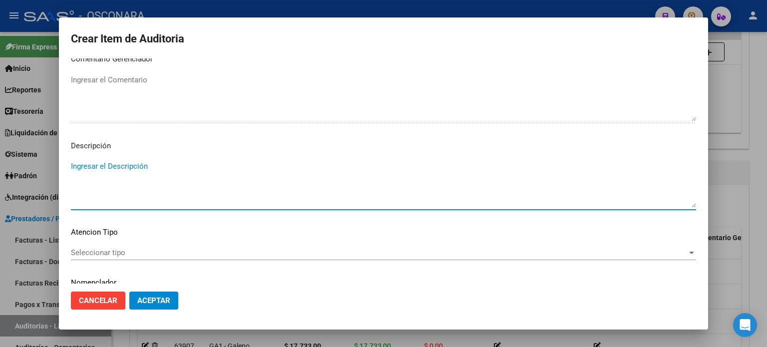
paste textarea "NO PERTENECIO NUNCA A RENOS 1-0500-2 SIN DOCUMENTACION RESPALDATORIA AFILIATORI…"
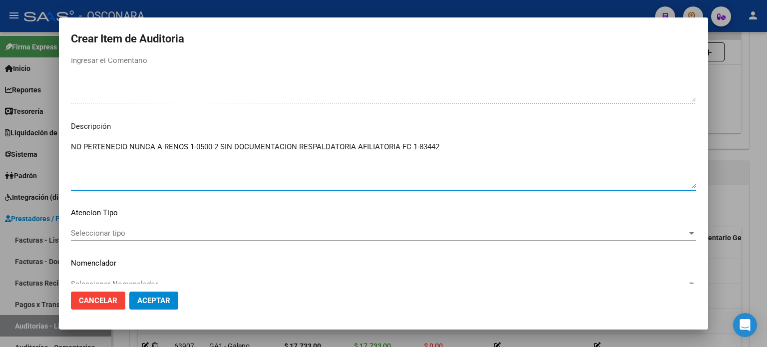
scroll to position [685, 0]
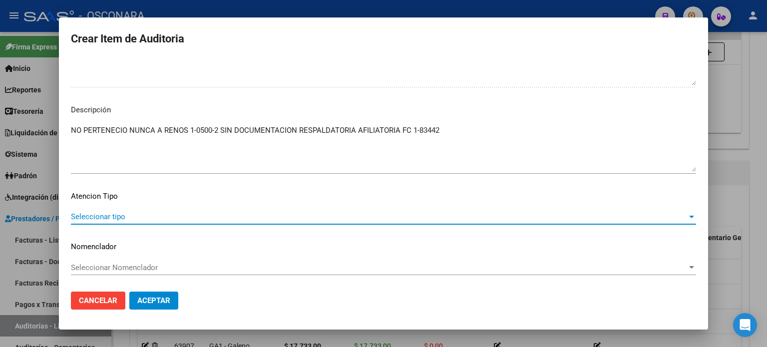
click at [114, 214] on span "Seleccionar tipo" at bounding box center [379, 216] width 616 height 9
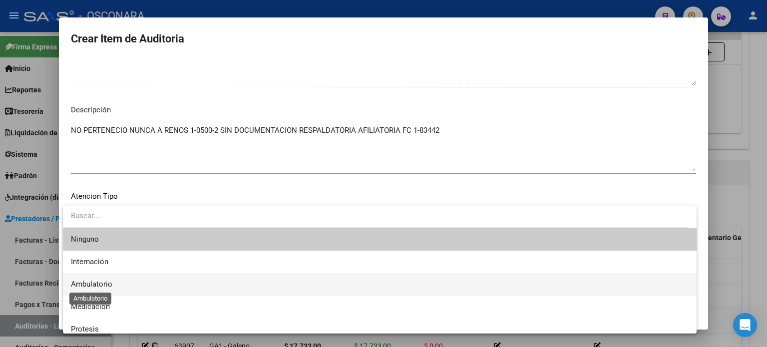
click at [99, 286] on span "Ambulatorio" at bounding box center [91, 283] width 41 height 9
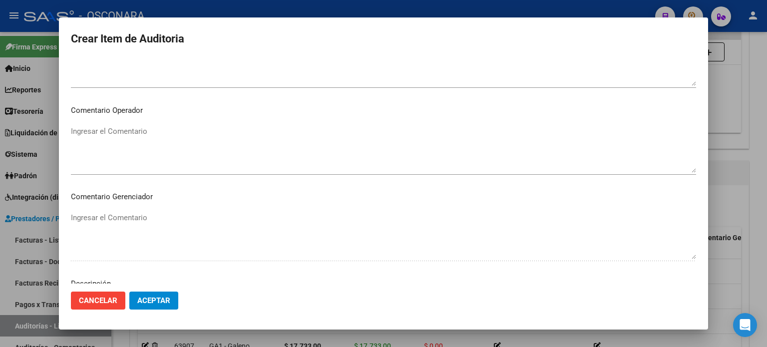
scroll to position [585, 0]
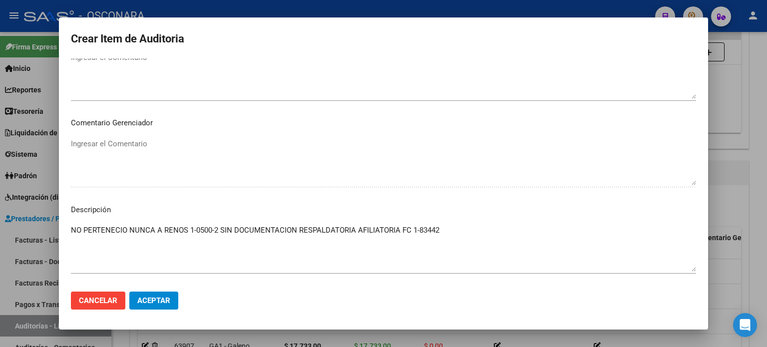
click at [158, 296] on span "Aceptar" at bounding box center [153, 300] width 33 height 9
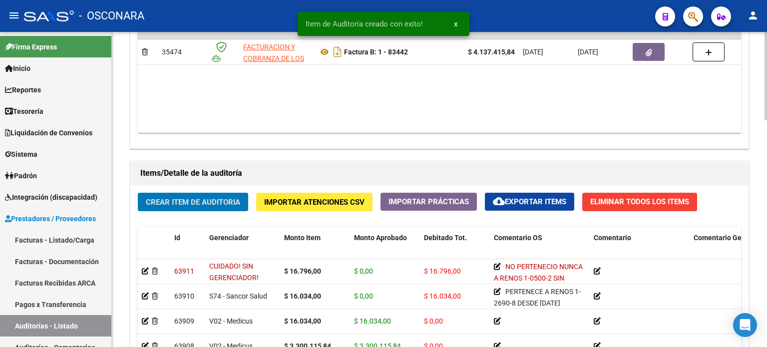
click at [193, 197] on span "Crear Item de Auditoria" at bounding box center [193, 201] width 94 height 9
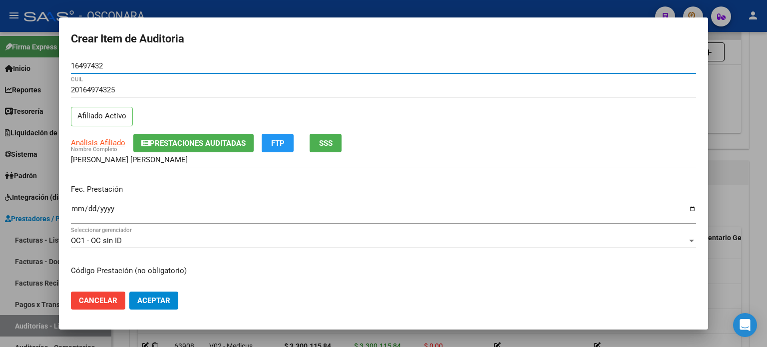
click at [335, 139] on button "SSS" at bounding box center [325, 143] width 32 height 18
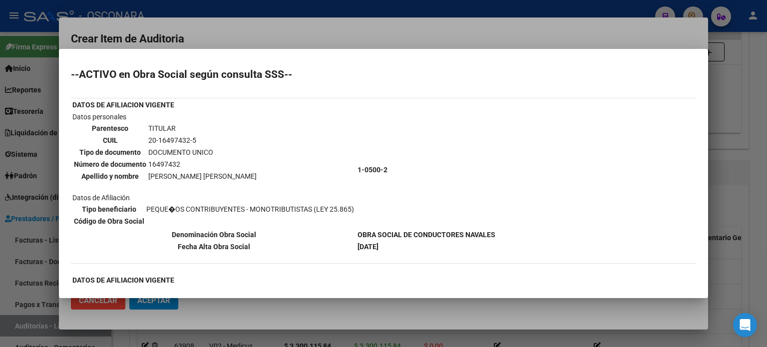
scroll to position [50, 0]
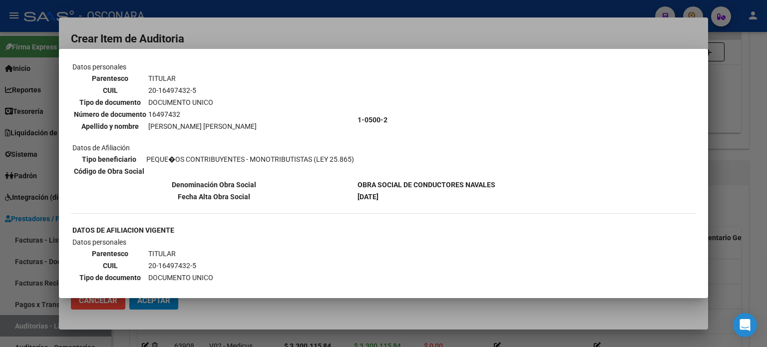
click at [727, 177] on div at bounding box center [383, 173] width 767 height 347
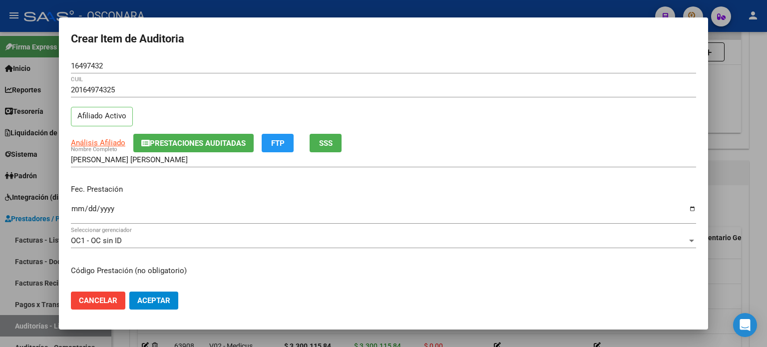
click at [76, 210] on input "Ingresar la fecha" at bounding box center [383, 213] width 625 height 16
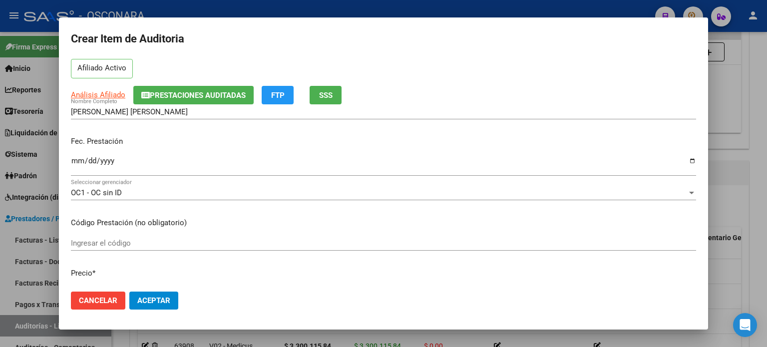
scroll to position [100, 0]
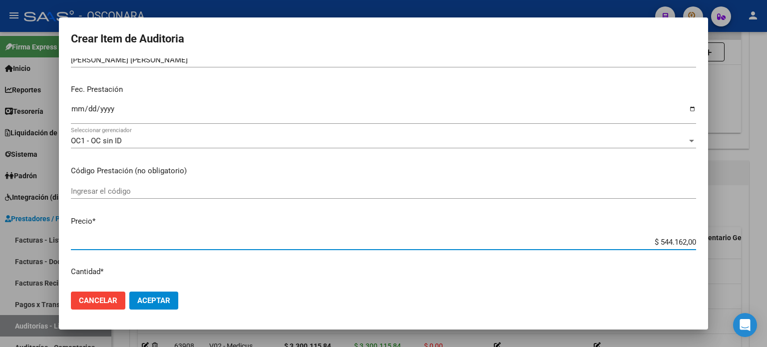
drag, startPoint x: 652, startPoint y: 242, endPoint x: 766, endPoint y: 233, distance: 114.1
click at [766, 240] on div "Crear Item de Auditoria 16497432 Nro Documento 20164974325 CUIL Afiliado Activo…" at bounding box center [383, 173] width 767 height 347
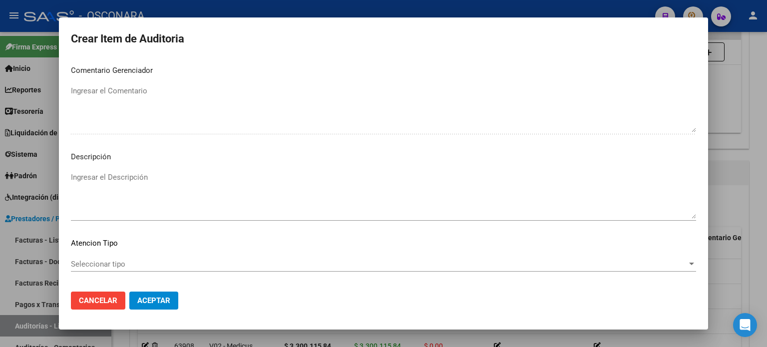
scroll to position [673, 0]
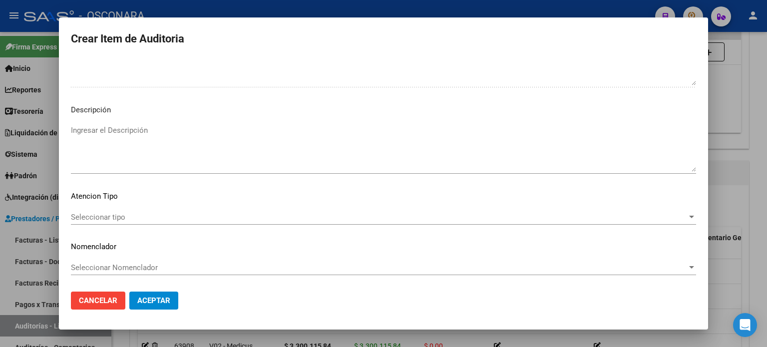
click at [135, 160] on textarea "Ingresar el Descripción" at bounding box center [383, 148] width 625 height 47
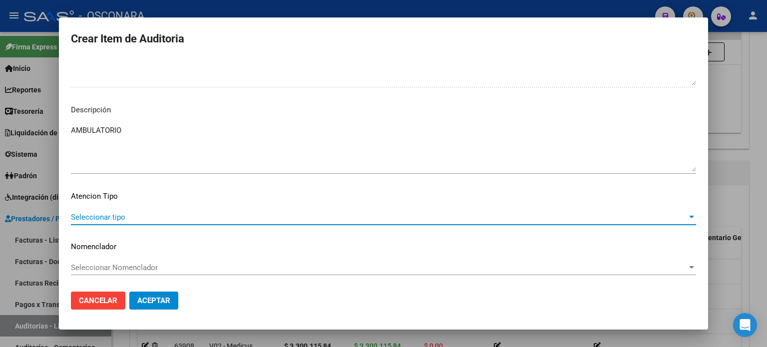
click at [91, 215] on span "Seleccionar tipo" at bounding box center [379, 217] width 616 height 9
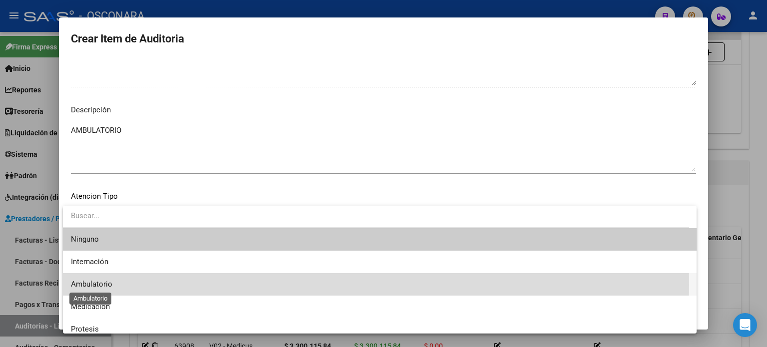
click at [107, 285] on span "Ambulatorio" at bounding box center [91, 283] width 41 height 9
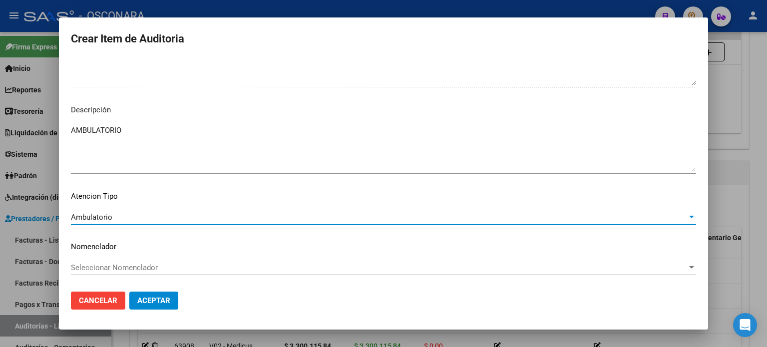
click at [158, 302] on span "Aceptar" at bounding box center [153, 300] width 33 height 9
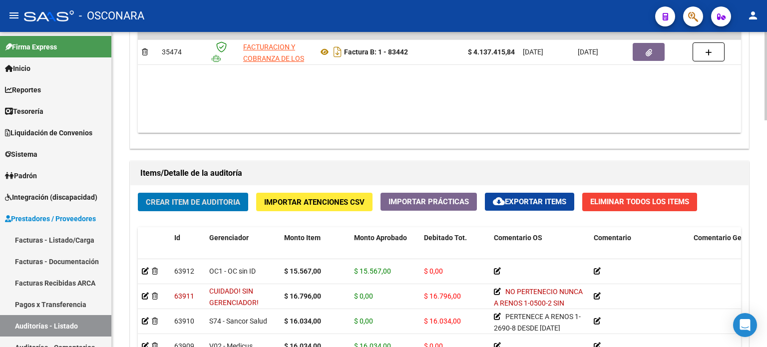
click at [171, 202] on span "Crear Item de Auditoria" at bounding box center [193, 202] width 94 height 9
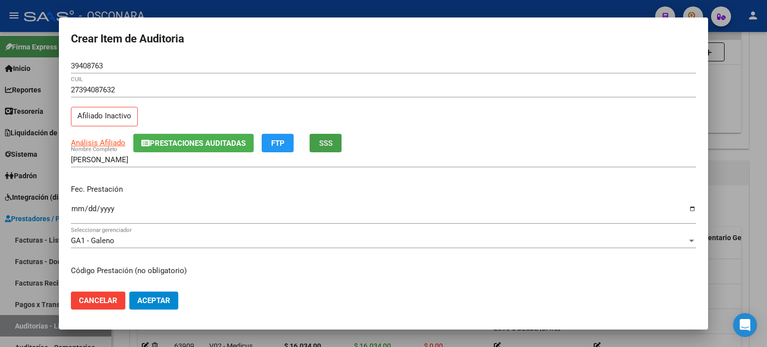
click at [331, 145] on span "SSS" at bounding box center [325, 143] width 13 height 9
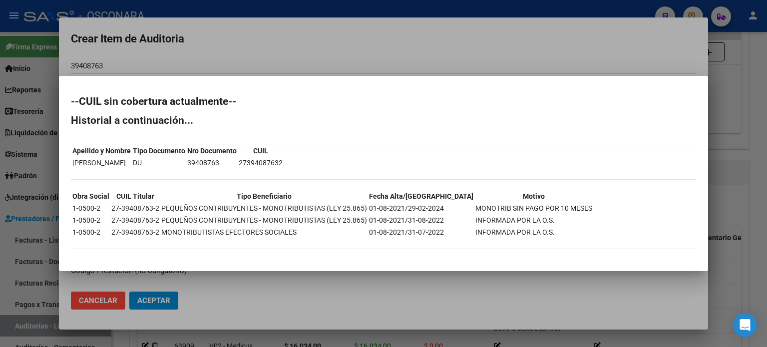
click at [730, 105] on div at bounding box center [383, 173] width 767 height 347
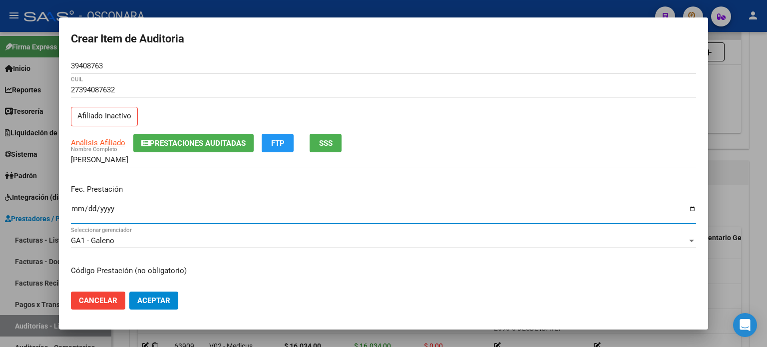
click at [82, 207] on input "Ingresar la fecha" at bounding box center [383, 213] width 625 height 16
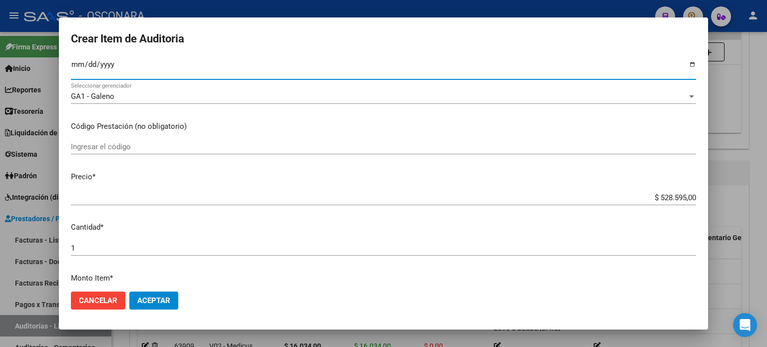
scroll to position [150, 0]
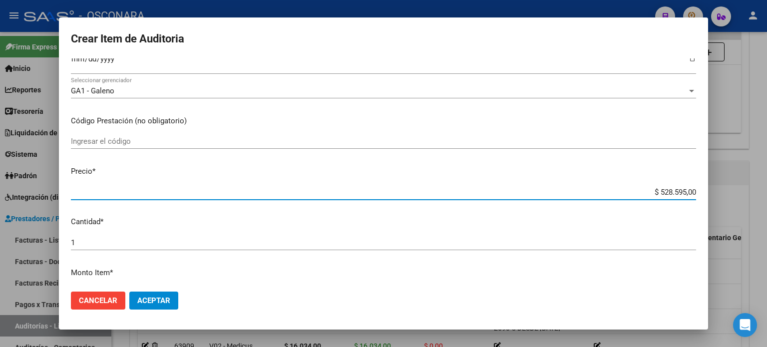
drag, startPoint x: 649, startPoint y: 189, endPoint x: 766, endPoint y: 180, distance: 117.1
click at [766, 187] on div "Crear Item de Auditoria 39408763 Nro Documento 27394087632 CUIL Afiliado Inacti…" at bounding box center [383, 173] width 767 height 347
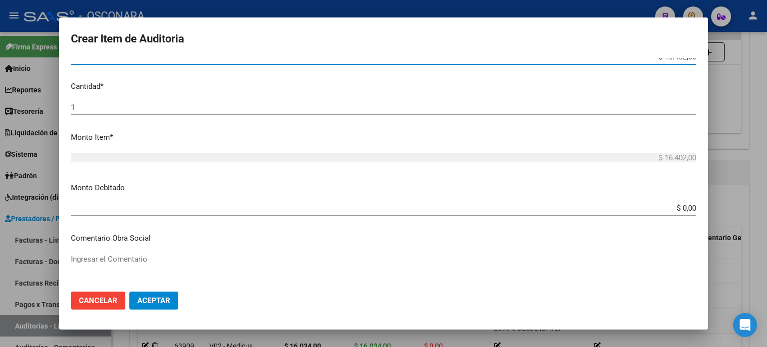
scroll to position [349, 0]
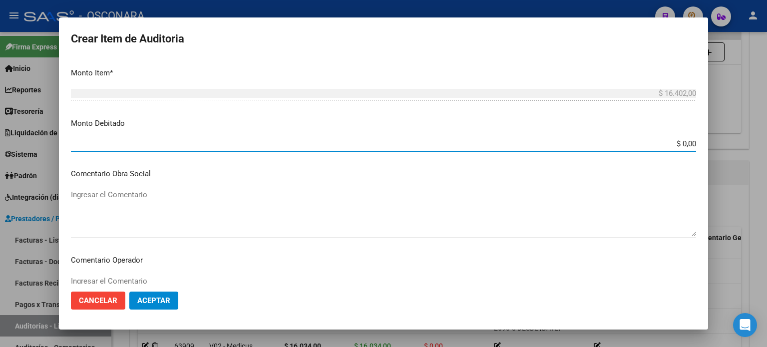
drag, startPoint x: 672, startPoint y: 143, endPoint x: 766, endPoint y: 143, distance: 93.8
click at [766, 143] on div "Crear Item de Auditoria 39408763 Nro Documento 27394087632 CUIL Afiliado Inacti…" at bounding box center [383, 173] width 767 height 347
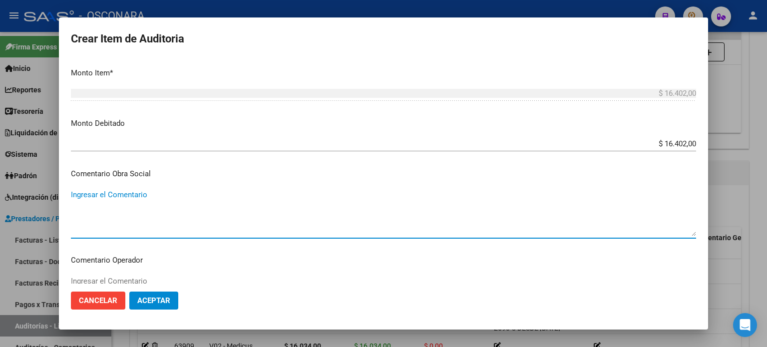
click at [104, 218] on textarea "Ingresar el Comentario" at bounding box center [383, 212] width 625 height 47
drag, startPoint x: 268, startPoint y: 194, endPoint x: 2, endPoint y: 191, distance: 266.5
click at [2, 191] on div "Crear Item de Auditoria 39408763 Nro Documento 27394087632 CUIL Afiliado Inacti…" at bounding box center [383, 173] width 767 height 347
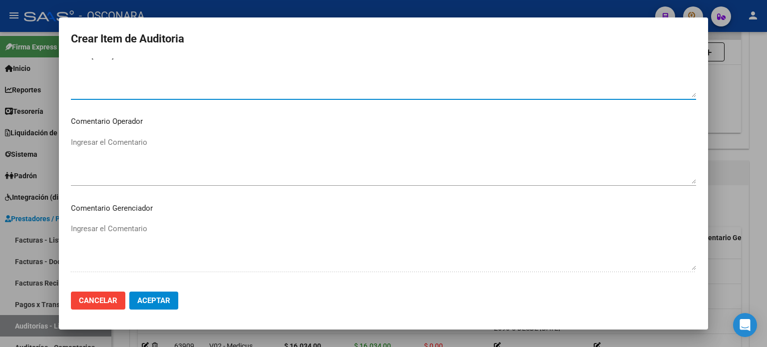
scroll to position [649, 0]
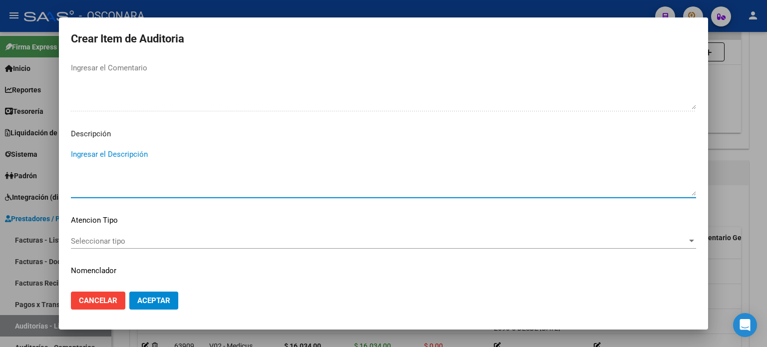
paste textarea "BAJA 29/02/2024 SIN MONOTRIBUTO ACTIVO FC 1-83442"
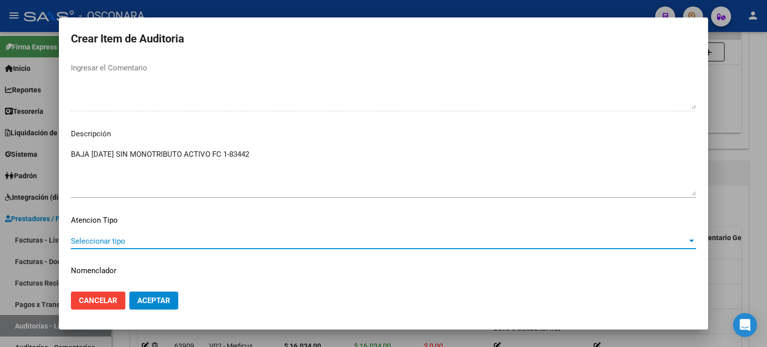
click at [126, 239] on span "Seleccionar tipo" at bounding box center [379, 241] width 616 height 9
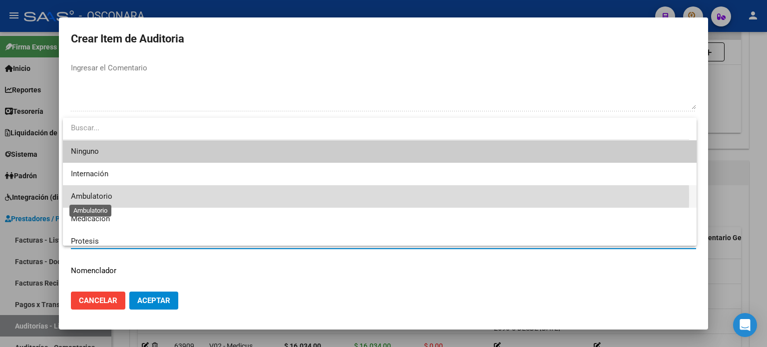
click at [89, 197] on span "Ambulatorio" at bounding box center [91, 196] width 41 height 9
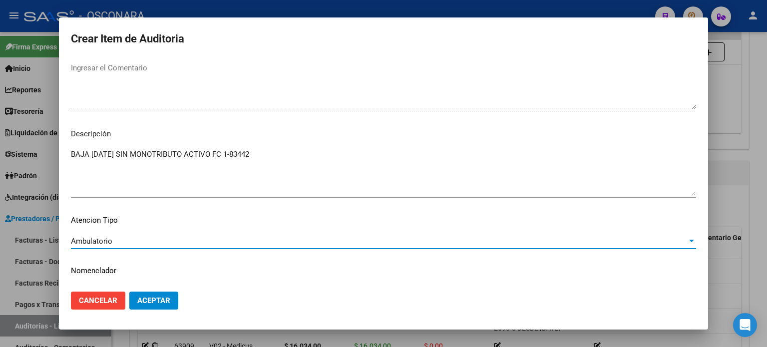
drag, startPoint x: 161, startPoint y: 299, endPoint x: 459, endPoint y: 76, distance: 372.2
click at [161, 299] on span "Aceptar" at bounding box center [153, 300] width 33 height 9
